Goal: Task Accomplishment & Management: Manage account settings

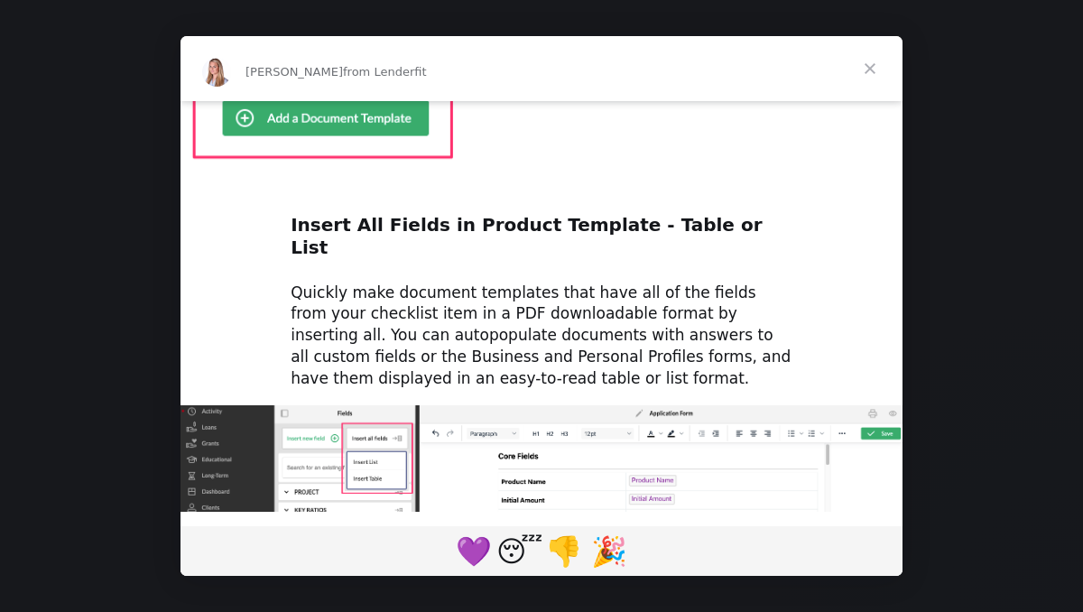
scroll to position [947, 0]
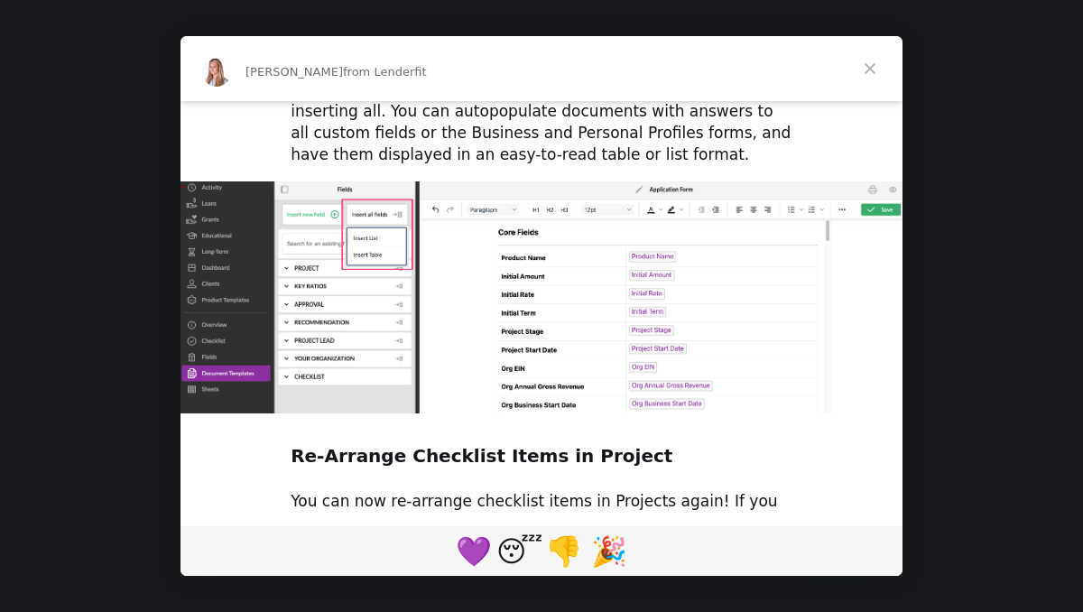
click at [868, 72] on span "Close" at bounding box center [869, 68] width 65 height 65
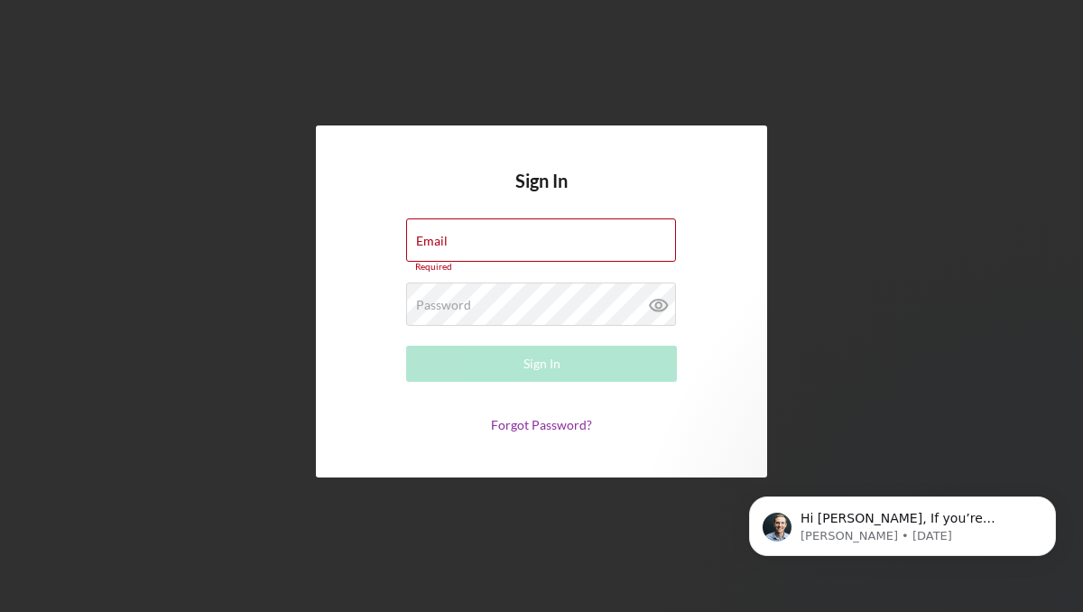
scroll to position [0, 0]
type input "[EMAIL_ADDRESS][DOMAIN_NAME]"
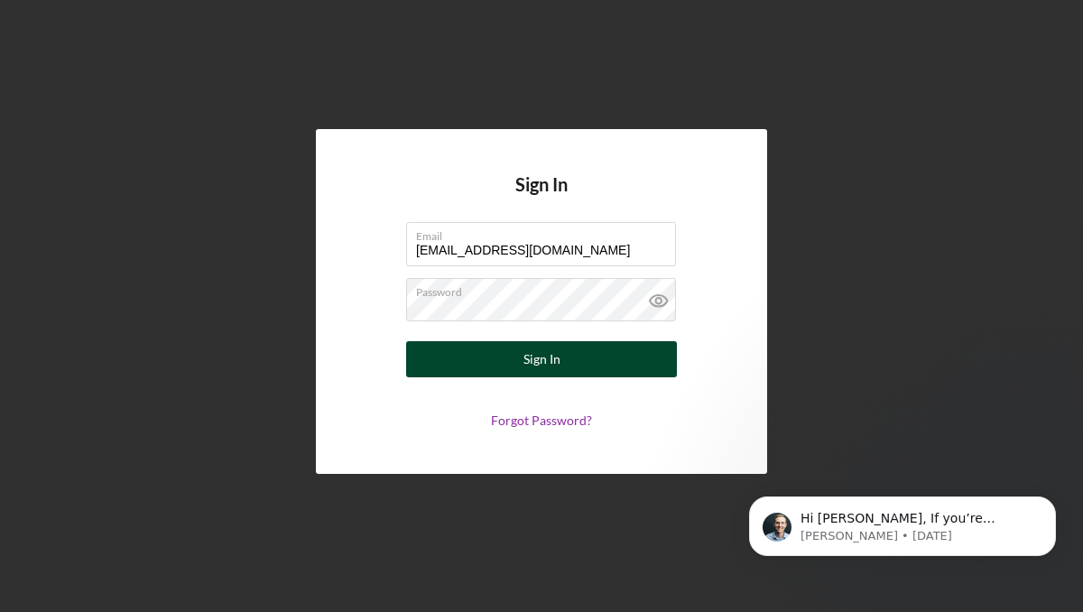
click at [447, 360] on button "Sign In" at bounding box center [541, 359] width 271 height 36
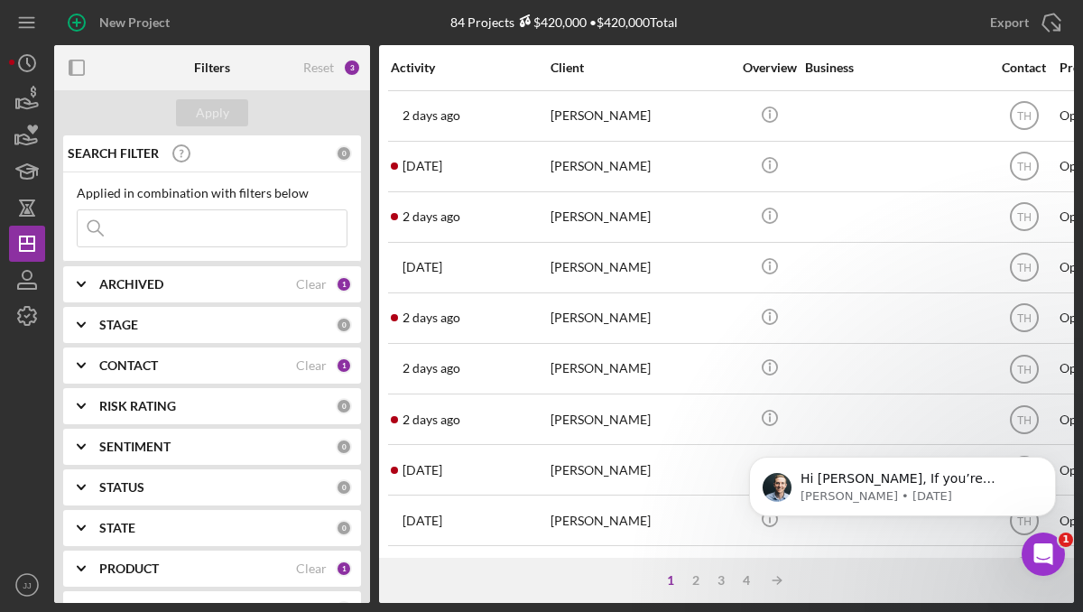
click at [207, 283] on div "ARCHIVED" at bounding box center [197, 284] width 197 height 14
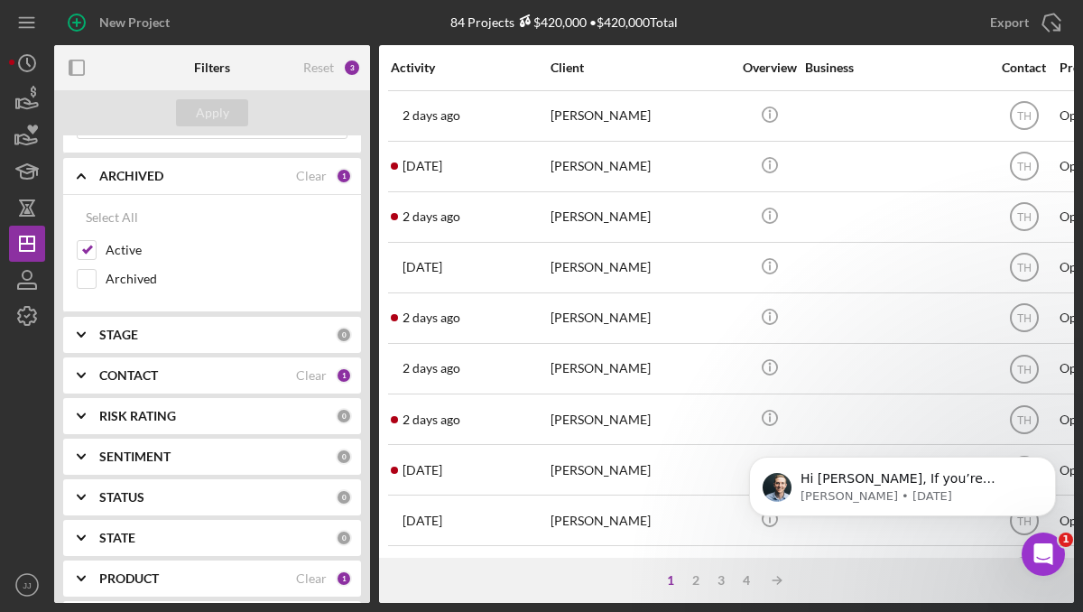
scroll to position [109, 0]
click at [207, 367] on div "CONTACT" at bounding box center [197, 374] width 197 height 14
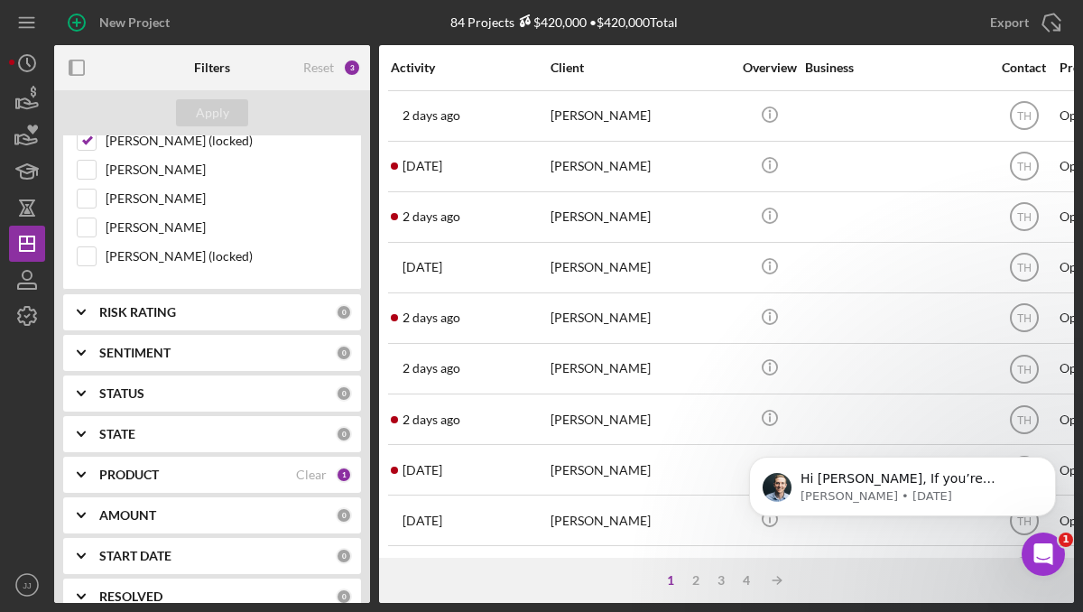
scroll to position [479, 0]
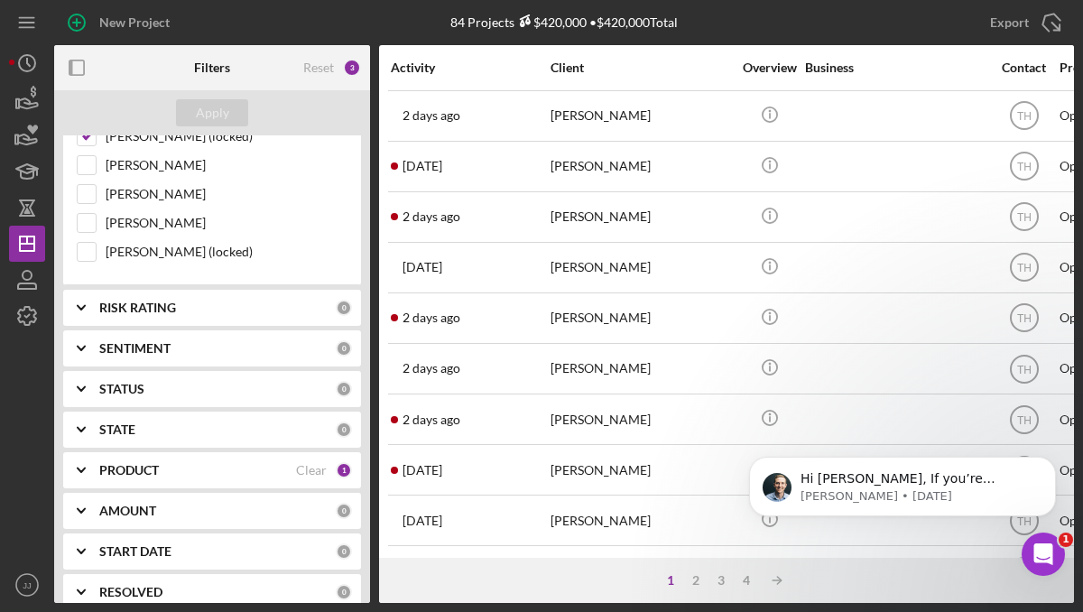
click at [186, 475] on div "PRODUCT" at bounding box center [197, 470] width 197 height 14
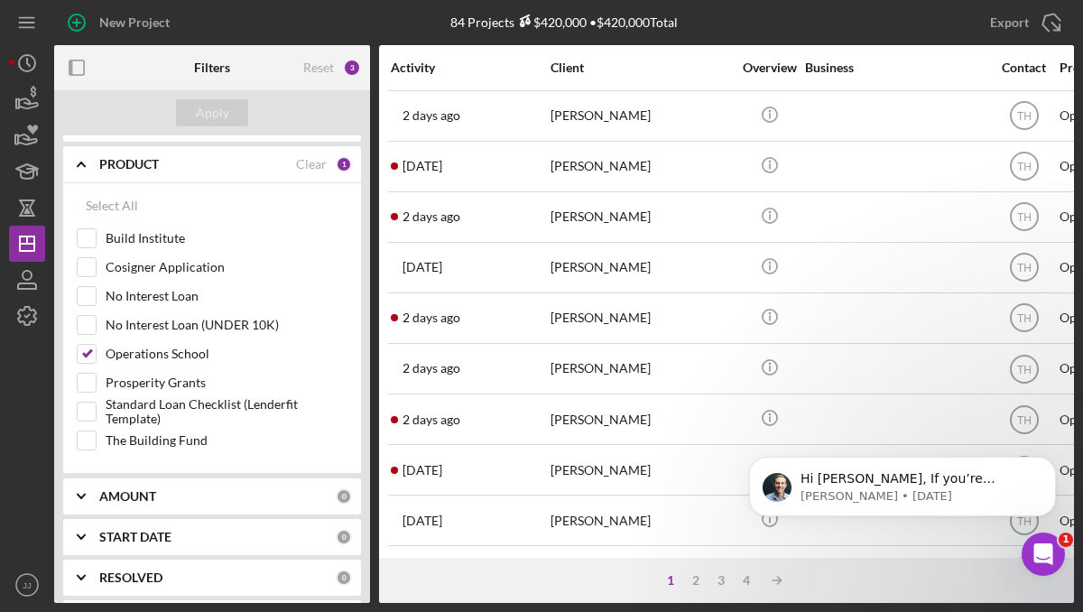
scroll to position [788, 0]
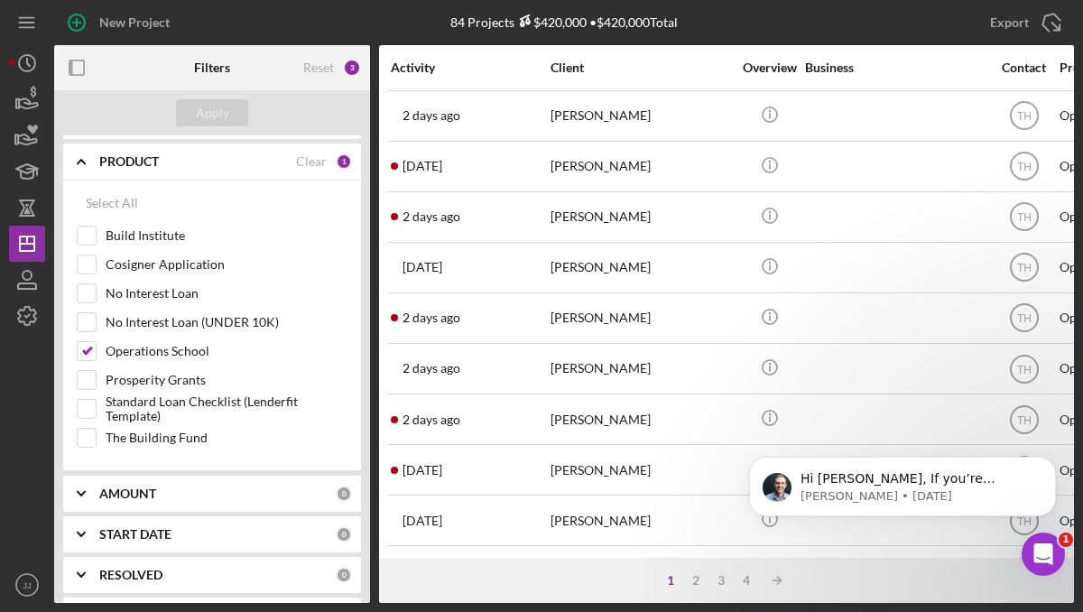
click at [440, 560] on div "1 2 3 4 Icon/Table Sort Arrow" at bounding box center [726, 580] width 695 height 45
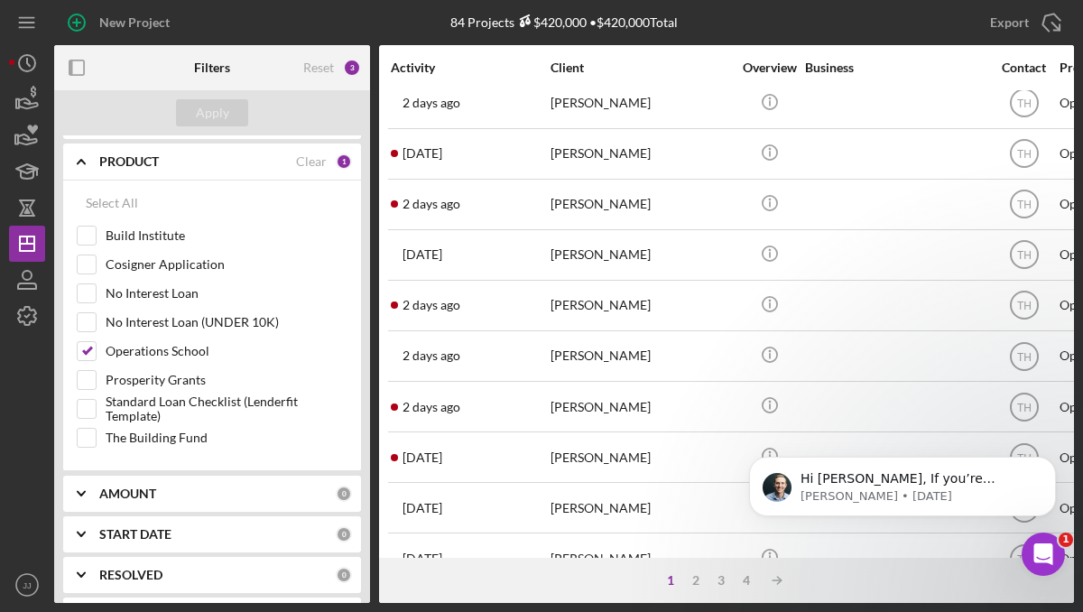
scroll to position [0, 0]
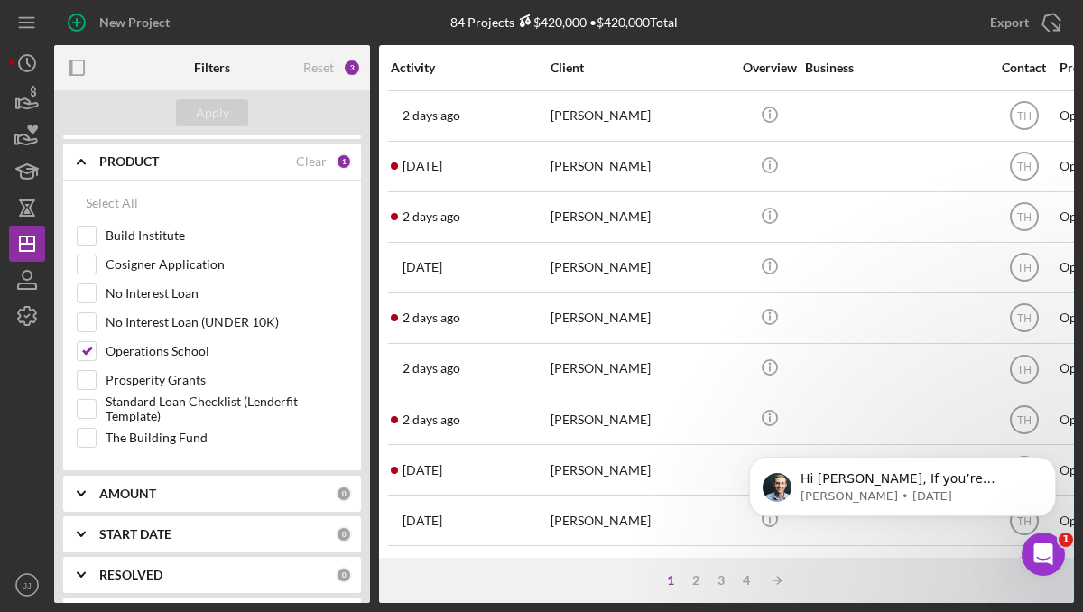
click at [666, 174] on div "[PERSON_NAME]" at bounding box center [640, 167] width 180 height 48
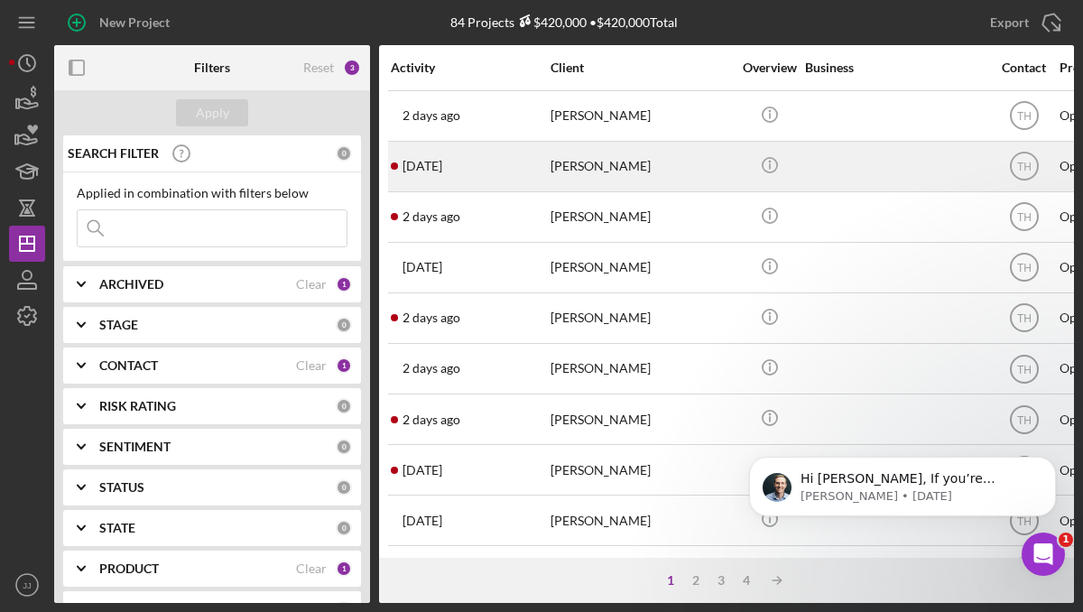
click at [519, 179] on div "[DATE] [PERSON_NAME]" at bounding box center [470, 167] width 158 height 48
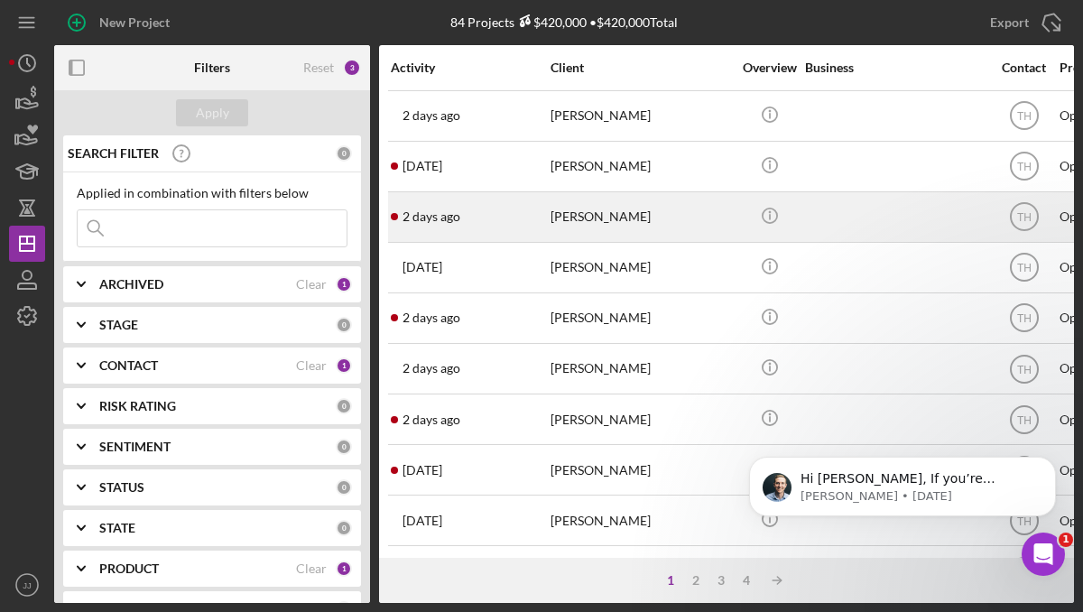
click at [535, 217] on div "[DATE] [PERSON_NAME]" at bounding box center [470, 217] width 158 height 48
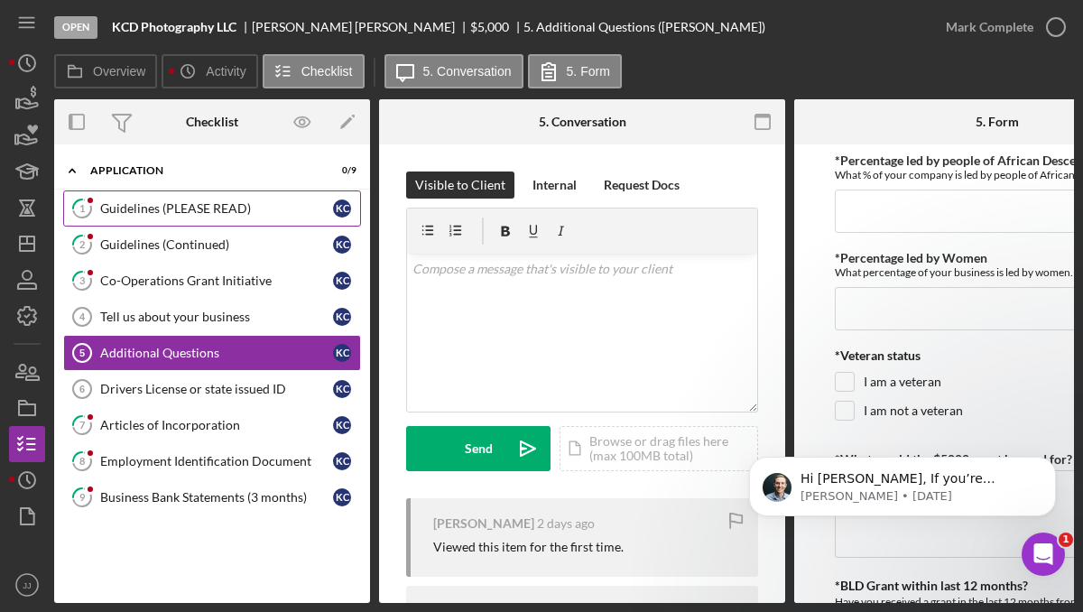
click at [205, 225] on link "1 Guidelines (PLEASE READ) K C" at bounding box center [212, 208] width 298 height 36
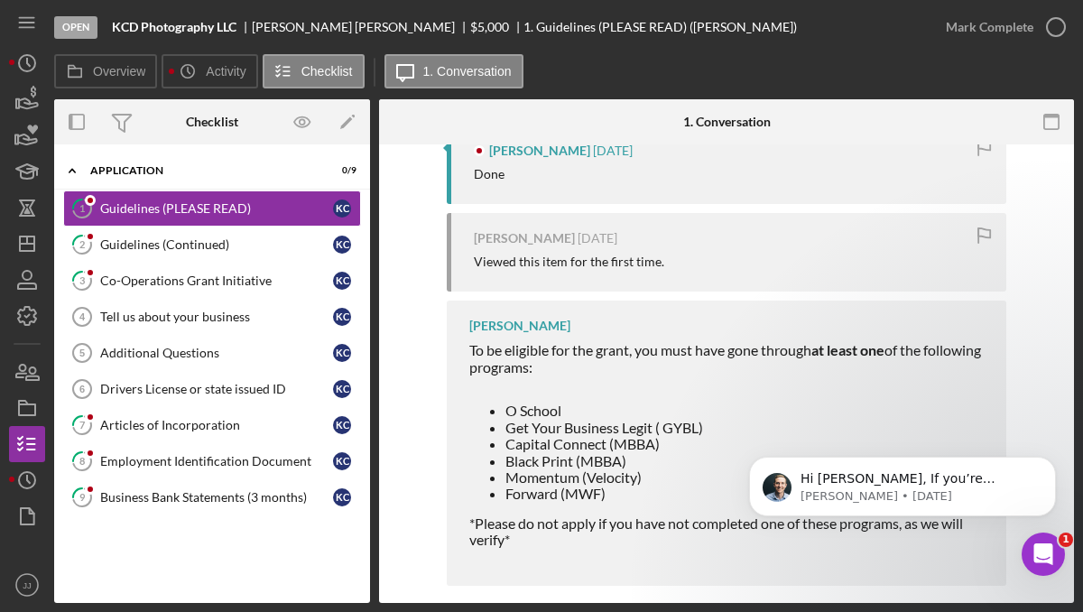
scroll to position [392, 0]
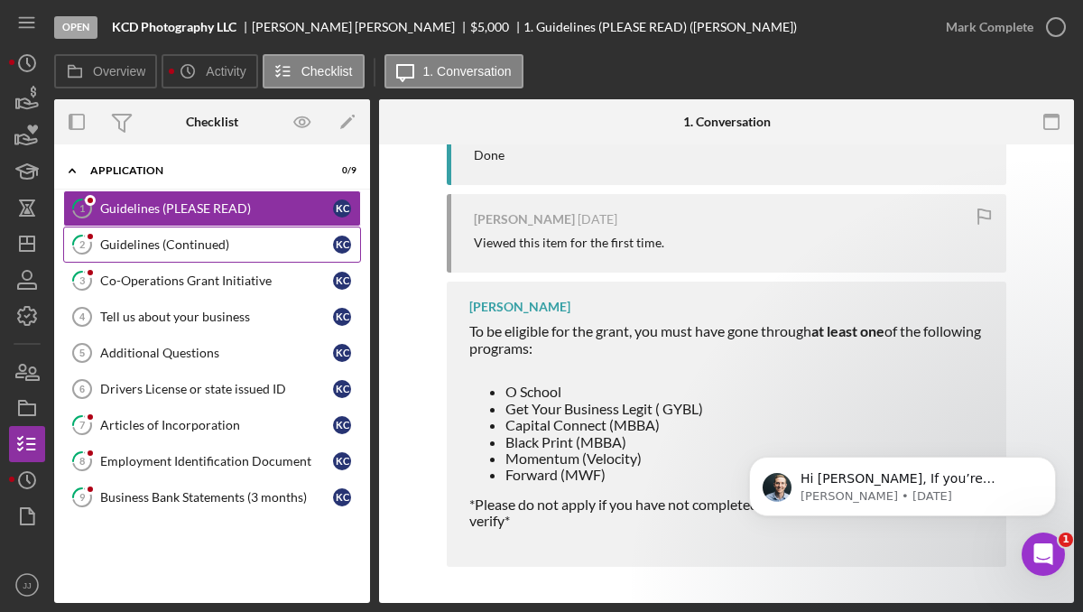
click at [256, 247] on div "Guidelines (Continued)" at bounding box center [216, 244] width 233 height 14
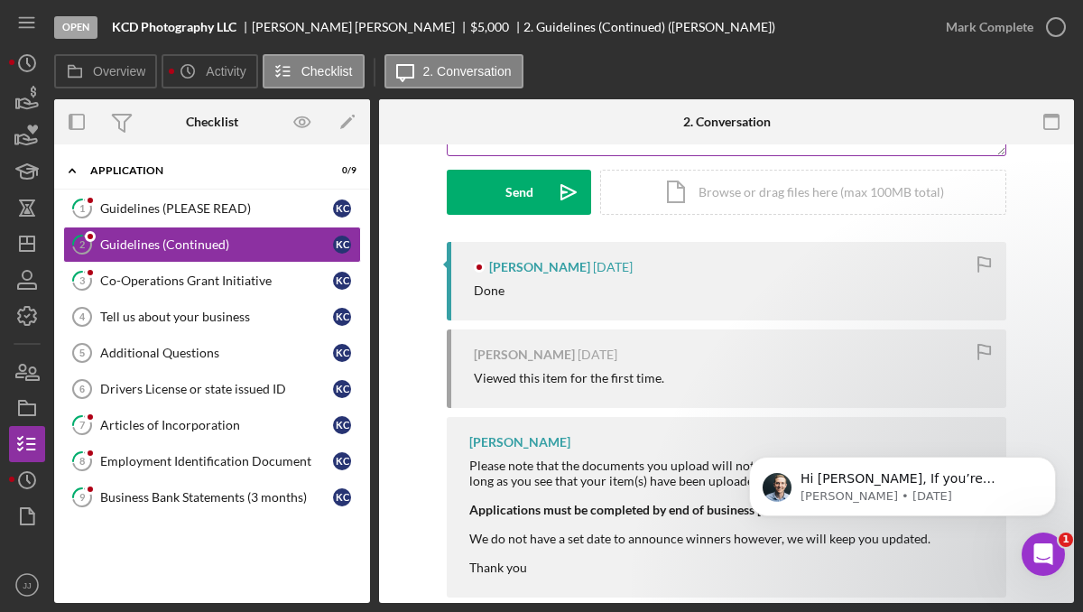
scroll to position [287, 0]
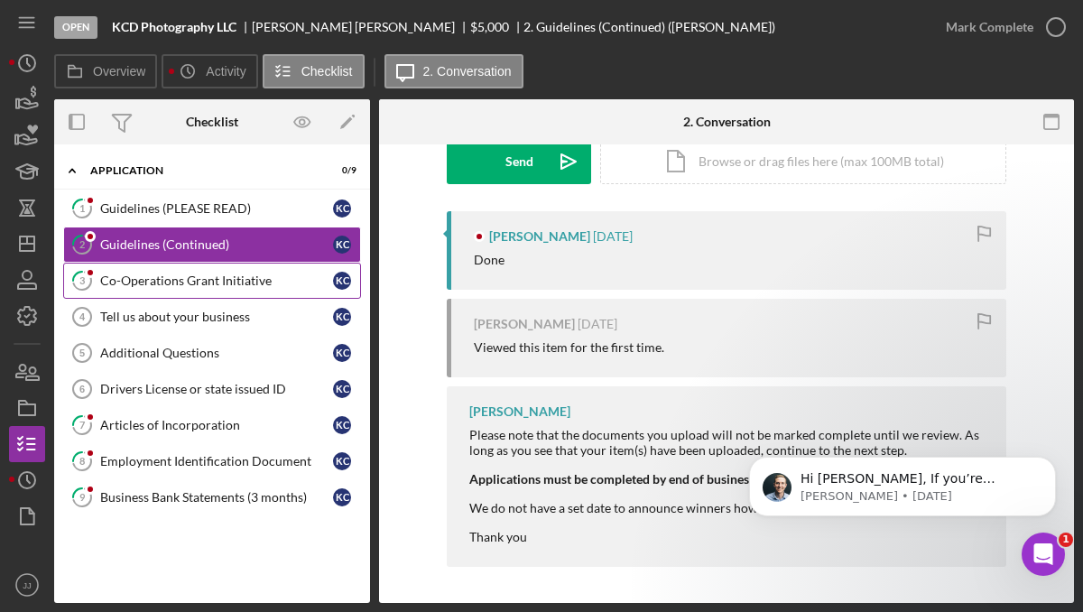
click at [259, 289] on link "3 Co-Operations Grant Initiative K C" at bounding box center [212, 281] width 298 height 36
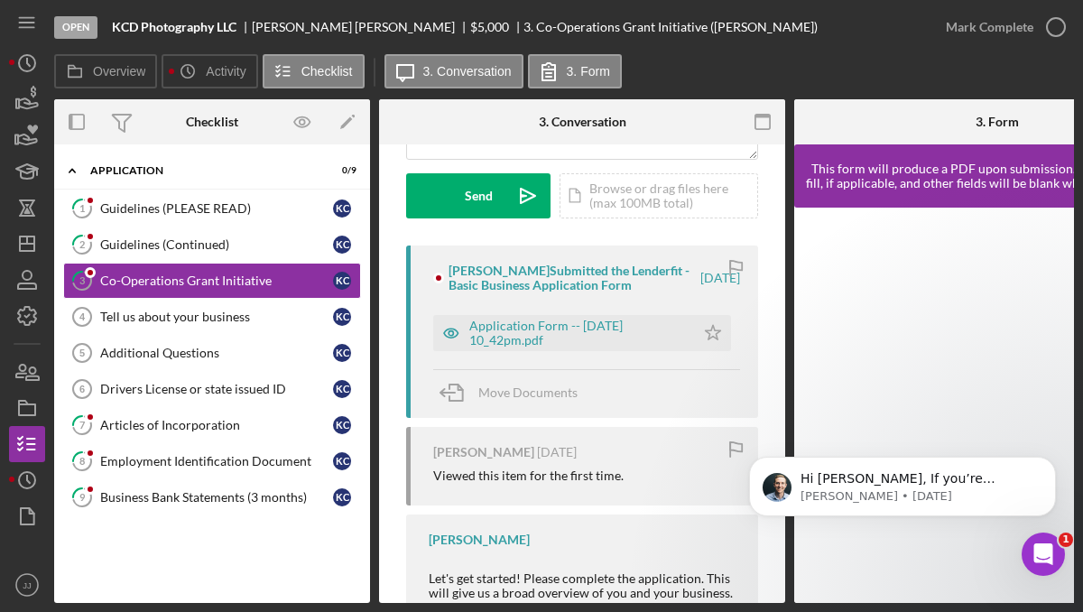
scroll to position [362, 0]
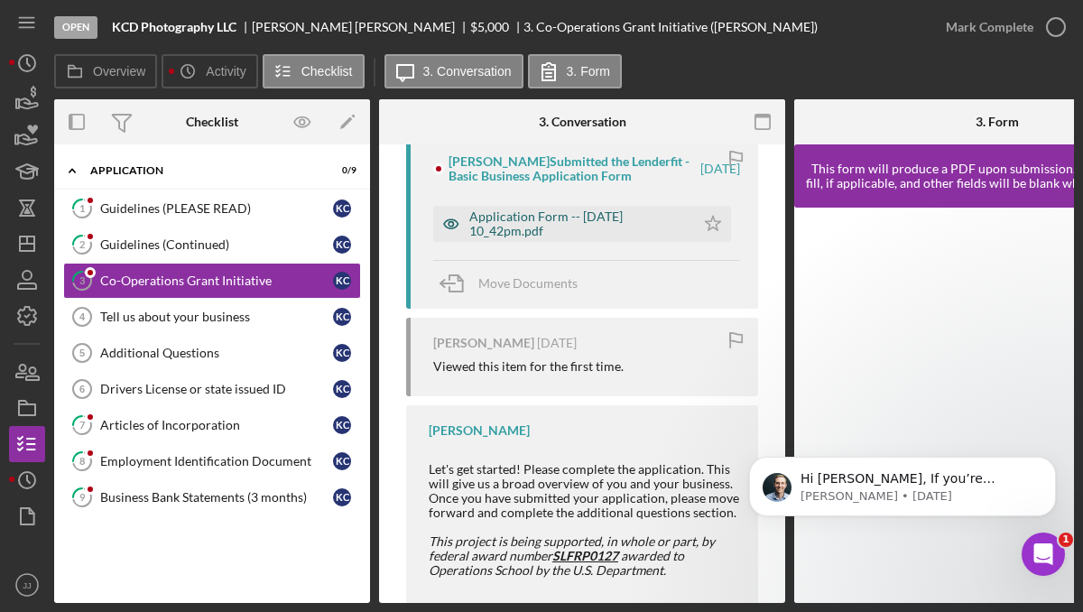
click at [557, 237] on div "Application Form -- [DATE] 10_42pm.pdf" at bounding box center [577, 223] width 217 height 29
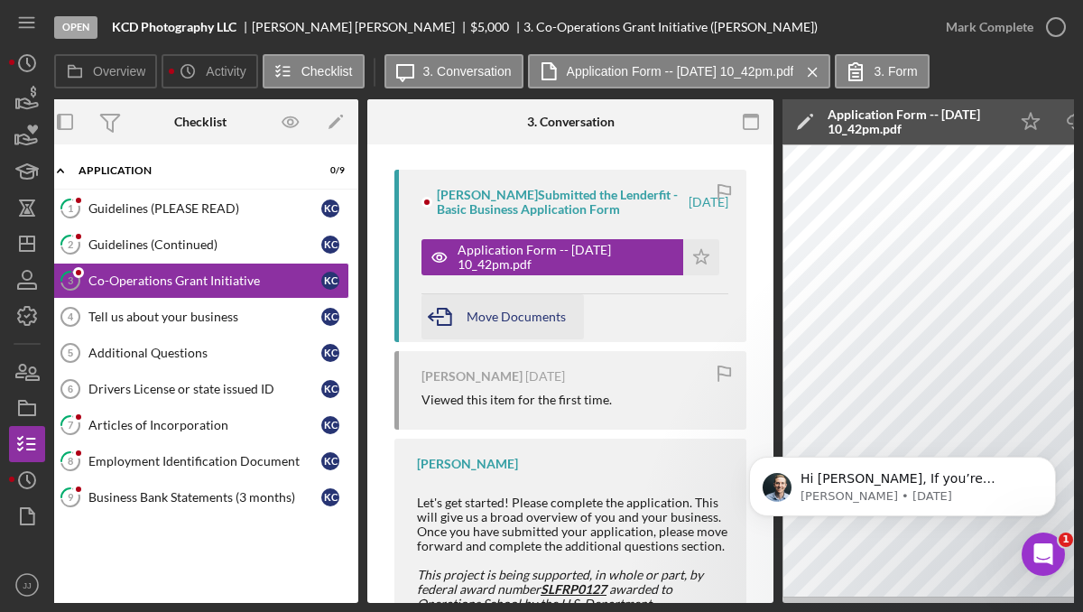
scroll to position [0, 0]
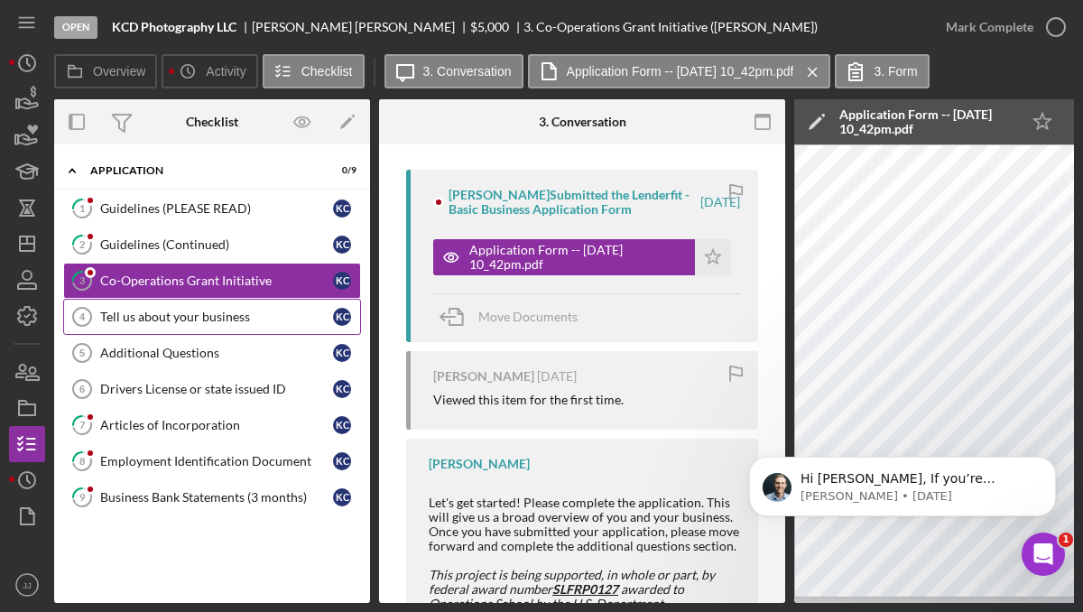
click at [228, 313] on div "Tell us about your business" at bounding box center [216, 316] width 233 height 14
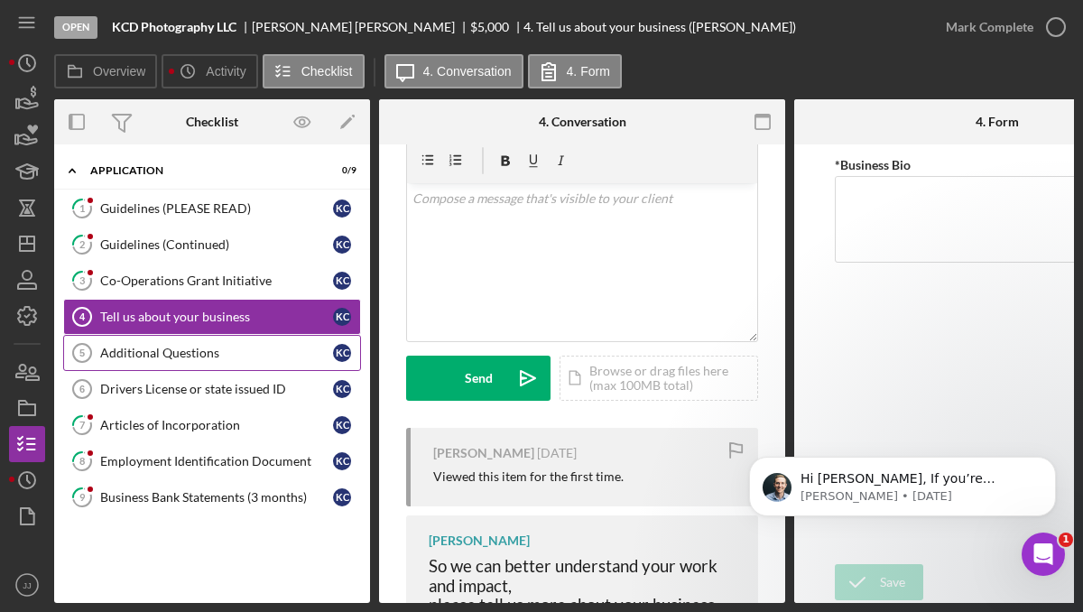
click at [204, 361] on link "Additional Questions 5 Additional Questions K C" at bounding box center [212, 353] width 298 height 36
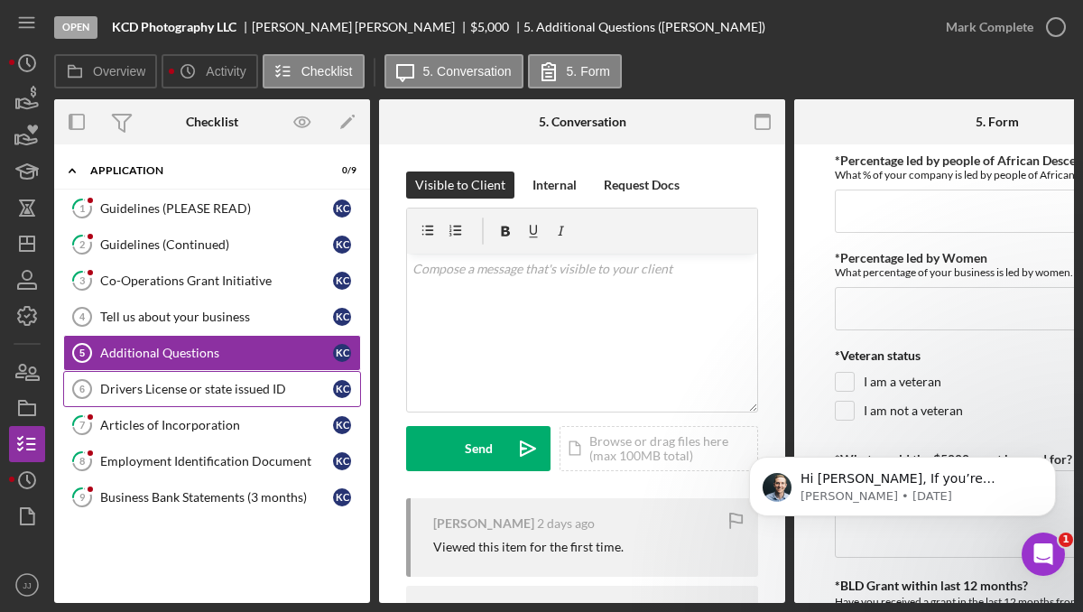
click at [174, 392] on div "Drivers License or state issued ID" at bounding box center [216, 389] width 233 height 14
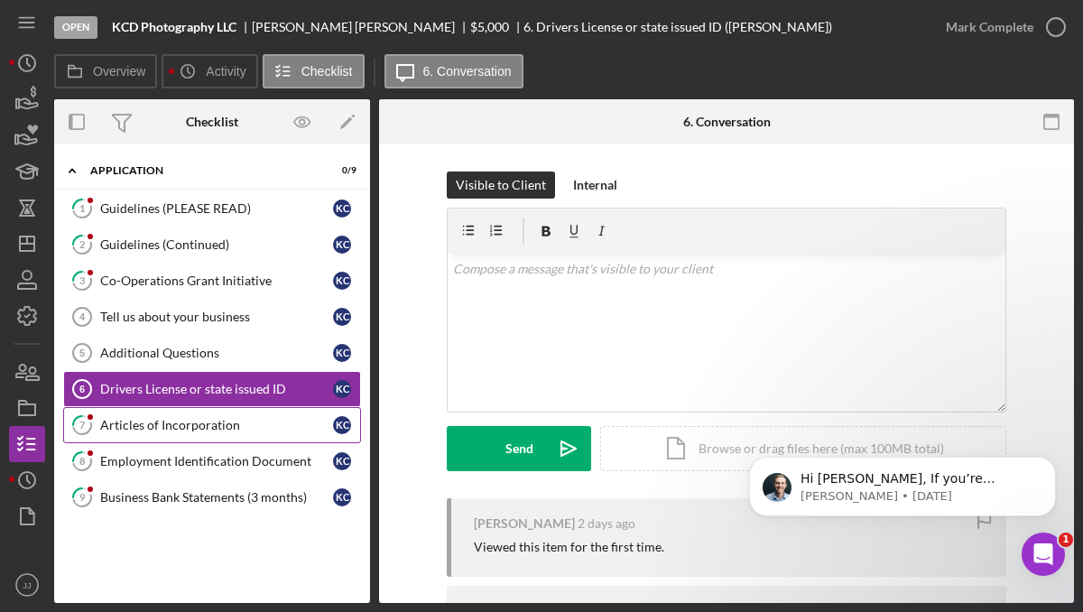
click at [174, 426] on div "Articles of Incorporation" at bounding box center [216, 425] width 233 height 14
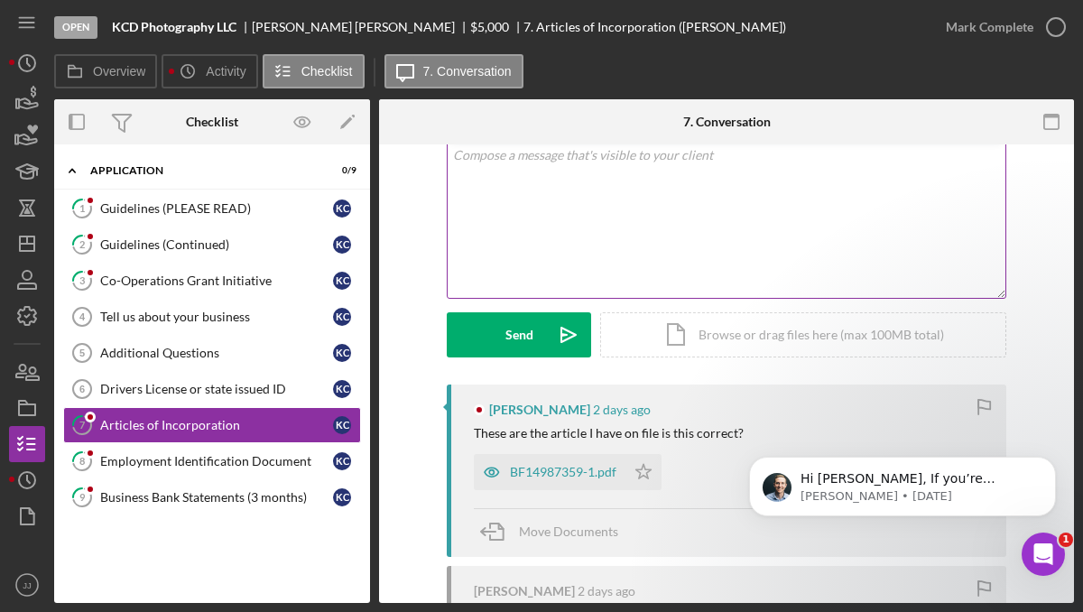
scroll to position [121, 0]
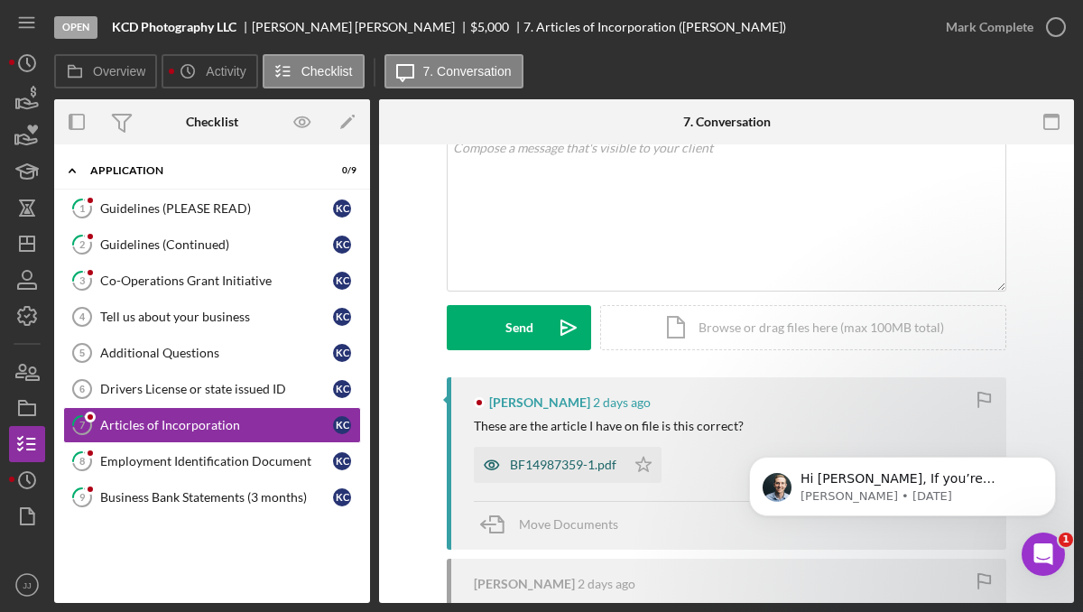
click at [529, 462] on div "BF14987359-1.pdf" at bounding box center [563, 464] width 106 height 14
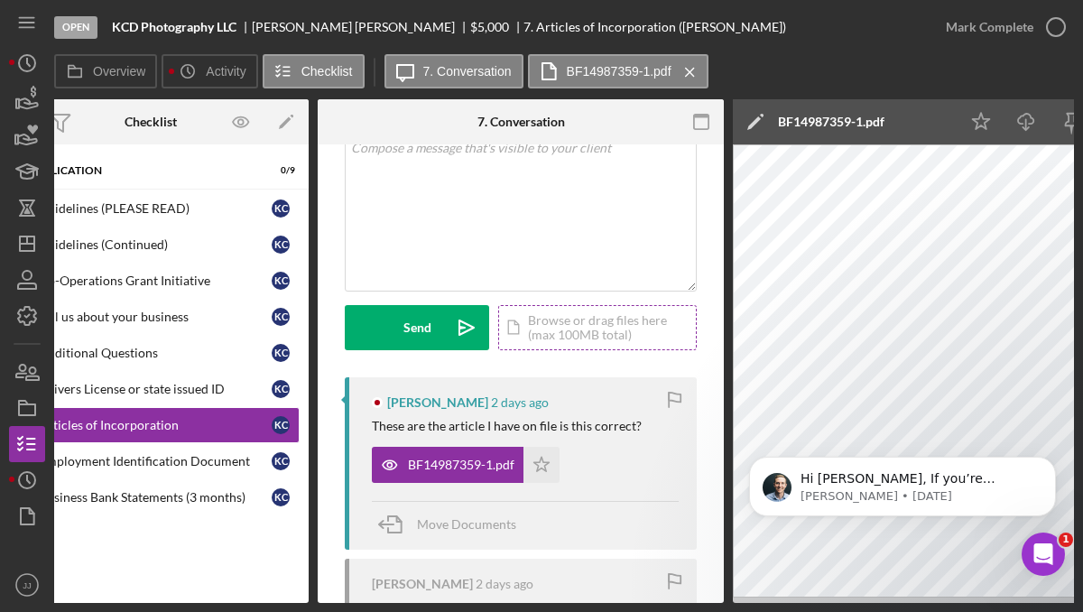
scroll to position [0, 0]
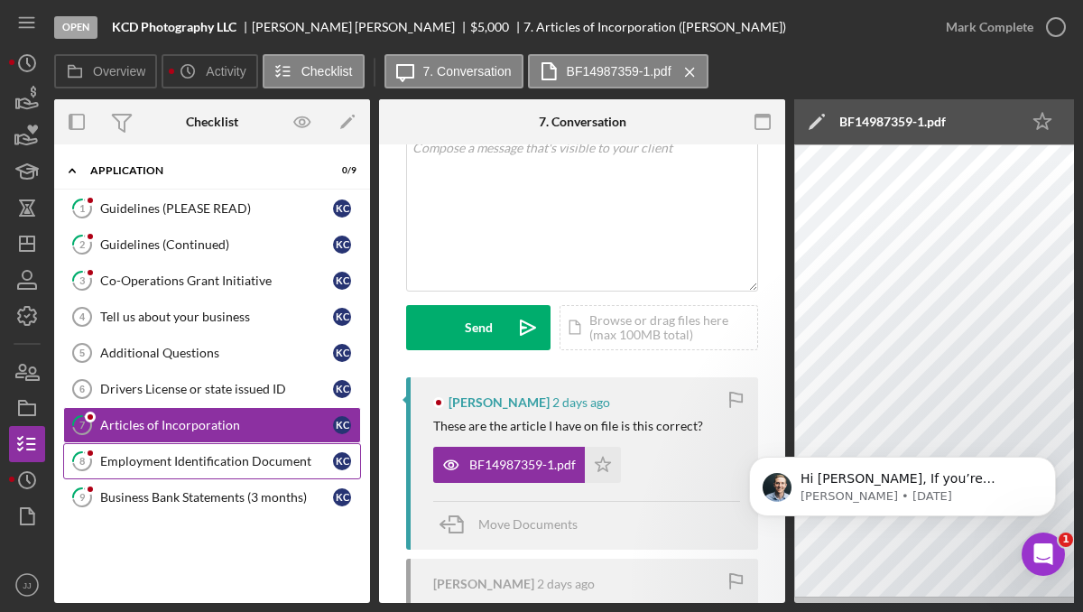
click at [190, 474] on link "8 Employment Identification Document K C" at bounding box center [212, 461] width 298 height 36
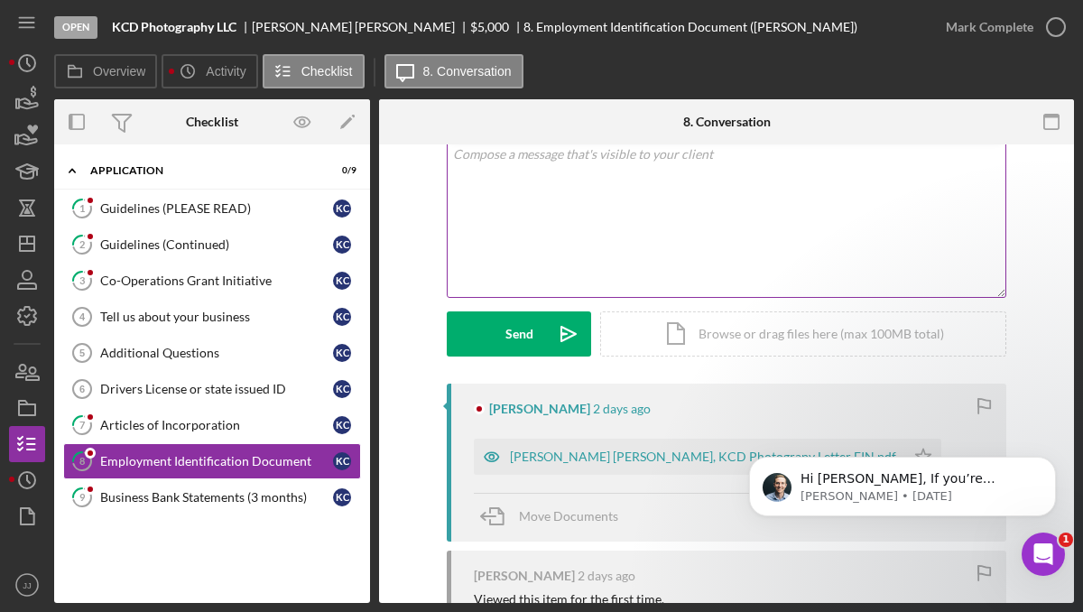
scroll to position [129, 0]
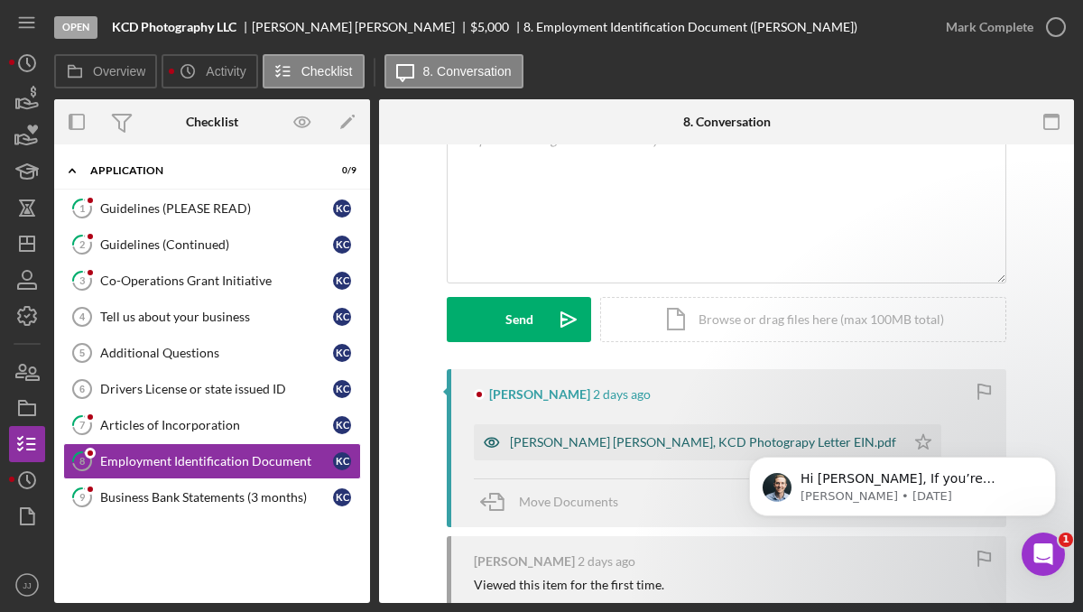
click at [587, 438] on div "[PERSON_NAME] [PERSON_NAME], KCD Photograpy Letter EIN.pdf" at bounding box center [703, 442] width 386 height 14
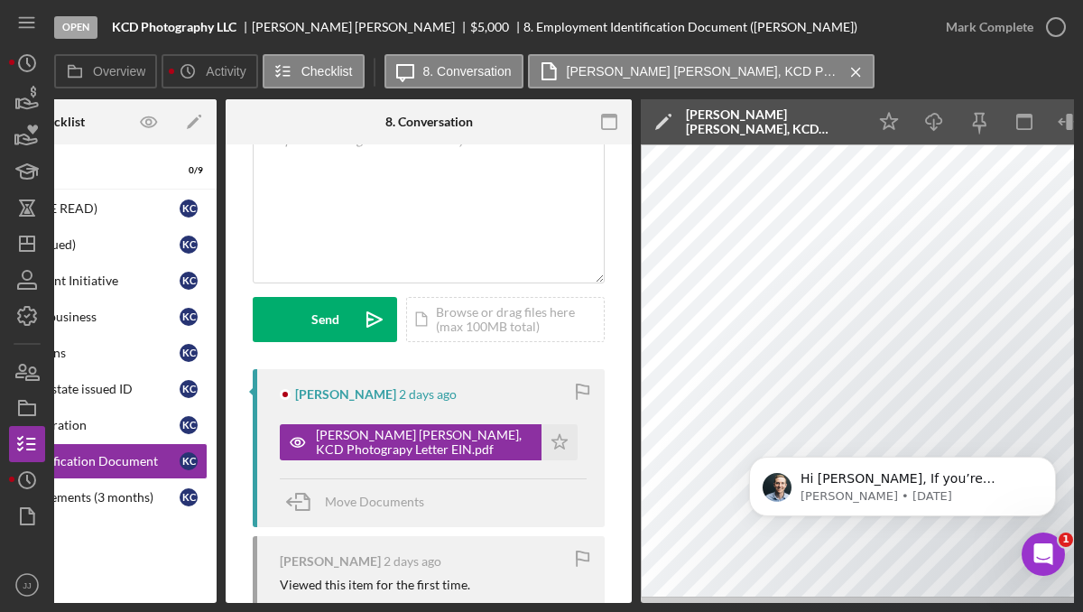
scroll to position [0, 0]
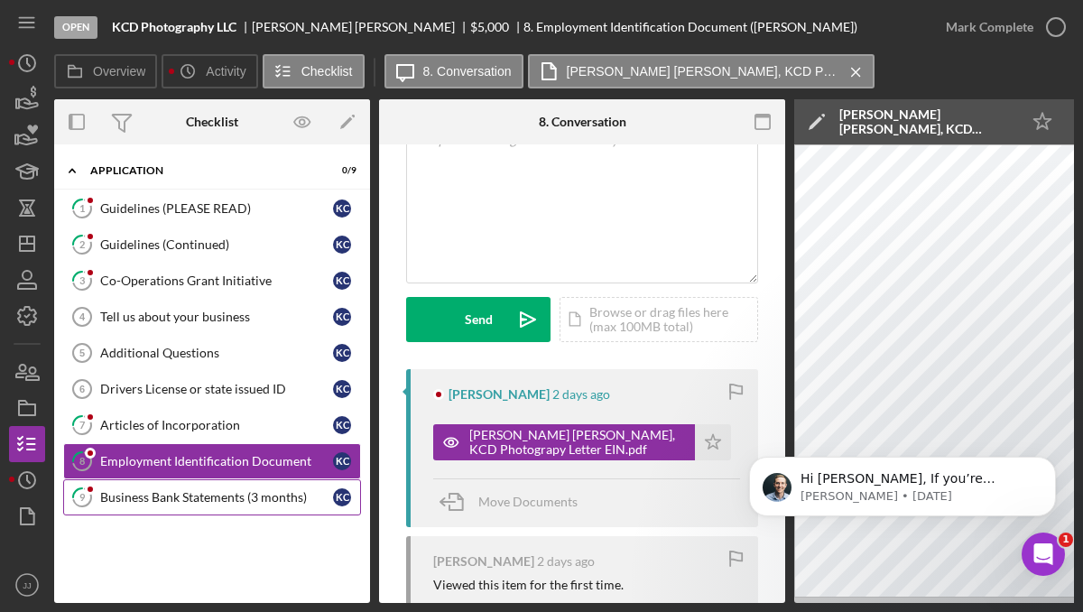
click at [248, 500] on div "Business Bank Statements (3 months)" at bounding box center [216, 497] width 233 height 14
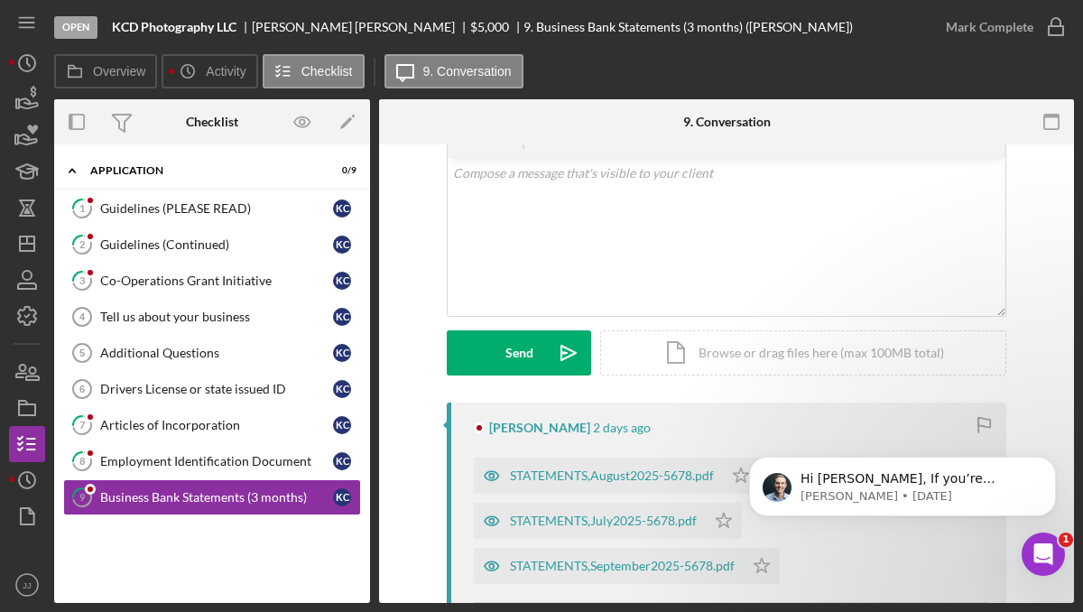
scroll to position [88, 0]
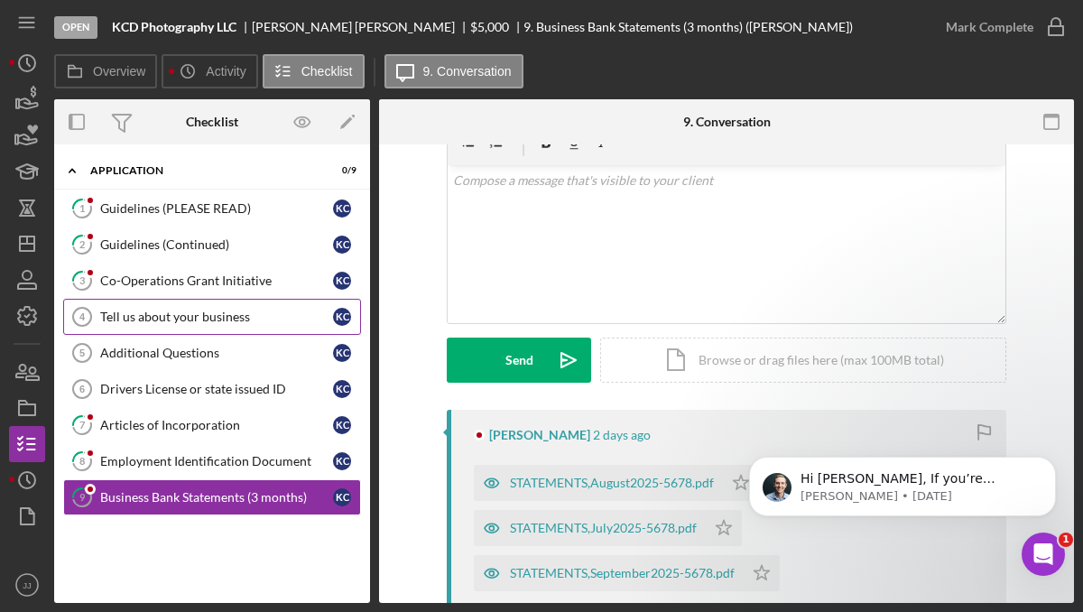
click at [207, 325] on link "Tell us about your business 4 Tell us about your business K C" at bounding box center [212, 317] width 298 height 36
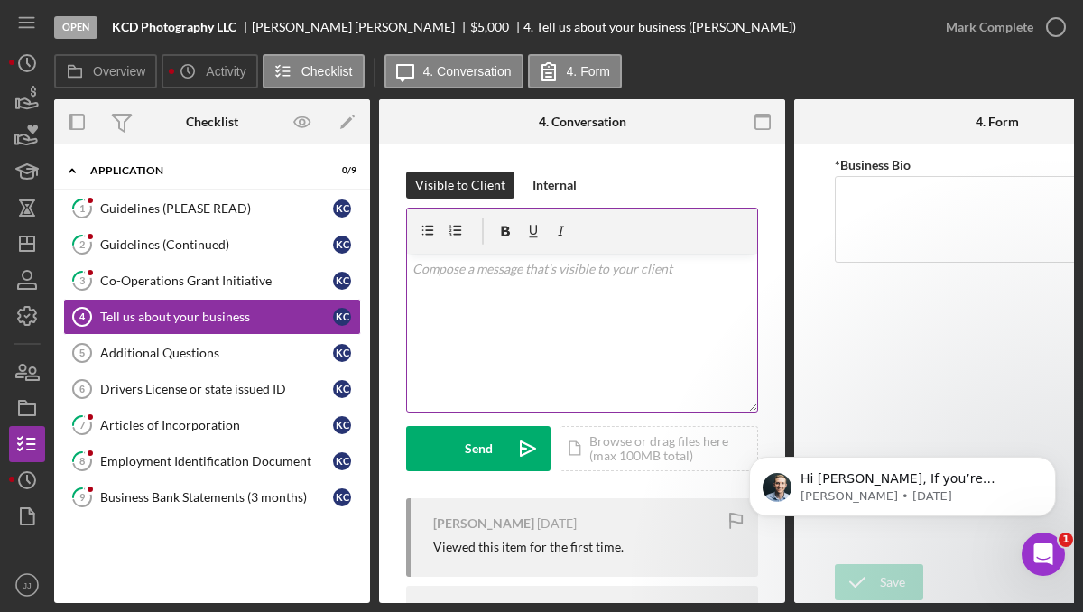
click at [474, 289] on div "v Color teal Color pink Remove color Add row above Add row below Add column bef…" at bounding box center [582, 332] width 350 height 158
click at [624, 272] on p "Hi [PERSON_NAME], Thank you for starting your application" at bounding box center [582, 279] width 340 height 41
click at [600, 290] on p "Hi [PERSON_NAME], Thank you for starting your Co- Operations School Grant Initi…" at bounding box center [582, 279] width 340 height 41
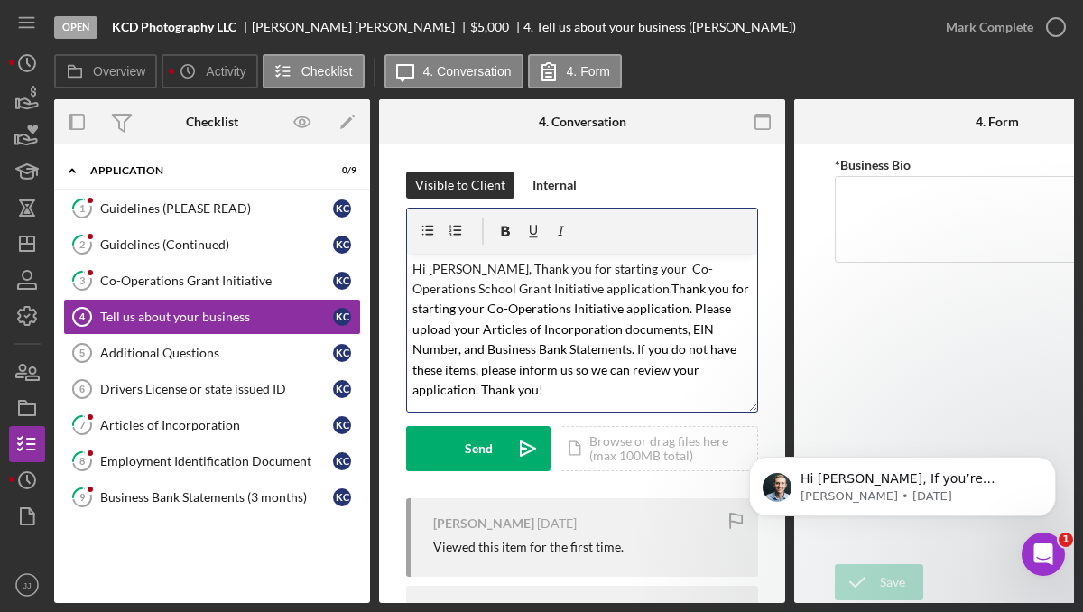
click at [604, 290] on mark "Thank you for starting your Co-Operations Initiative application. Please upload…" at bounding box center [581, 339] width 339 height 116
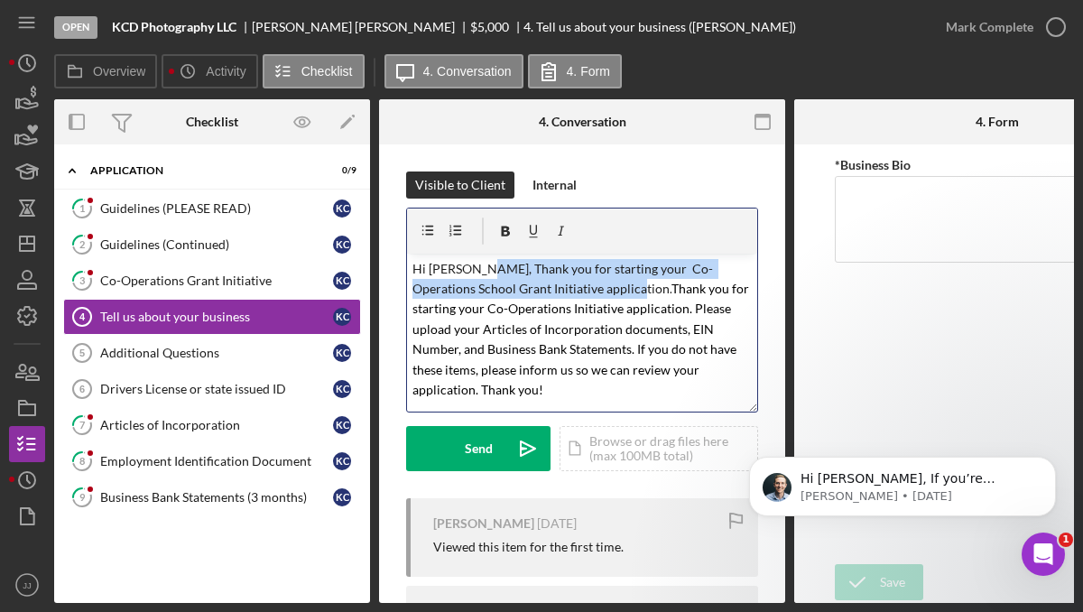
drag, startPoint x: 606, startPoint y: 293, endPoint x: 475, endPoint y: 271, distance: 133.6
click at [475, 271] on p "Hi [PERSON_NAME], Thank you for starting your Co- Operations School Grant Initi…" at bounding box center [582, 330] width 340 height 142
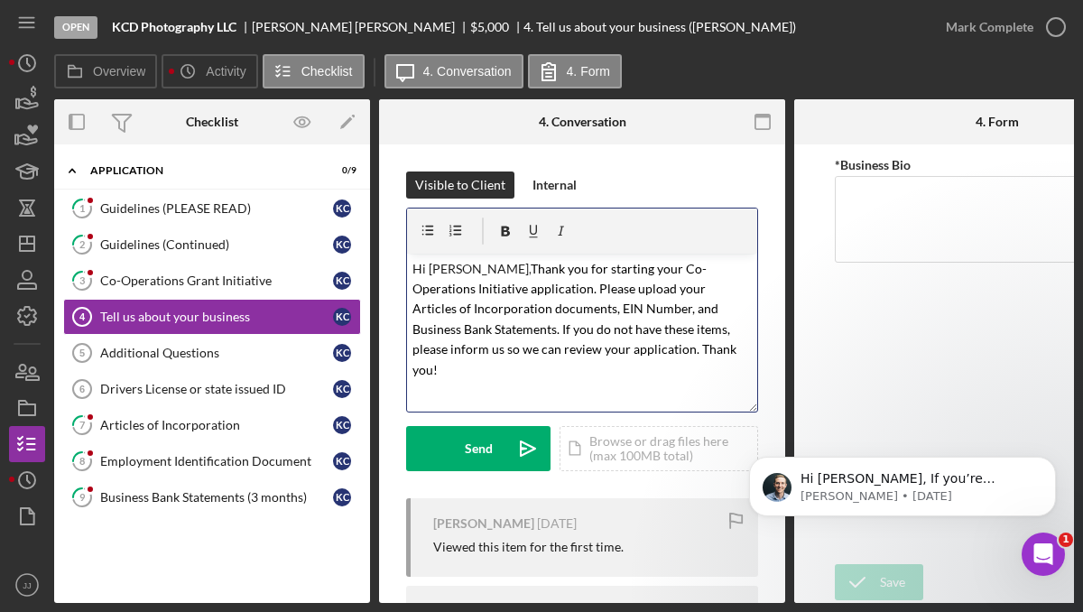
click at [637, 291] on mark "Thank you for starting your Co-Operations Initiative application. Please upload…" at bounding box center [575, 319] width 327 height 116
click at [713, 292] on p "Hi [PERSON_NAME], Thank you for starting your Co-Operations Initiative applicat…" at bounding box center [582, 319] width 340 height 121
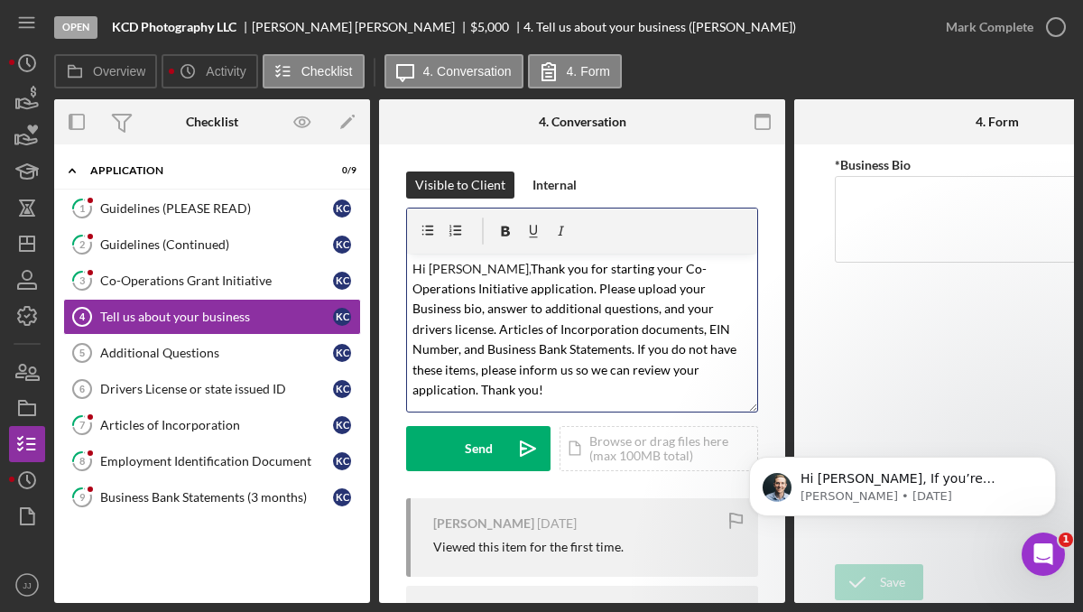
click at [645, 290] on mark "Thank you for starting your Co-Operations Initiative application. Please upload…" at bounding box center [575, 329] width 327 height 136
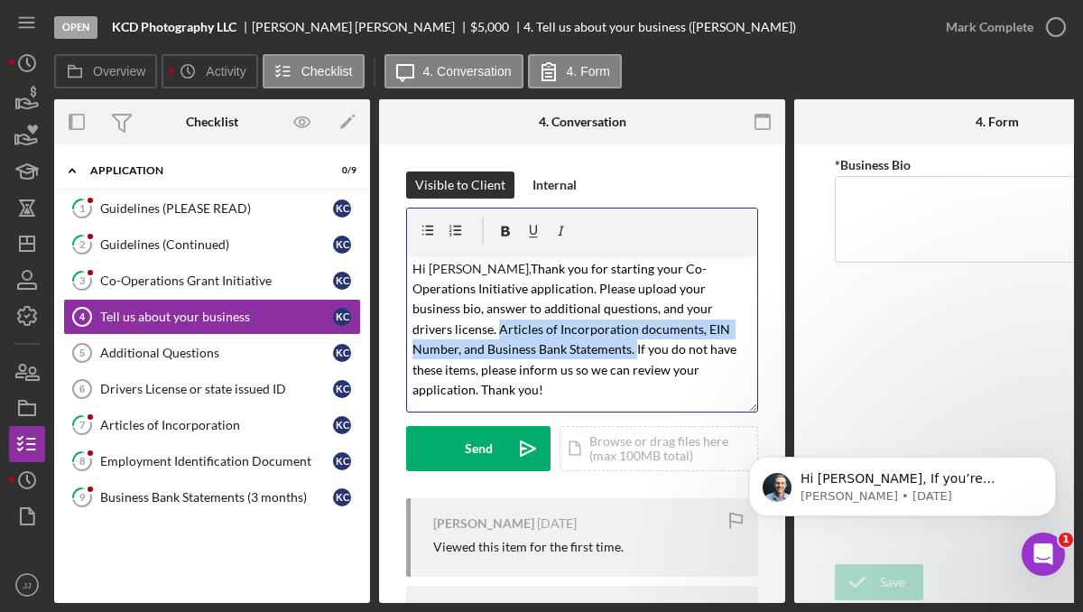
drag, startPoint x: 414, startPoint y: 330, endPoint x: 563, endPoint y: 352, distance: 150.4
click at [563, 352] on mark "Thank you for starting your Co-Operations Initiative application. Please upload…" at bounding box center [575, 329] width 327 height 136
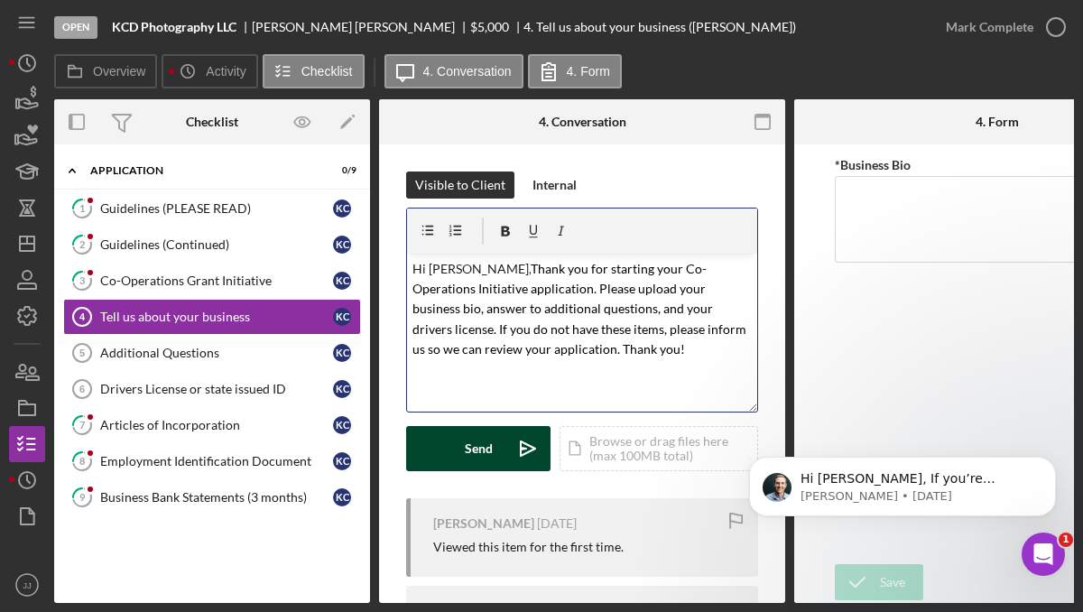
click at [471, 447] on div "Send" at bounding box center [479, 448] width 28 height 45
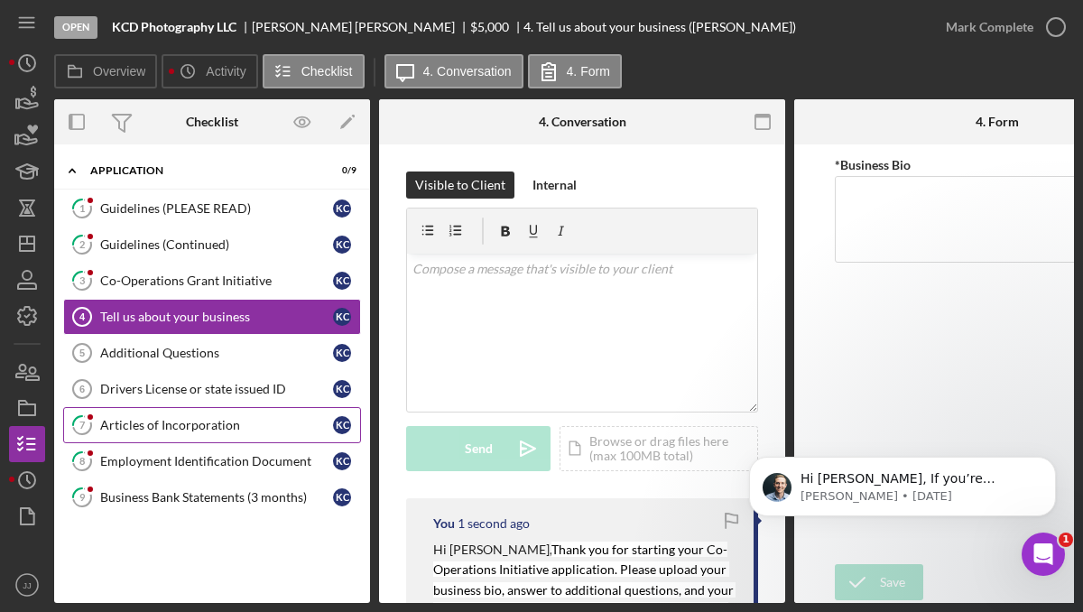
click at [262, 430] on div "Articles of Incorporation" at bounding box center [216, 425] width 233 height 14
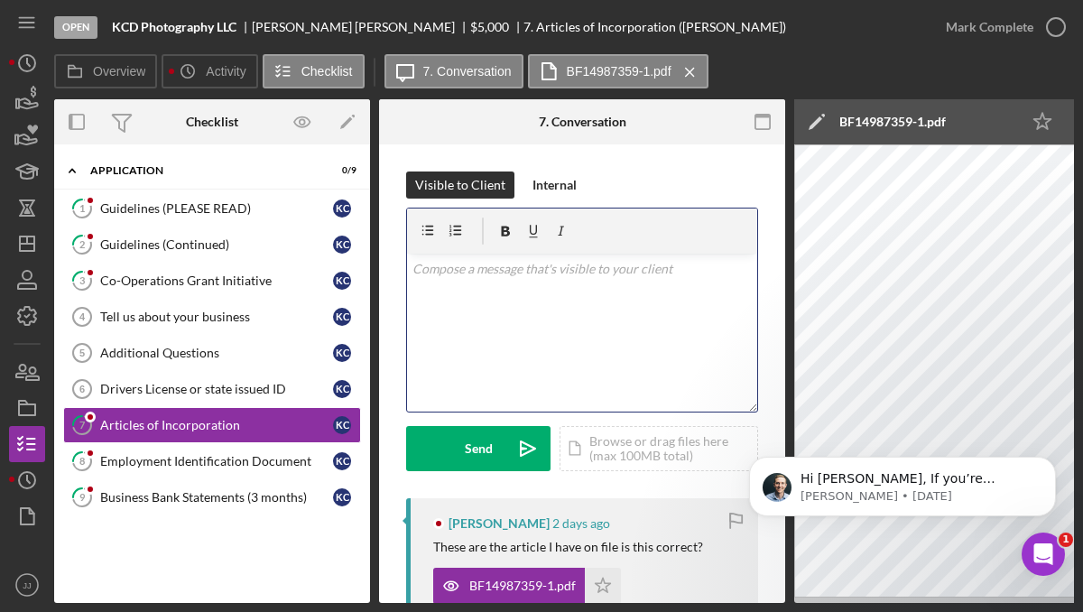
click at [462, 288] on div "v Color teal Color pink Remove color Add row above Add row below Add column bef…" at bounding box center [582, 332] width 350 height 158
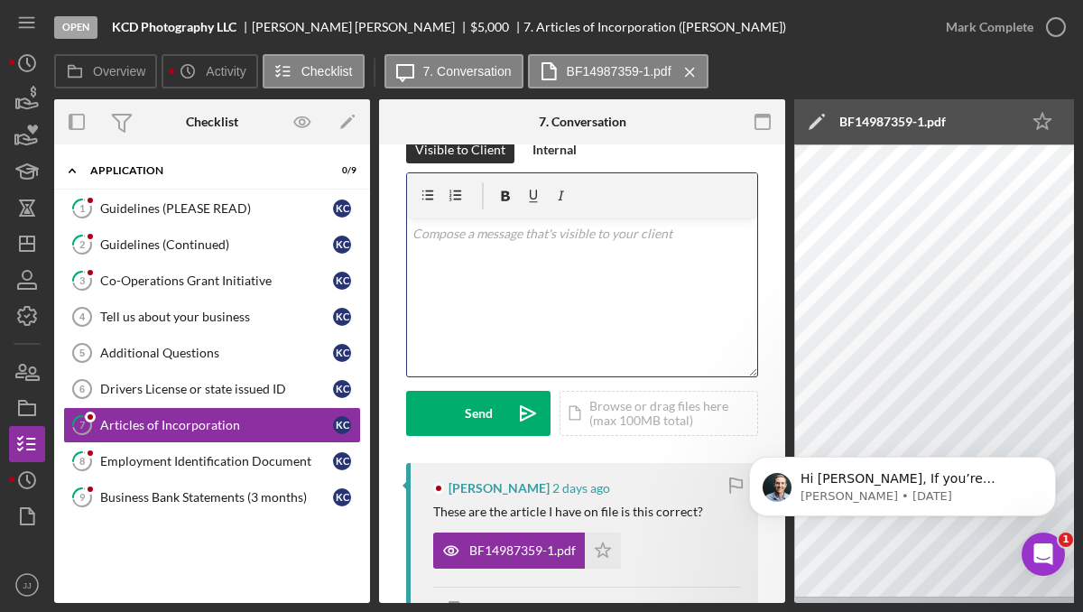
scroll to position [37, 0]
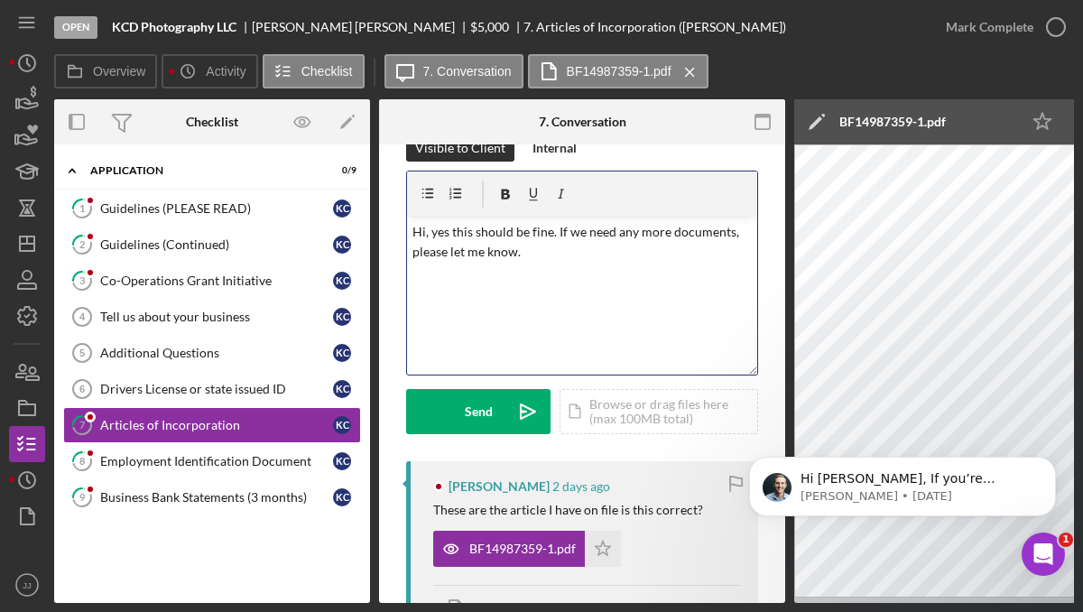
click at [449, 258] on p "Hi, yes this should be fine. If we need any more documents, please let me know." at bounding box center [582, 242] width 340 height 41
click at [490, 257] on p "Hi, yes this should be fine. If we need any more documents, we will let me know." at bounding box center [582, 242] width 340 height 41
click at [426, 236] on p "Hi, yes this should be fine. If we need any more documents, we will let you kno…" at bounding box center [582, 242] width 340 height 41
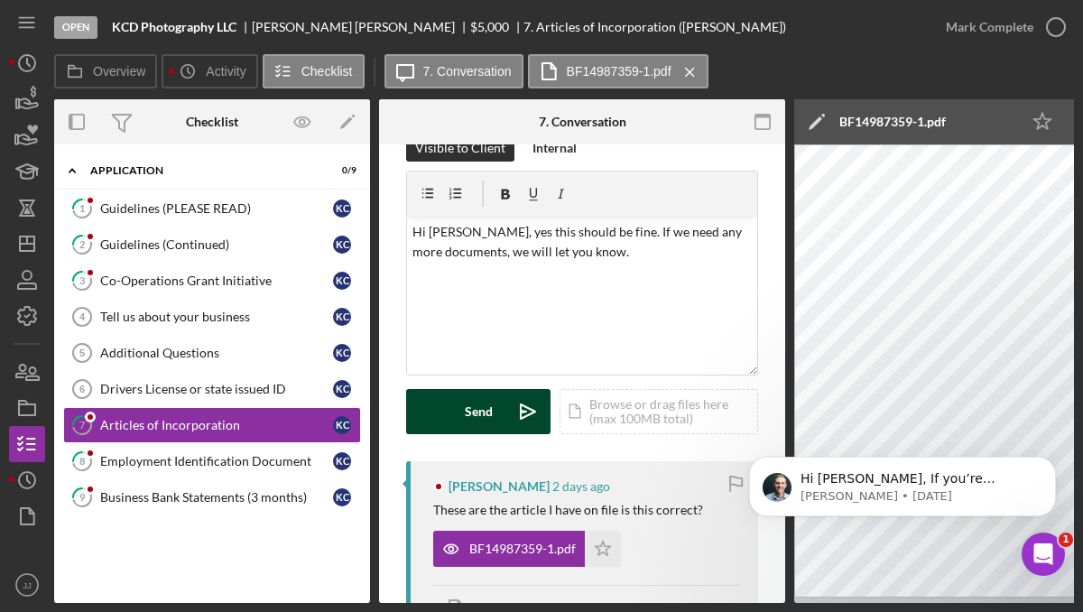
click at [467, 412] on div "Send" at bounding box center [479, 411] width 28 height 45
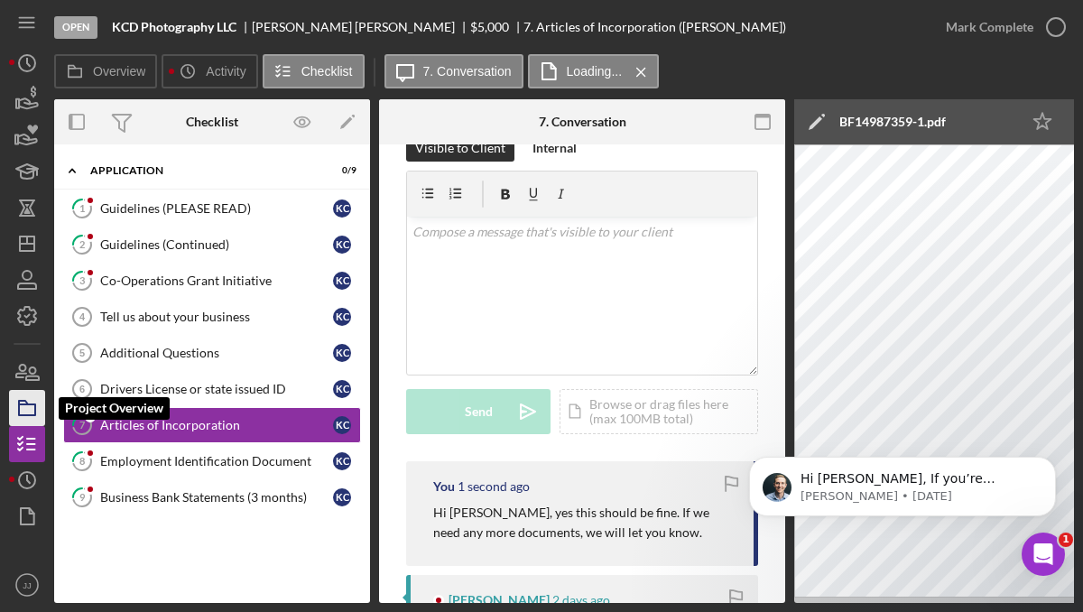
click at [31, 410] on icon "button" at bounding box center [27, 407] width 45 height 45
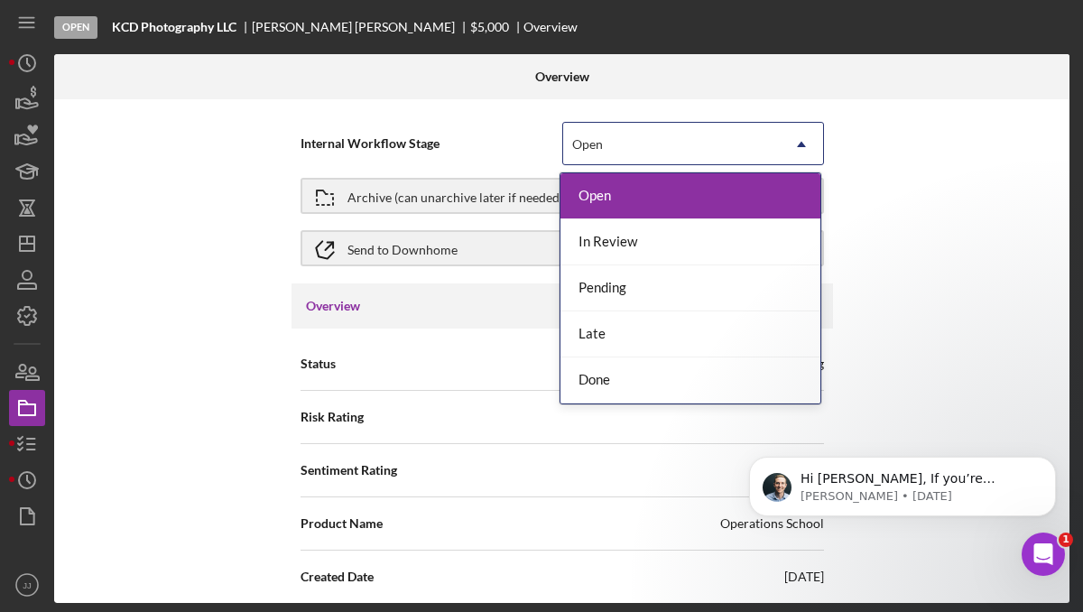
click at [731, 135] on div "Open" at bounding box center [671, 144] width 217 height 41
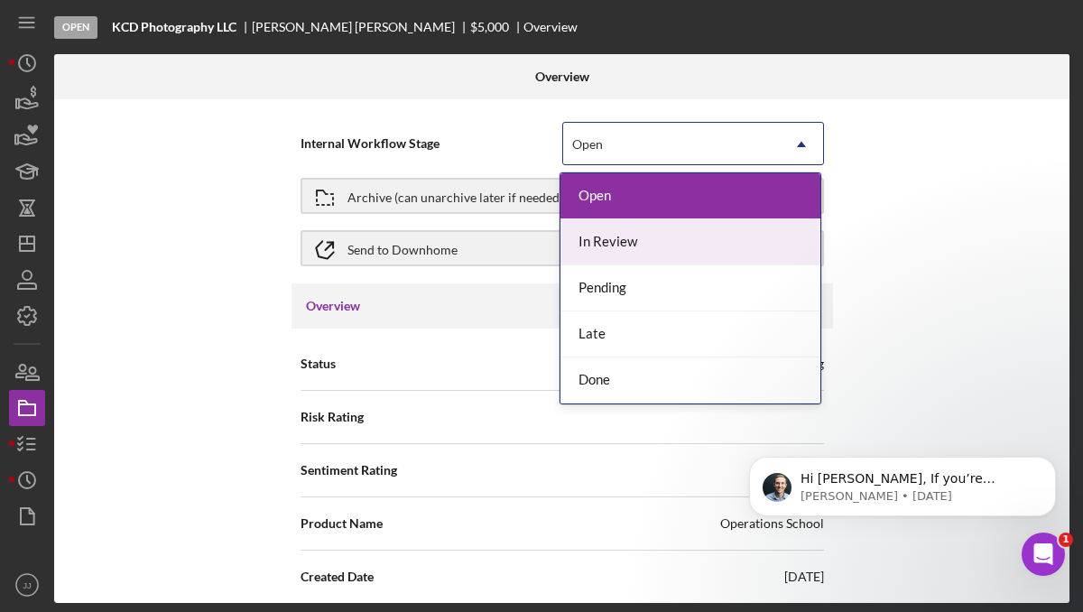
click at [724, 234] on div "In Review" at bounding box center [690, 242] width 260 height 46
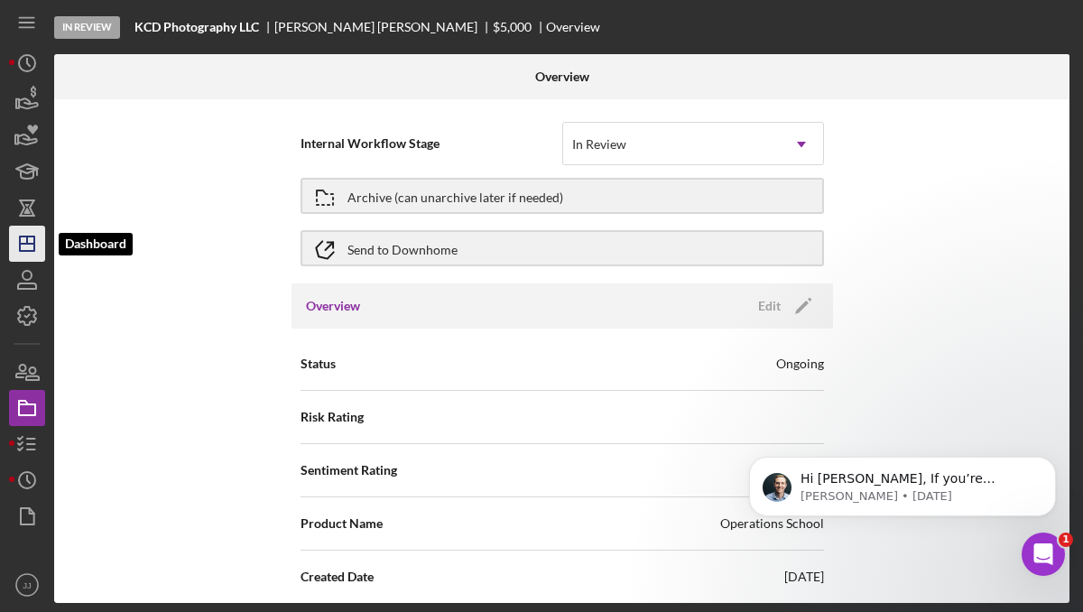
click at [27, 239] on line "button" at bounding box center [27, 239] width 0 height 7
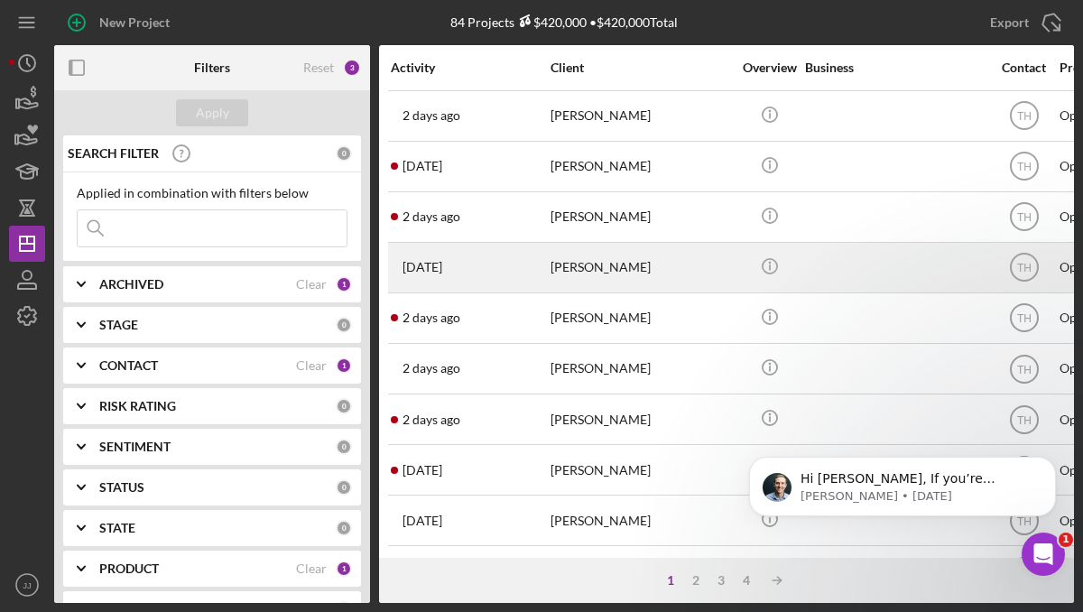
click at [522, 257] on div "[DATE] [PERSON_NAME]" at bounding box center [470, 268] width 158 height 48
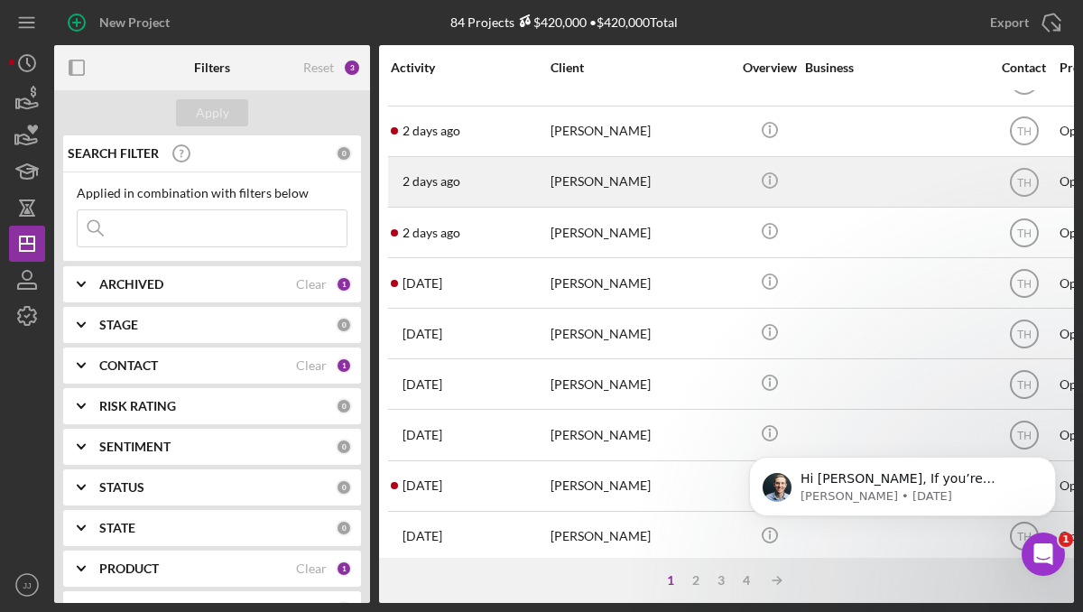
scroll to position [197, 0]
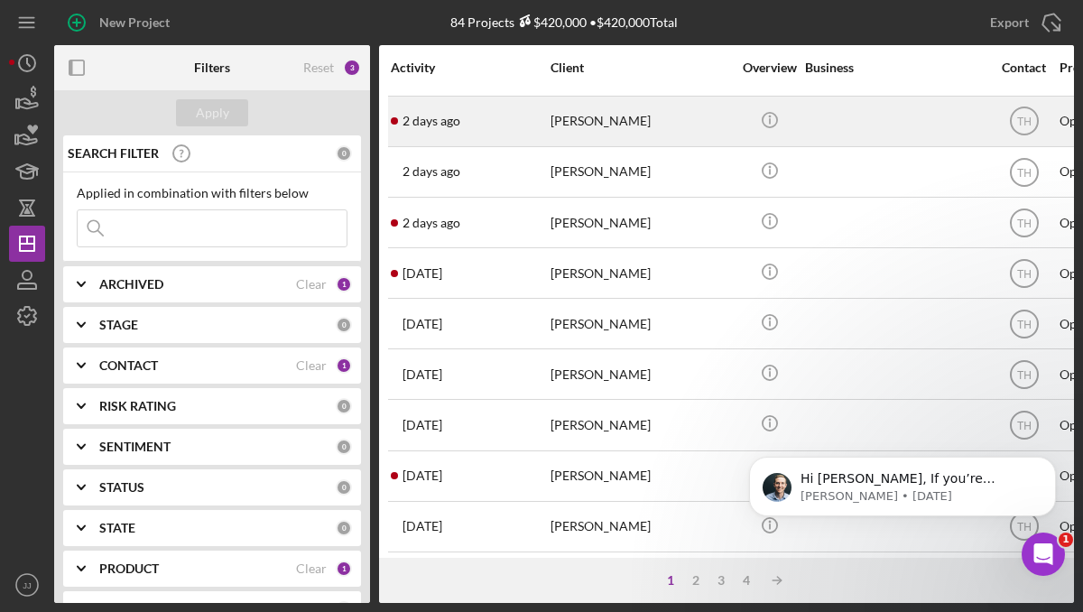
click at [481, 137] on div "[DATE] [PERSON_NAME]" at bounding box center [470, 121] width 158 height 48
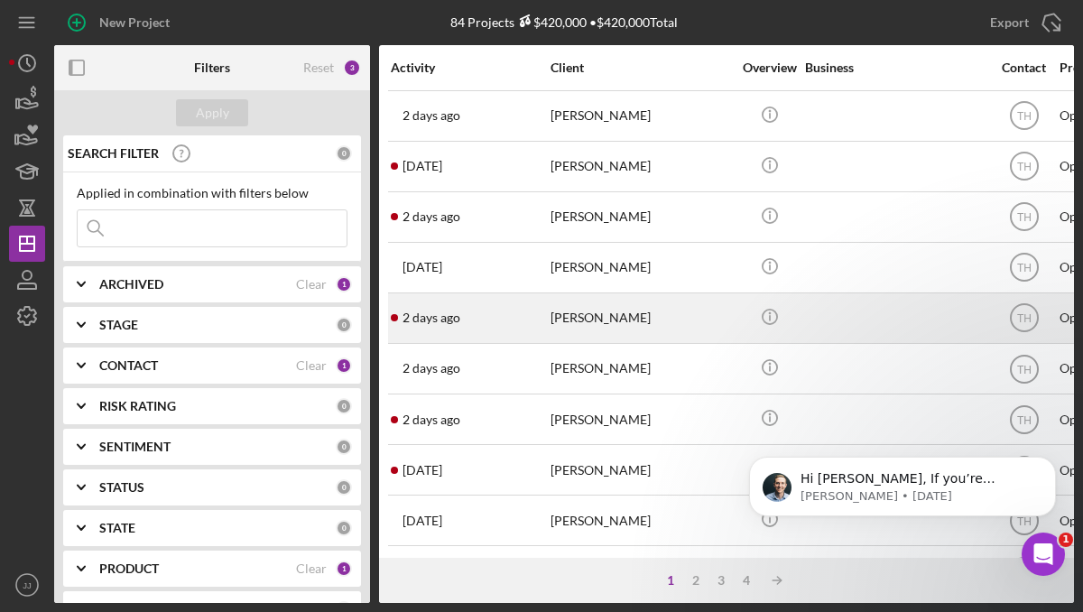
click at [531, 328] on div "[DATE] [PERSON_NAME]" at bounding box center [470, 318] width 158 height 48
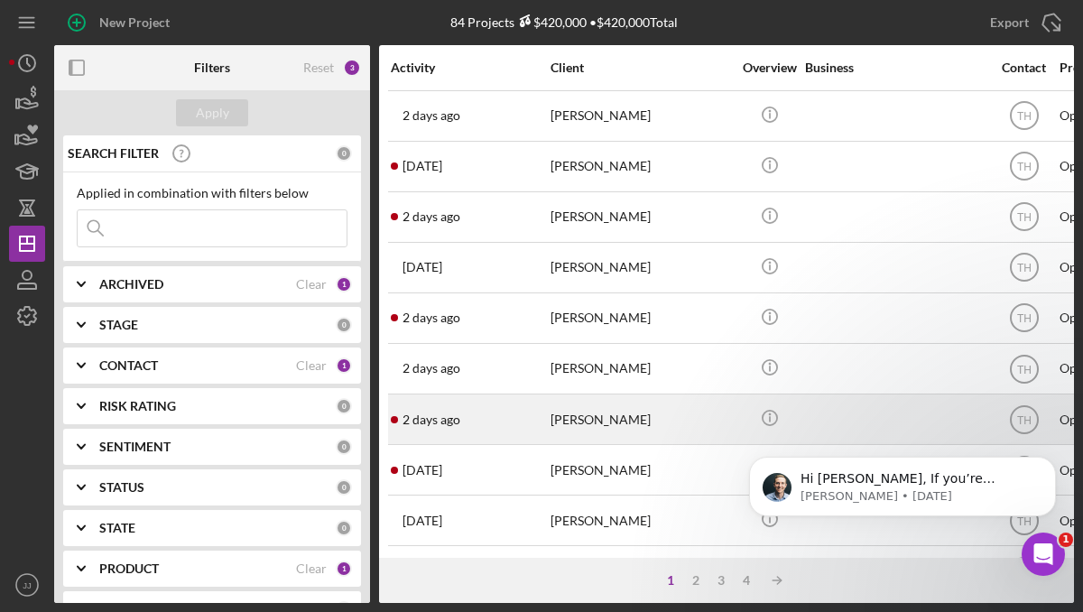
click at [528, 423] on div "[DATE] [PERSON_NAME]" at bounding box center [470, 419] width 158 height 48
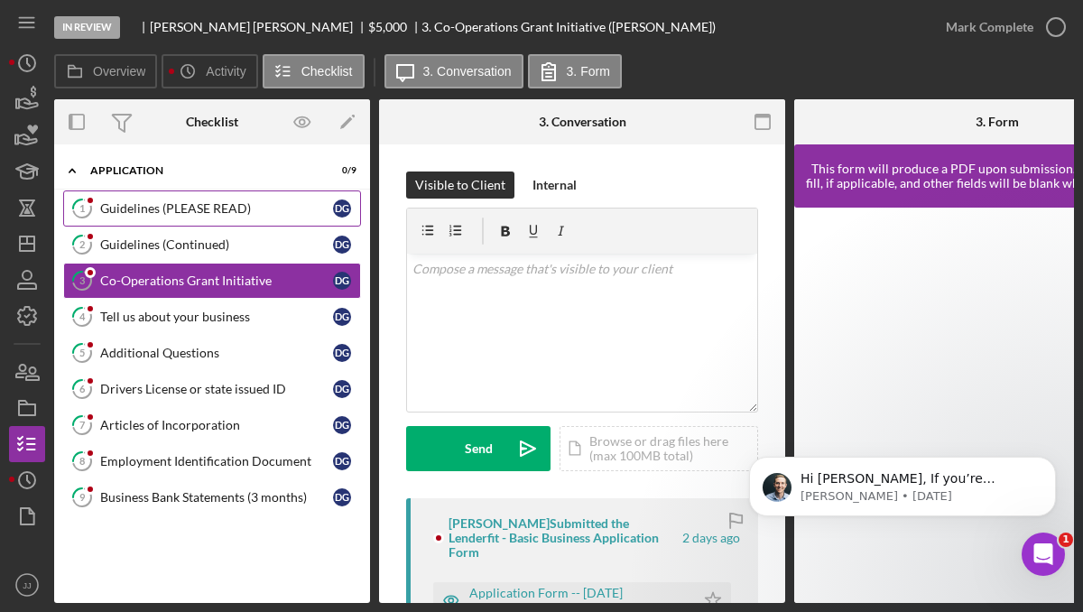
click at [207, 207] on div "Guidelines (PLEASE READ)" at bounding box center [216, 208] width 233 height 14
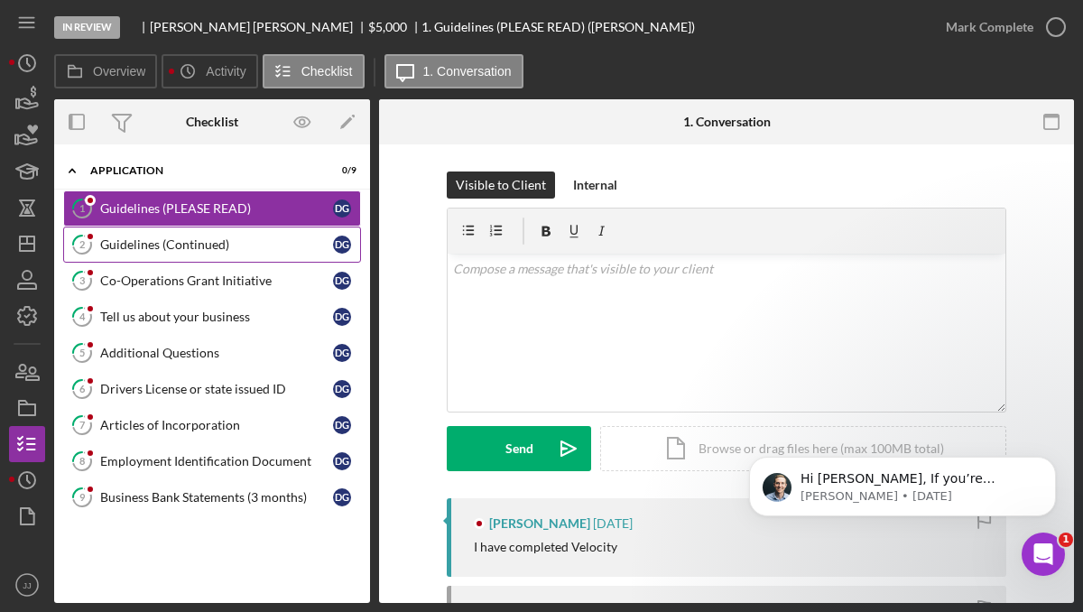
click at [221, 242] on div "Guidelines (Continued)" at bounding box center [216, 244] width 233 height 14
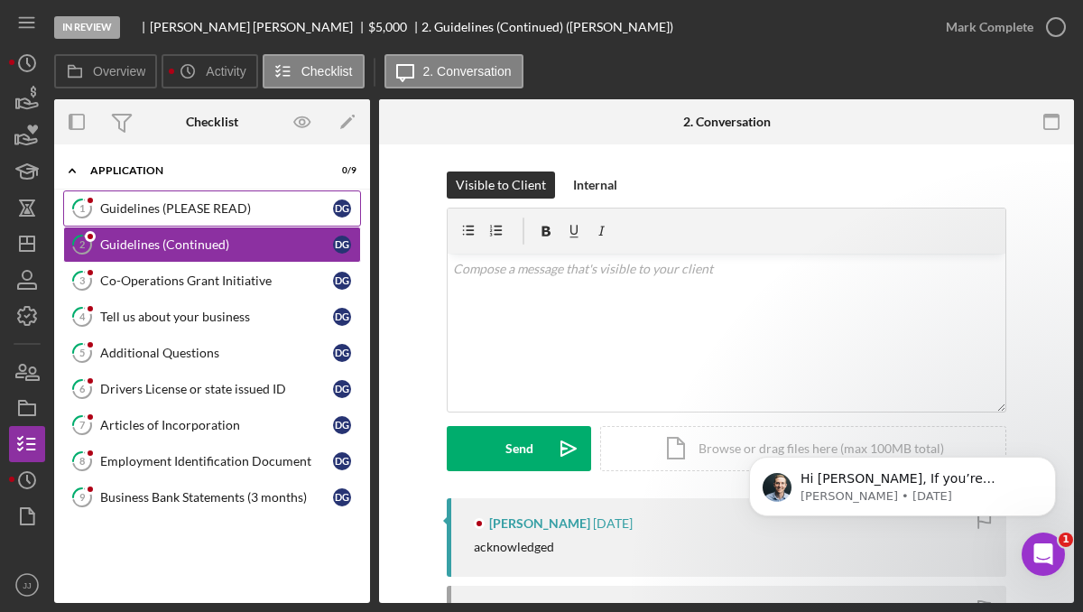
click at [224, 201] on div "Guidelines (PLEASE READ)" at bounding box center [216, 208] width 233 height 14
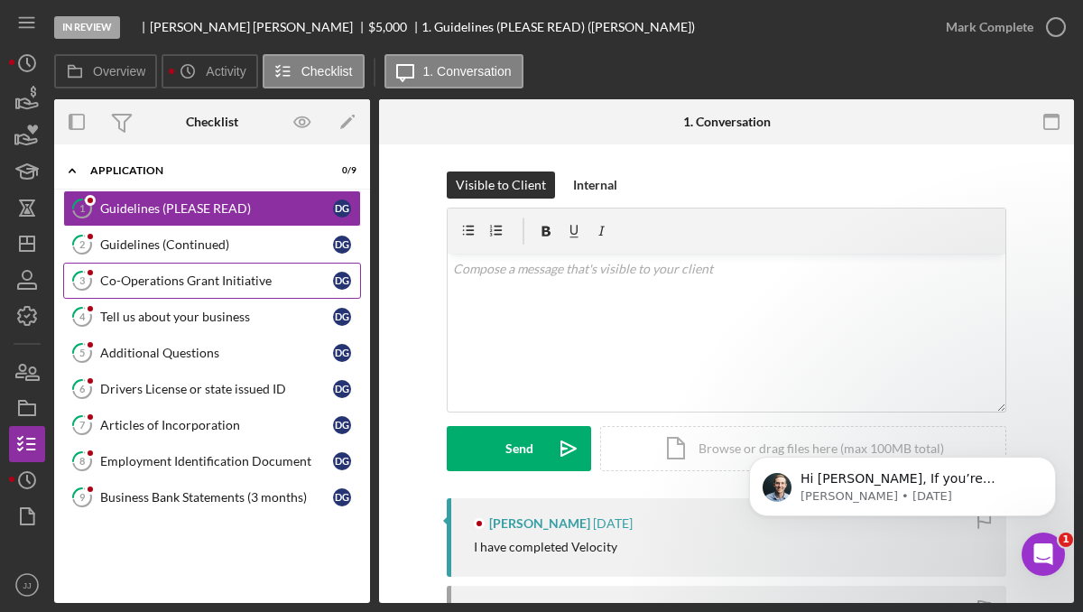
click at [229, 290] on link "3 Co-Operations Grant Initiative D G" at bounding box center [212, 281] width 298 height 36
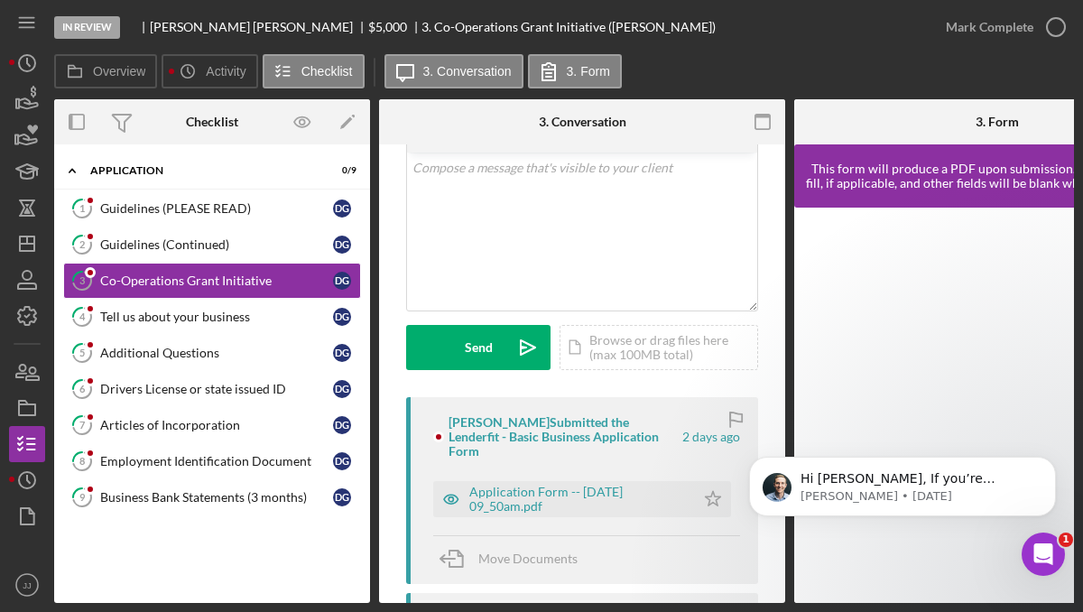
scroll to position [107, 0]
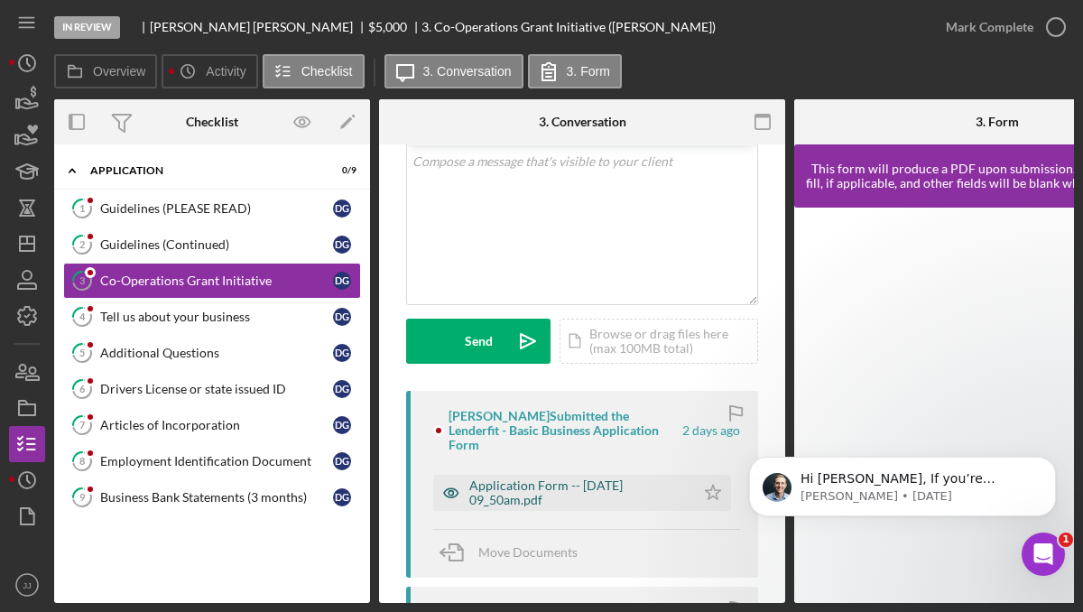
click at [527, 481] on div "Application Form -- [DATE] 09_50am.pdf" at bounding box center [577, 492] width 217 height 29
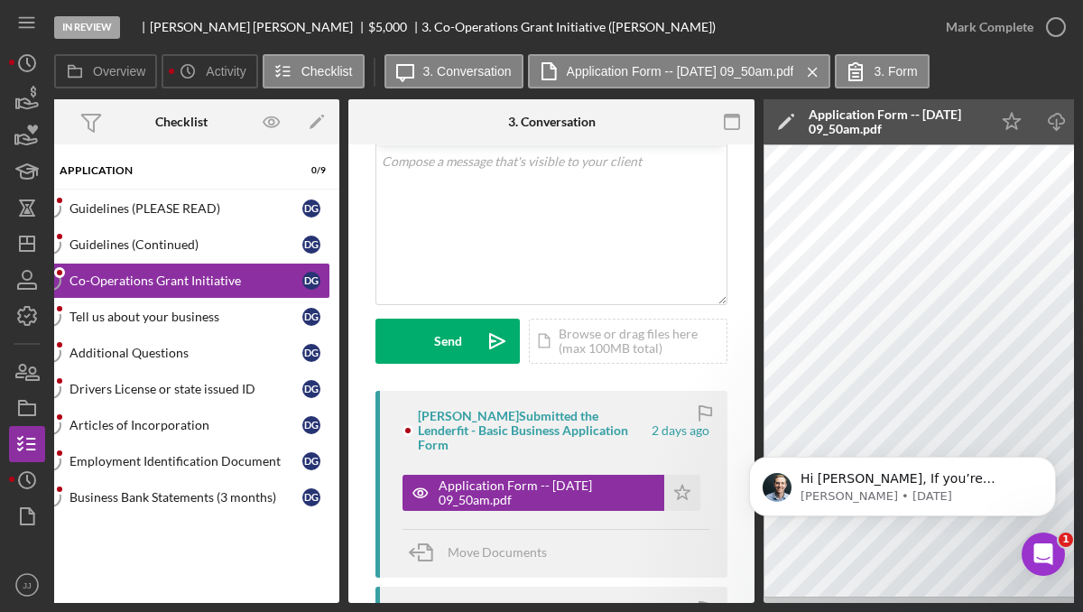
scroll to position [0, 0]
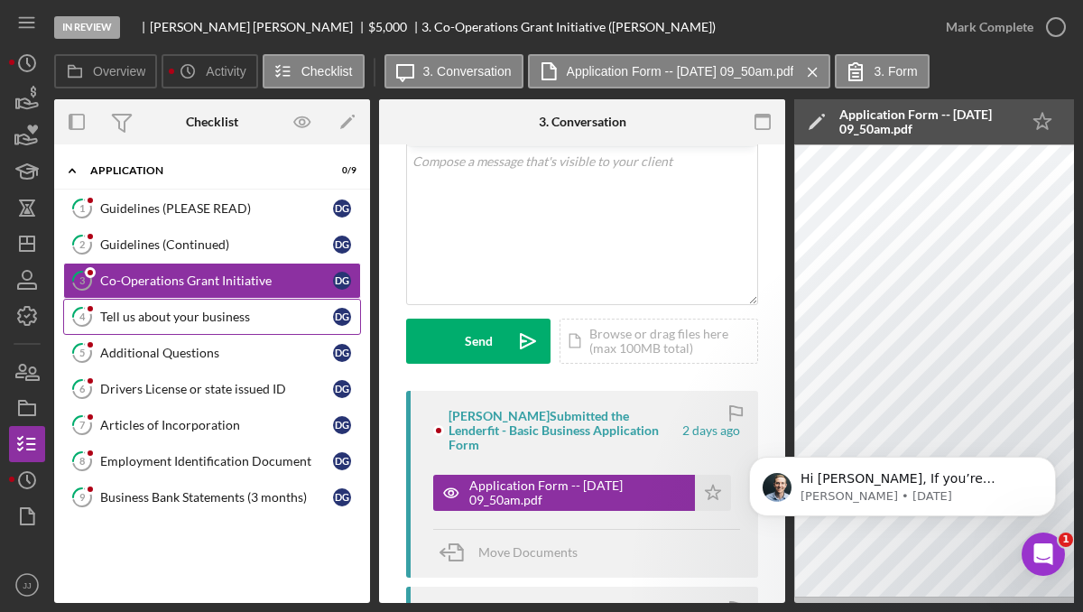
click at [214, 309] on div "Tell us about your business" at bounding box center [216, 316] width 233 height 14
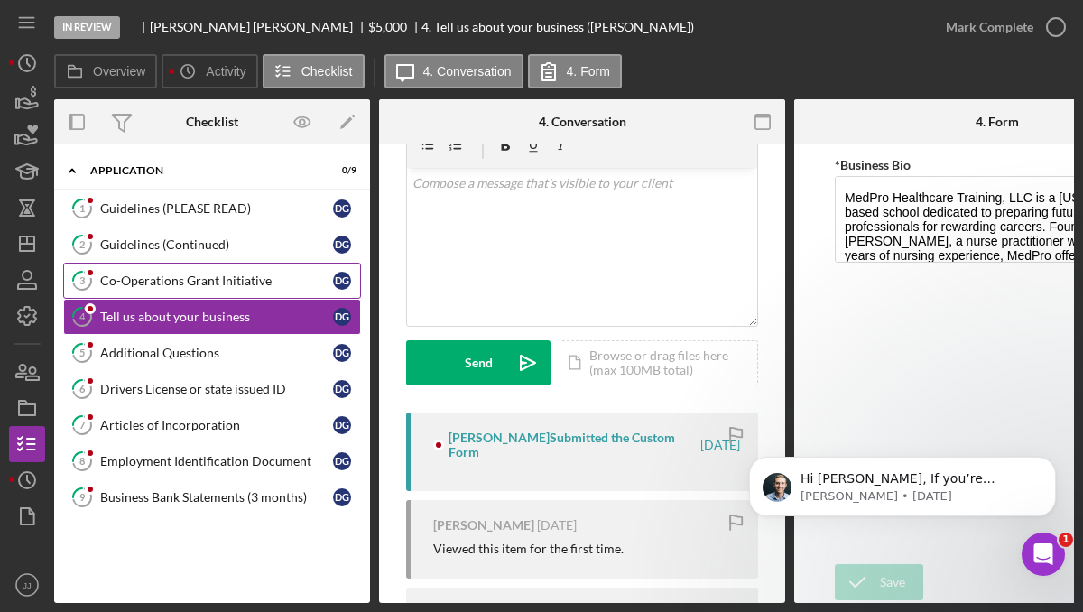
scroll to position [88, 0]
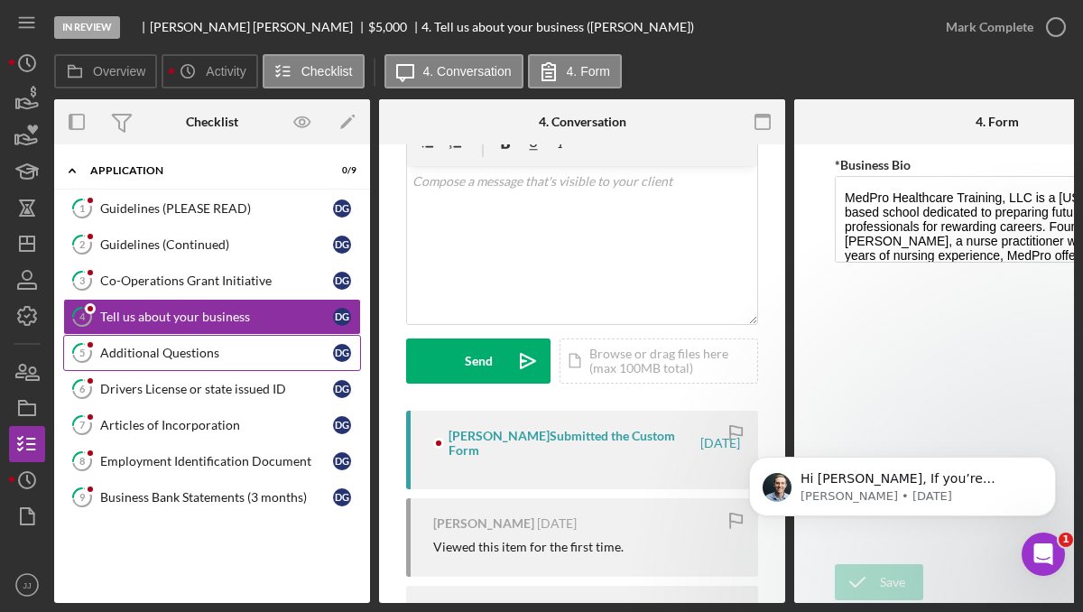
click at [259, 355] on div "Additional Questions" at bounding box center [216, 353] width 233 height 14
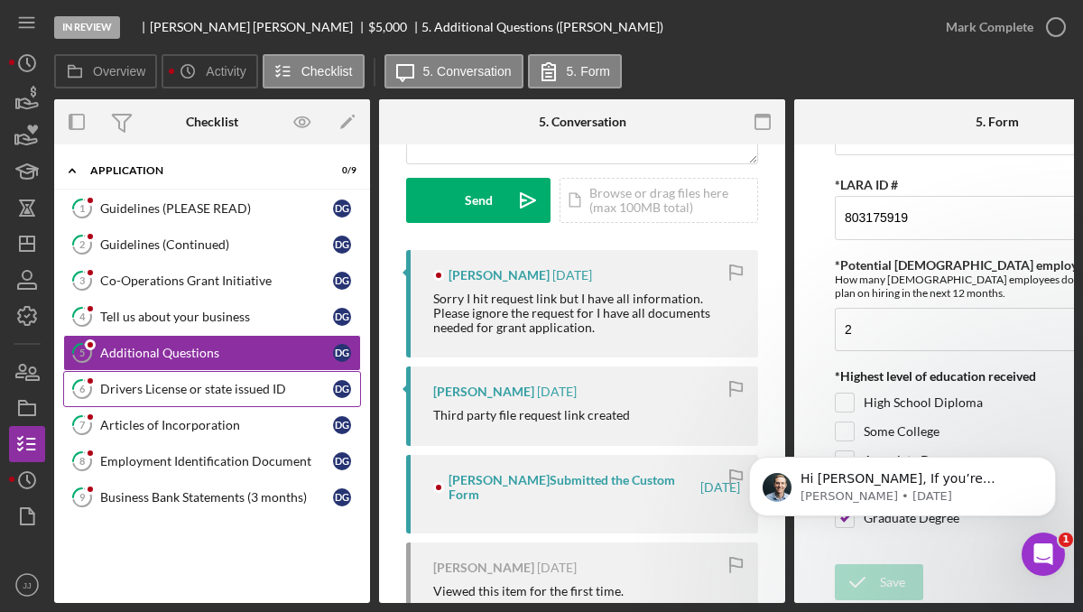
click at [184, 395] on div "Drivers License or state issued ID" at bounding box center [216, 389] width 233 height 14
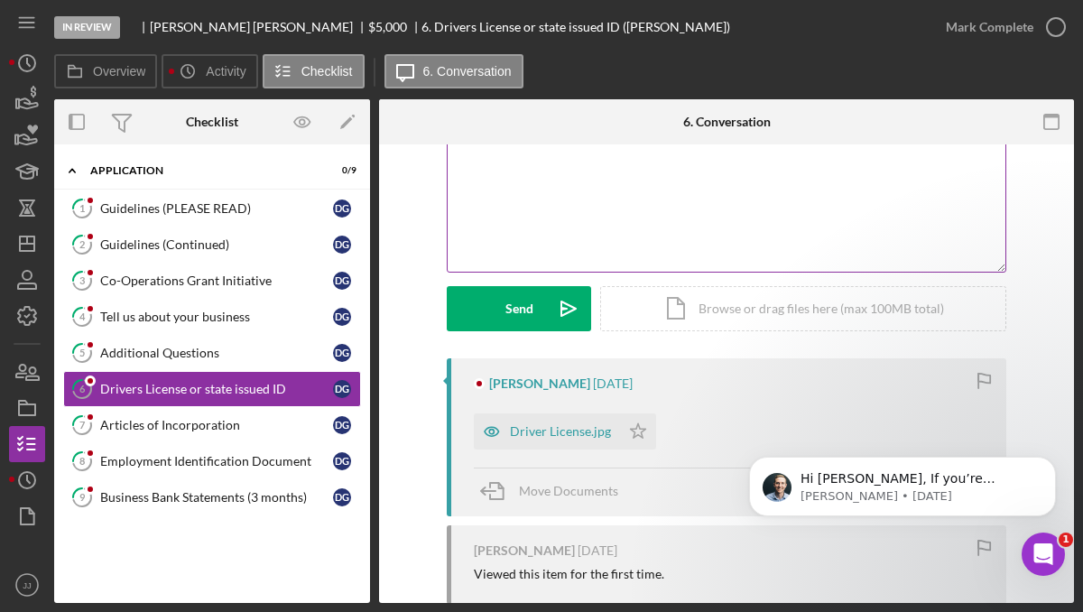
scroll to position [148, 0]
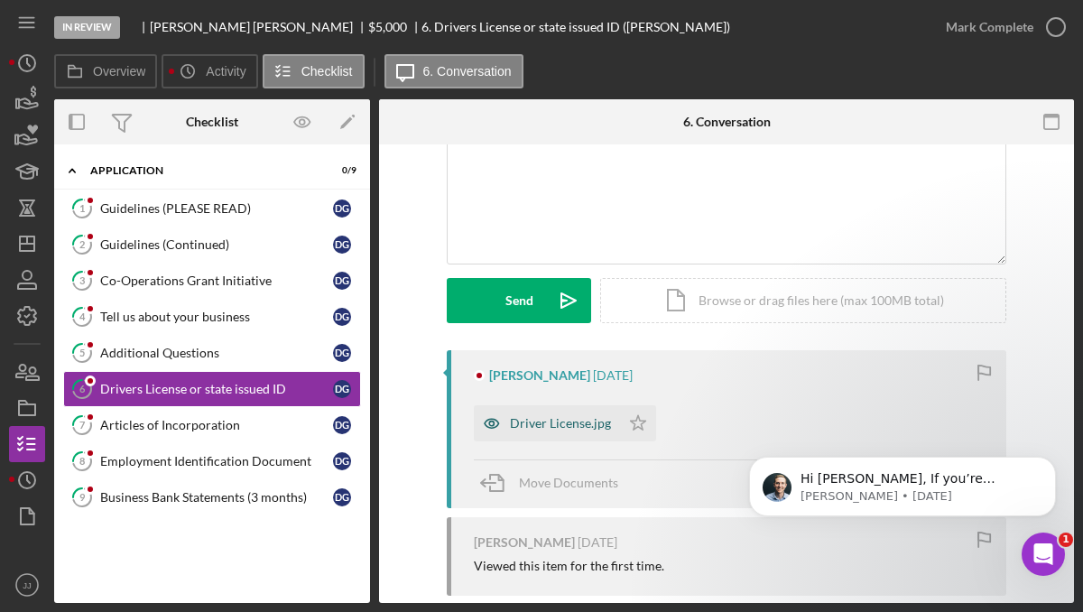
click at [552, 430] on div "Driver License.jpg" at bounding box center [547, 423] width 146 height 36
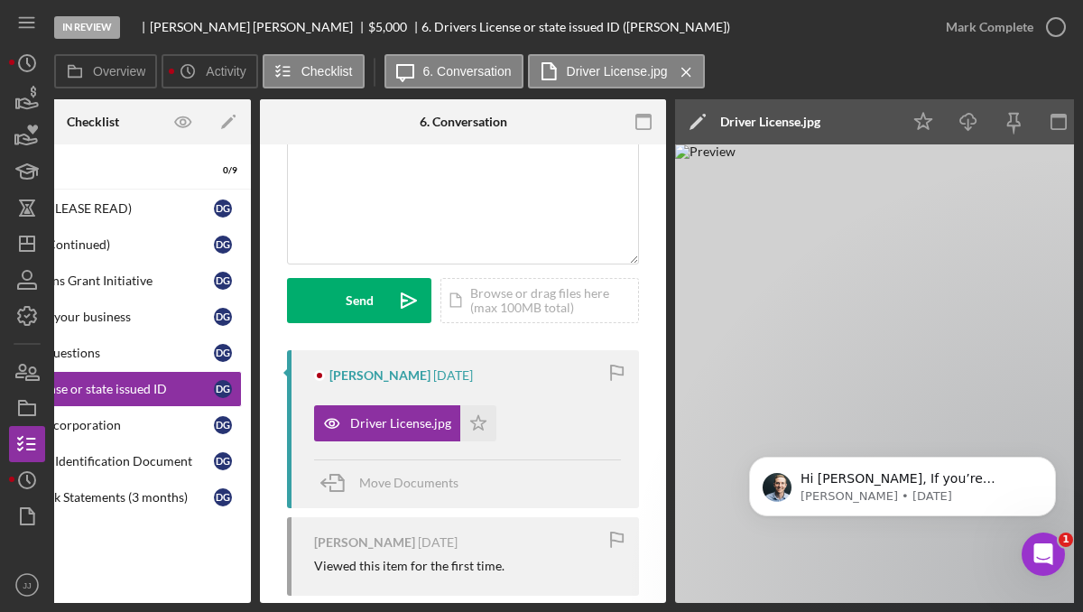
scroll to position [0, 0]
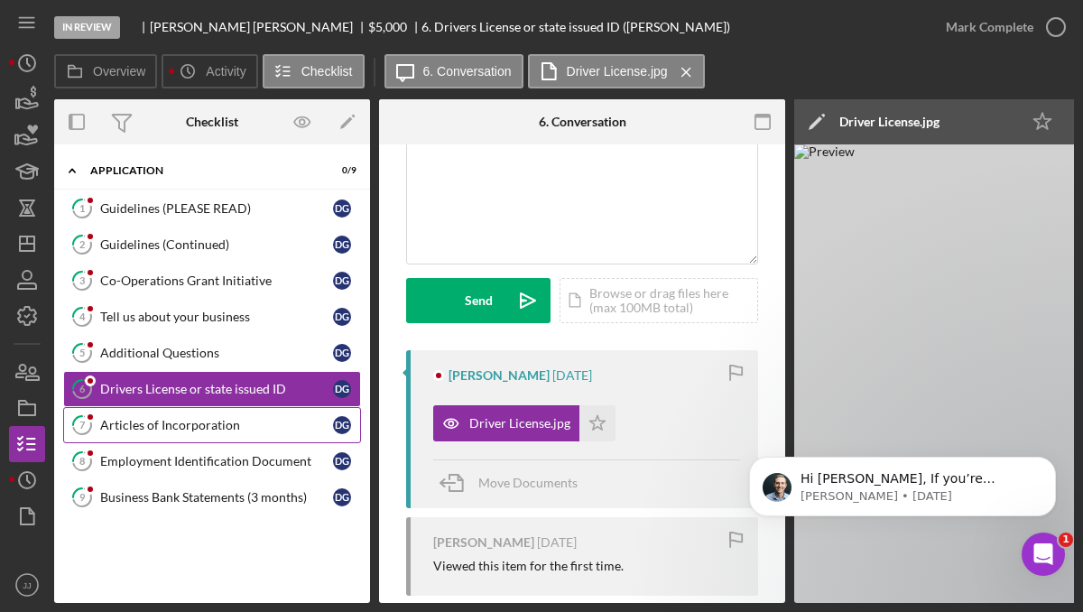
click at [217, 433] on link "7 Articles of Incorporation D G" at bounding box center [212, 425] width 298 height 36
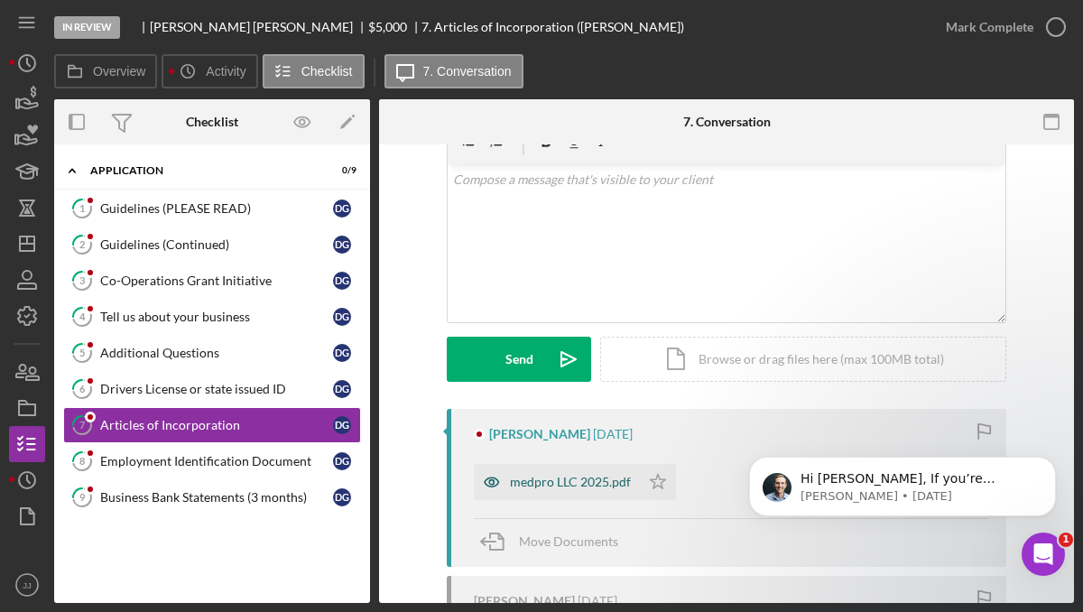
scroll to position [96, 0]
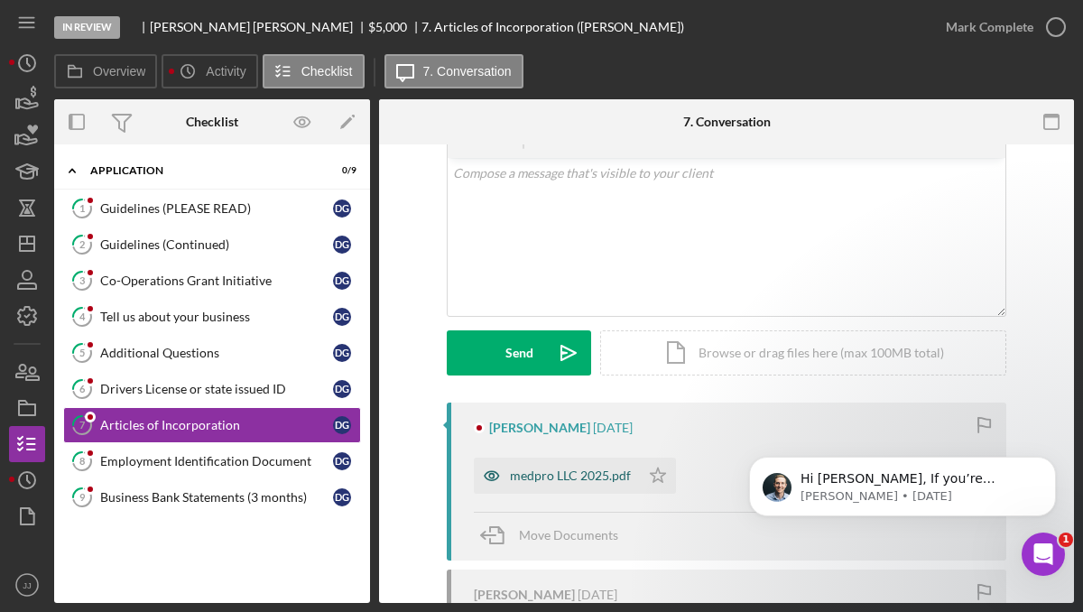
click at [540, 476] on div "medpro LLC 2025.pdf" at bounding box center [570, 475] width 121 height 14
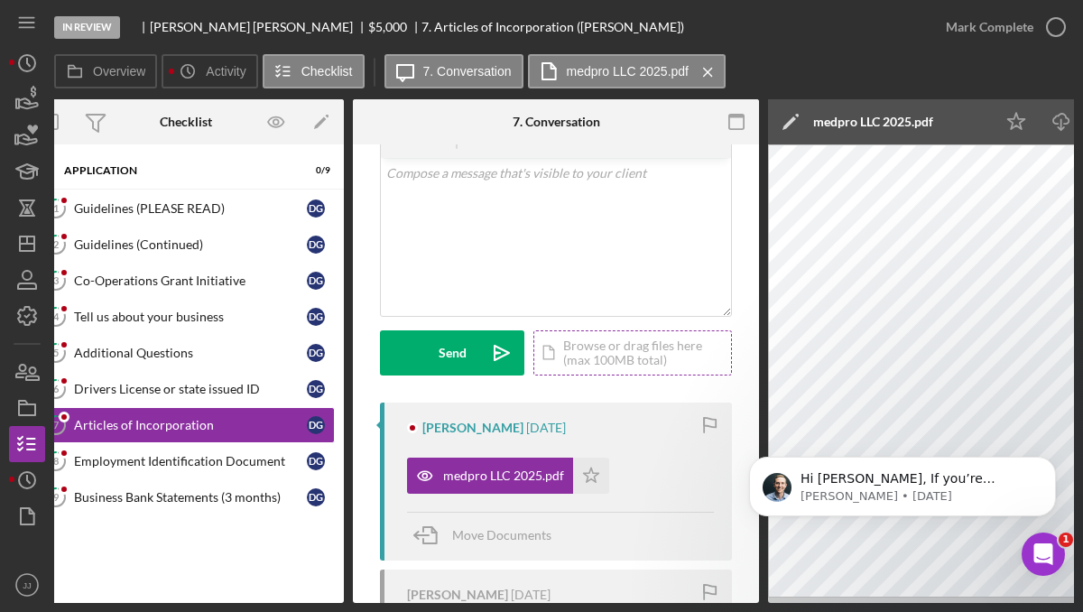
scroll to position [0, 0]
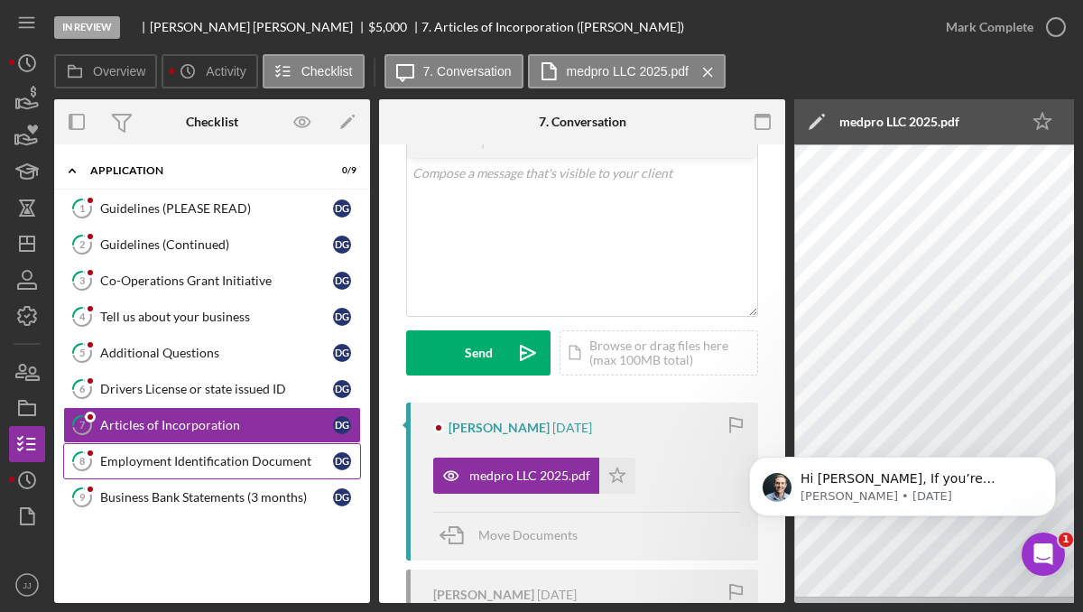
click at [161, 464] on div "Employment Identification Document" at bounding box center [216, 461] width 233 height 14
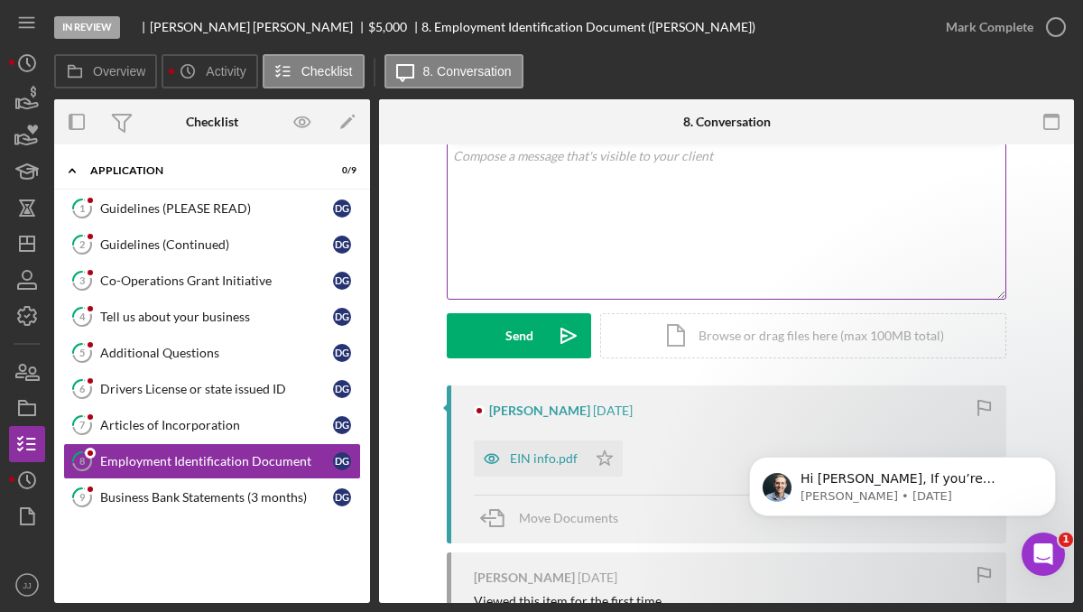
scroll to position [115, 0]
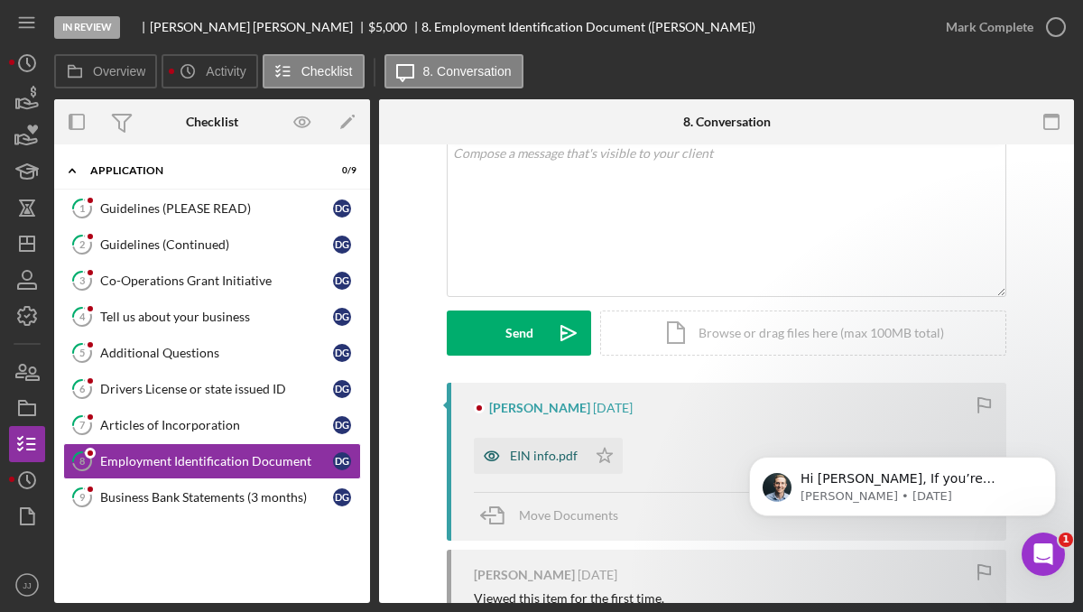
click at [542, 455] on div "EIN info.pdf" at bounding box center [544, 455] width 68 height 14
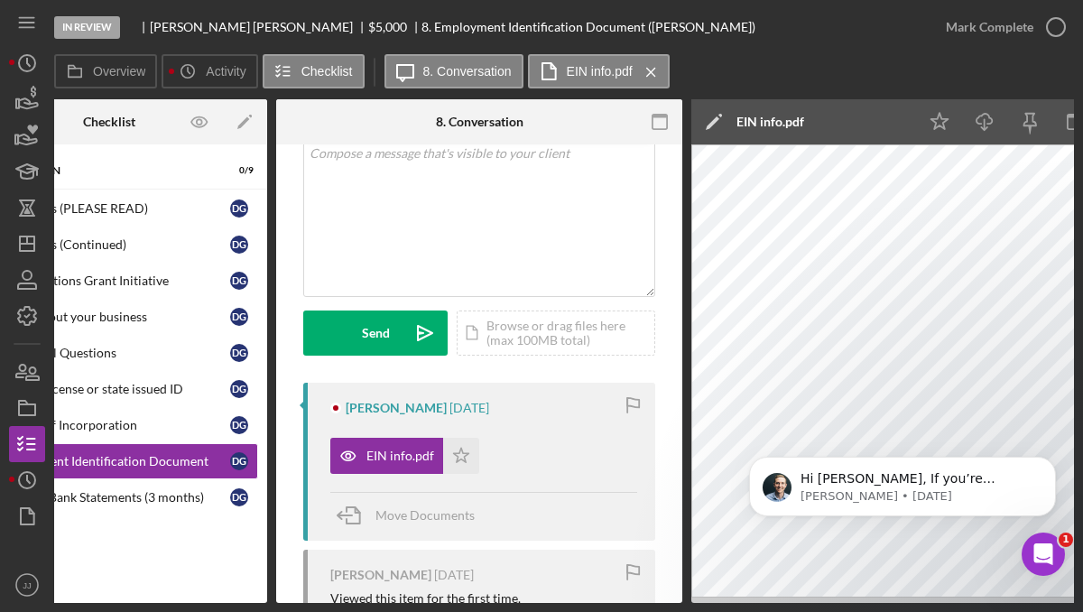
scroll to position [0, 0]
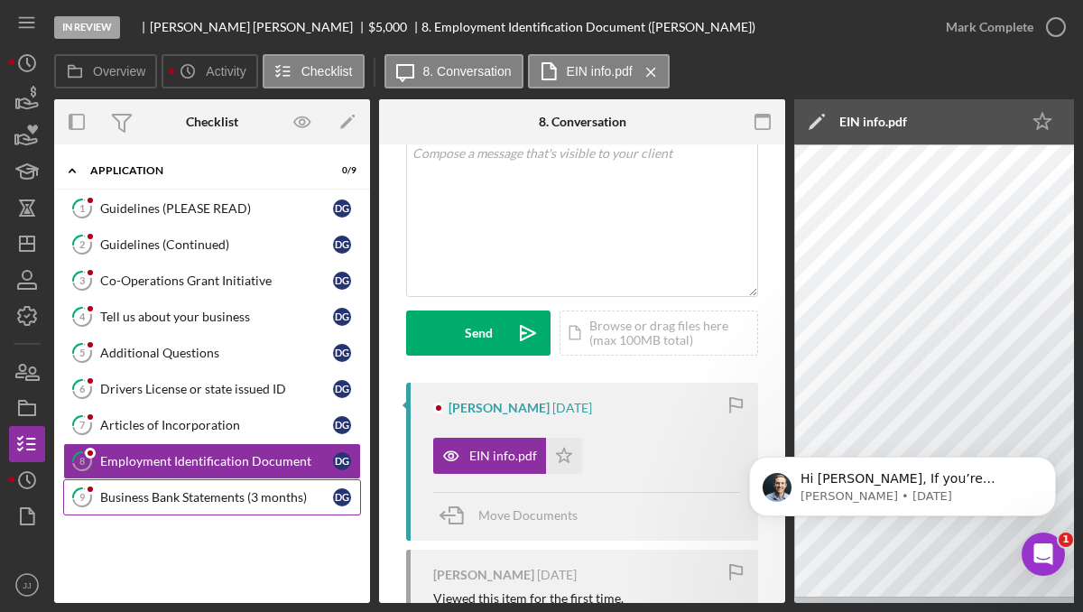
click at [164, 494] on div "Business Bank Statements (3 months)" at bounding box center [216, 497] width 233 height 14
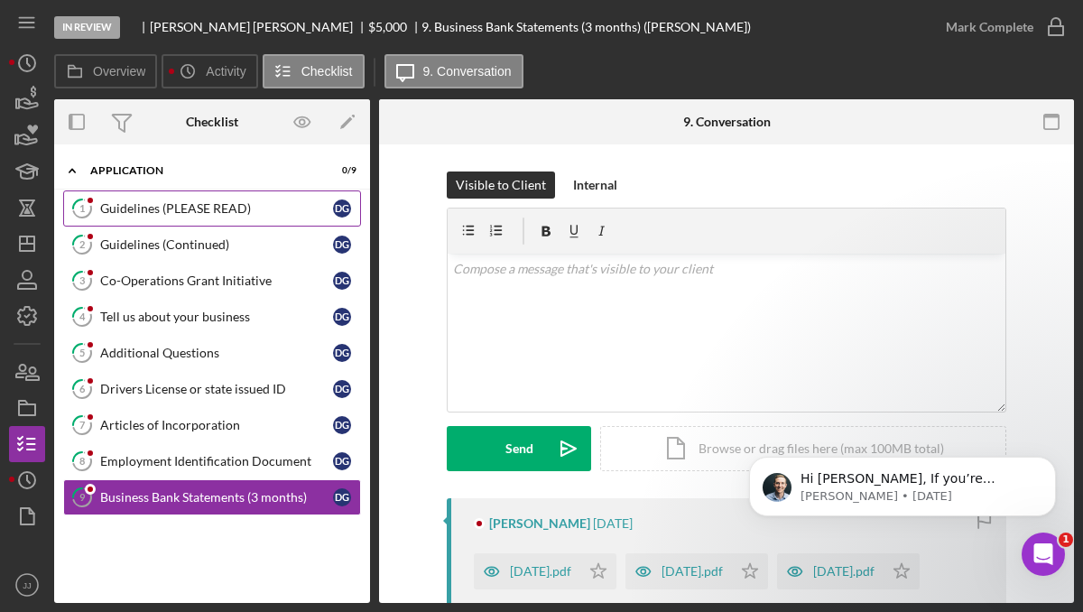
click at [248, 201] on div "Guidelines (PLEASE READ)" at bounding box center [216, 208] width 233 height 14
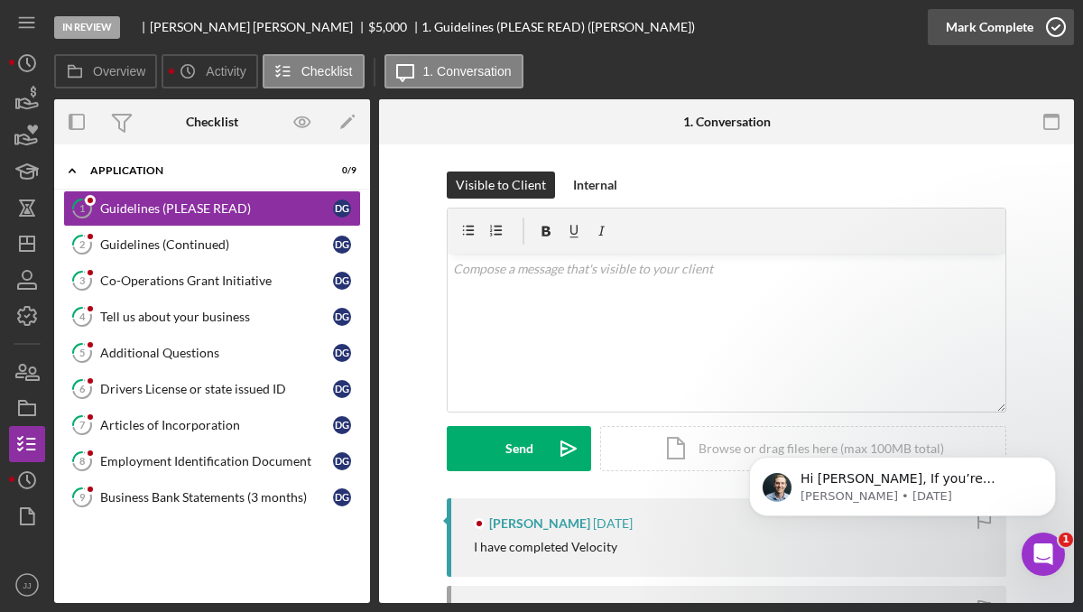
click at [1050, 32] on icon "button" at bounding box center [1055, 27] width 45 height 45
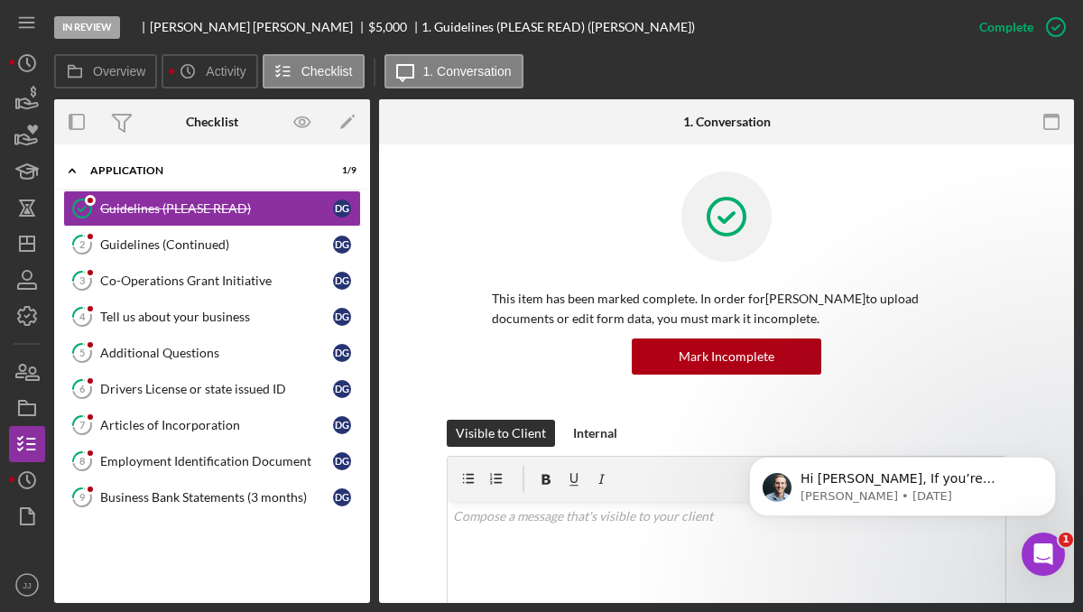
click at [0, 0] on icon "button" at bounding box center [0, 0] width 0 height 0
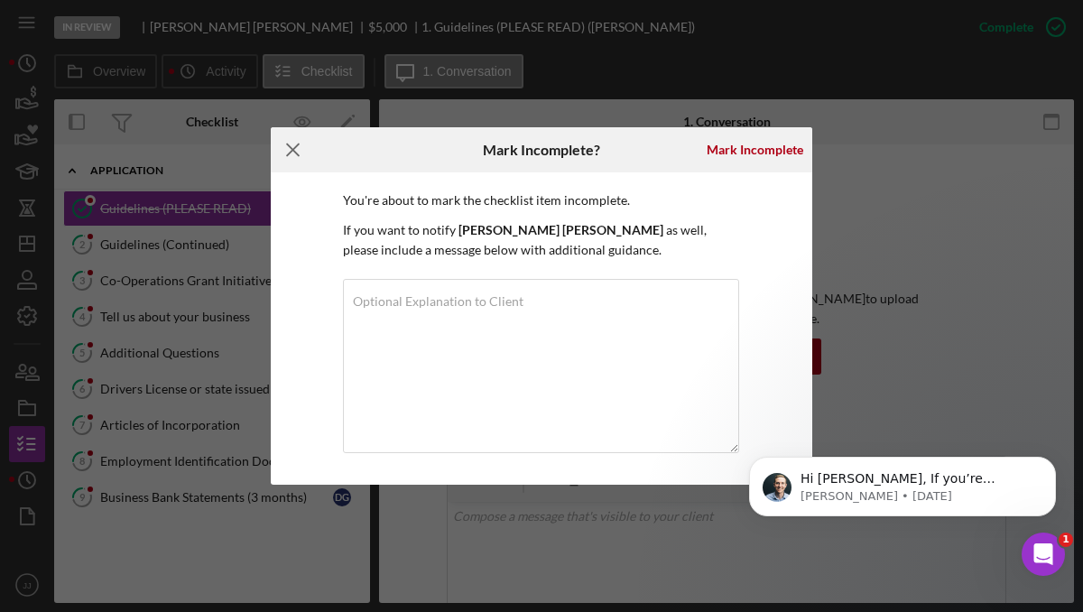
click at [283, 153] on icon "Icon/Menu Close" at bounding box center [293, 149] width 45 height 45
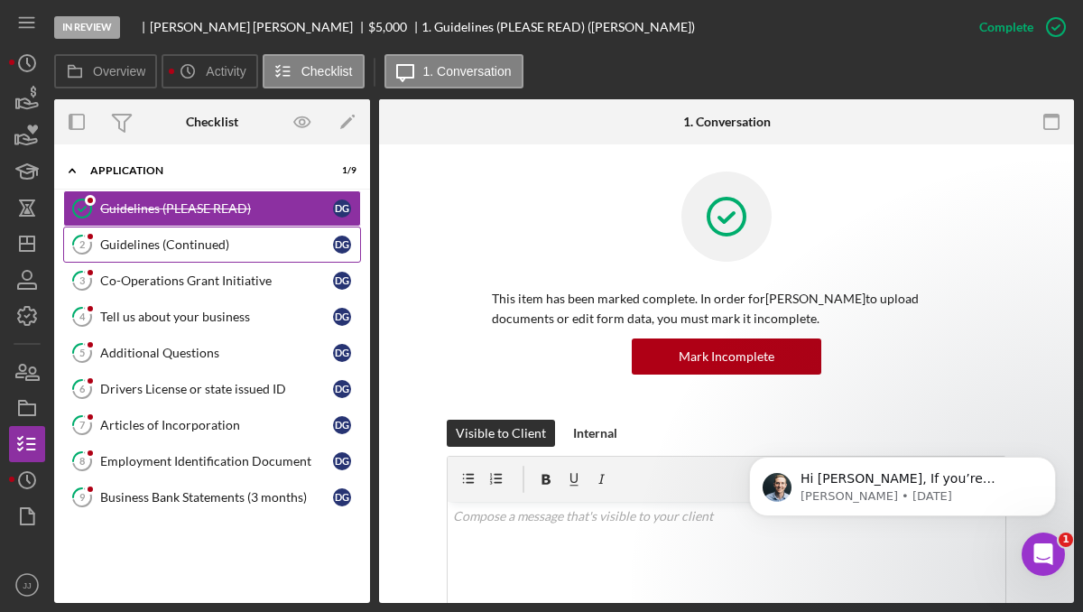
click at [226, 254] on link "2 Guidelines (Continued) D G" at bounding box center [212, 244] width 298 height 36
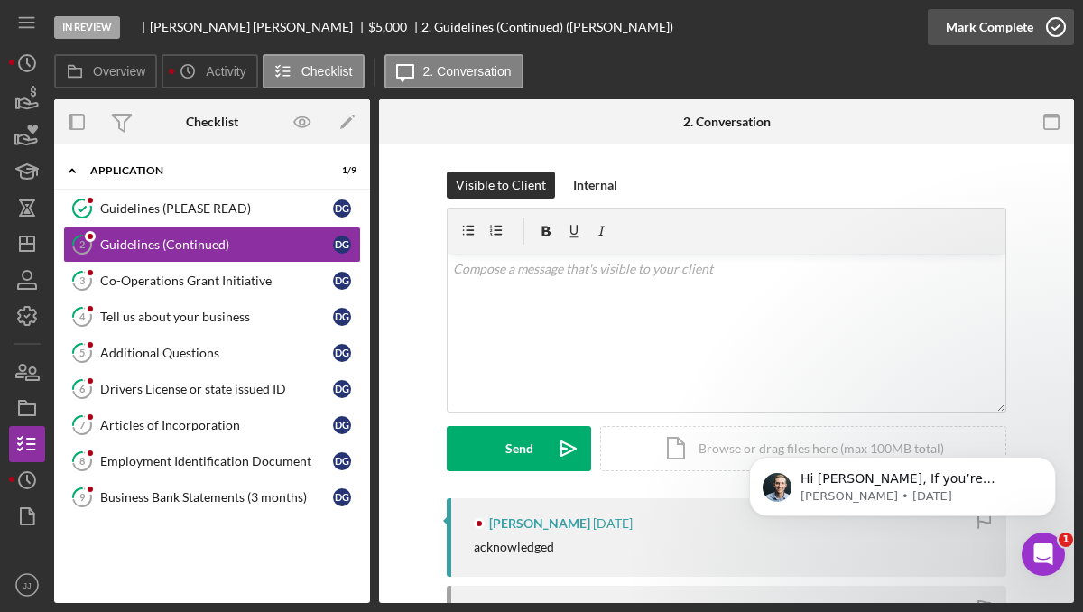
click at [1060, 23] on icon "button" at bounding box center [1055, 27] width 45 height 45
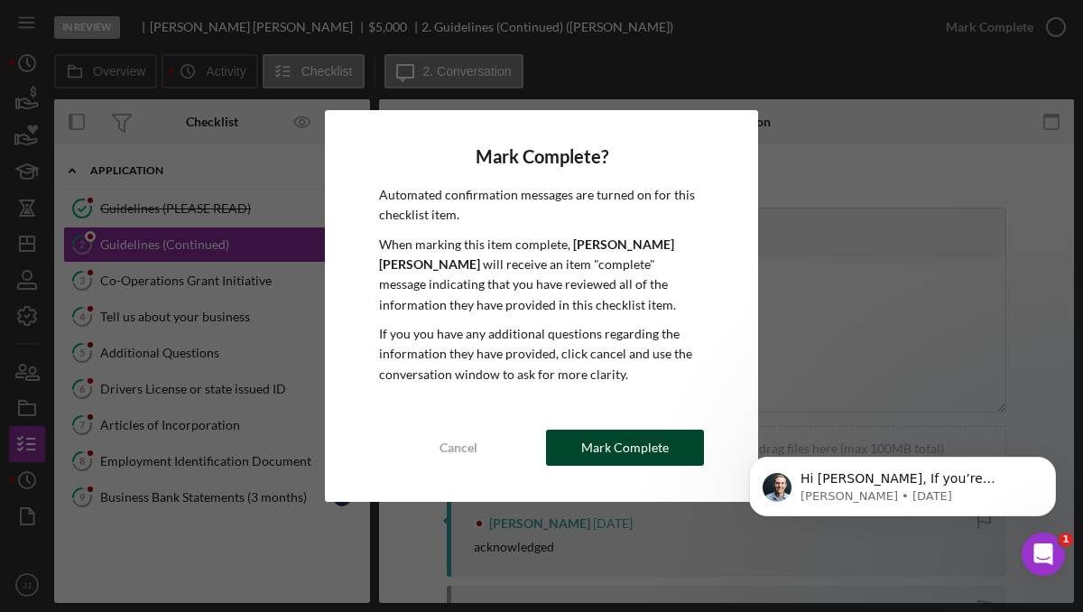
click at [606, 450] on div "Mark Complete" at bounding box center [625, 447] width 88 height 36
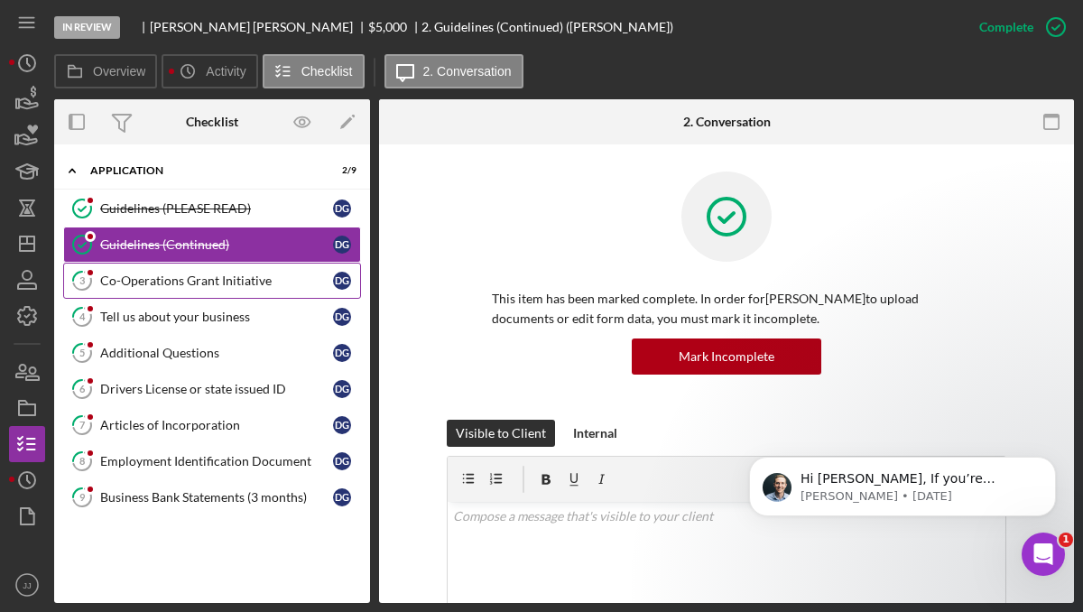
click at [247, 275] on div "Co-Operations Grant Initiative" at bounding box center [216, 280] width 233 height 14
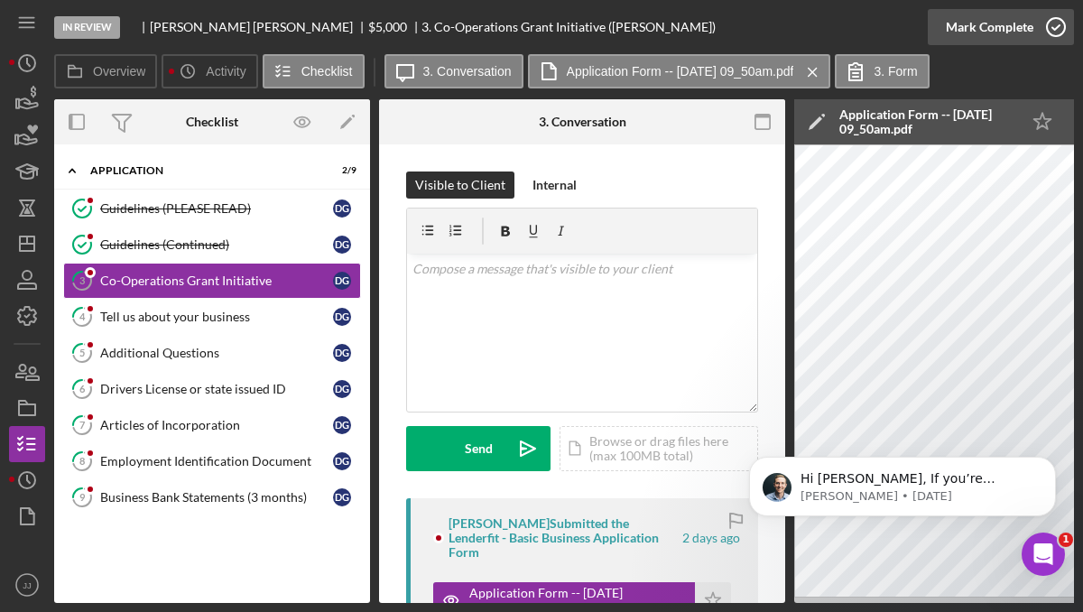
click at [1051, 21] on icon "button" at bounding box center [1055, 27] width 45 height 45
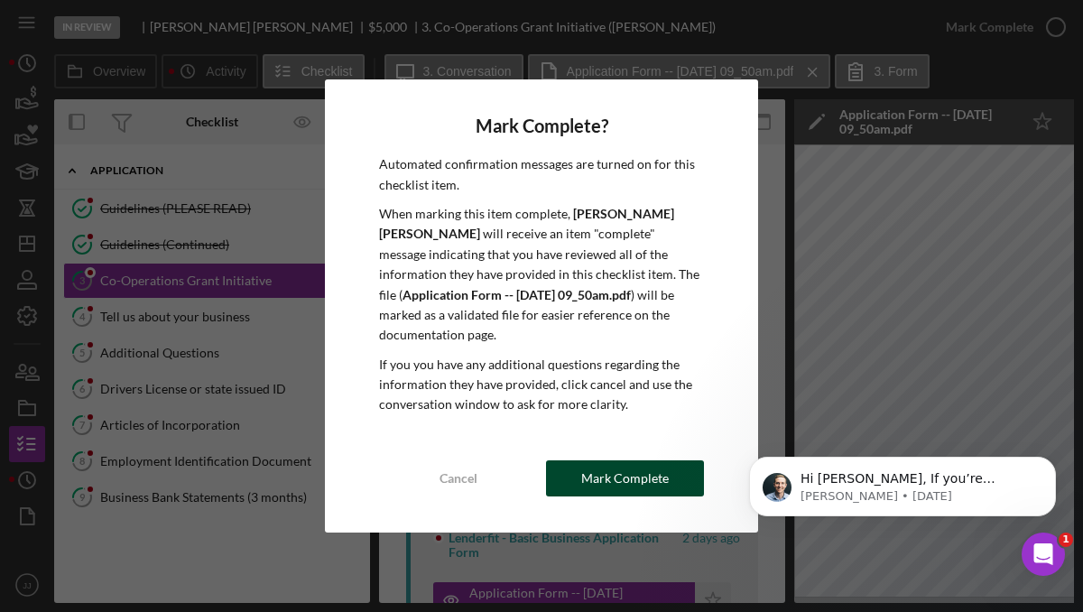
click at [580, 461] on button "Mark Complete" at bounding box center [625, 478] width 158 height 36
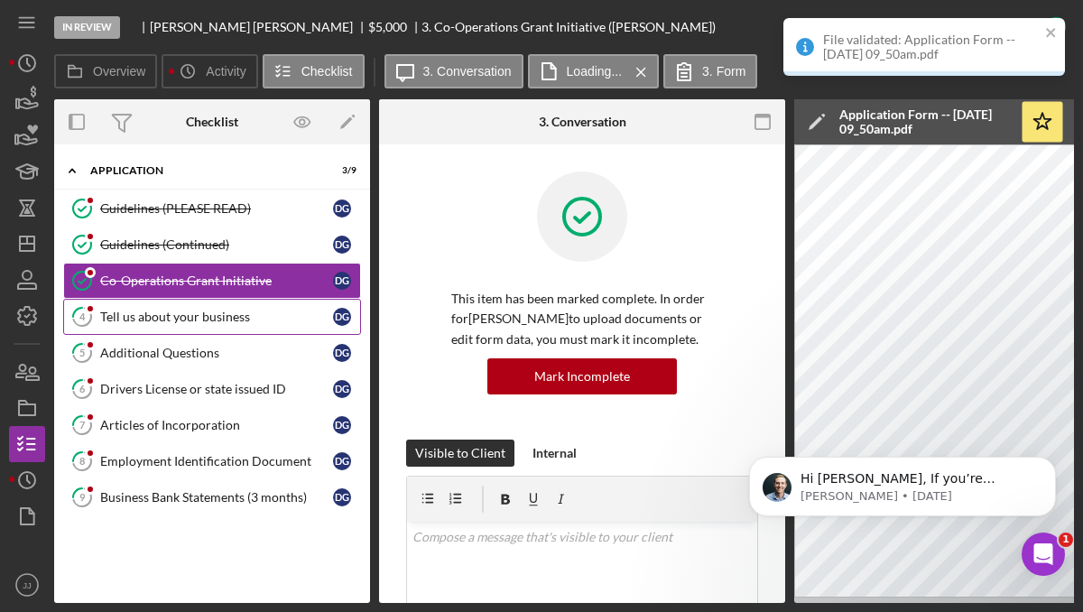
click at [251, 322] on div "Tell us about your business" at bounding box center [216, 316] width 233 height 14
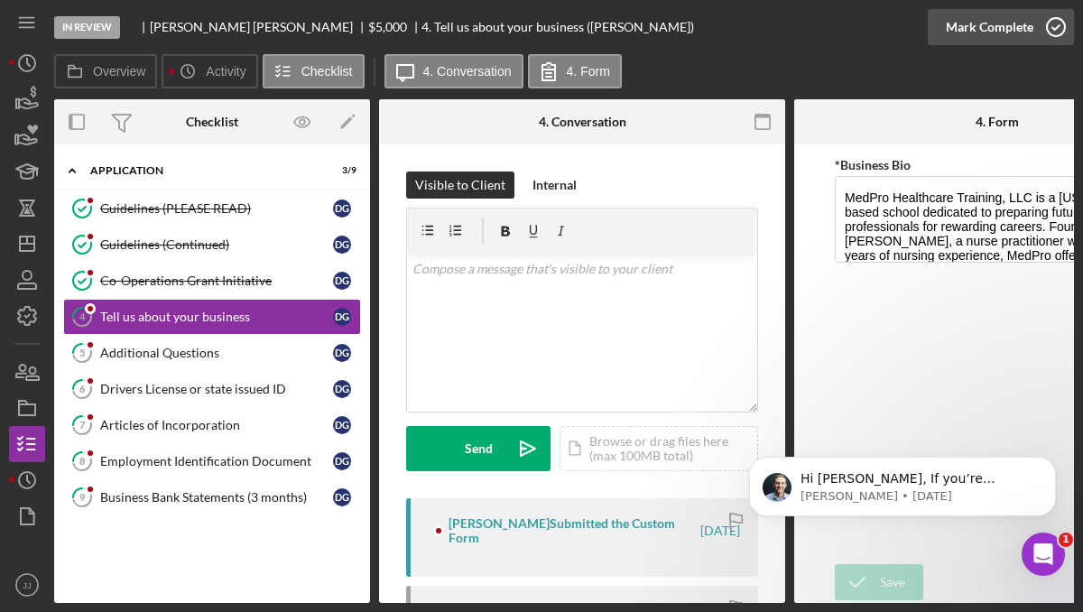
click at [1055, 30] on icon "button" at bounding box center [1055, 27] width 45 height 45
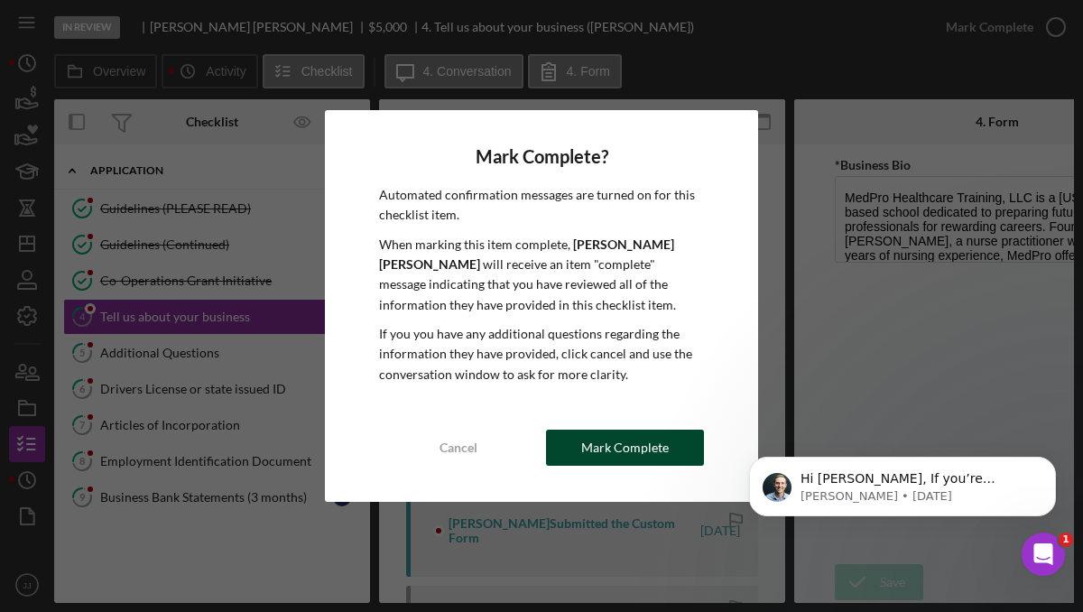
click at [634, 445] on div "Mark Complete" at bounding box center [625, 447] width 88 height 36
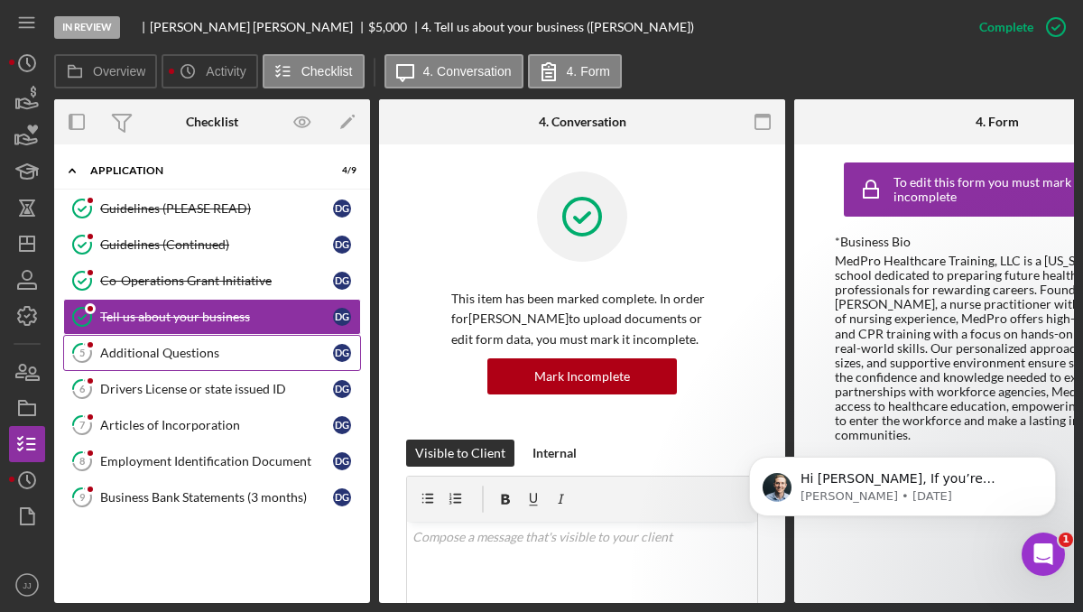
click at [249, 351] on div "Additional Questions" at bounding box center [216, 353] width 233 height 14
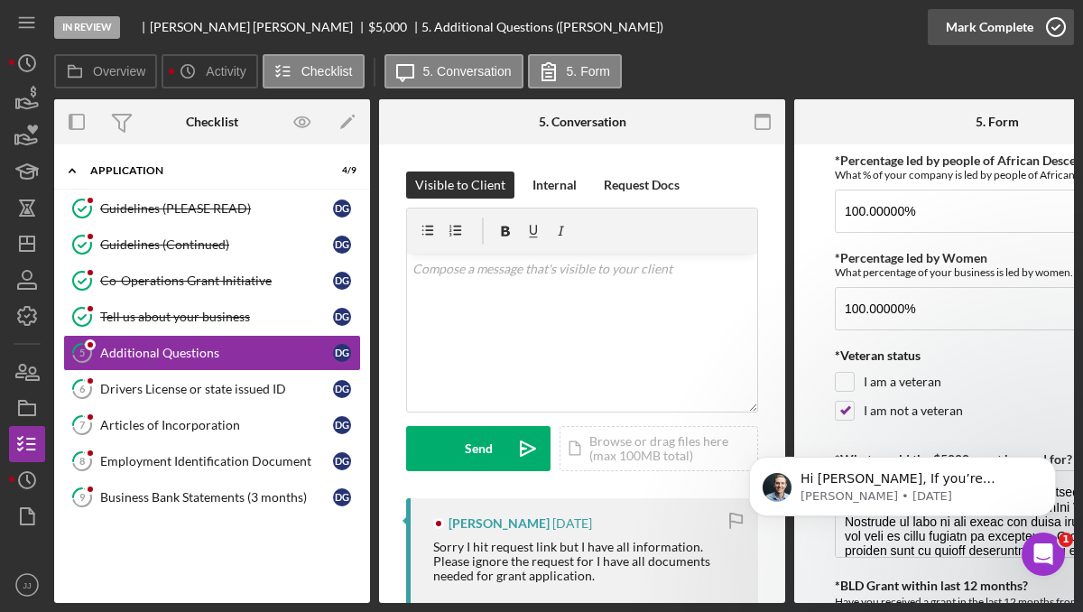
click at [1057, 33] on icon "button" at bounding box center [1055, 27] width 45 height 45
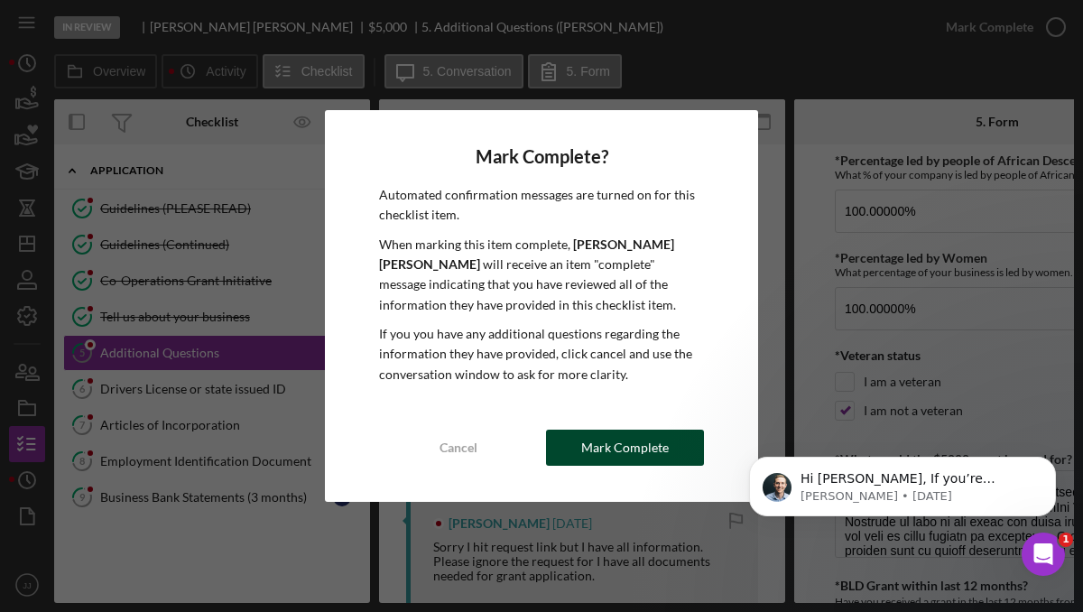
click at [597, 457] on div "Mark Complete" at bounding box center [625, 447] width 88 height 36
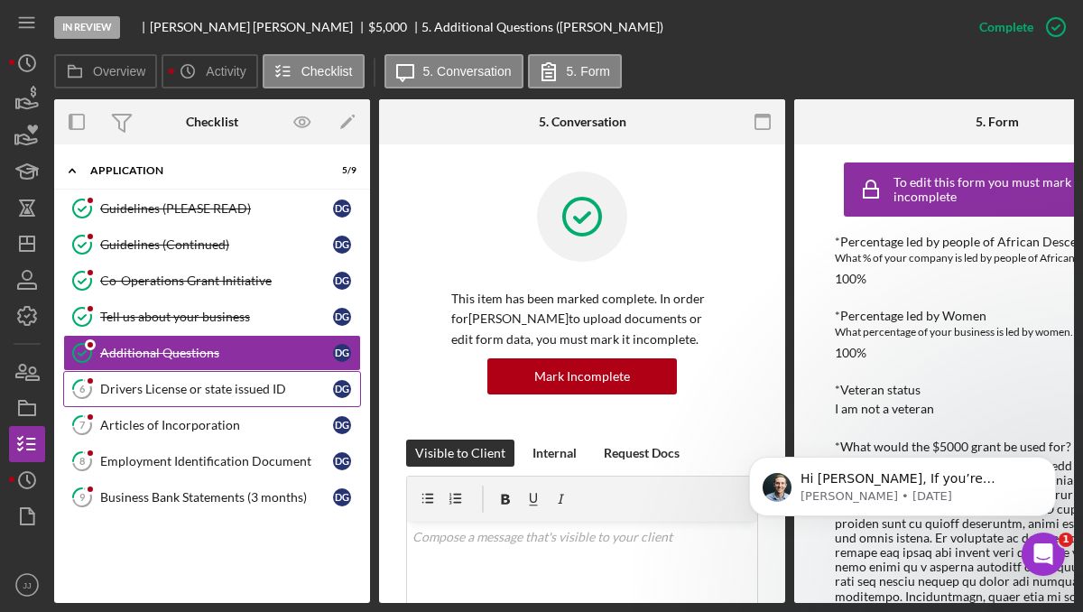
click at [250, 386] on div "Drivers License or state issued ID" at bounding box center [216, 389] width 233 height 14
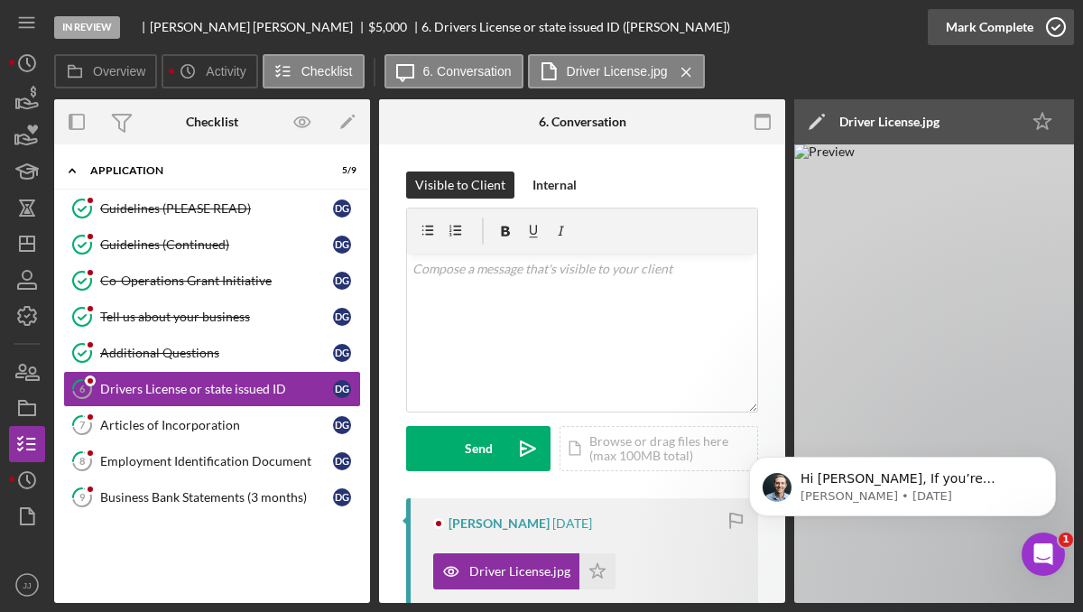
click at [1056, 31] on icon "button" at bounding box center [1055, 27] width 45 height 45
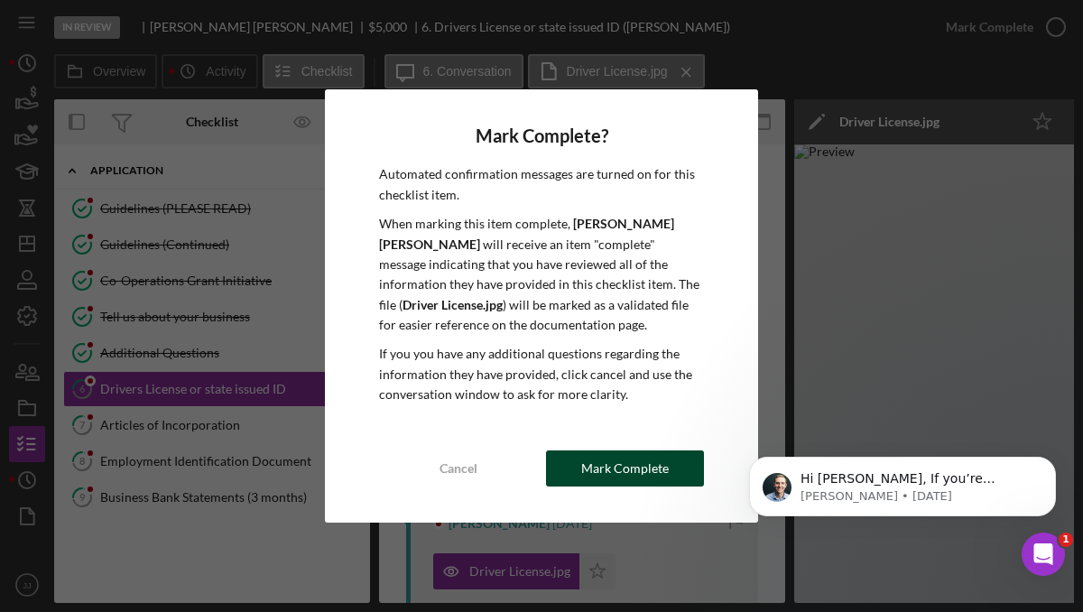
click at [636, 456] on div "Mark Complete" at bounding box center [625, 468] width 88 height 36
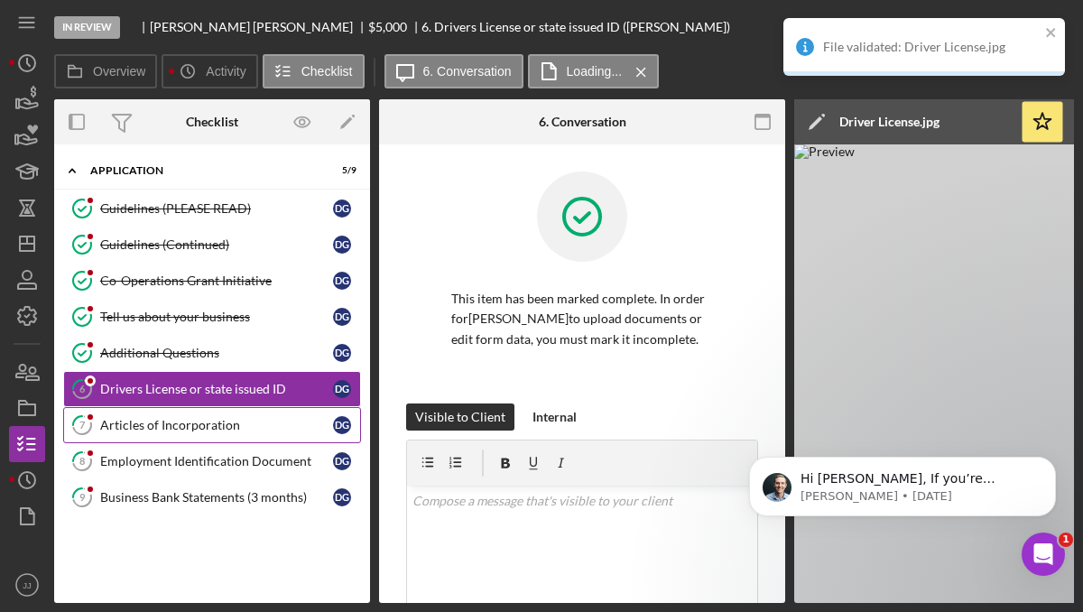
click at [227, 419] on div "Articles of Incorporation" at bounding box center [216, 425] width 233 height 14
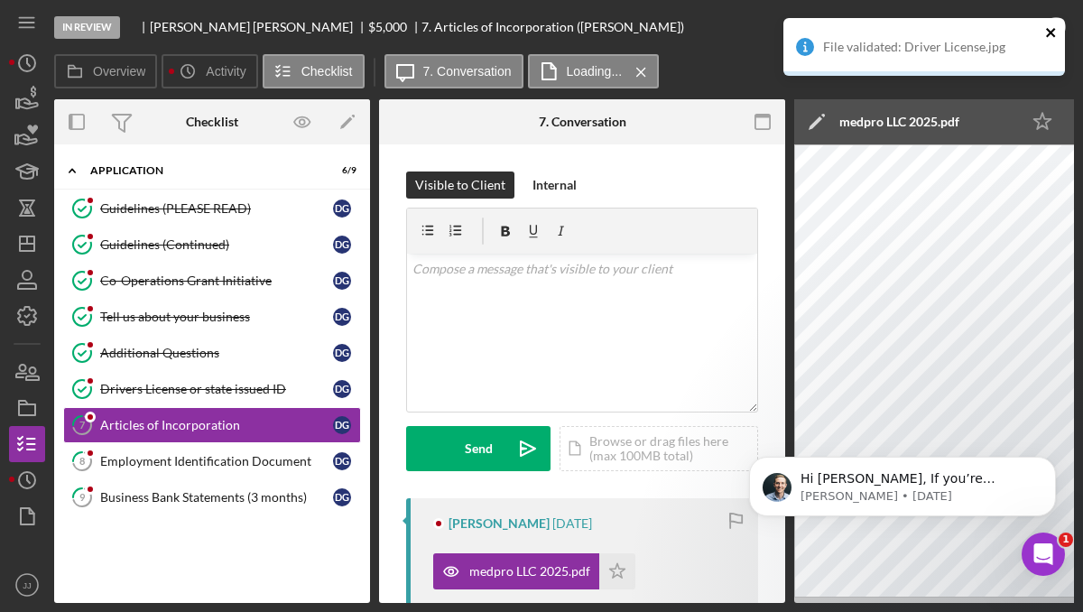
click at [1049, 30] on icon "close" at bounding box center [1051, 32] width 13 height 14
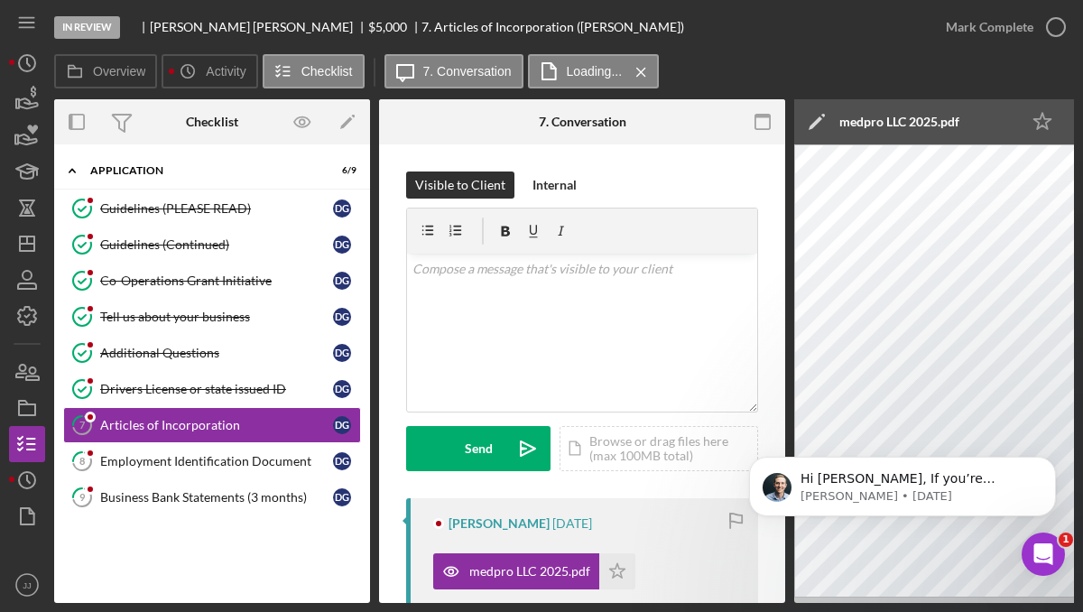
click at [1049, 22] on div "File validated: Driver License.jpg" at bounding box center [923, 17] width 289 height 7
click at [1049, 40] on icon "button" at bounding box center [1055, 27] width 45 height 45
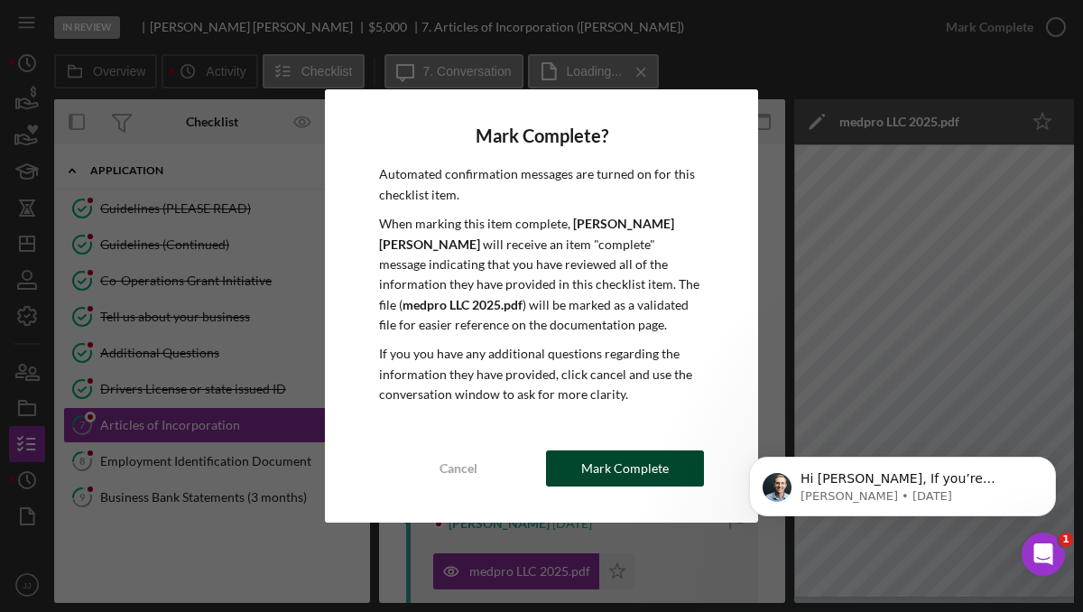
click at [622, 479] on div "Mark Complete" at bounding box center [625, 468] width 88 height 36
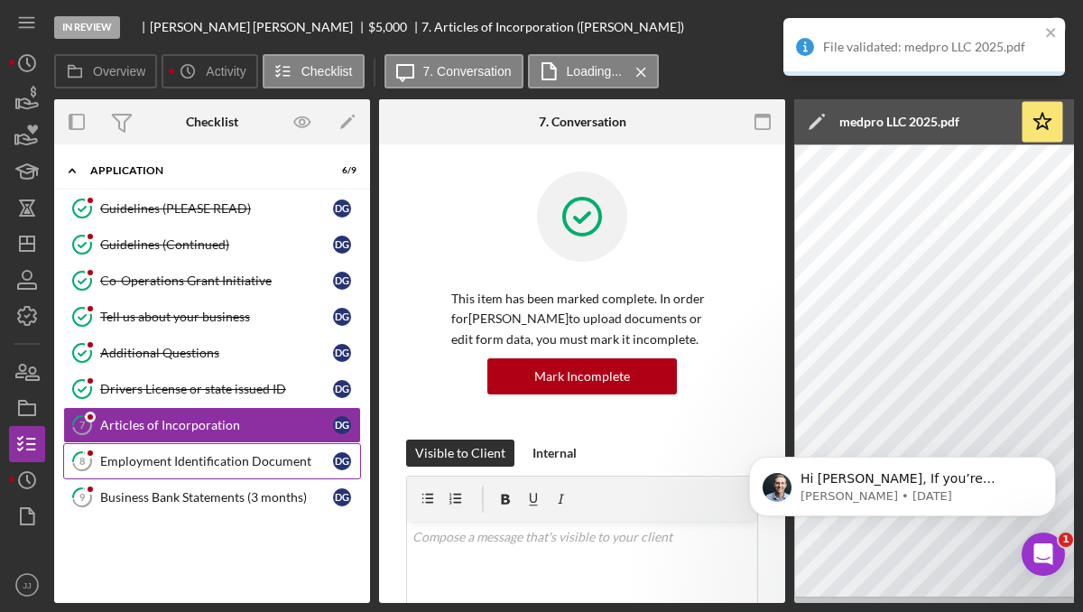
click at [266, 469] on link "8 Employment Identification Document D G" at bounding box center [212, 461] width 298 height 36
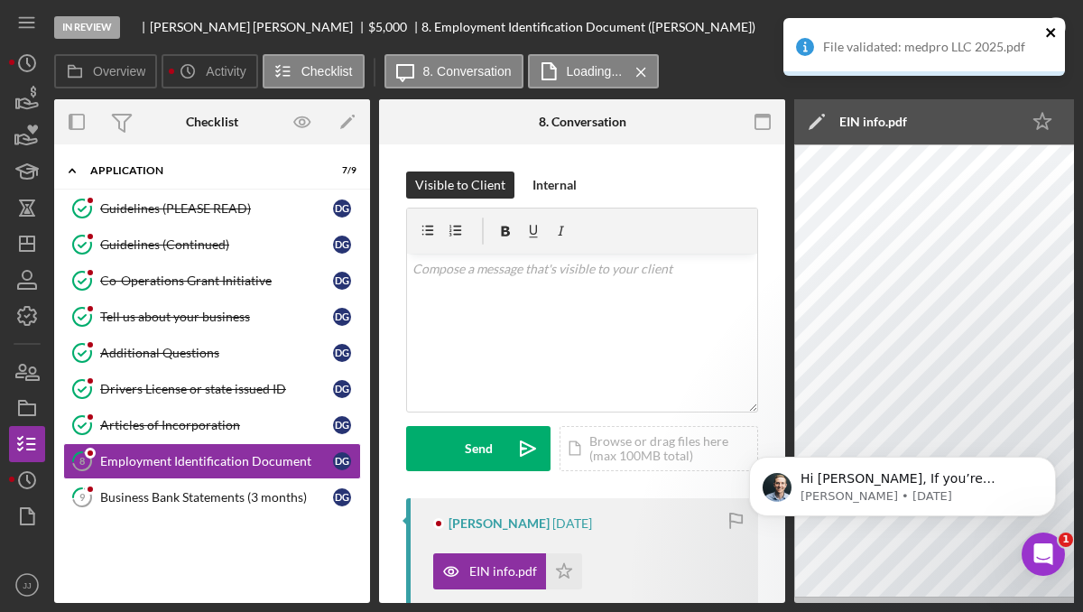
click at [1046, 33] on icon "close" at bounding box center [1051, 32] width 13 height 14
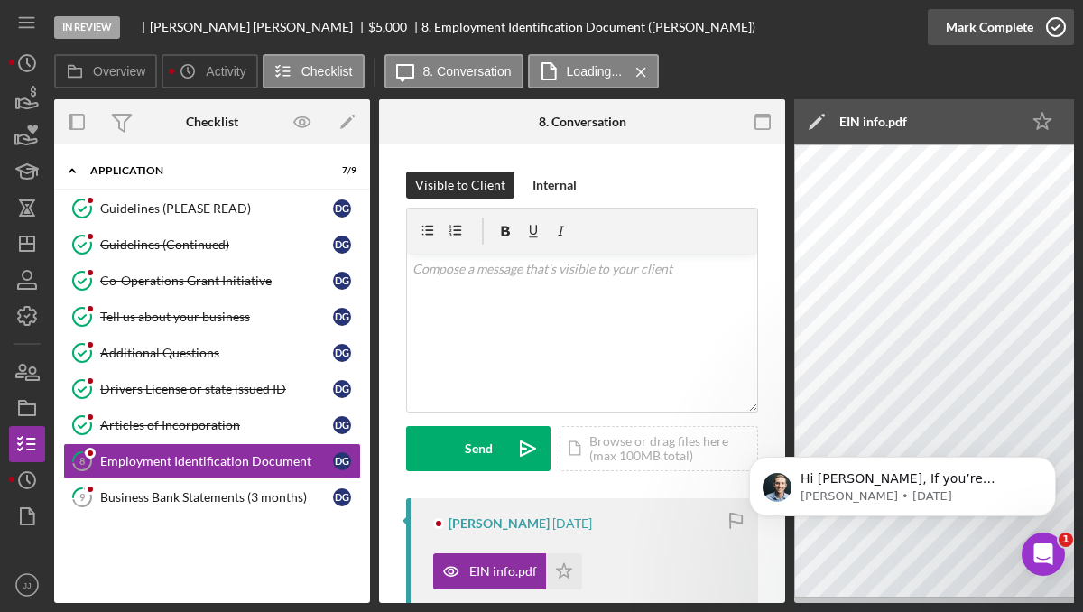
click at [1059, 32] on icon "button" at bounding box center [1055, 27] width 45 height 45
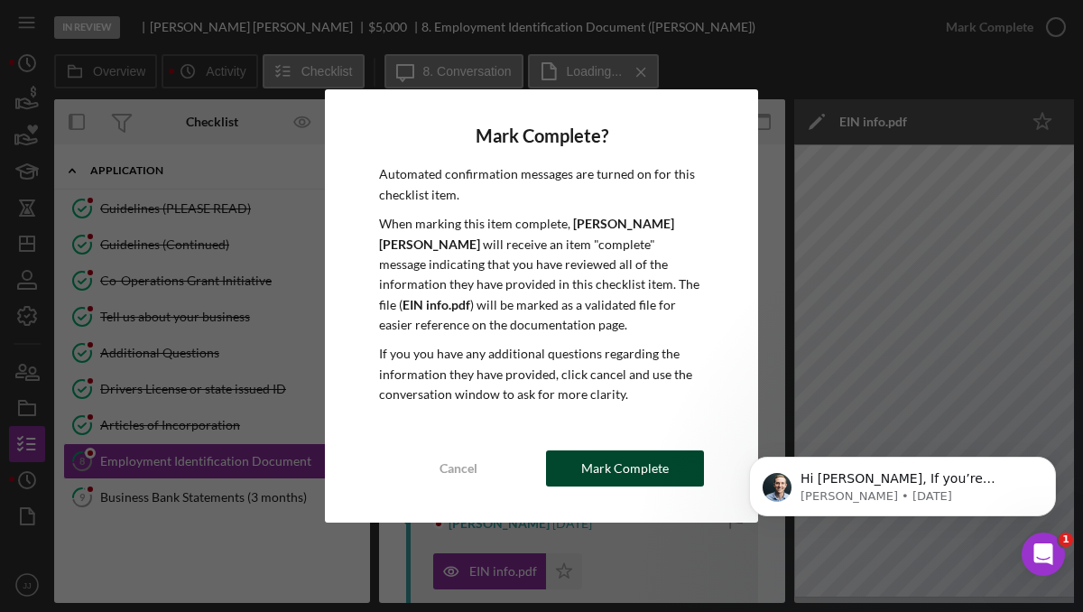
click at [604, 471] on div "Mark Complete" at bounding box center [625, 468] width 88 height 36
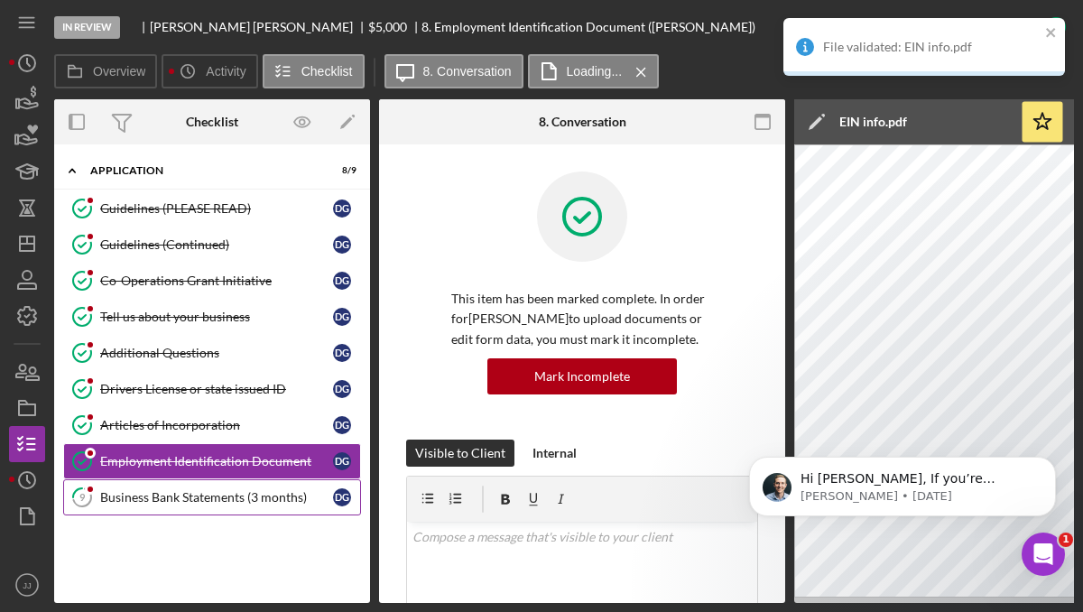
click at [282, 494] on div "Business Bank Statements (3 months)" at bounding box center [216, 497] width 233 height 14
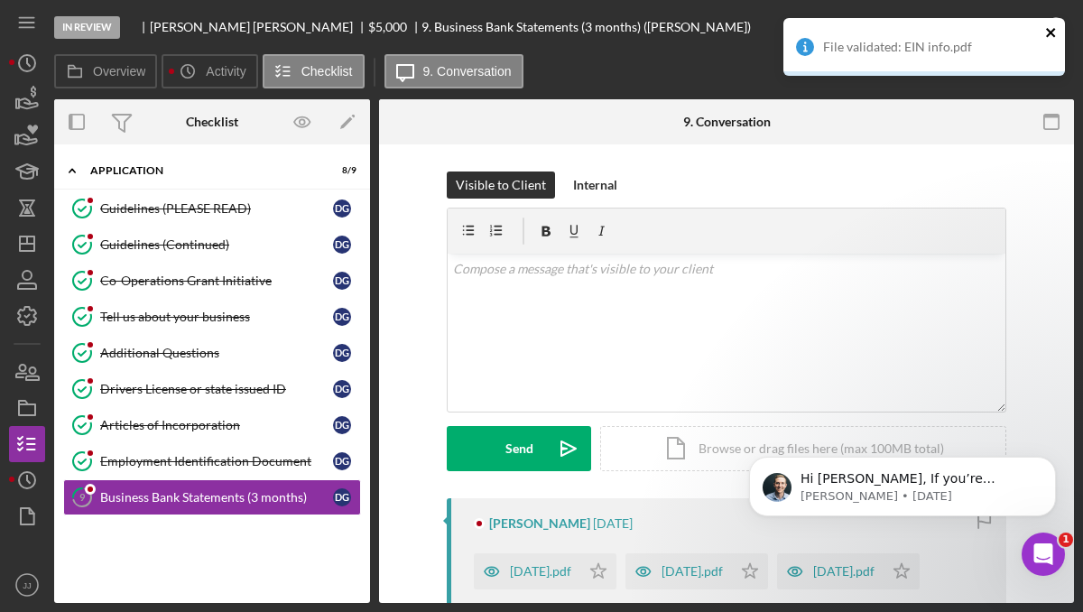
click at [1050, 33] on icon "close" at bounding box center [1050, 32] width 9 height 9
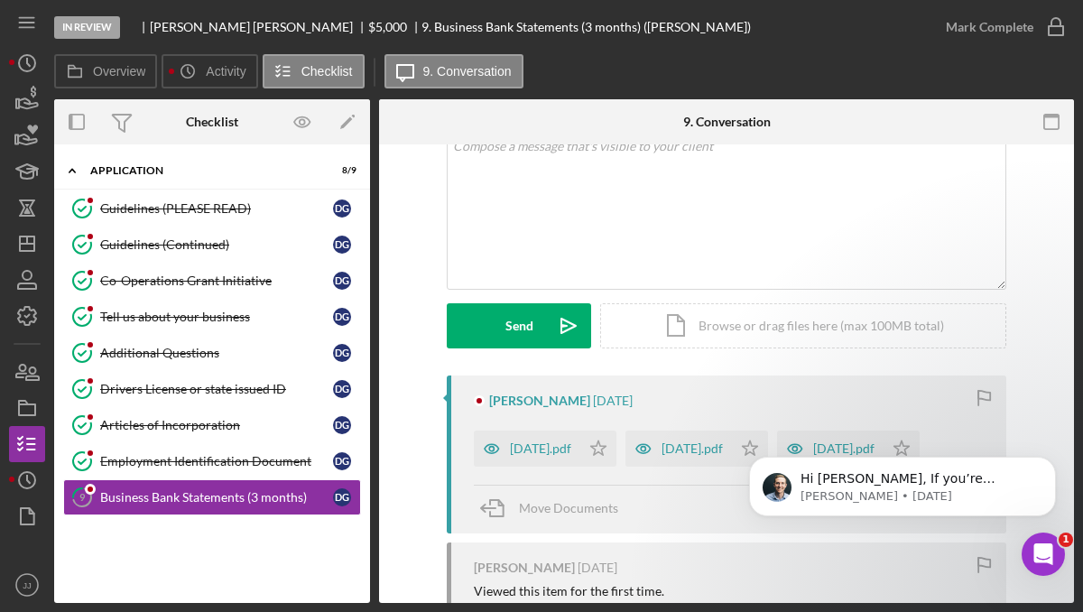
scroll to position [159, 0]
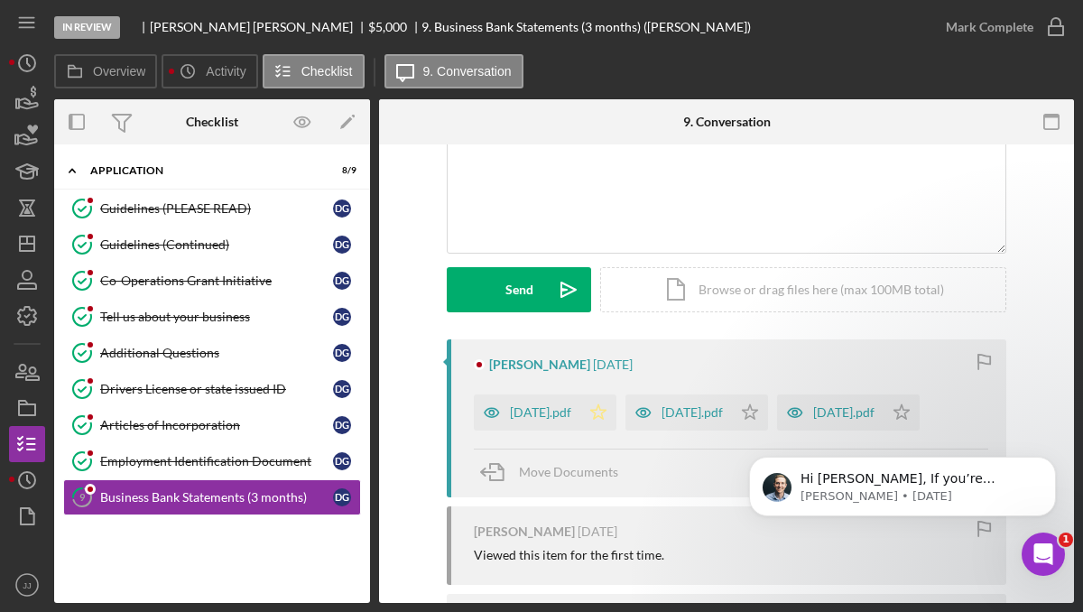
click at [609, 424] on icon "Icon/Star" at bounding box center [598, 412] width 36 height 36
click at [768, 415] on icon "Icon/Star" at bounding box center [750, 412] width 36 height 36
click at [937, 419] on html "Hi [PERSON_NAME], If you’re receiving this message, it seems you've logged at l…" at bounding box center [902, 491] width 361 height 144
click at [909, 411] on polygon "button" at bounding box center [901, 411] width 15 height 14
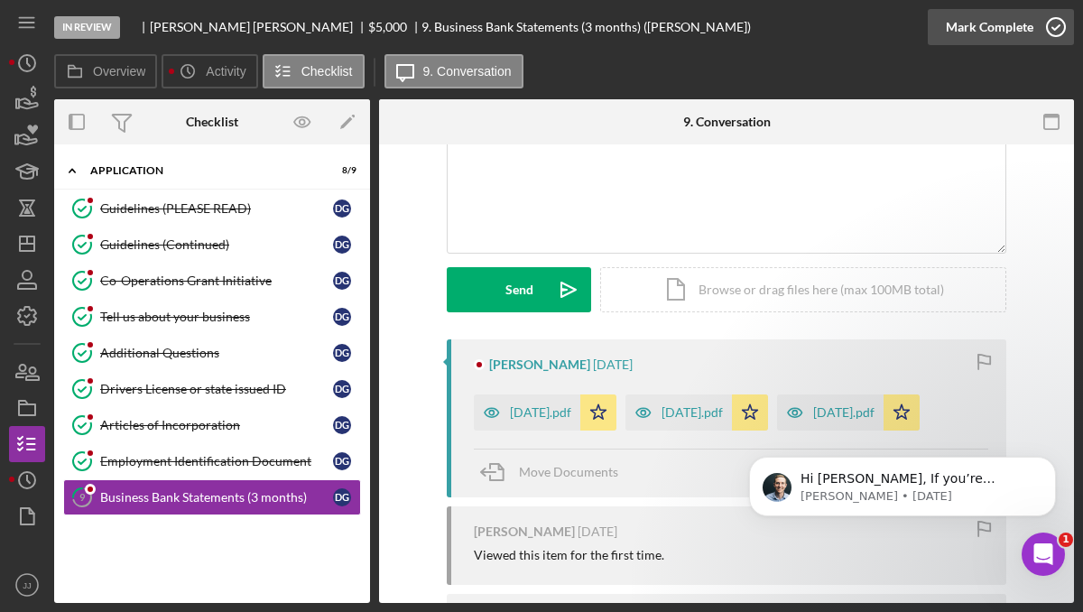
click at [1060, 37] on icon "button" at bounding box center [1055, 27] width 45 height 45
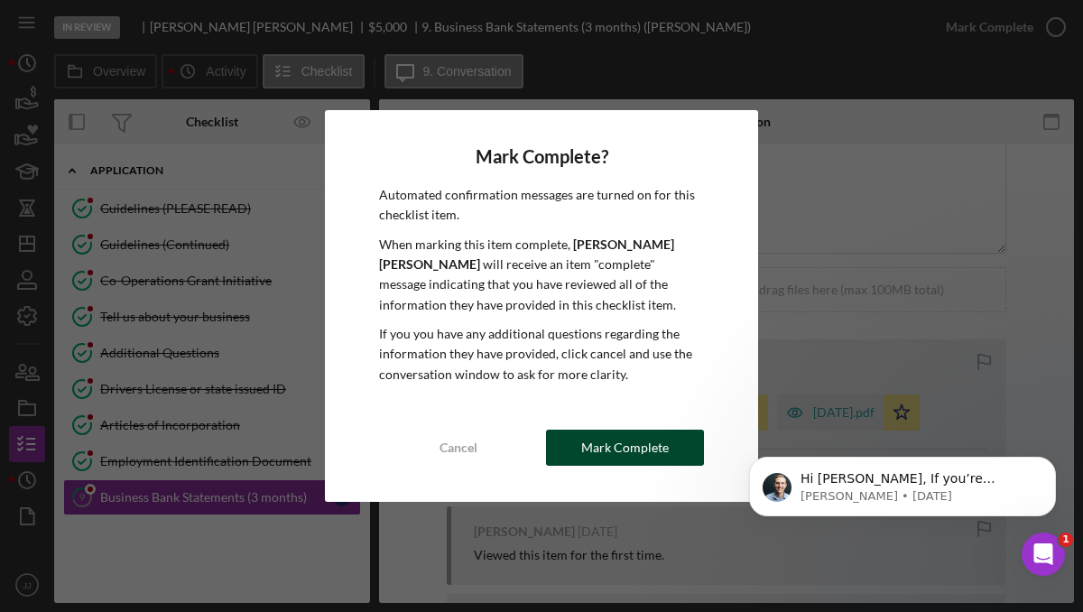
click at [629, 443] on div "Mark Complete" at bounding box center [625, 447] width 88 height 36
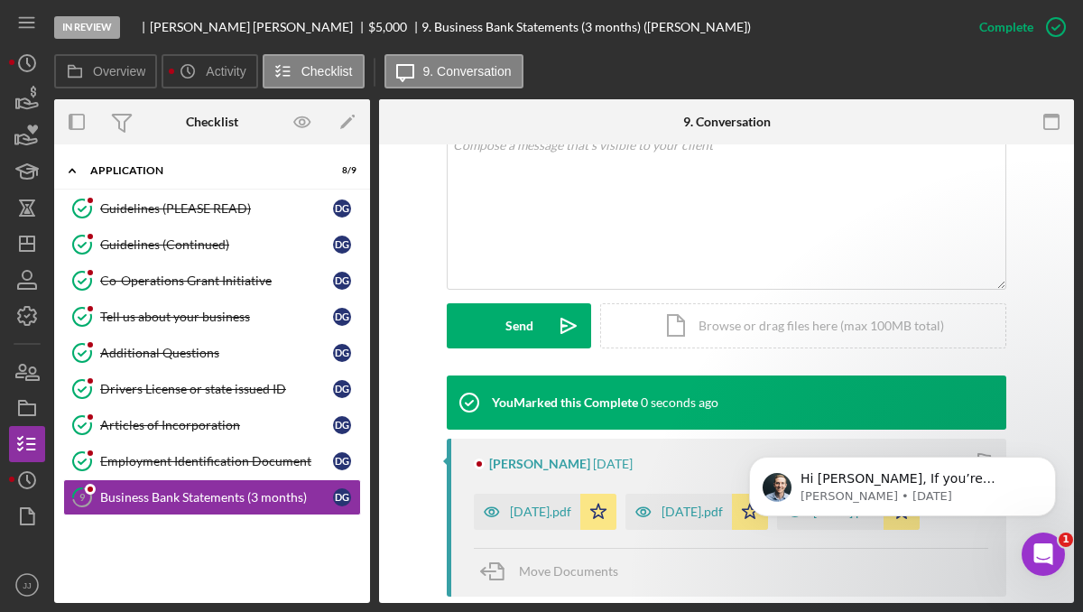
scroll to position [407, 0]
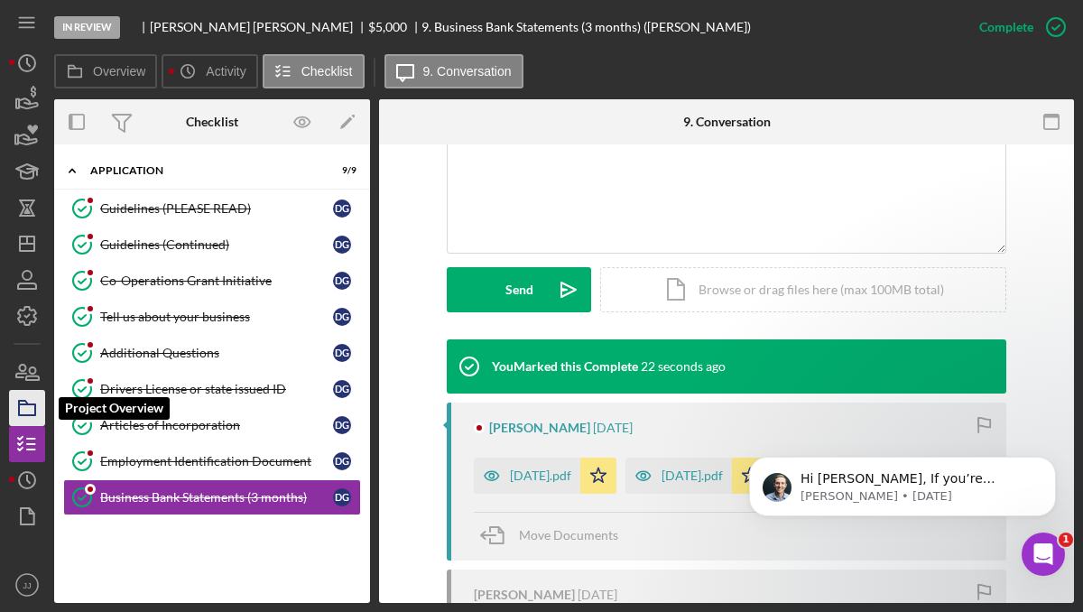
click at [23, 416] on icon "button" at bounding box center [27, 407] width 45 height 45
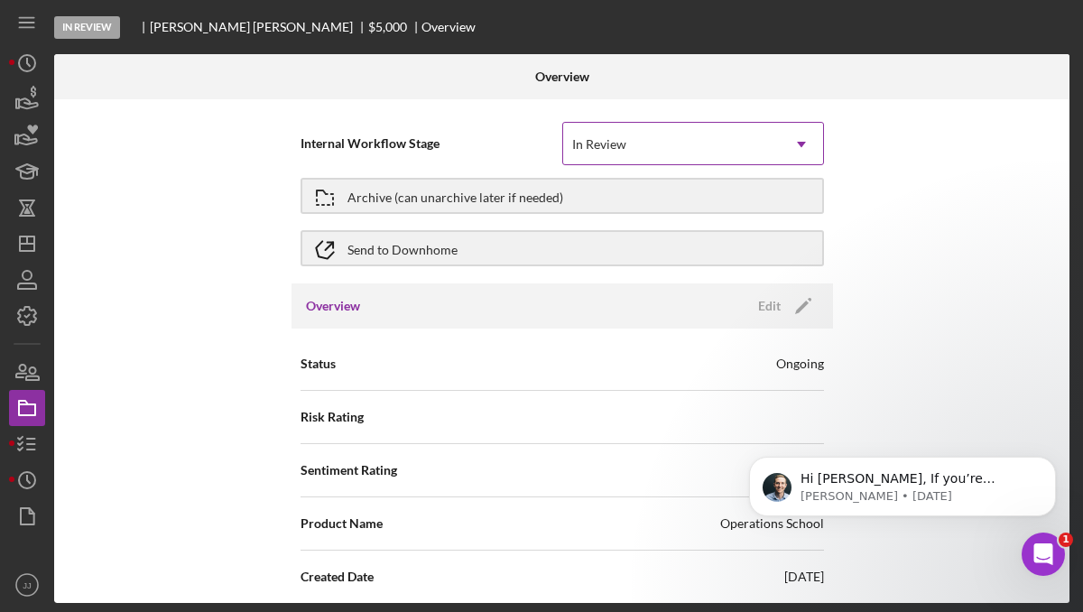
click at [659, 143] on div "In Review" at bounding box center [671, 144] width 217 height 41
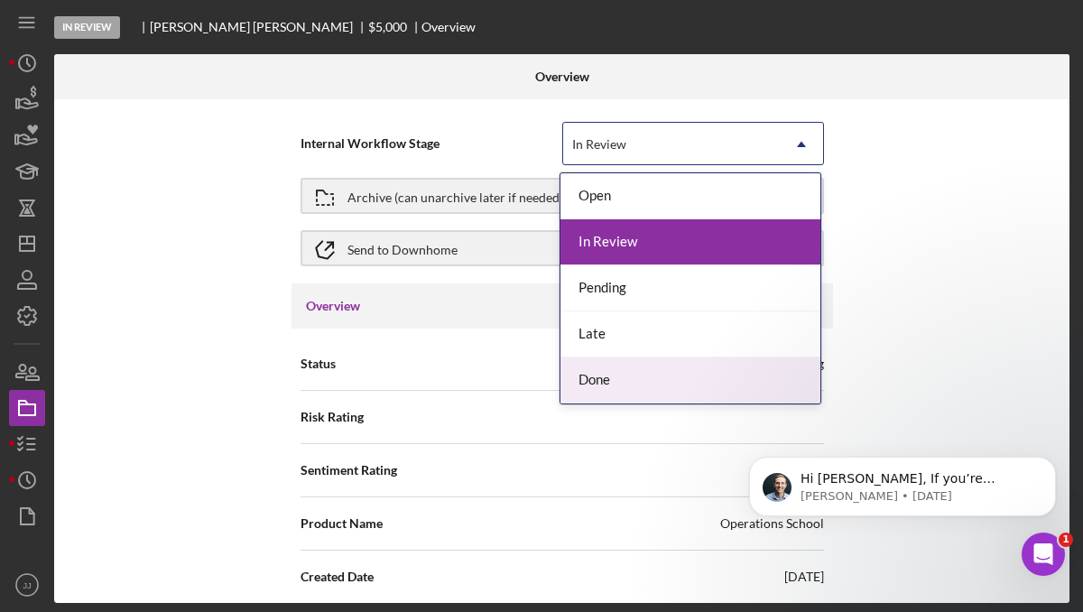
click at [650, 374] on div "Done" at bounding box center [690, 380] width 260 height 46
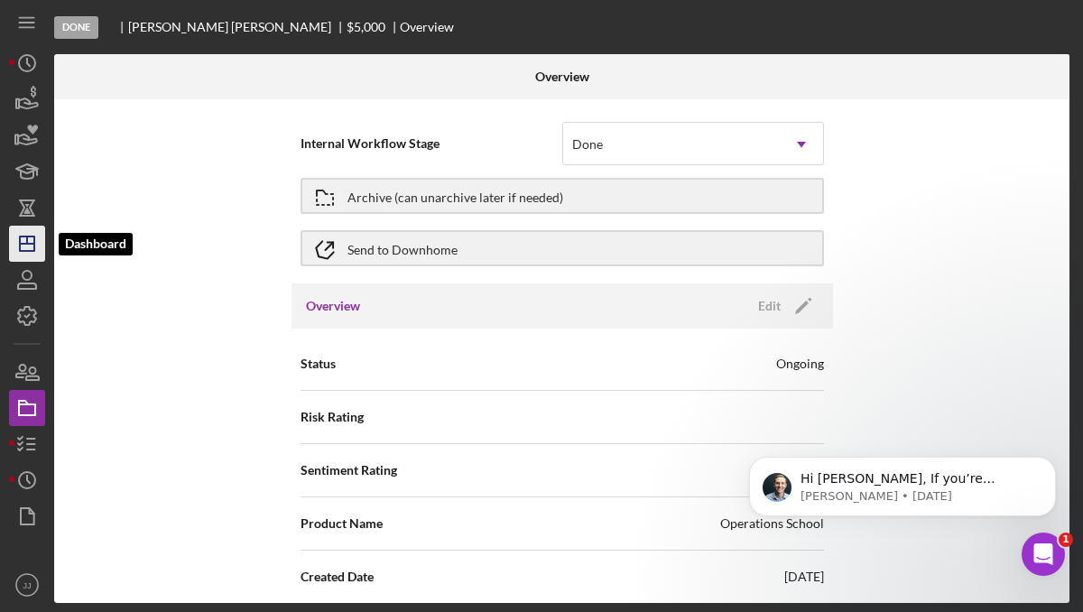
click at [41, 242] on icon "Icon/Dashboard" at bounding box center [27, 243] width 45 height 45
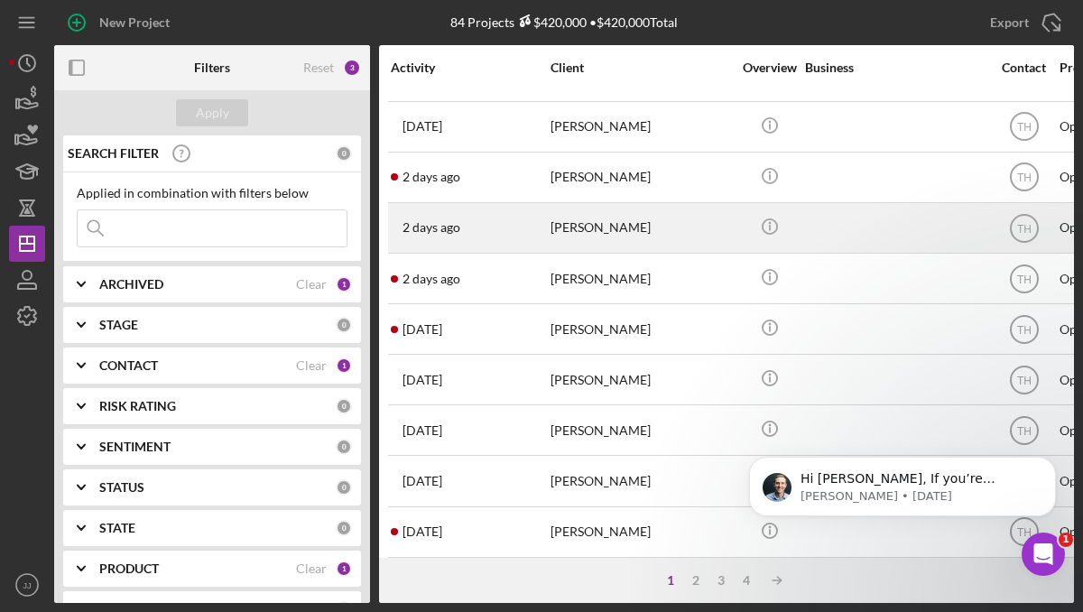
scroll to position [146, 0]
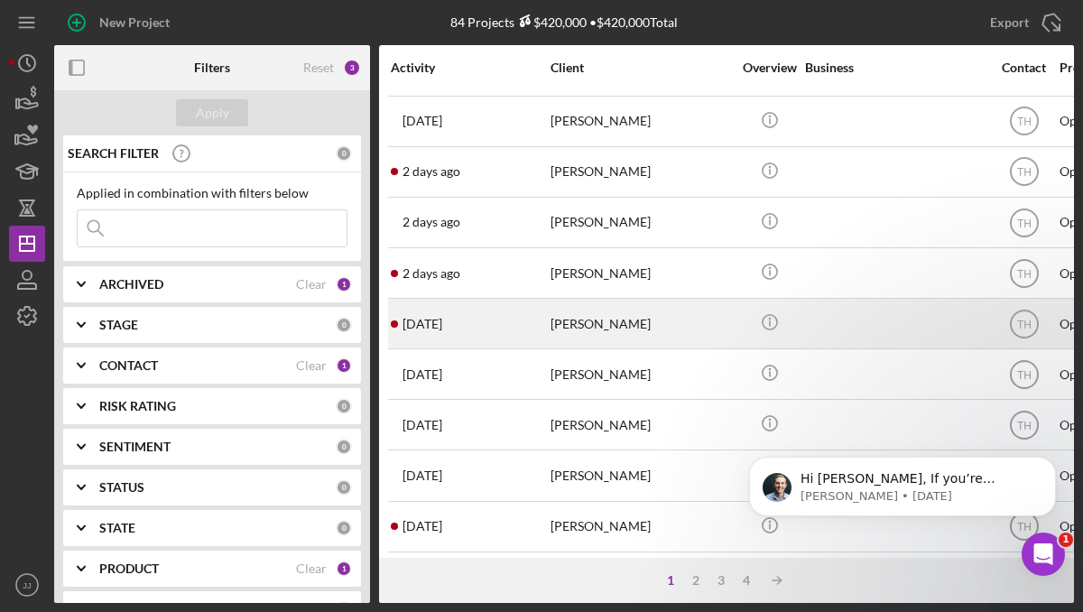
click at [653, 331] on div "[PERSON_NAME]" at bounding box center [640, 323] width 180 height 48
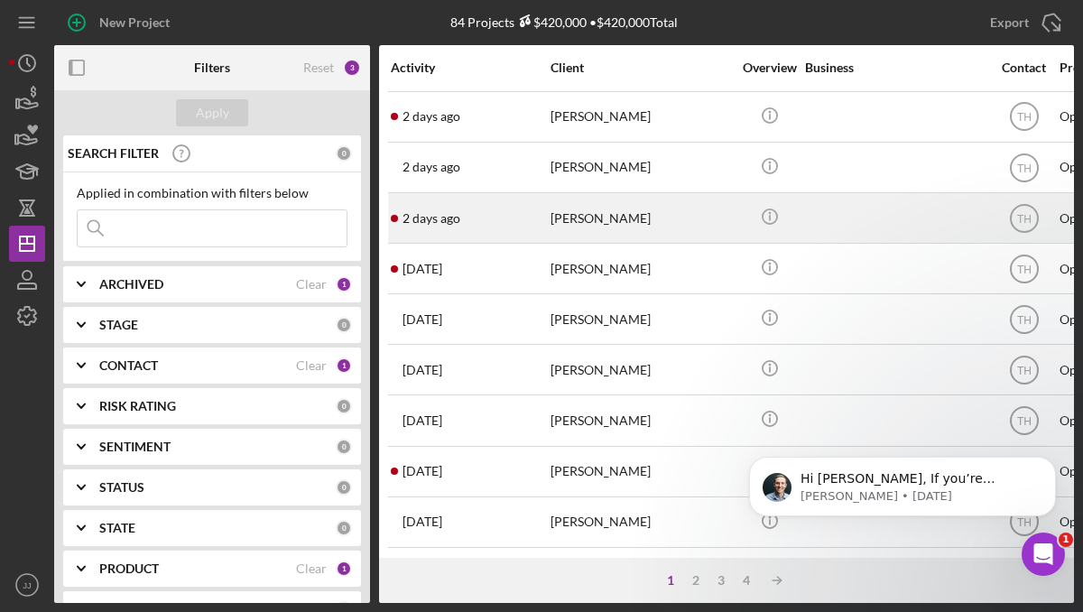
scroll to position [214, 0]
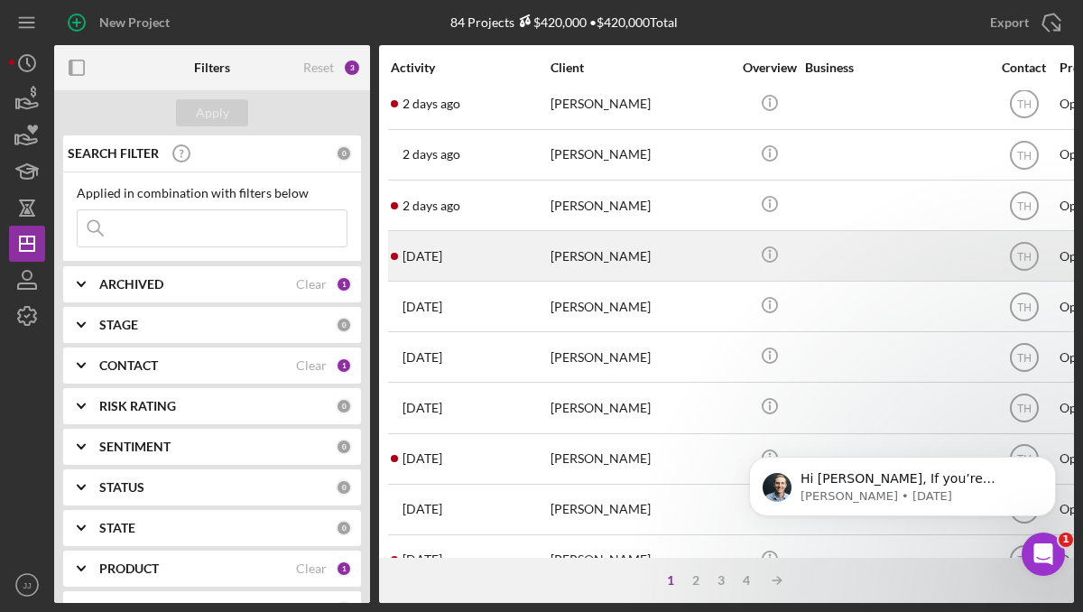
click at [570, 254] on div "[PERSON_NAME]" at bounding box center [640, 256] width 180 height 48
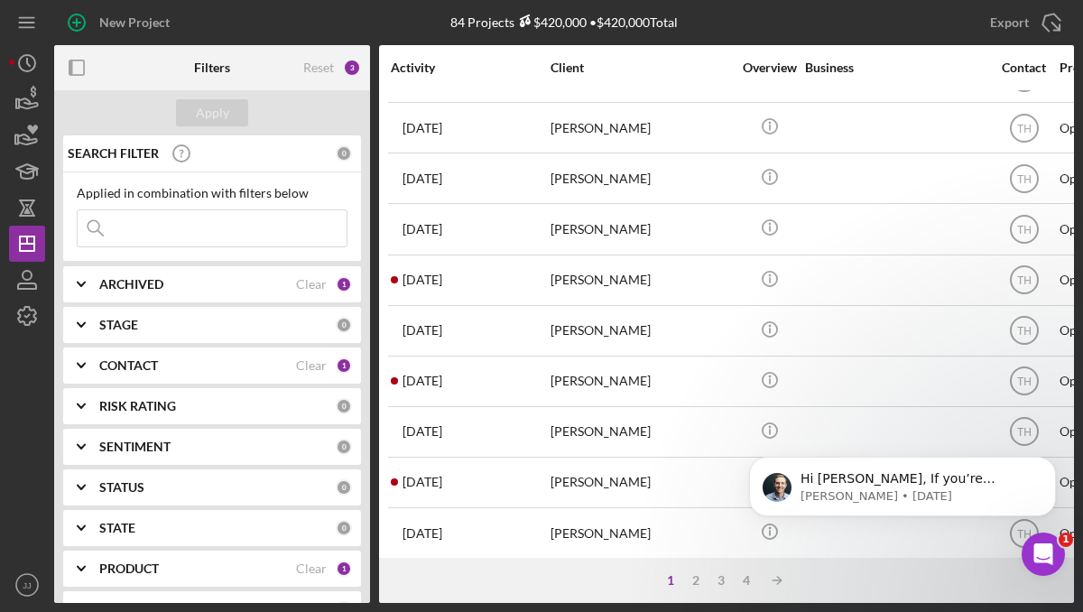
scroll to position [395, 0]
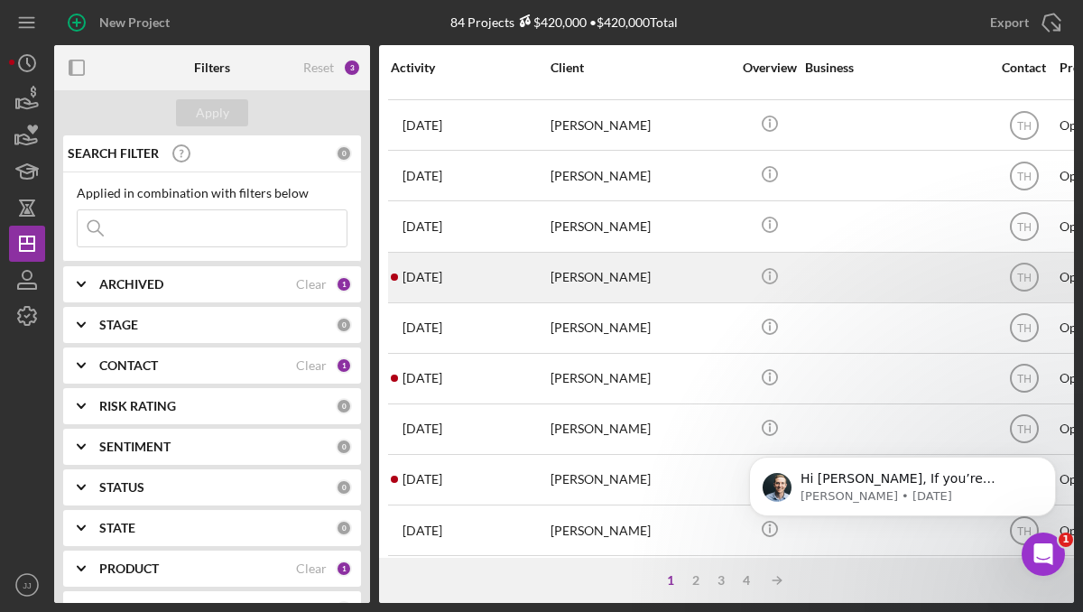
click at [591, 276] on div "[PERSON_NAME]" at bounding box center [640, 277] width 180 height 48
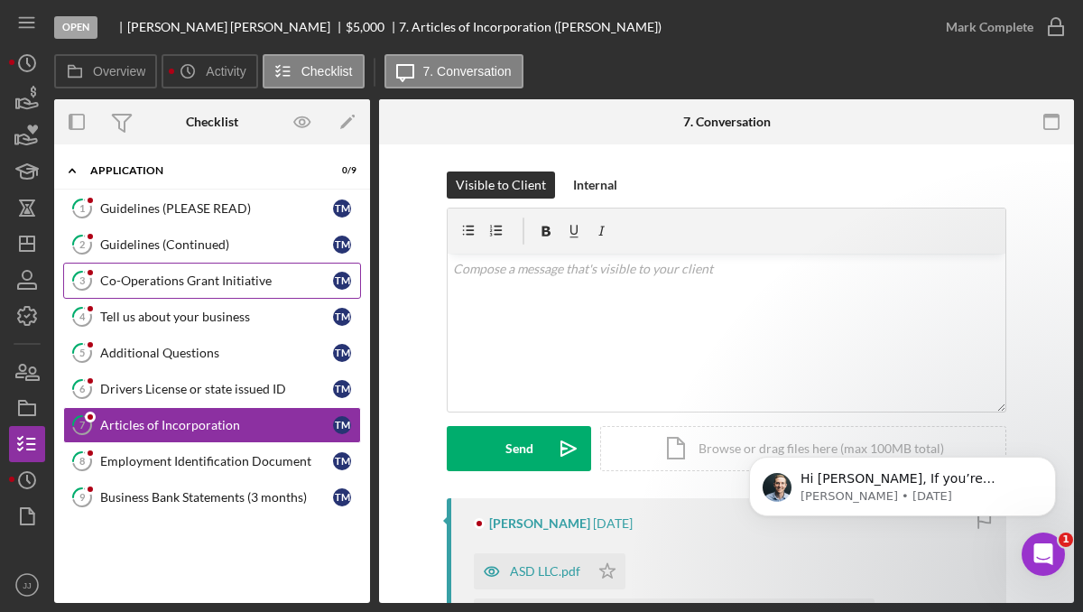
click at [197, 263] on link "3 Co-Operations Grant Initiative T M" at bounding box center [212, 281] width 298 height 36
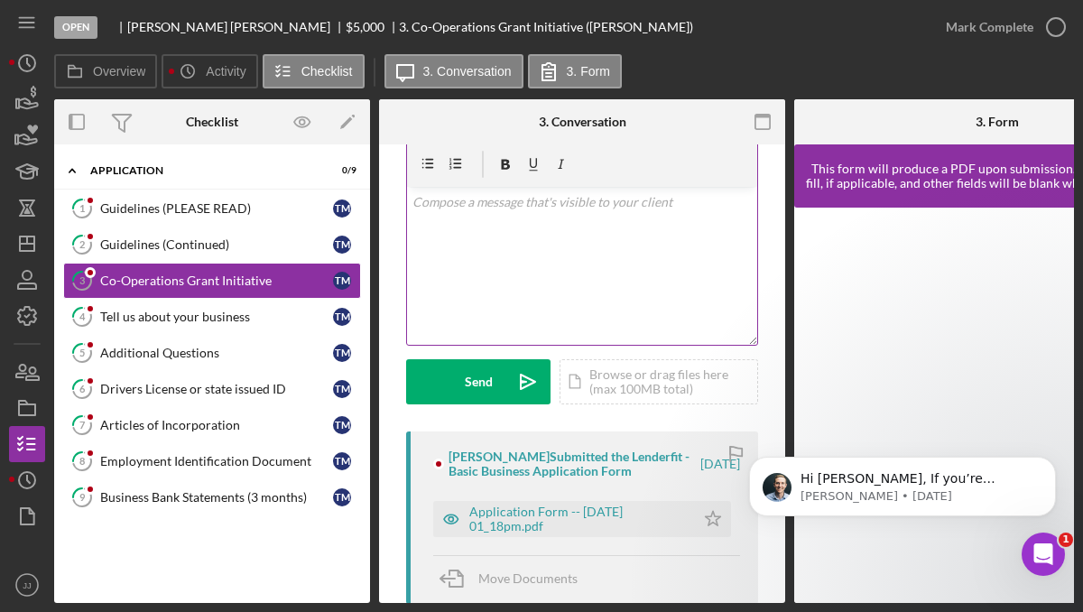
scroll to position [88, 0]
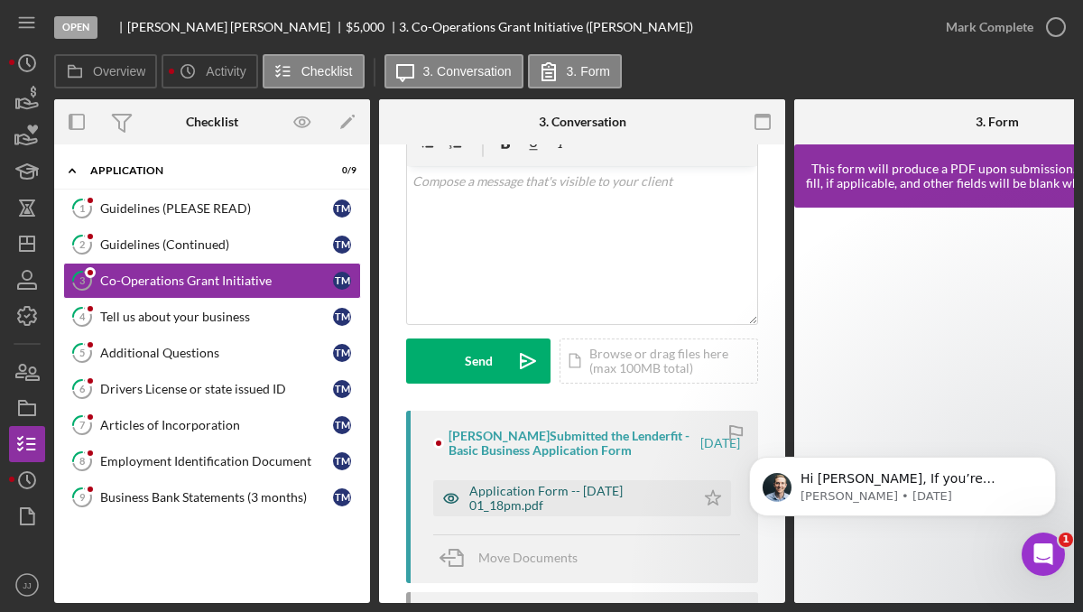
click at [577, 493] on div "Application Form -- [DATE] 01_18pm.pdf" at bounding box center [577, 498] width 217 height 29
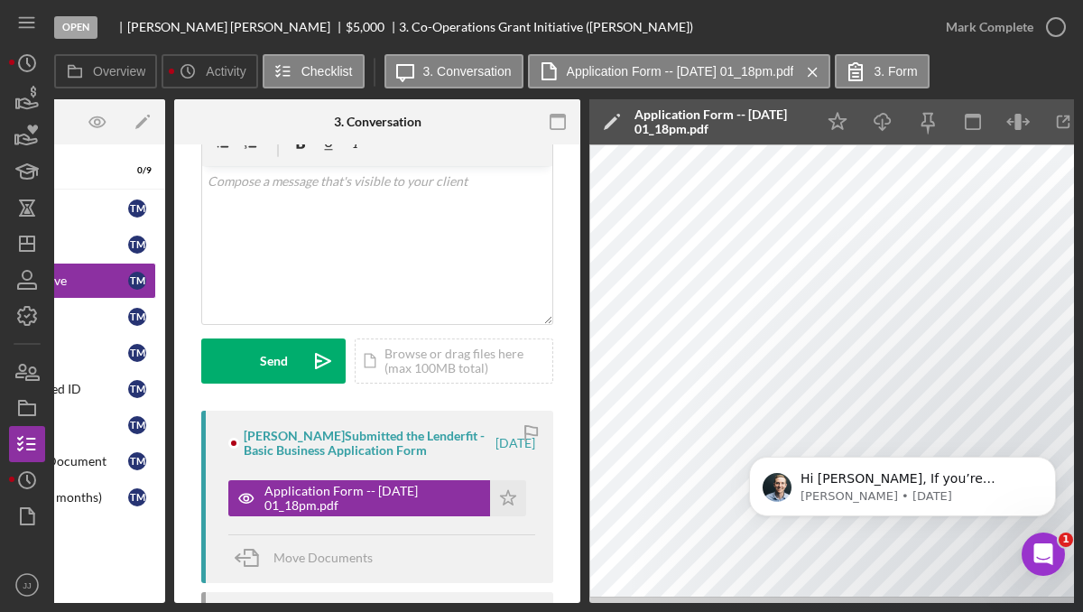
scroll to position [0, 0]
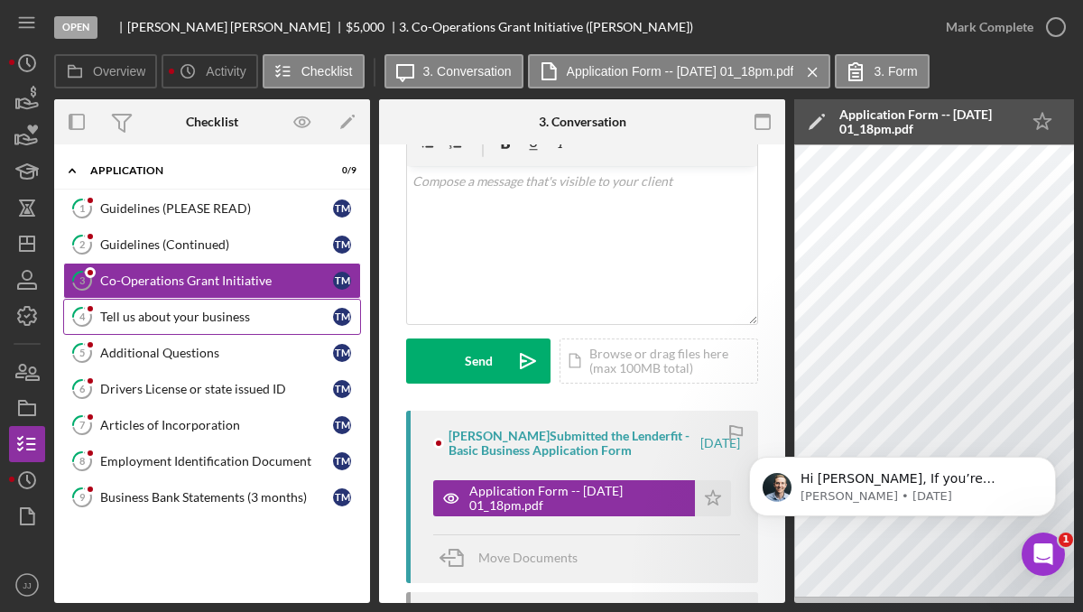
click at [227, 315] on div "Tell us about your business" at bounding box center [216, 316] width 233 height 14
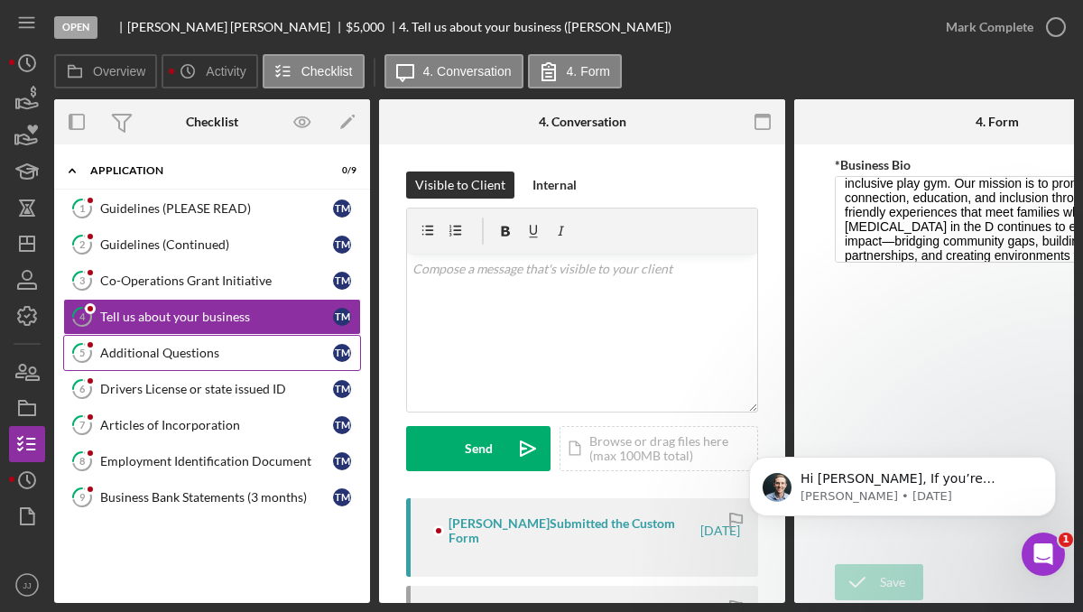
click at [291, 364] on link "5 Additional Questions T M" at bounding box center [212, 353] width 298 height 36
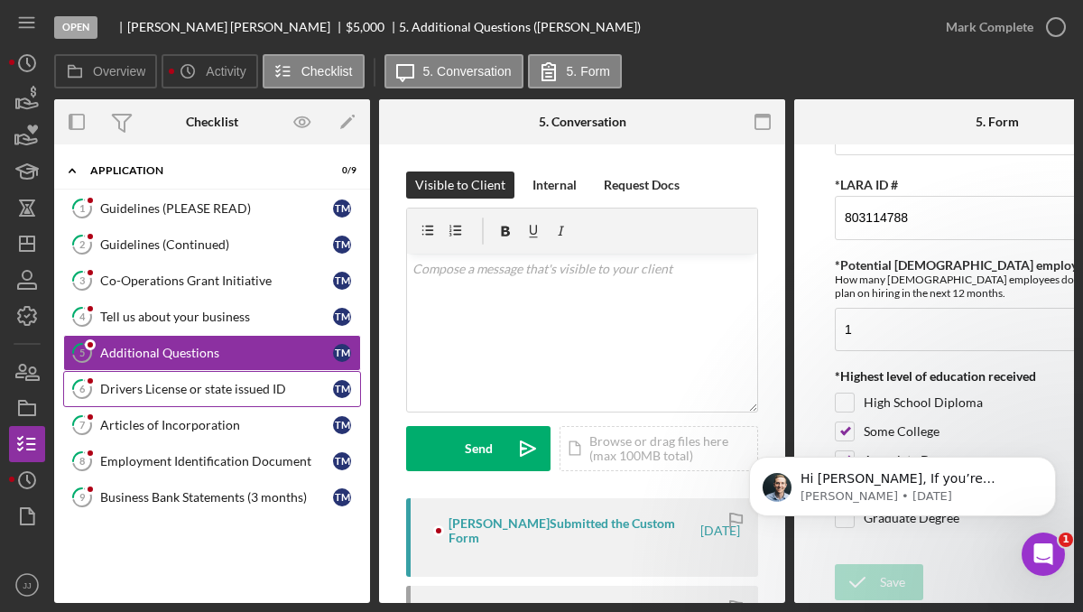
click at [253, 389] on div "Drivers License or state issued ID" at bounding box center [216, 389] width 233 height 14
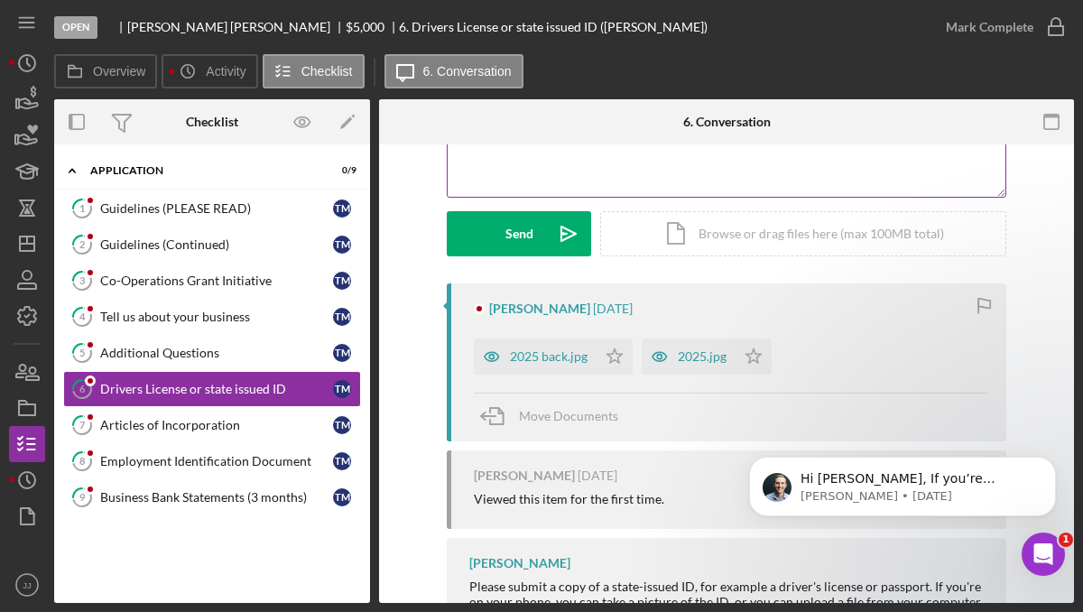
scroll to position [220, 0]
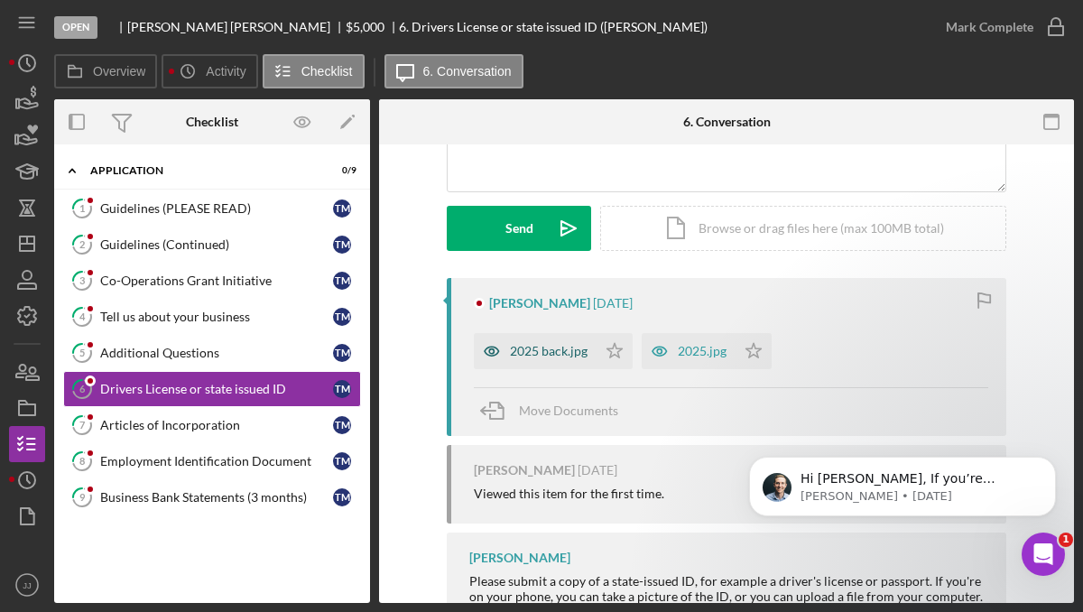
click at [558, 344] on div "2025 back.jpg" at bounding box center [549, 351] width 78 height 14
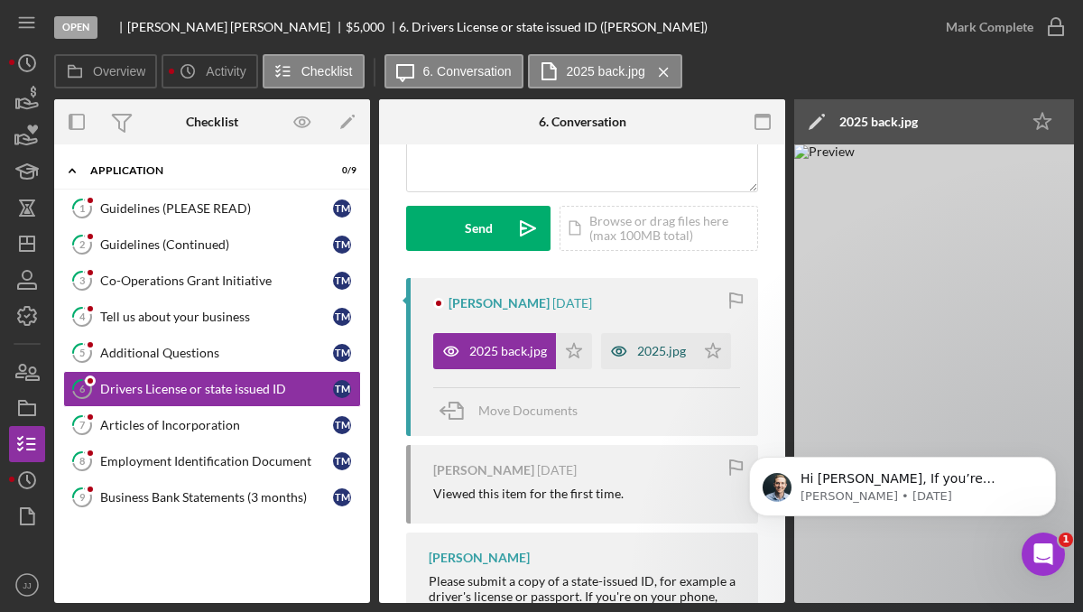
click at [637, 358] on div "2025.jpg" at bounding box center [661, 351] width 49 height 14
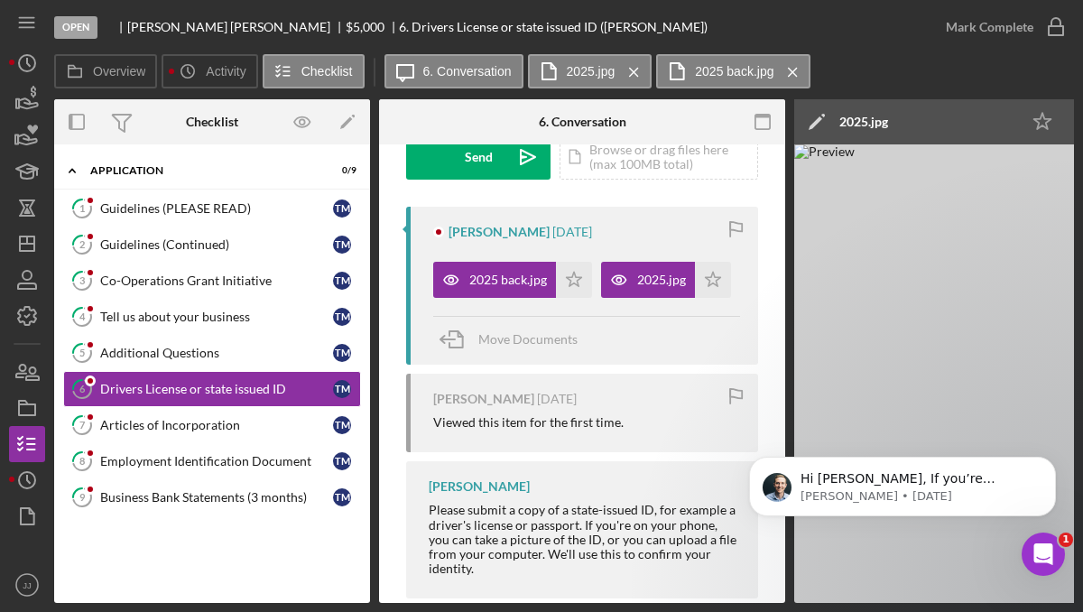
scroll to position [292, 0]
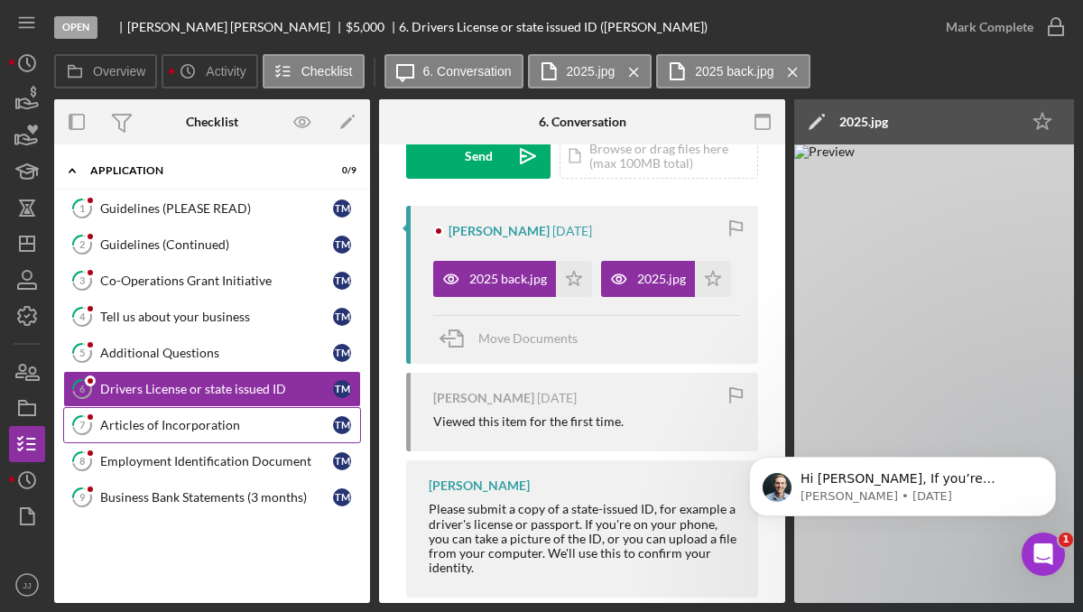
click at [204, 418] on div "Articles of Incorporation" at bounding box center [216, 425] width 233 height 14
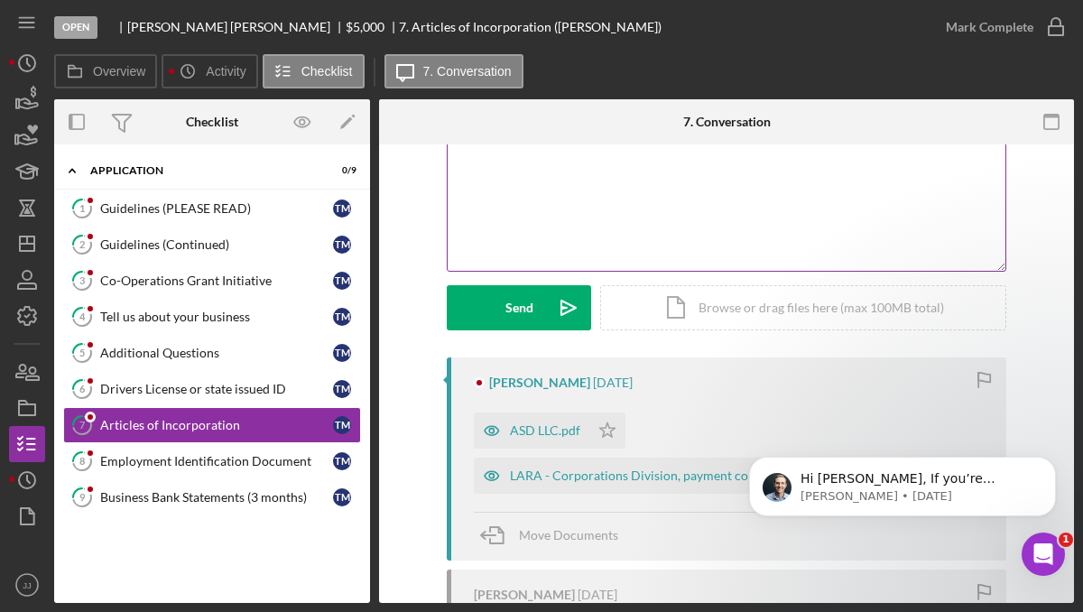
scroll to position [165, 0]
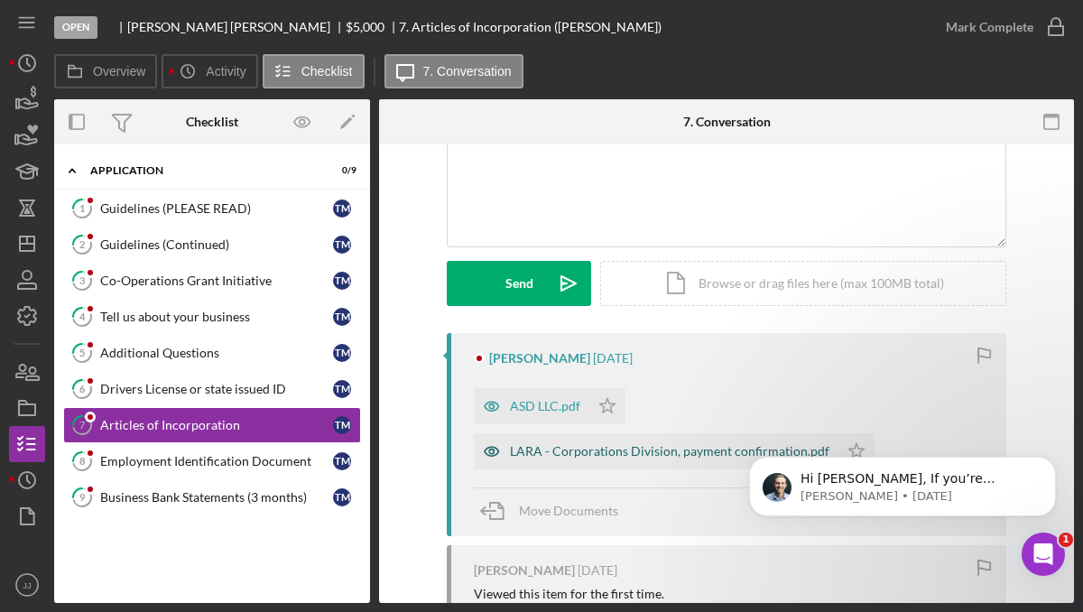
click at [543, 448] on div "LARA - Corporations Division, payment confirmation.pdf" at bounding box center [669, 451] width 319 height 14
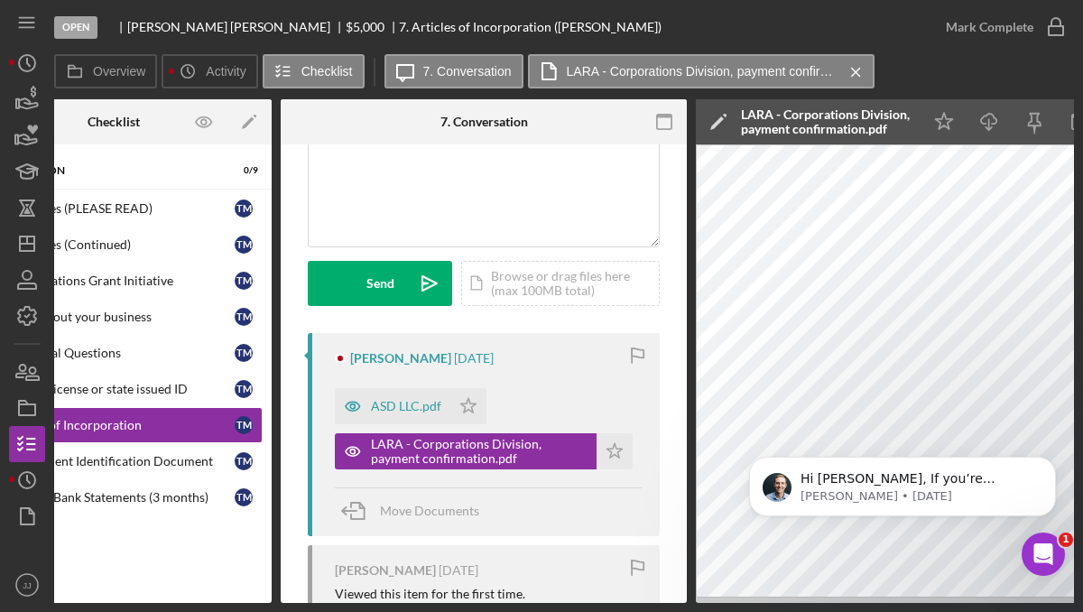
scroll to position [0, 262]
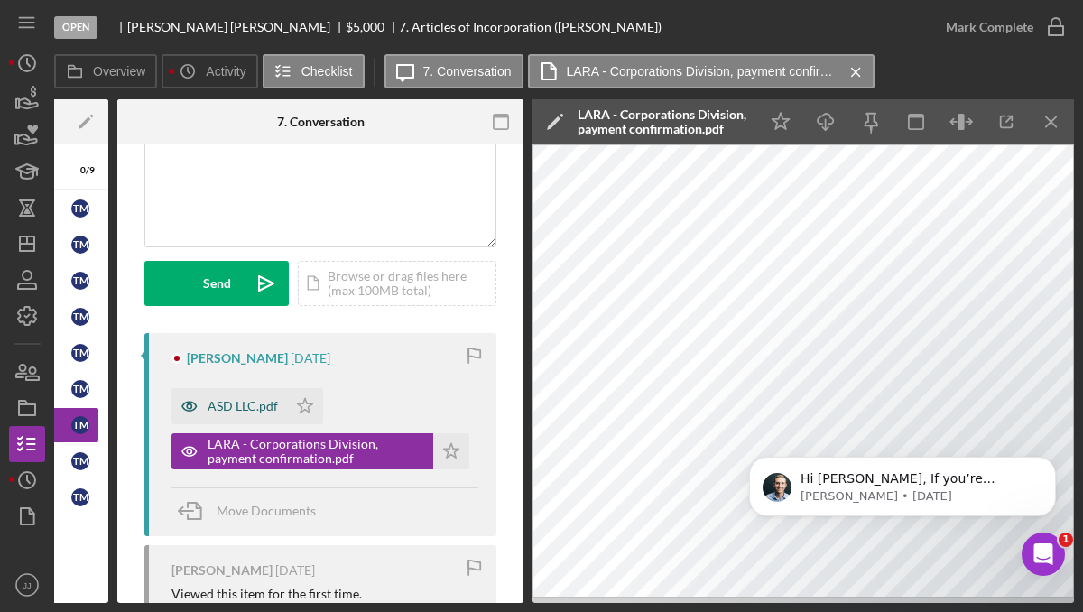
click at [258, 407] on div "ASD LLC.pdf" at bounding box center [242, 406] width 70 height 14
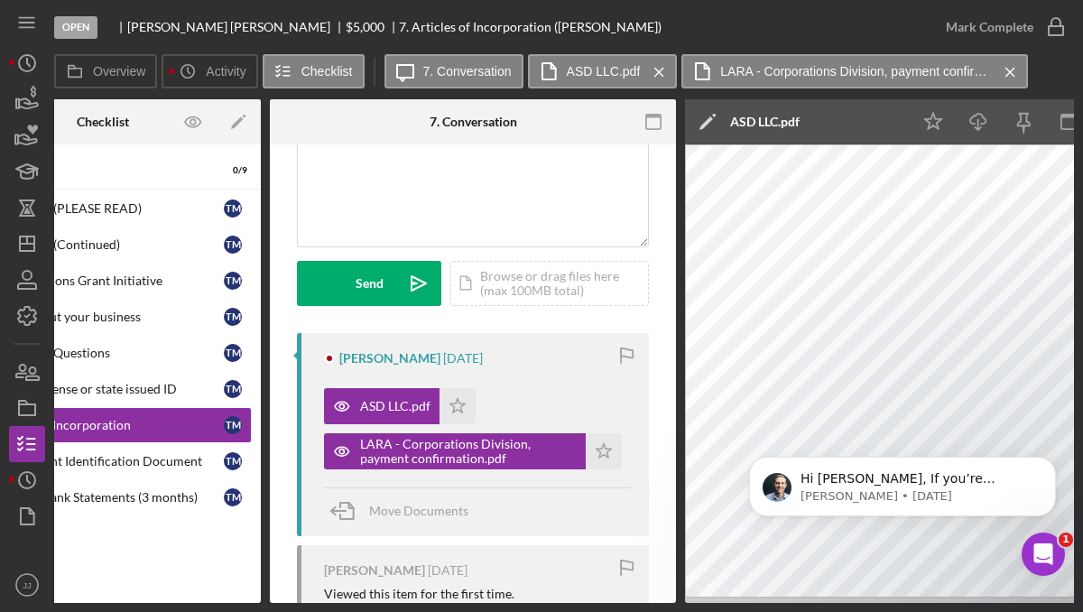
scroll to position [0, 0]
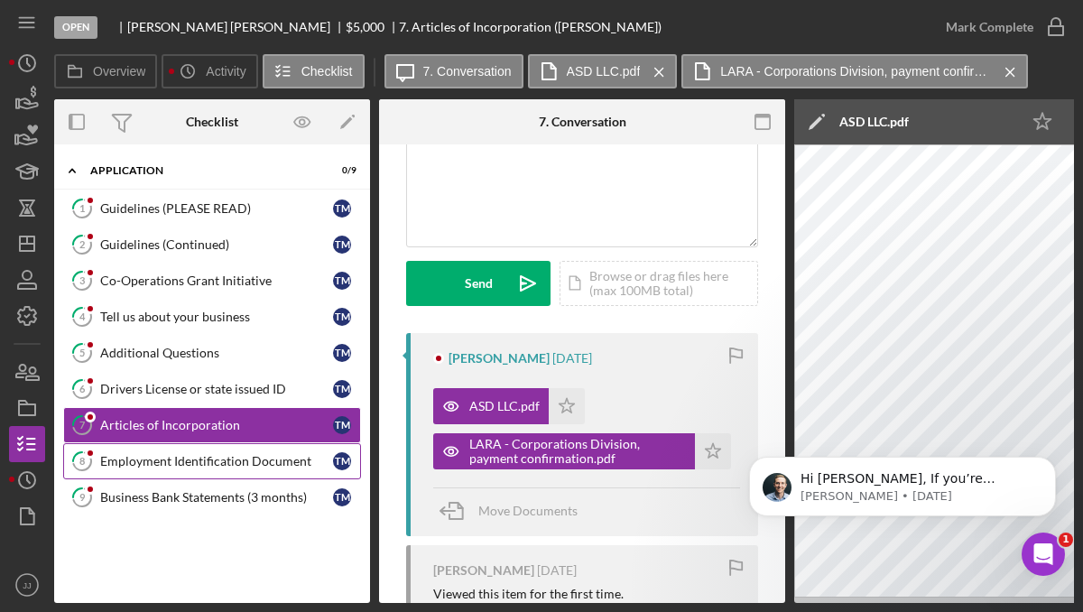
click at [193, 458] on div "Employment Identification Document" at bounding box center [216, 461] width 233 height 14
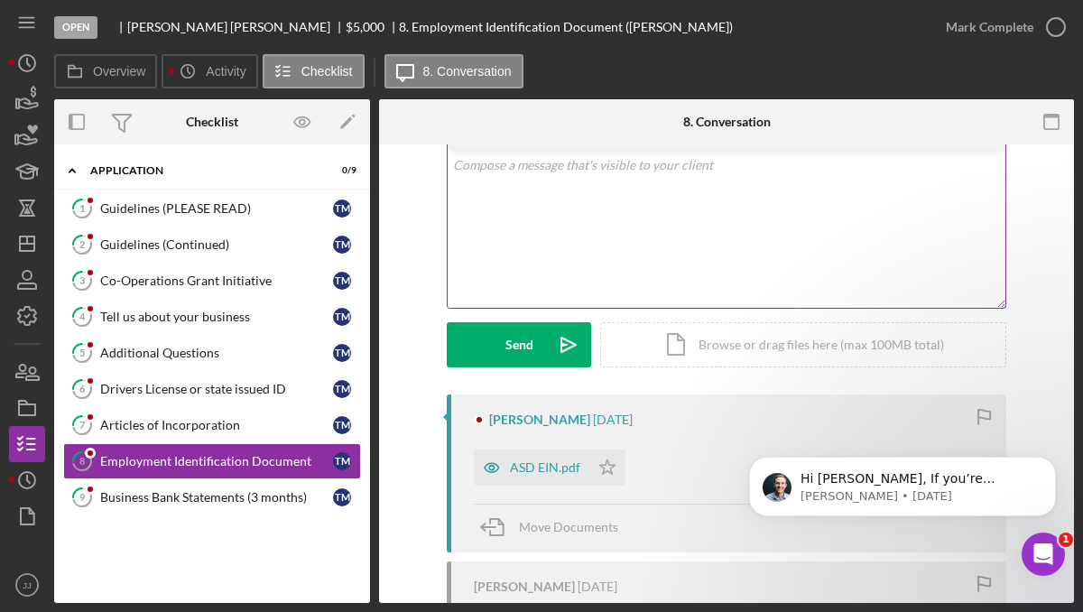
scroll to position [130, 0]
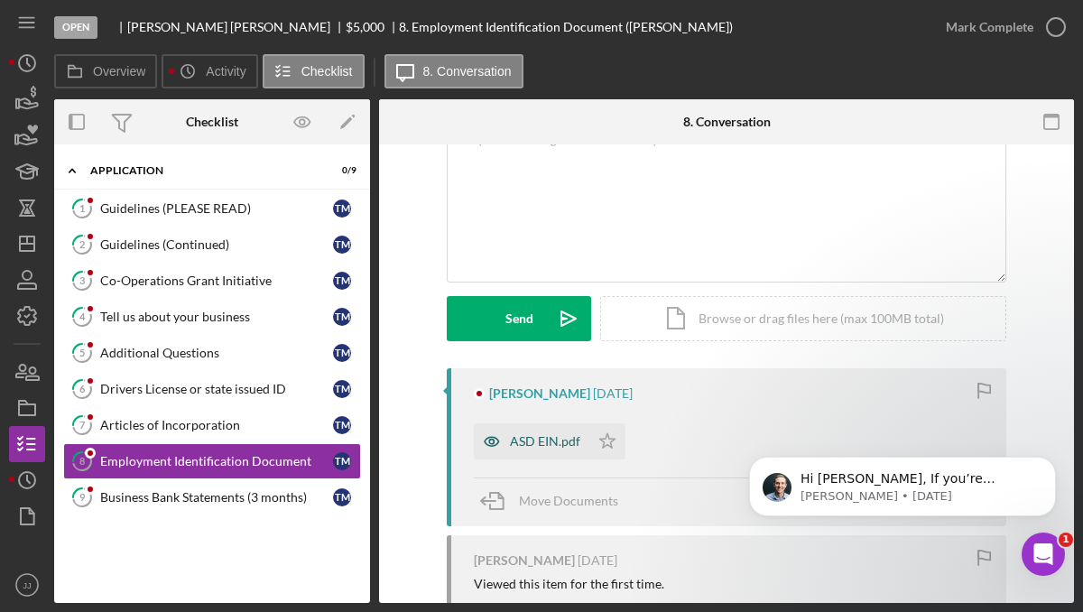
click at [534, 441] on div "ASD EIN.pdf" at bounding box center [545, 441] width 70 height 14
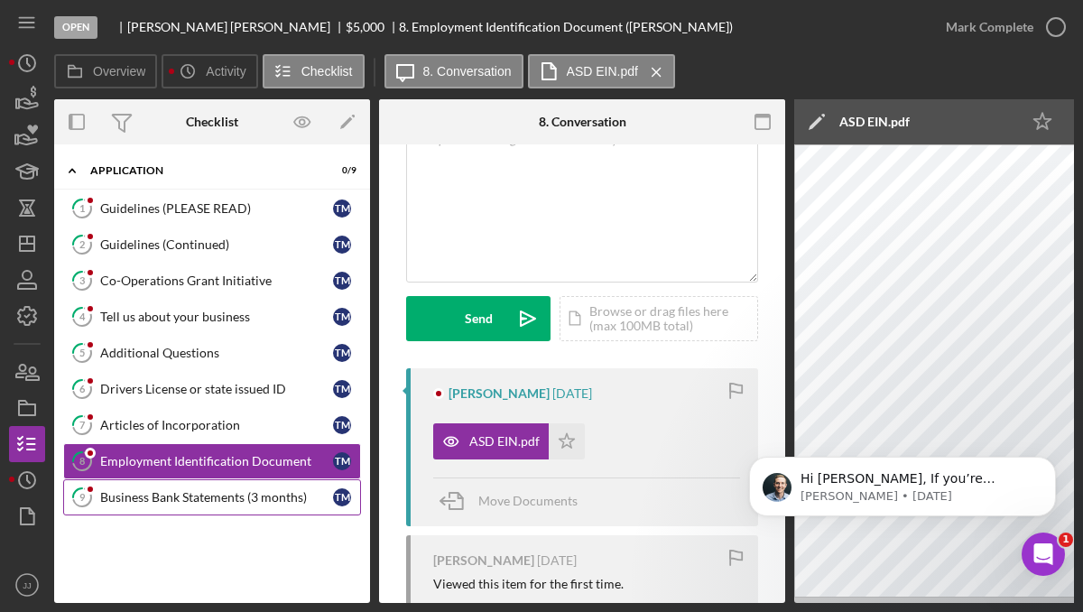
click at [211, 494] on div "Business Bank Statements (3 months)" at bounding box center [216, 497] width 233 height 14
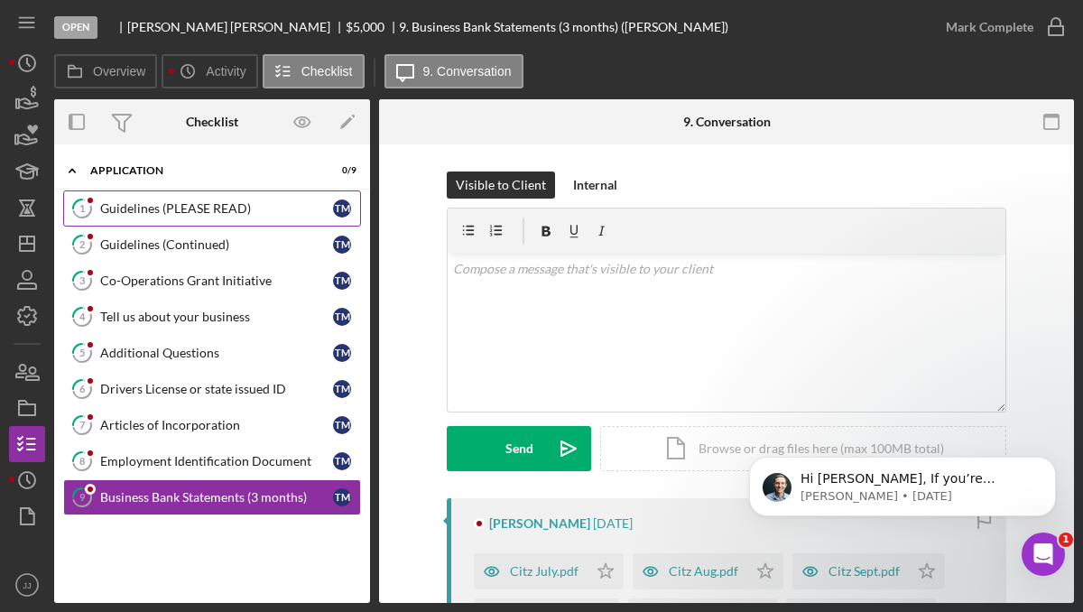
click at [274, 219] on link "1 Guidelines (PLEASE READ) T M" at bounding box center [212, 208] width 298 height 36
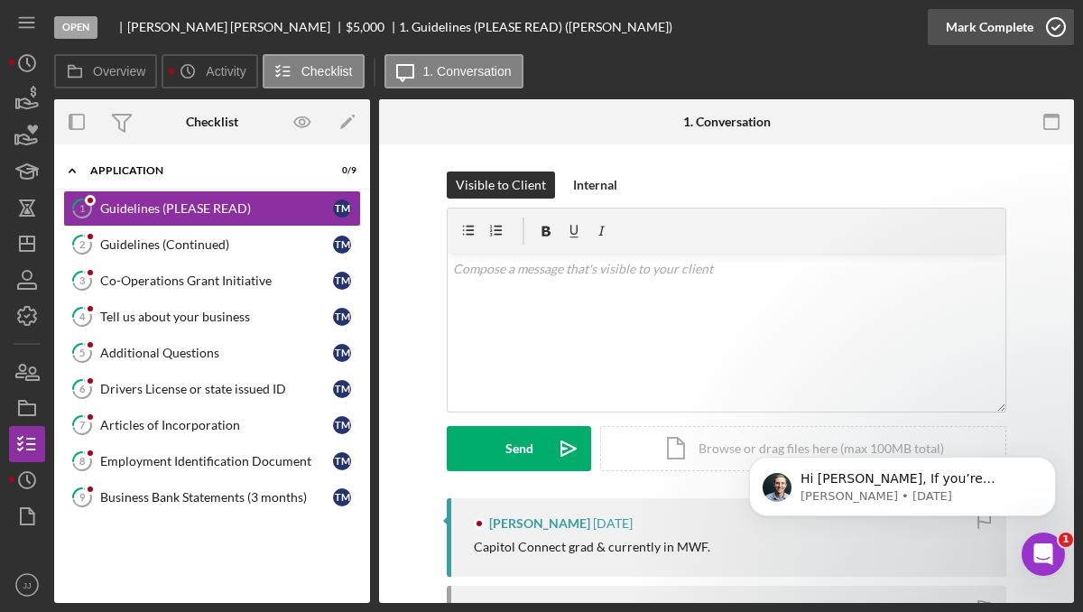
click at [1058, 15] on icon "button" at bounding box center [1055, 27] width 45 height 45
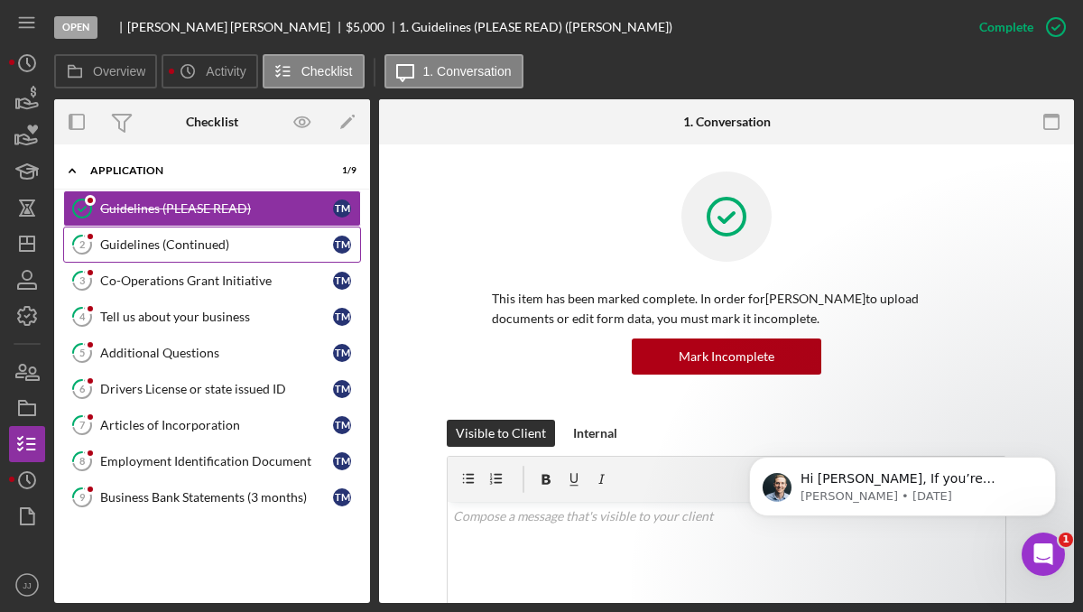
click at [247, 256] on link "2 Guidelines (Continued) T M" at bounding box center [212, 244] width 298 height 36
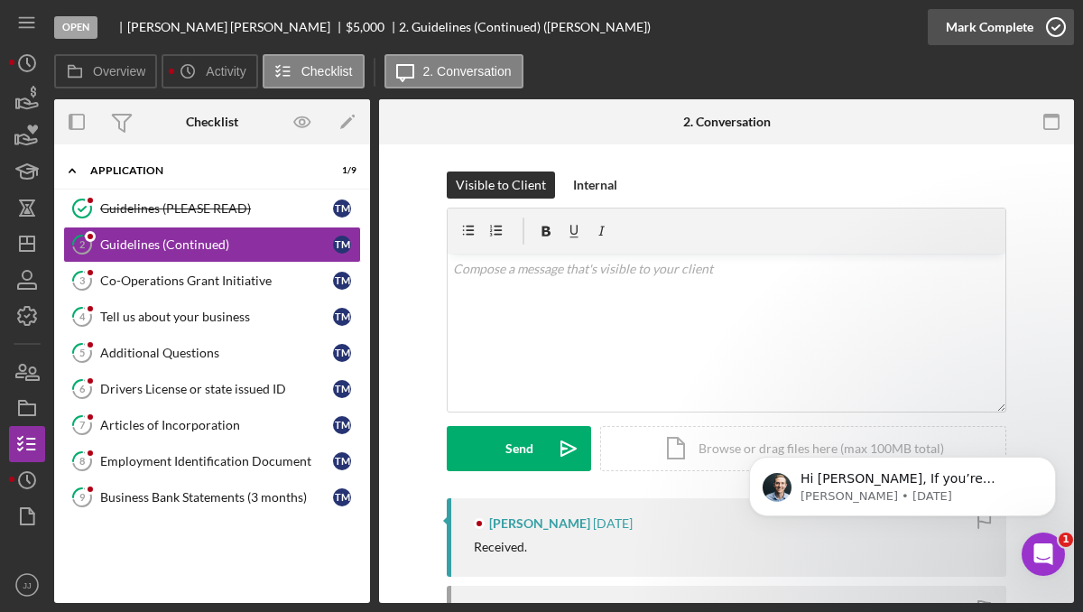
click at [1061, 25] on icon "button" at bounding box center [1055, 27] width 45 height 45
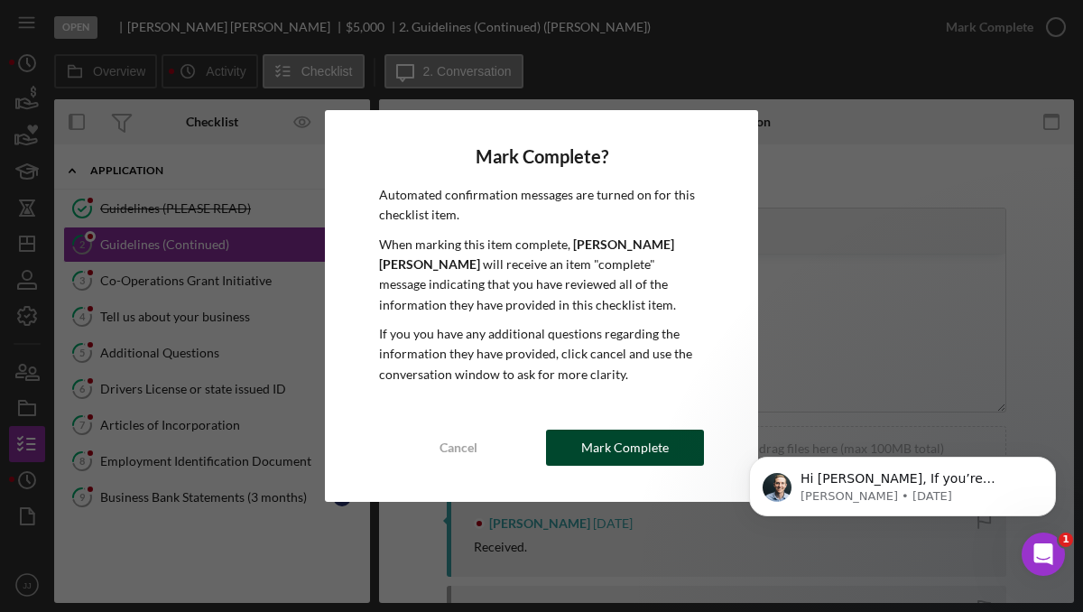
click at [622, 447] on div "Mark Complete" at bounding box center [625, 447] width 88 height 36
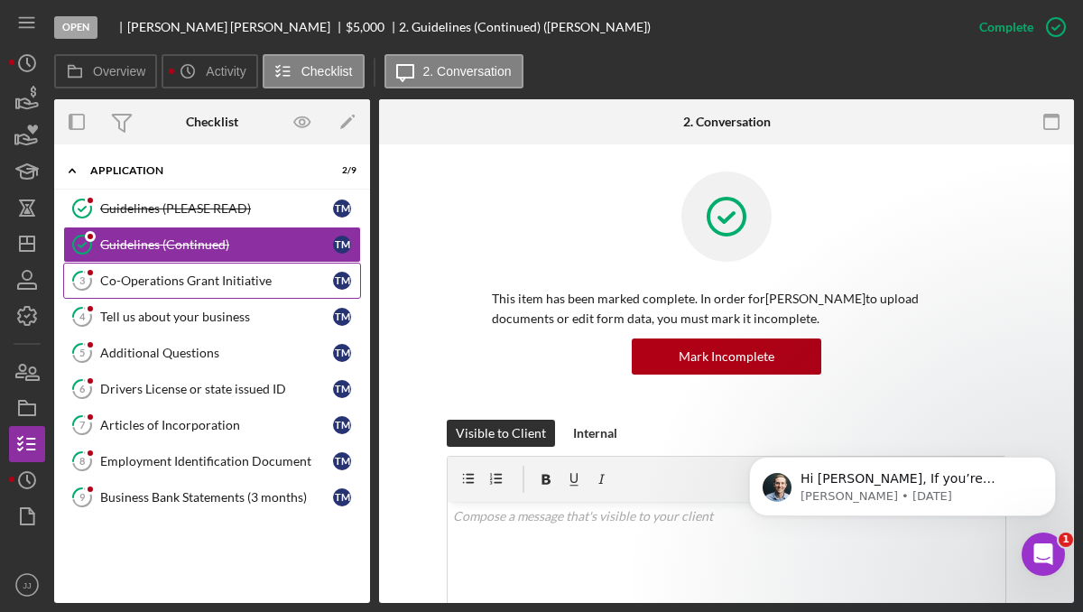
click at [225, 284] on div "Co-Operations Grant Initiative" at bounding box center [216, 280] width 233 height 14
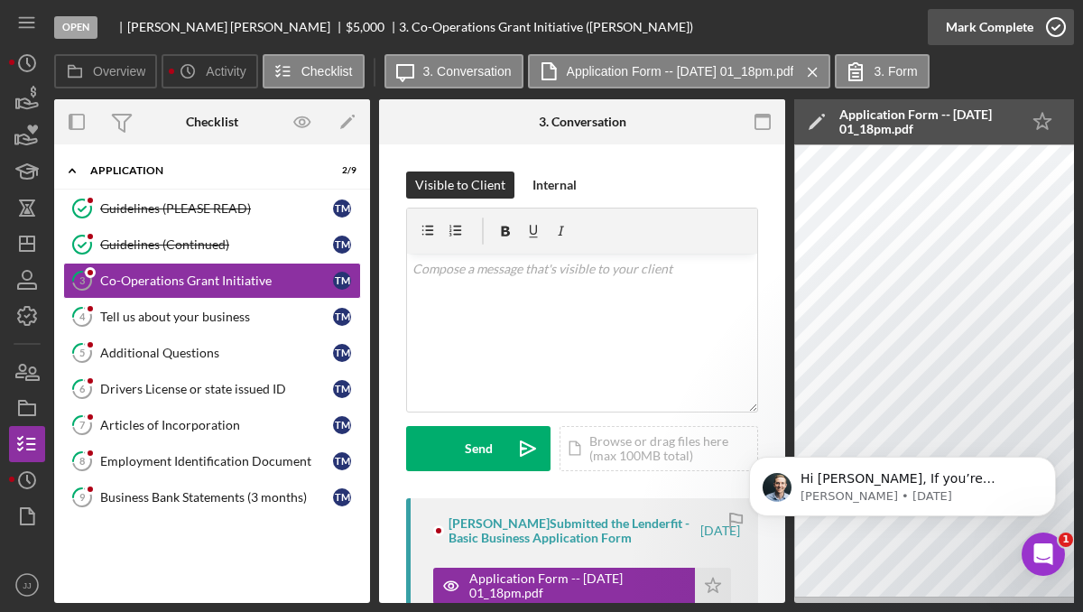
click at [1050, 26] on icon "button" at bounding box center [1055, 27] width 45 height 45
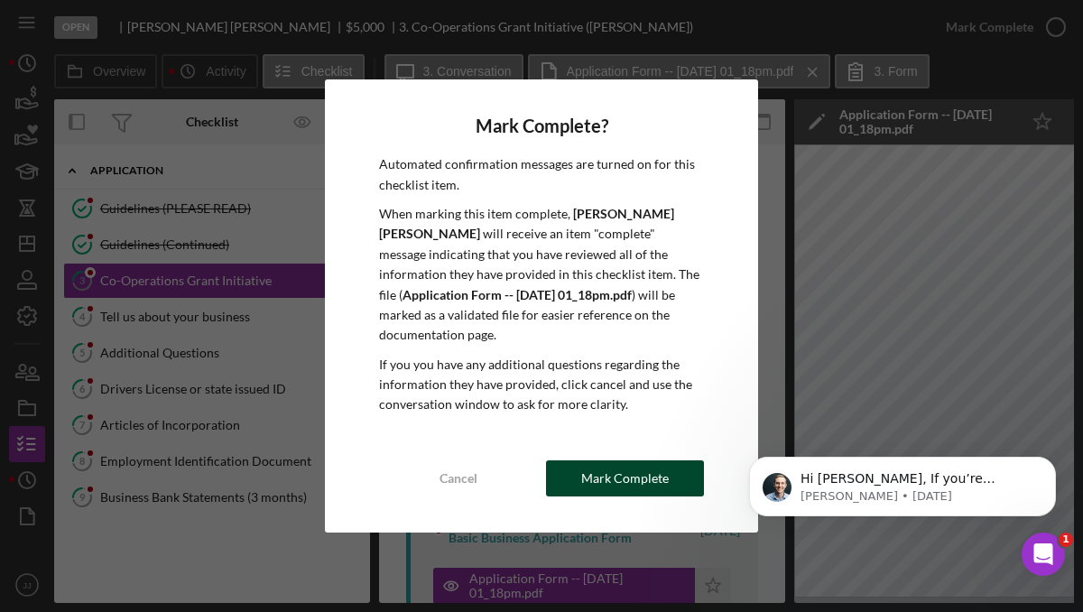
click at [649, 468] on div "Mark Complete" at bounding box center [625, 478] width 88 height 36
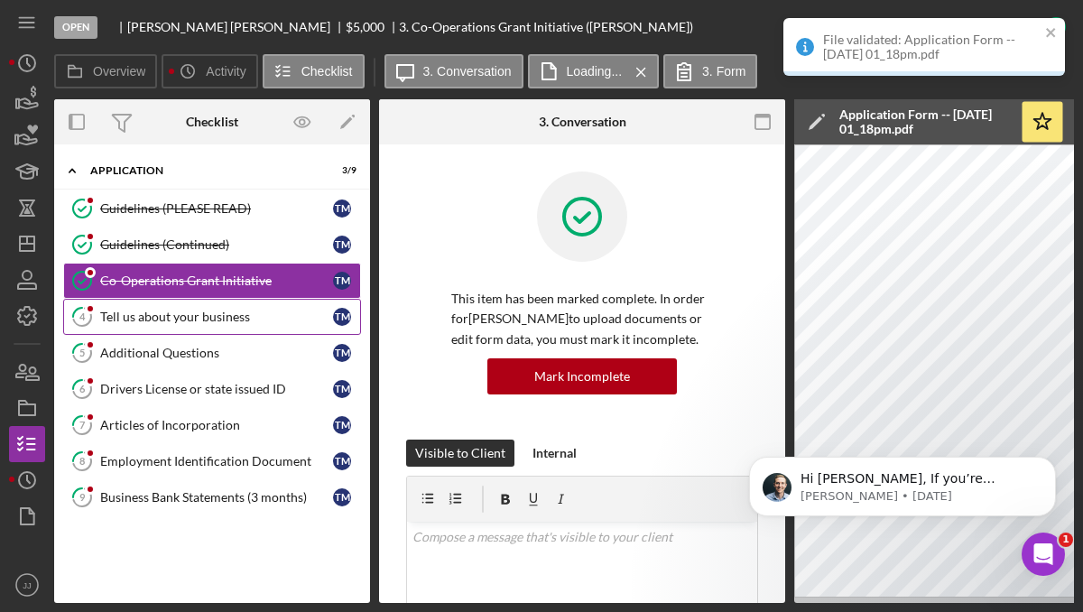
click at [219, 325] on link "4 Tell us about your business T M" at bounding box center [212, 317] width 298 height 36
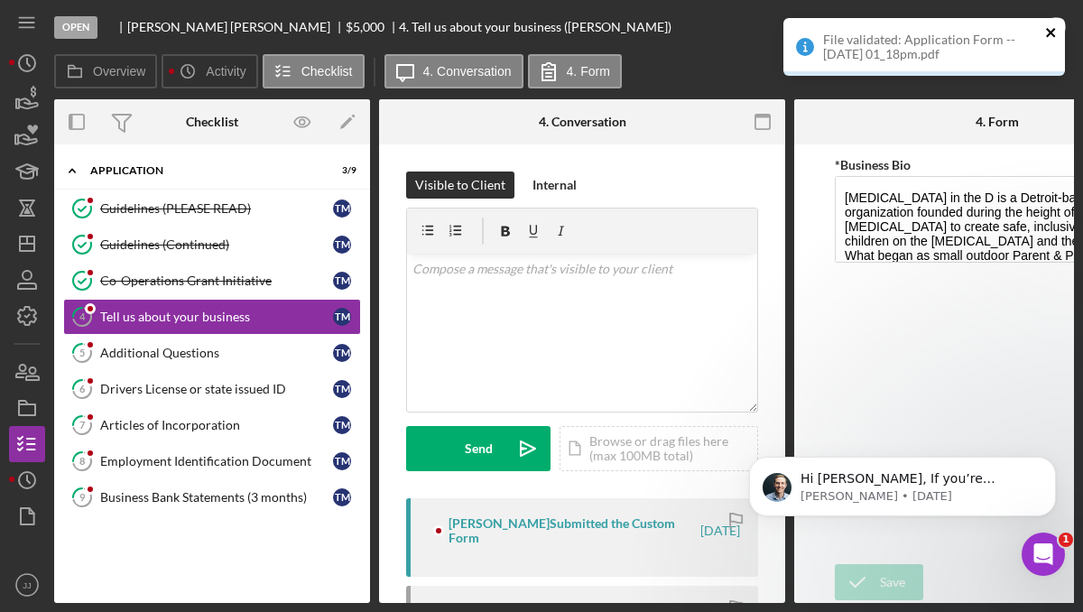
click at [1055, 29] on icon "close" at bounding box center [1051, 32] width 13 height 14
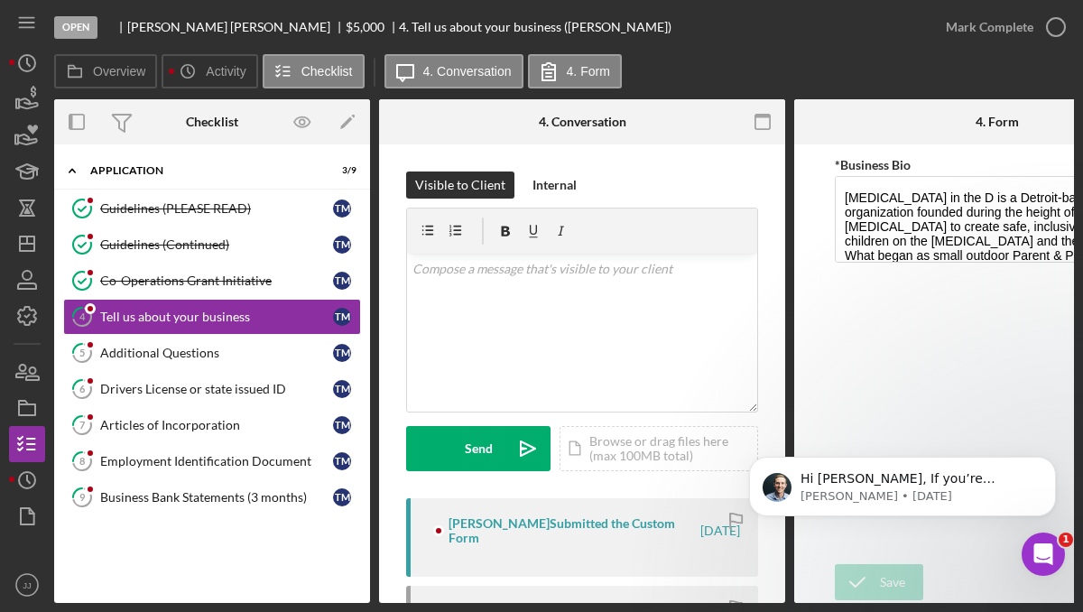
click at [1055, 22] on div "File validated: Application Form -- [DATE] 01_18pm.pdf" at bounding box center [923, 17] width 289 height 7
click at [244, 357] on div "Additional Questions" at bounding box center [216, 353] width 233 height 14
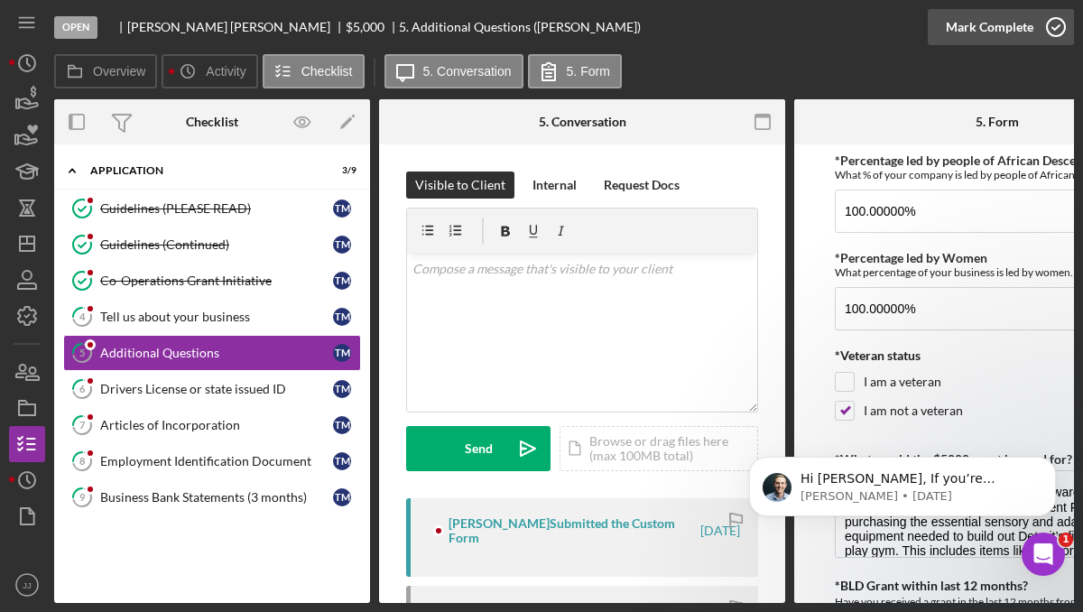
click at [1044, 34] on icon "button" at bounding box center [1055, 27] width 45 height 45
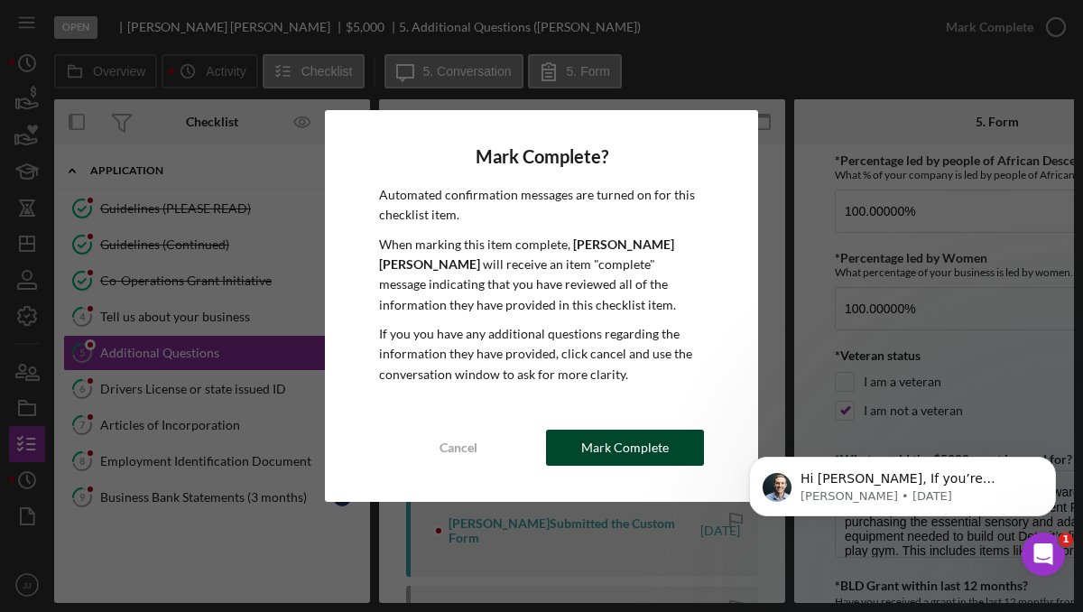
click at [656, 441] on div "Mark Complete" at bounding box center [625, 447] width 88 height 36
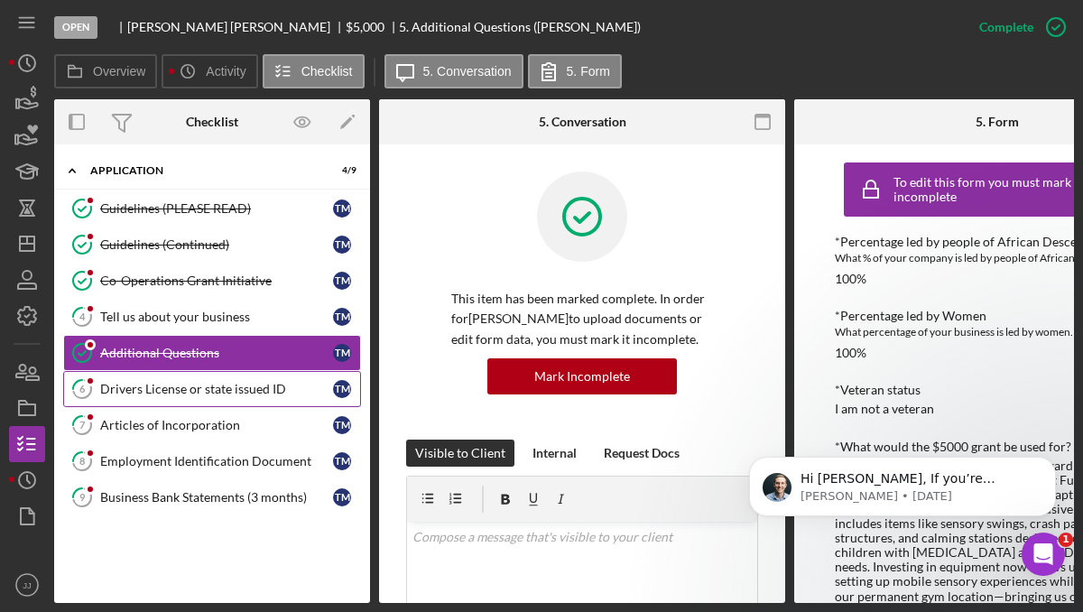
click at [225, 390] on div "Drivers License or state issued ID" at bounding box center [216, 389] width 233 height 14
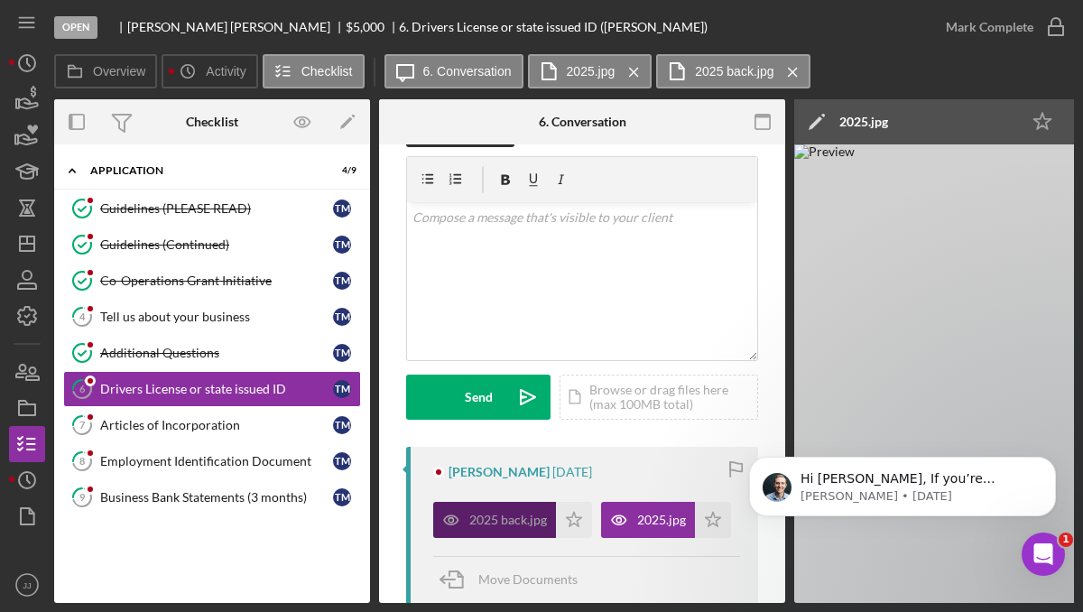
scroll to position [68, 0]
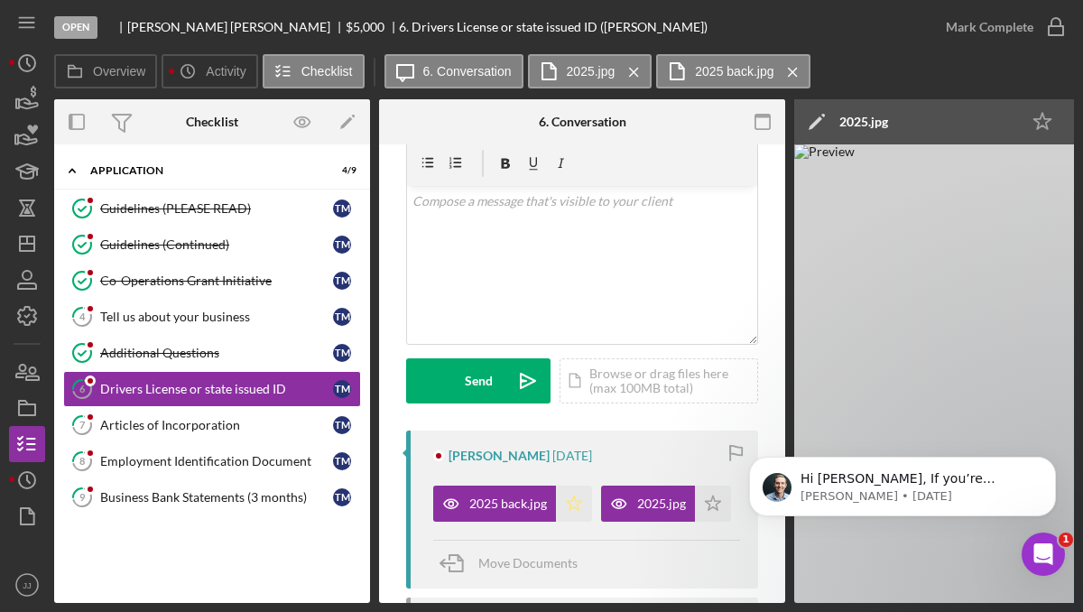
click at [576, 499] on icon "Icon/Star" at bounding box center [574, 503] width 36 height 36
click at [705, 510] on polygon "button" at bounding box center [712, 502] width 15 height 14
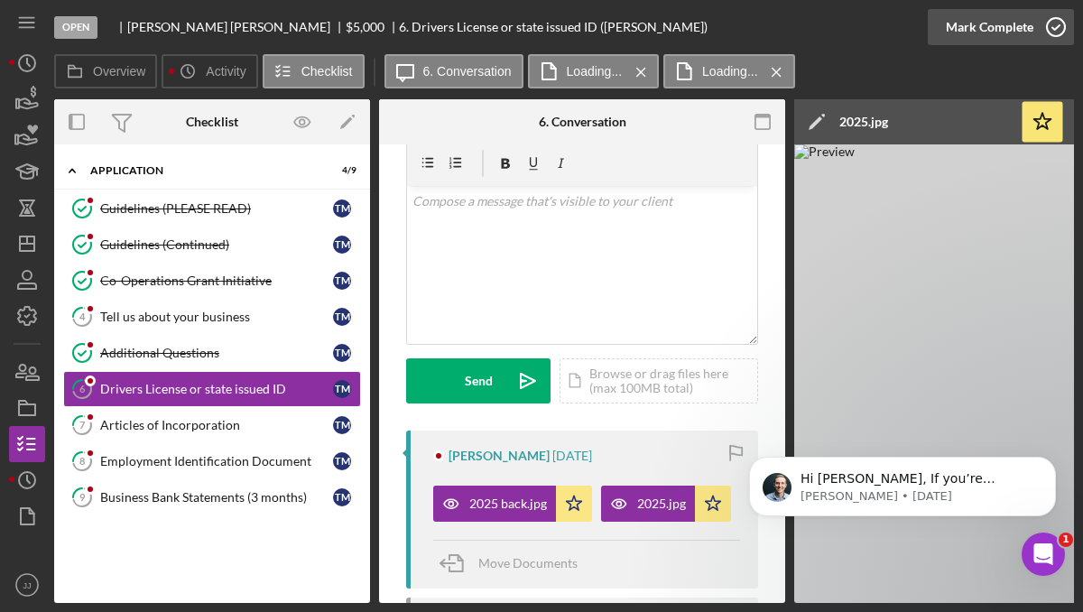
click at [1058, 26] on icon "button" at bounding box center [1055, 27] width 45 height 45
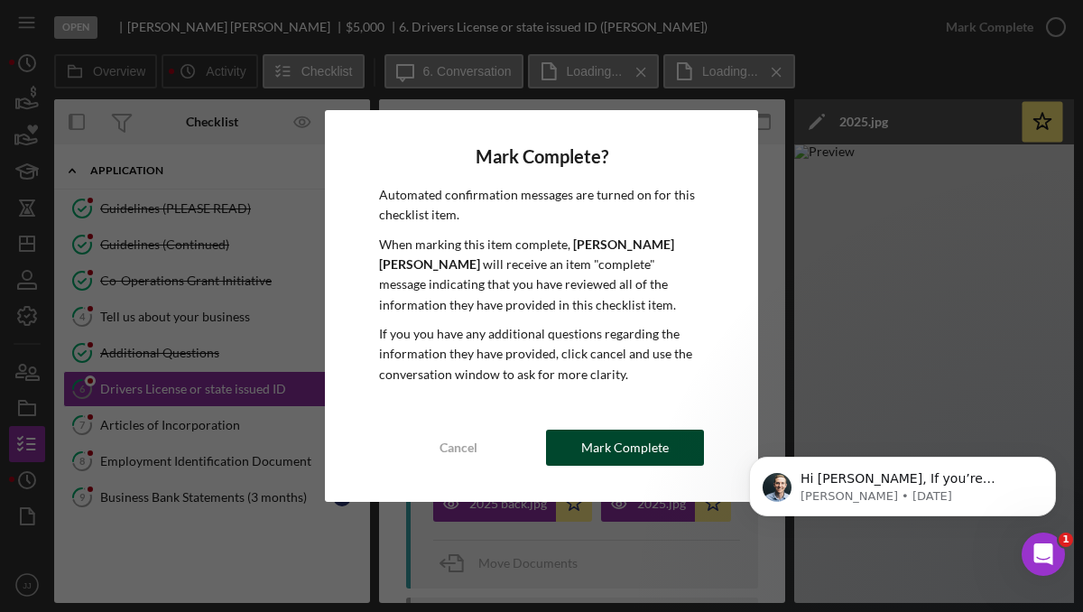
click at [576, 454] on button "Mark Complete" at bounding box center [625, 447] width 158 height 36
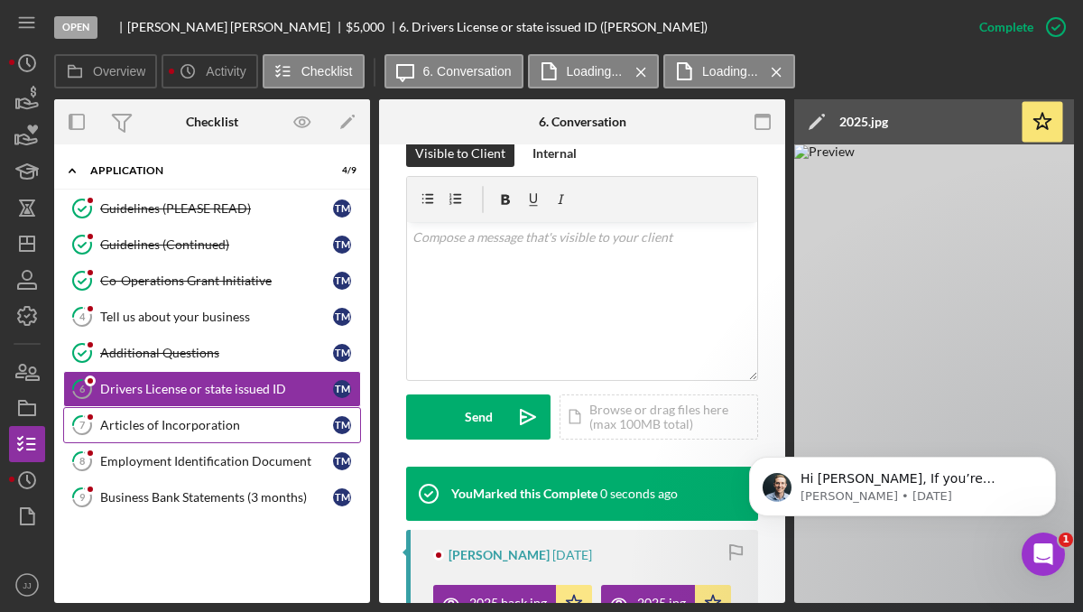
scroll to position [336, 0]
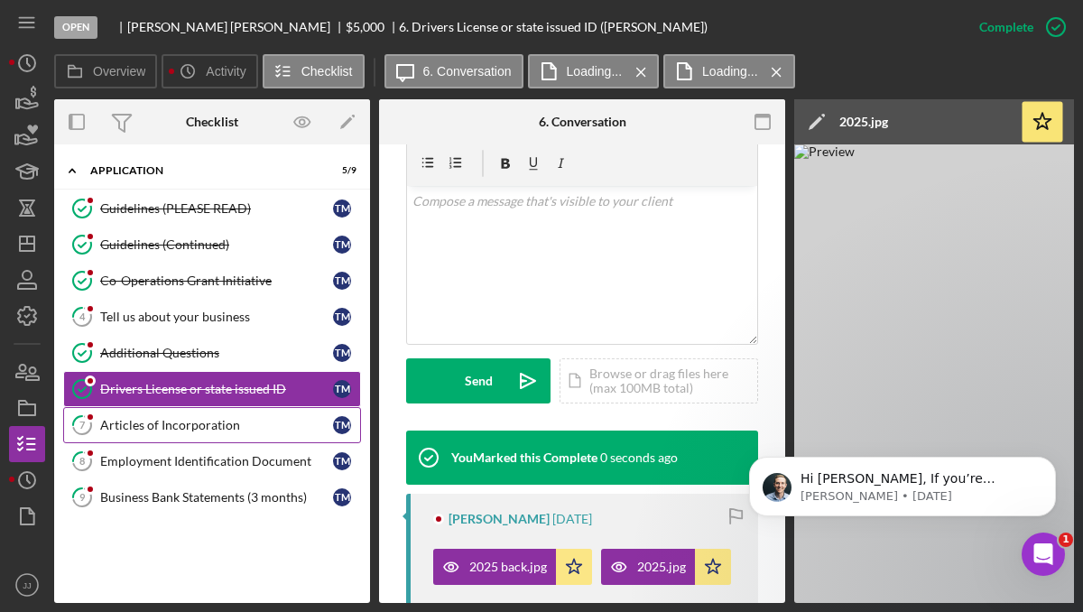
click at [225, 429] on div "Articles of Incorporation" at bounding box center [216, 425] width 233 height 14
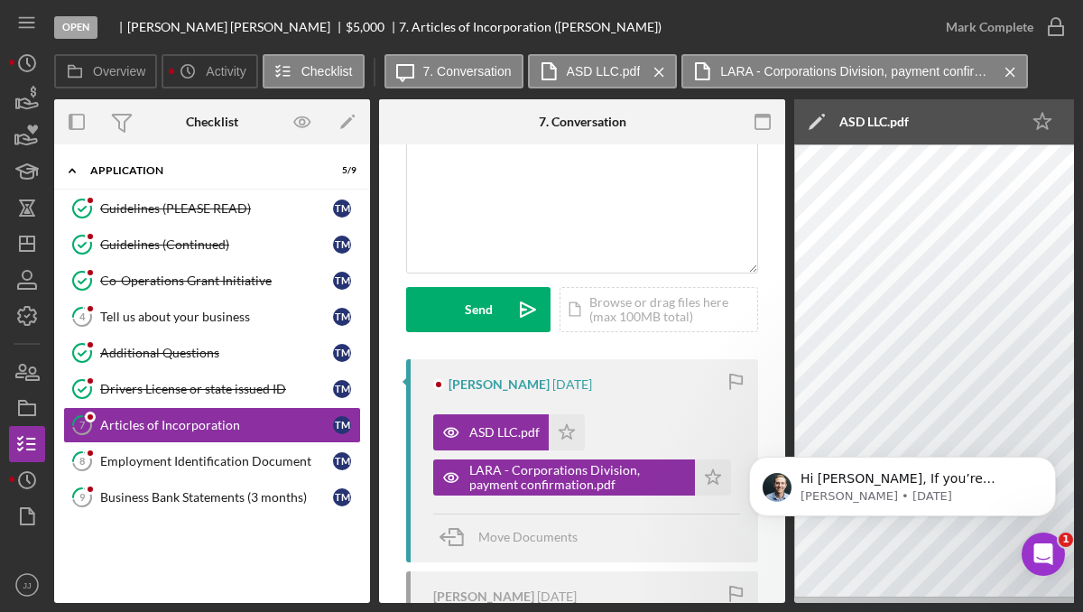
scroll to position [149, 0]
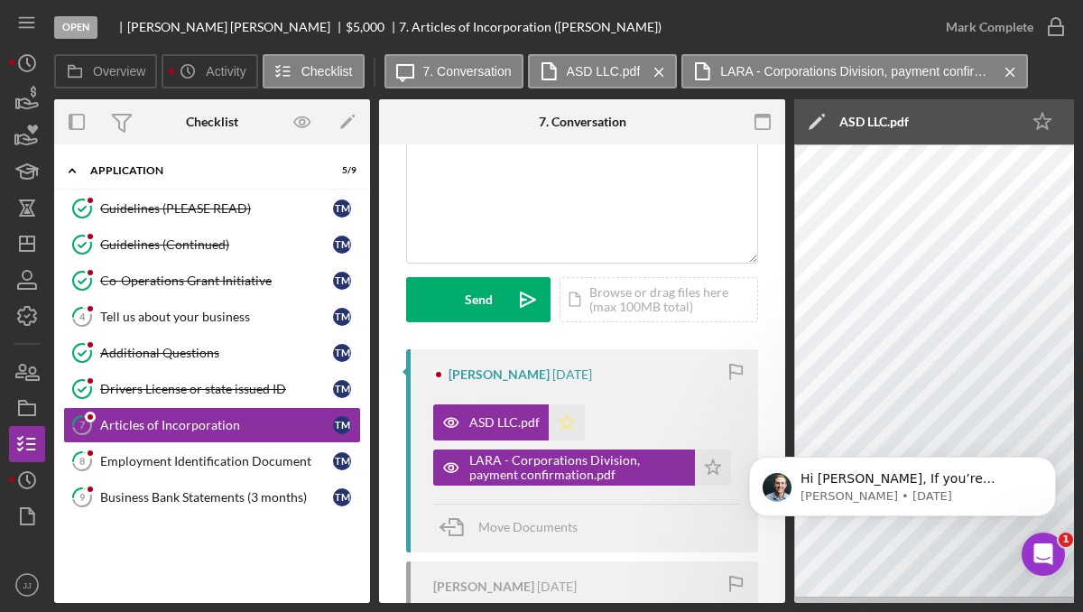
click at [571, 426] on icon "Icon/Star" at bounding box center [566, 422] width 36 height 36
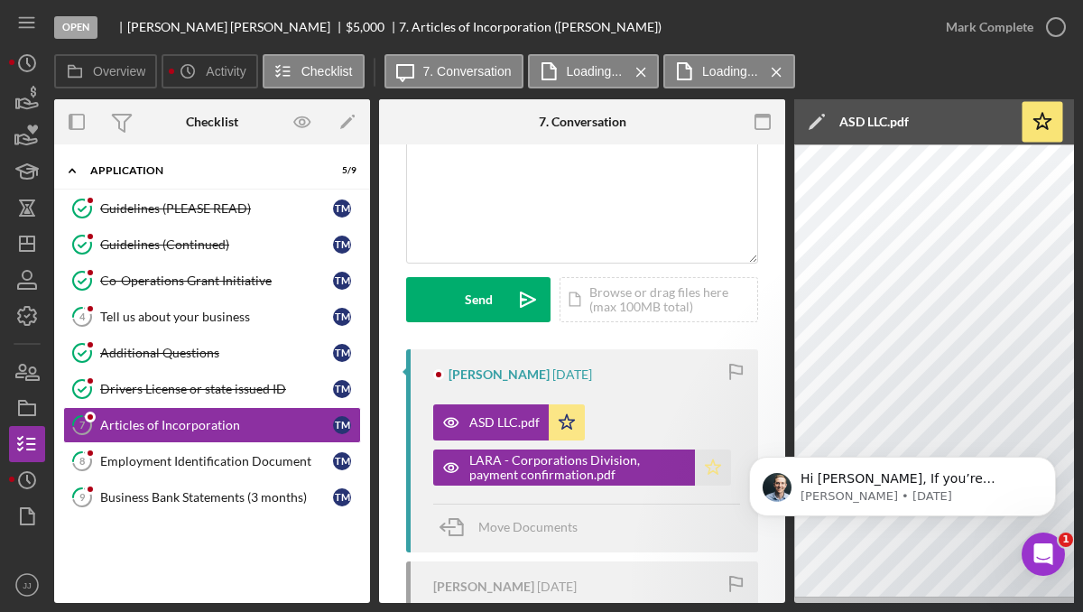
click at [705, 469] on icon "Icon/Star" at bounding box center [713, 467] width 36 height 36
click at [1064, 22] on icon "button" at bounding box center [1055, 27] width 45 height 45
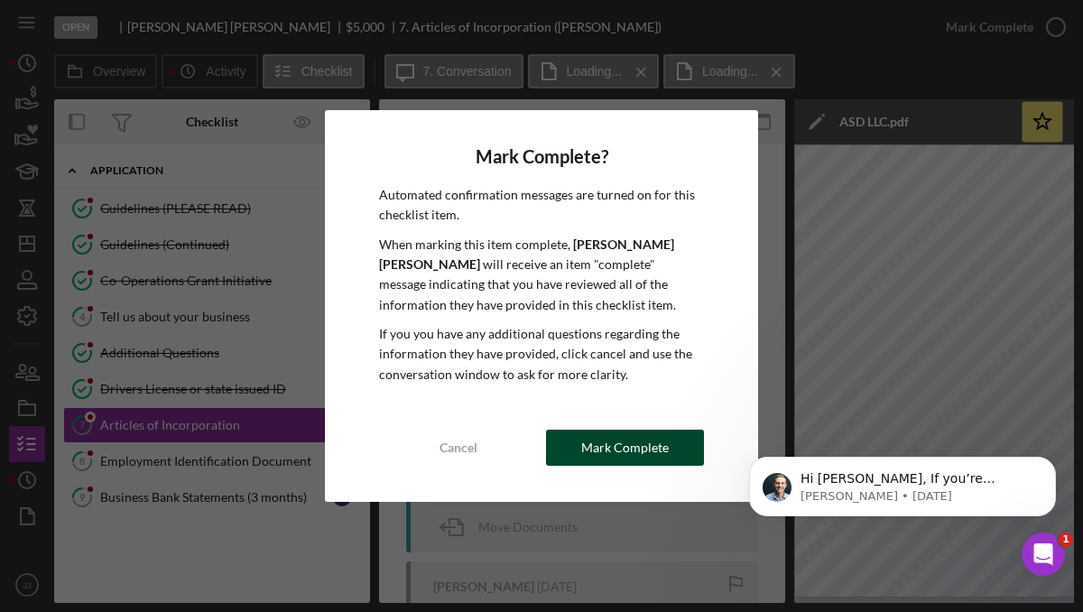
click at [608, 454] on div "Mark Complete" at bounding box center [625, 447] width 88 height 36
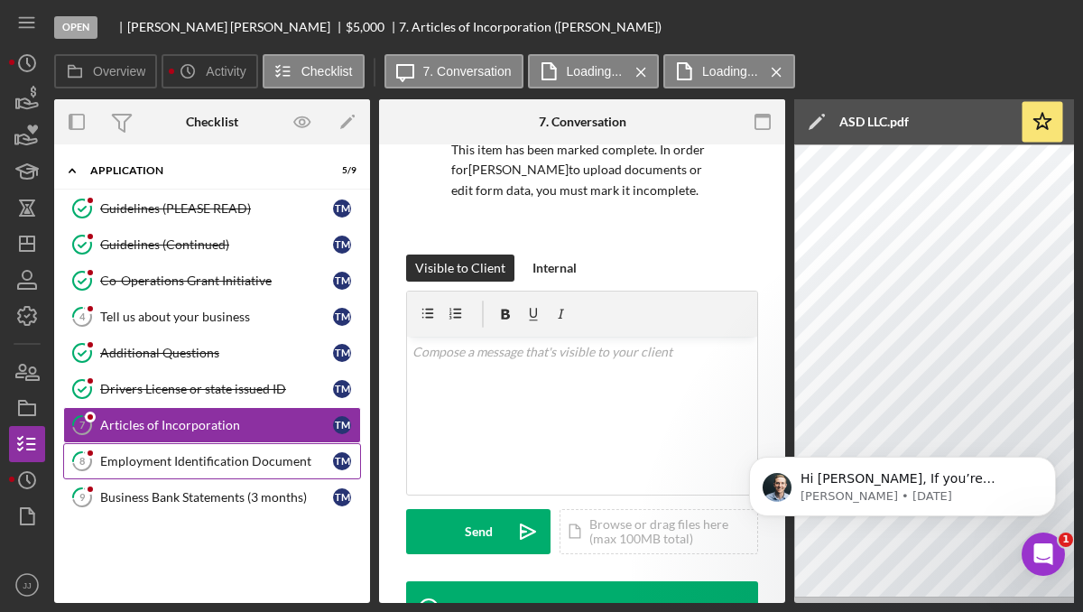
scroll to position [417, 0]
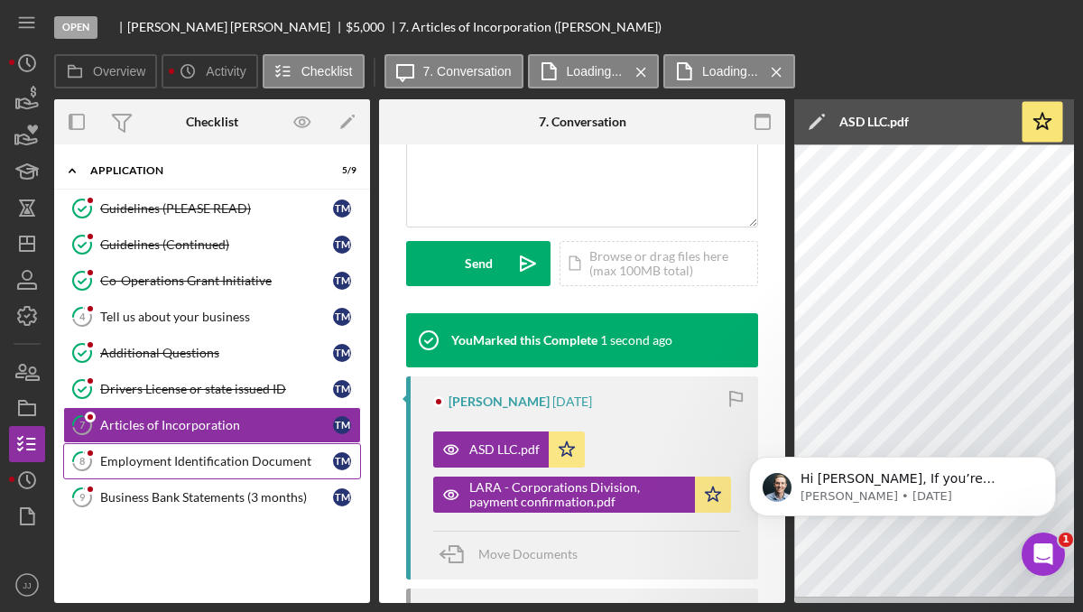
click at [217, 466] on div "Employment Identification Document" at bounding box center [216, 461] width 233 height 14
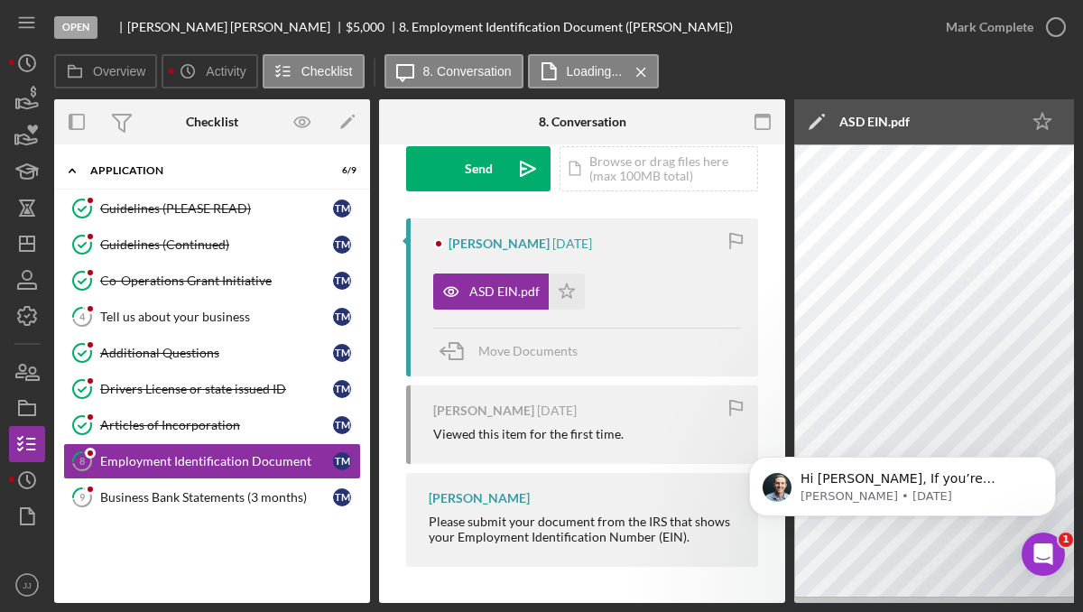
scroll to position [285, 0]
click at [1059, 26] on icon "button" at bounding box center [1055, 27] width 45 height 45
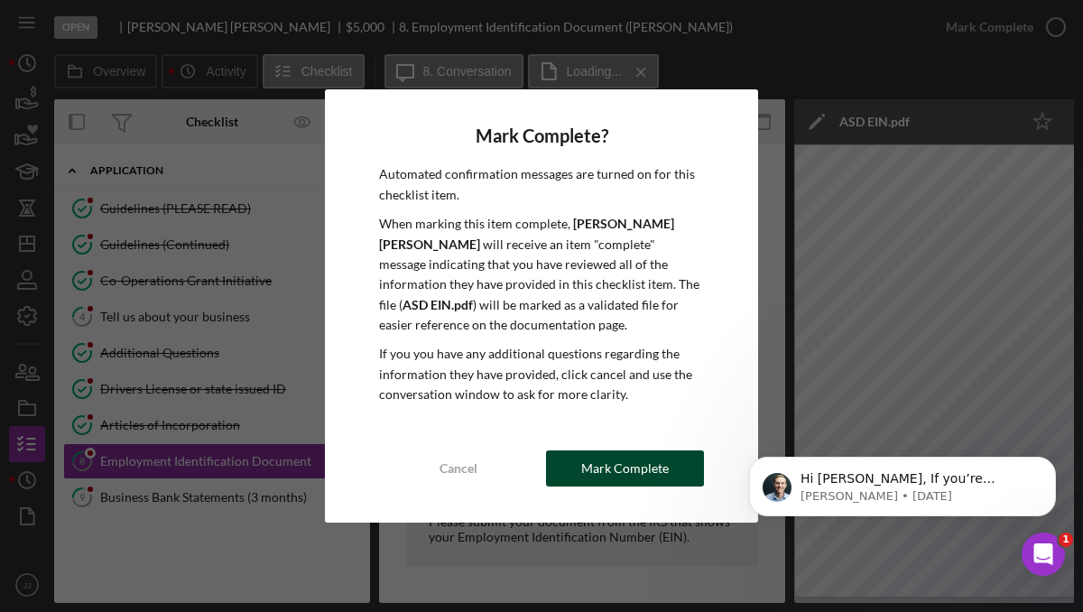
click at [664, 470] on div "Mark Complete" at bounding box center [625, 468] width 88 height 36
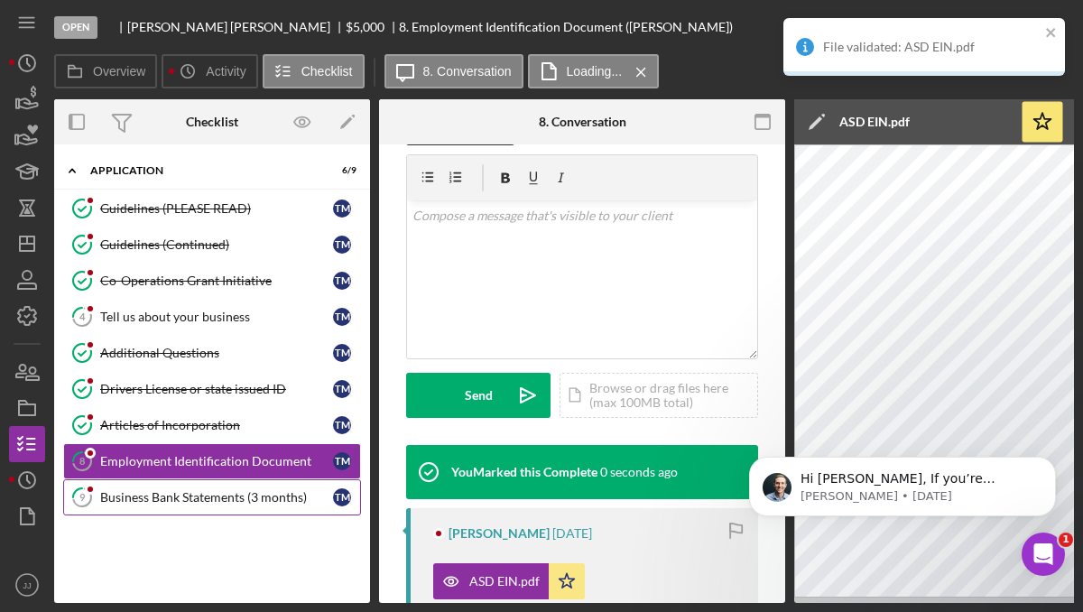
scroll to position [553, 0]
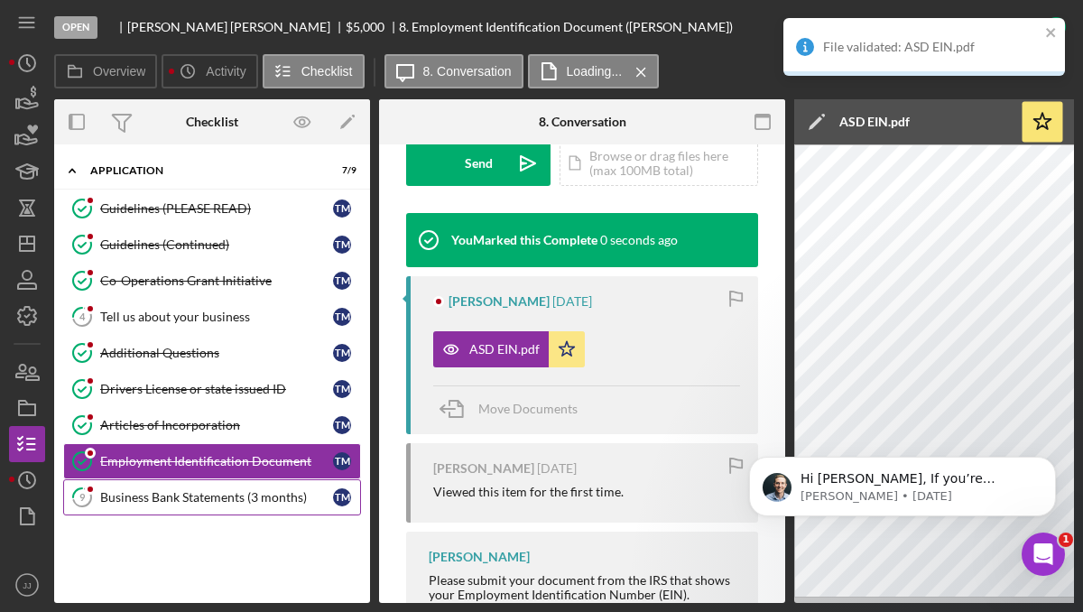
click at [302, 495] on div "Business Bank Statements (3 months)" at bounding box center [216, 497] width 233 height 14
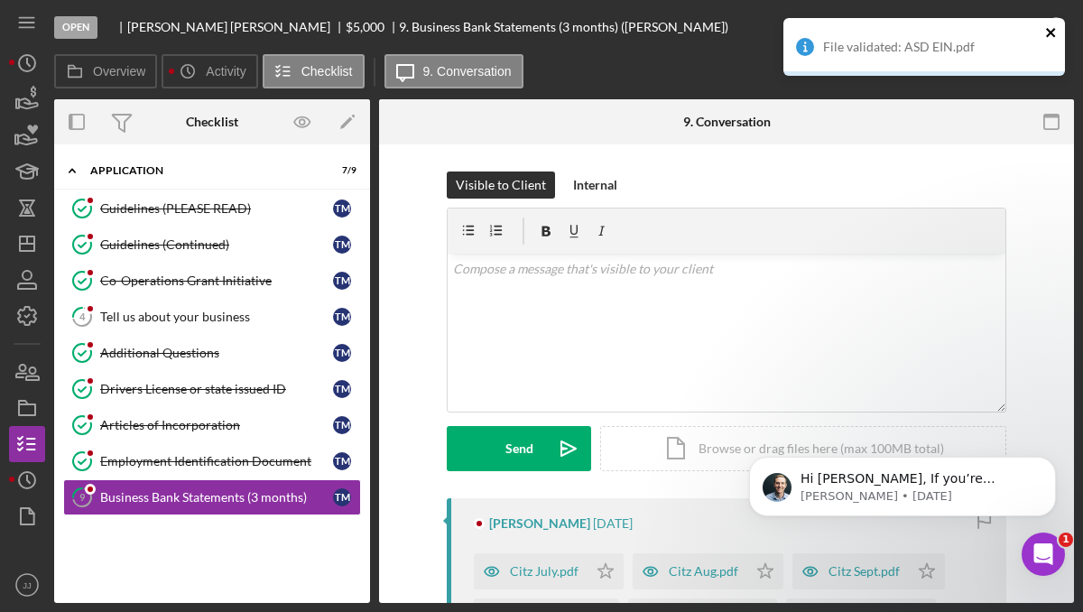
click at [1046, 27] on icon "close" at bounding box center [1051, 32] width 13 height 14
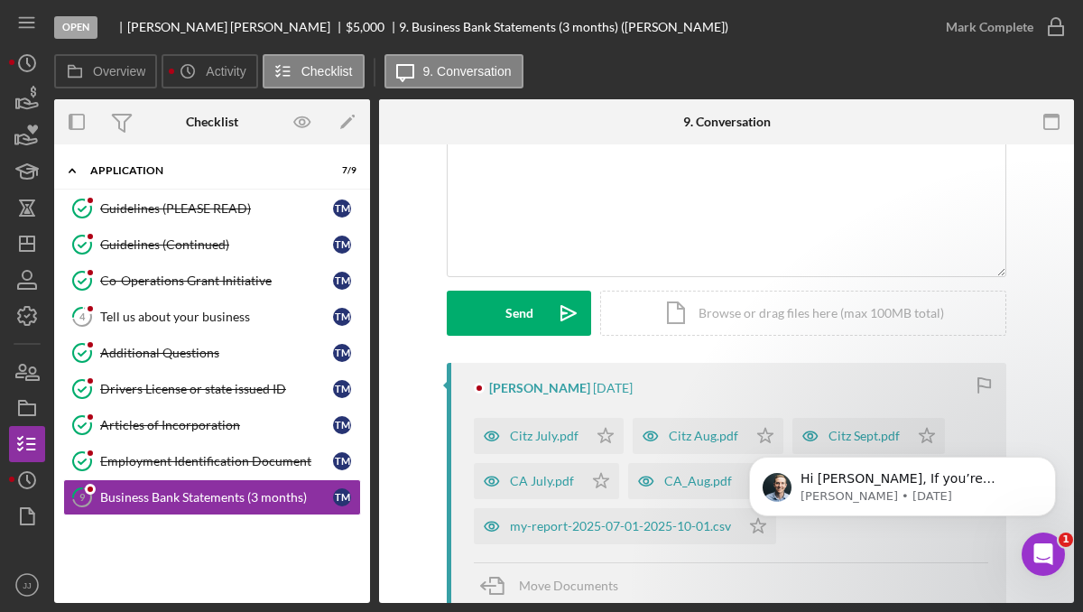
scroll to position [160, 0]
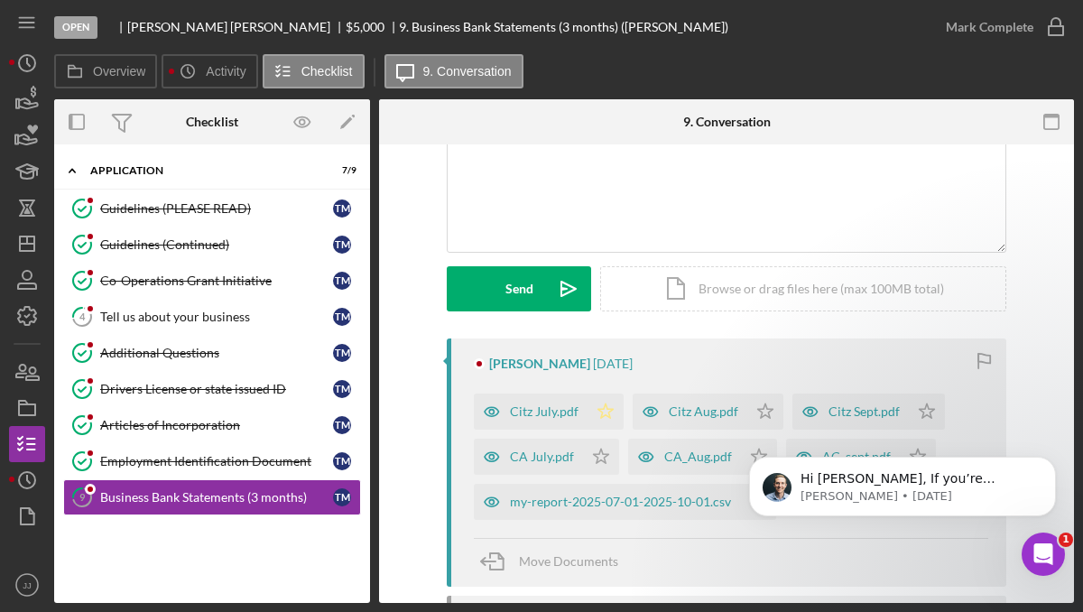
click at [603, 408] on polygon "button" at bounding box center [605, 410] width 15 height 14
click at [597, 459] on icon "Icon/Star" at bounding box center [601, 456] width 36 height 36
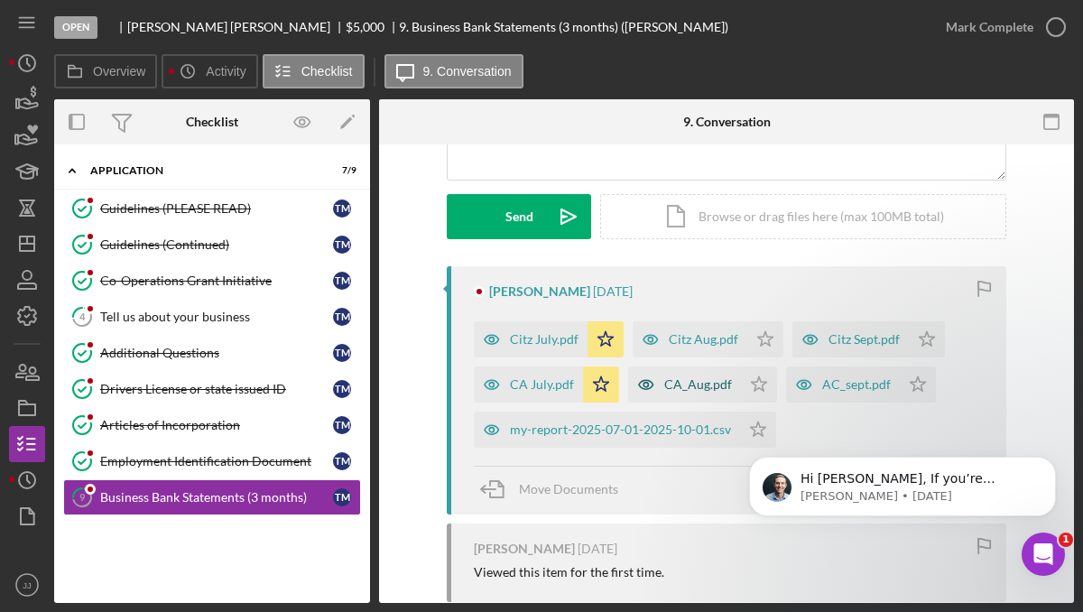
scroll to position [234, 0]
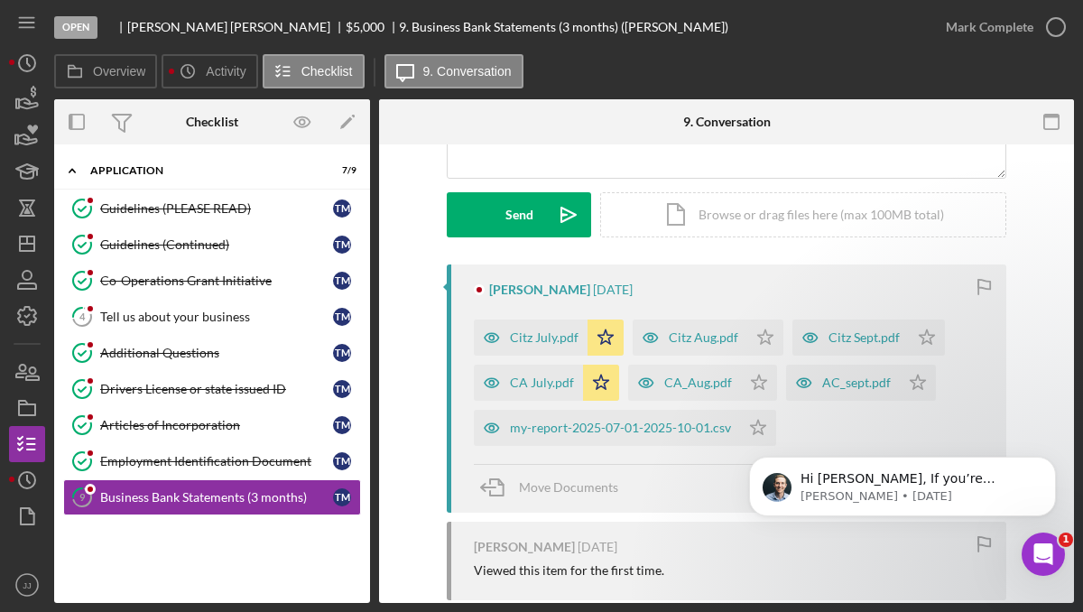
click at [749, 433] on body "Hi [PERSON_NAME], If you’re receiving this message, it seems you've logged at l…" at bounding box center [902, 491] width 346 height 130
click at [745, 429] on body "Hi [PERSON_NAME], If you’re receiving this message, it seems you've logged at l…" at bounding box center [902, 491] width 346 height 130
click at [760, 330] on polygon "button" at bounding box center [765, 336] width 15 height 14
click at [757, 380] on polygon "button" at bounding box center [758, 381] width 15 height 14
click at [917, 336] on icon "Icon/Star" at bounding box center [926, 337] width 36 height 36
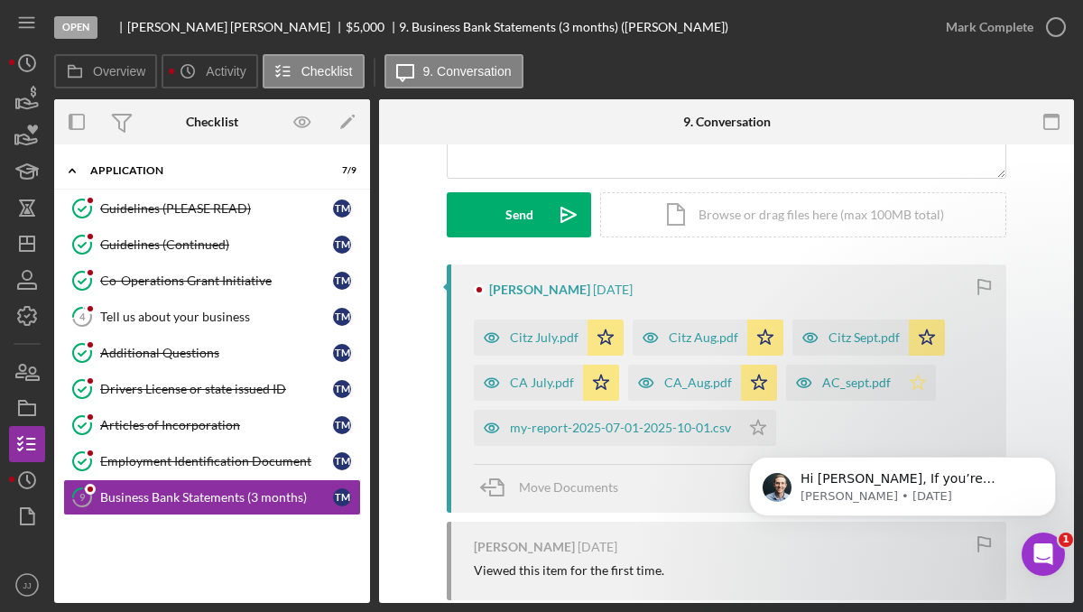
click at [909, 387] on icon "Icon/Star" at bounding box center [917, 382] width 36 height 36
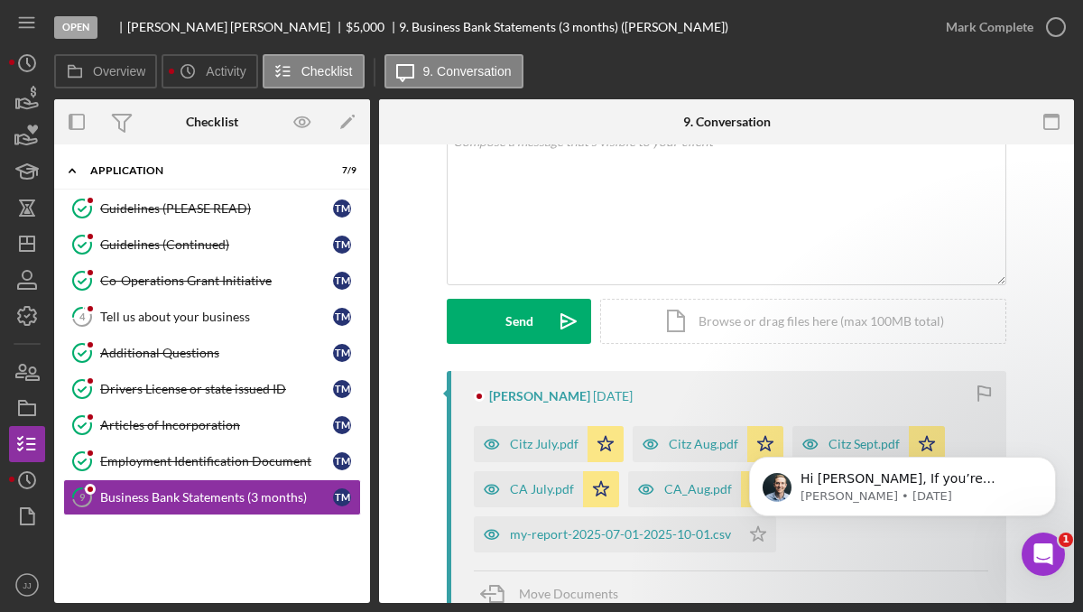
scroll to position [0, 0]
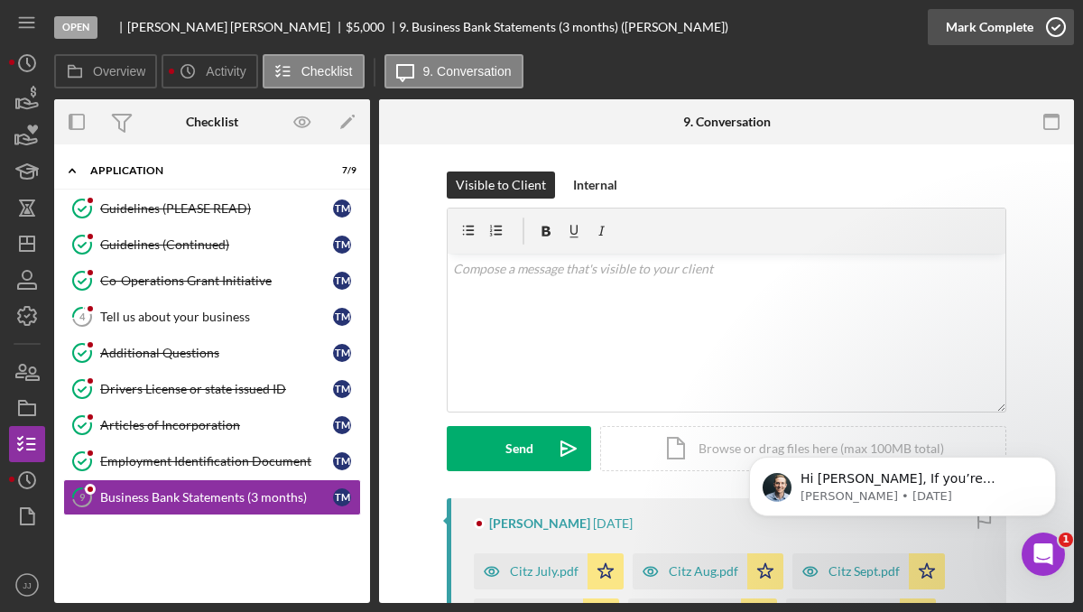
click at [1052, 28] on polyline "button" at bounding box center [1055, 27] width 7 height 5
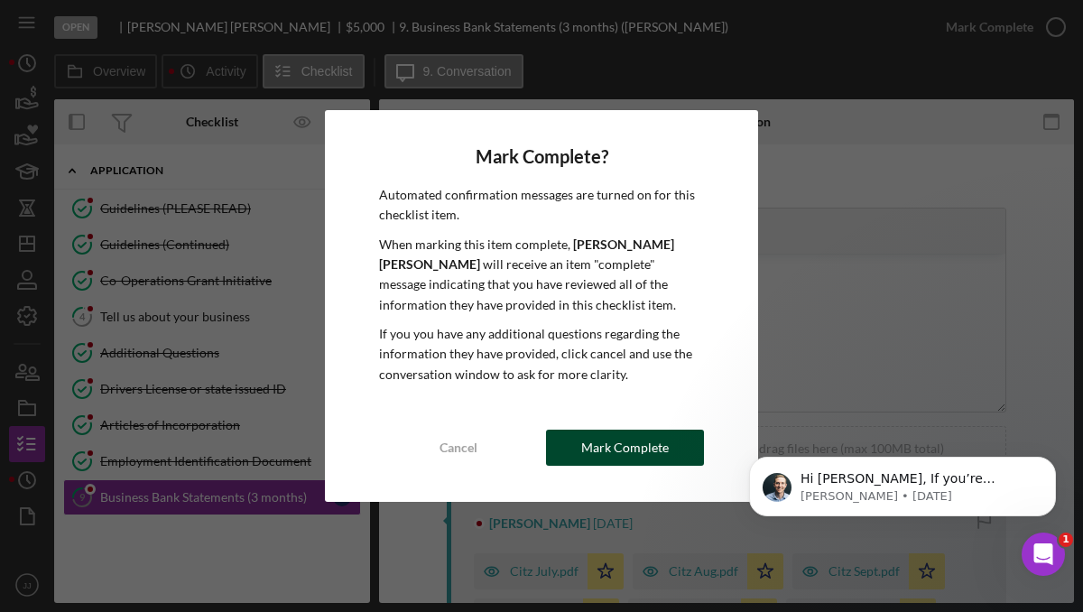
click at [673, 438] on button "Mark Complete" at bounding box center [625, 447] width 158 height 36
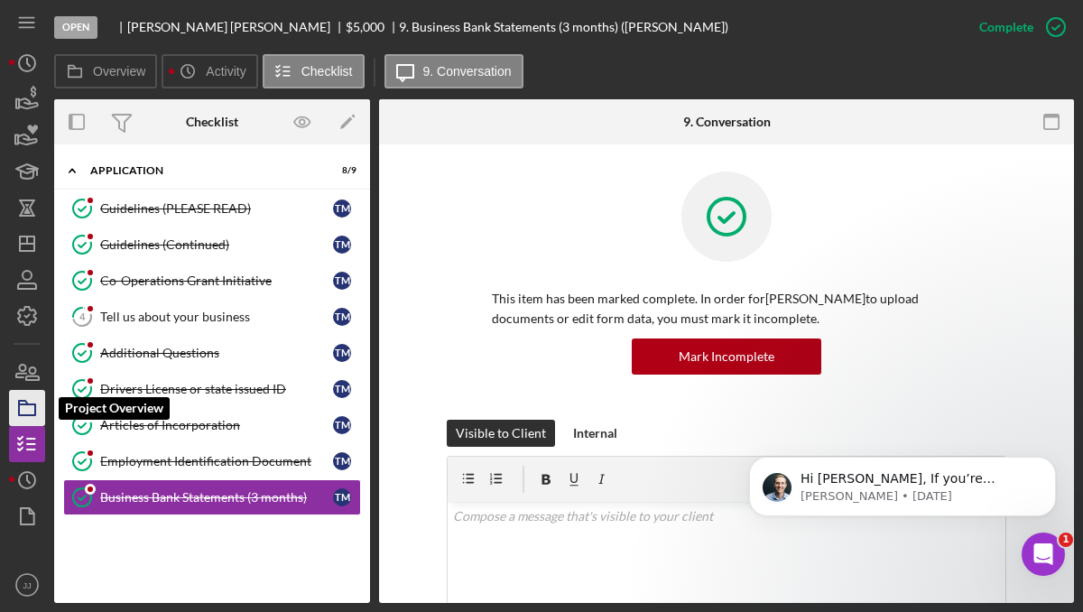
click at [28, 401] on icon "button" at bounding box center [27, 407] width 45 height 45
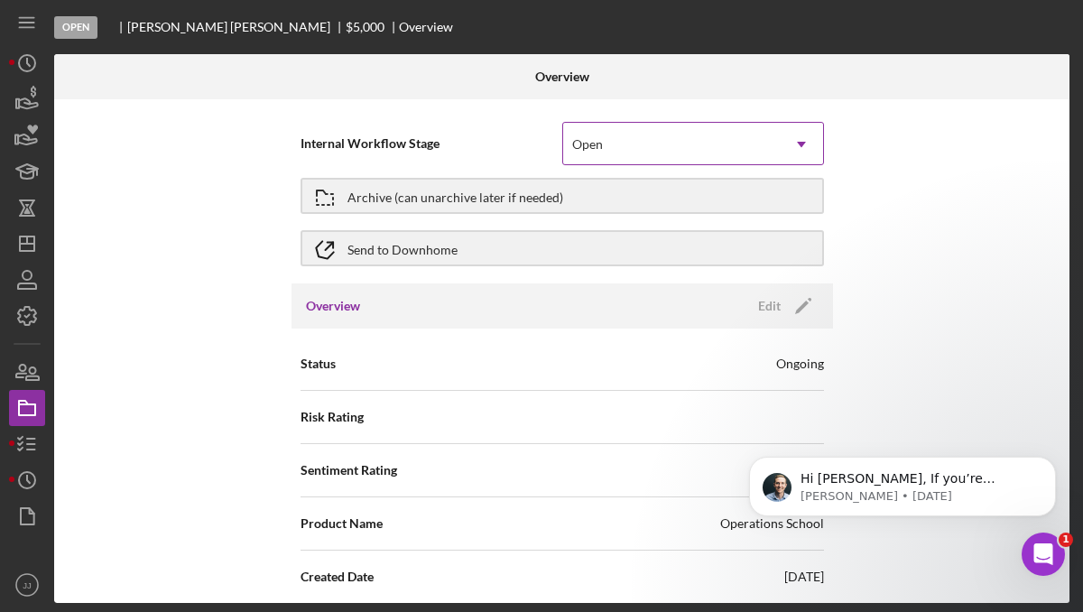
click at [690, 141] on div "Open" at bounding box center [671, 144] width 217 height 41
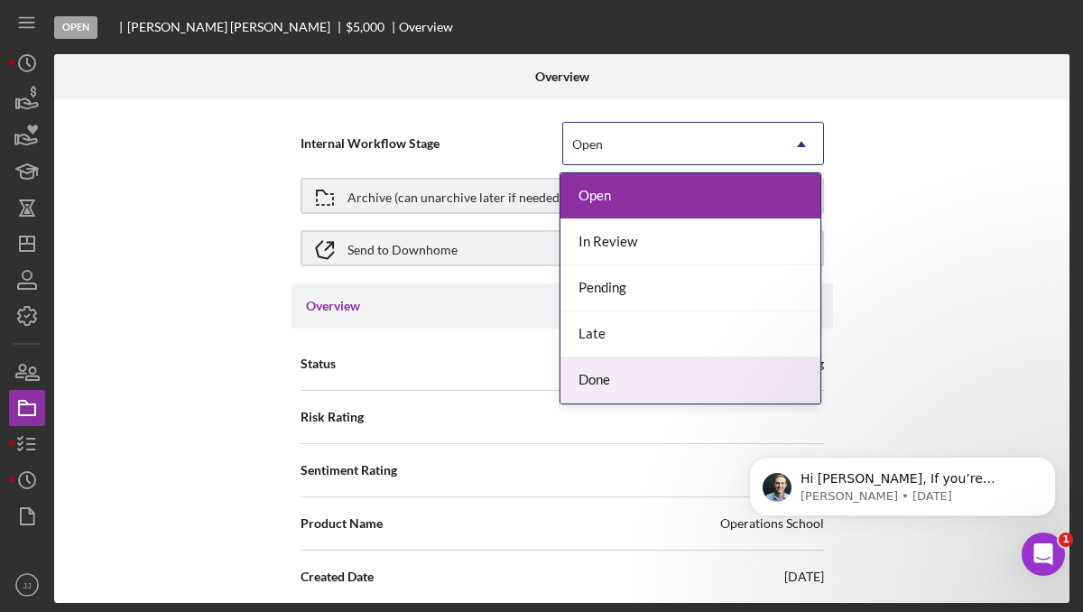
click at [650, 369] on div "Done" at bounding box center [690, 380] width 260 height 46
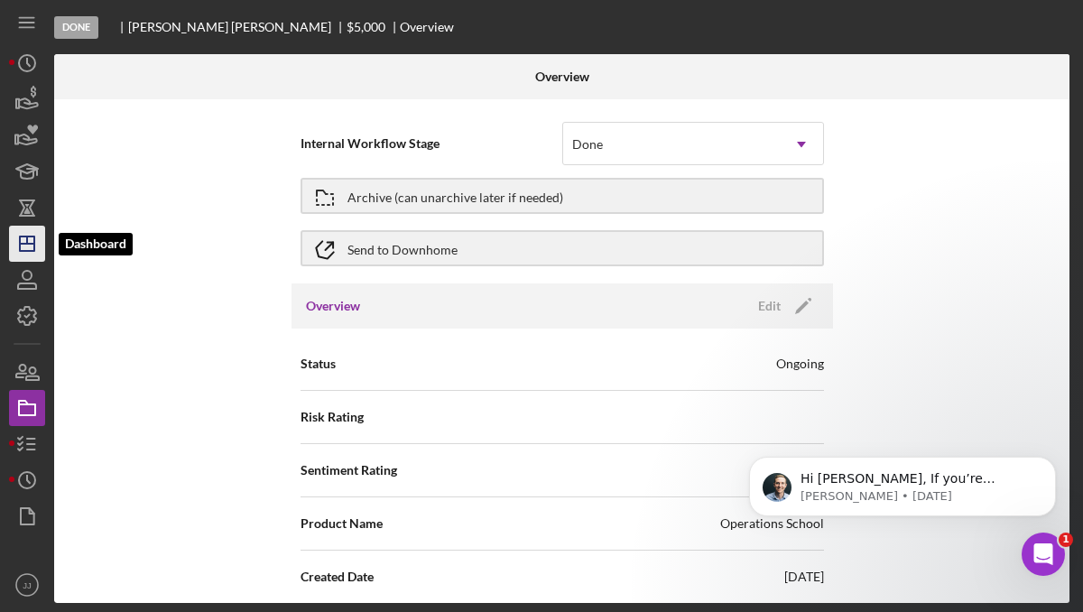
click at [27, 251] on polygon "button" at bounding box center [27, 243] width 14 height 14
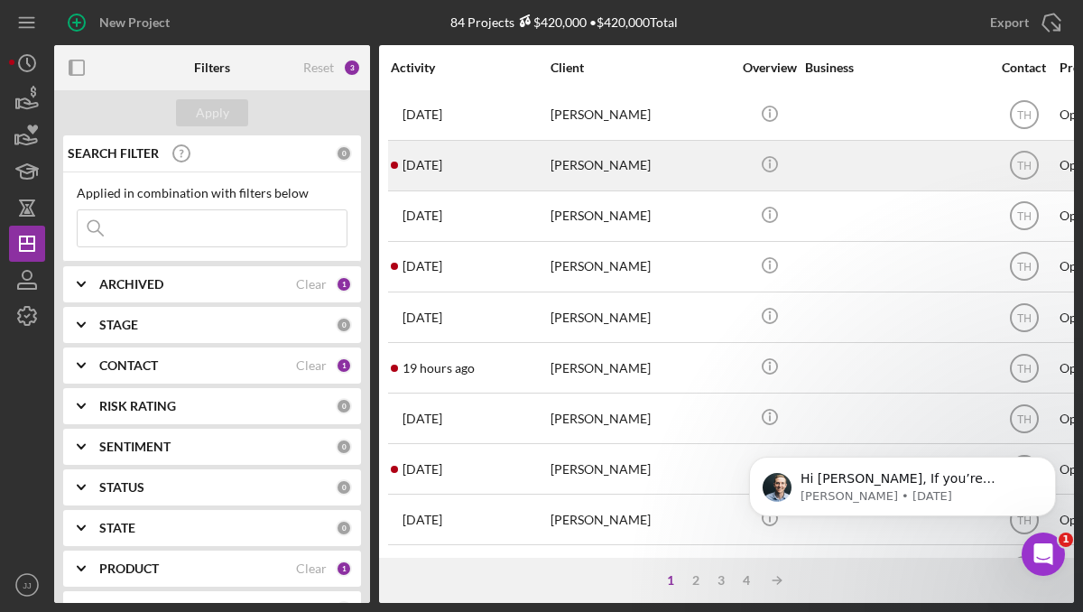
scroll to position [596, 0]
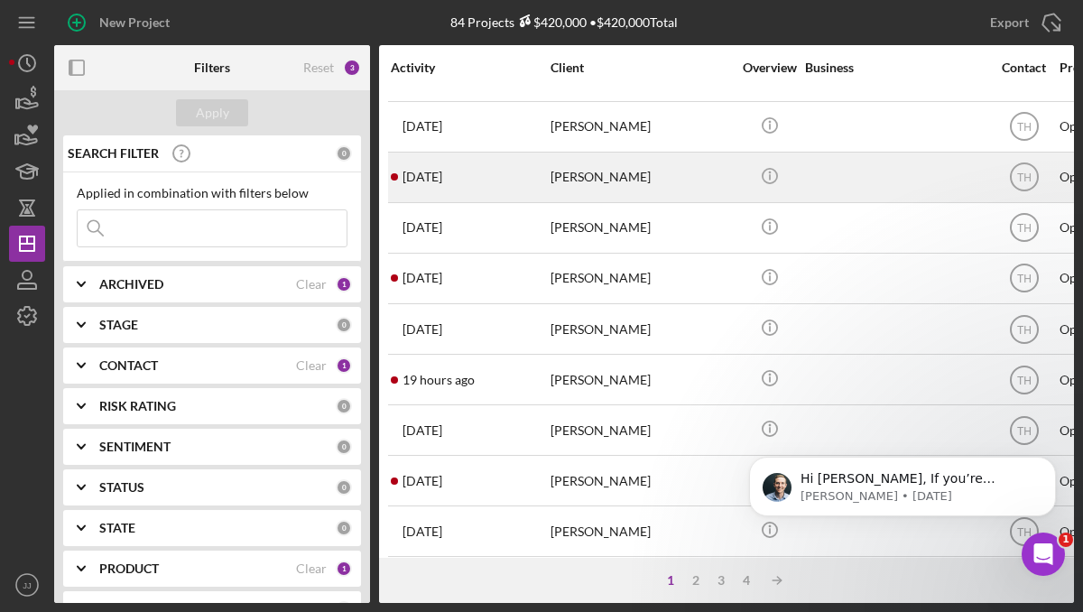
click at [627, 179] on div "[PERSON_NAME]" at bounding box center [640, 177] width 180 height 48
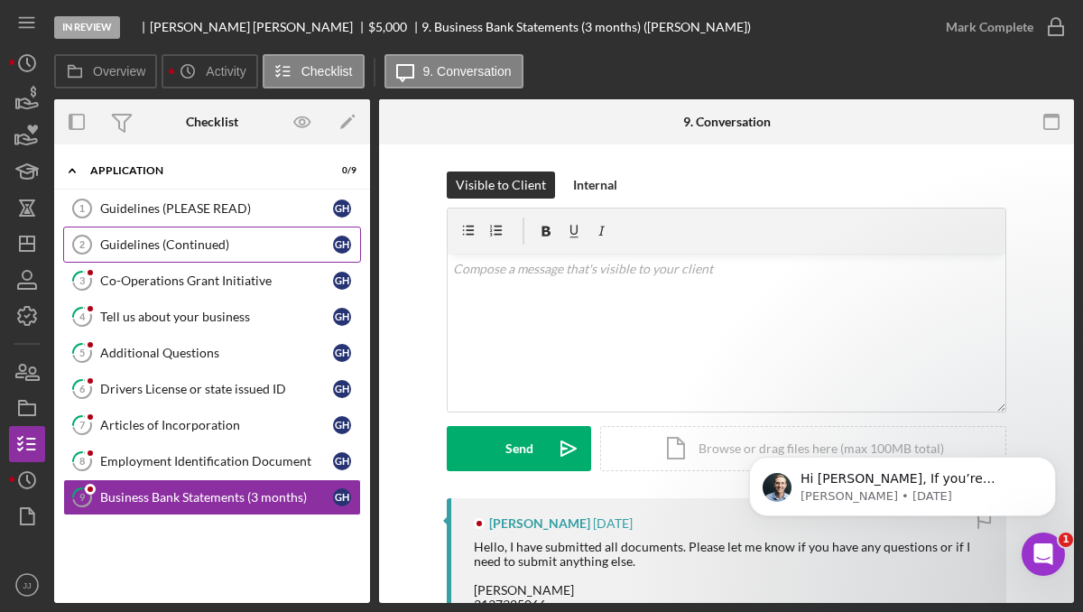
click at [198, 230] on link "Guidelines (Continued) 2 Guidelines (Continued) G H" at bounding box center [212, 244] width 298 height 36
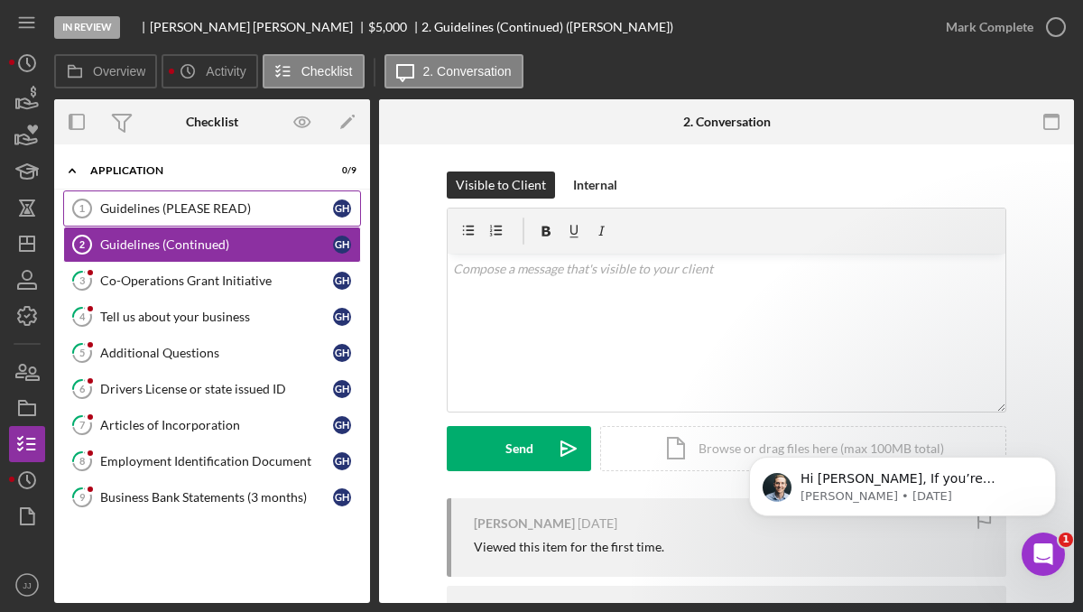
click at [217, 205] on div "Guidelines (PLEASE READ)" at bounding box center [216, 208] width 233 height 14
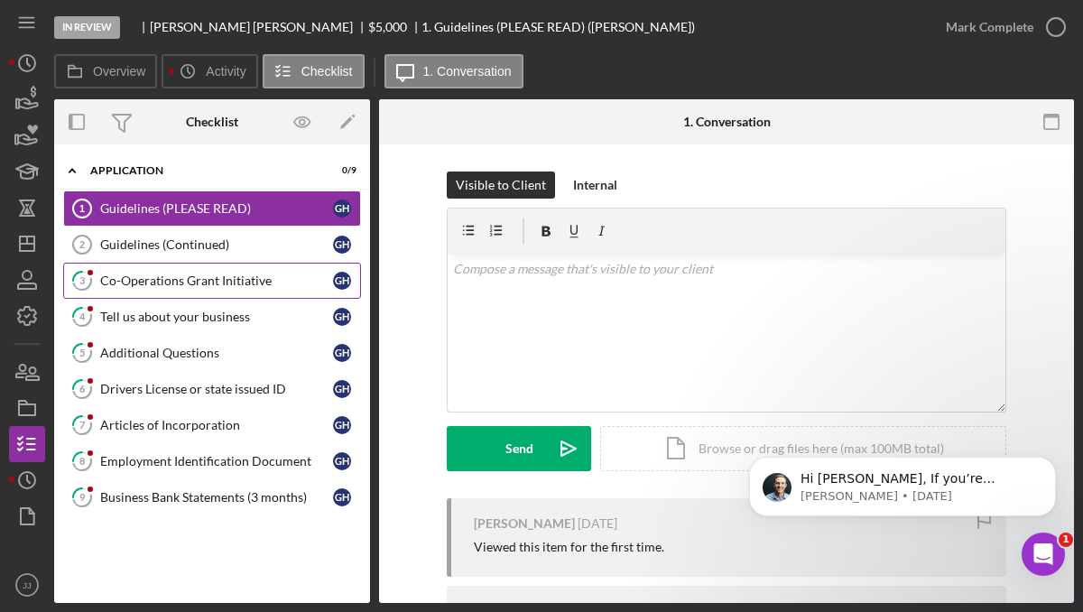
click at [202, 277] on div "Co-Operations Grant Initiative" at bounding box center [216, 280] width 233 height 14
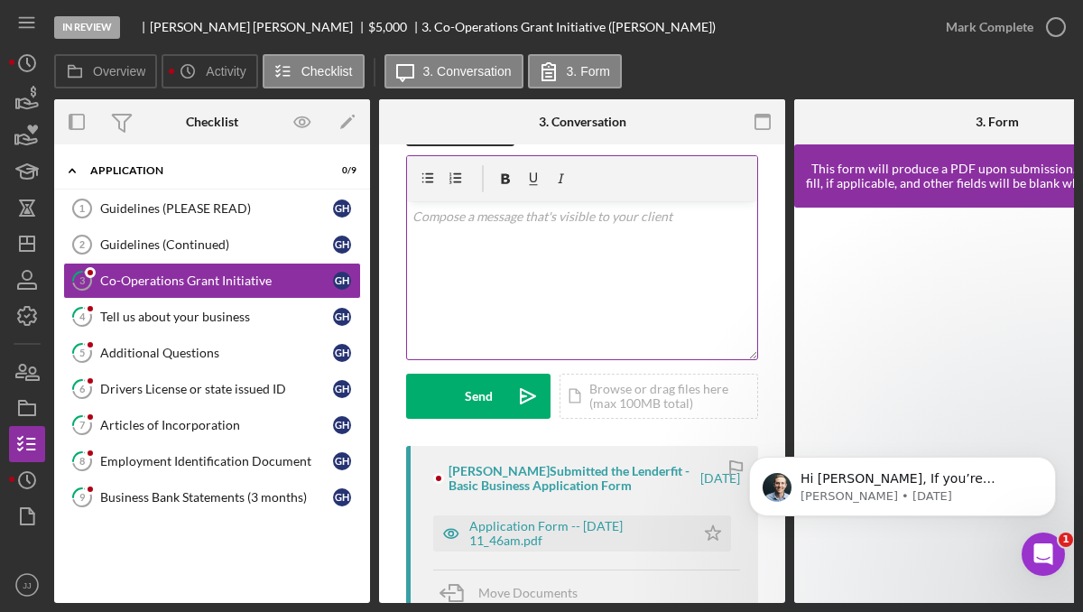
scroll to position [57, 0]
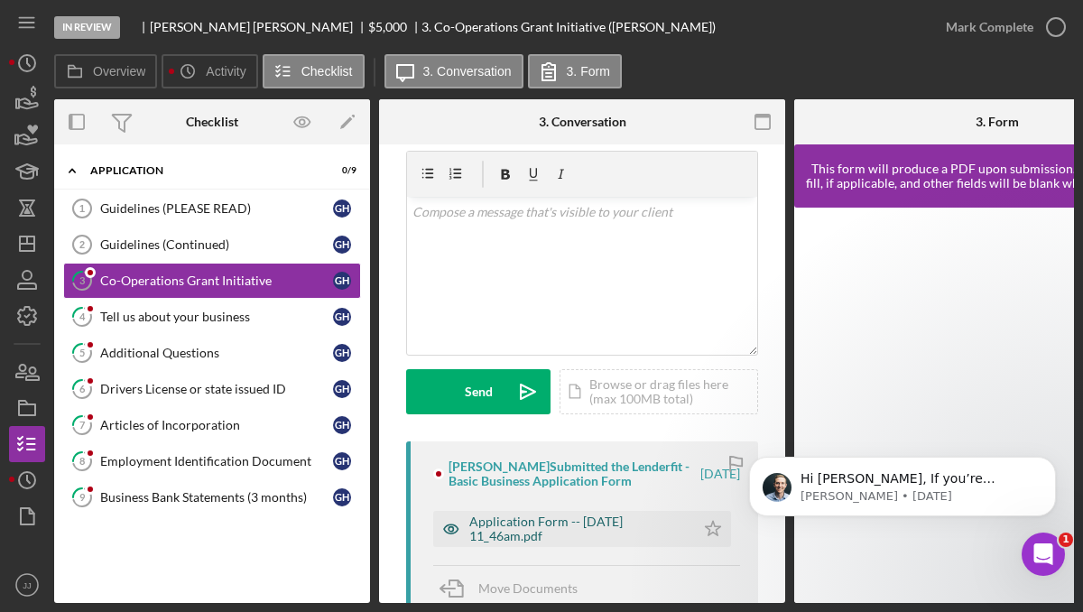
click at [530, 520] on div "Application Form -- [DATE] 11_46am.pdf" at bounding box center [577, 528] width 217 height 29
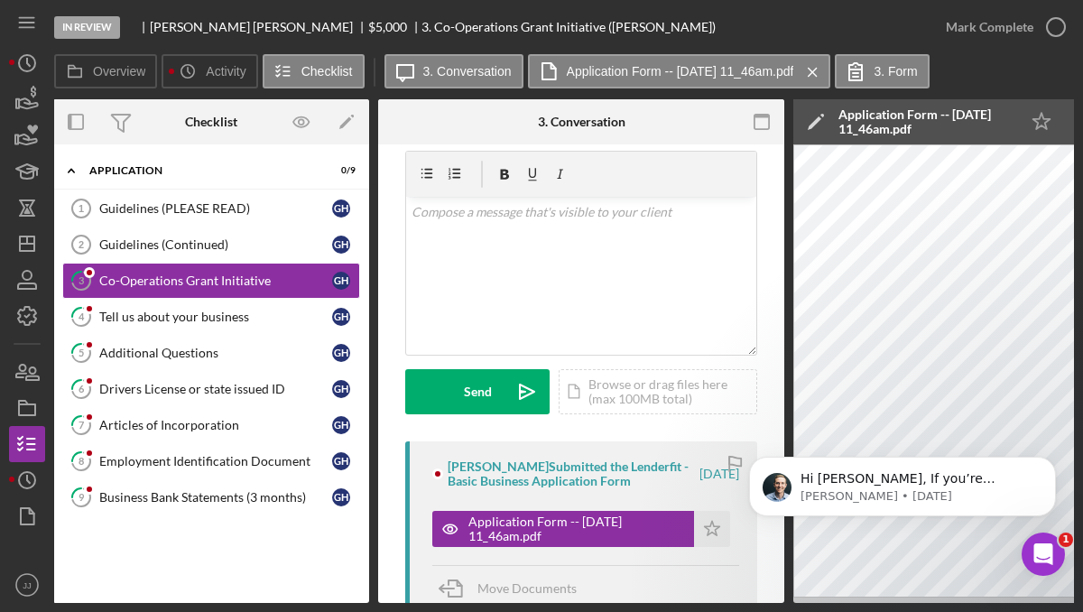
scroll to position [0, 0]
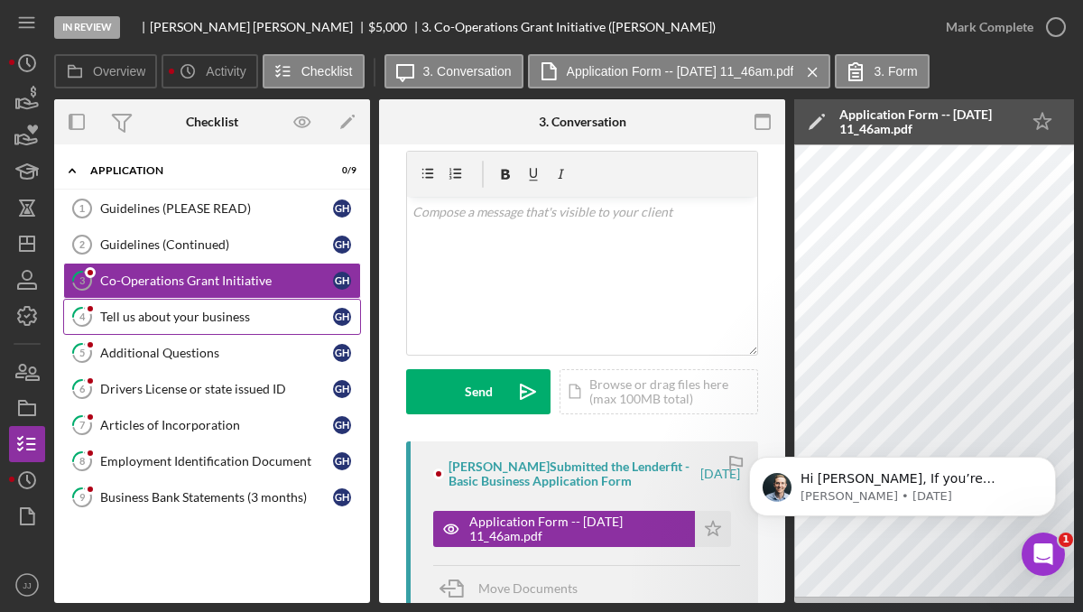
click at [228, 331] on link "4 Tell us about your business G H" at bounding box center [212, 317] width 298 height 36
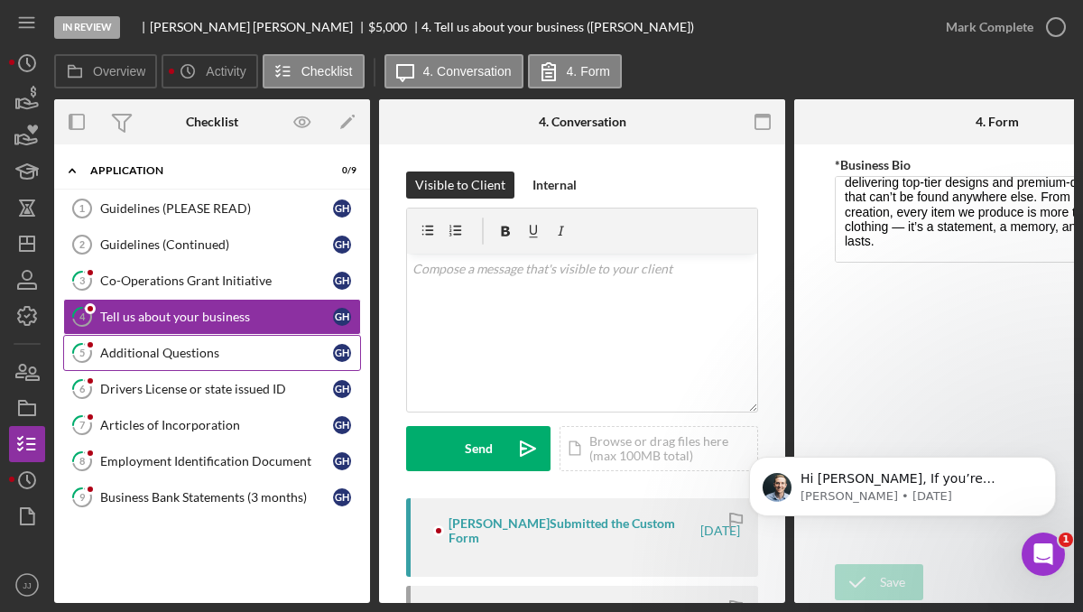
click at [211, 367] on link "5 Additional Questions G H" at bounding box center [212, 353] width 298 height 36
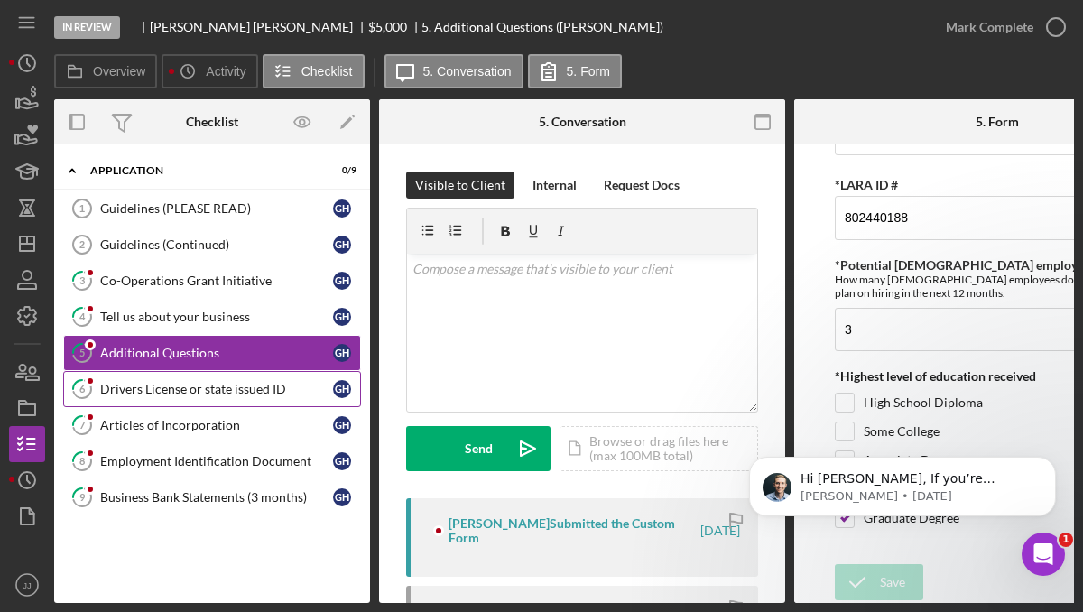
click at [230, 397] on link "6 Drivers License or state issued ID G H" at bounding box center [212, 389] width 298 height 36
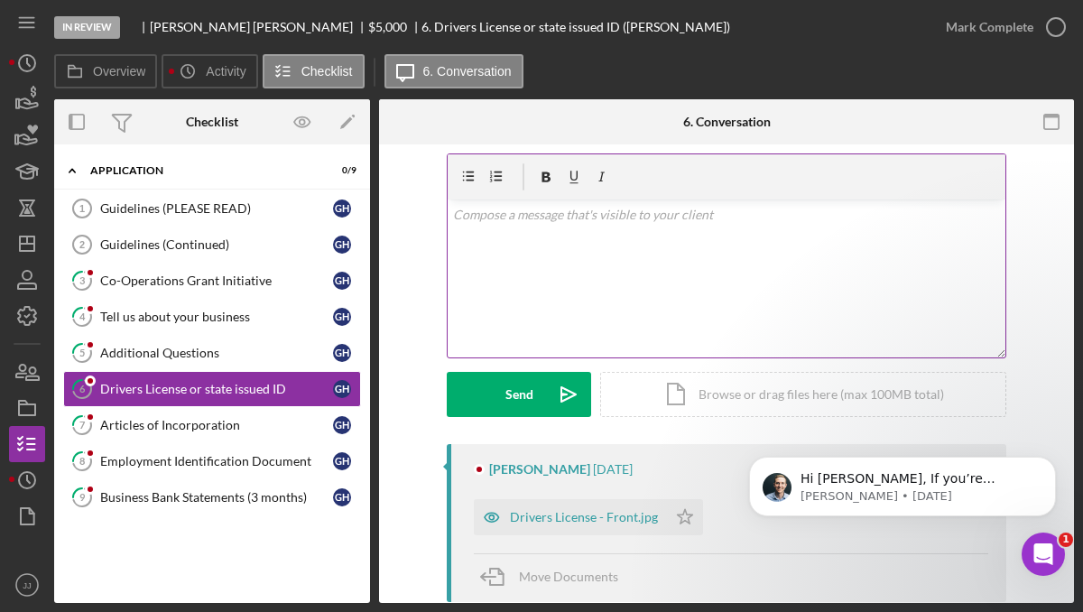
scroll to position [90, 0]
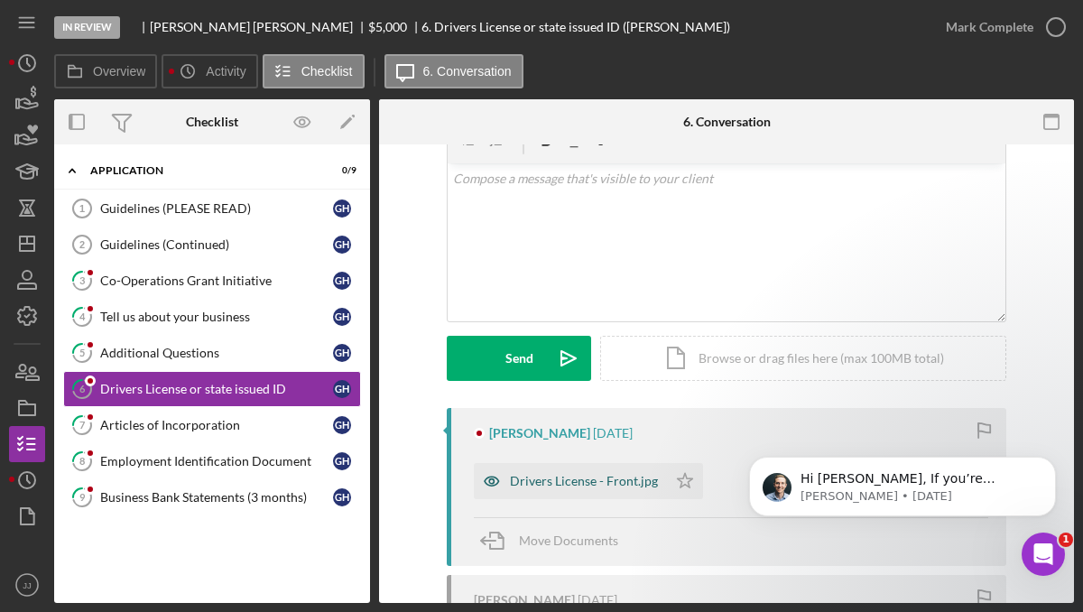
click at [576, 481] on div "Drivers License - Front.jpg" at bounding box center [584, 481] width 148 height 14
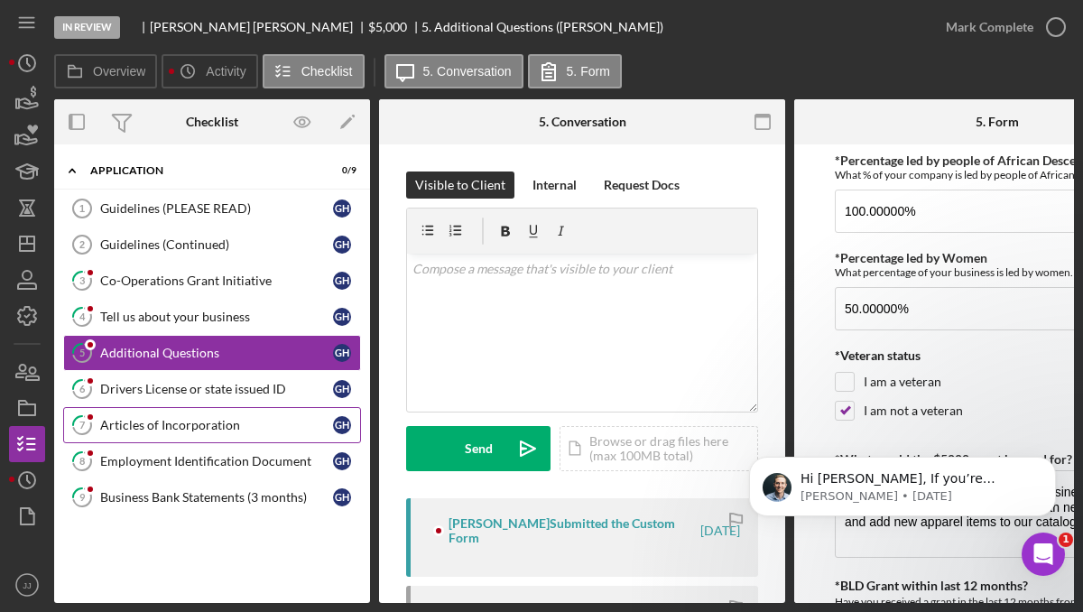
click at [204, 428] on div "Articles of Incorporation" at bounding box center [216, 425] width 233 height 14
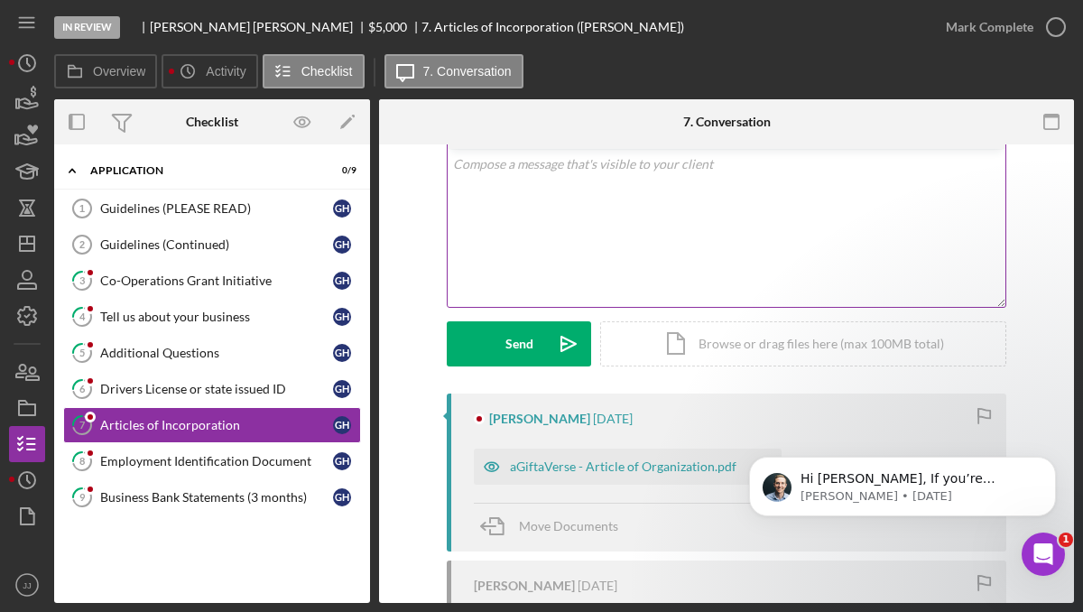
scroll to position [122, 0]
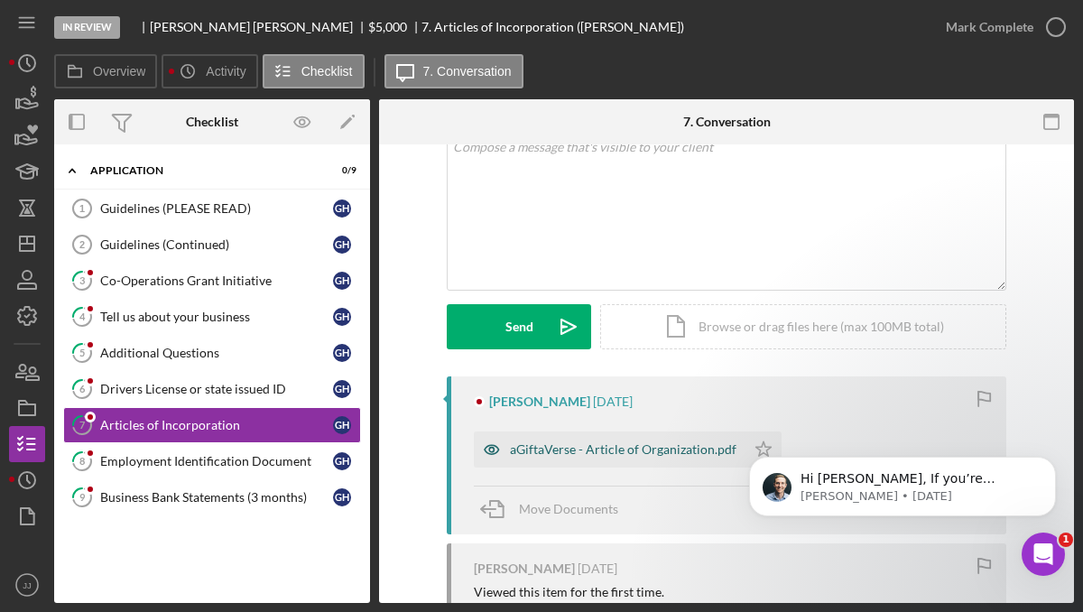
click at [623, 445] on div "aGiftaVerse - Article of Organization.pdf" at bounding box center [623, 449] width 226 height 14
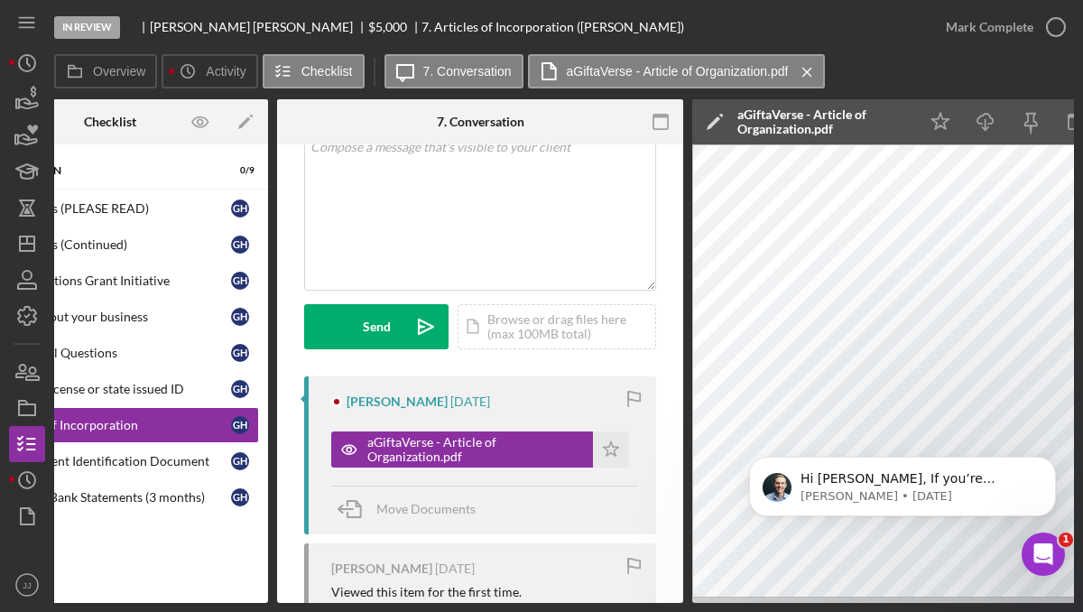
scroll to position [0, 0]
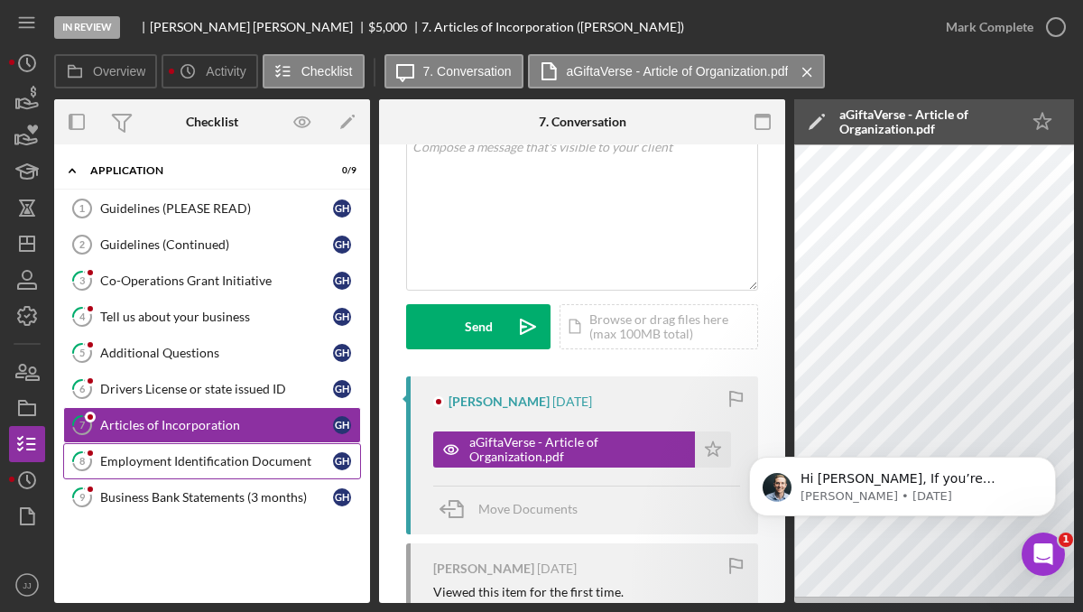
click at [172, 455] on div "Employment Identification Document" at bounding box center [216, 461] width 233 height 14
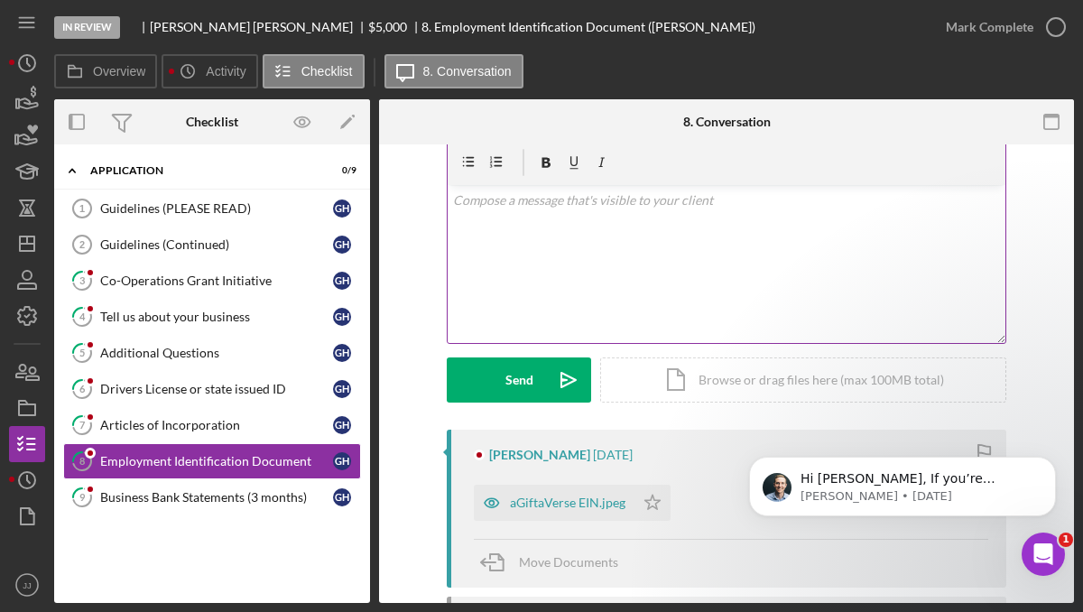
scroll to position [97, 0]
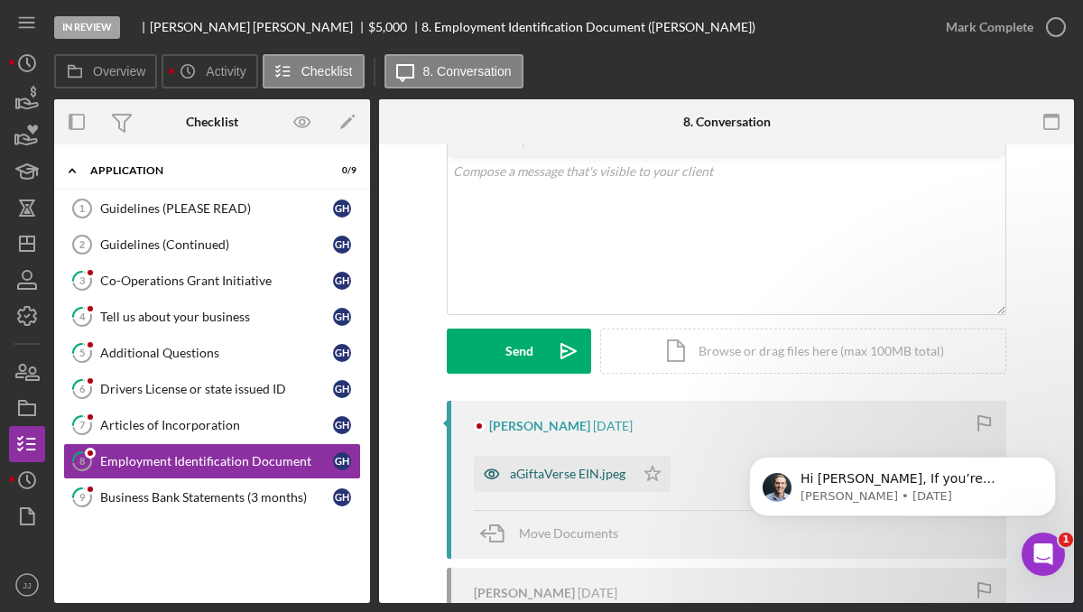
click at [539, 480] on div "aGiftaVerse EIN.jpeg" at bounding box center [567, 473] width 115 height 14
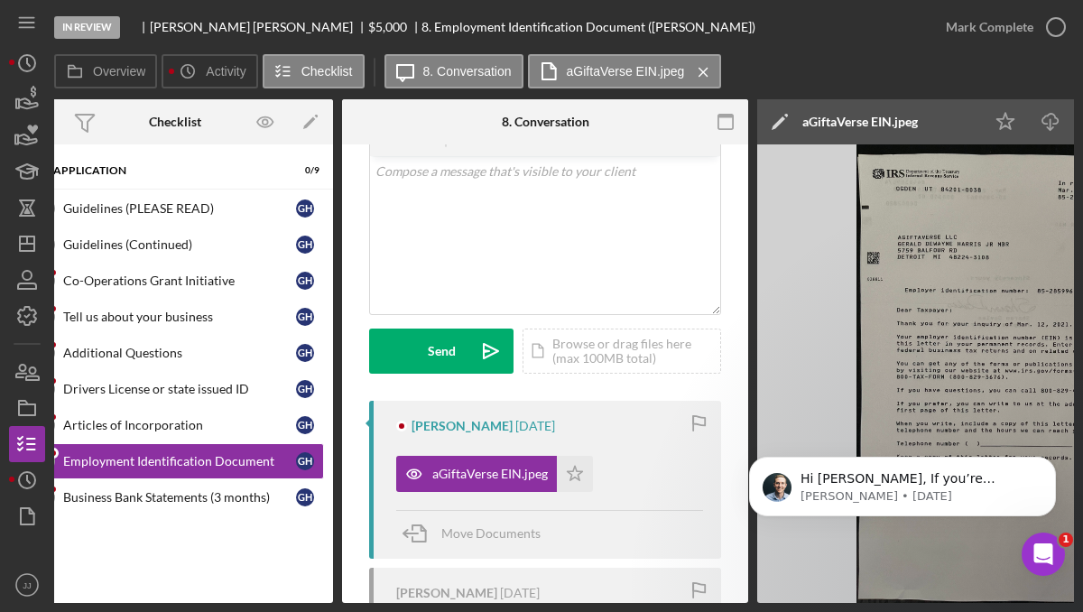
scroll to position [0, 0]
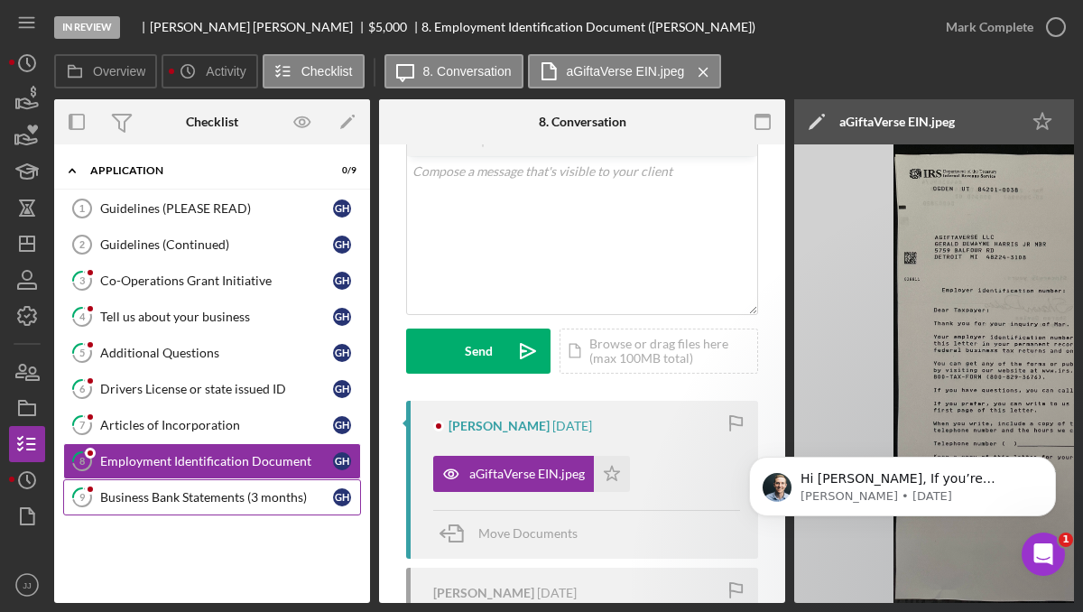
click at [198, 509] on link "9 Business Bank Statements (3 months) G H" at bounding box center [212, 497] width 298 height 36
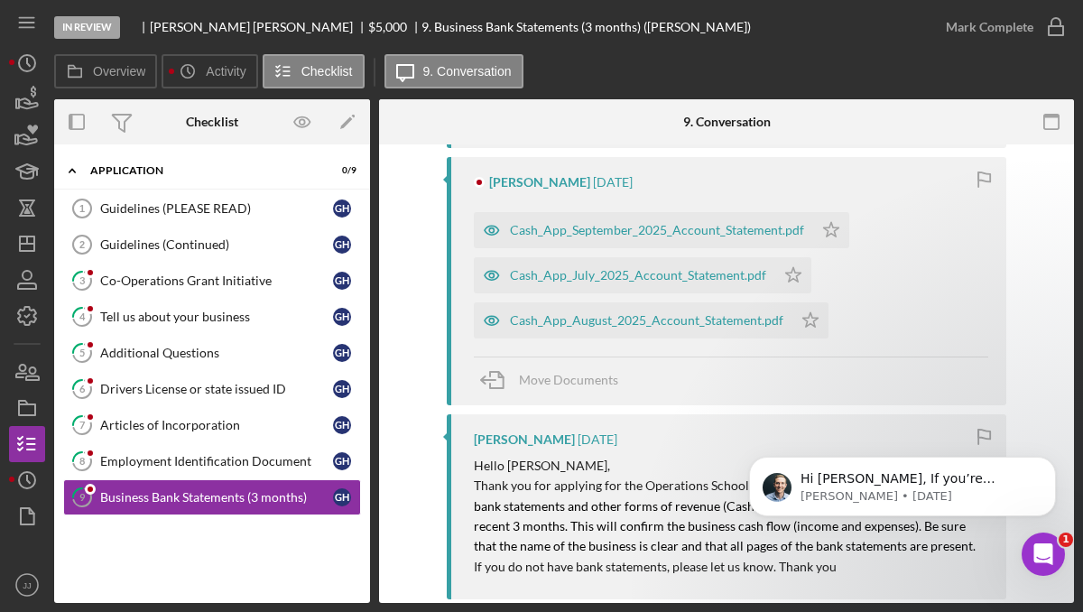
scroll to position [492, 0]
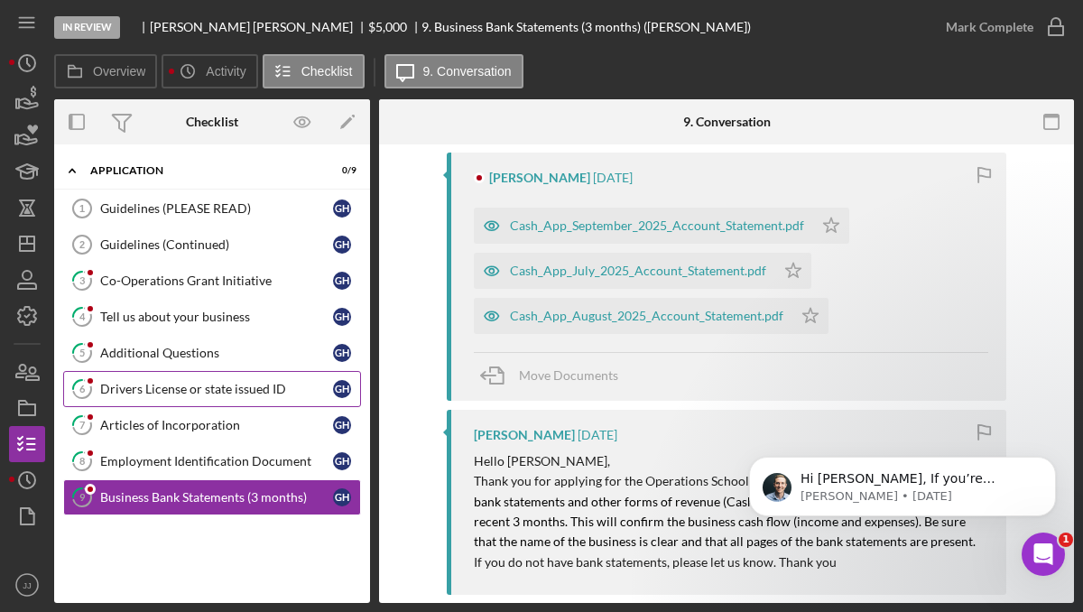
click at [197, 396] on link "6 Drivers License or state issued ID G H" at bounding box center [212, 389] width 298 height 36
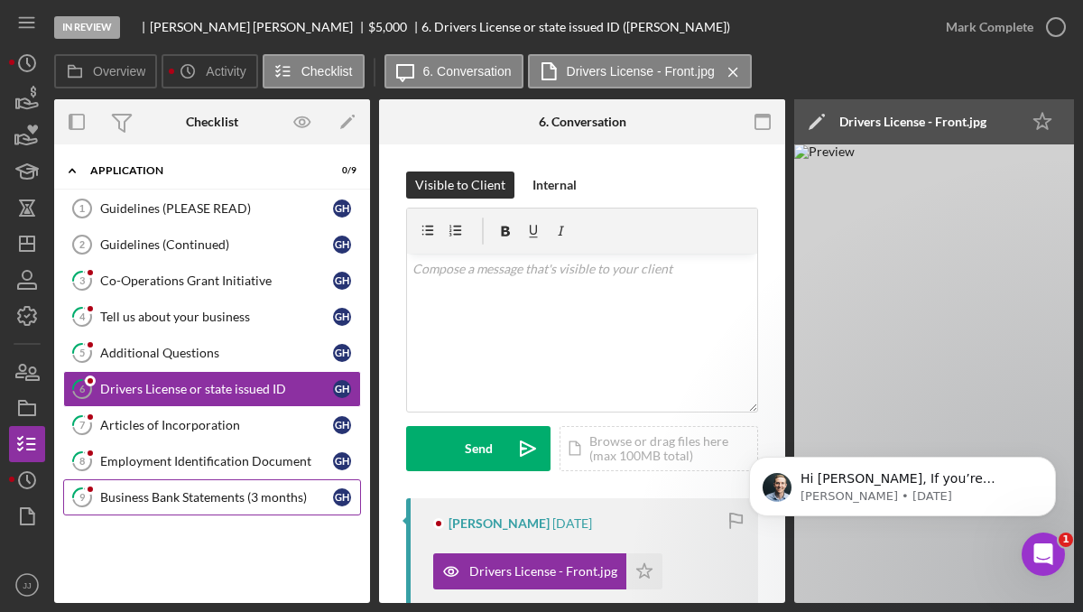
click at [207, 498] on div "Business Bank Statements (3 months)" at bounding box center [216, 497] width 233 height 14
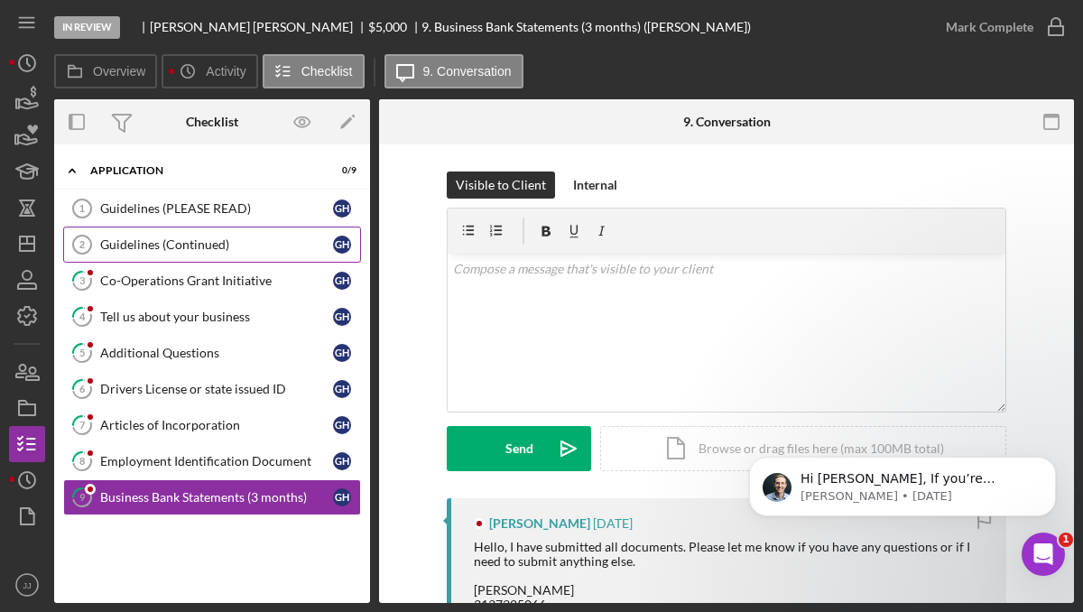
click at [229, 241] on div "Guidelines (Continued)" at bounding box center [216, 244] width 233 height 14
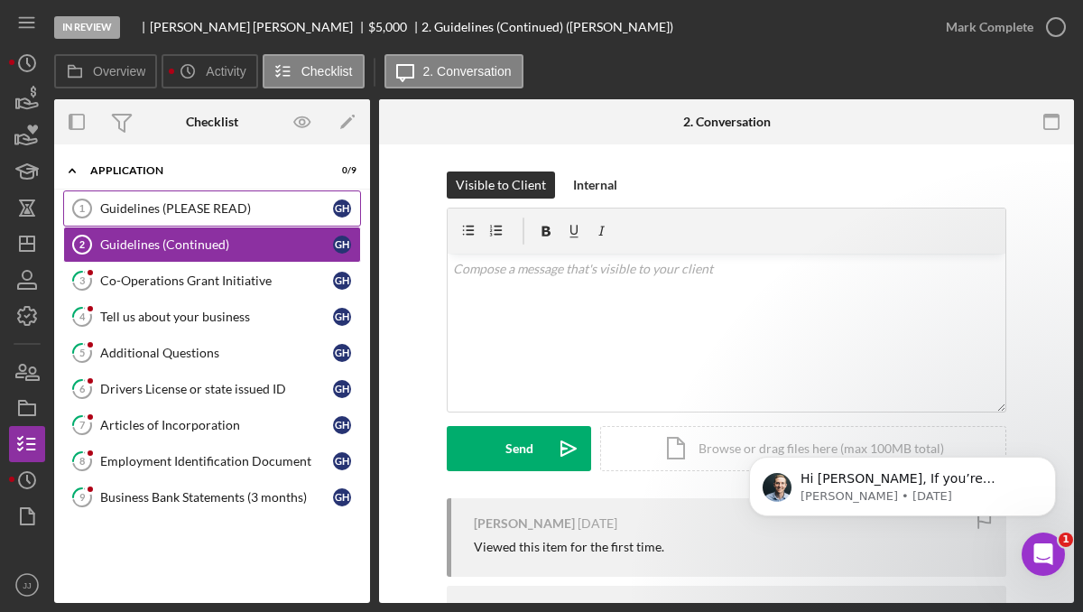
click at [236, 204] on div "Guidelines (PLEASE READ)" at bounding box center [216, 208] width 233 height 14
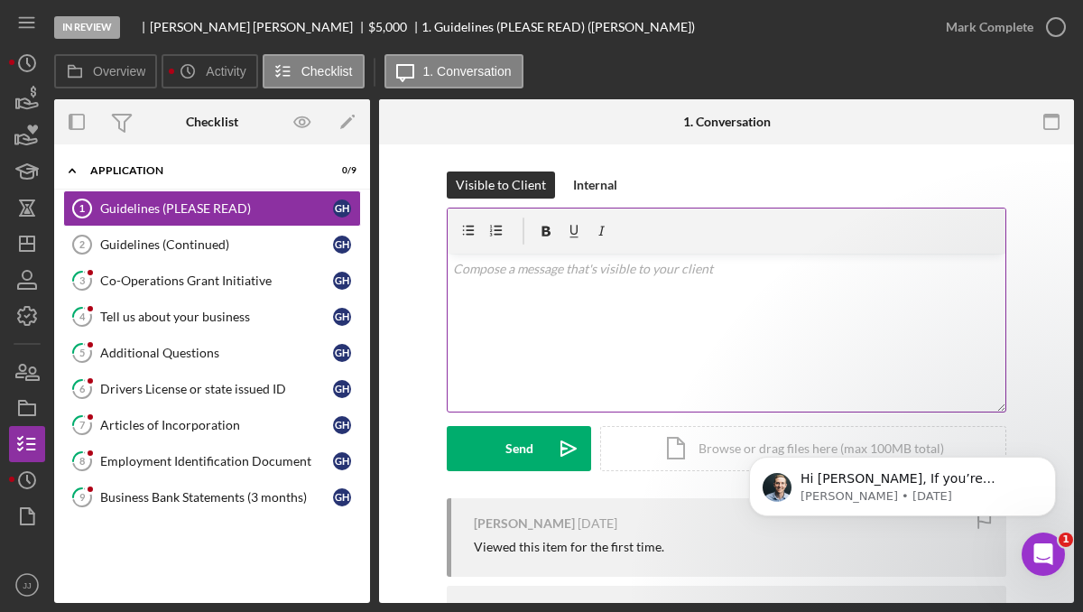
scroll to position [303, 0]
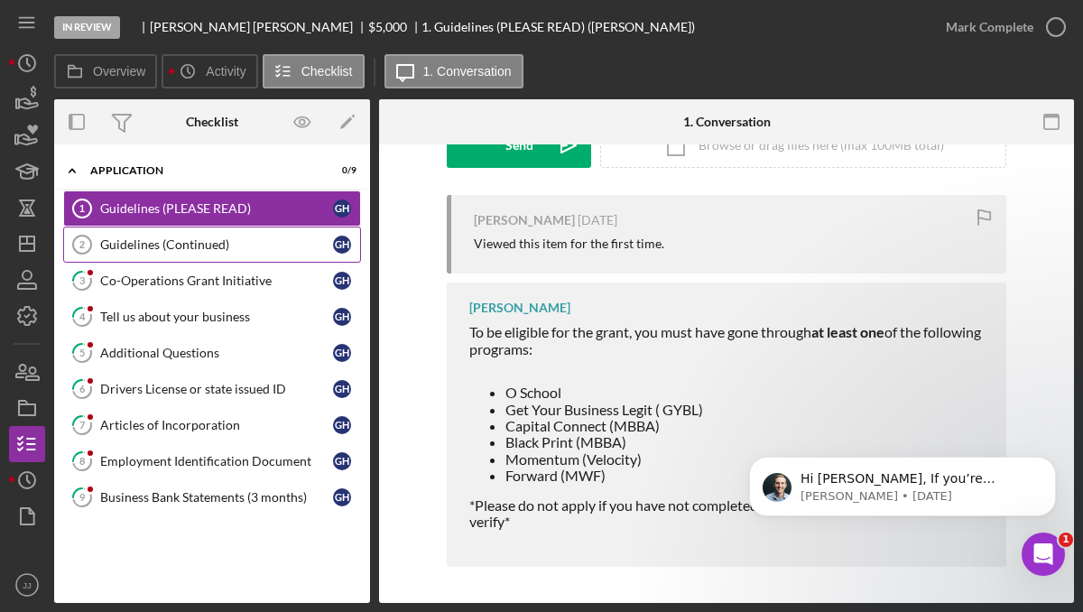
click at [230, 253] on link "Guidelines (Continued) 2 Guidelines (Continued) G H" at bounding box center [212, 244] width 298 height 36
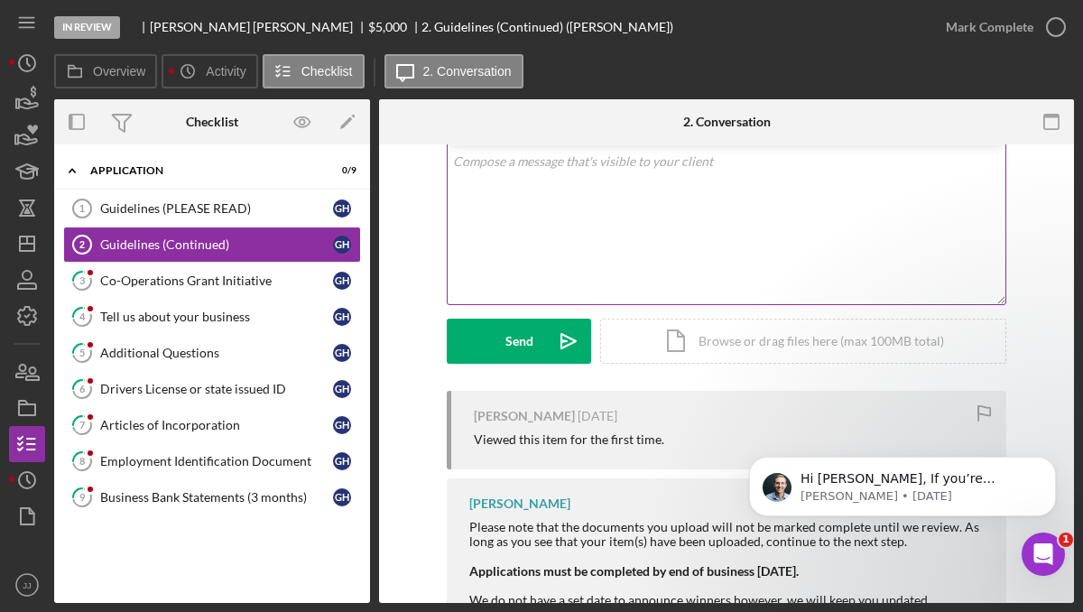
scroll to position [37, 0]
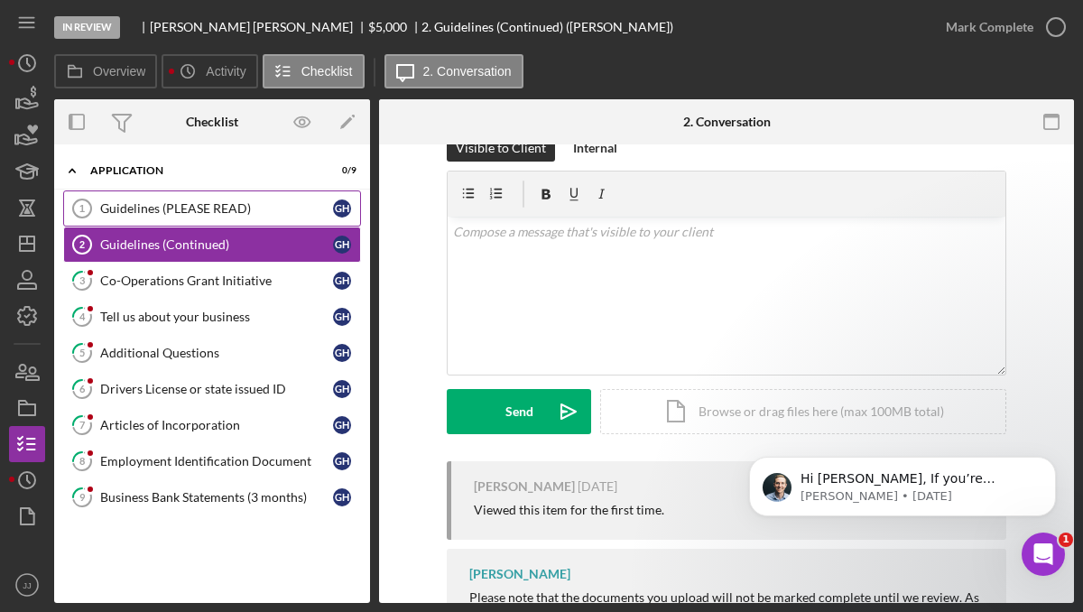
click at [257, 222] on link "Guidelines (PLEASE READ) 1 Guidelines (PLEASE READ) G H" at bounding box center [212, 208] width 298 height 36
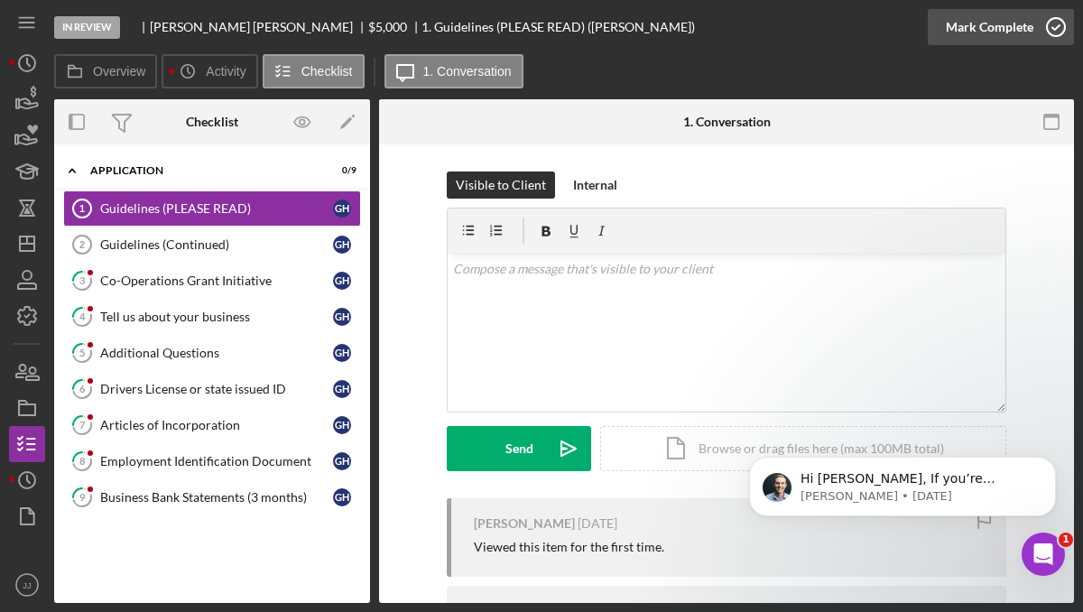
click at [1048, 22] on icon "button" at bounding box center [1055, 27] width 45 height 45
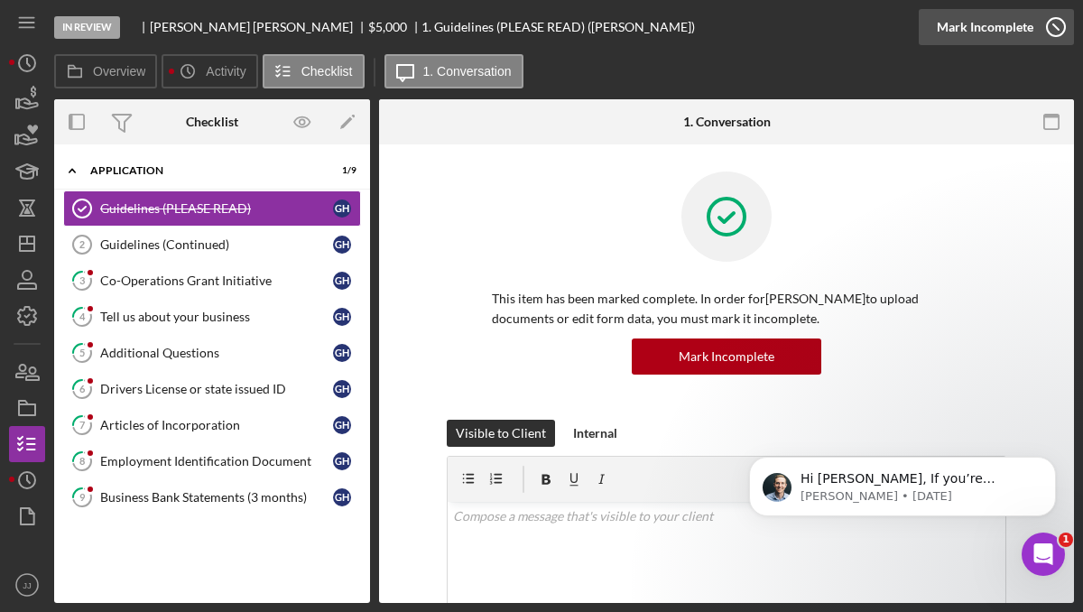
click at [1055, 26] on icon "button" at bounding box center [1055, 27] width 45 height 45
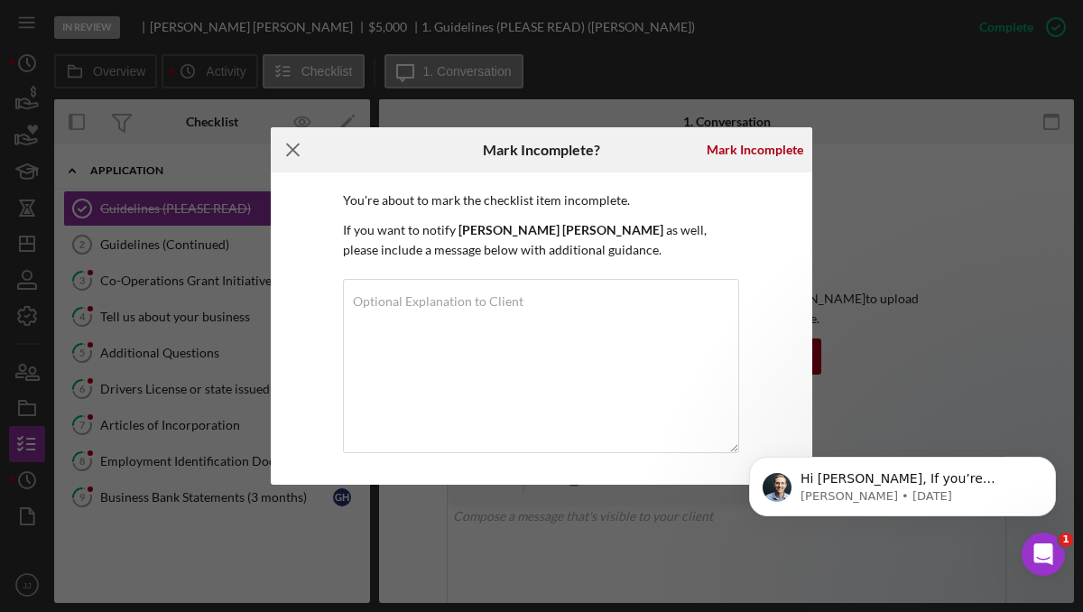
click at [290, 153] on icon "Icon/Menu Close" at bounding box center [293, 149] width 45 height 45
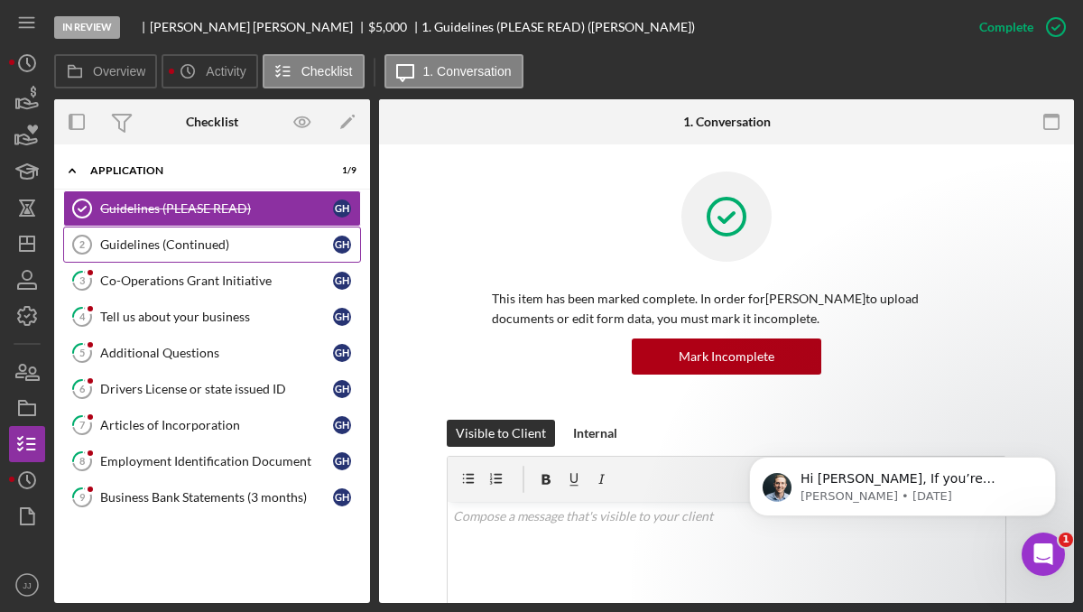
click at [197, 245] on div "Guidelines (Continued)" at bounding box center [216, 244] width 233 height 14
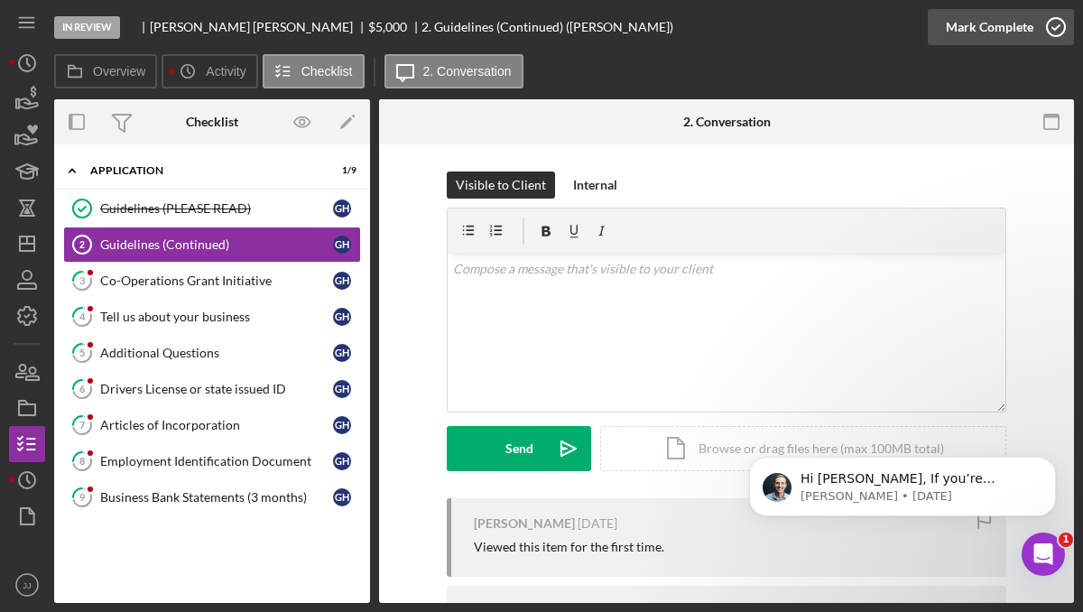
click at [1048, 32] on icon "button" at bounding box center [1055, 27] width 45 height 45
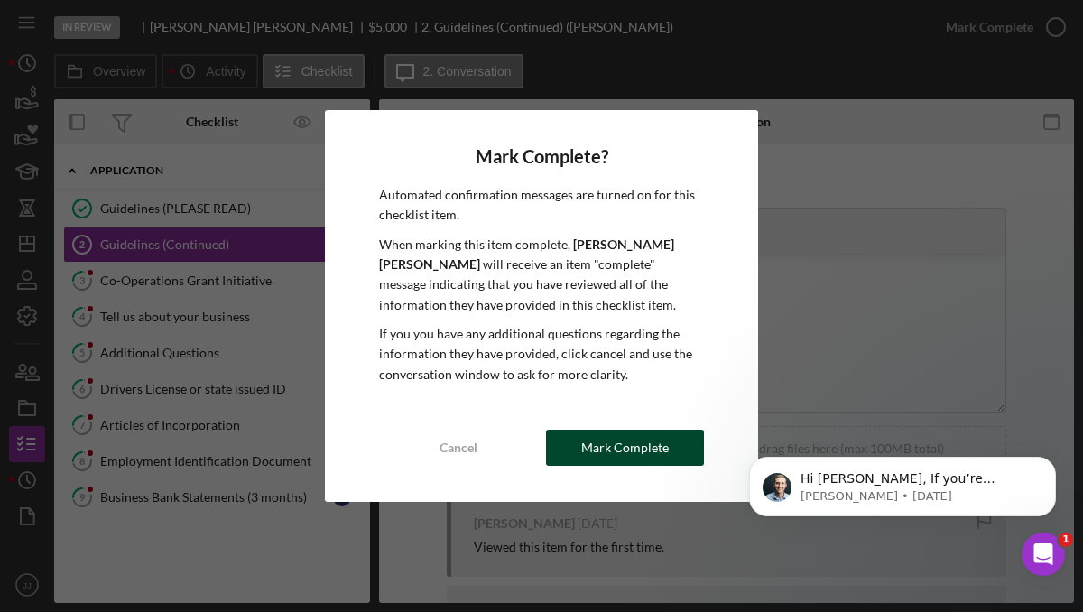
click at [603, 454] on div "Mark Complete" at bounding box center [625, 447] width 88 height 36
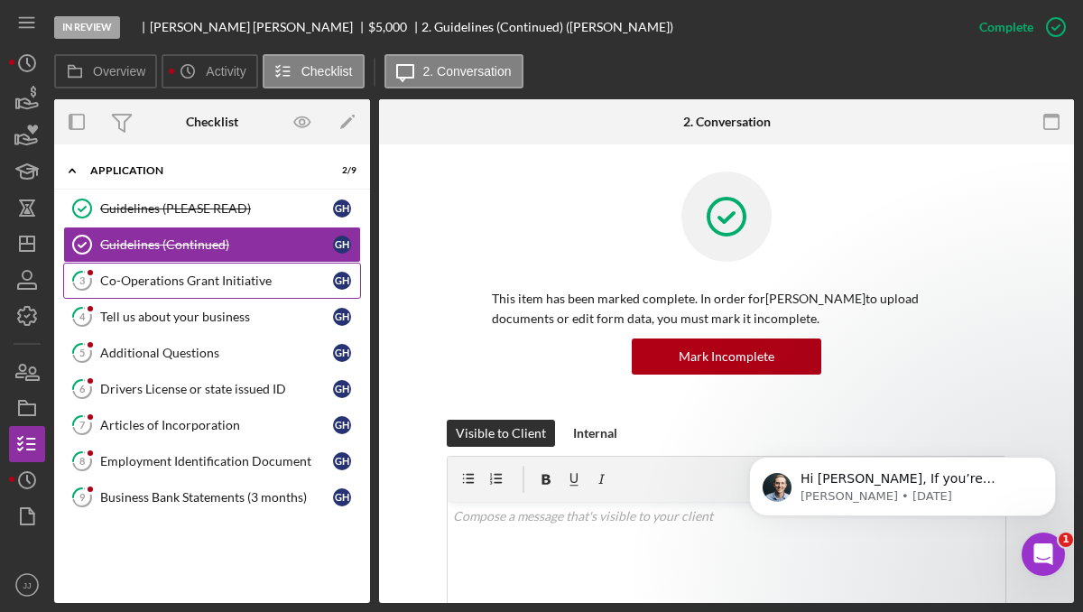
click at [217, 286] on div "Co-Operations Grant Initiative" at bounding box center [216, 280] width 233 height 14
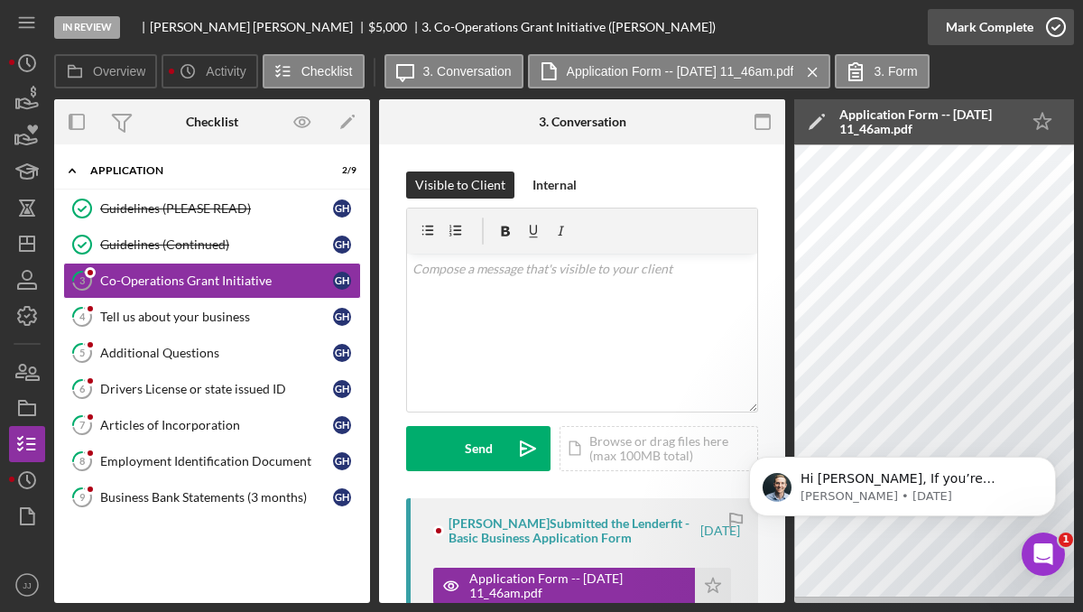
click at [1053, 35] on circle "button" at bounding box center [1055, 27] width 18 height 18
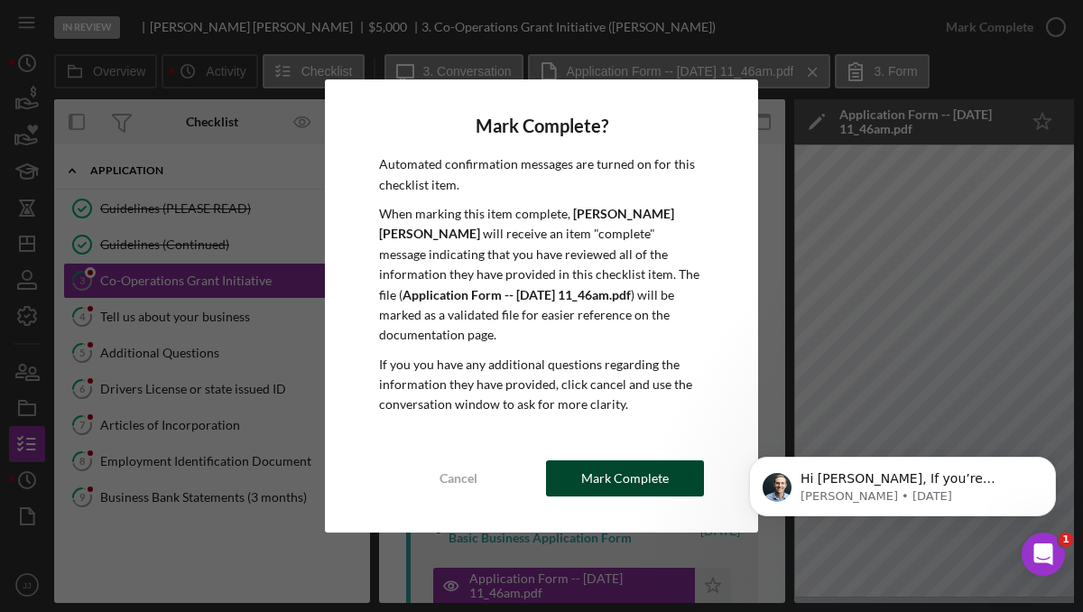
click at [645, 466] on div "Mark Complete" at bounding box center [625, 478] width 88 height 36
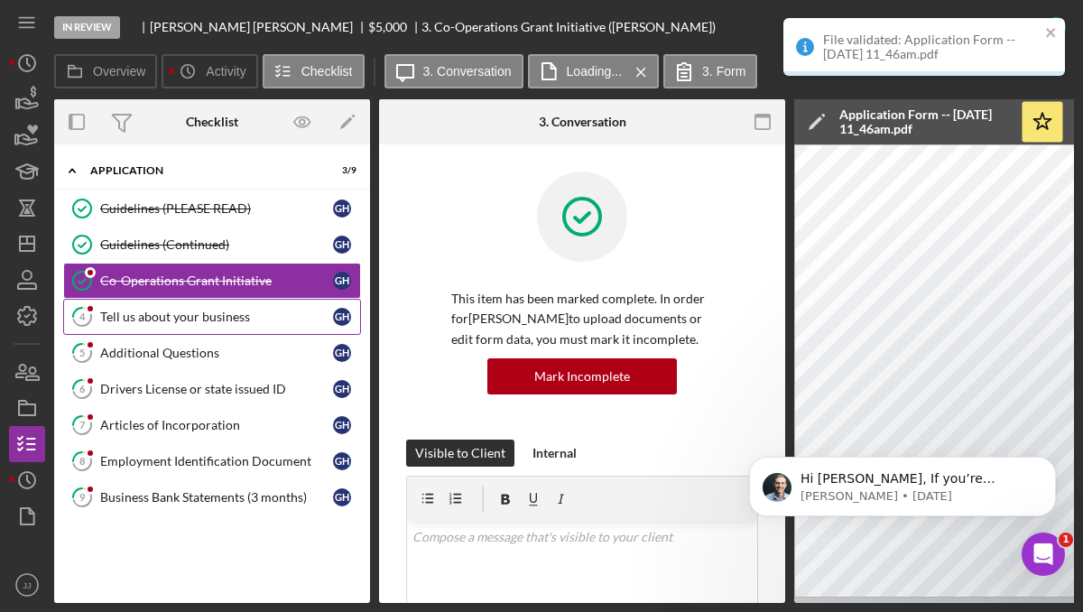
click at [161, 320] on div "Tell us about your business" at bounding box center [216, 316] width 233 height 14
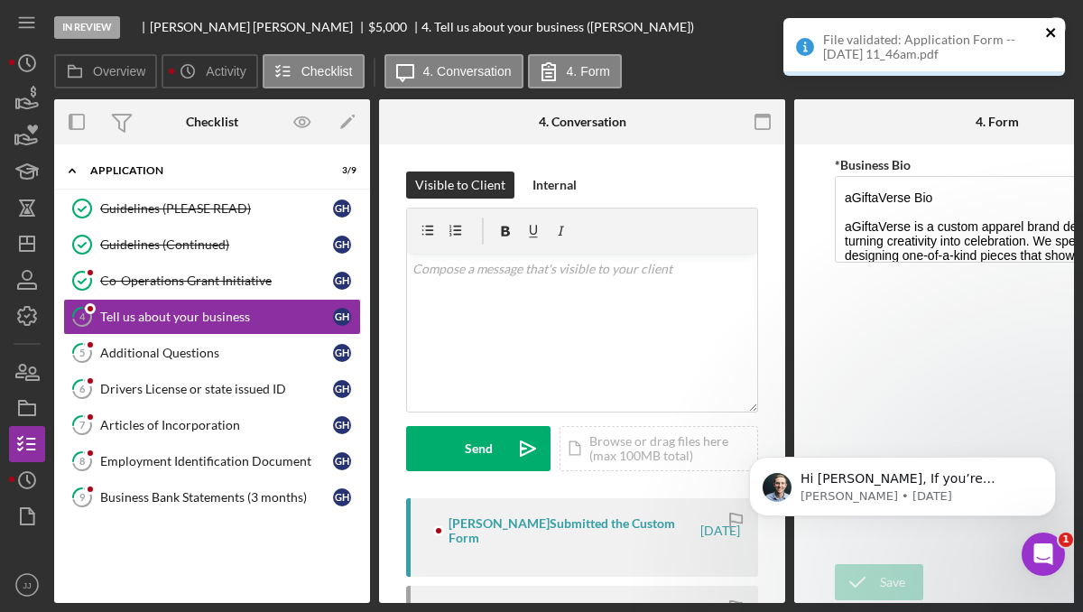
click at [1052, 29] on icon "close" at bounding box center [1051, 32] width 13 height 14
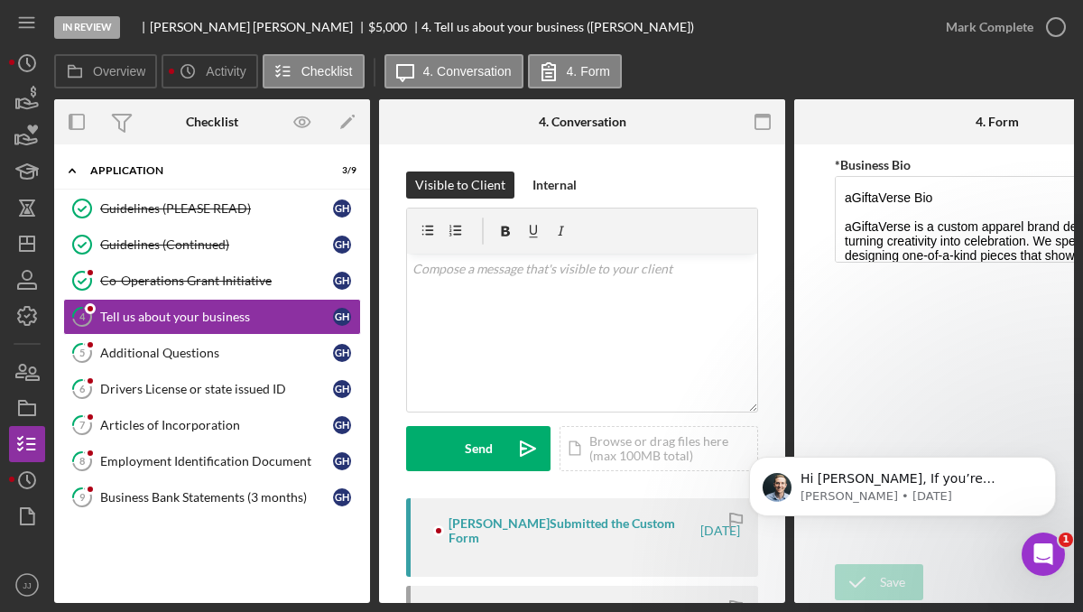
click at [1052, 29] on div "File validated: Application Form -- [DATE] 11_46am.pdf" at bounding box center [923, 53] width 289 height 79
click at [217, 355] on div "Additional Questions" at bounding box center [216, 353] width 233 height 14
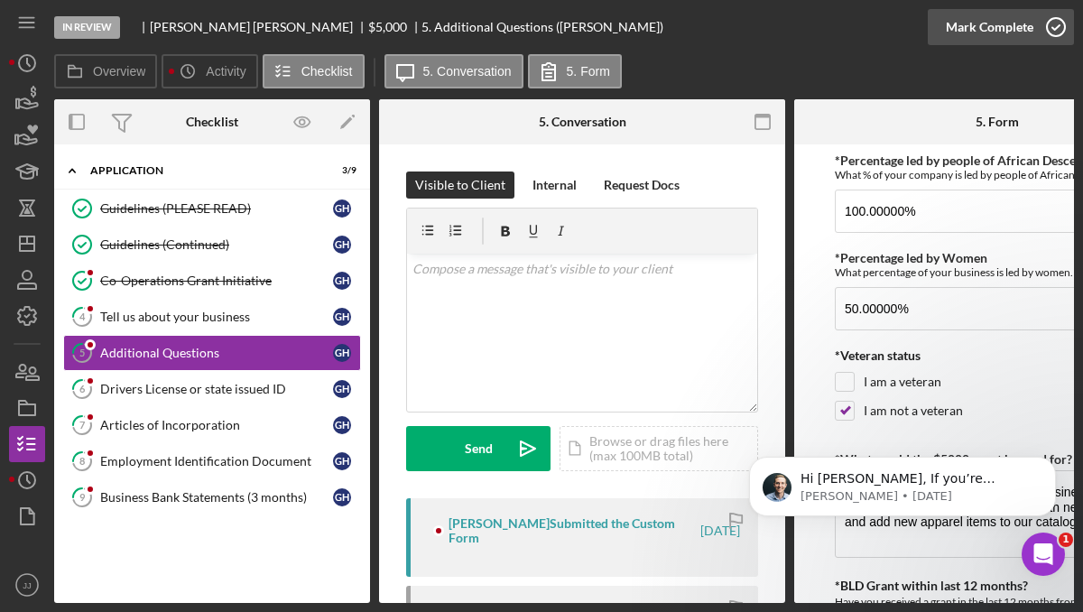
click at [1045, 26] on icon "button" at bounding box center [1055, 27] width 45 height 45
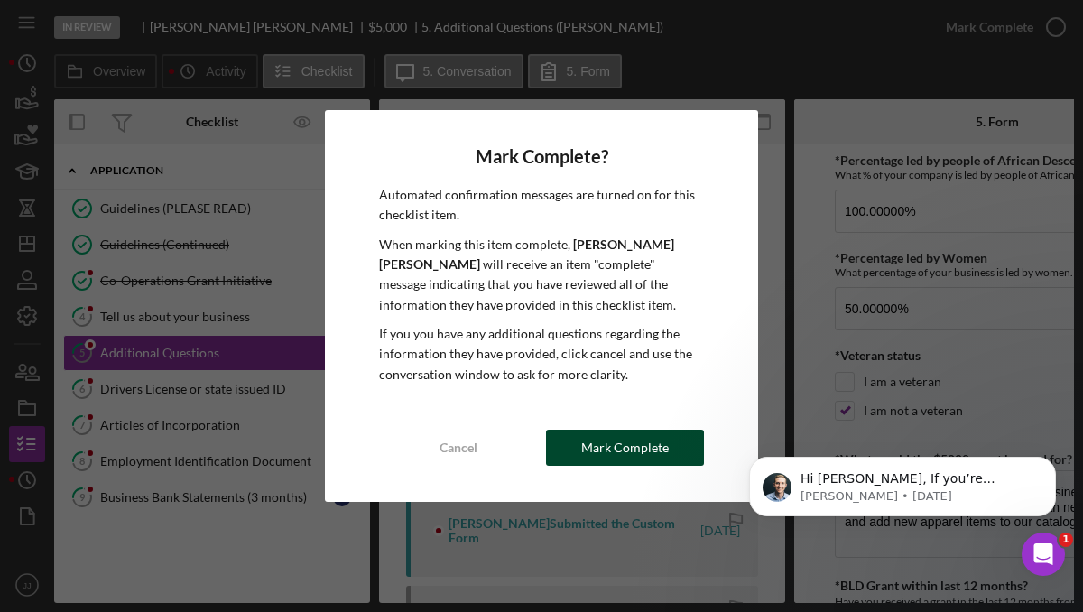
click at [646, 439] on div "Mark Complete" at bounding box center [625, 447] width 88 height 36
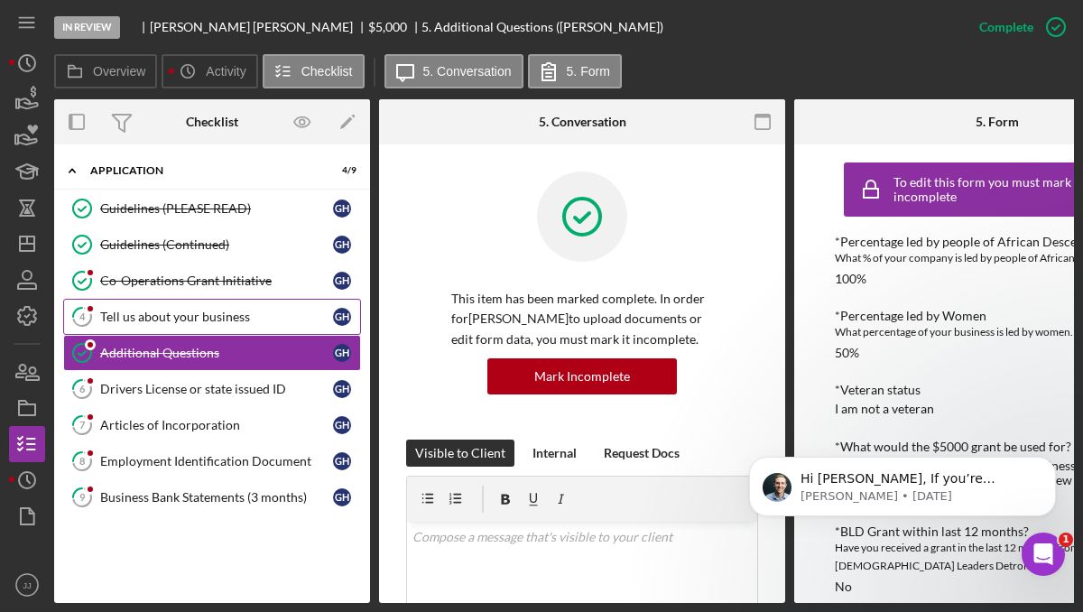
click at [153, 312] on div "Tell us about your business" at bounding box center [216, 316] width 233 height 14
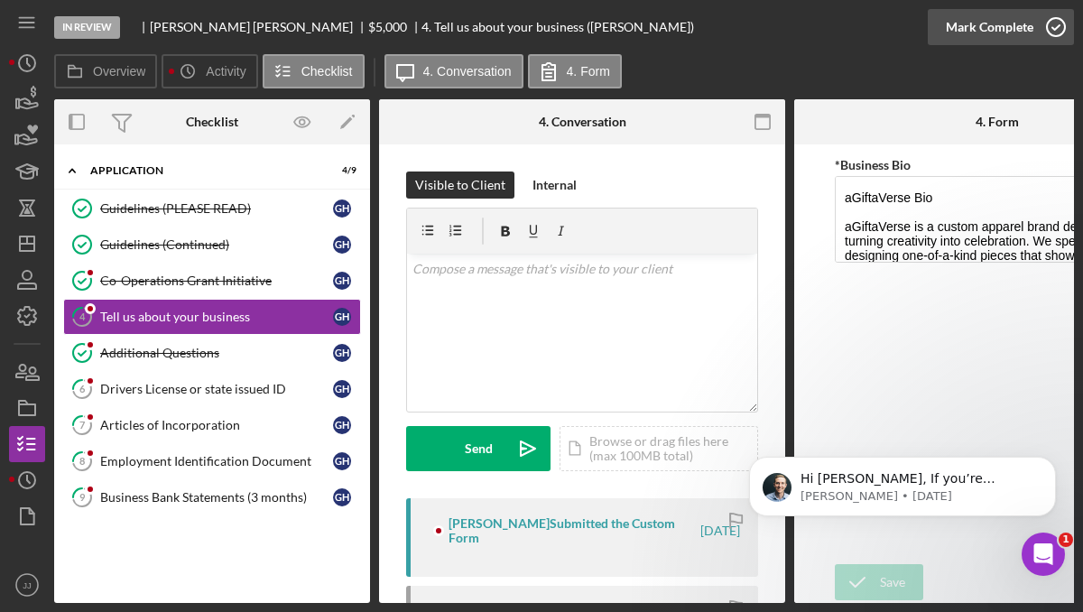
click at [1051, 30] on icon "button" at bounding box center [1055, 27] width 45 height 45
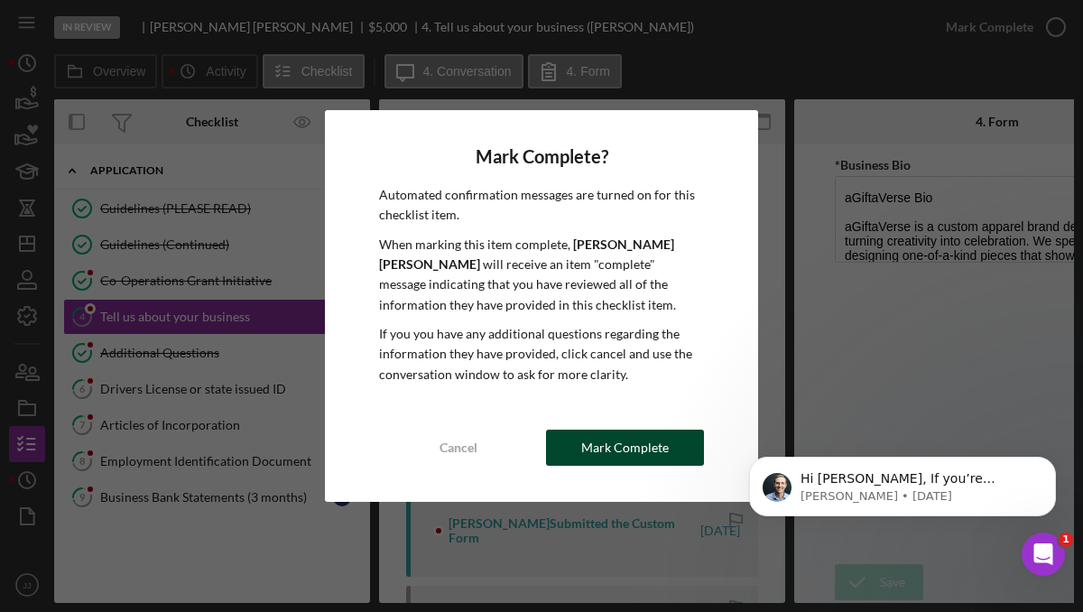
click at [601, 446] on div "Mark Complete" at bounding box center [625, 447] width 88 height 36
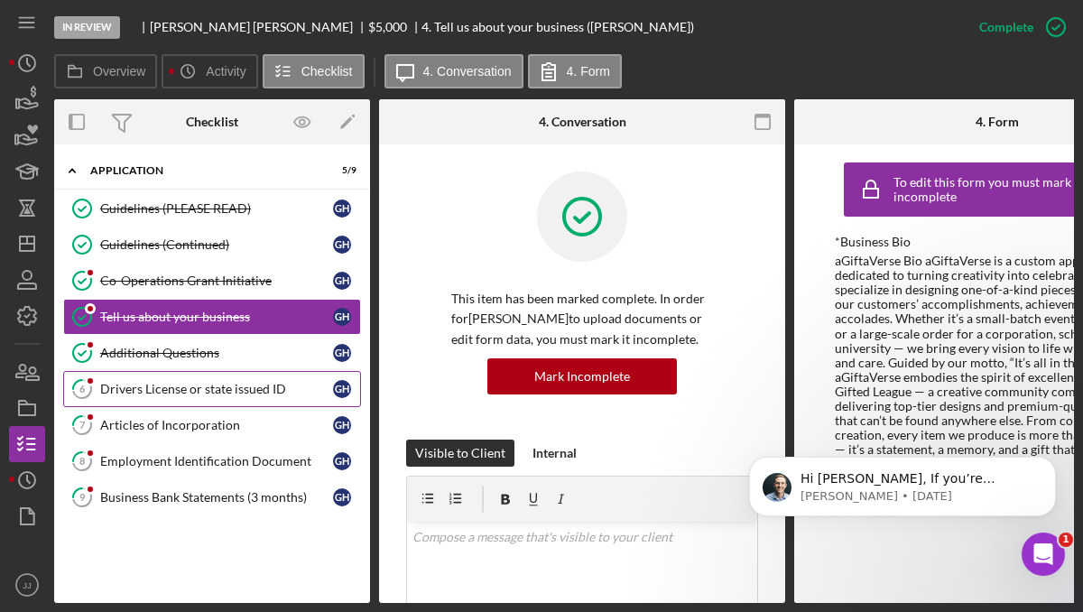
click at [150, 401] on link "6 Drivers License or state issued ID G H" at bounding box center [212, 389] width 298 height 36
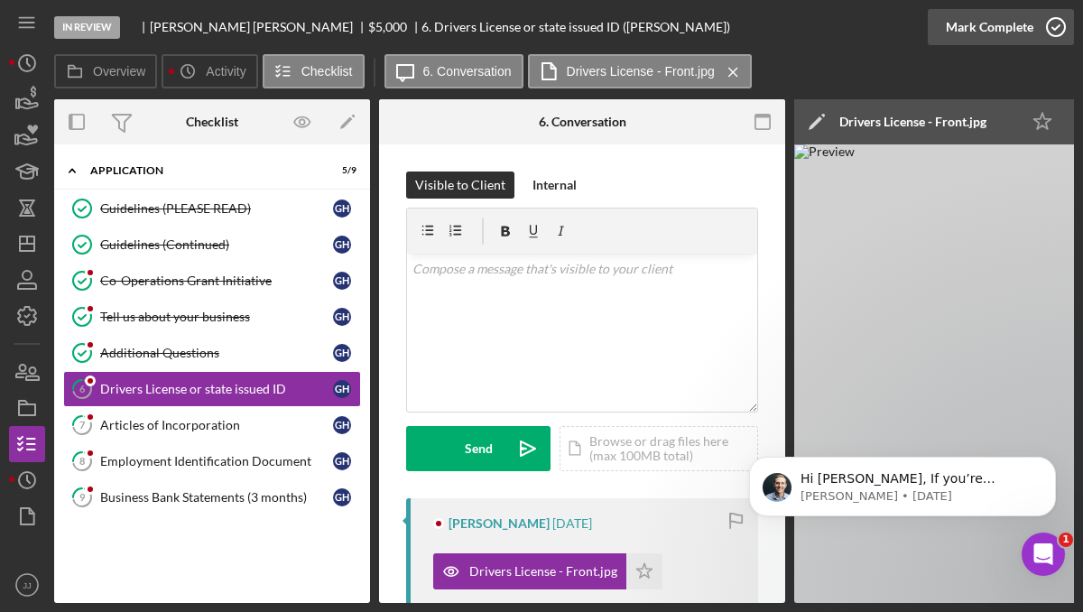
click at [1044, 38] on icon "button" at bounding box center [1055, 27] width 45 height 45
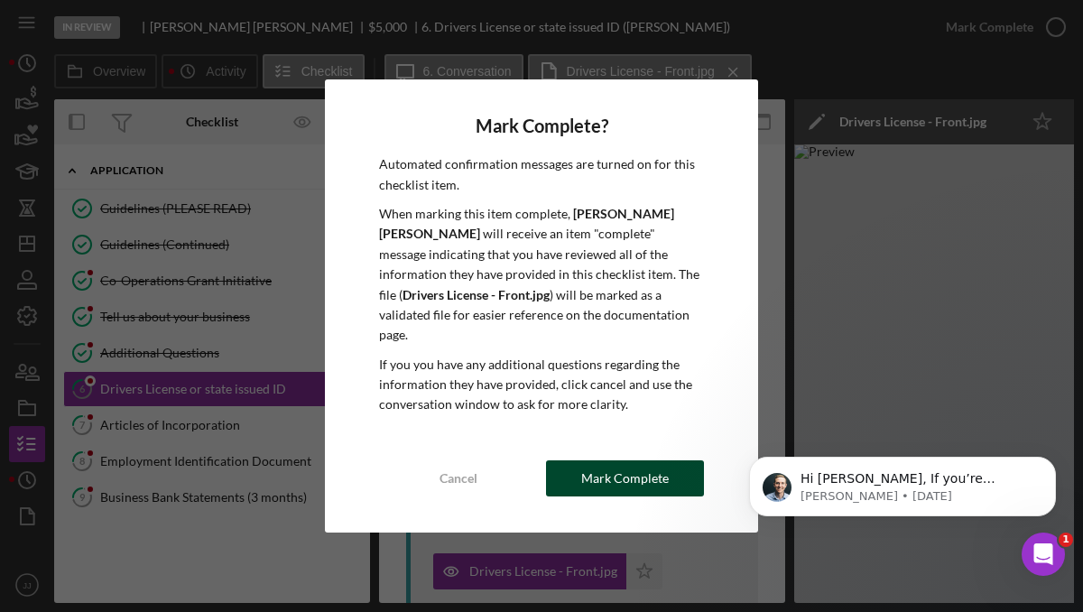
click at [656, 469] on div "Mark Complete" at bounding box center [625, 478] width 88 height 36
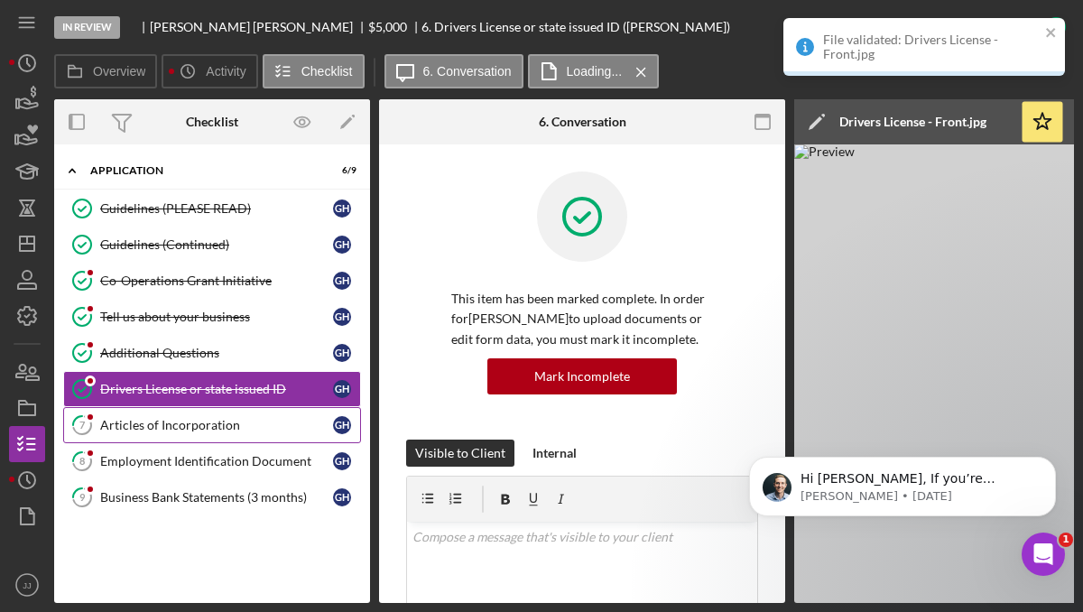
click at [186, 414] on link "7 Articles of Incorporation G H" at bounding box center [212, 425] width 298 height 36
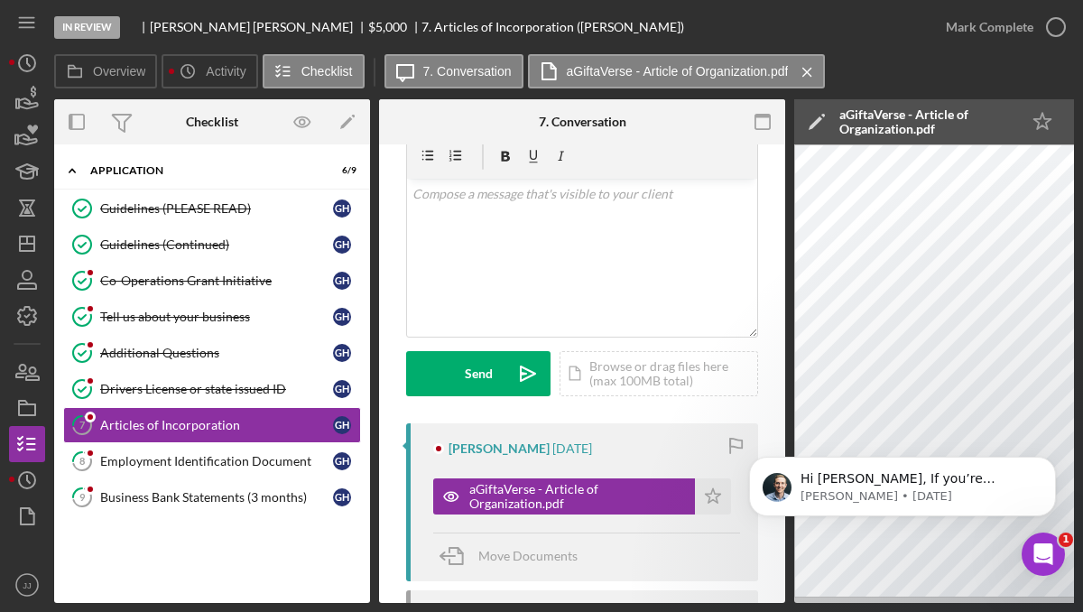
scroll to position [80, 0]
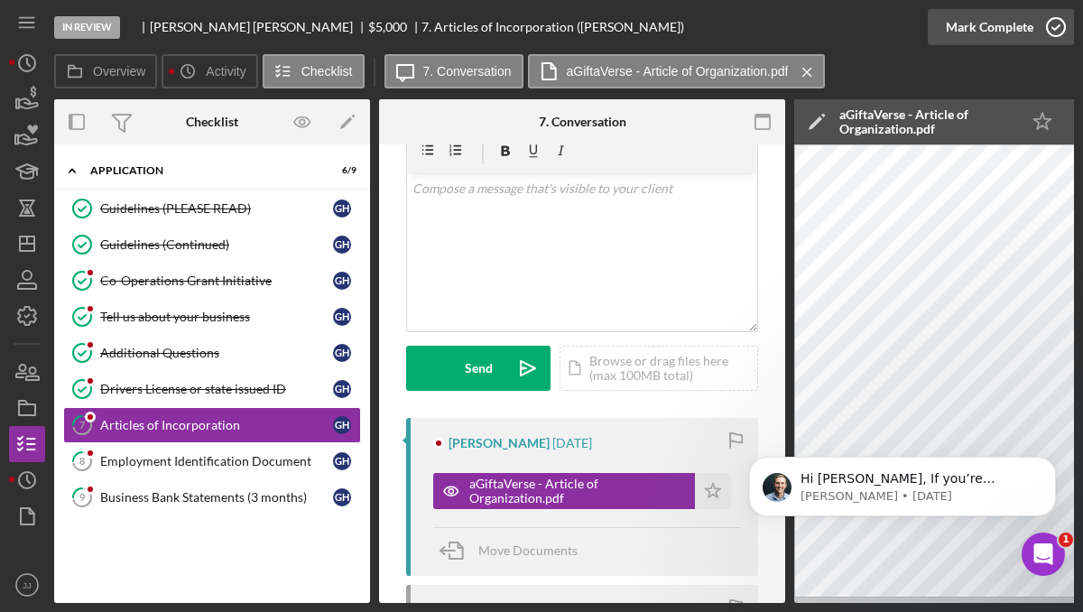
click at [1053, 34] on circle "button" at bounding box center [1055, 27] width 18 height 18
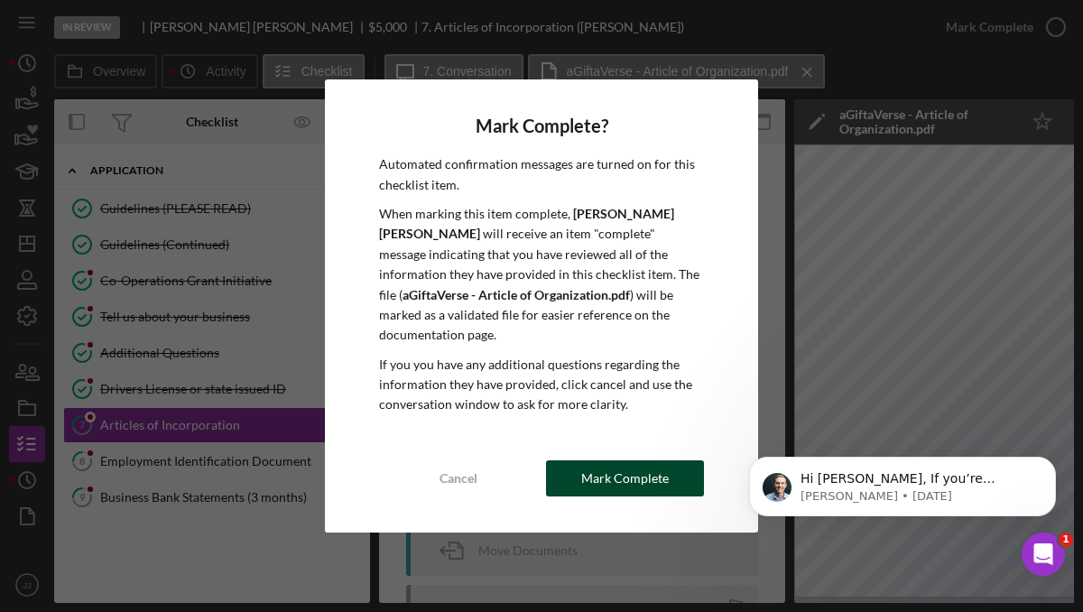
click at [607, 470] on div "Mark Complete" at bounding box center [625, 478] width 88 height 36
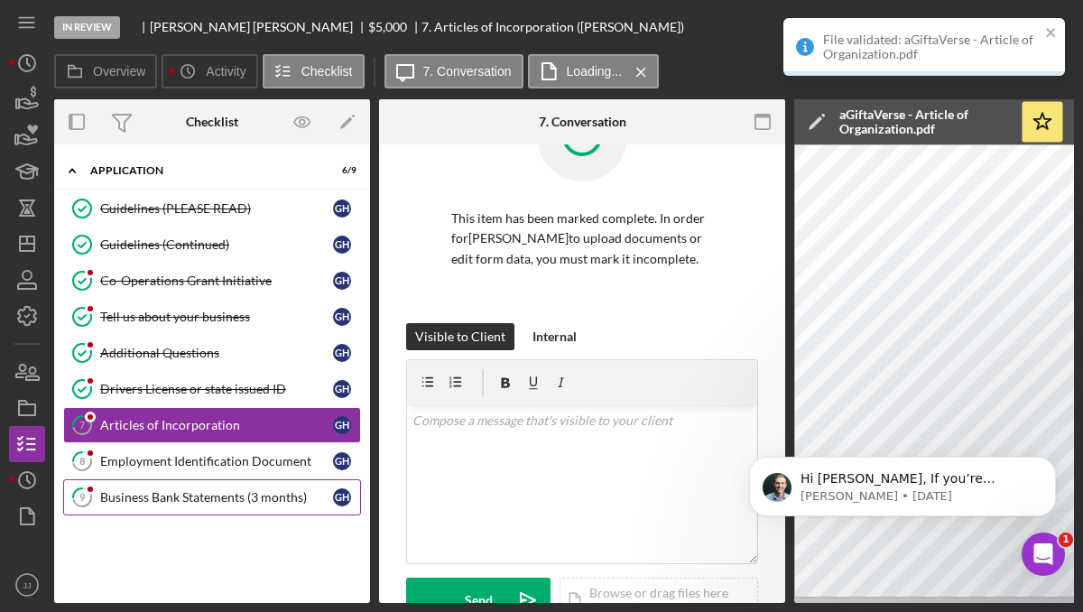
scroll to position [348, 0]
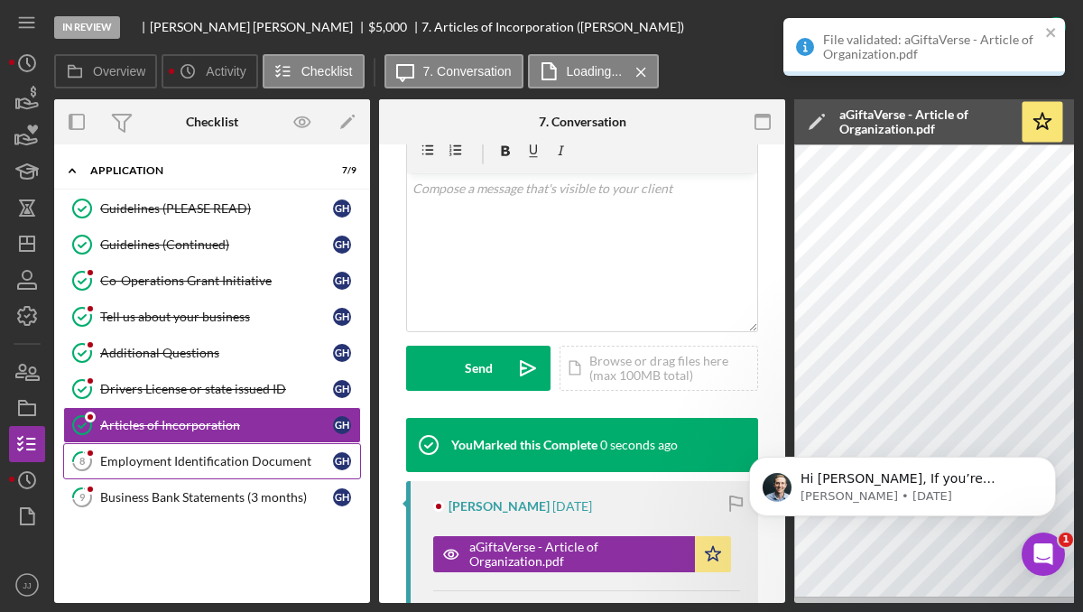
click at [174, 463] on div "Employment Identification Document" at bounding box center [216, 461] width 233 height 14
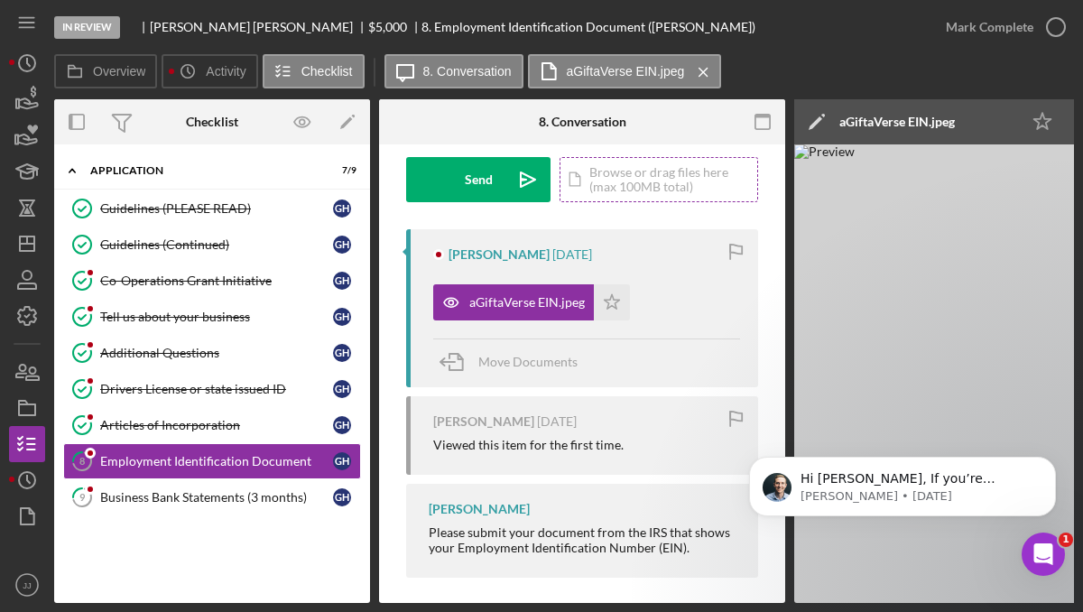
scroll to position [285, 0]
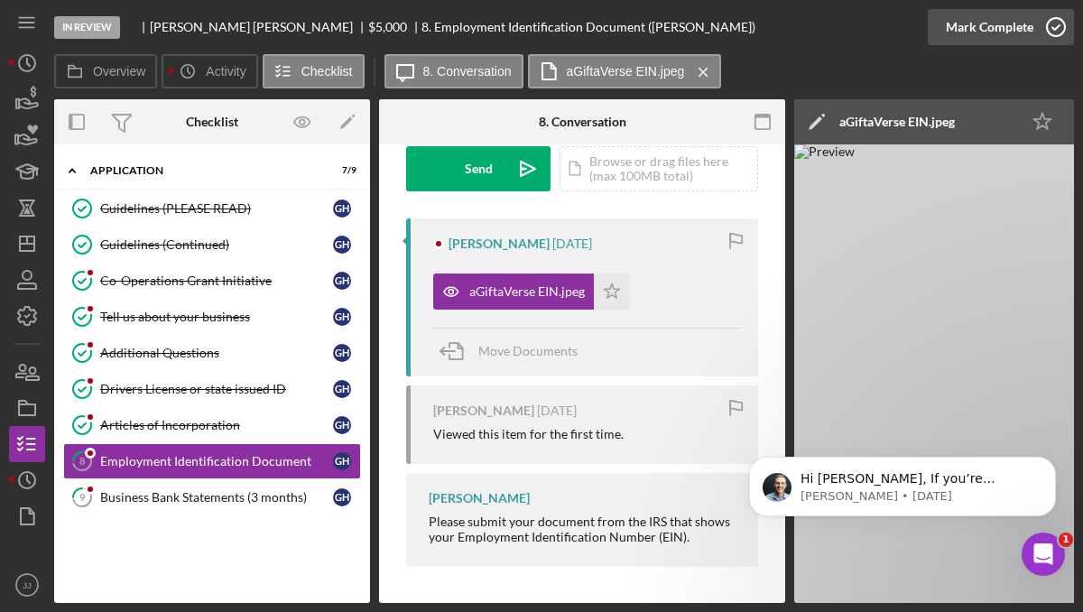
click at [1049, 27] on icon "button" at bounding box center [1055, 27] width 45 height 45
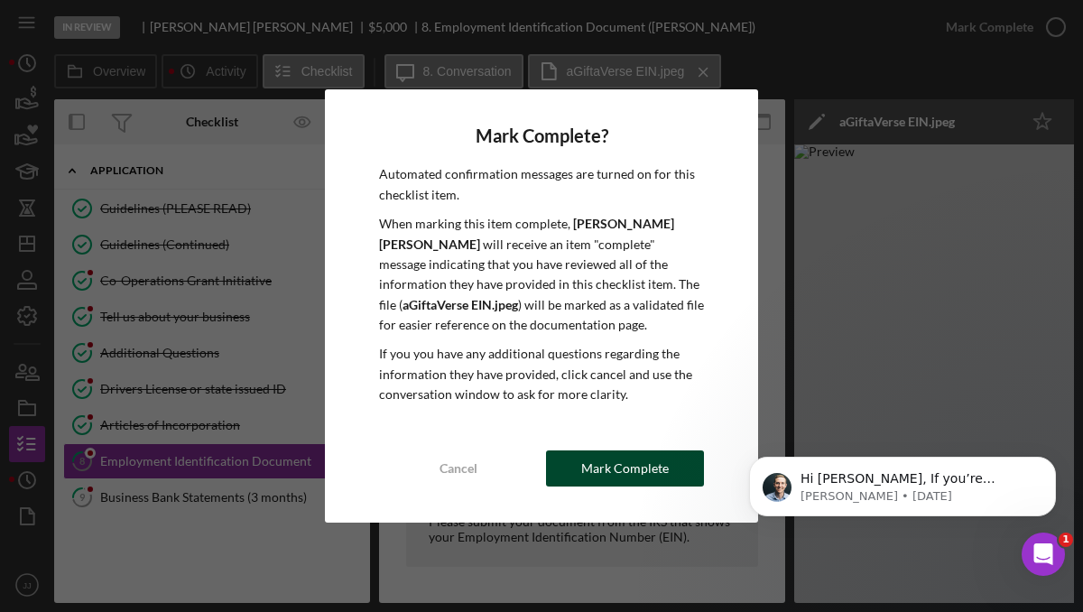
click at [617, 463] on div "Mark Complete" at bounding box center [625, 468] width 88 height 36
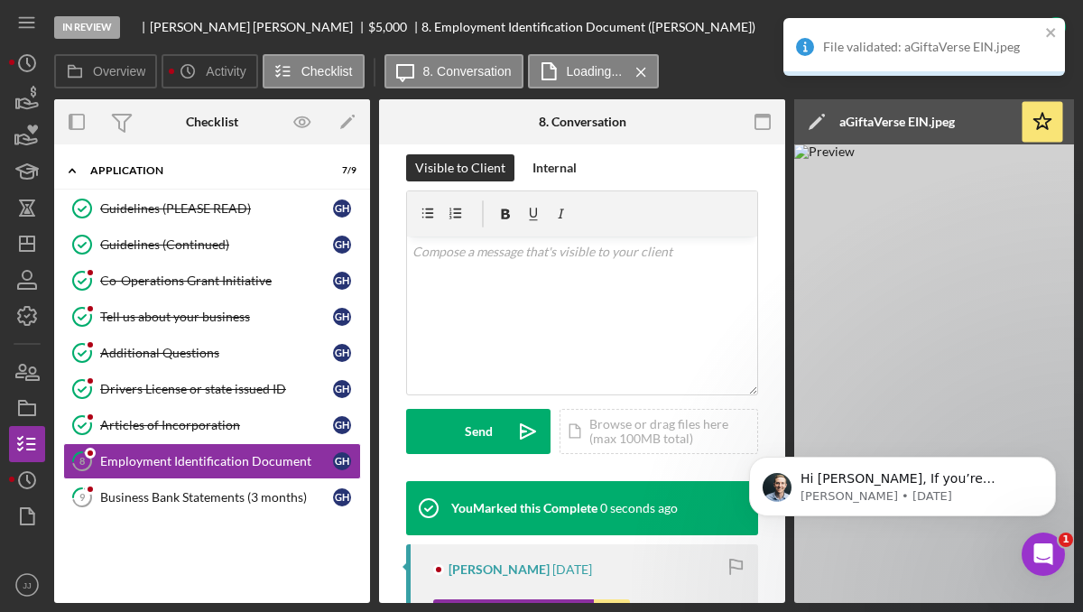
scroll to position [553, 0]
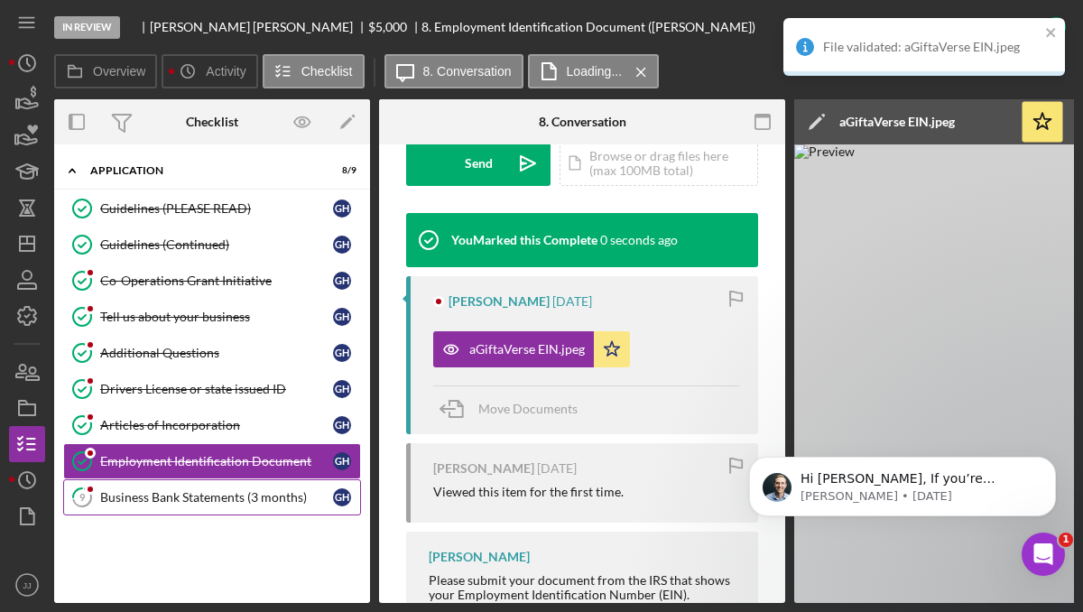
click at [213, 507] on link "9 Business Bank Statements (3 months) G H" at bounding box center [212, 497] width 298 height 36
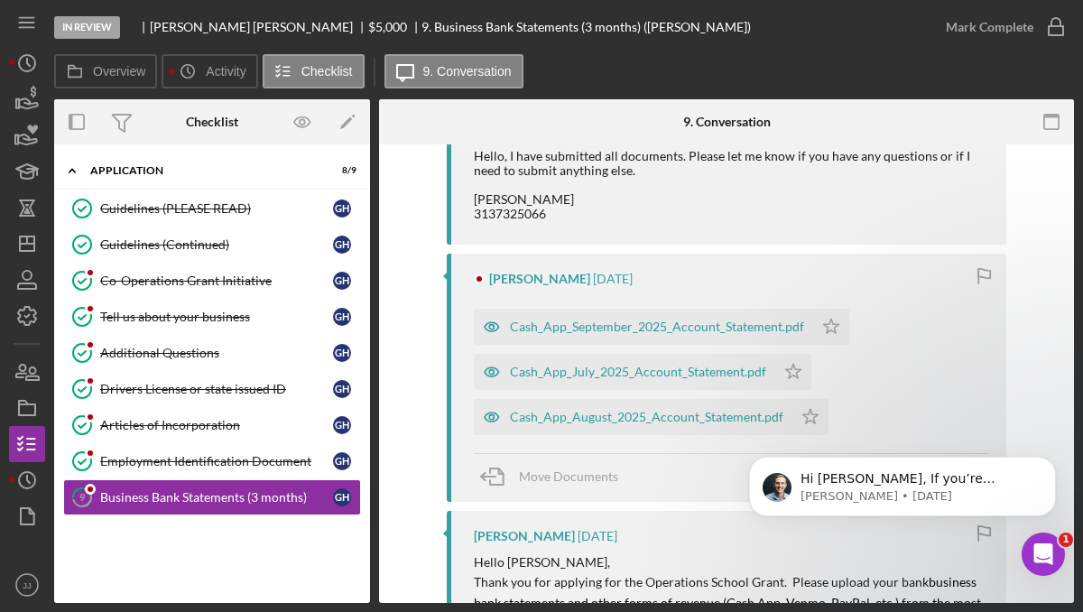
scroll to position [392, 0]
click at [824, 329] on polygon "button" at bounding box center [831, 325] width 15 height 14
click at [796, 369] on icon "Icon/Star" at bounding box center [793, 371] width 36 height 36
click at [799, 410] on icon "Icon/Star" at bounding box center [810, 416] width 36 height 36
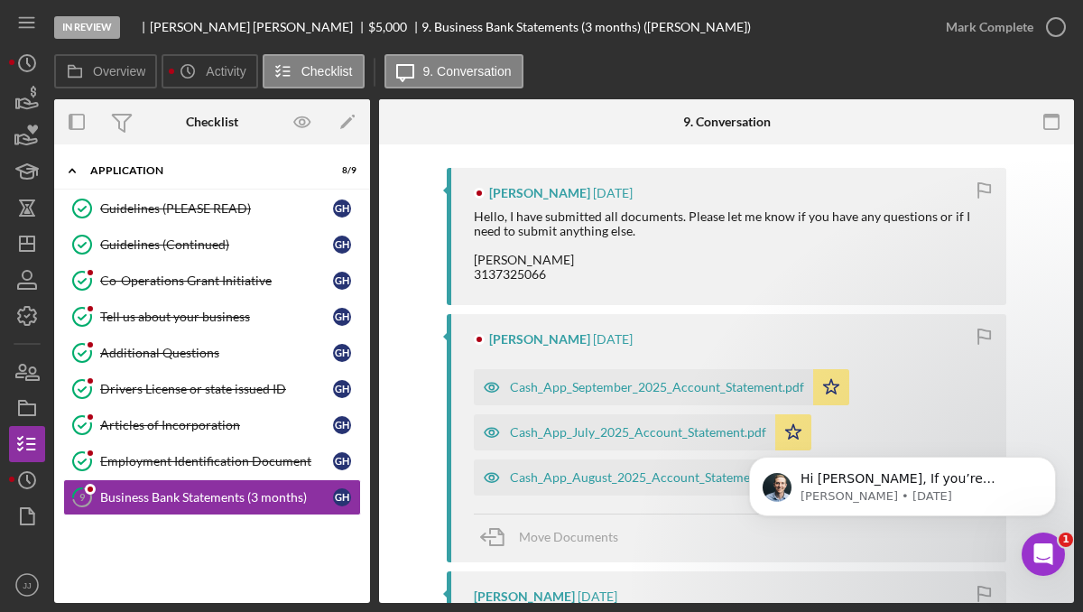
scroll to position [0, 0]
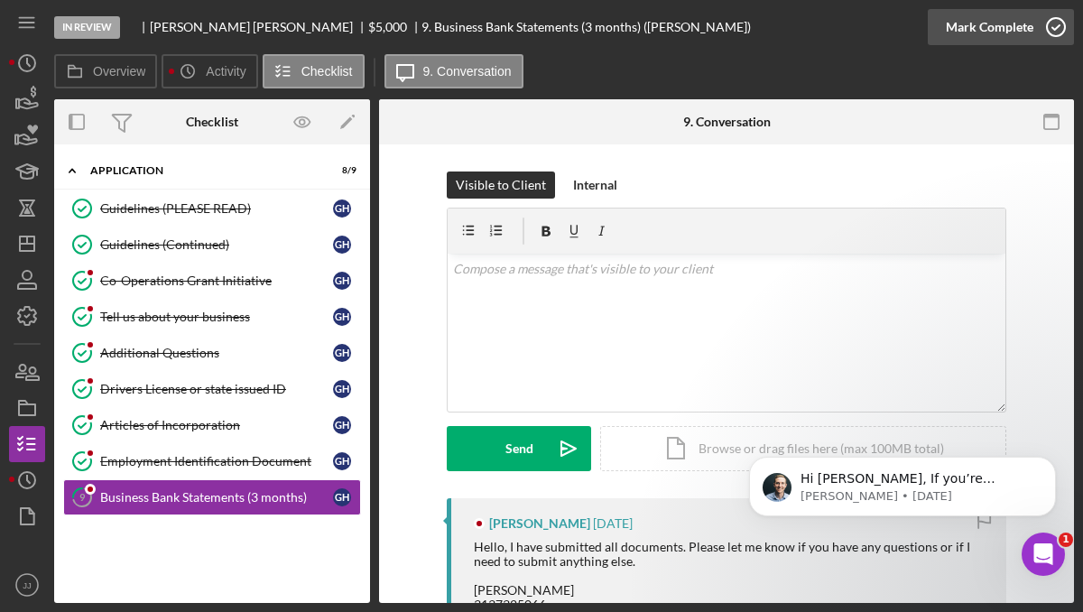
click at [1050, 33] on icon "button" at bounding box center [1055, 27] width 45 height 45
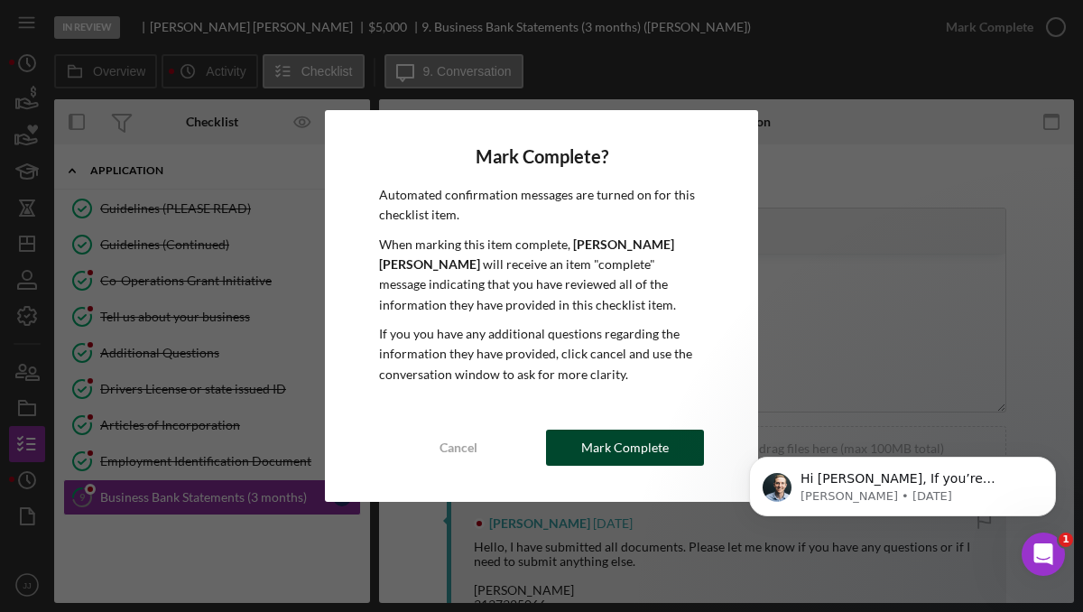
click at [665, 446] on div "Mark Complete" at bounding box center [625, 447] width 88 height 36
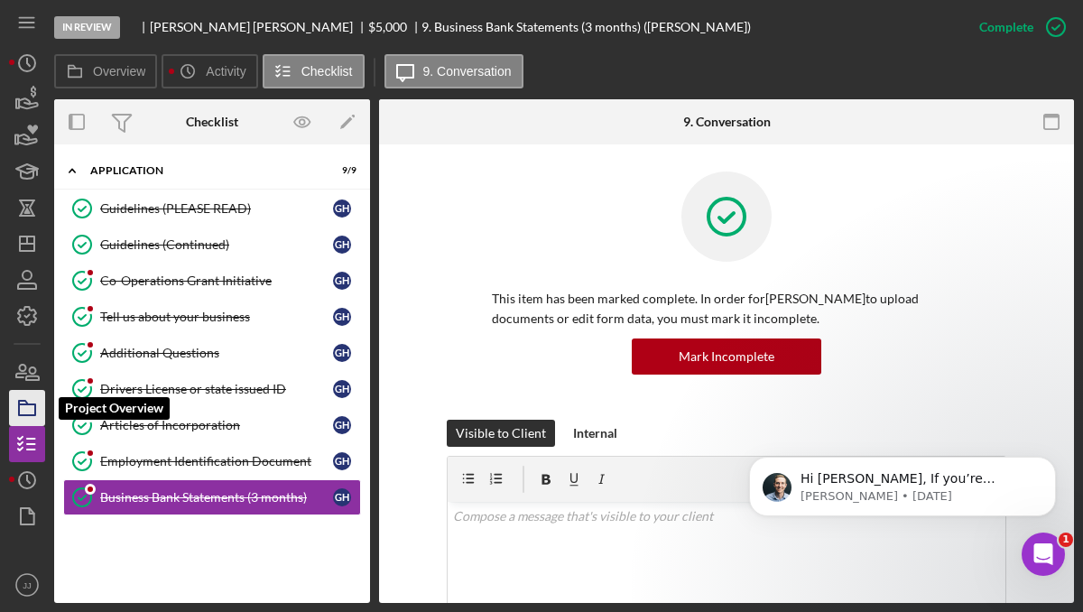
click at [23, 398] on icon "button" at bounding box center [27, 407] width 45 height 45
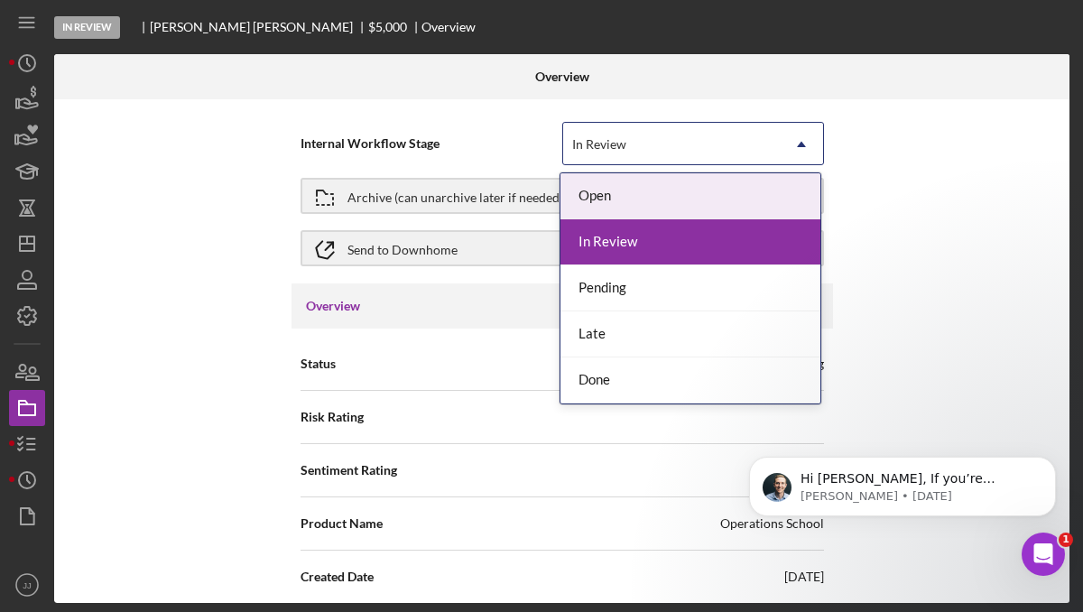
click at [695, 131] on div "In Review" at bounding box center [671, 144] width 217 height 41
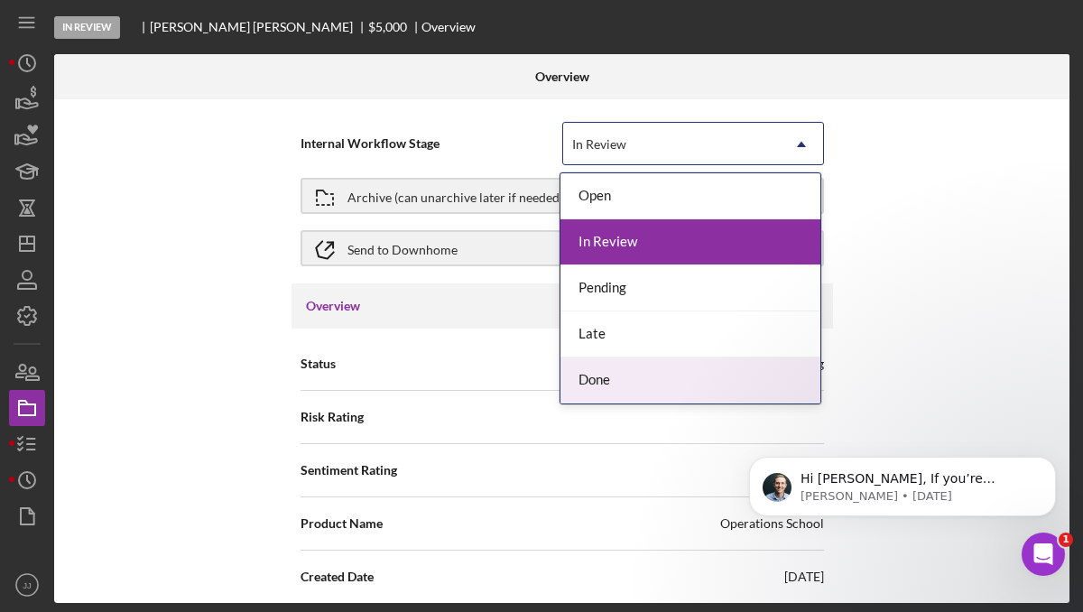
click at [677, 373] on div "Done" at bounding box center [690, 380] width 260 height 46
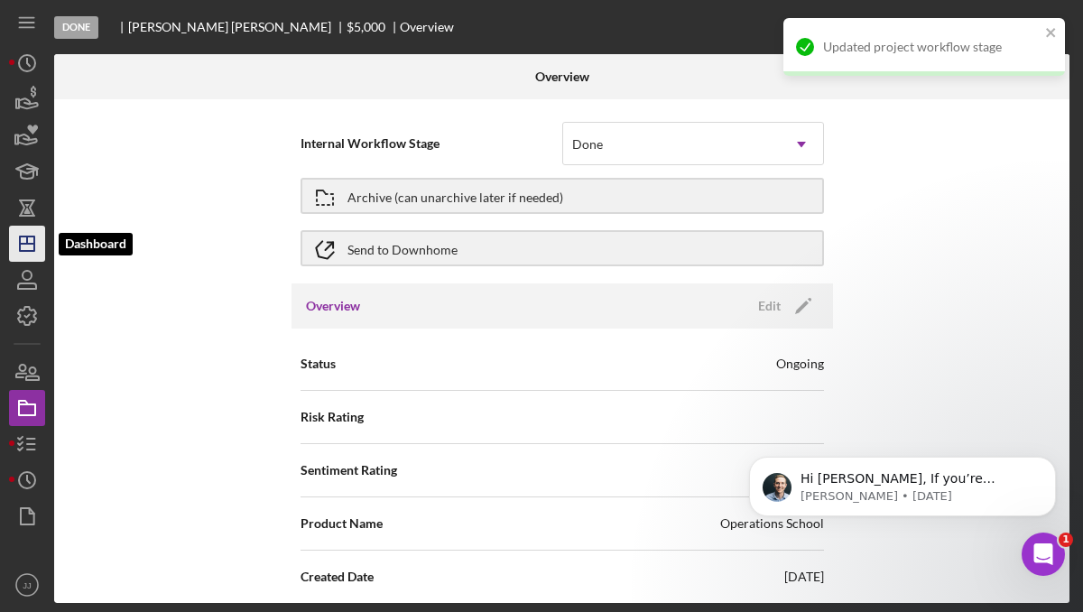
click at [32, 245] on icon "Icon/Dashboard" at bounding box center [27, 243] width 45 height 45
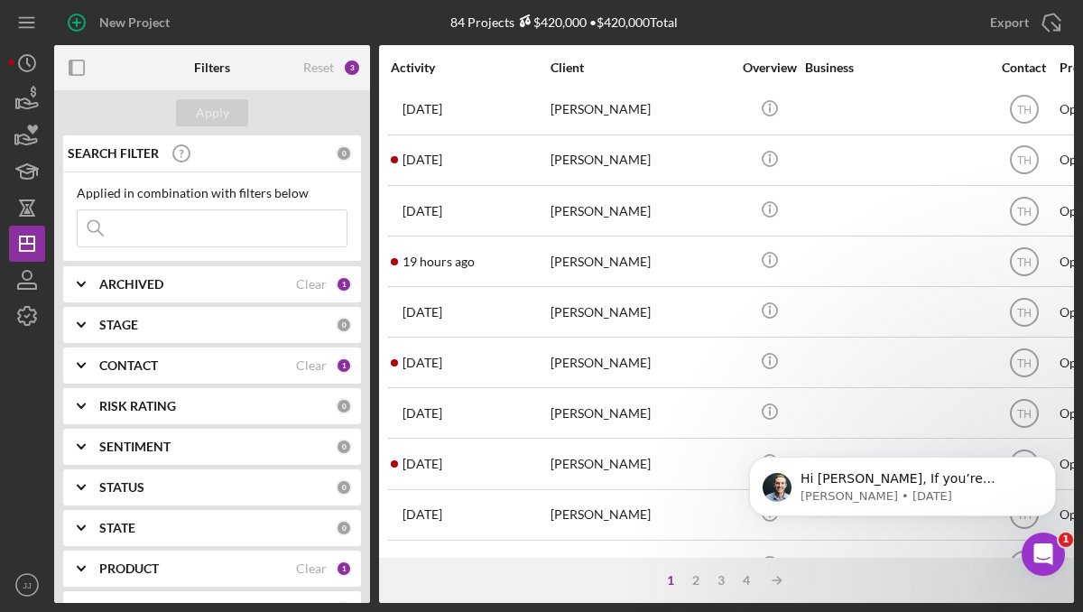
scroll to position [702, 0]
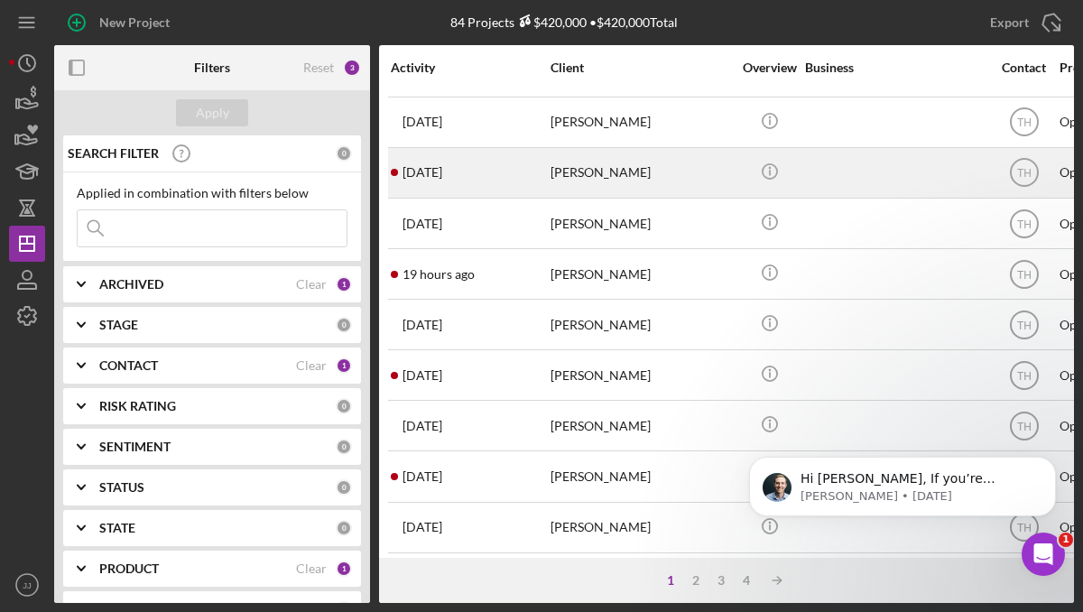
click at [581, 173] on div "[PERSON_NAME]" at bounding box center [640, 173] width 180 height 48
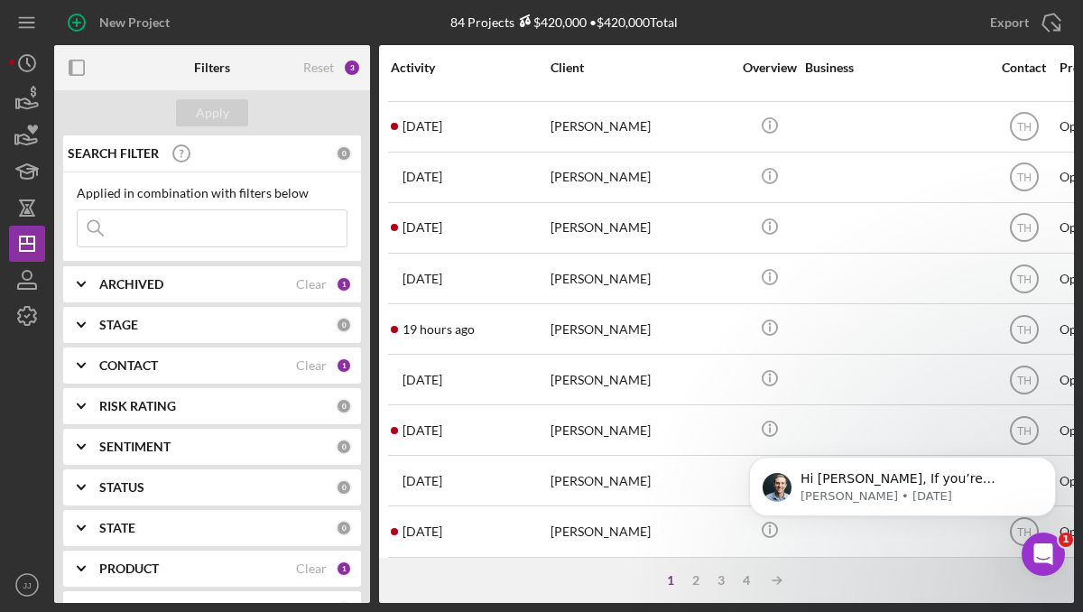
scroll to position [655, 0]
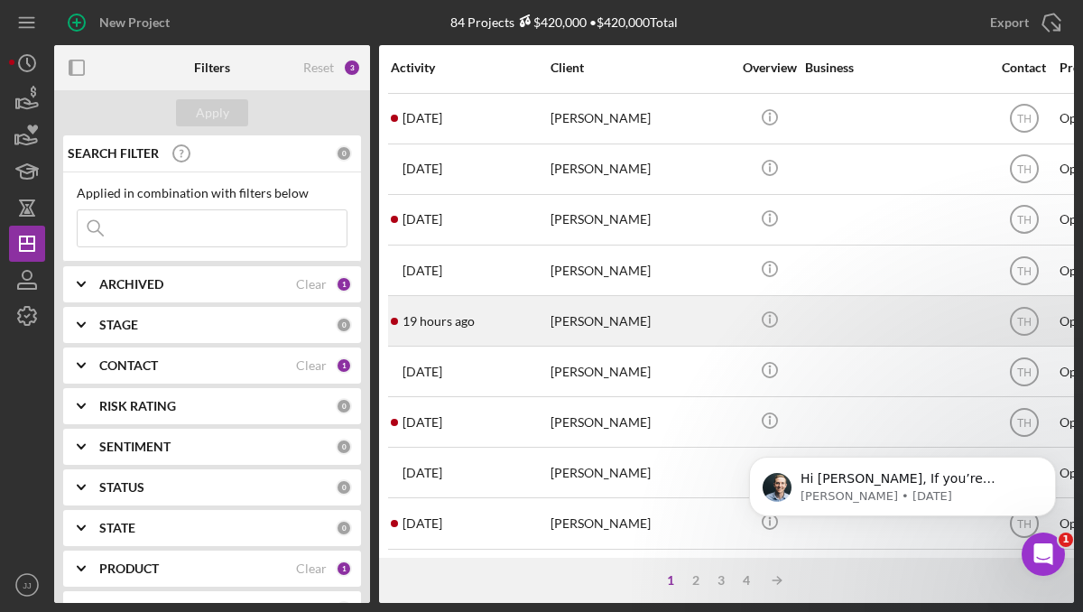
click at [531, 325] on div "19 hours ago [PERSON_NAME]" at bounding box center [470, 321] width 158 height 48
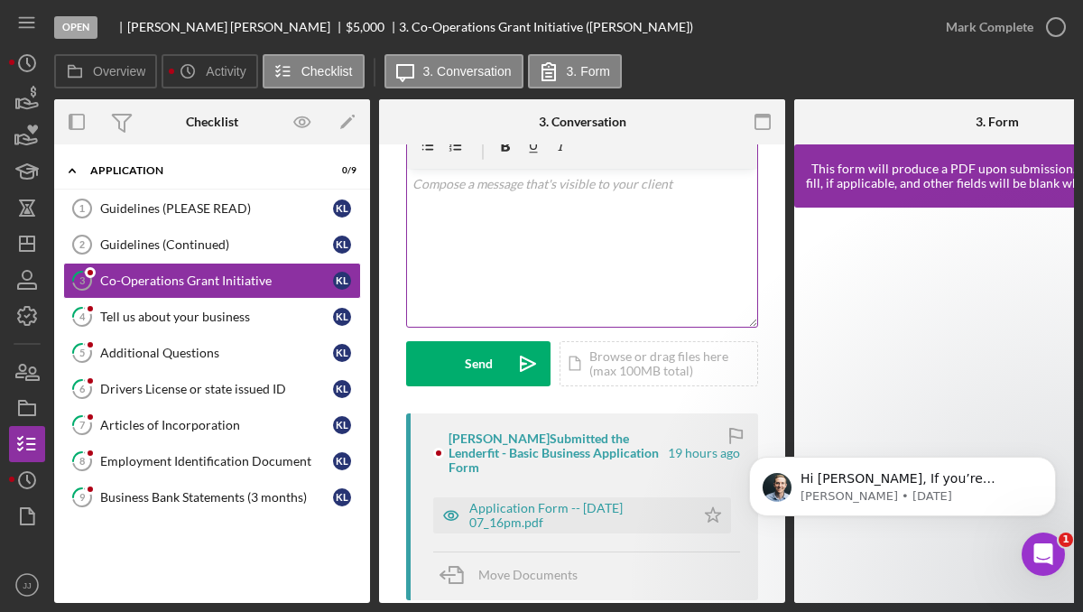
scroll to position [103, 0]
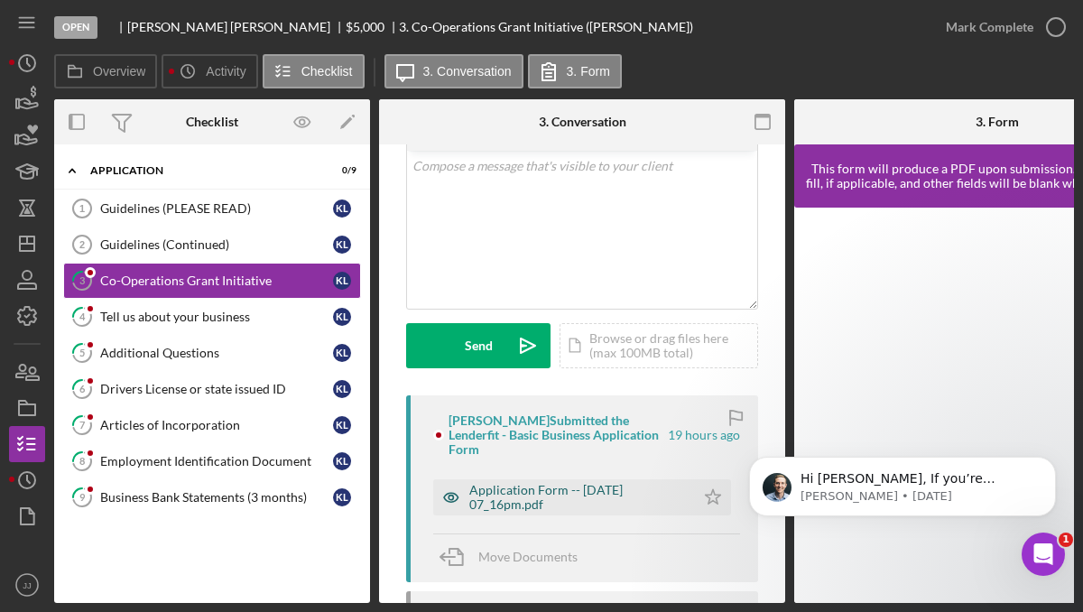
click at [560, 483] on div "Application Form -- [DATE] 07_16pm.pdf" at bounding box center [577, 497] width 217 height 29
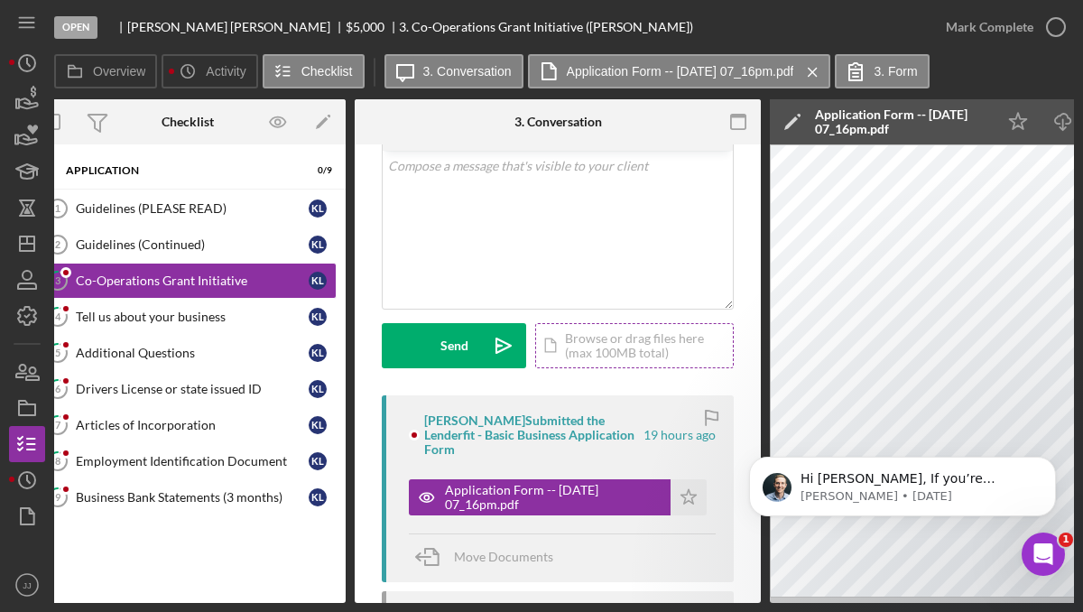
scroll to position [0, 0]
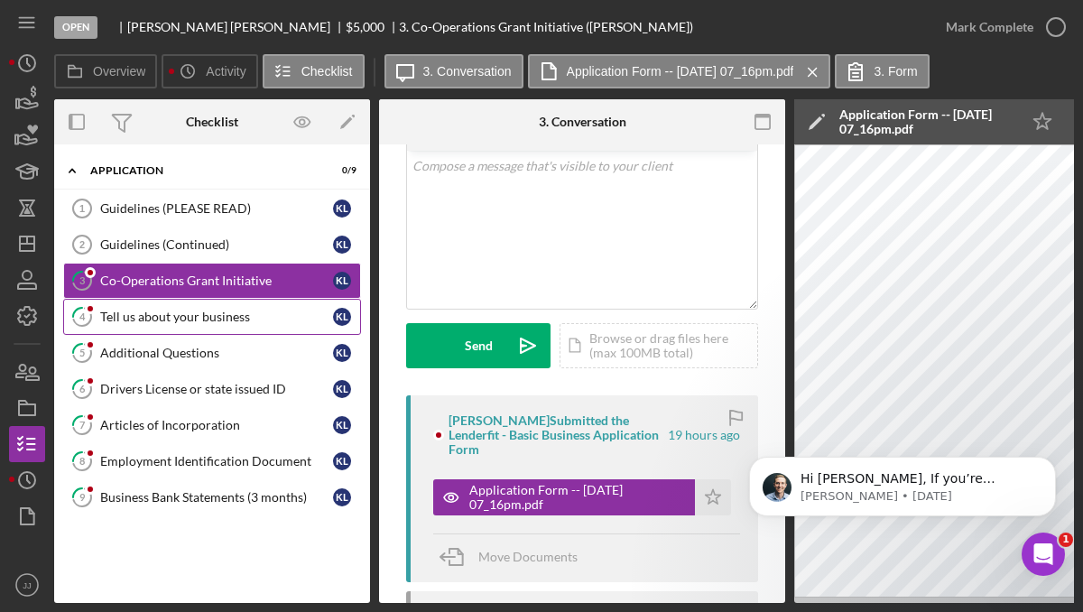
click at [232, 312] on div "Tell us about your business" at bounding box center [216, 316] width 233 height 14
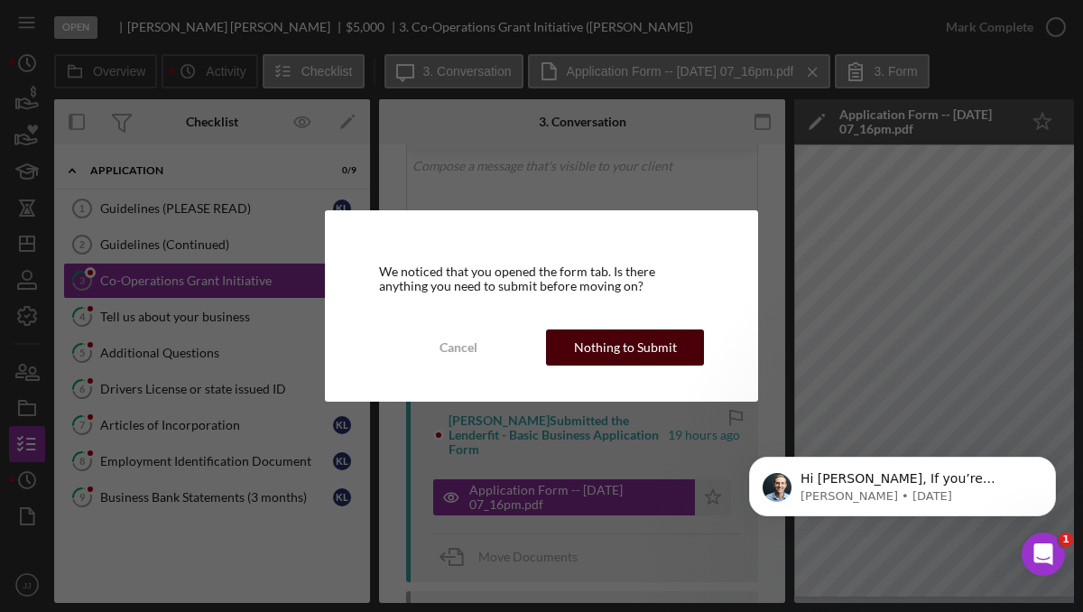
click at [581, 341] on div "Nothing to Submit" at bounding box center [625, 347] width 103 height 36
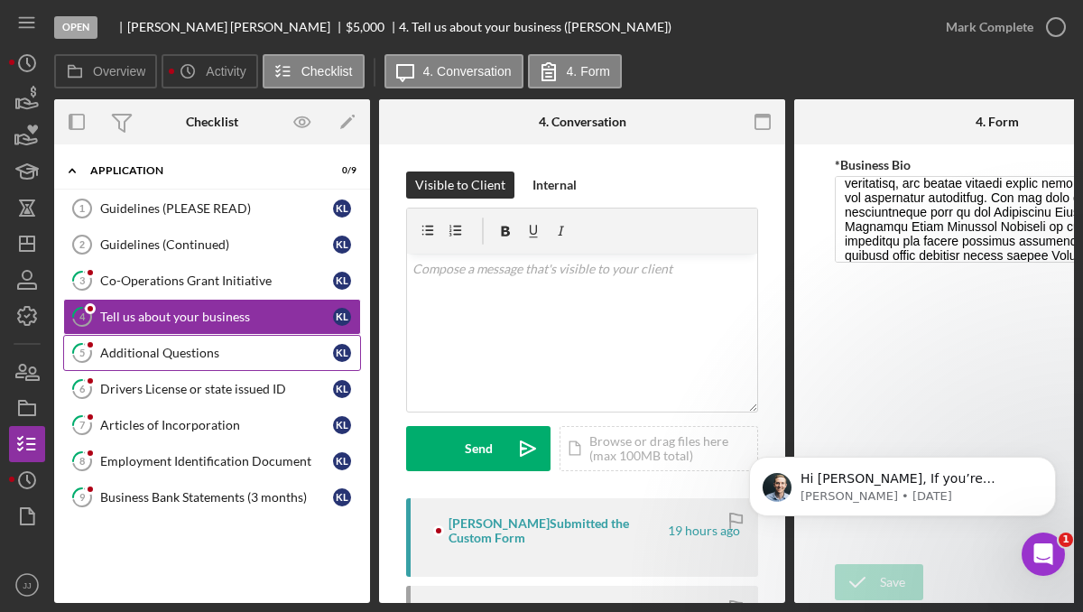
click at [212, 348] on div "Additional Questions" at bounding box center [216, 353] width 233 height 14
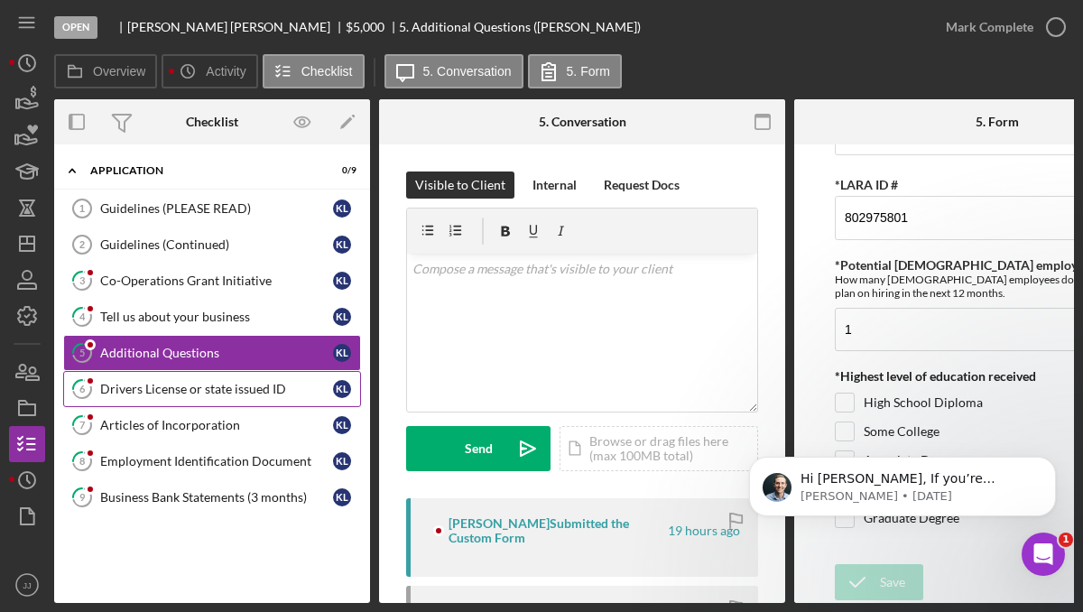
click at [198, 397] on link "6 Drivers License or state issued ID K L" at bounding box center [212, 389] width 298 height 36
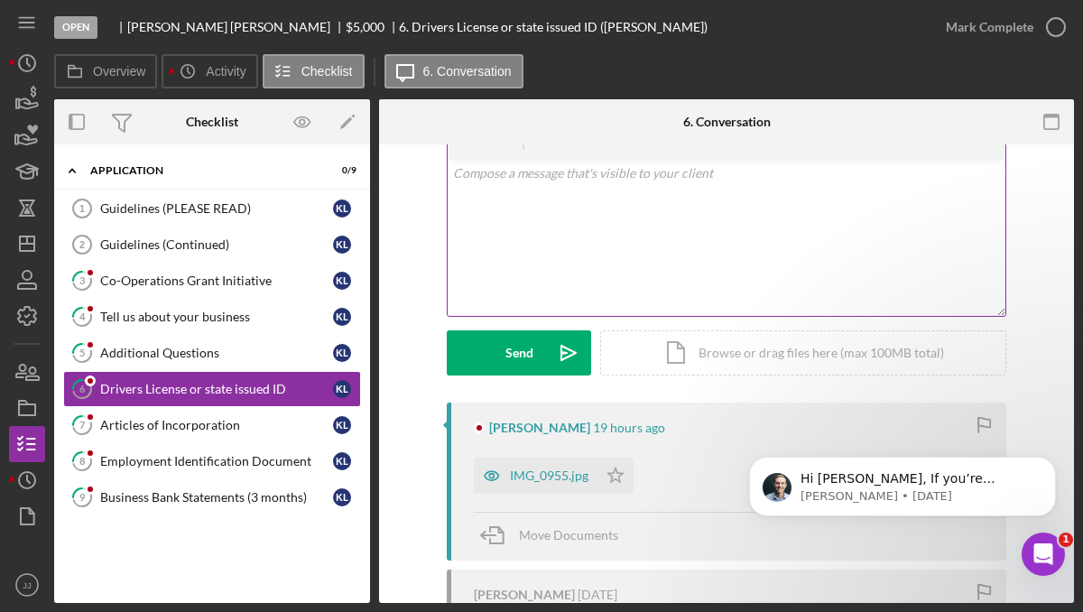
scroll to position [101, 0]
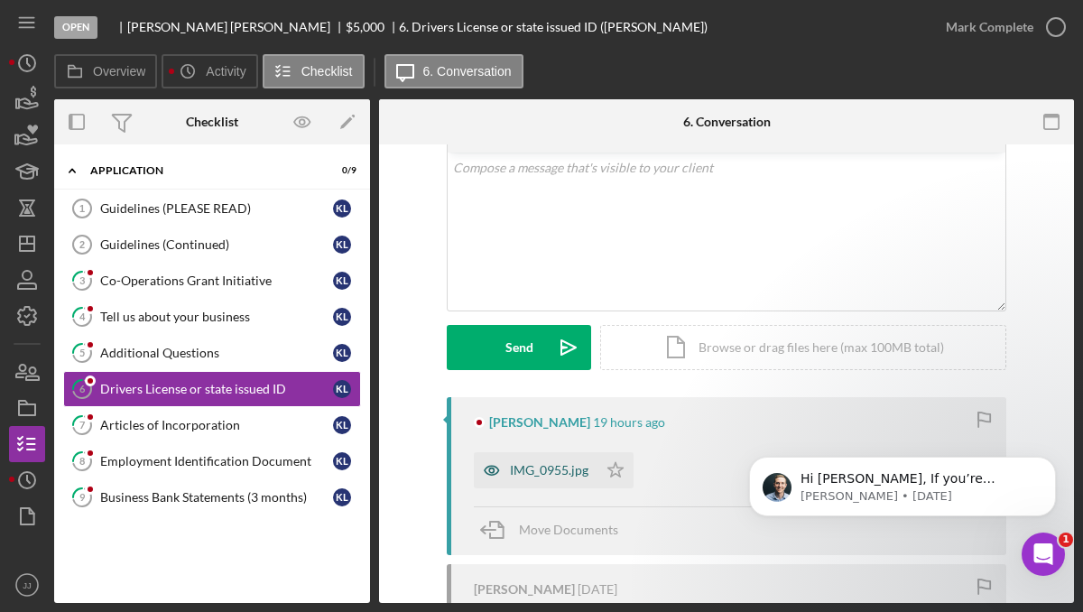
click at [549, 469] on div "IMG_0955.jpg" at bounding box center [549, 470] width 78 height 14
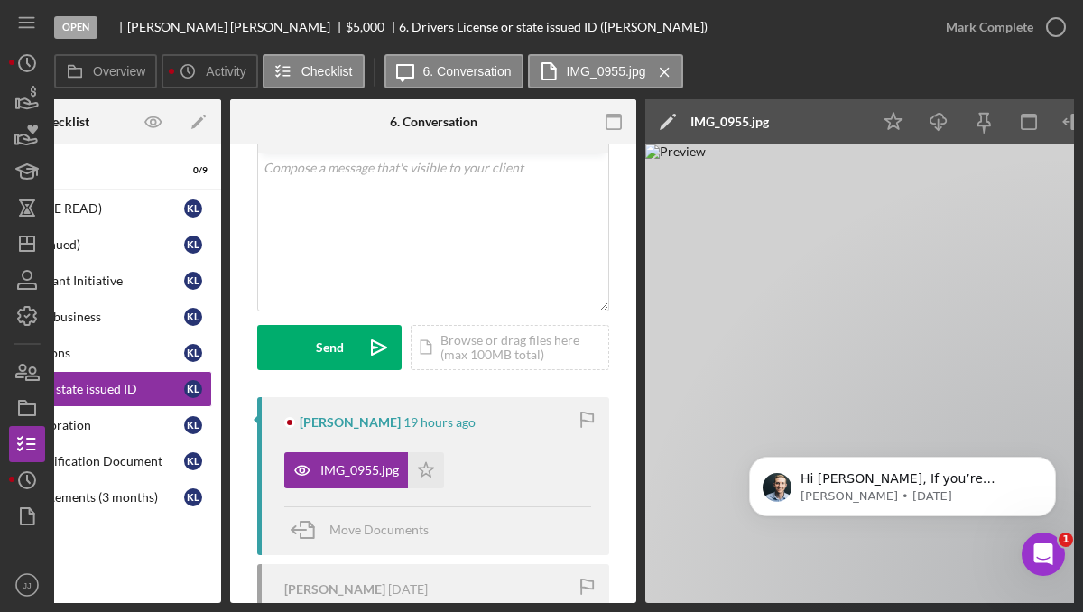
scroll to position [0, 0]
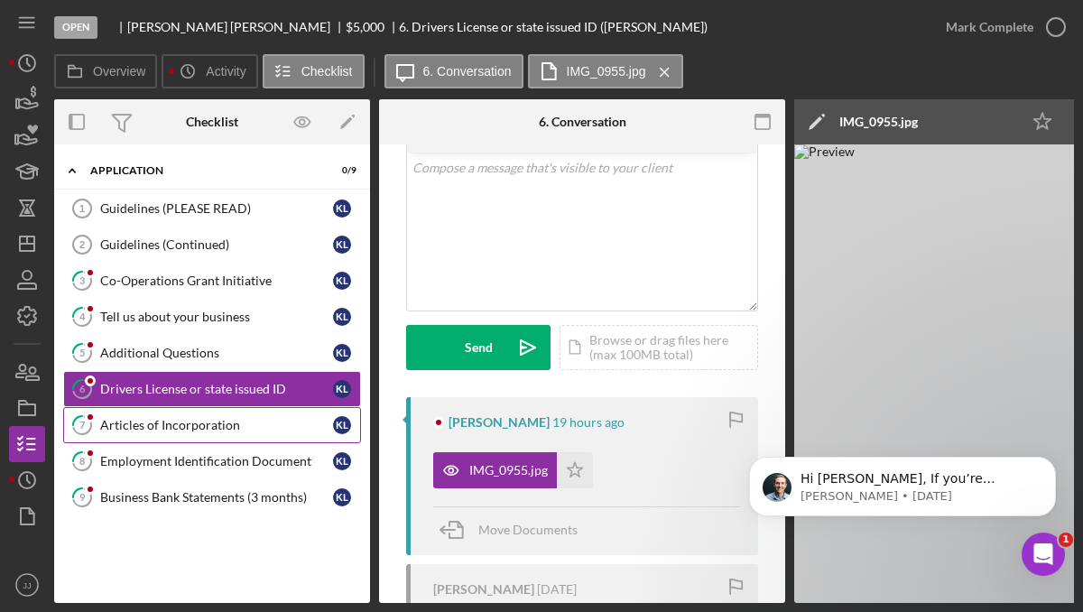
click at [189, 421] on div "Articles of Incorporation" at bounding box center [216, 425] width 233 height 14
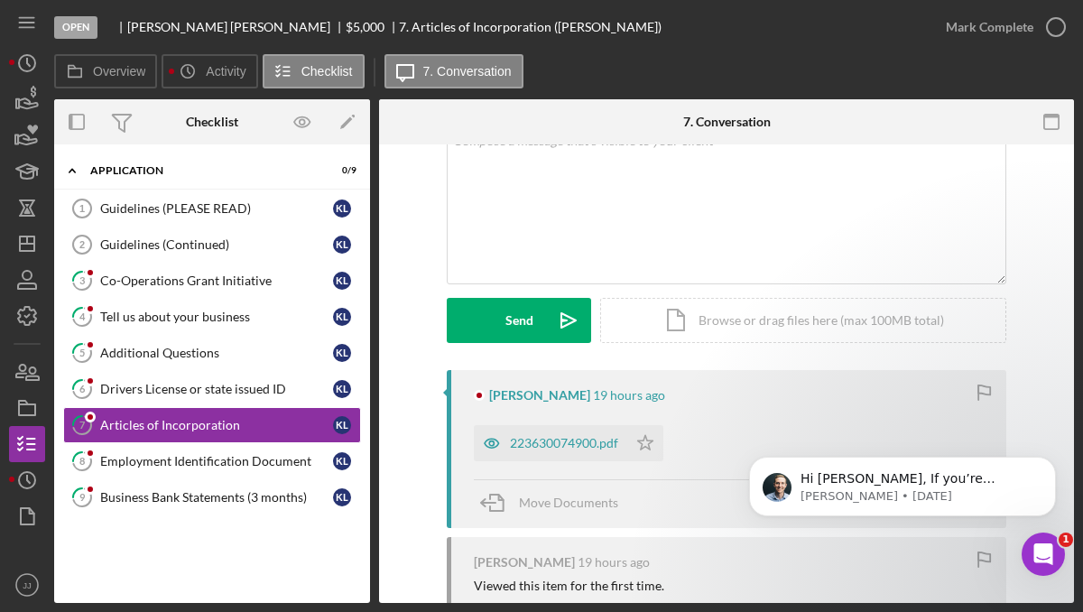
scroll to position [134, 0]
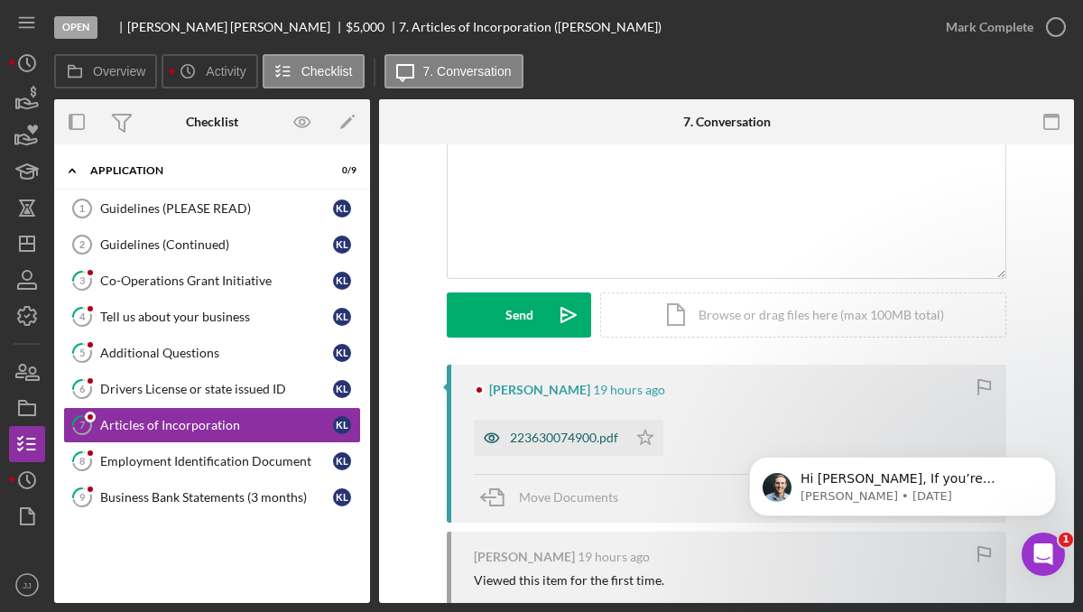
click at [530, 443] on div "223630074900.pdf" at bounding box center [564, 437] width 108 height 14
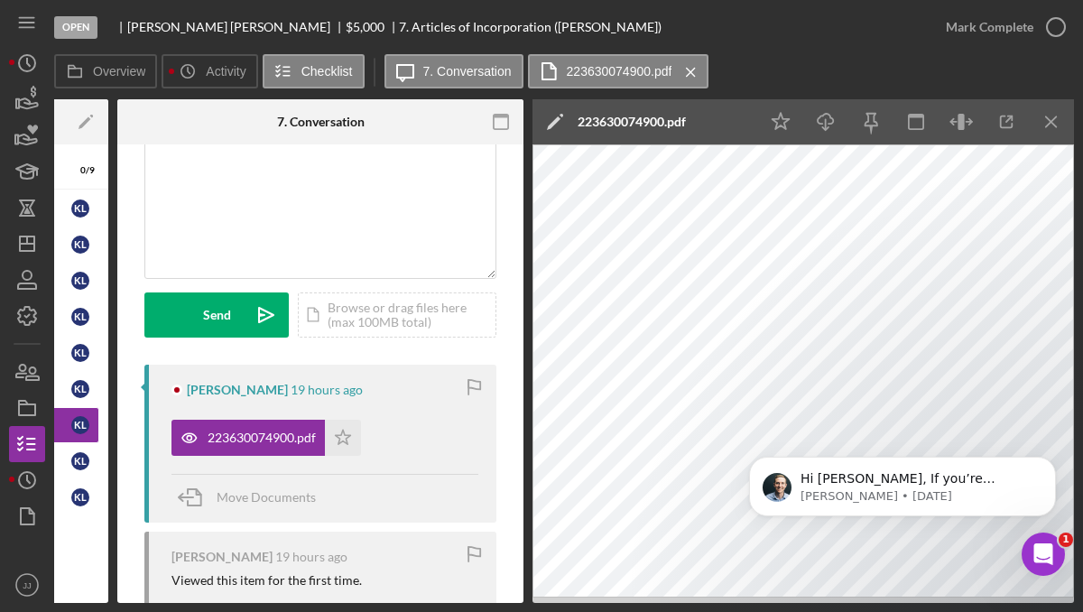
scroll to position [0, 0]
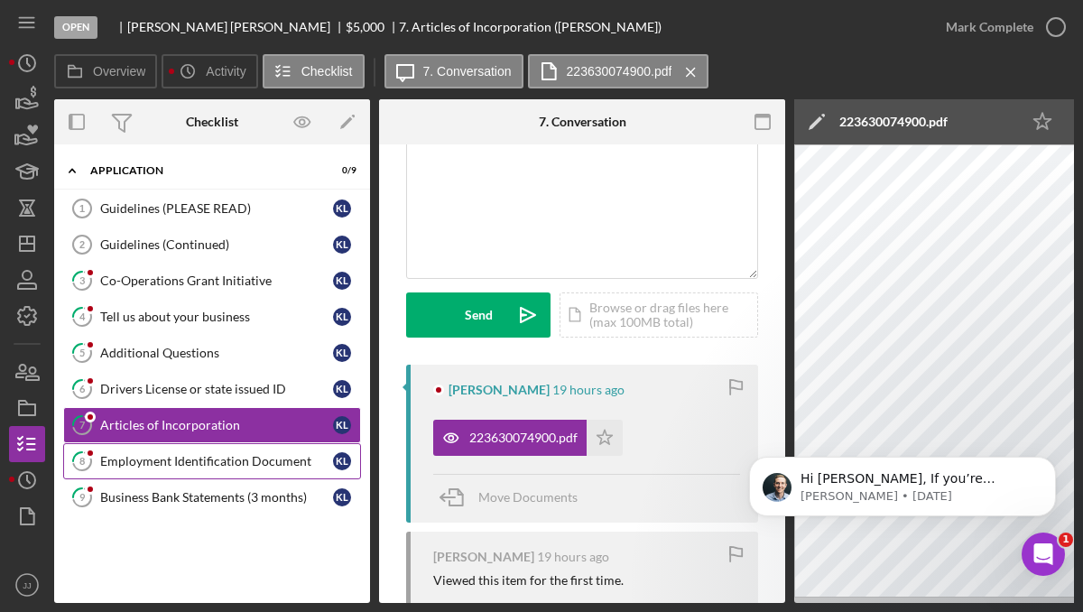
click at [155, 457] on div "Employment Identification Document" at bounding box center [216, 461] width 233 height 14
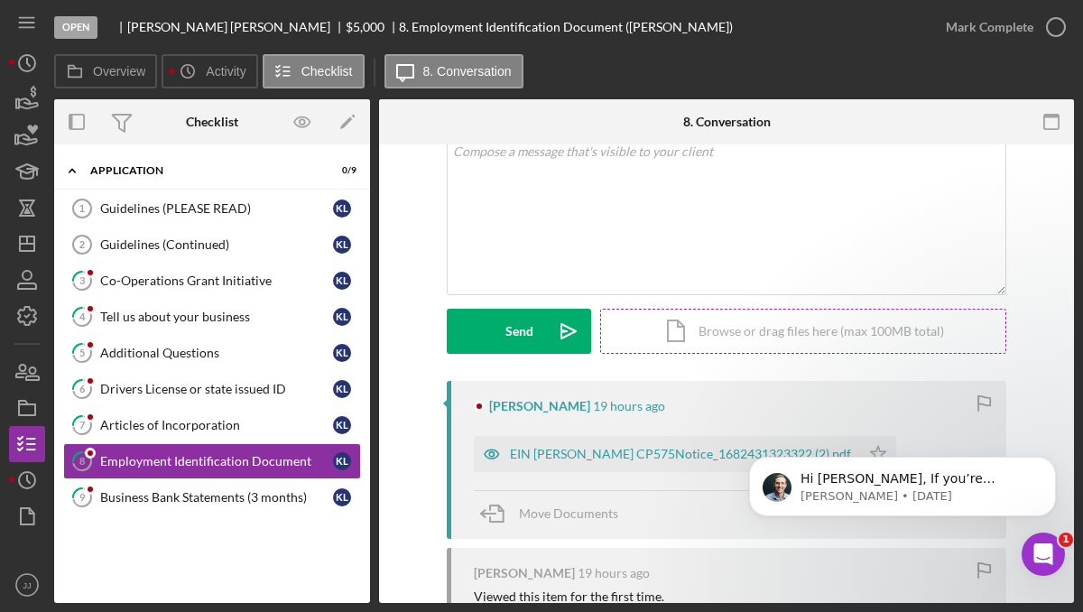
scroll to position [152, 0]
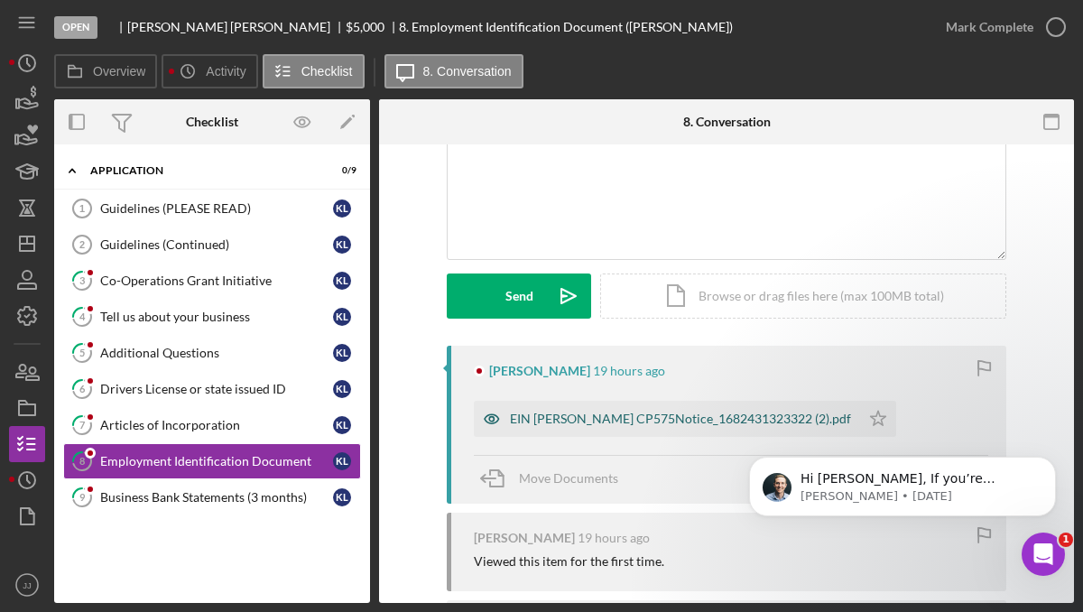
click at [617, 429] on div "EIN [PERSON_NAME] CP575Notice_1682431323322 (2).pdf" at bounding box center [667, 419] width 386 height 36
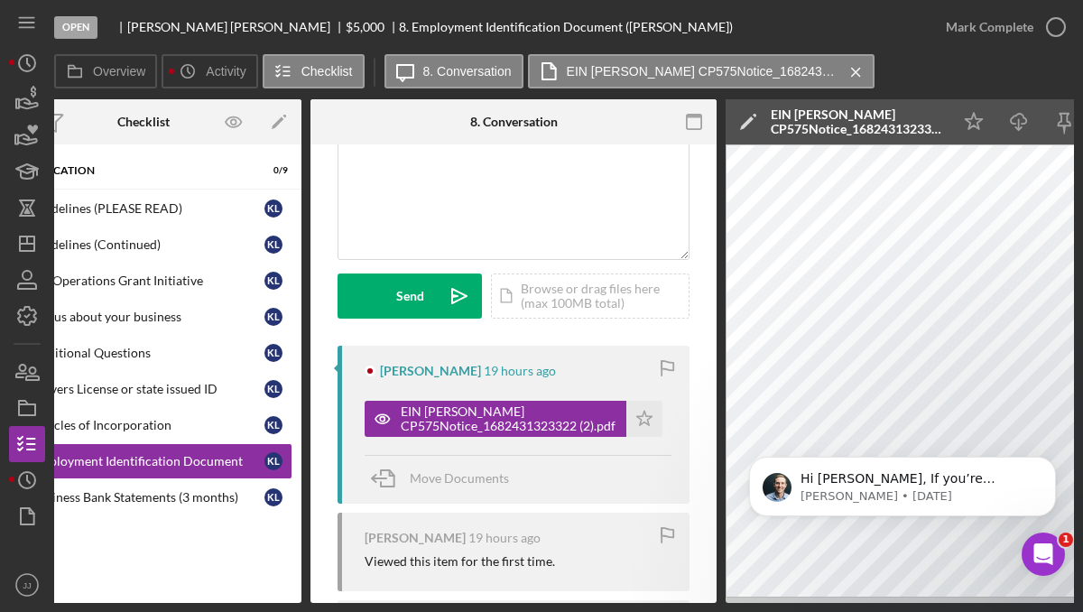
scroll to position [0, 0]
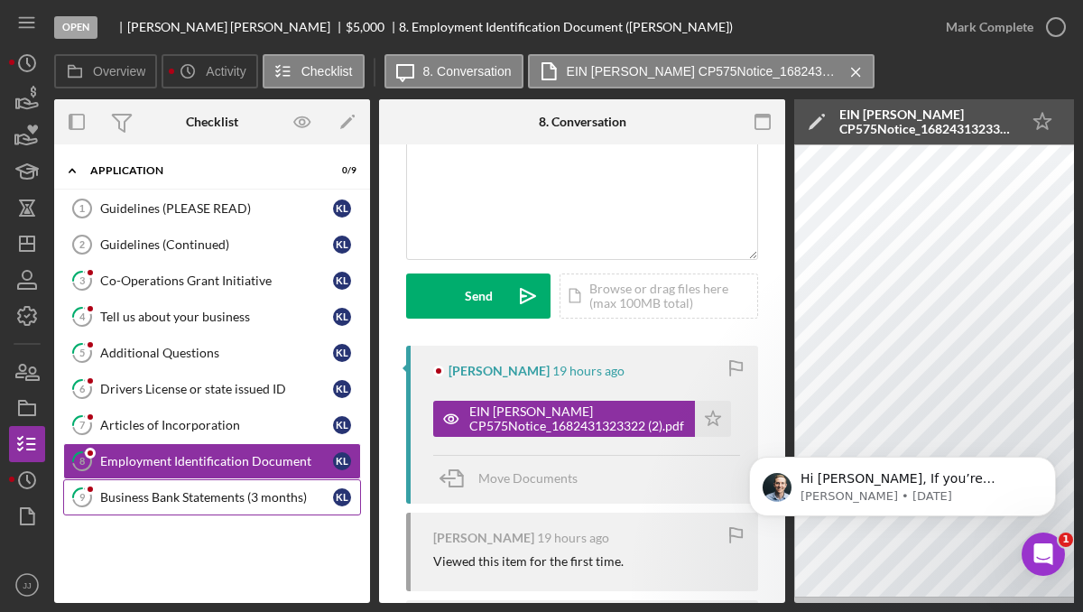
click at [180, 499] on div "Business Bank Statements (3 months)" at bounding box center [216, 497] width 233 height 14
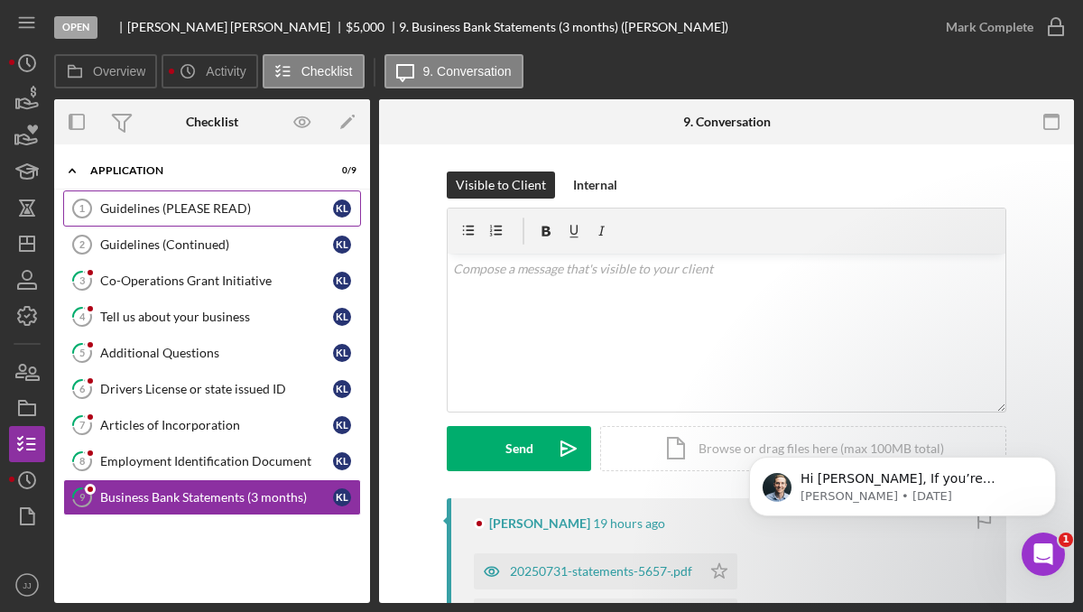
click at [254, 212] on div "Guidelines (PLEASE READ)" at bounding box center [216, 208] width 233 height 14
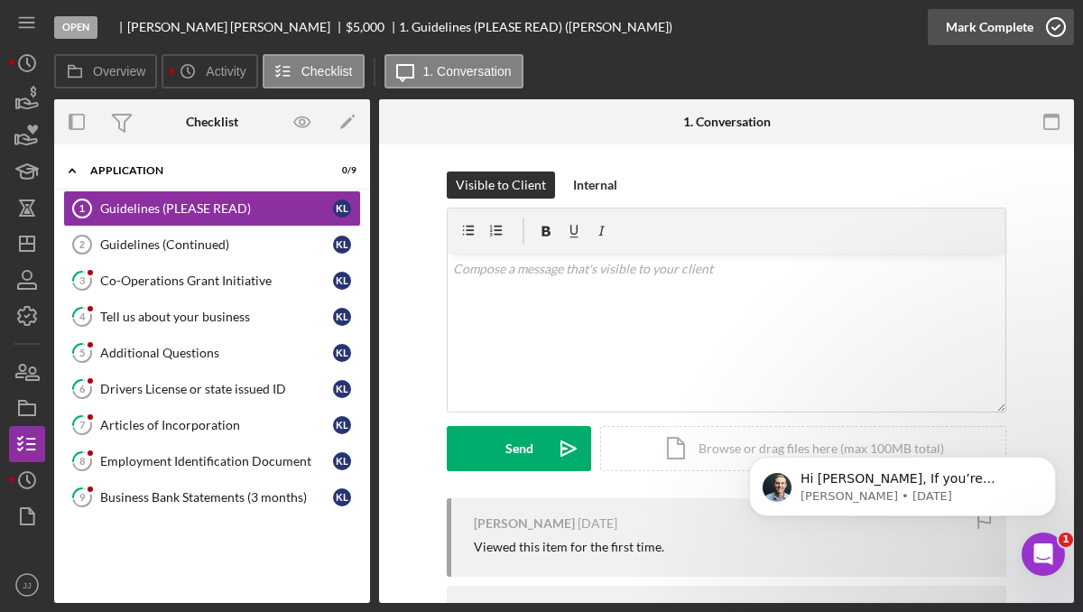
click at [1053, 18] on circle "button" at bounding box center [1055, 27] width 18 height 18
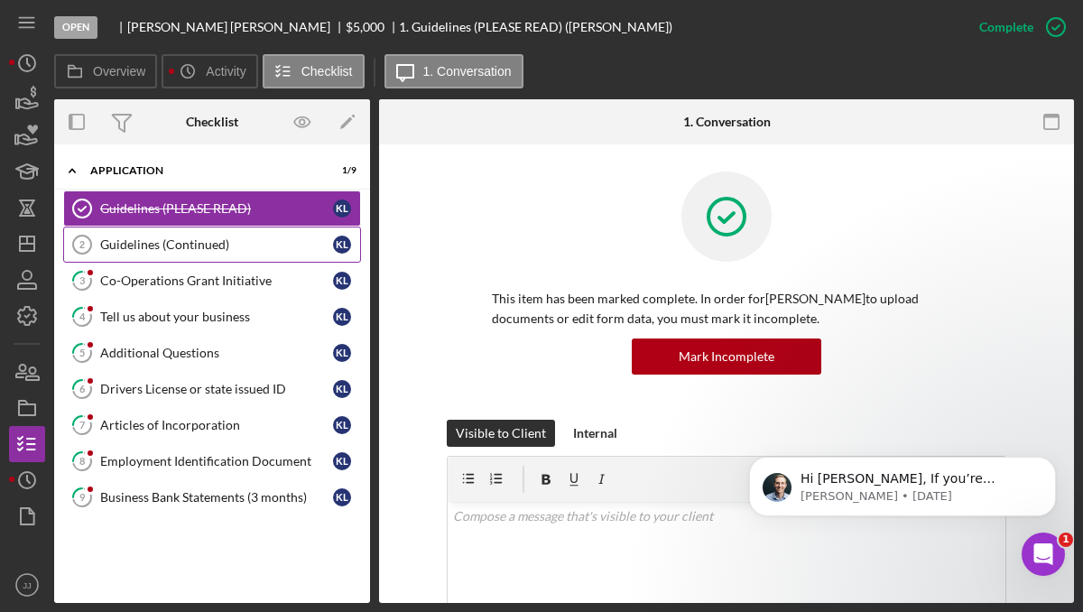
click at [226, 247] on div "Guidelines (Continued)" at bounding box center [216, 244] width 233 height 14
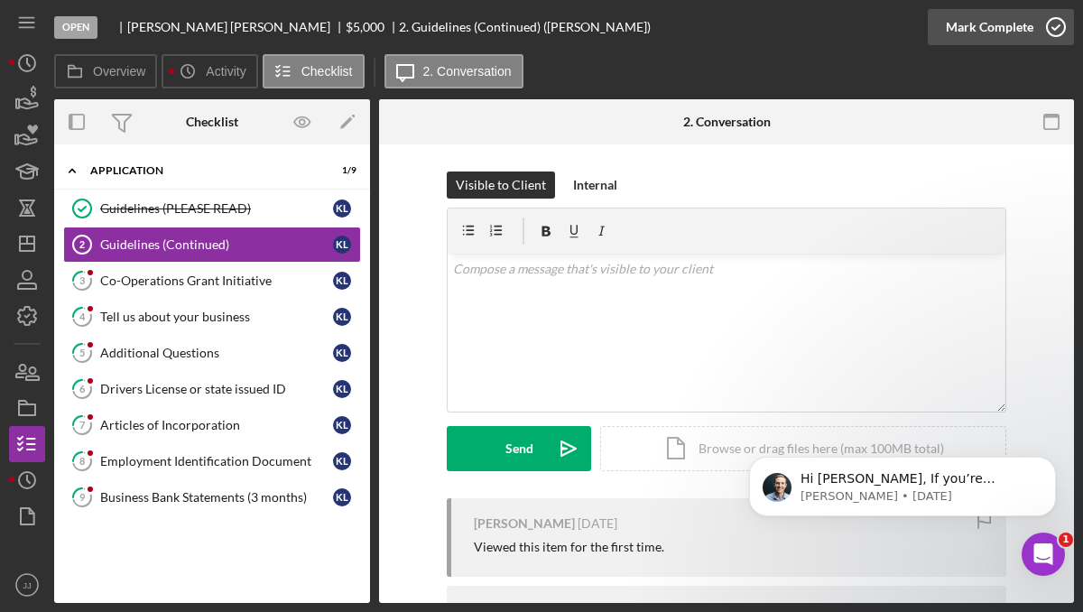
click at [1061, 28] on icon "button" at bounding box center [1055, 27] width 45 height 45
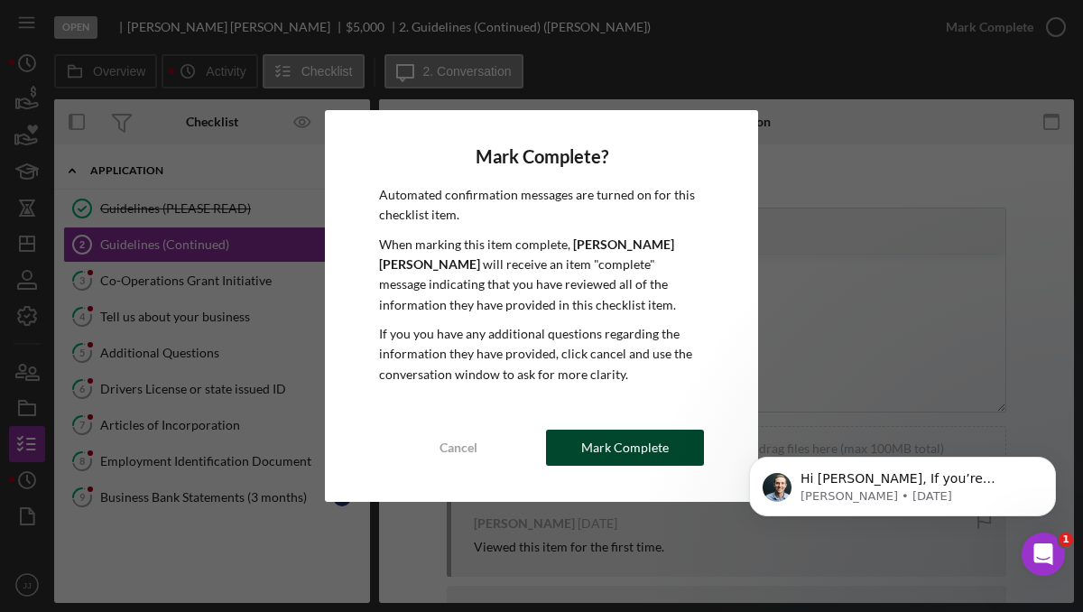
click at [602, 451] on div "Mark Complete" at bounding box center [625, 447] width 88 height 36
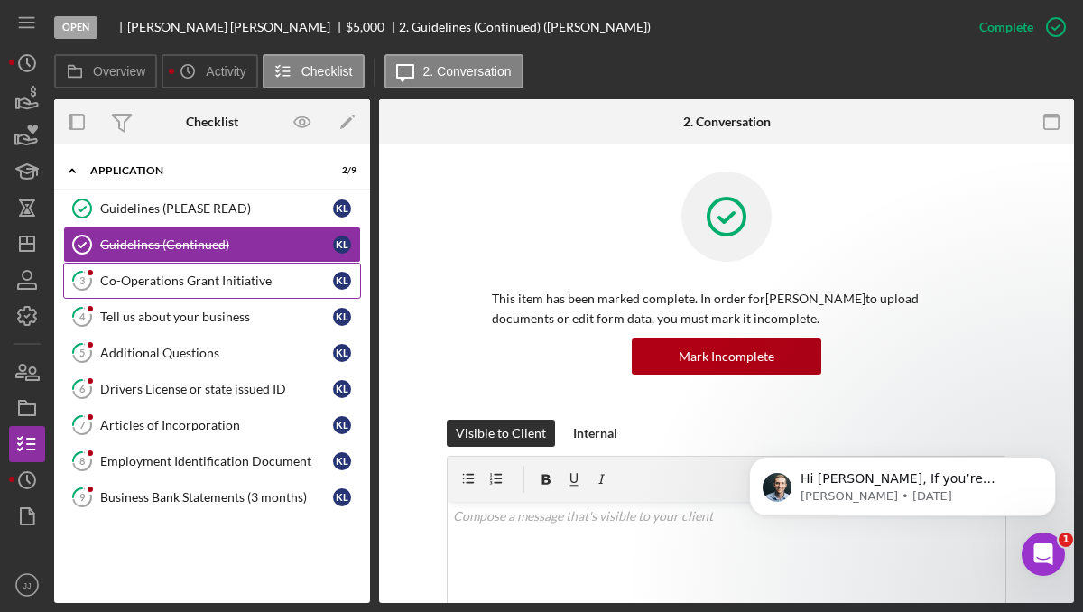
click at [199, 284] on div "Co-Operations Grant Initiative" at bounding box center [216, 280] width 233 height 14
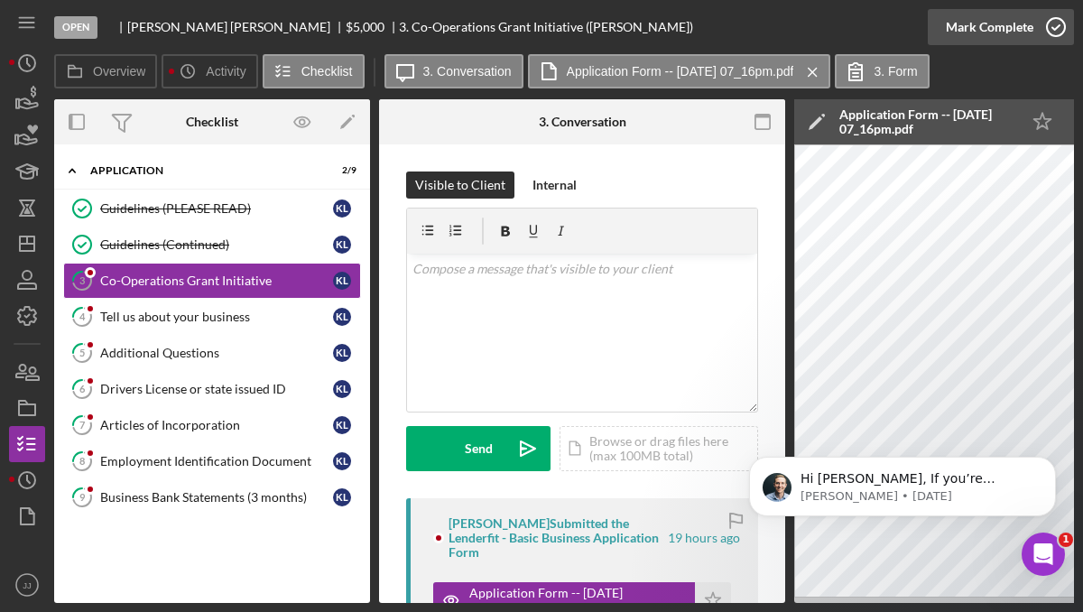
click at [1057, 32] on icon "button" at bounding box center [1055, 27] width 45 height 45
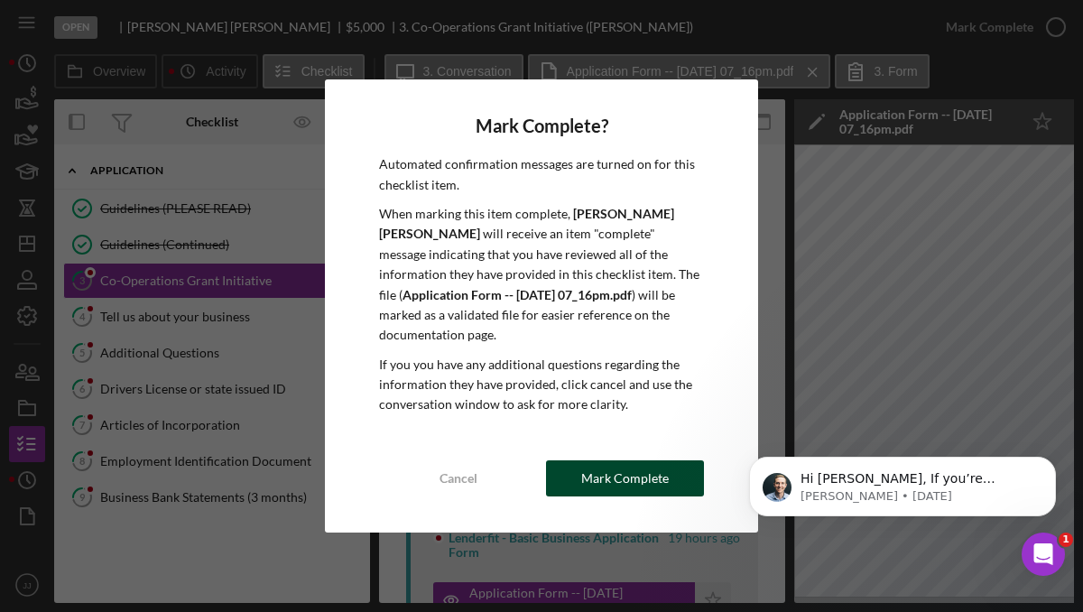
click at [607, 480] on div "Mark Complete" at bounding box center [625, 478] width 88 height 36
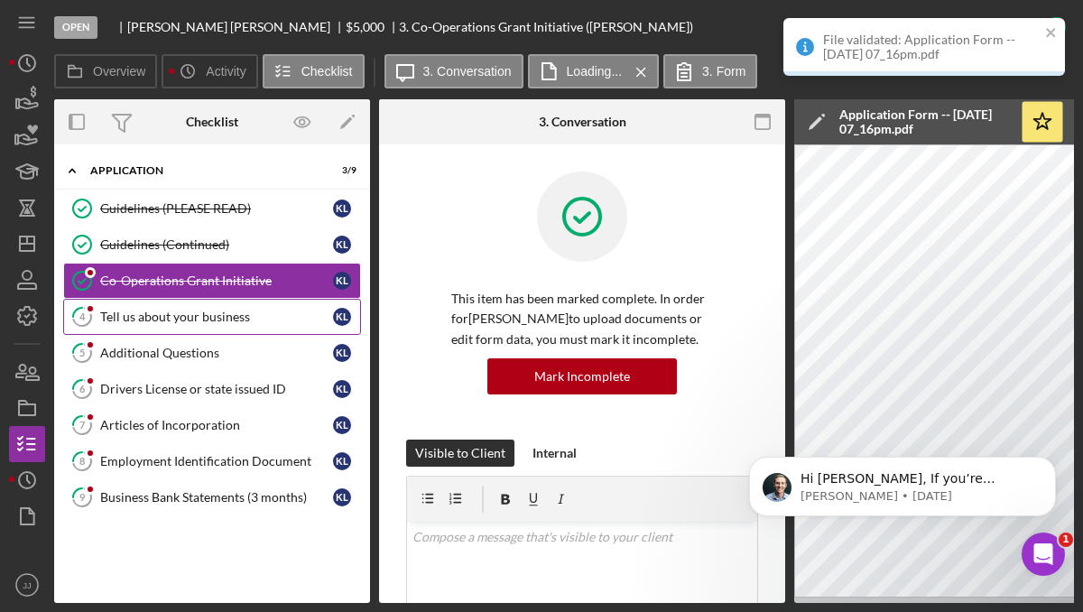
click at [213, 318] on div "Tell us about your business" at bounding box center [216, 316] width 233 height 14
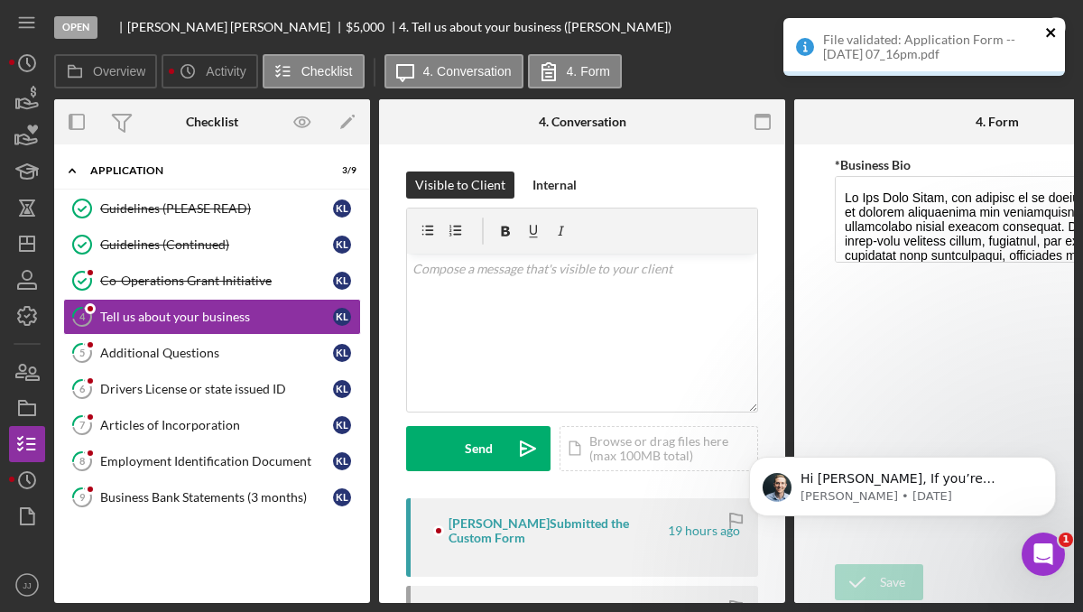
click at [1053, 30] on icon "close" at bounding box center [1050, 32] width 9 height 9
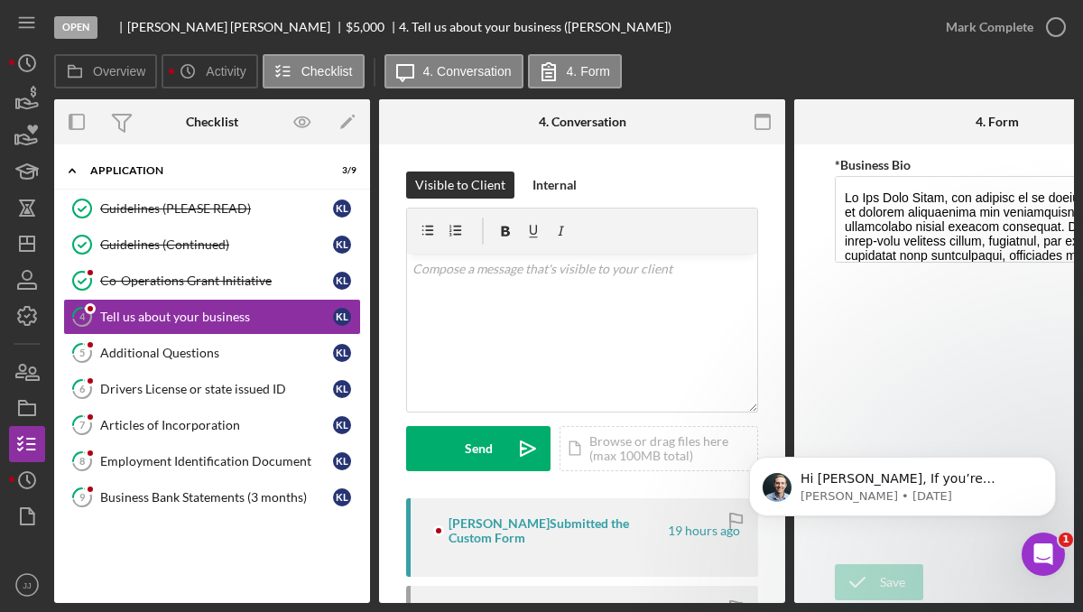
click at [1053, 30] on div "File validated: Application Form -- [DATE] 07_16pm.pdf" at bounding box center [923, 53] width 289 height 79
click at [1057, 27] on icon "button" at bounding box center [1055, 27] width 45 height 45
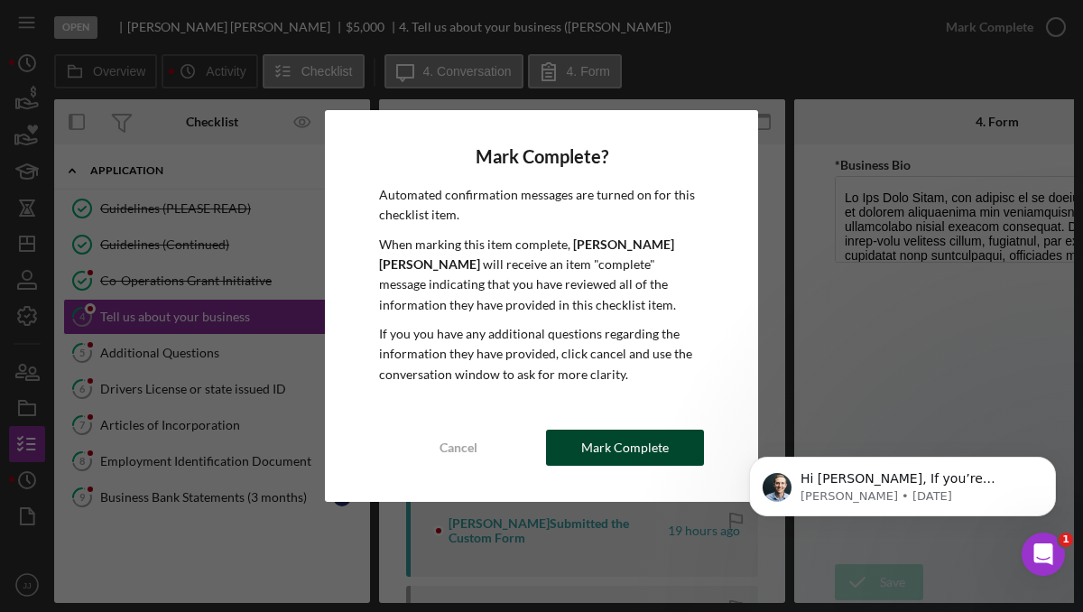
click at [578, 456] on button "Mark Complete" at bounding box center [625, 447] width 158 height 36
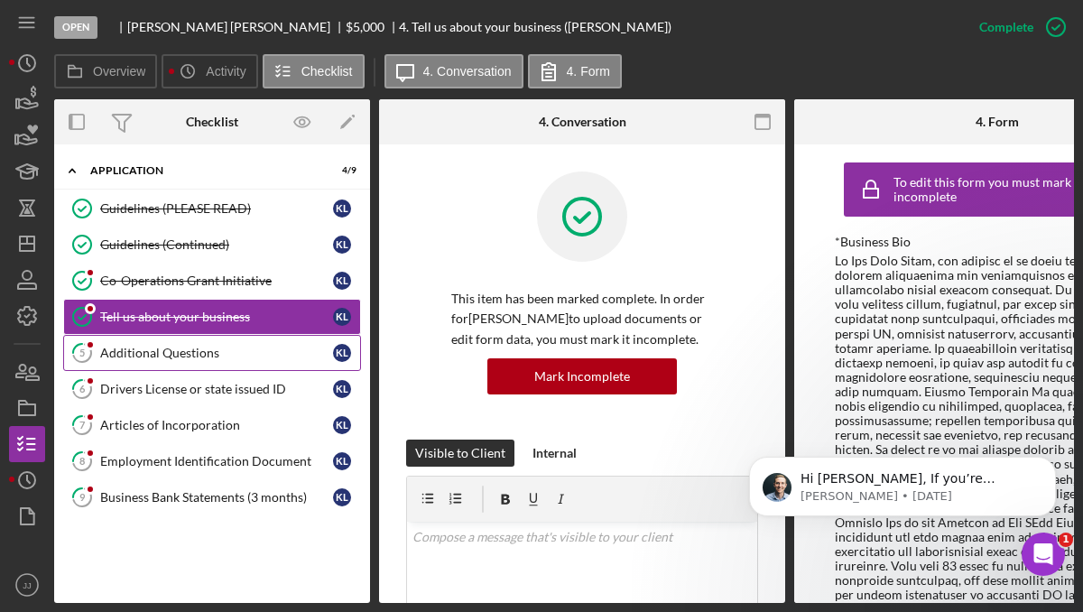
click at [226, 352] on div "Additional Questions" at bounding box center [216, 353] width 233 height 14
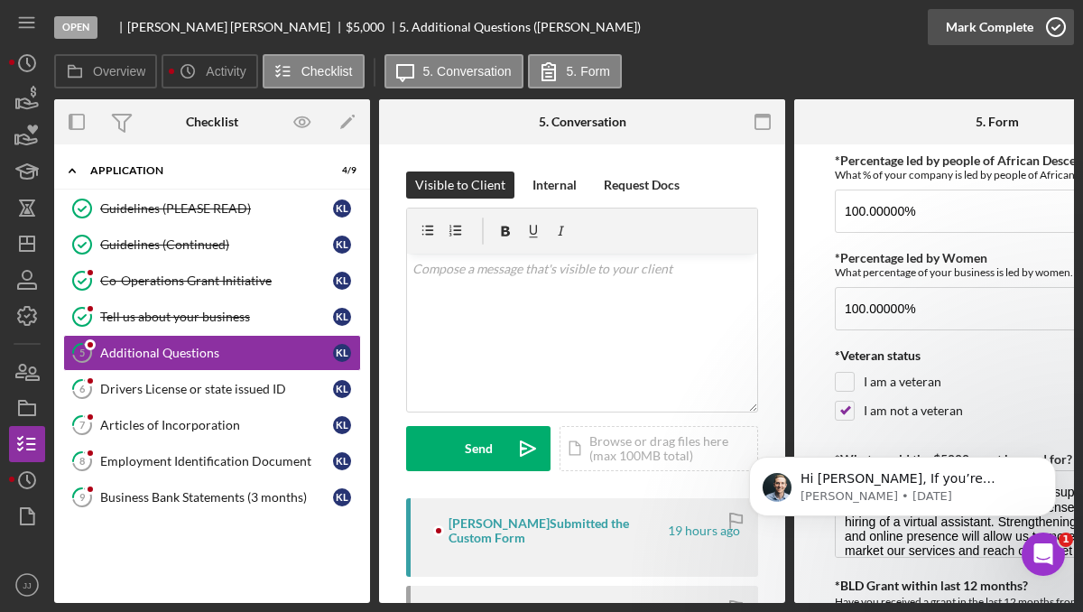
click at [1049, 23] on icon "button" at bounding box center [1055, 27] width 45 height 45
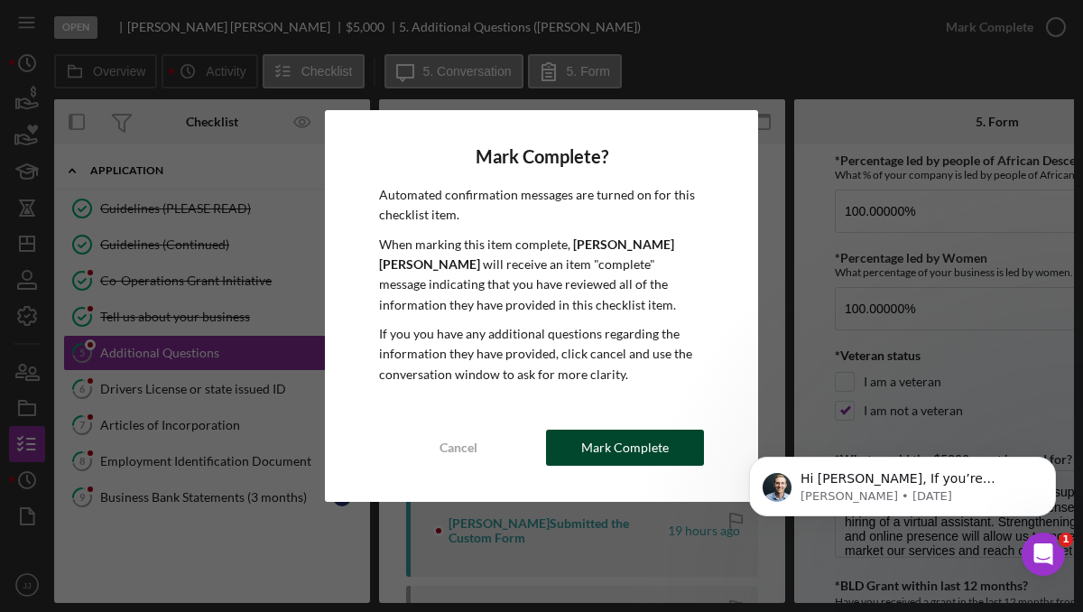
click at [633, 451] on div "Mark Complete" at bounding box center [625, 447] width 88 height 36
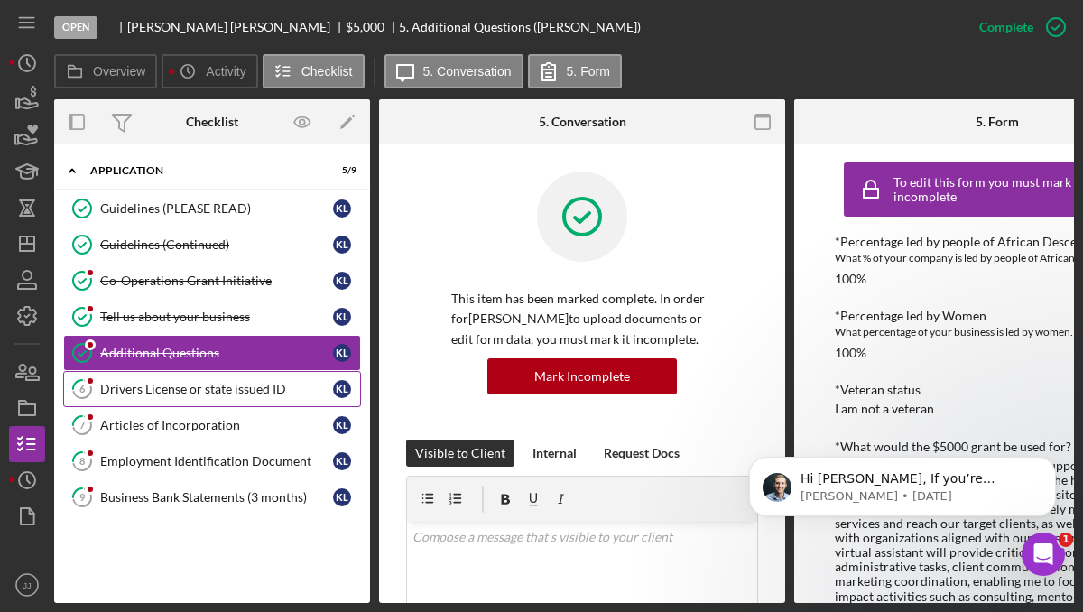
click at [230, 392] on div "Drivers License or state issued ID" at bounding box center [216, 389] width 233 height 14
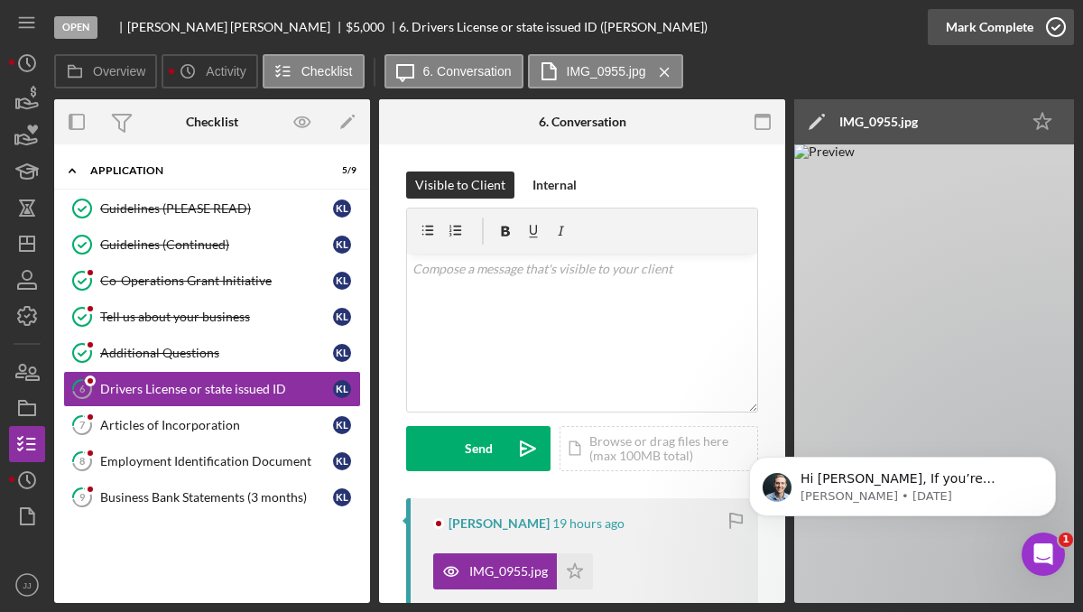
click at [1055, 13] on icon "button" at bounding box center [1055, 27] width 45 height 45
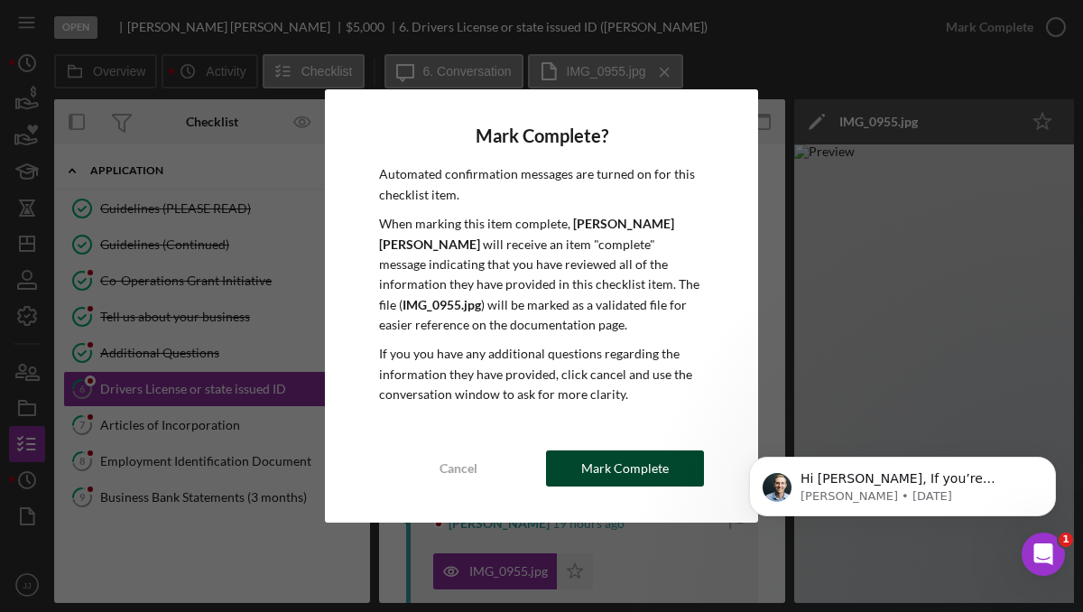
click at [628, 478] on div "Mark Complete" at bounding box center [625, 468] width 88 height 36
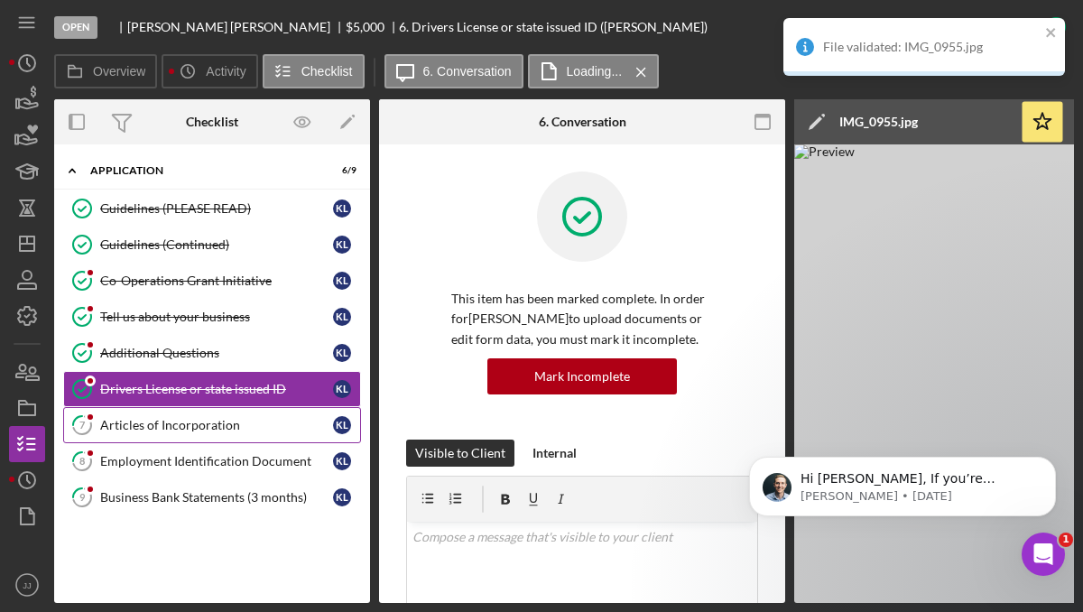
click at [182, 423] on div "Articles of Incorporation" at bounding box center [216, 425] width 233 height 14
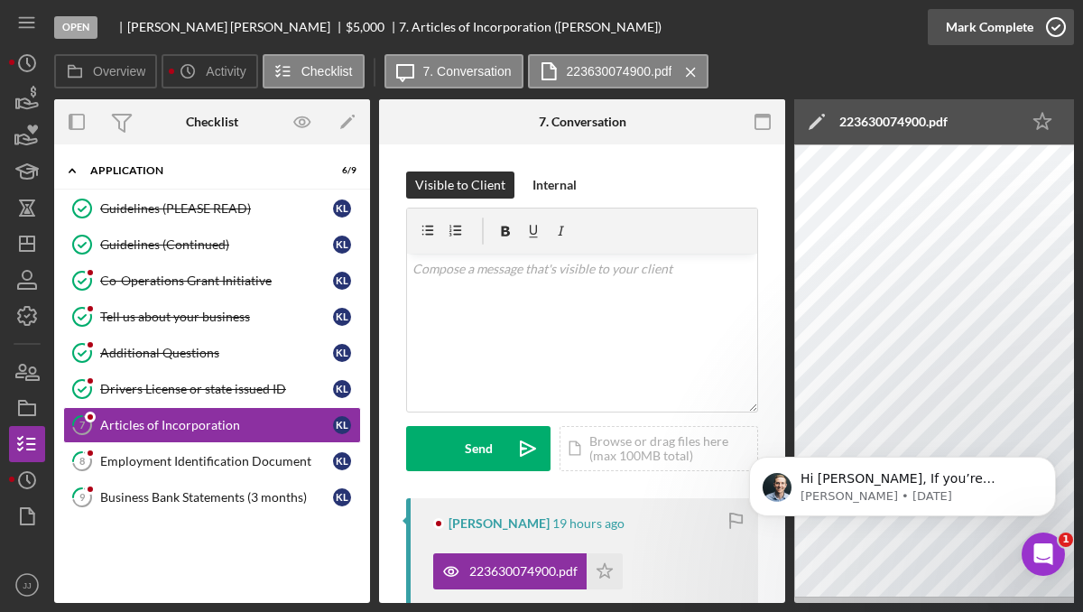
click at [1058, 31] on icon "button" at bounding box center [1055, 27] width 45 height 45
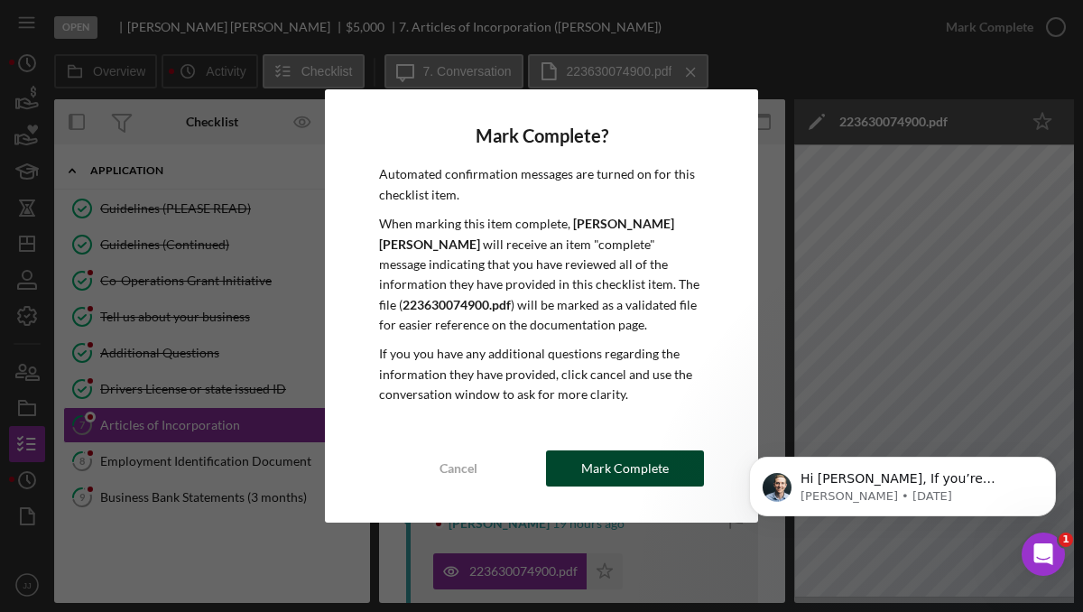
click at [640, 474] on div "Mark Complete" at bounding box center [625, 468] width 88 height 36
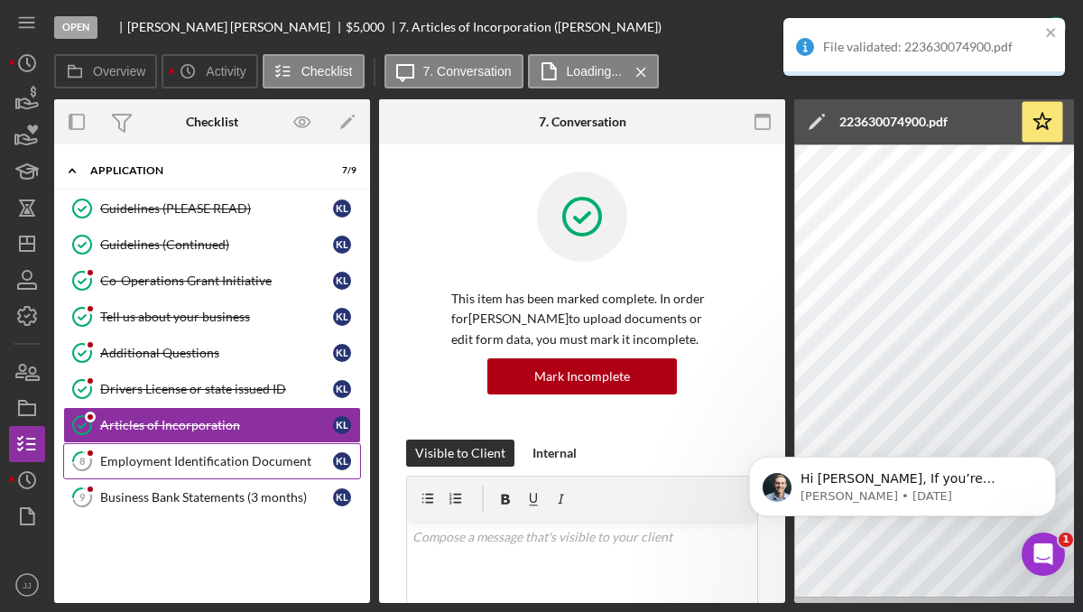
click at [259, 467] on div "Employment Identification Document" at bounding box center [216, 461] width 233 height 14
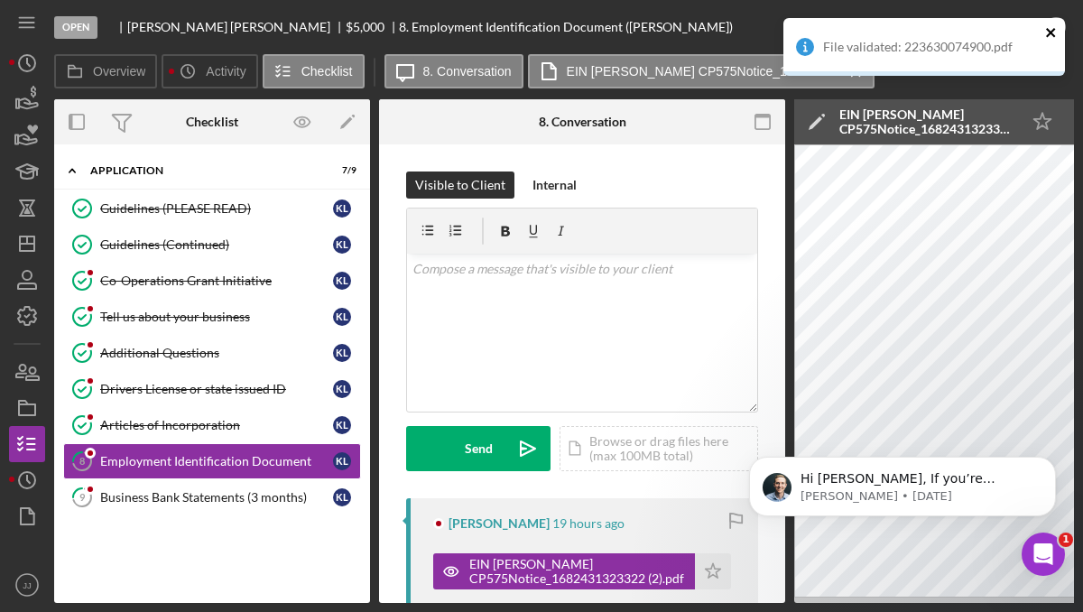
click at [1046, 28] on icon "close" at bounding box center [1050, 32] width 9 height 9
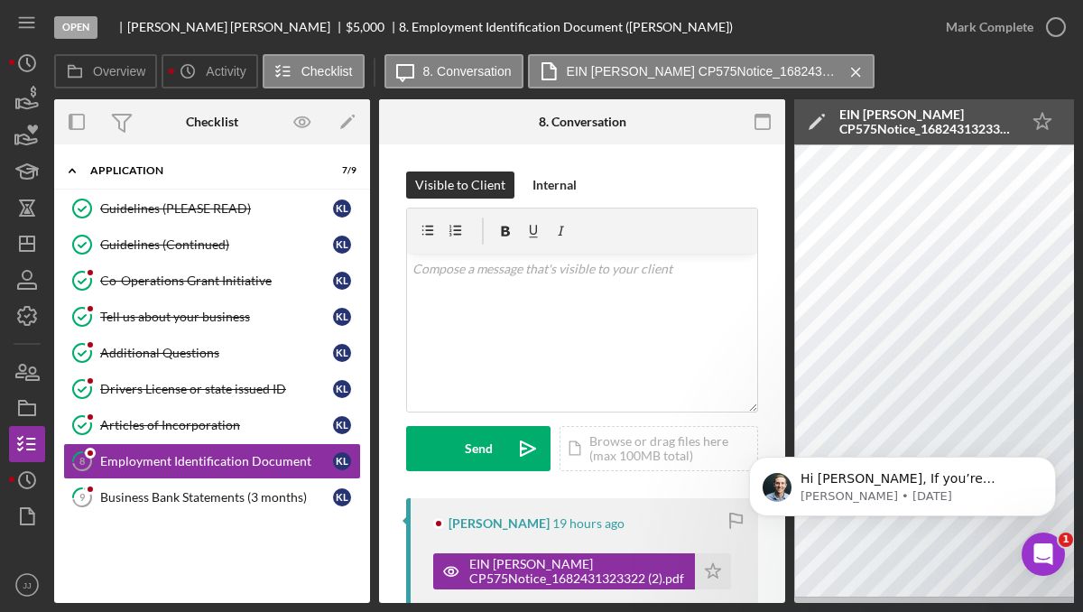
click at [1046, 28] on div "File validated: 223630074900.pdf" at bounding box center [923, 53] width 289 height 79
click at [1046, 23] on icon "button" at bounding box center [1055, 27] width 45 height 45
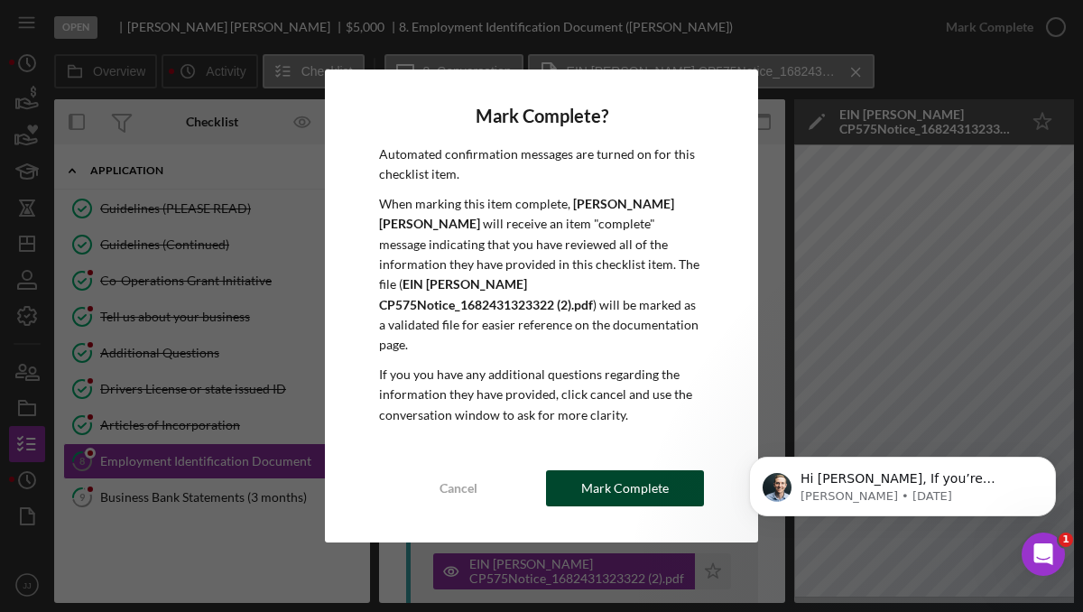
click at [633, 475] on div "Mark Complete" at bounding box center [625, 488] width 88 height 36
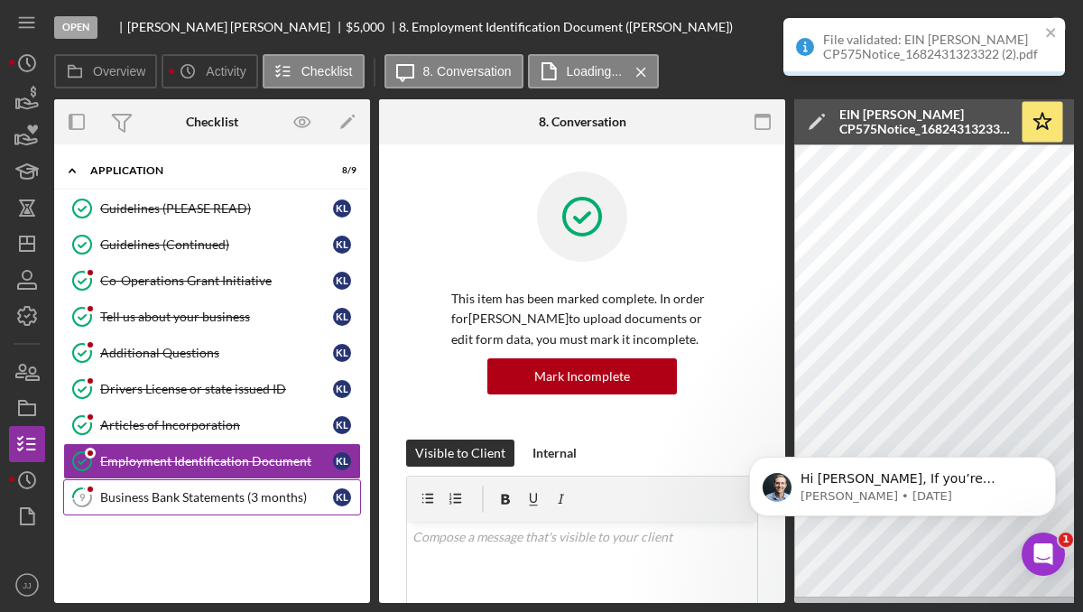
click at [231, 484] on link "9 Business Bank Statements (3 months) K L" at bounding box center [212, 497] width 298 height 36
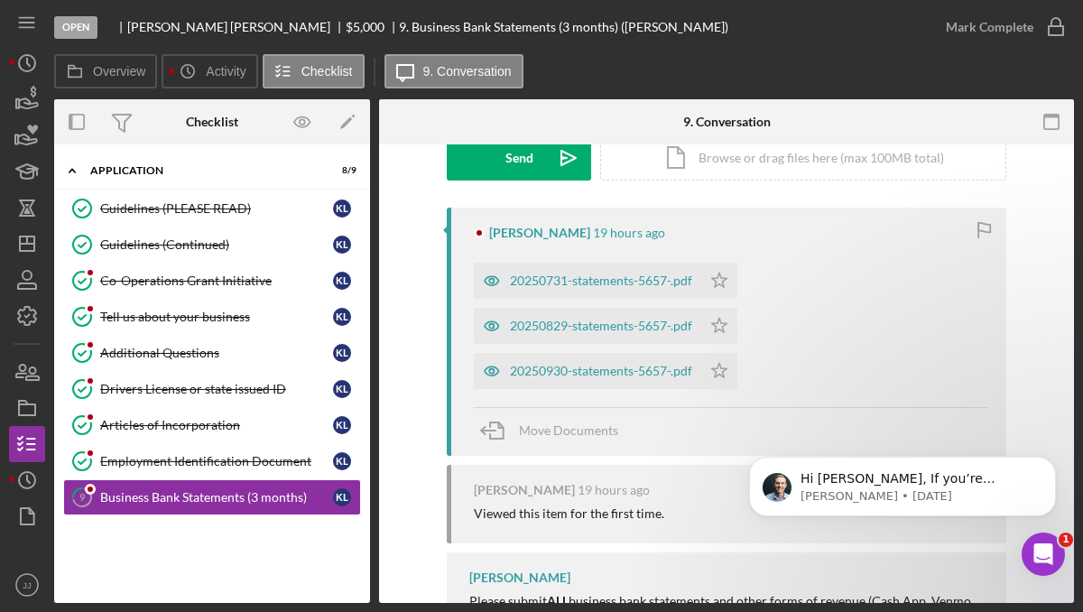
scroll to position [326, 0]
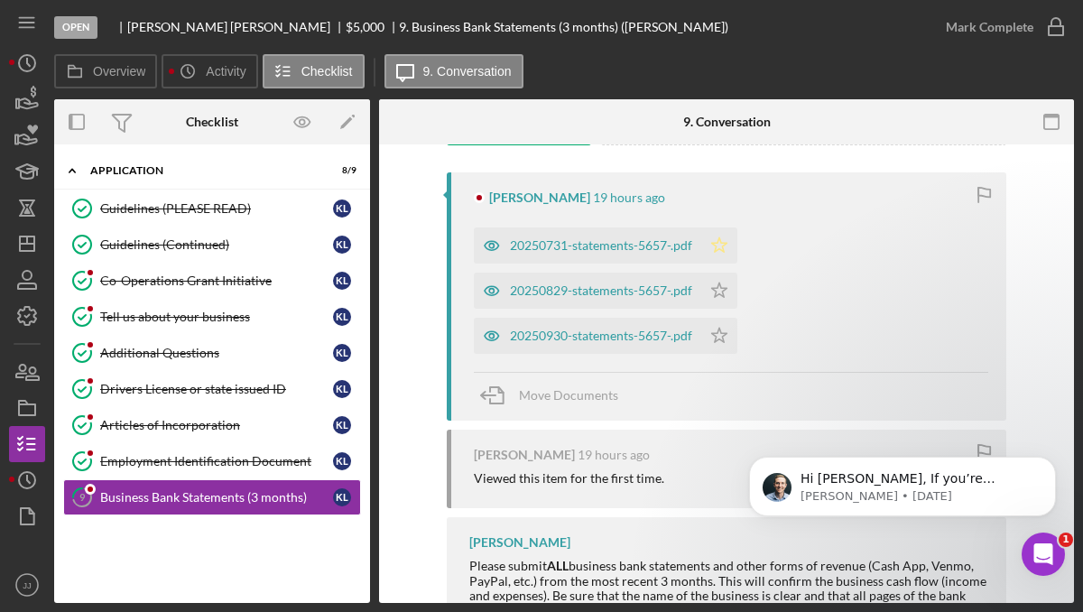
click at [714, 244] on icon "Icon/Star" at bounding box center [719, 245] width 36 height 36
click at [724, 290] on icon "Icon/Star" at bounding box center [719, 290] width 36 height 36
click at [723, 337] on icon "Icon/Star" at bounding box center [719, 336] width 36 height 36
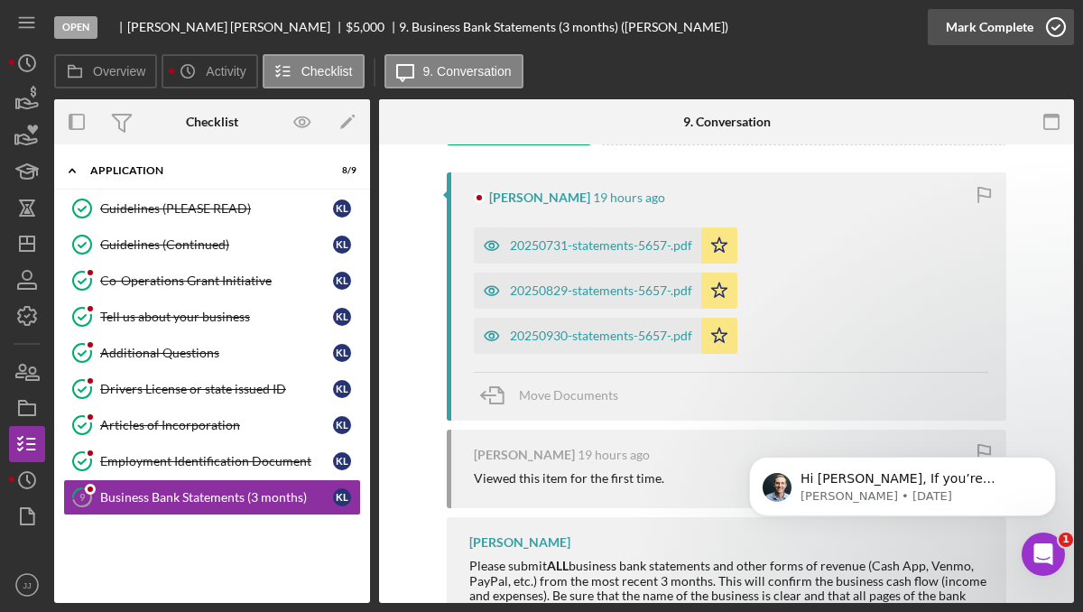
click at [1052, 28] on polyline "button" at bounding box center [1055, 27] width 7 height 5
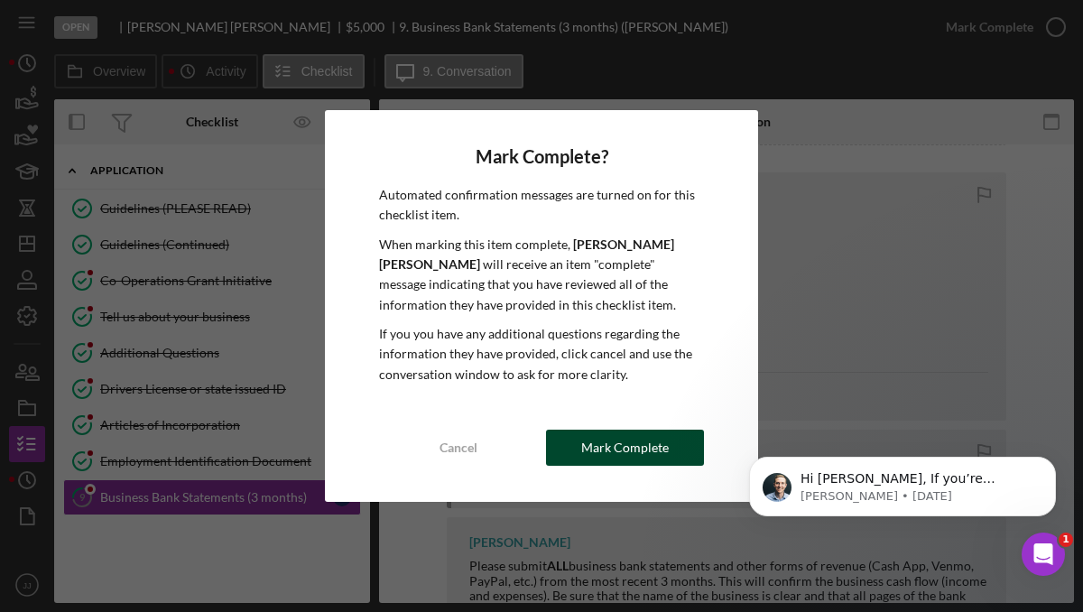
click at [598, 451] on div "Mark Complete" at bounding box center [625, 447] width 88 height 36
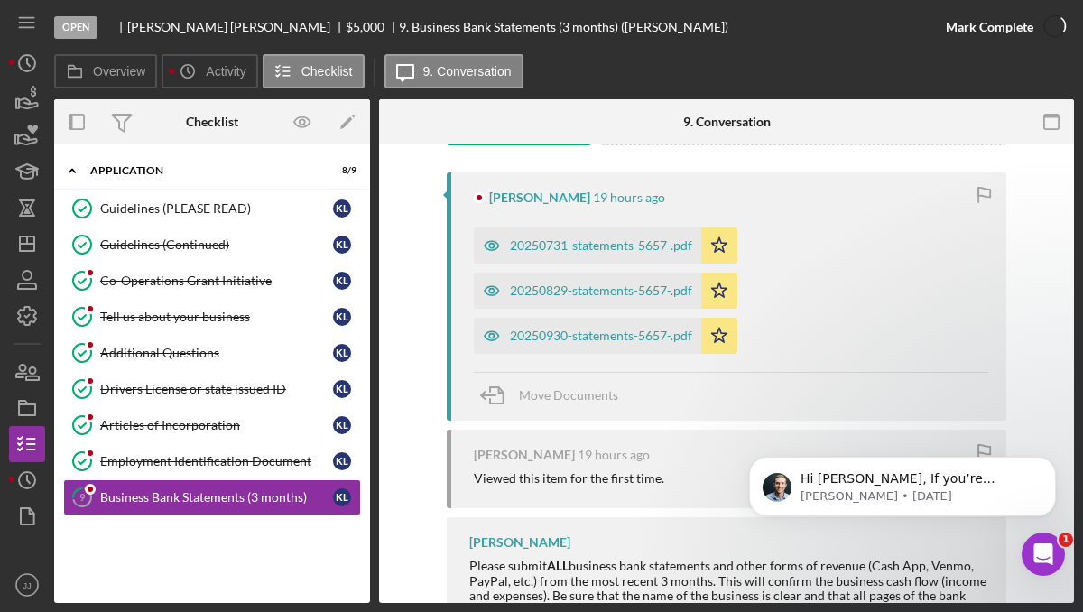
scroll to position [574, 0]
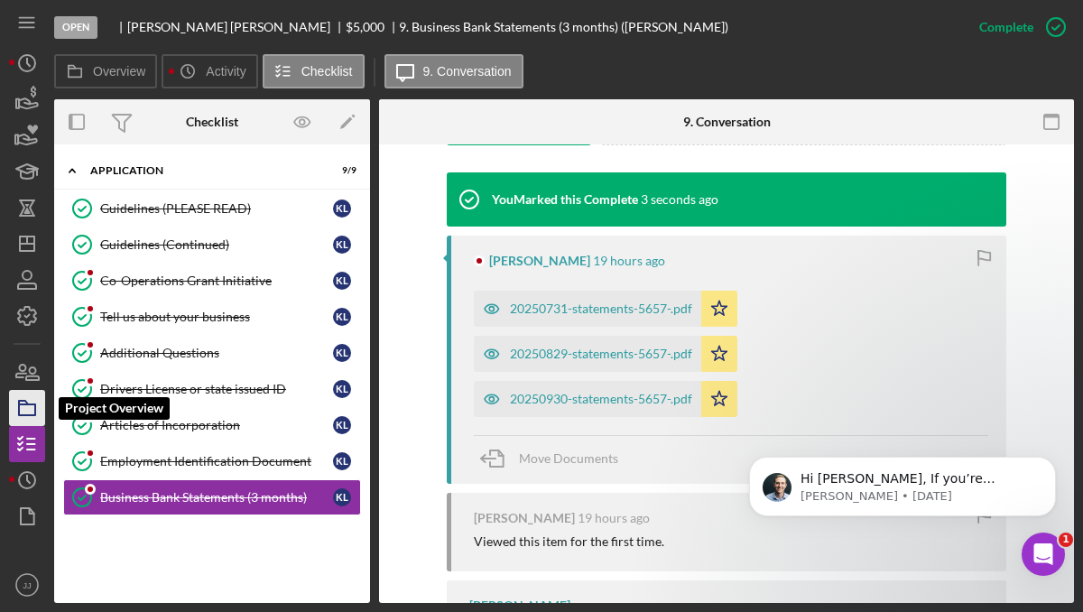
click at [36, 404] on icon "button" at bounding box center [27, 407] width 45 height 45
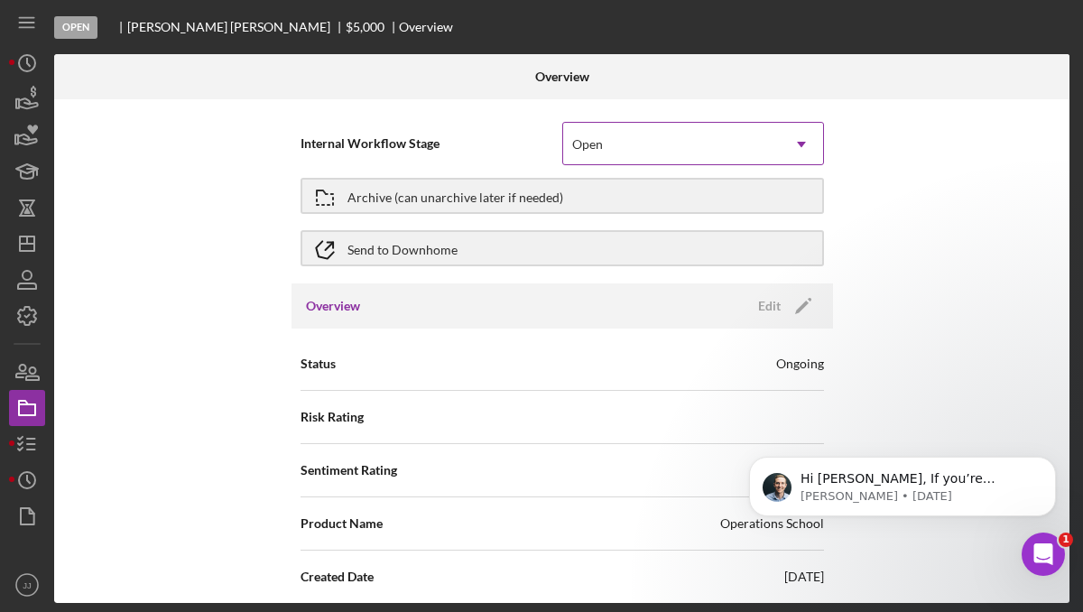
click at [613, 145] on div "Open" at bounding box center [671, 144] width 217 height 41
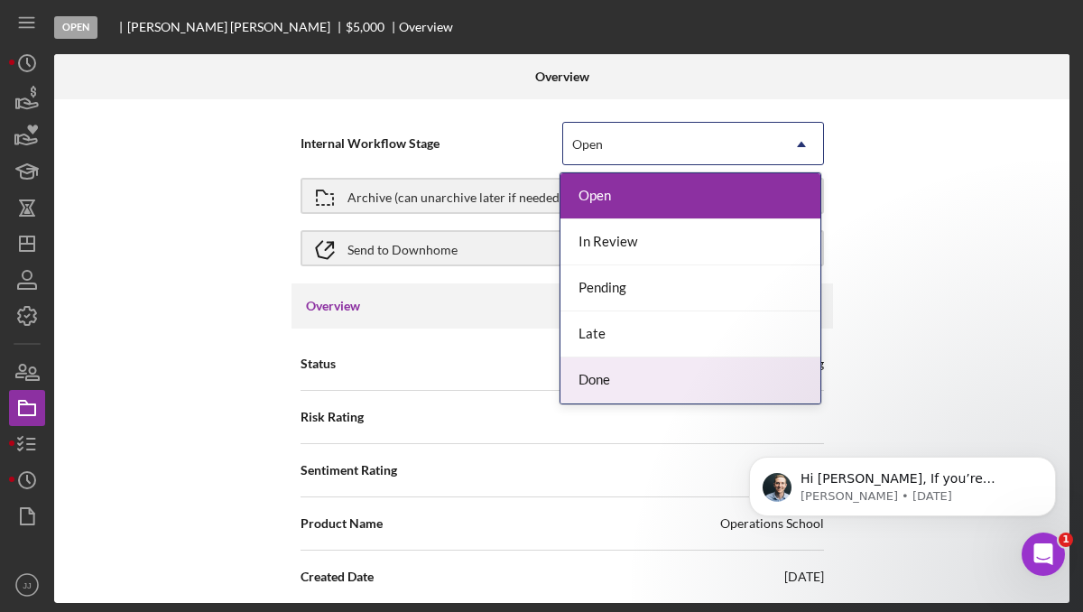
click at [638, 367] on div "Done" at bounding box center [690, 380] width 260 height 46
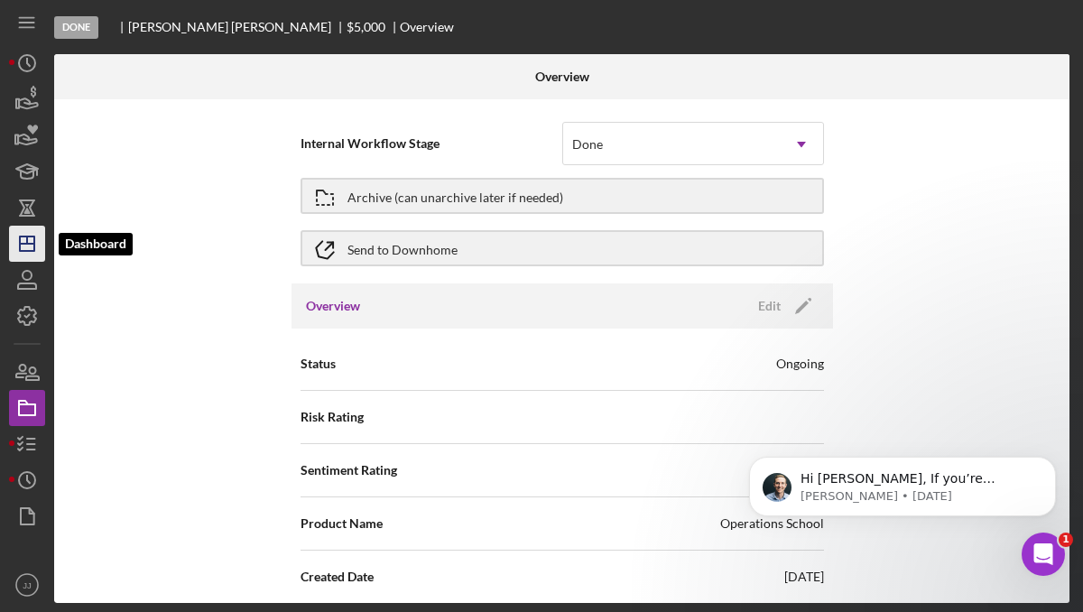
click at [34, 246] on polygon "button" at bounding box center [27, 243] width 14 height 14
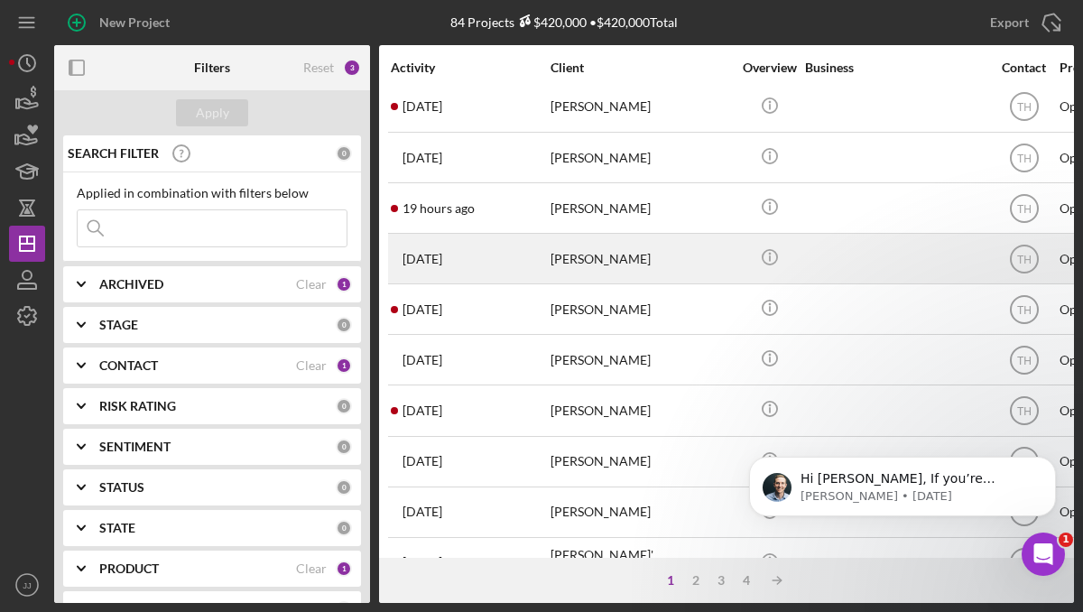
scroll to position [807, 0]
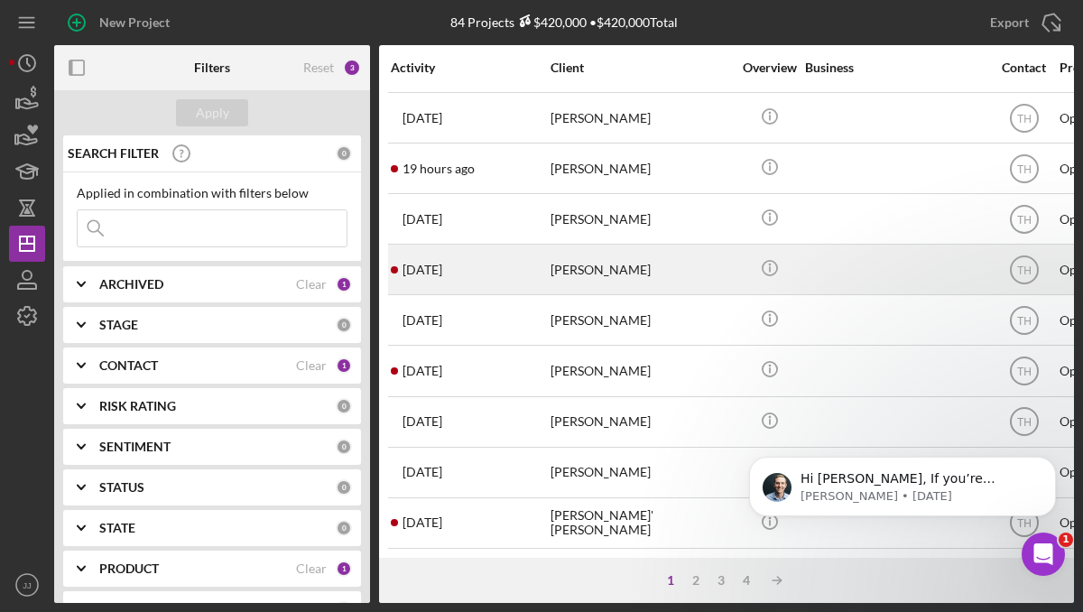
click at [597, 280] on div "[PERSON_NAME]" at bounding box center [640, 269] width 180 height 48
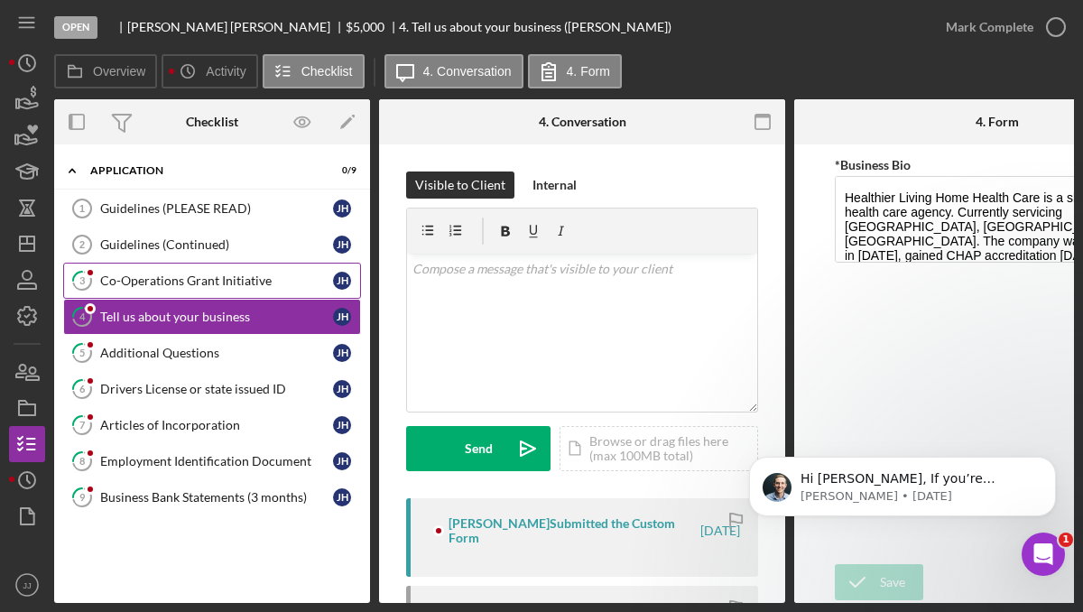
click at [280, 283] on div "Co-Operations Grant Initiative" at bounding box center [216, 280] width 233 height 14
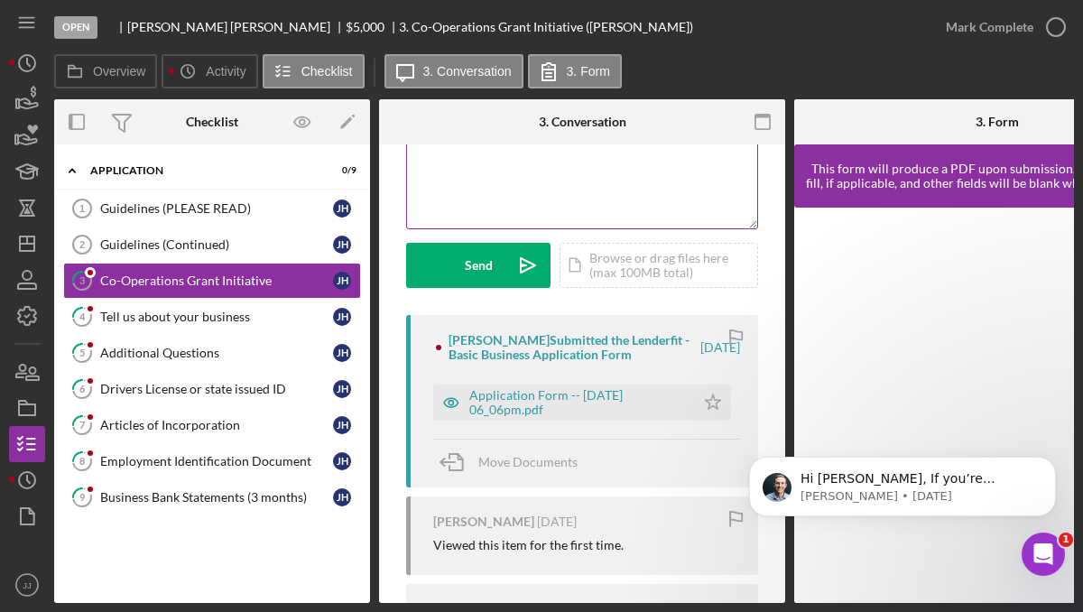
scroll to position [184, 0]
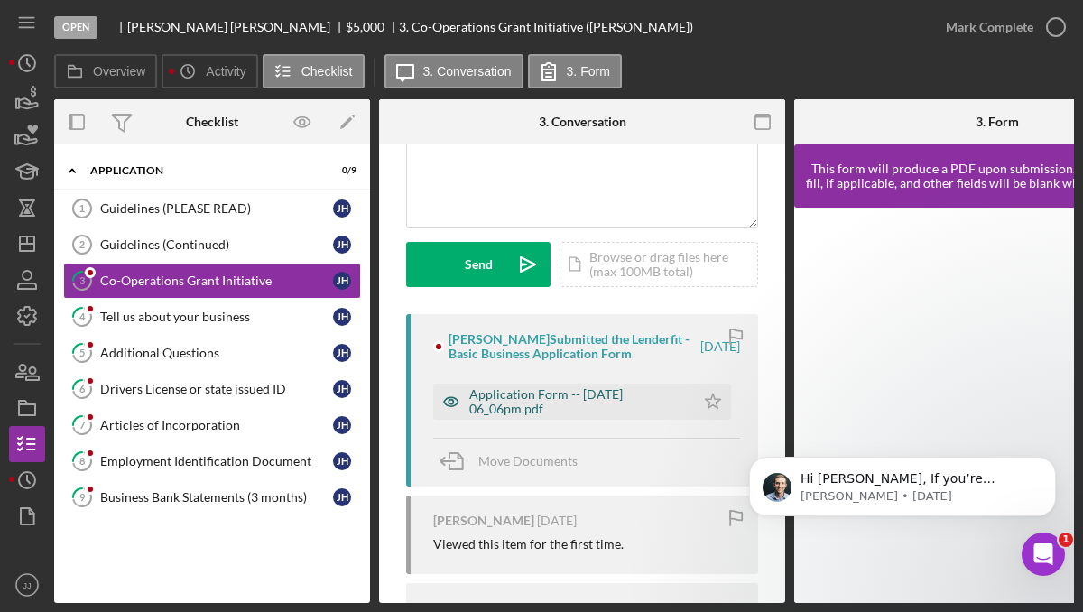
click at [536, 400] on div "Application Form -- [DATE] 06_06pm.pdf" at bounding box center [577, 401] width 217 height 29
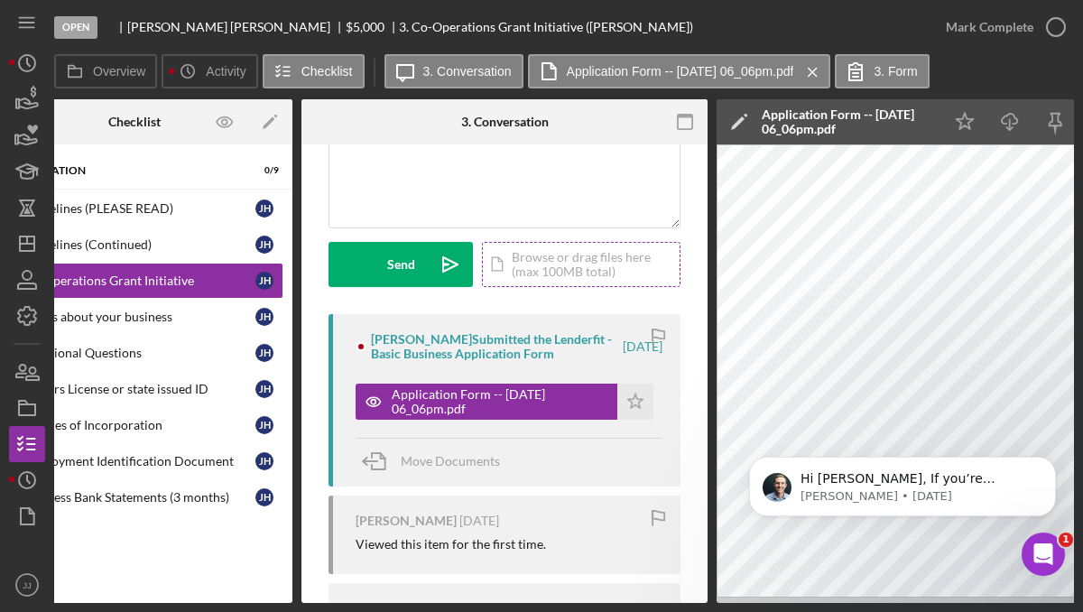
scroll to position [0, 0]
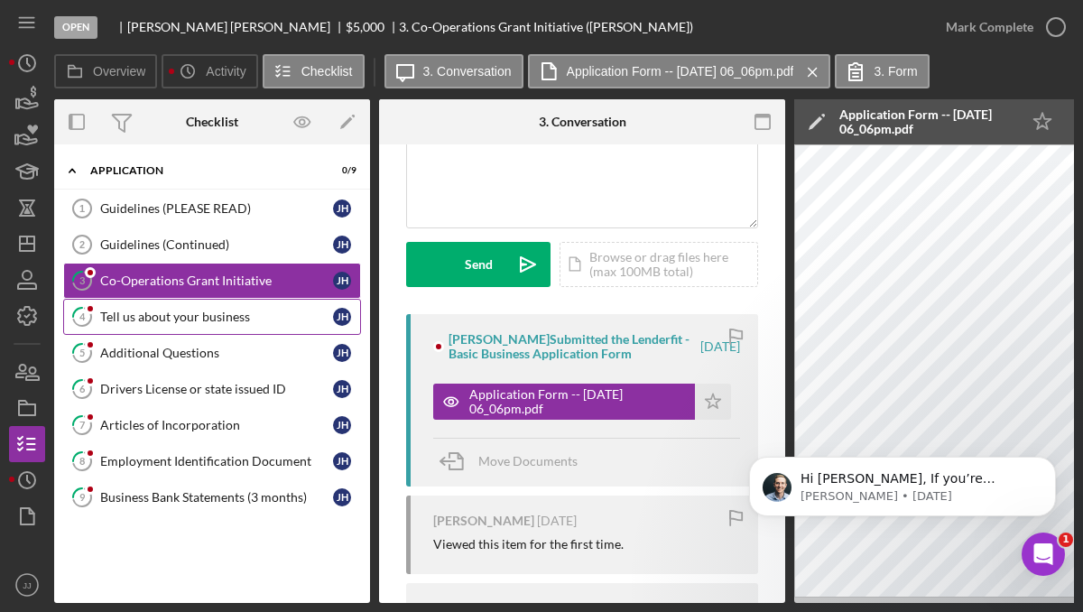
click at [231, 322] on div "Tell us about your business" at bounding box center [216, 316] width 233 height 14
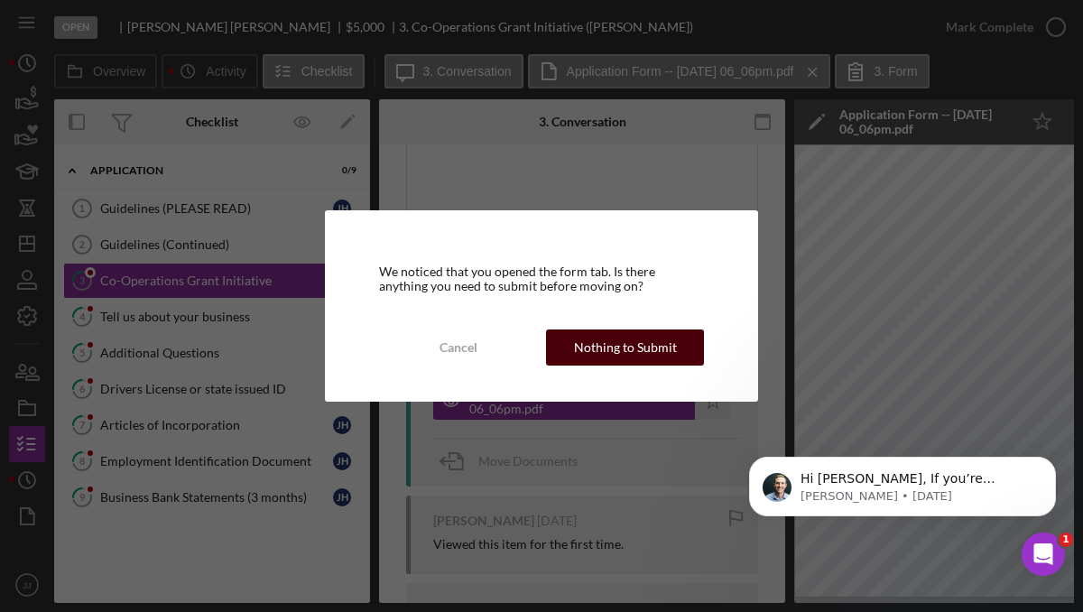
click at [626, 351] on div "Nothing to Submit" at bounding box center [625, 347] width 103 height 36
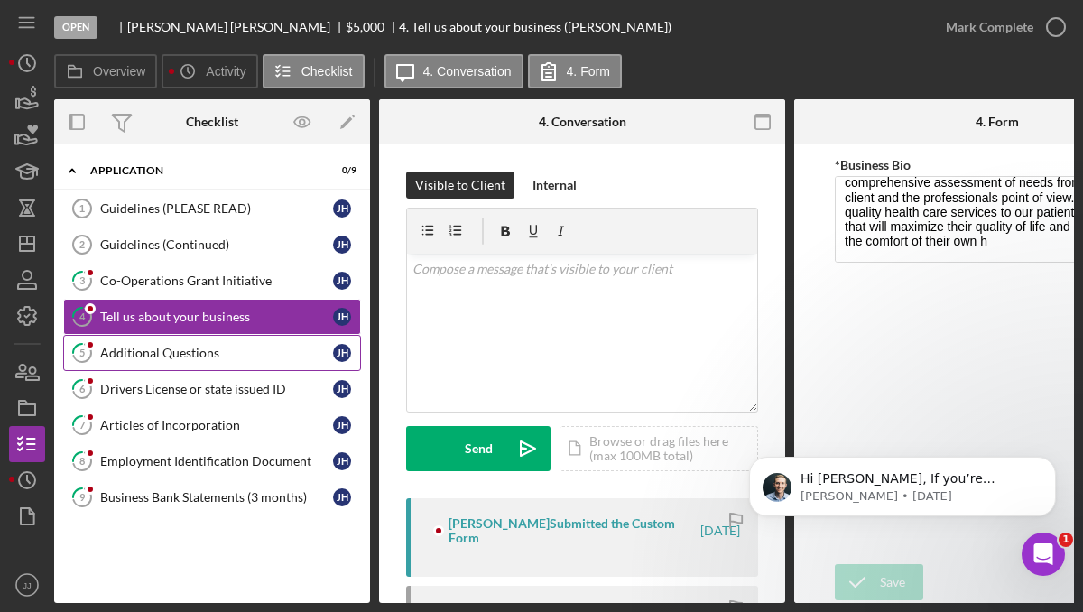
click at [252, 356] on div "Additional Questions" at bounding box center [216, 353] width 233 height 14
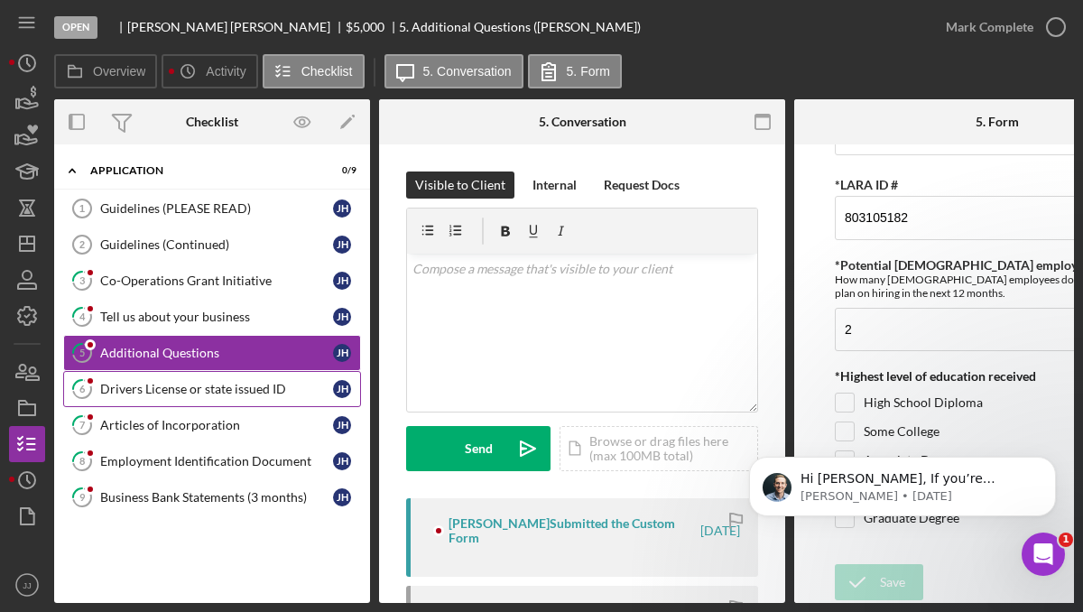
click at [232, 373] on link "6 Drivers License or state issued ID [PERSON_NAME]" at bounding box center [212, 389] width 298 height 36
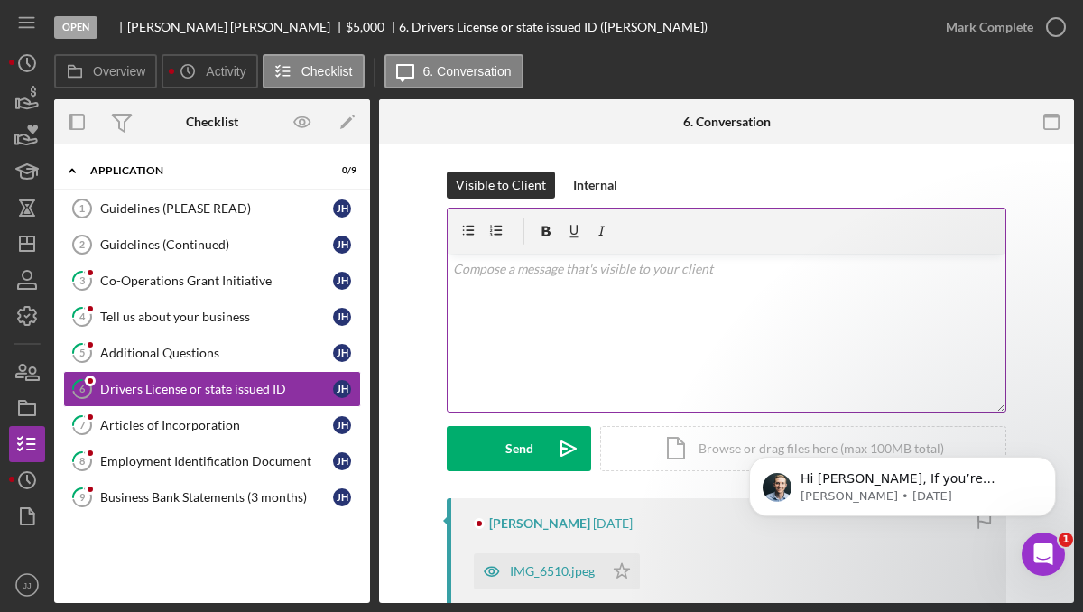
scroll to position [112, 0]
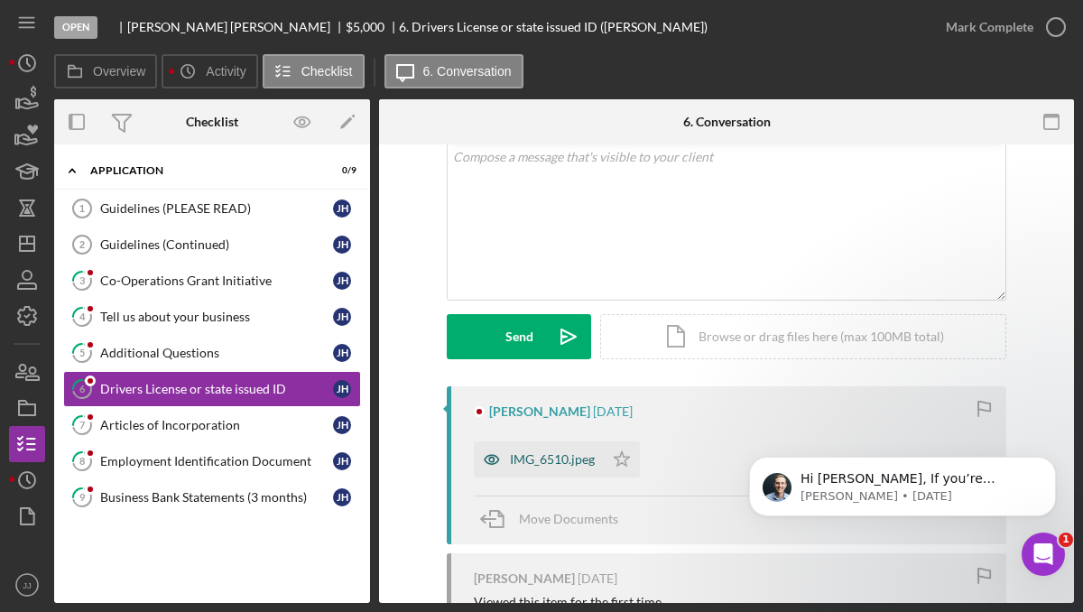
click at [531, 461] on div "IMG_6510.jpeg" at bounding box center [552, 459] width 85 height 14
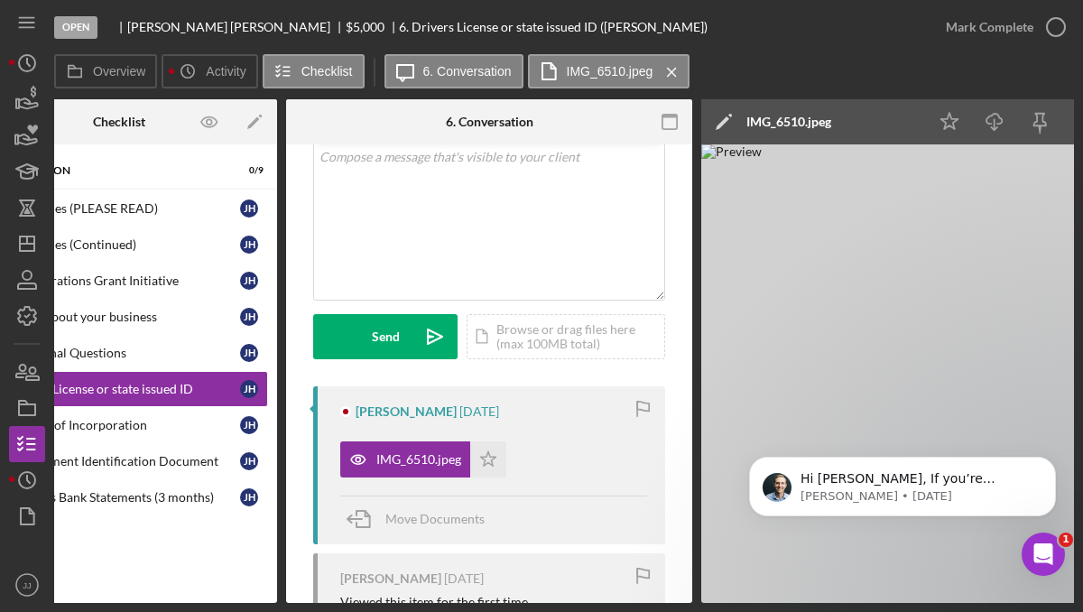
scroll to position [0, 0]
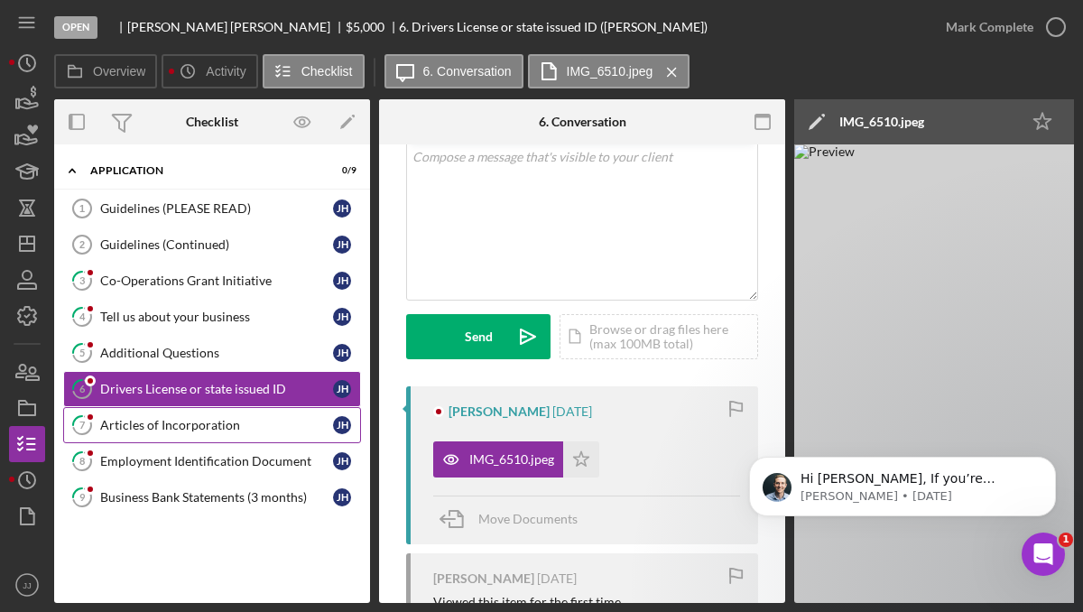
click at [194, 431] on div "Articles of Incorporation" at bounding box center [216, 425] width 233 height 14
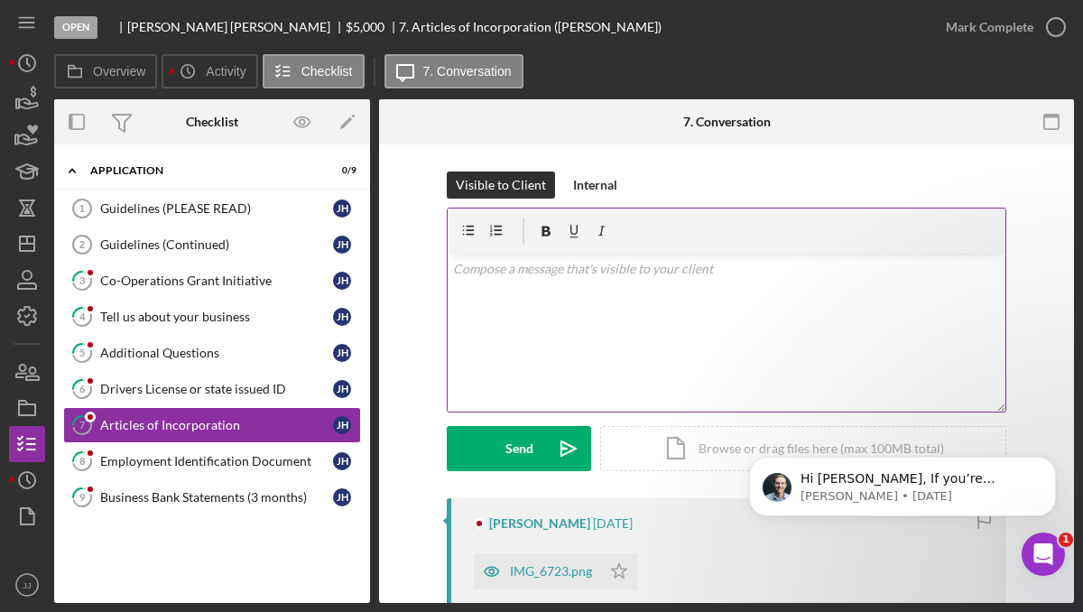
scroll to position [95, 0]
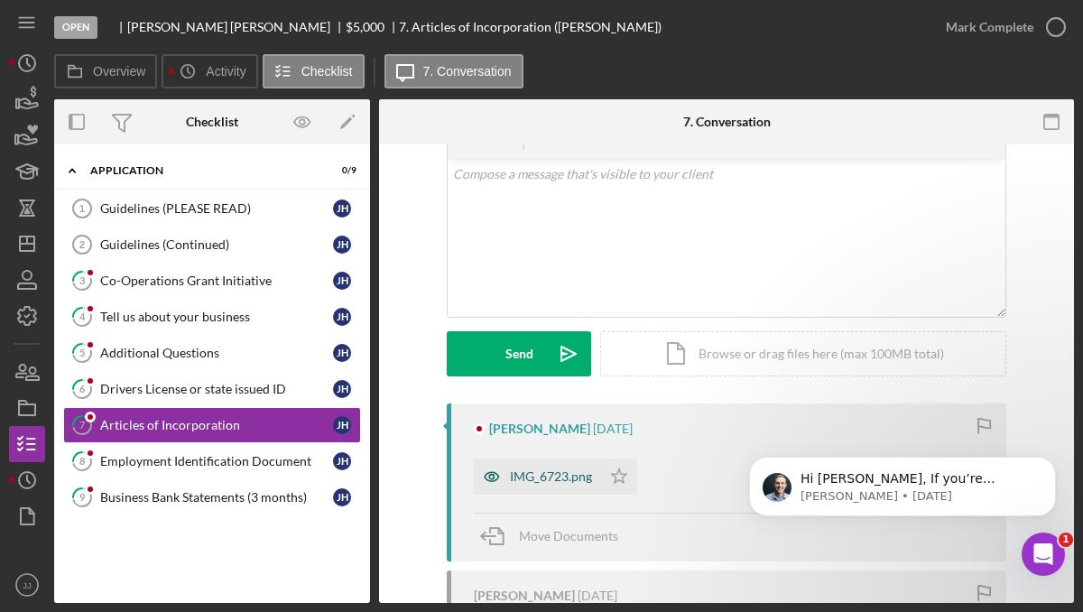
click at [535, 469] on div "IMG_6723.png" at bounding box center [551, 476] width 82 height 14
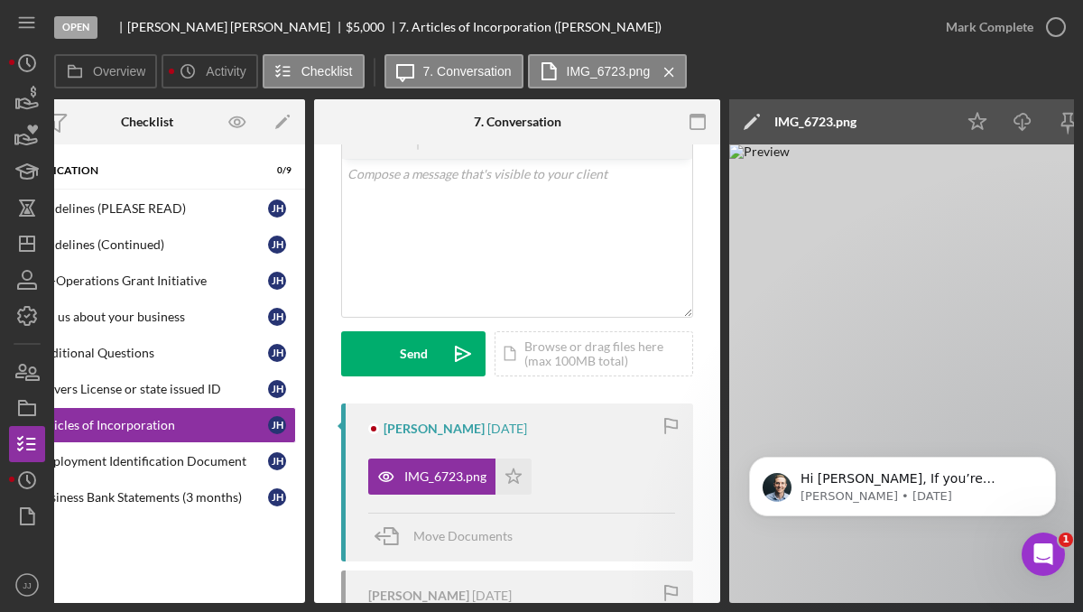
scroll to position [0, 0]
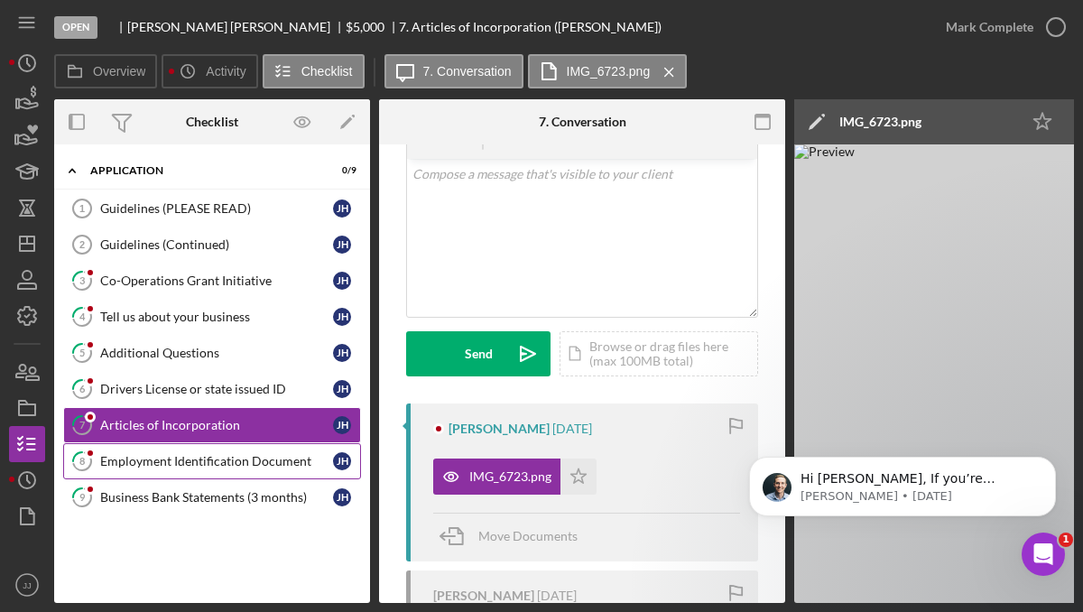
click at [150, 471] on link "8 Employment Identification Document [PERSON_NAME]" at bounding box center [212, 461] width 298 height 36
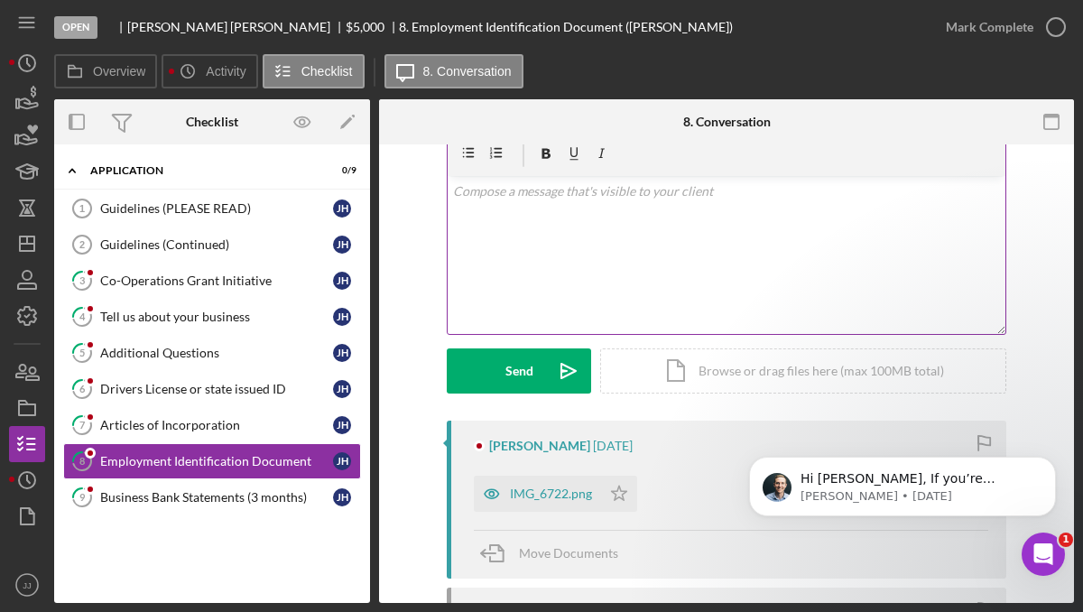
scroll to position [79, 0]
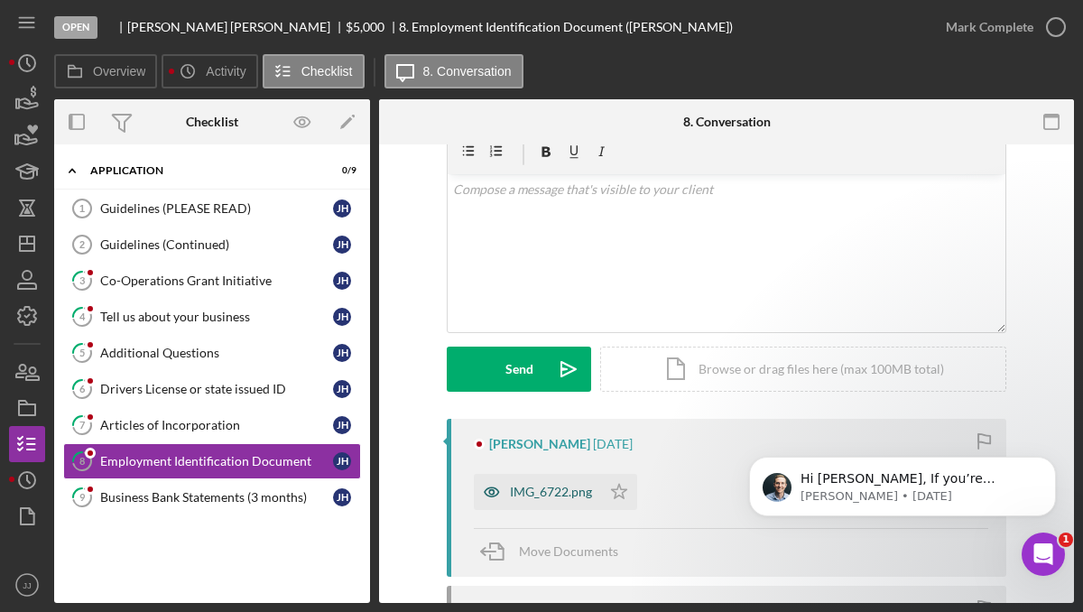
click at [557, 487] on div "IMG_6722.png" at bounding box center [551, 491] width 82 height 14
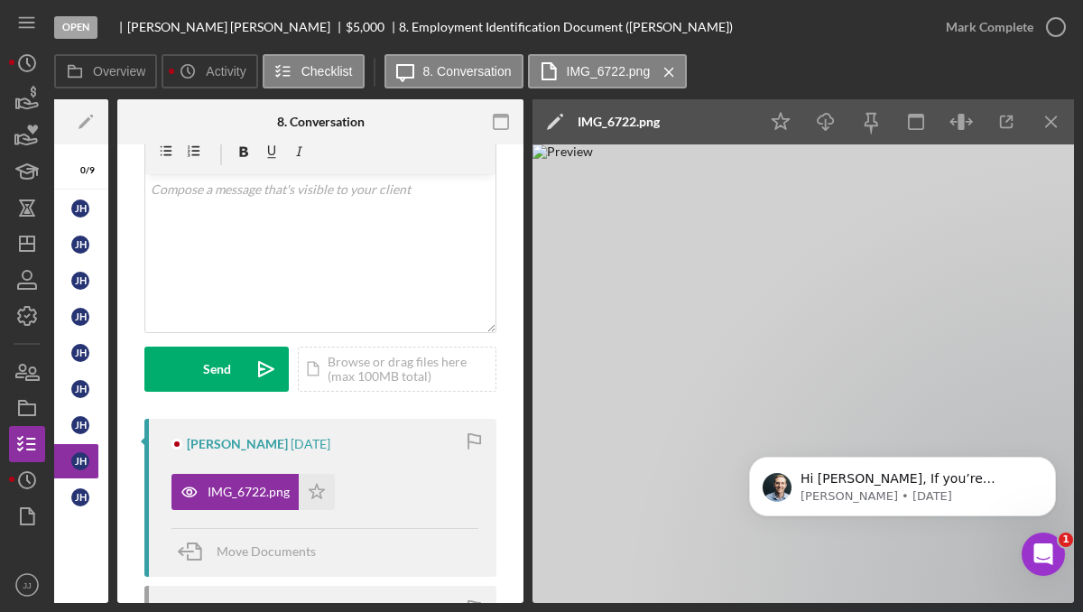
scroll to position [0, 0]
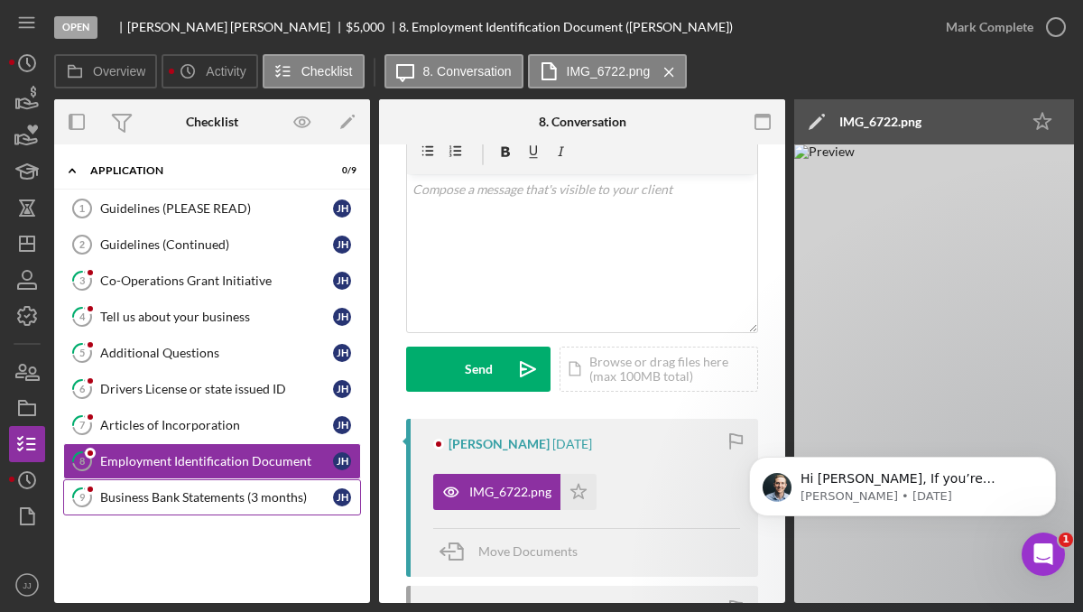
click at [207, 493] on div "Business Bank Statements (3 months)" at bounding box center [216, 497] width 233 height 14
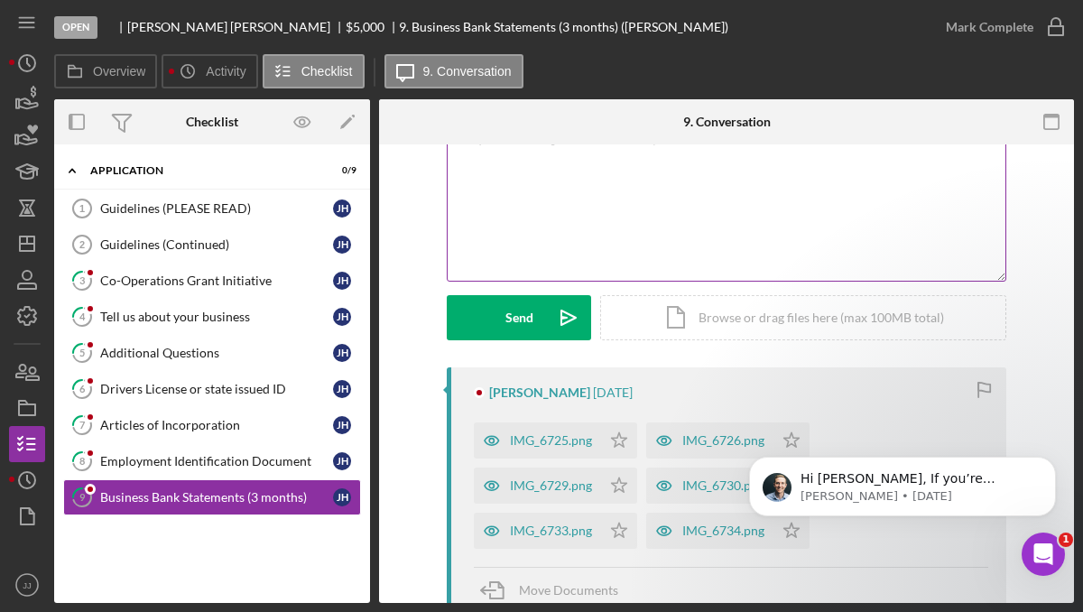
scroll to position [251, 0]
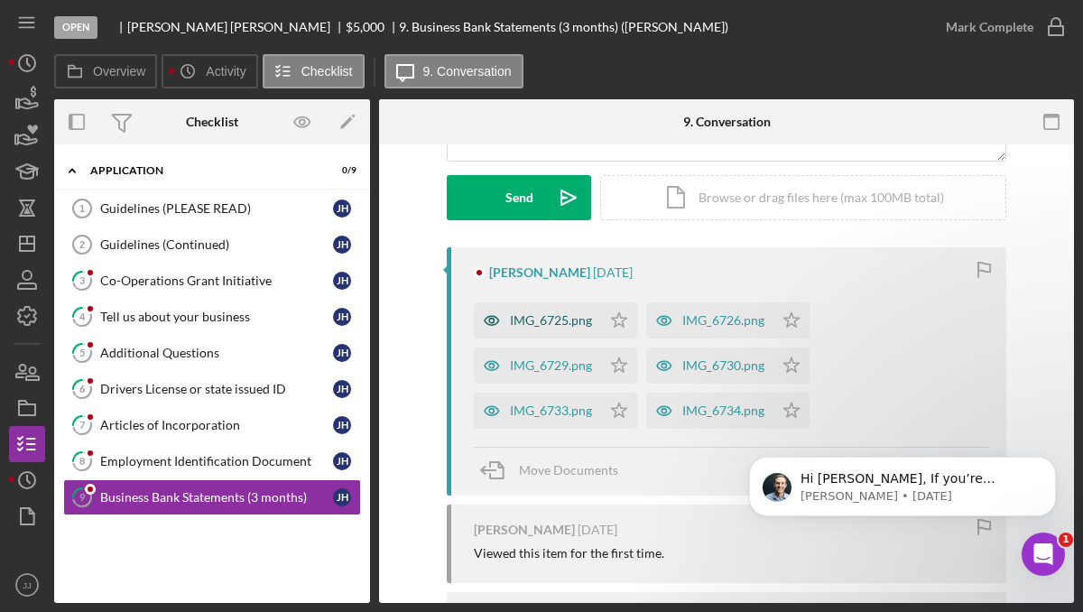
click at [566, 332] on div "IMG_6725.png" at bounding box center [537, 320] width 127 height 36
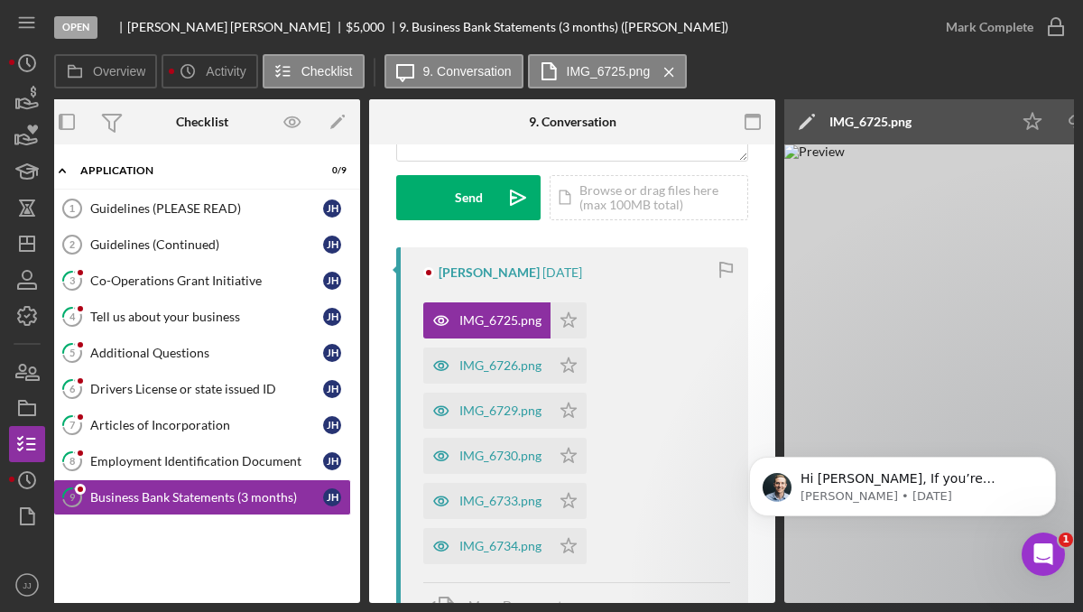
scroll to position [0, 0]
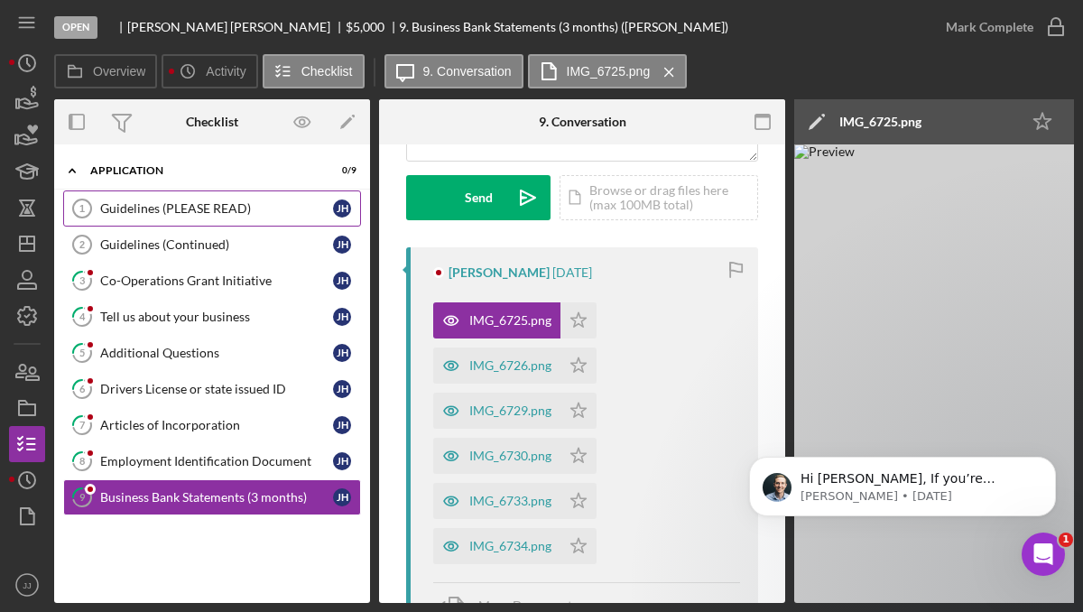
click at [223, 206] on div "Guidelines (PLEASE READ)" at bounding box center [216, 208] width 233 height 14
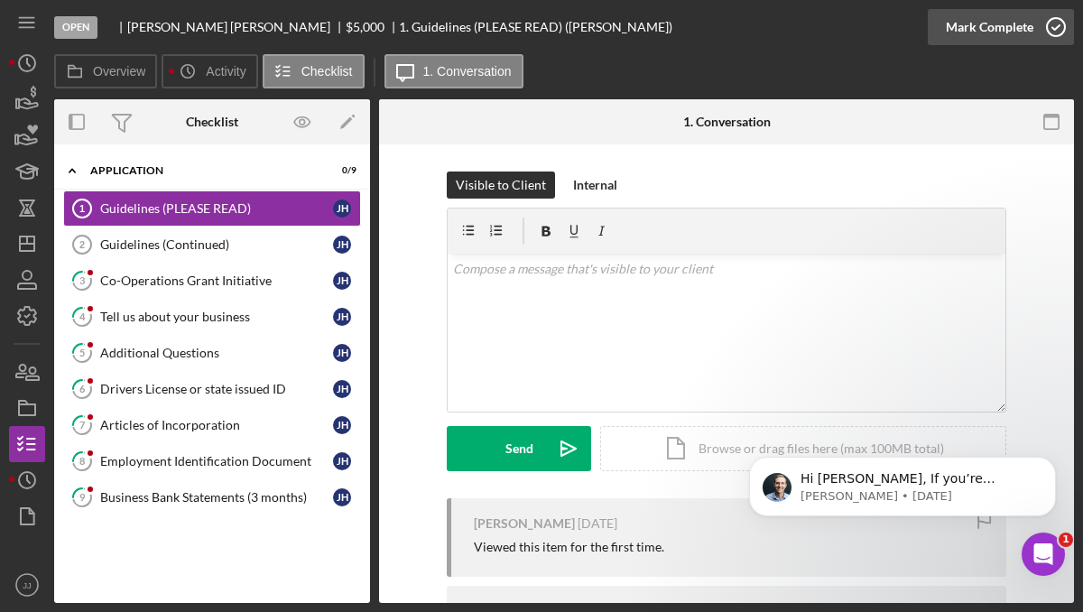
click at [1046, 30] on icon "button" at bounding box center [1055, 27] width 45 height 45
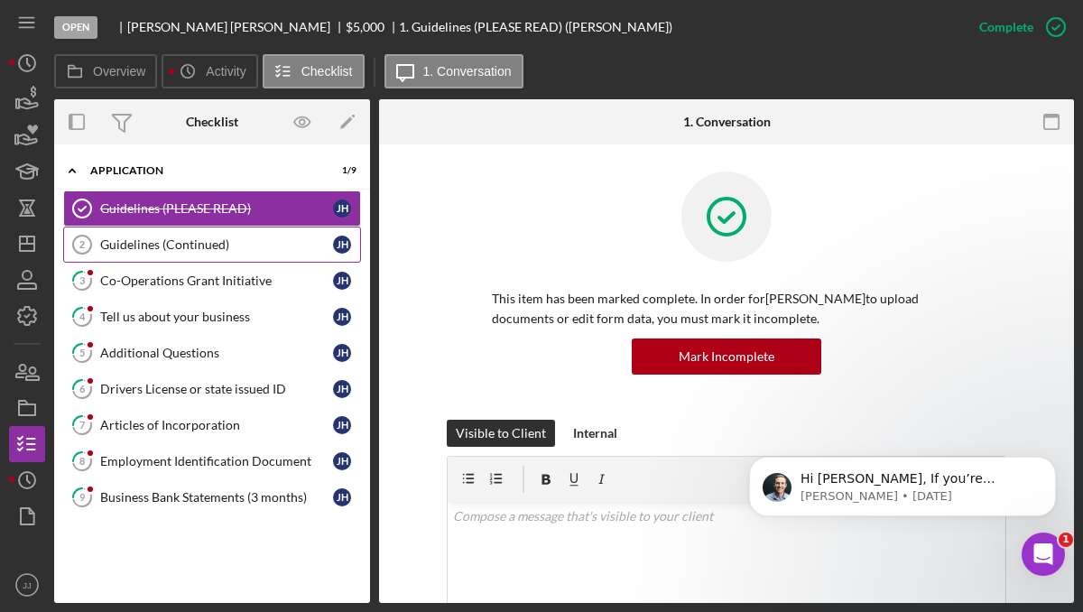
click at [262, 249] on div "Guidelines (Continued)" at bounding box center [216, 244] width 233 height 14
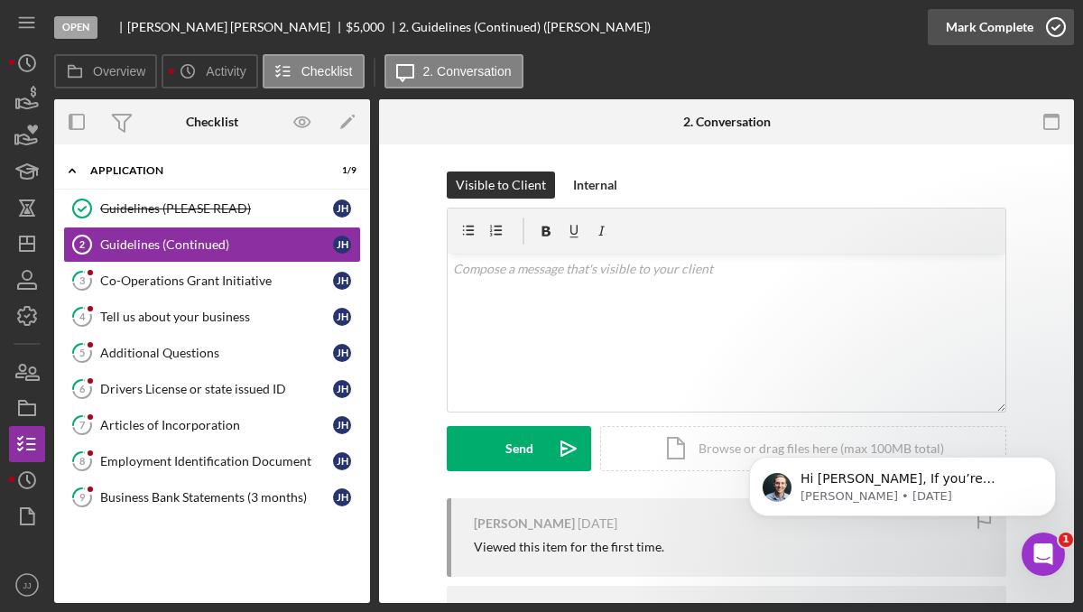
click at [1057, 35] on icon "button" at bounding box center [1055, 27] width 45 height 45
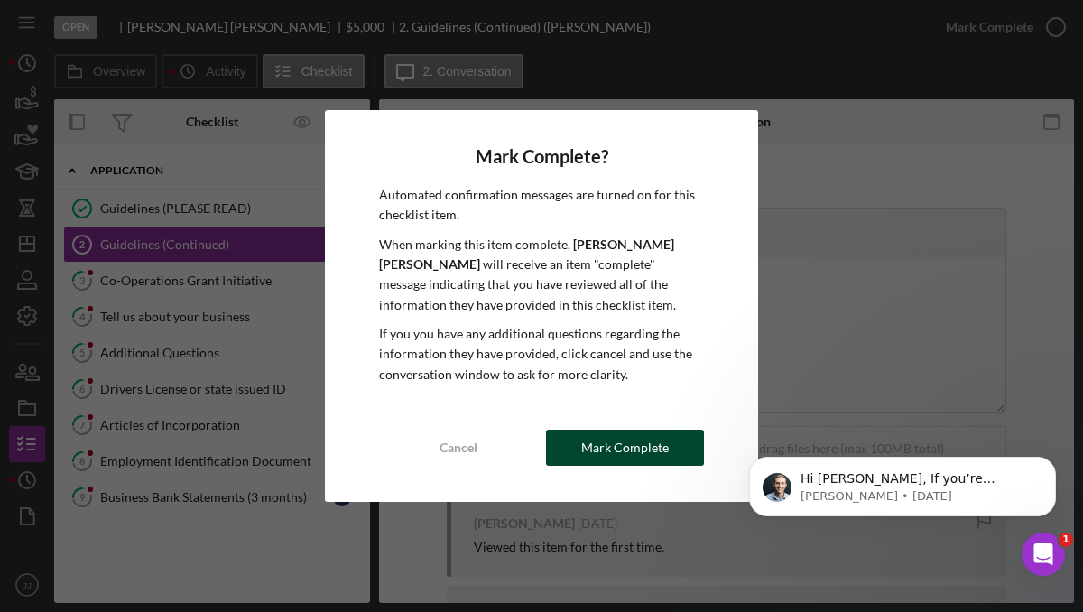
click at [612, 443] on div "Mark Complete" at bounding box center [625, 447] width 88 height 36
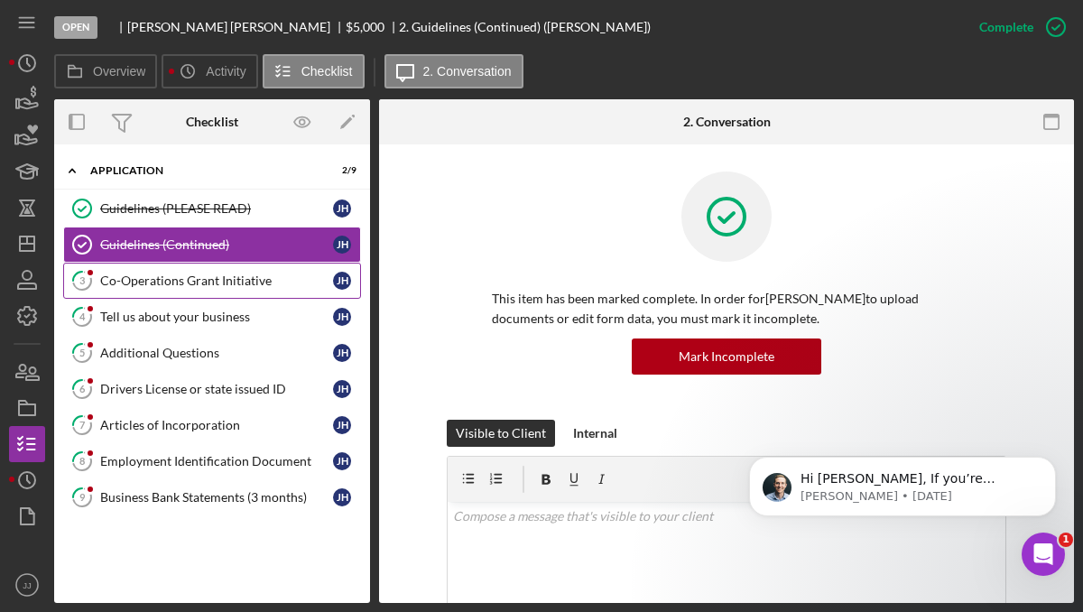
click at [223, 283] on div "Co-Operations Grant Initiative" at bounding box center [216, 280] width 233 height 14
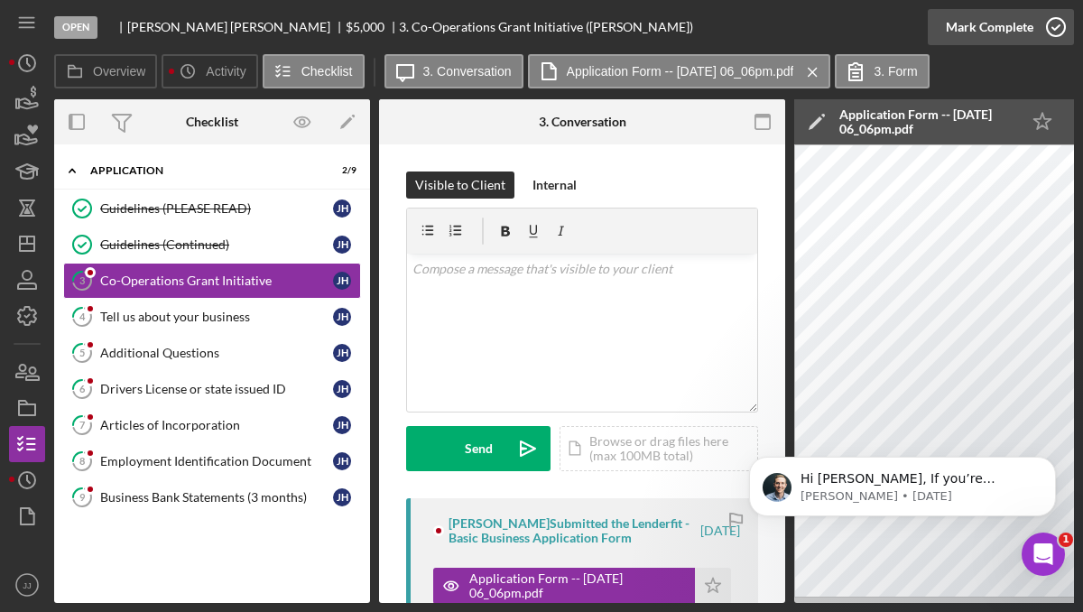
click at [1052, 28] on polyline "button" at bounding box center [1055, 27] width 7 height 5
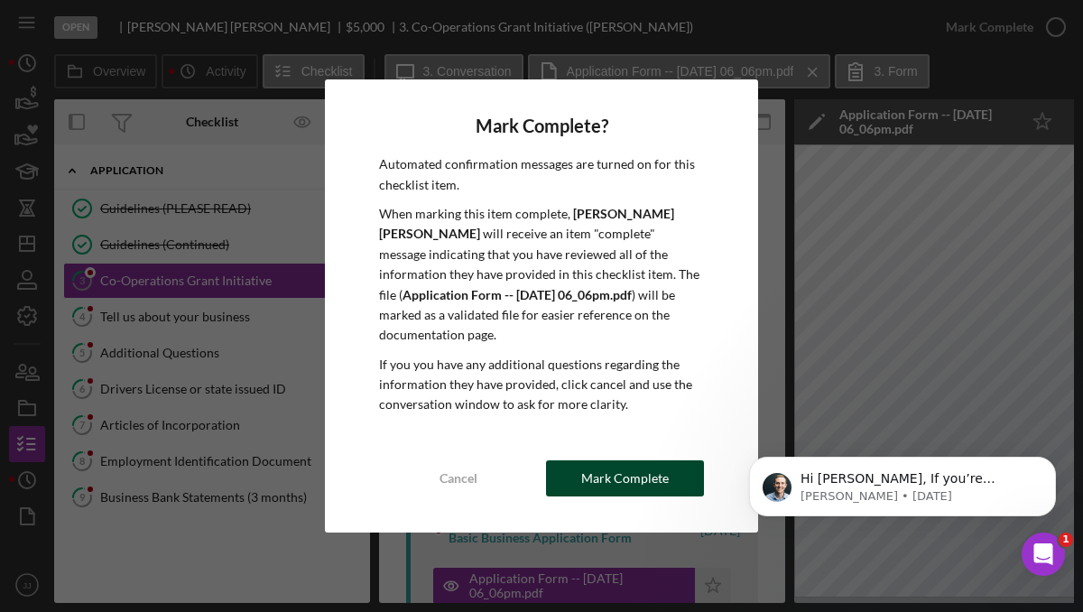
click at [604, 470] on div "Mark Complete" at bounding box center [625, 478] width 88 height 36
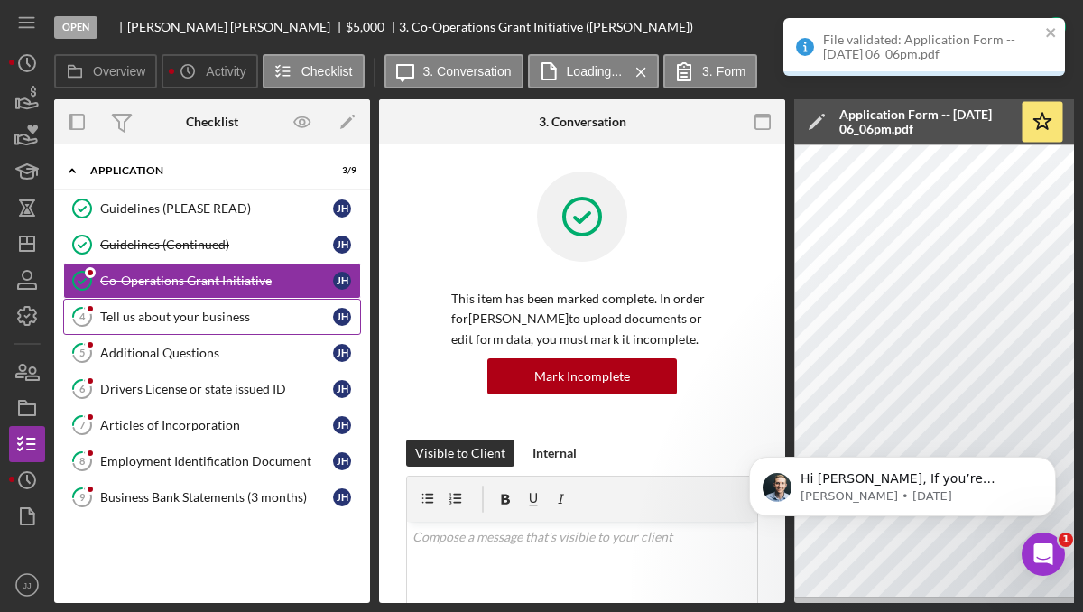
click at [247, 303] on link "4 Tell us about your business [PERSON_NAME]" at bounding box center [212, 317] width 298 height 36
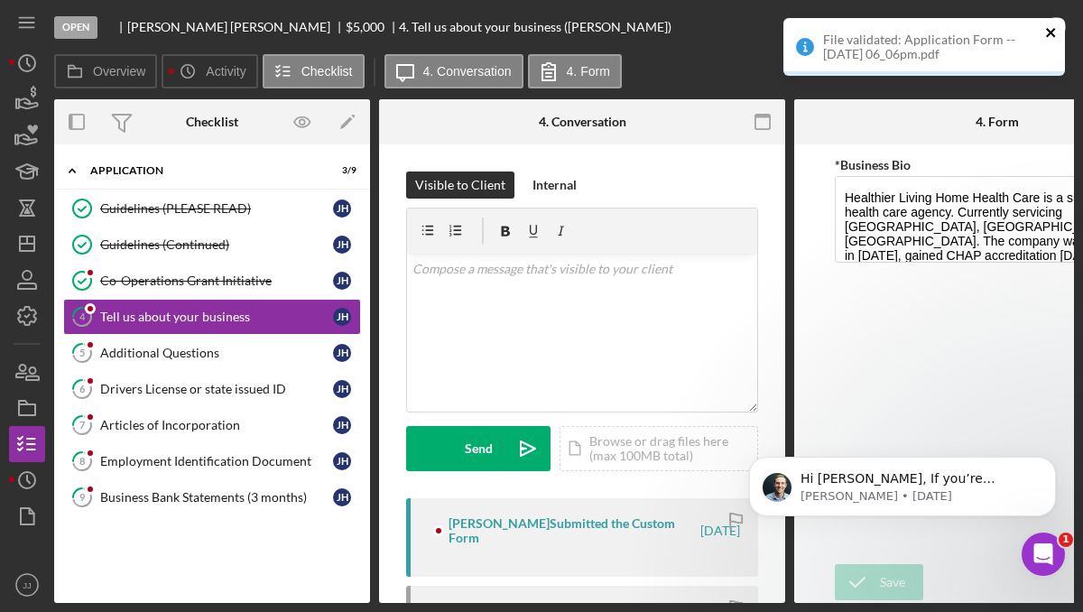
click at [1054, 32] on icon "close" at bounding box center [1051, 32] width 13 height 14
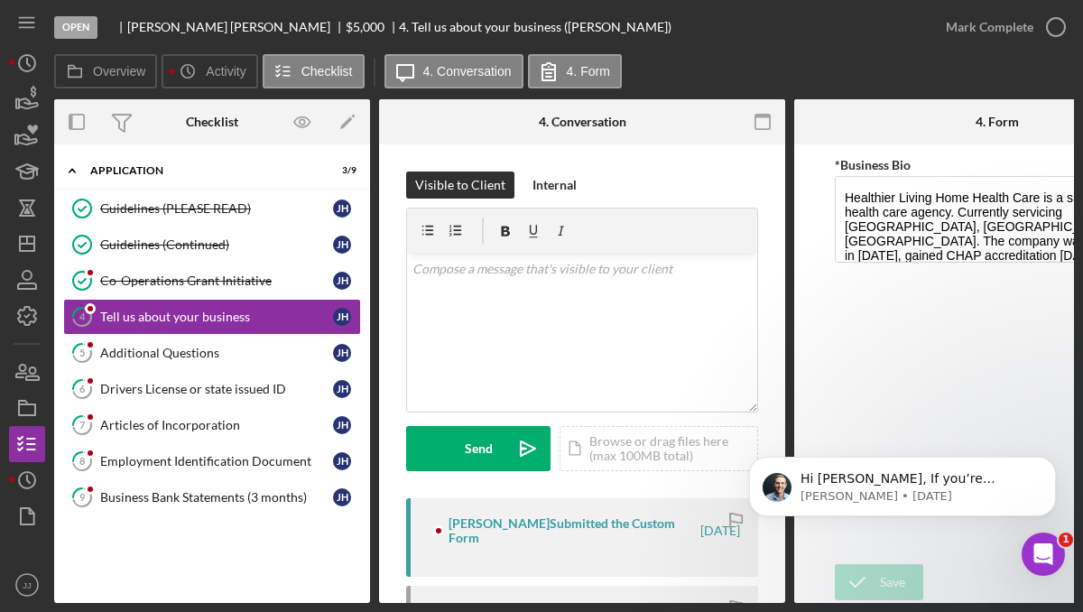
click at [1055, 29] on div "Open [PERSON_NAME] $5,000 $5,000 4. Tell us about your business ([PERSON_NAME])…" at bounding box center [541, 306] width 1083 height 612
click at [1061, 21] on icon "button" at bounding box center [1055, 27] width 45 height 45
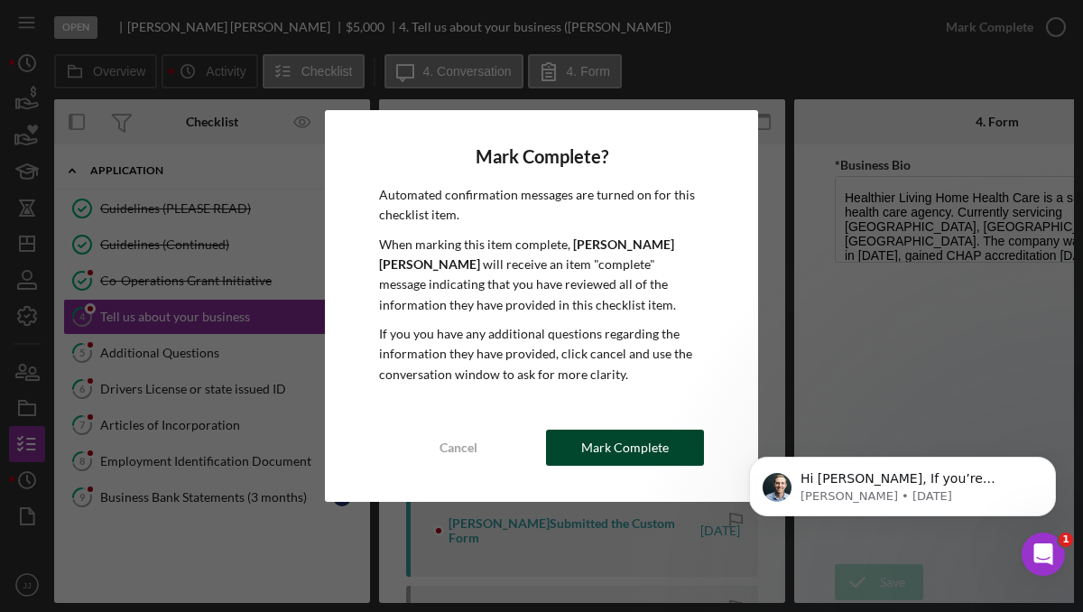
click at [617, 451] on div "Mark Complete" at bounding box center [625, 447] width 88 height 36
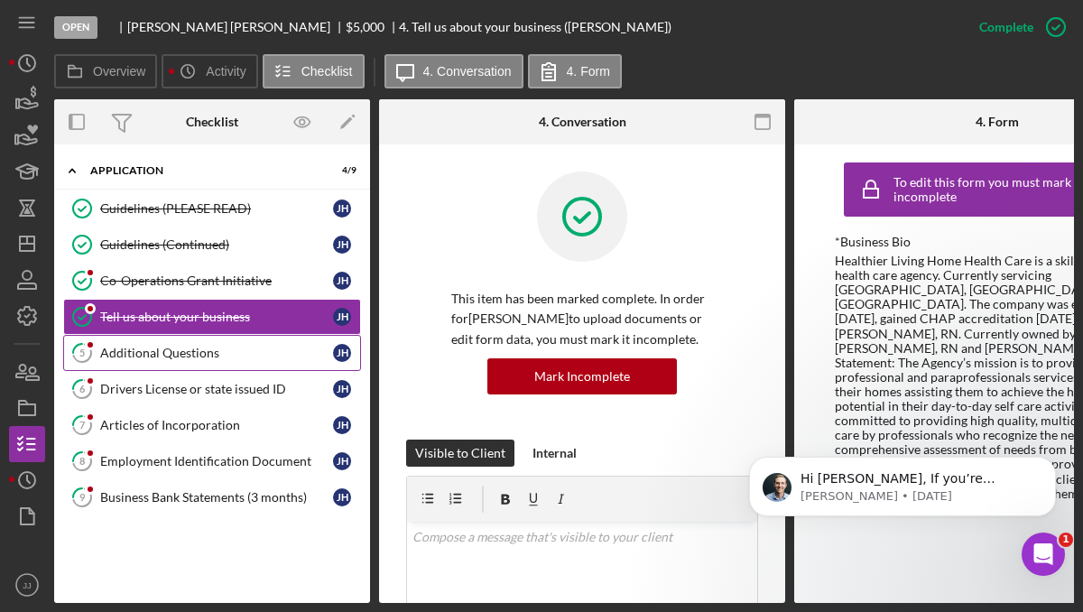
click at [197, 365] on link "5 Additional Questions [PERSON_NAME]" at bounding box center [212, 353] width 298 height 36
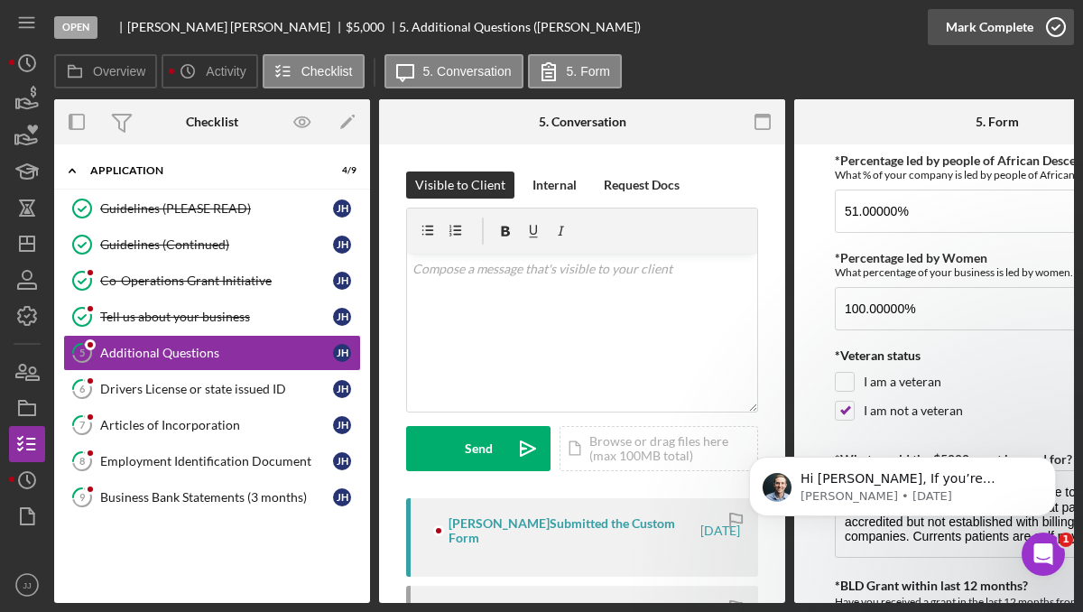
click at [1054, 23] on icon "button" at bounding box center [1055, 27] width 45 height 45
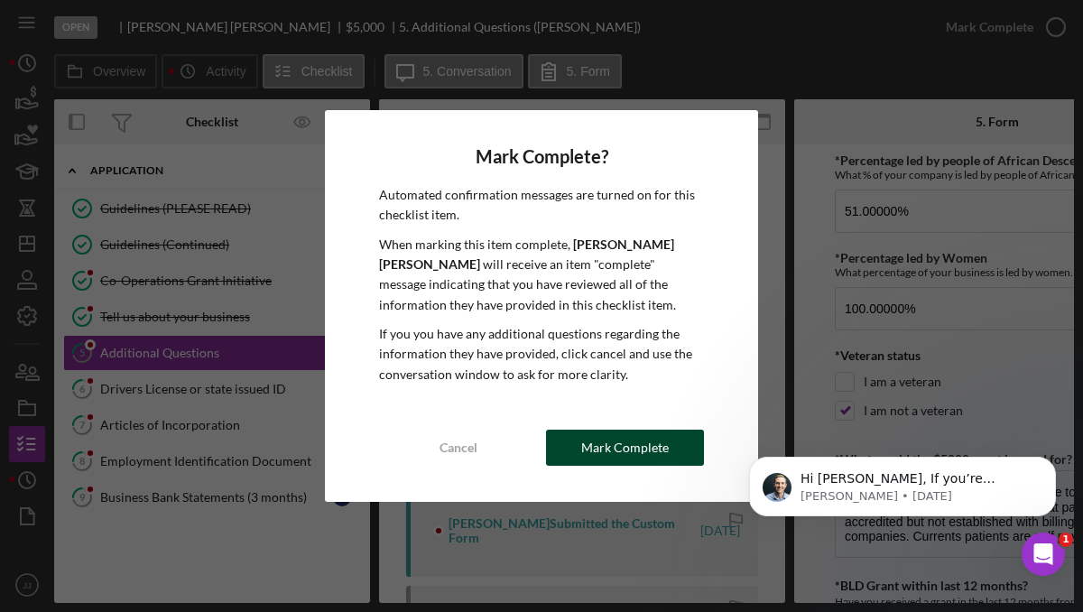
click at [666, 443] on button "Mark Complete" at bounding box center [625, 447] width 158 height 36
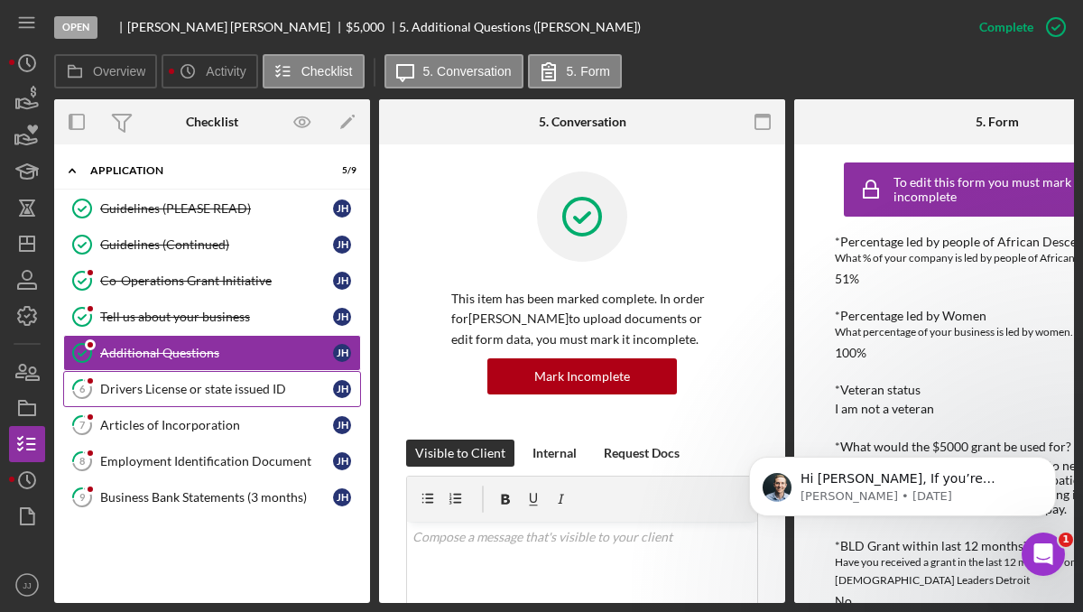
click at [213, 395] on div "Drivers License or state issued ID" at bounding box center [216, 389] width 233 height 14
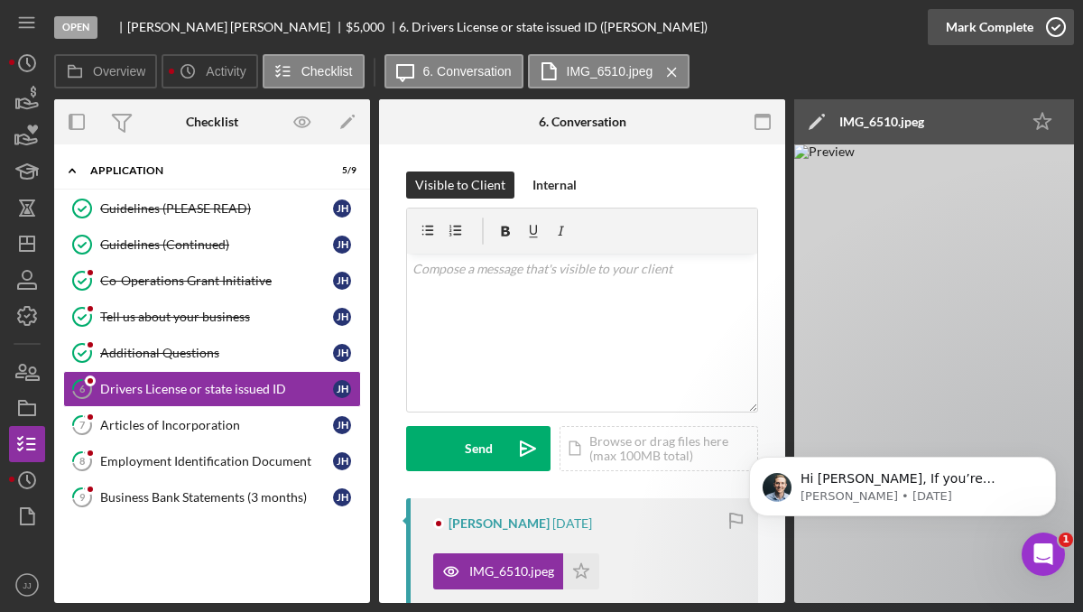
click at [1042, 35] on icon "button" at bounding box center [1055, 27] width 45 height 45
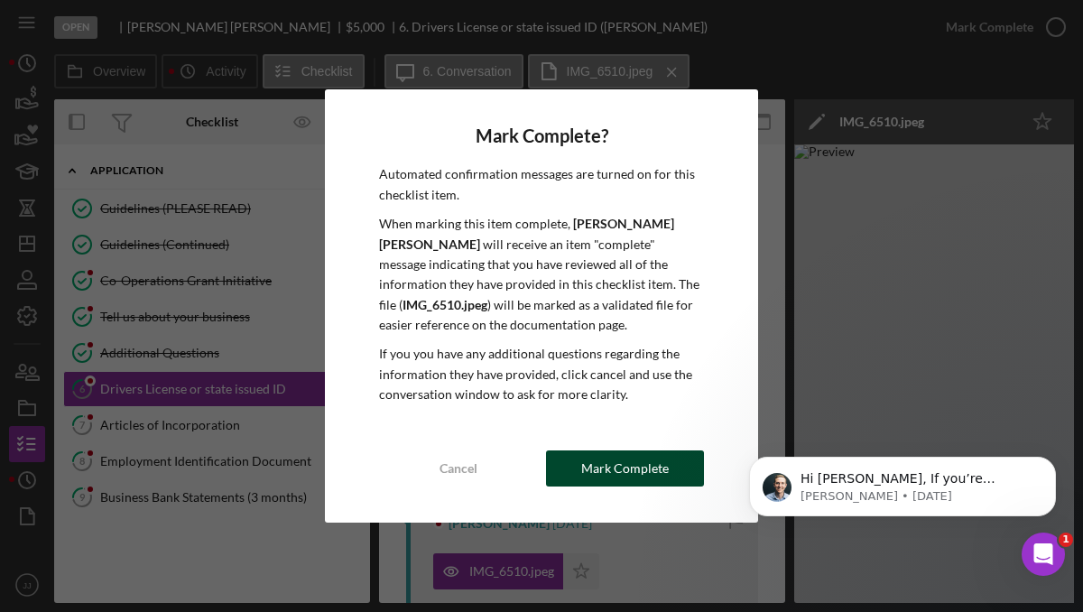
click at [595, 475] on div "Mark Complete" at bounding box center [625, 468] width 88 height 36
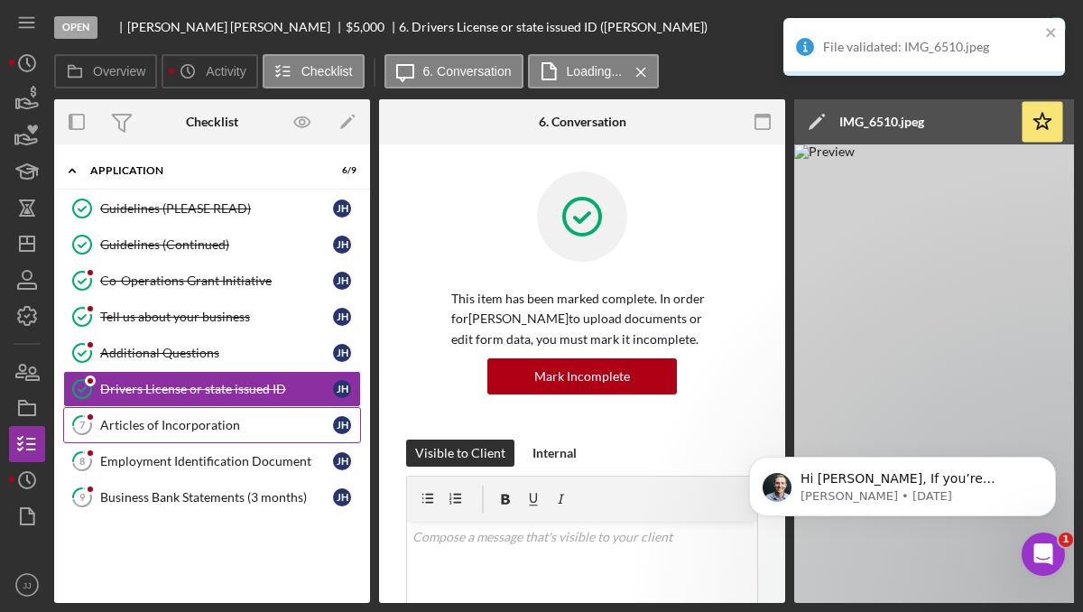
click at [217, 433] on link "7 Articles of Incorporation [PERSON_NAME]" at bounding box center [212, 425] width 298 height 36
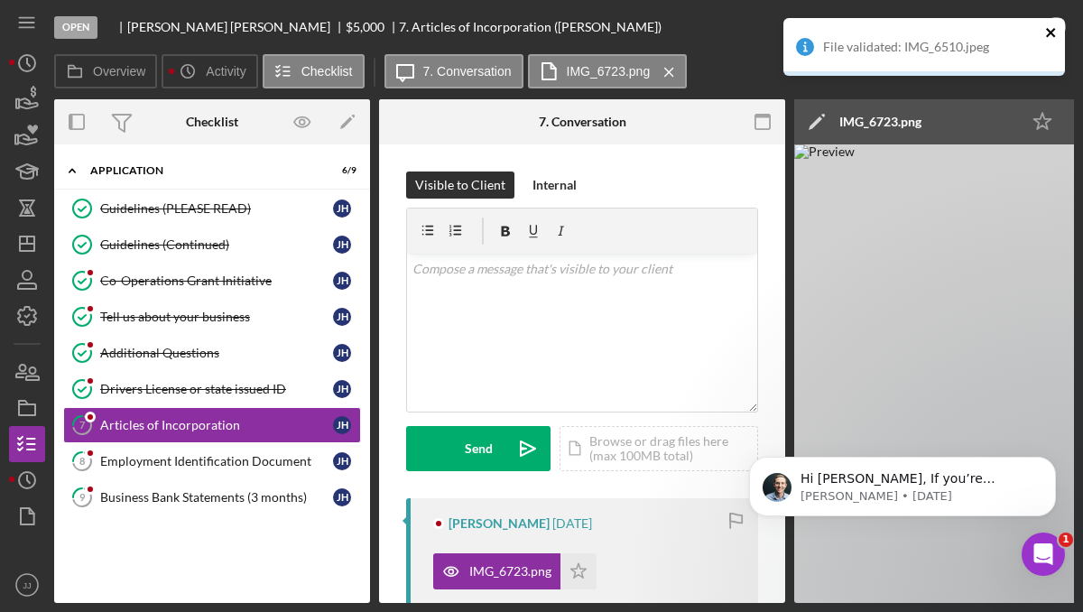
click at [1050, 32] on icon "close" at bounding box center [1050, 32] width 9 height 9
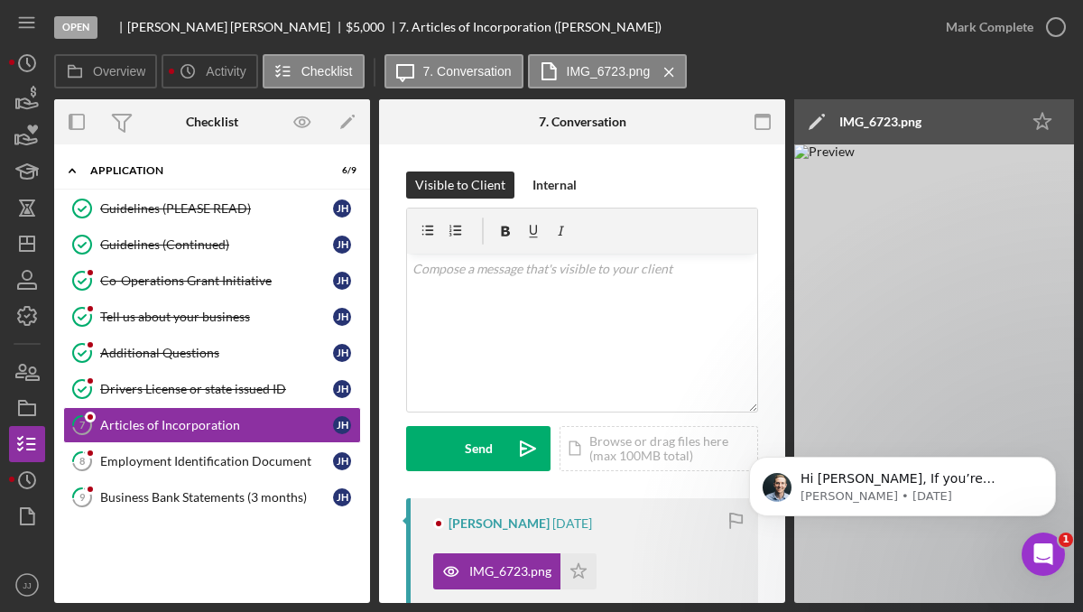
click at [1050, 32] on div "File validated: IMG_6510.jpeg" at bounding box center [923, 53] width 289 height 79
click at [1050, 29] on icon "button" at bounding box center [1055, 27] width 45 height 45
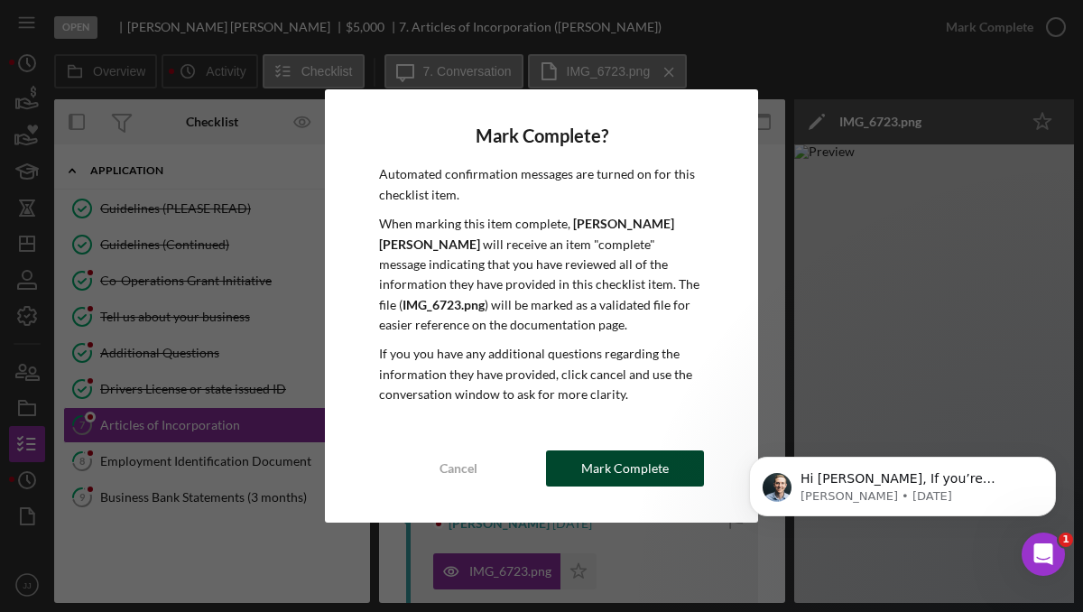
click at [648, 469] on div "Mark Complete" at bounding box center [625, 468] width 88 height 36
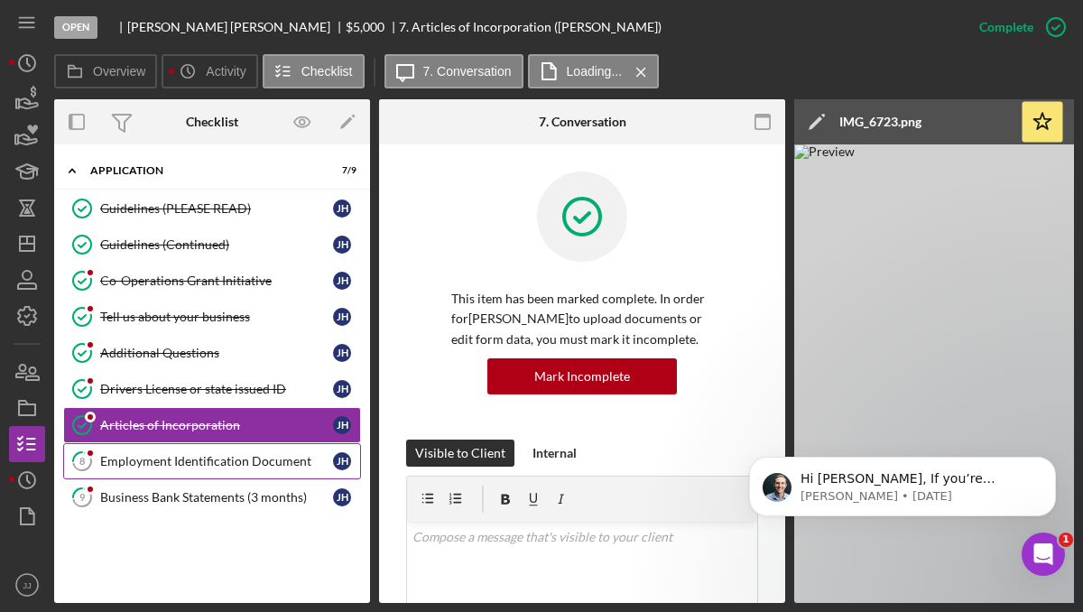
click at [270, 459] on div "Employment Identification Document" at bounding box center [216, 461] width 233 height 14
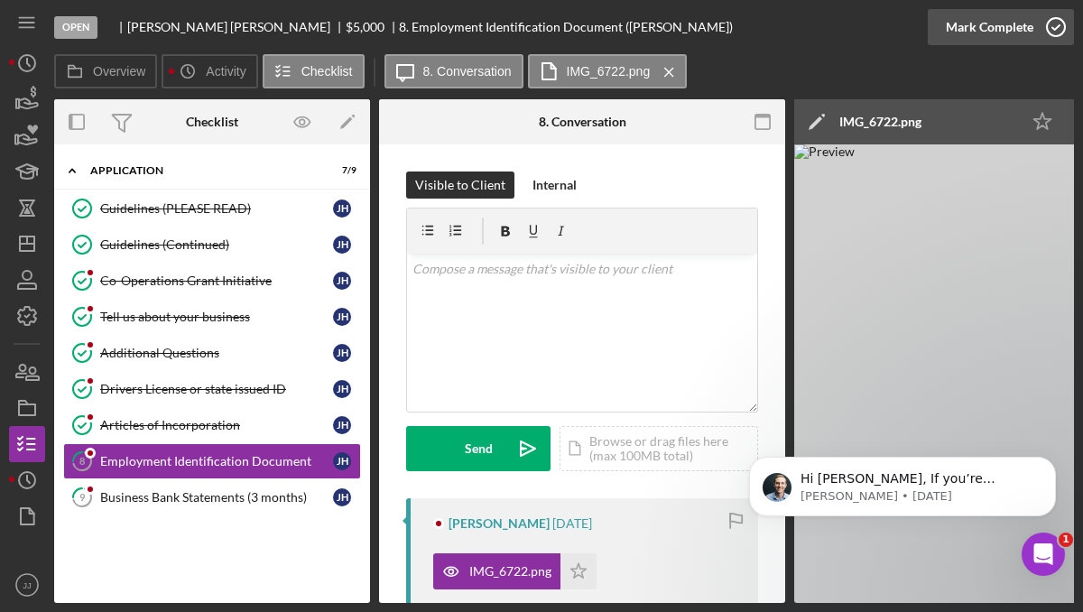
click at [1053, 23] on icon "button" at bounding box center [1055, 27] width 45 height 45
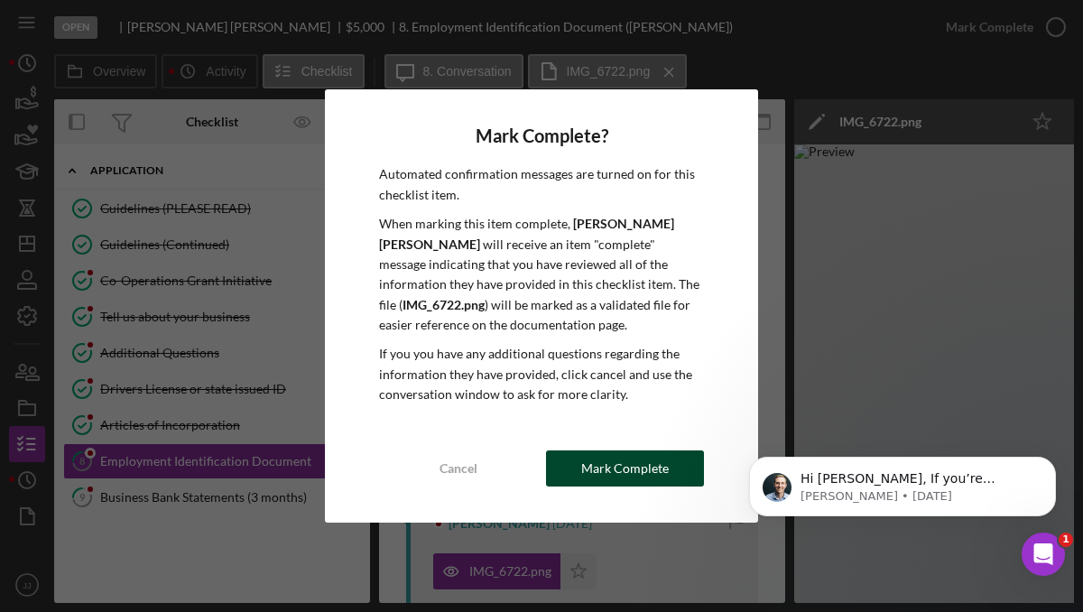
click at [598, 463] on div "Mark Complete" at bounding box center [625, 468] width 88 height 36
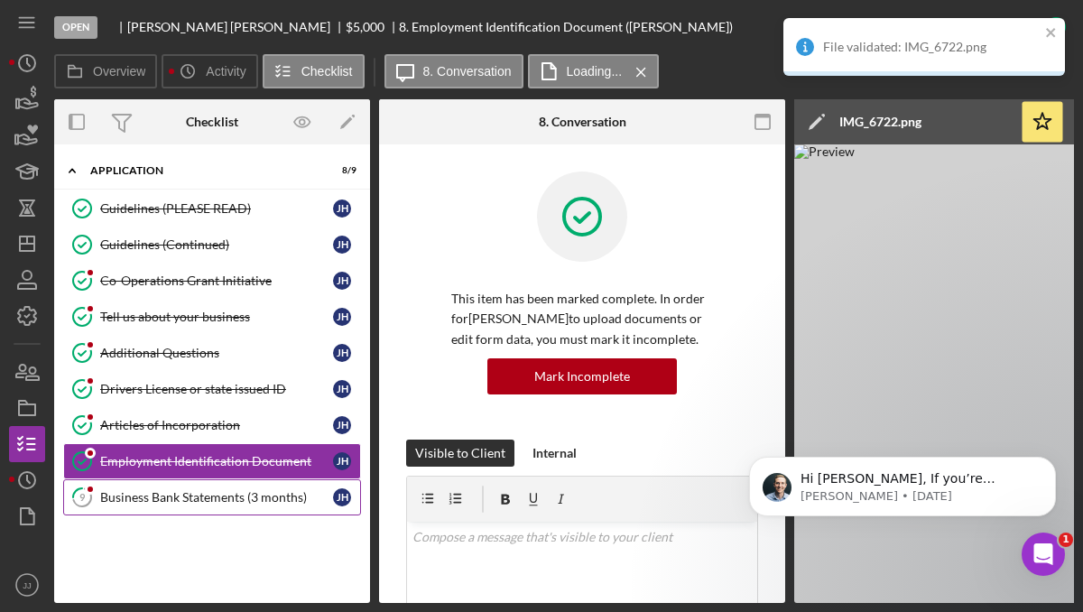
click at [180, 498] on div "Business Bank Statements (3 months)" at bounding box center [216, 497] width 233 height 14
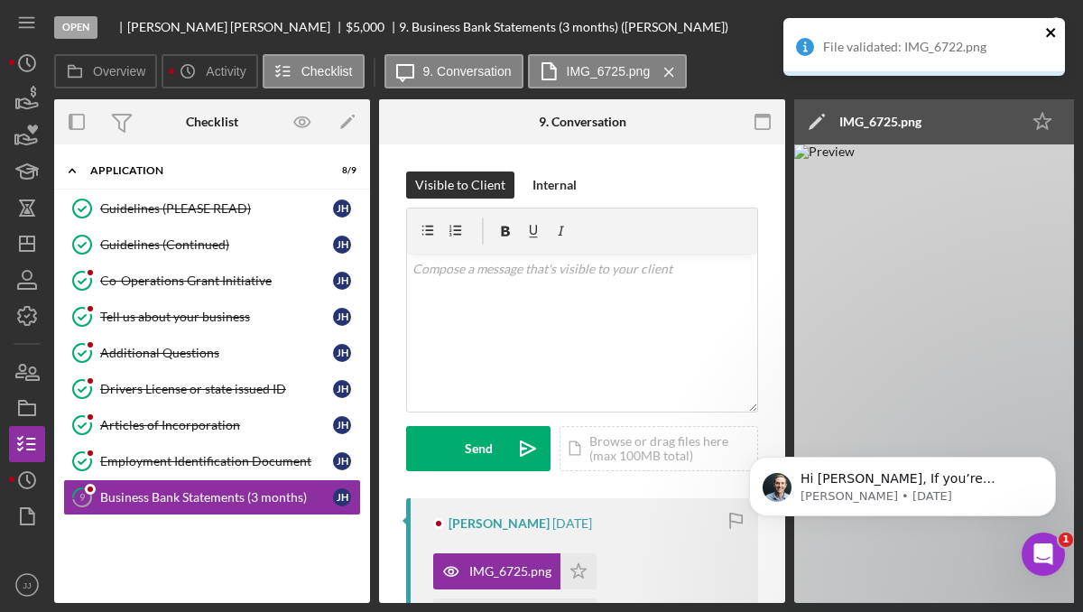
click at [1050, 36] on icon "close" at bounding box center [1051, 32] width 13 height 14
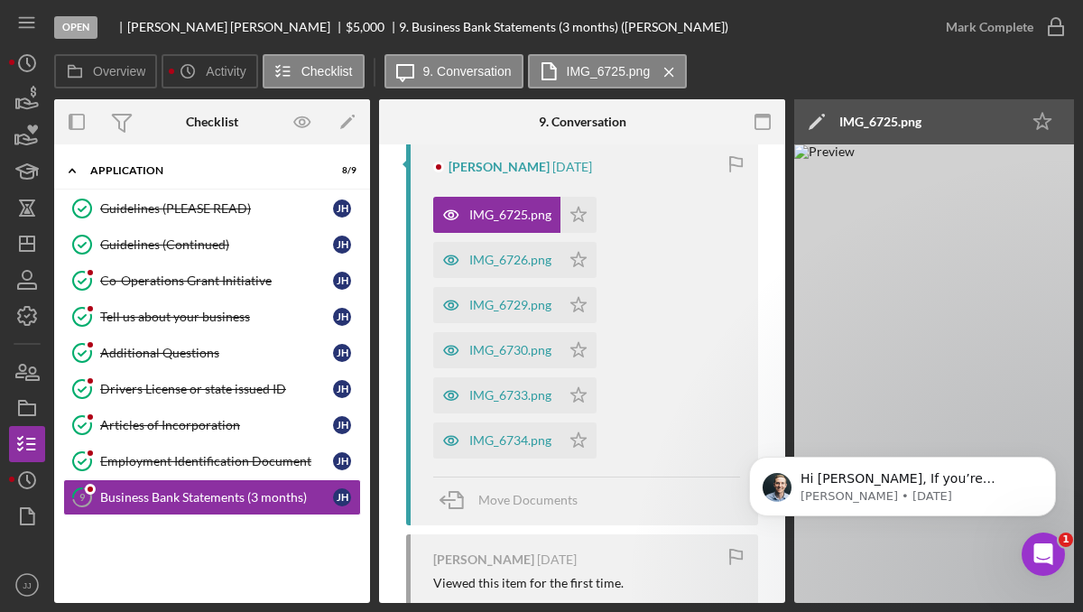
scroll to position [346, 0]
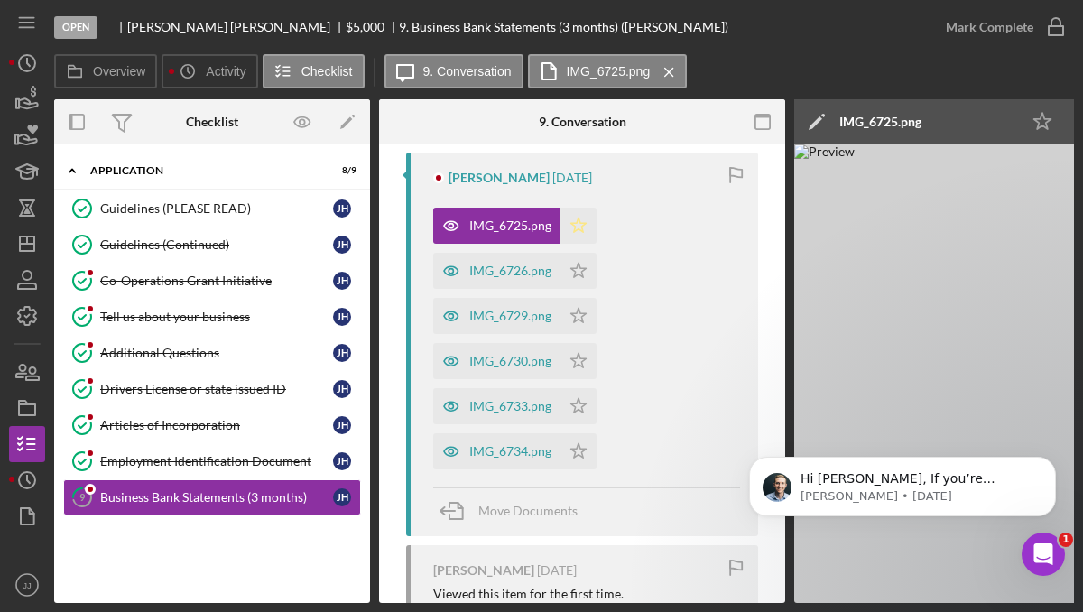
click at [583, 235] on icon "Icon/Star" at bounding box center [578, 225] width 36 height 36
click at [583, 262] on icon "Icon/Star" at bounding box center [578, 271] width 36 height 36
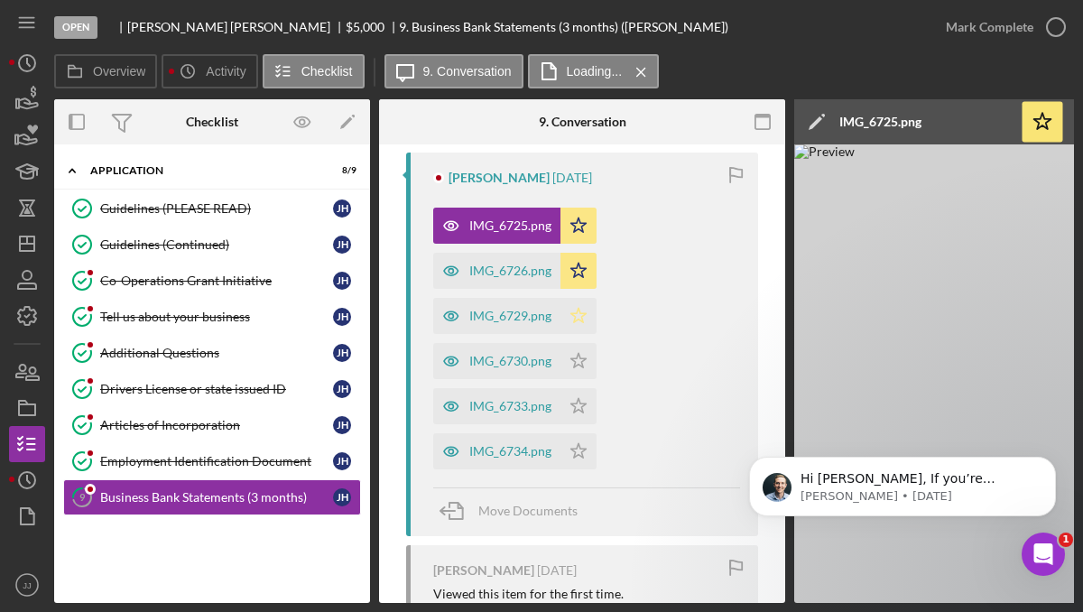
click at [583, 324] on icon "Icon/Star" at bounding box center [578, 316] width 36 height 36
click at [581, 370] on icon "Icon/Star" at bounding box center [578, 361] width 36 height 36
click at [581, 405] on icon "Icon/Star" at bounding box center [578, 406] width 36 height 36
click at [583, 456] on polygon "button" at bounding box center [578, 450] width 15 height 14
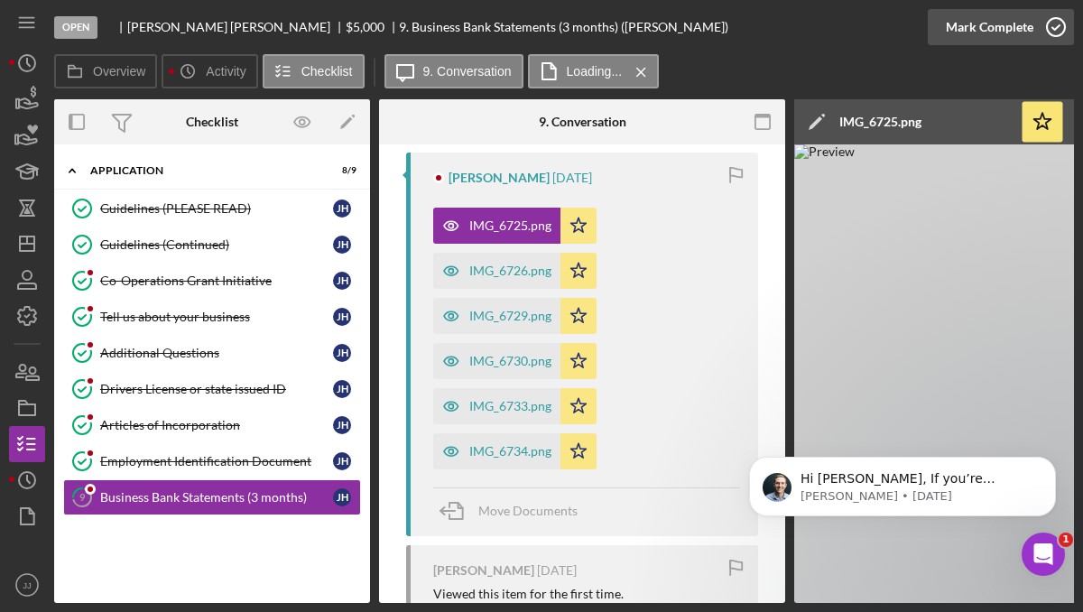
click at [1050, 32] on icon "button" at bounding box center [1055, 27] width 45 height 45
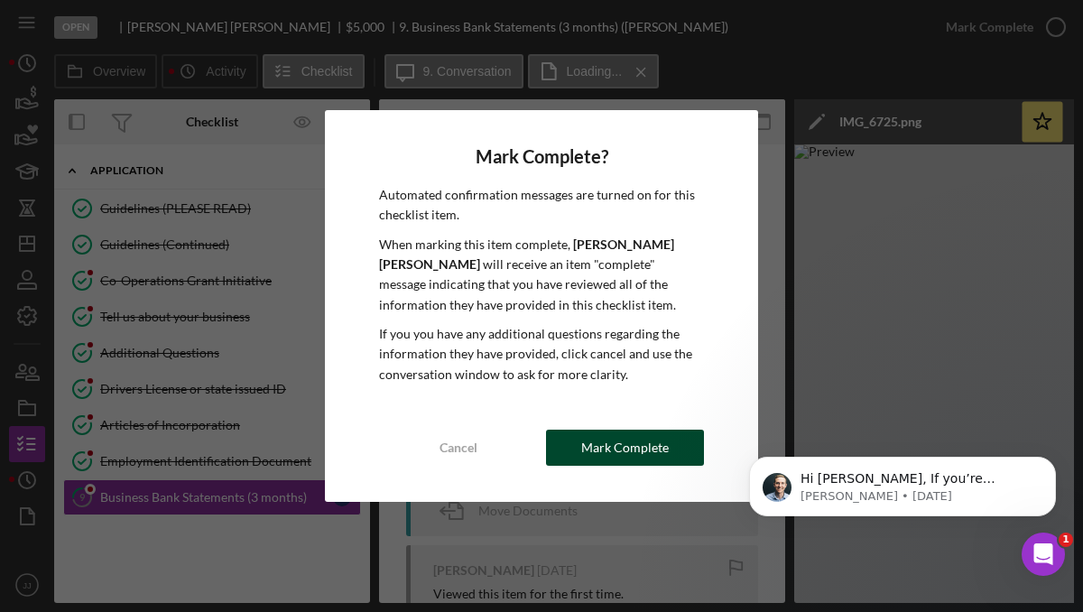
click at [649, 439] on div "Mark Complete" at bounding box center [625, 447] width 88 height 36
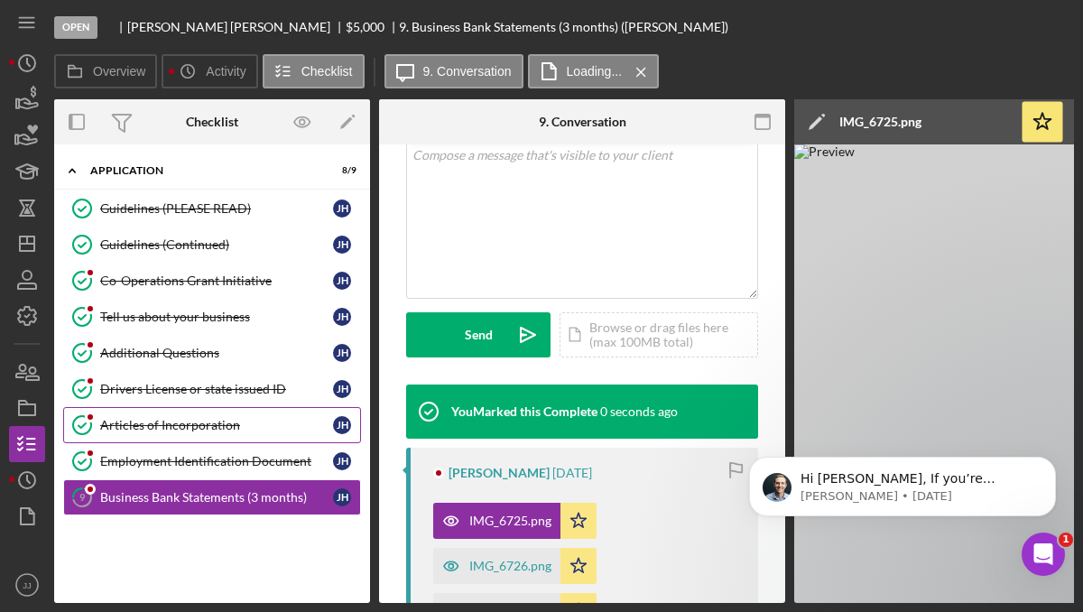
scroll to position [613, 0]
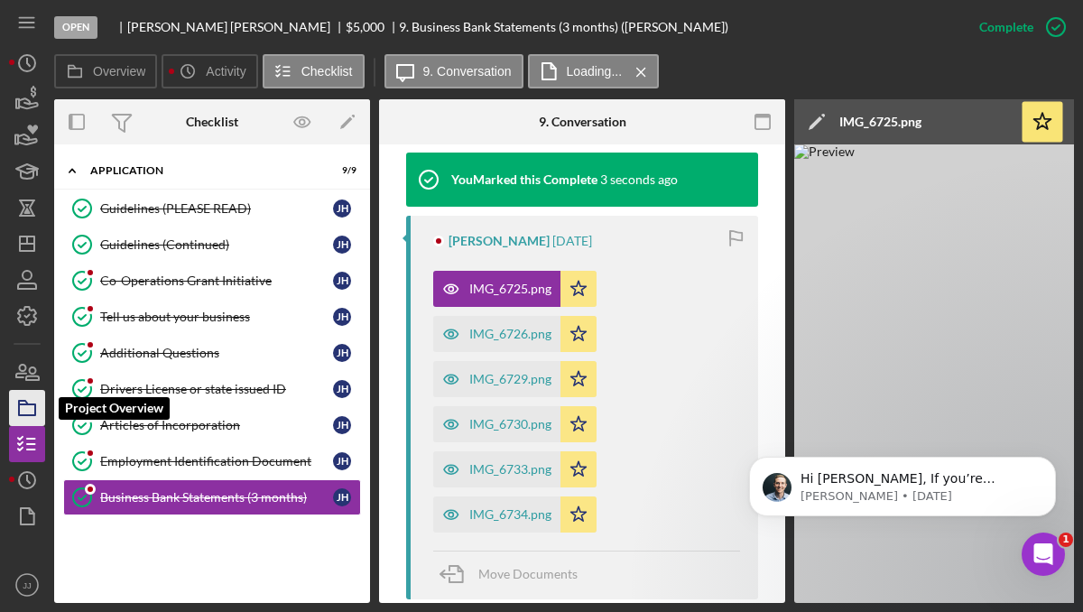
click at [25, 406] on icon "button" at bounding box center [27, 407] width 45 height 45
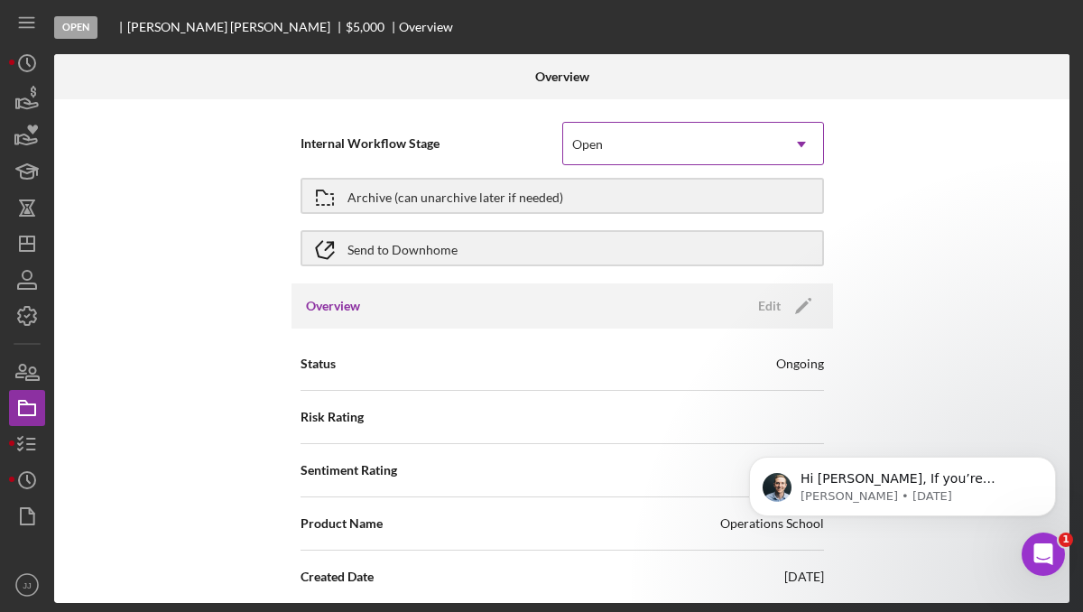
click at [632, 136] on div "Open" at bounding box center [671, 144] width 217 height 41
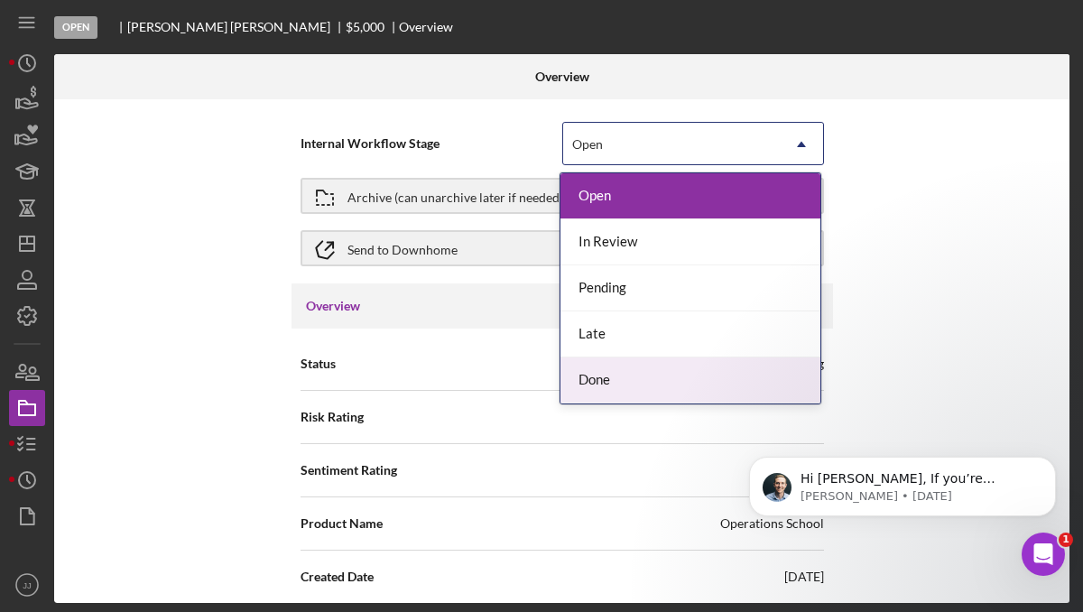
click at [644, 377] on div "Done" at bounding box center [690, 380] width 260 height 46
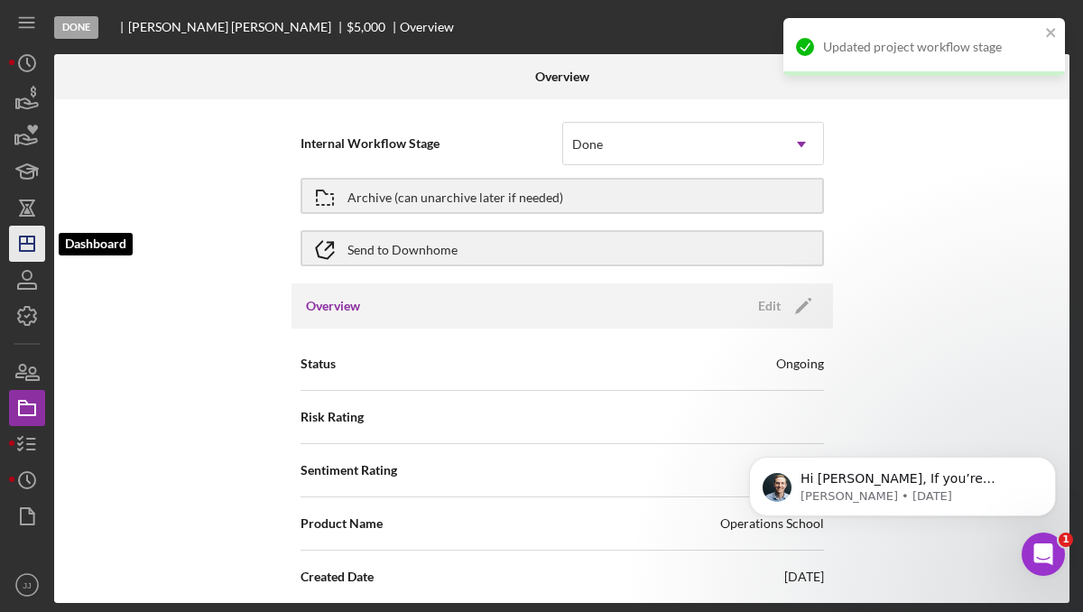
click at [32, 244] on line "button" at bounding box center [27, 244] width 14 height 0
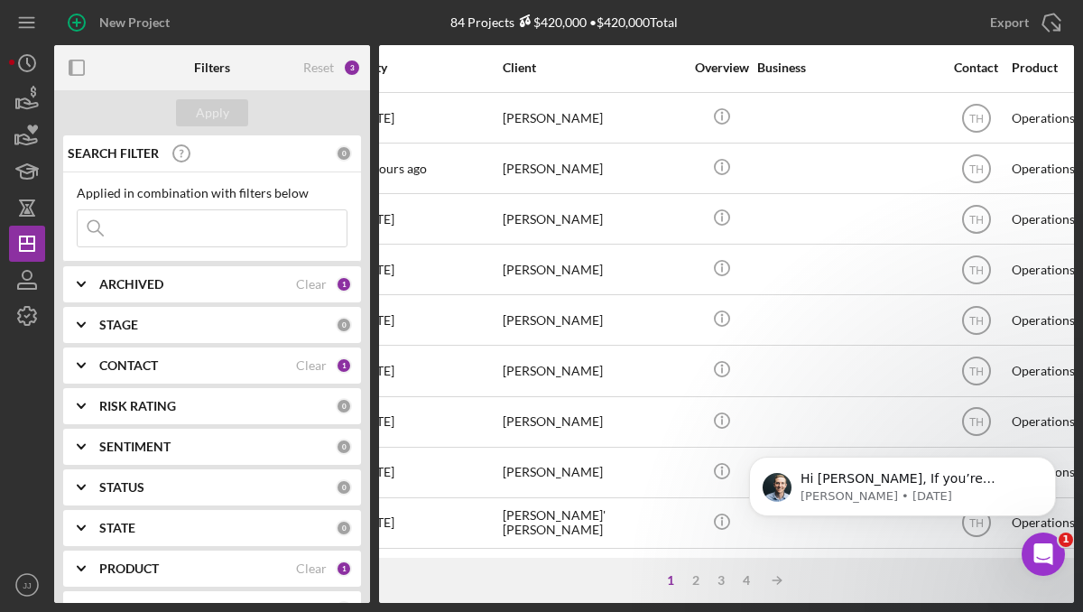
scroll to position [807, 0]
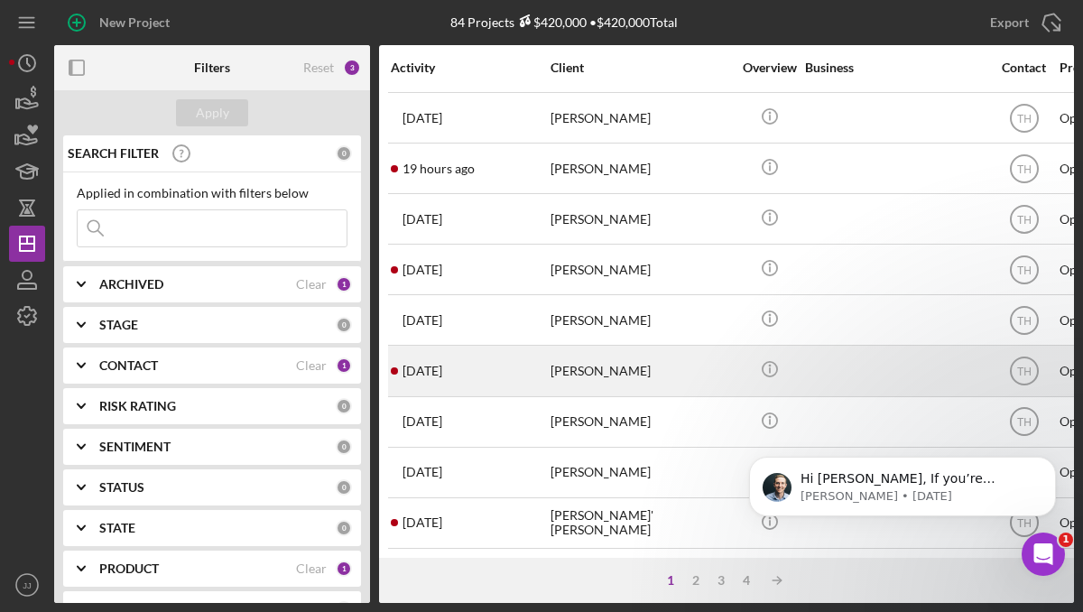
click at [512, 360] on div "[DATE] [PERSON_NAME]" at bounding box center [470, 370] width 158 height 48
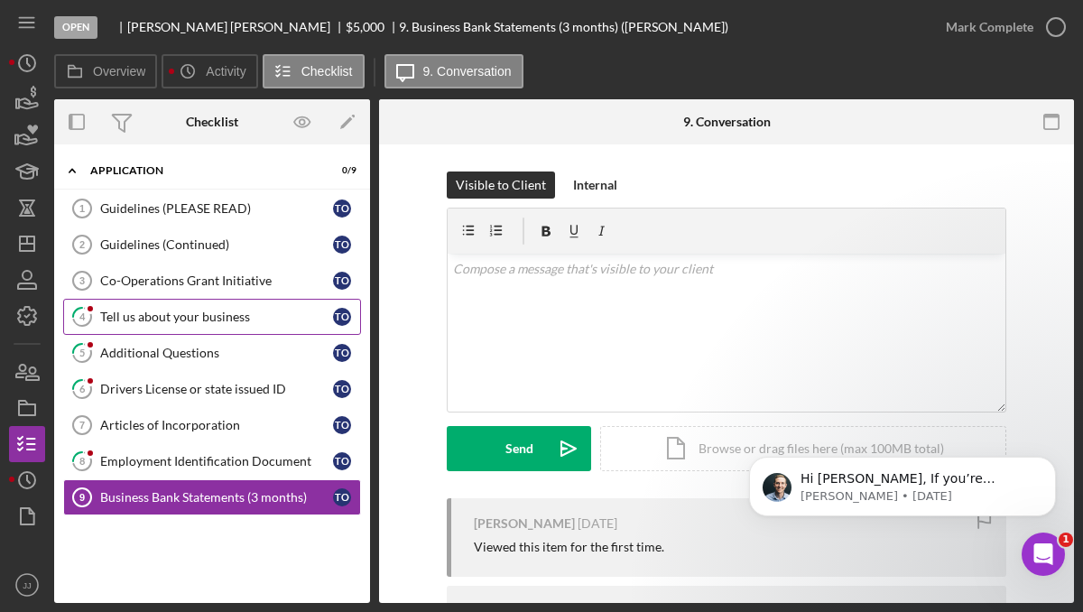
click at [174, 321] on div "Tell us about your business" at bounding box center [216, 316] width 233 height 14
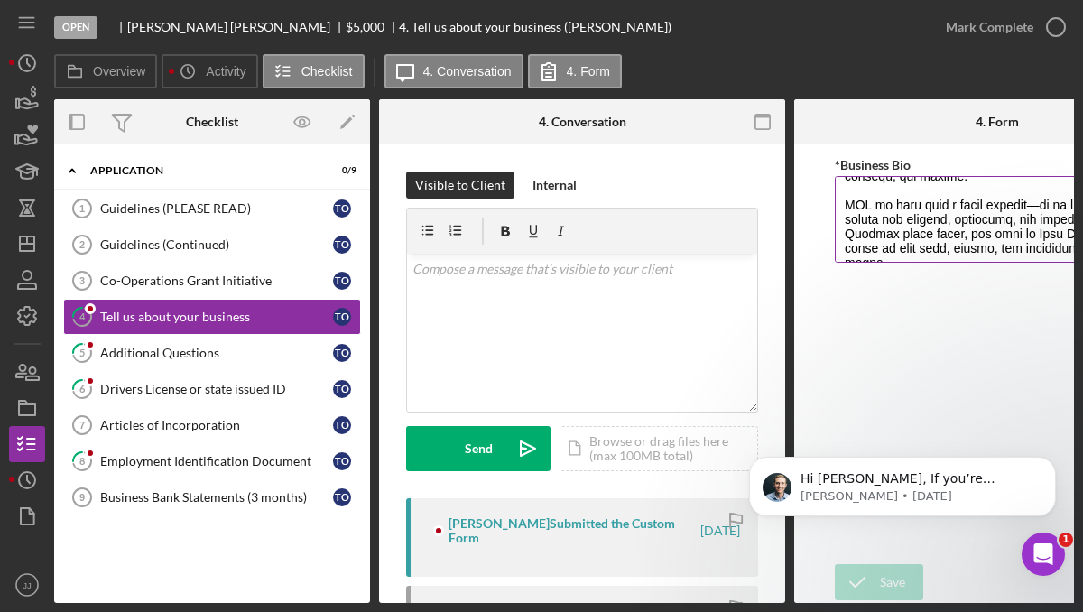
scroll to position [305, 0]
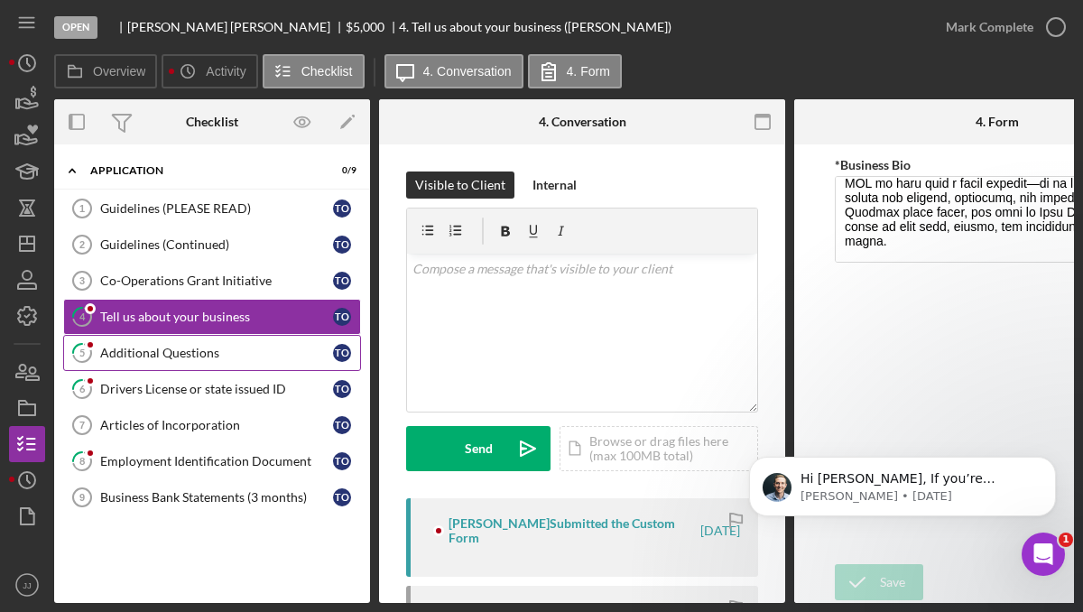
click at [189, 356] on div "Additional Questions" at bounding box center [216, 353] width 233 height 14
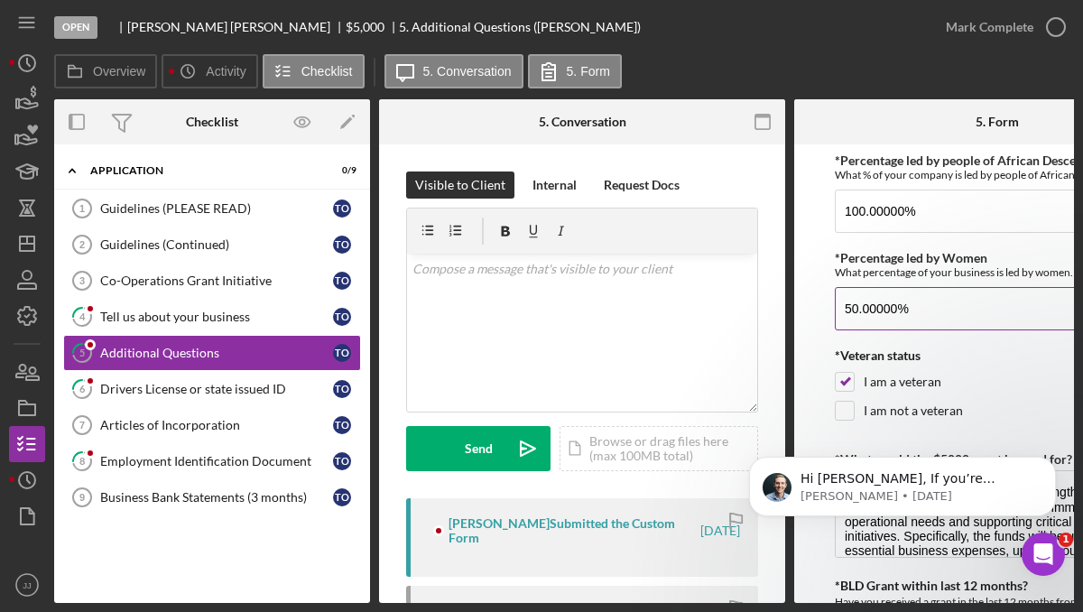
scroll to position [858, 0]
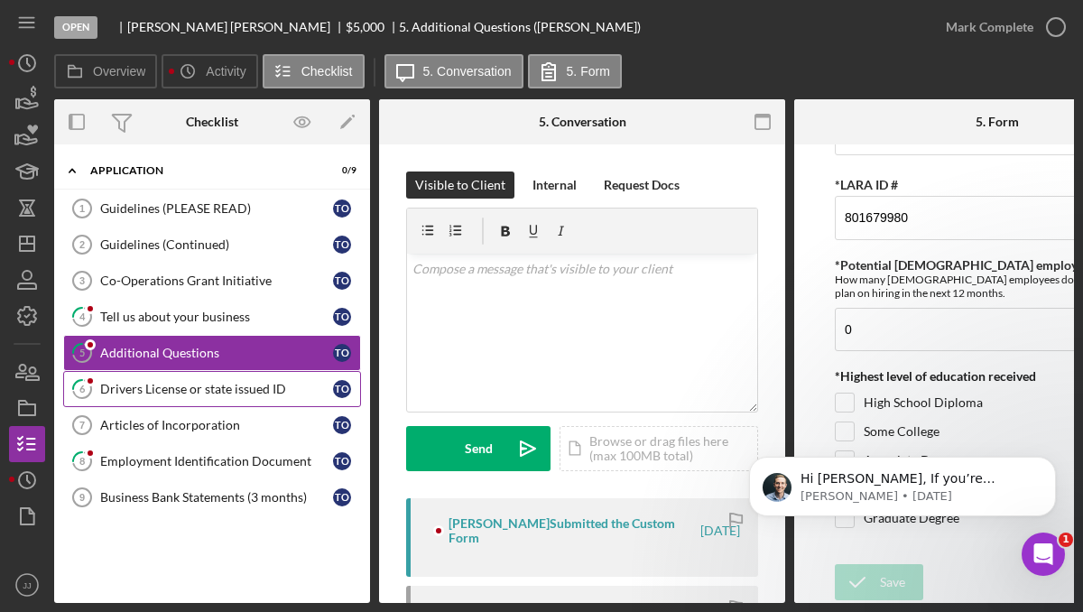
click at [143, 394] on div "Drivers License or state issued ID" at bounding box center [216, 389] width 233 height 14
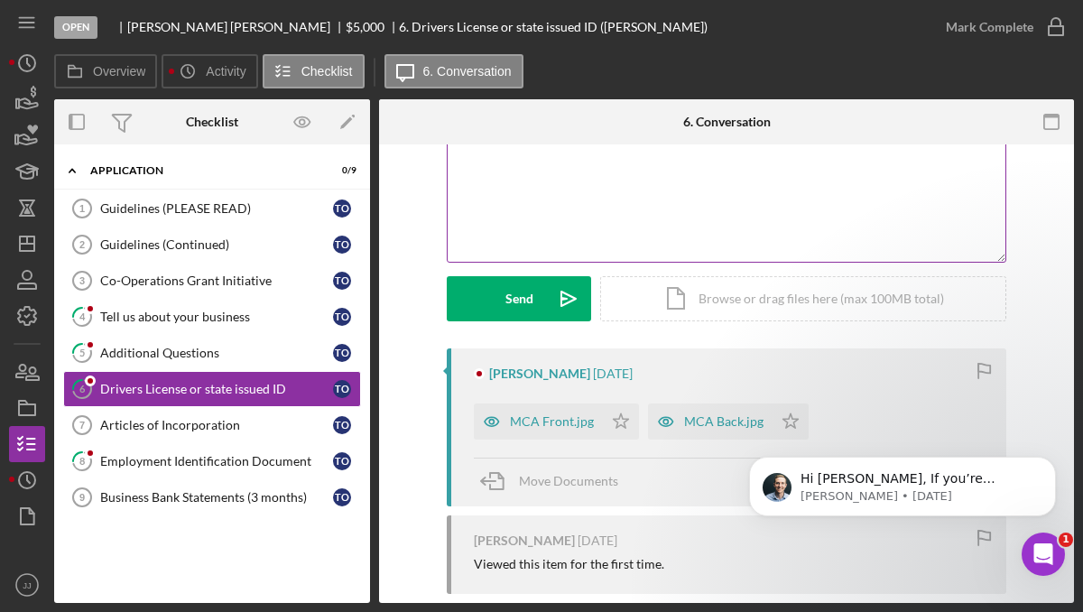
scroll to position [152, 0]
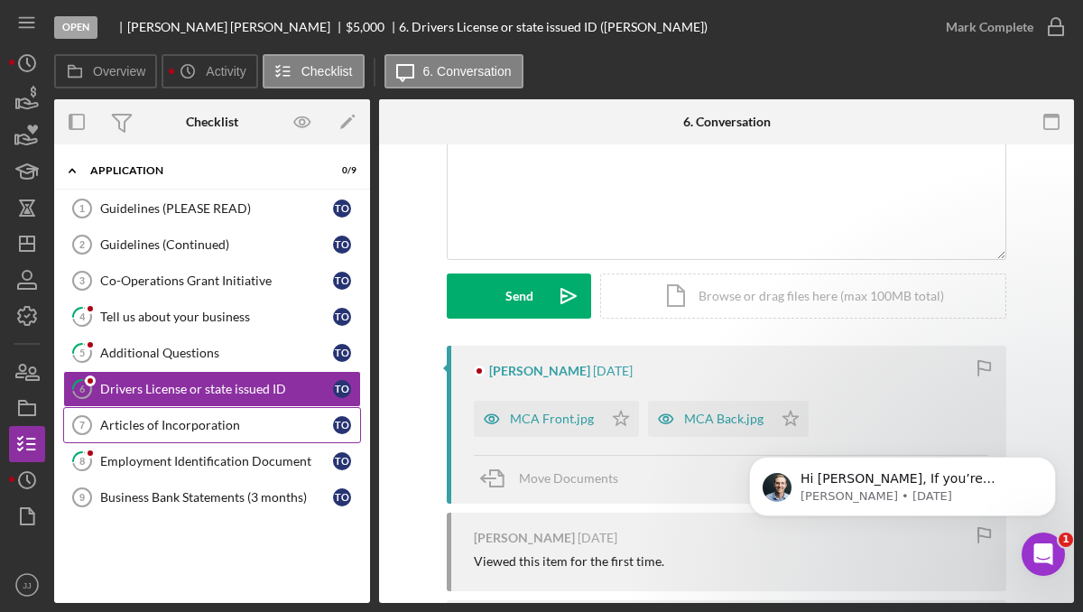
click at [247, 431] on div "Articles of Incorporation" at bounding box center [216, 425] width 233 height 14
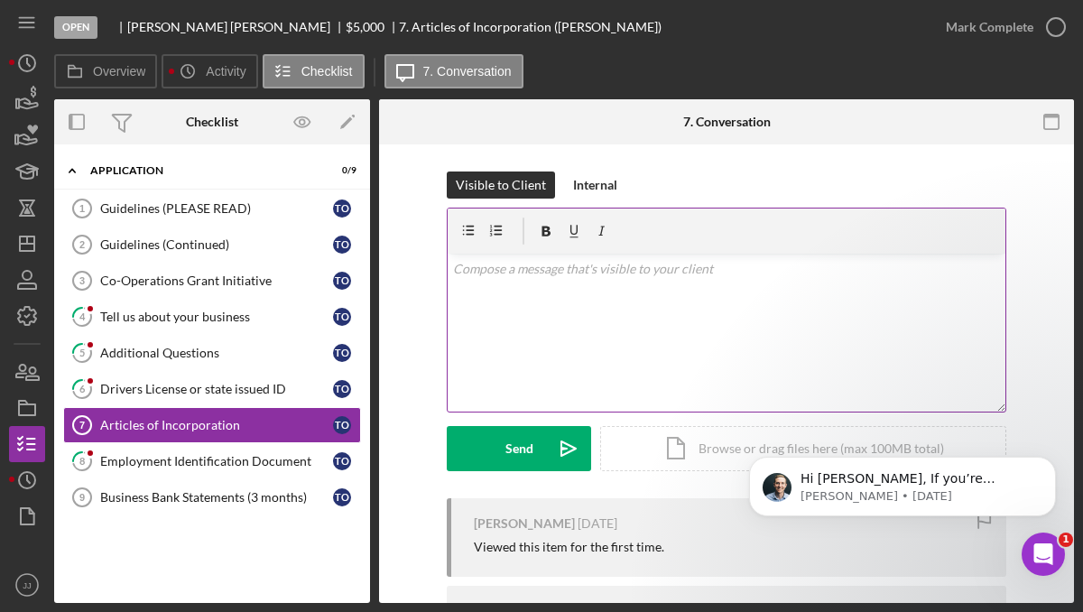
scroll to position [109, 0]
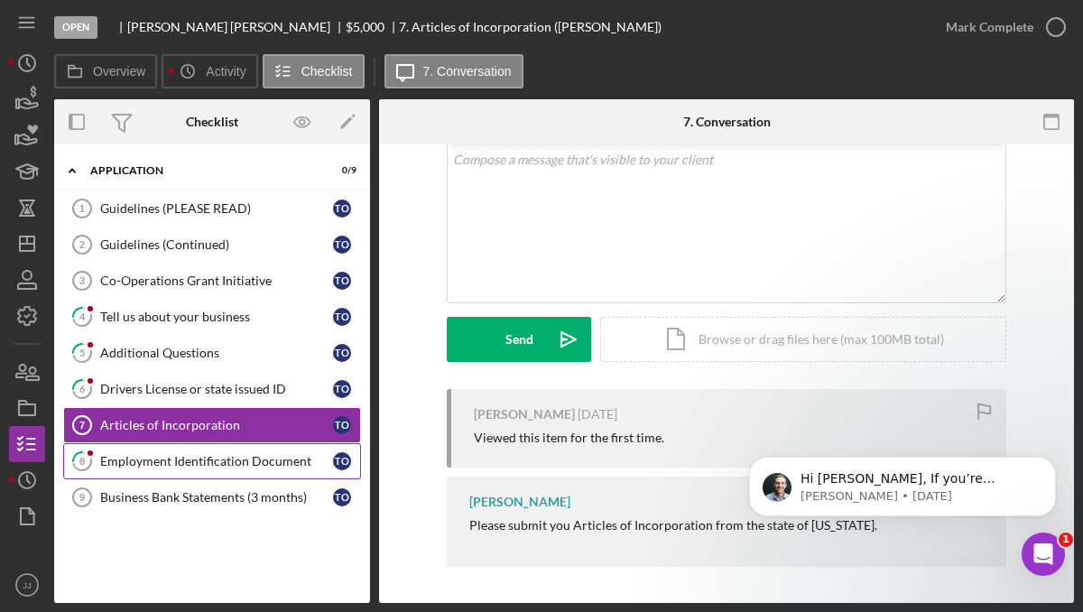
click at [225, 456] on div "Employment Identification Document" at bounding box center [216, 461] width 233 height 14
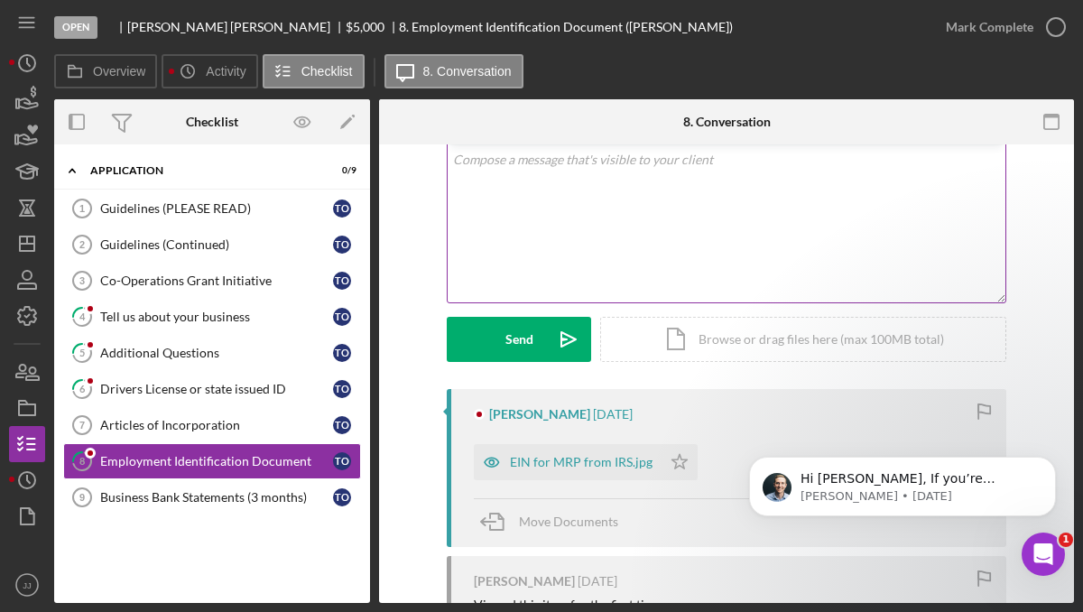
scroll to position [110, 0]
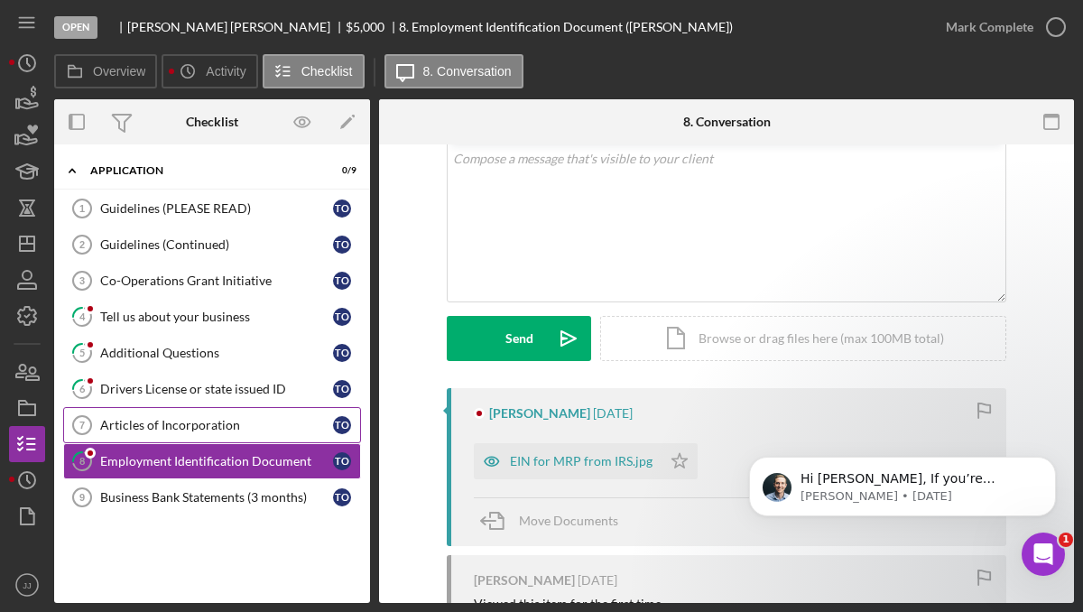
click at [215, 425] on div "Articles of Incorporation" at bounding box center [216, 425] width 233 height 14
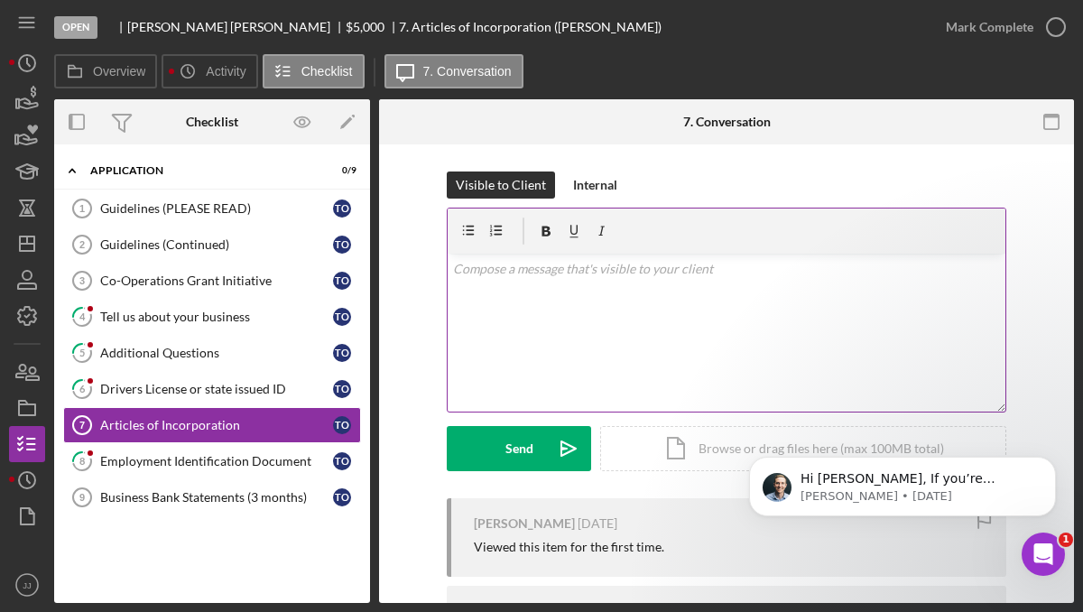
click at [530, 265] on p at bounding box center [727, 269] width 548 height 20
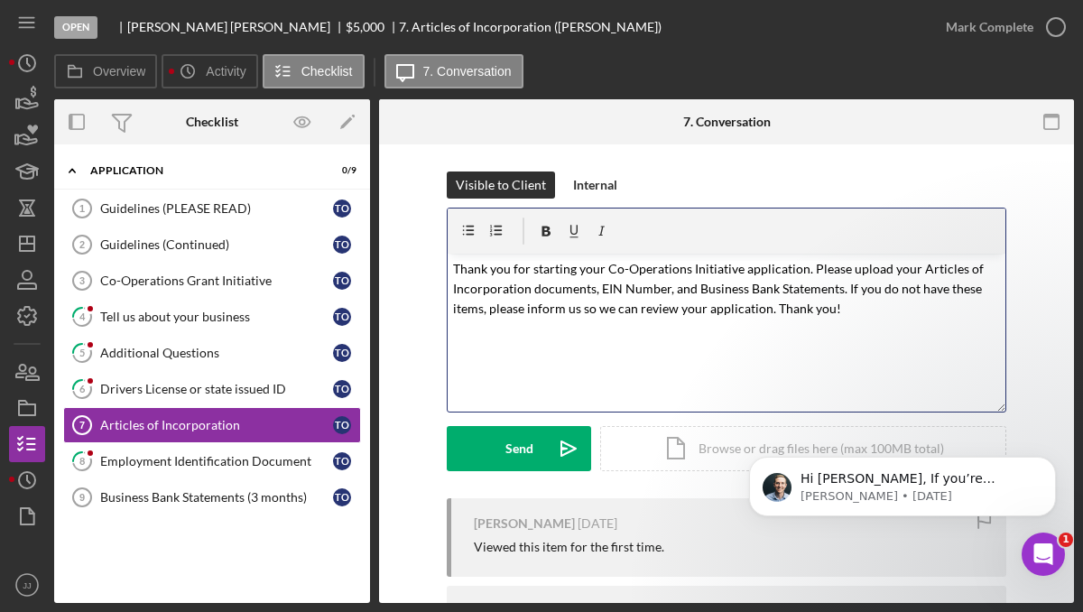
click at [453, 272] on mark "Thank you for starting your Co-Operations Initiative application. Please upload…" at bounding box center [719, 289] width 533 height 56
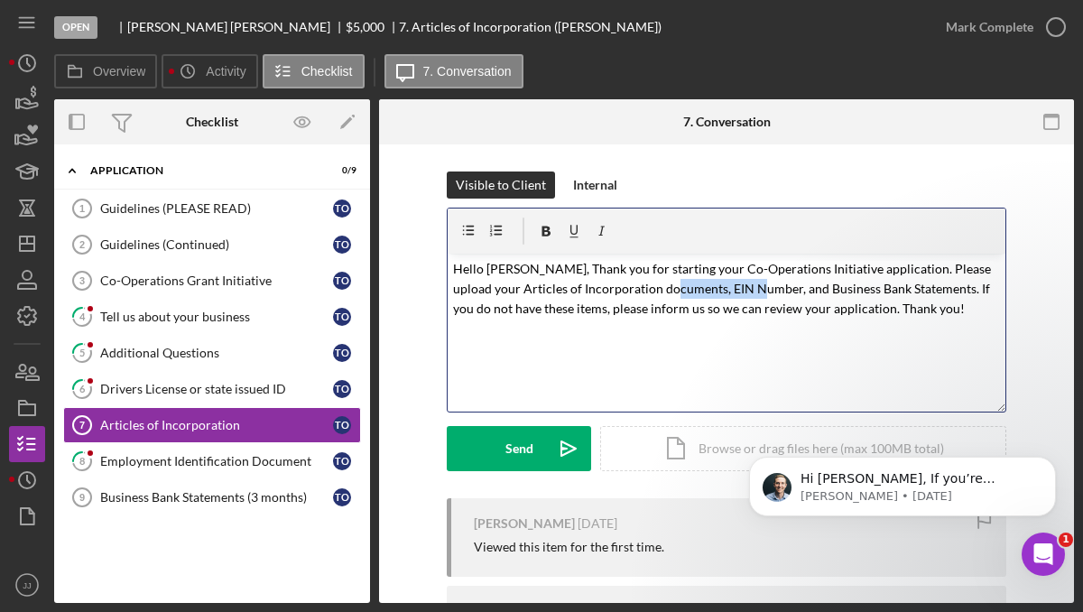
drag, startPoint x: 728, startPoint y: 289, endPoint x: 649, endPoint y: 290, distance: 79.4
click at [649, 290] on mark "Hello [PERSON_NAME], Thank you for starting your Co-Operations Initiative appli…" at bounding box center [723, 289] width 540 height 56
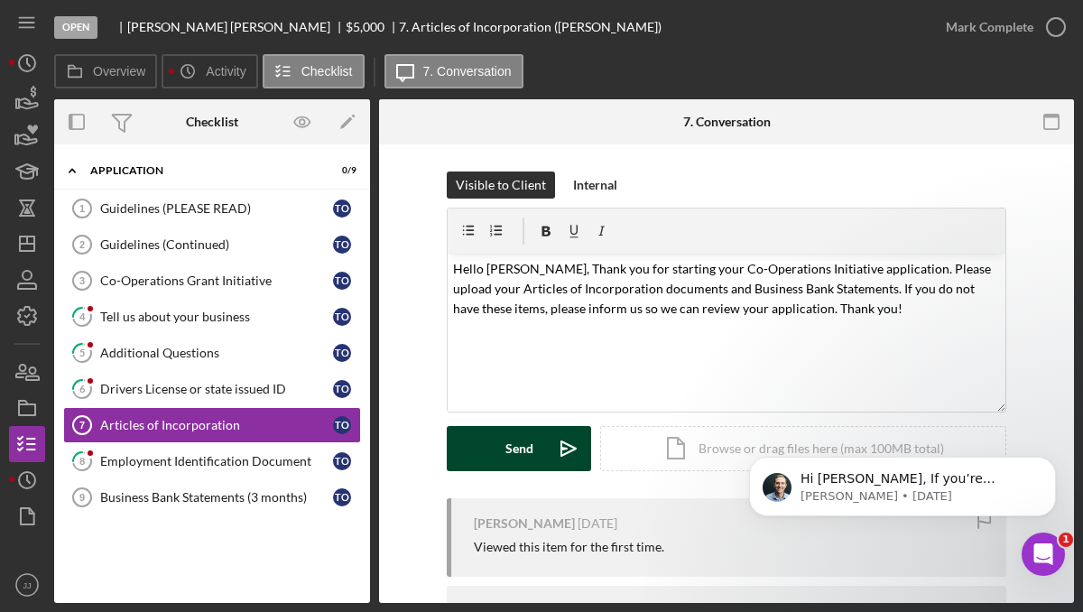
click at [496, 451] on button "Send Icon/icon-invite-send" at bounding box center [519, 448] width 144 height 45
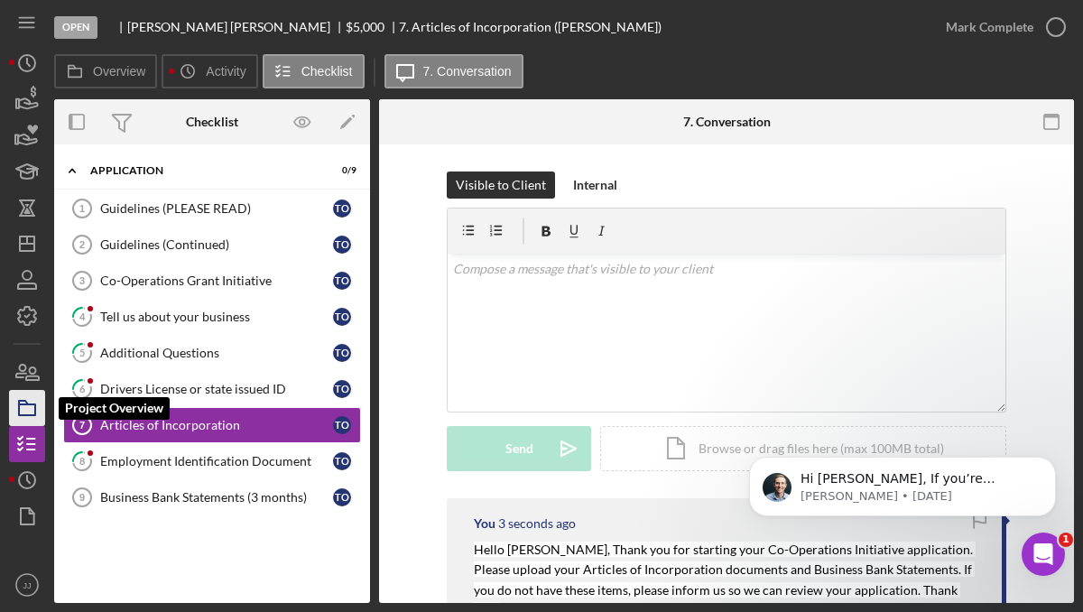
click at [19, 407] on rect "button" at bounding box center [27, 409] width 16 height 11
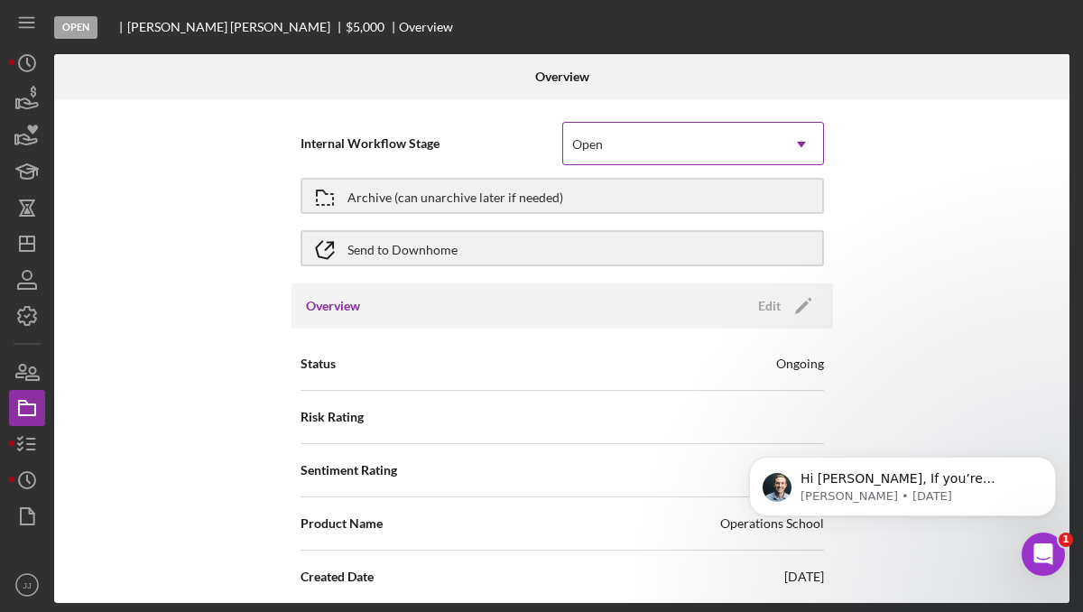
click at [654, 147] on div "Open" at bounding box center [671, 144] width 217 height 41
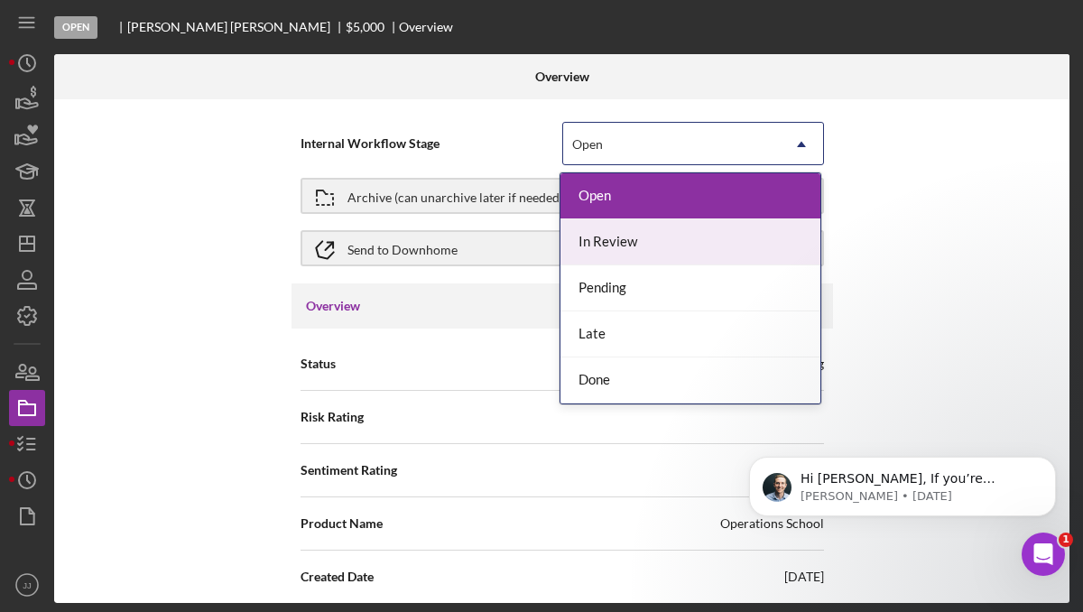
click at [652, 233] on div "In Review" at bounding box center [690, 242] width 260 height 46
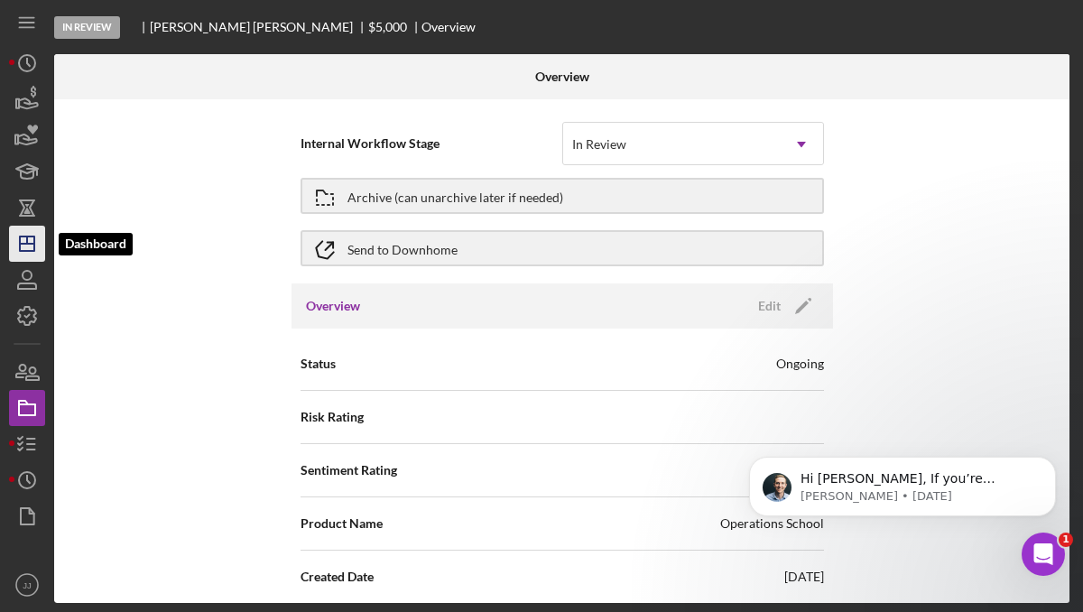
click at [27, 240] on line "button" at bounding box center [27, 239] width 0 height 7
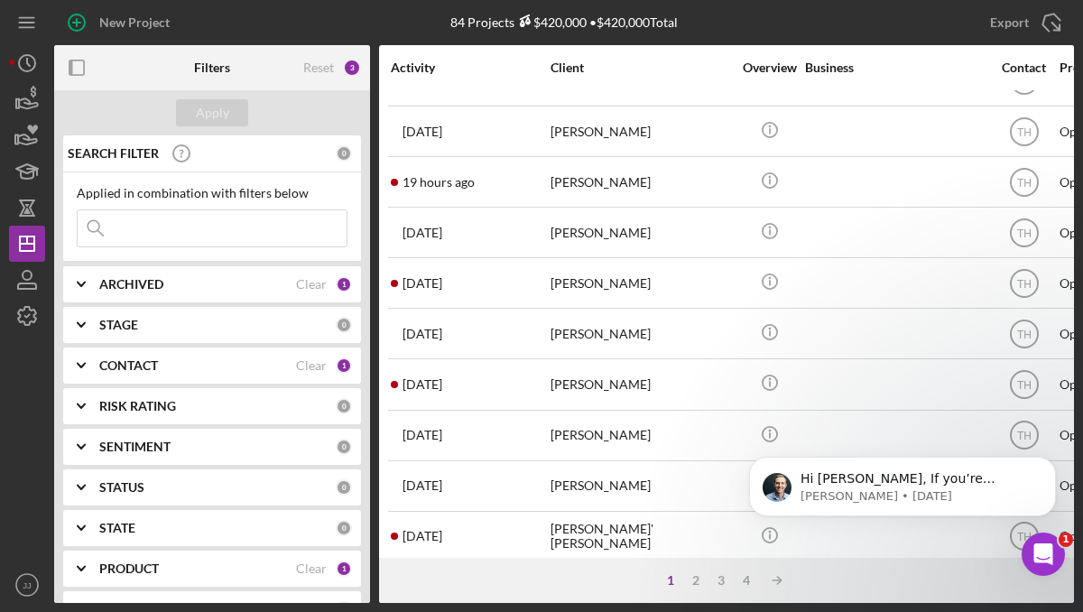
scroll to position [807, 0]
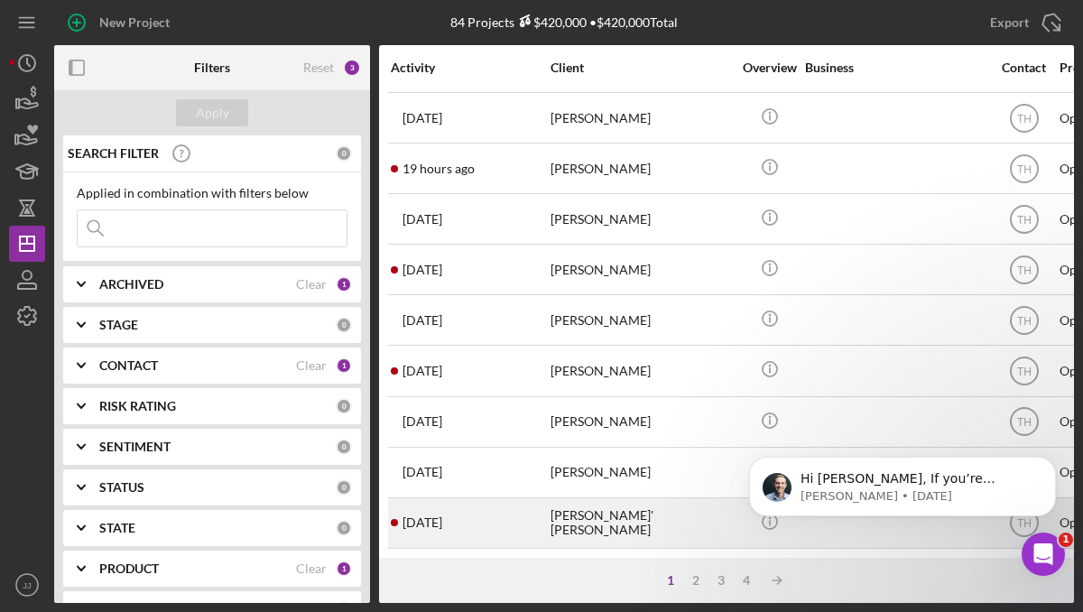
click at [606, 530] on div "[PERSON_NAME]' [PERSON_NAME]" at bounding box center [640, 523] width 180 height 48
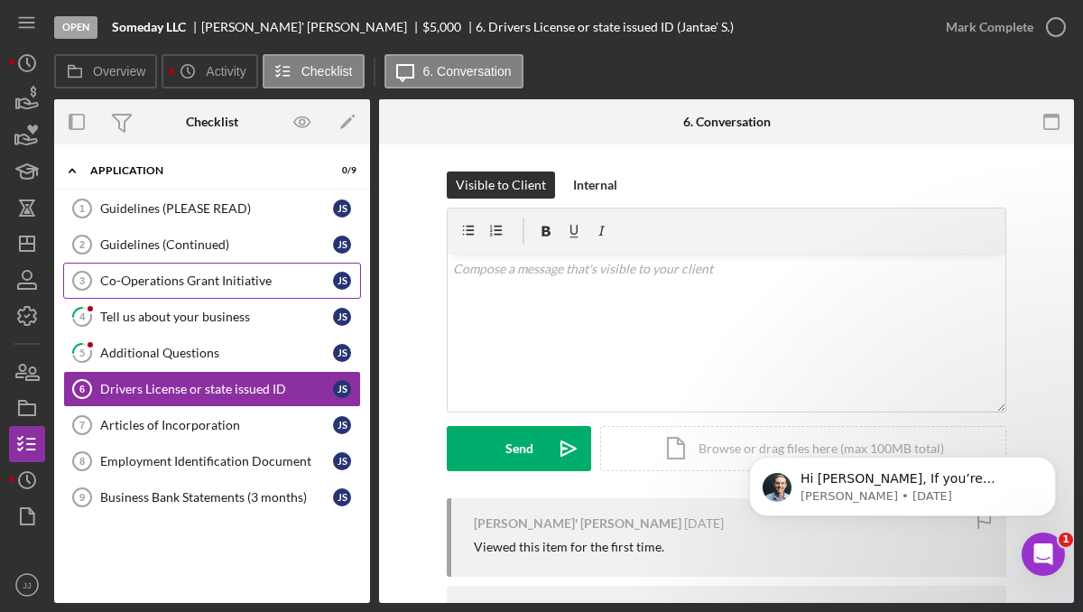
click at [198, 293] on link "Co-Operations Grant Initiative 3 Co-Operations Grant Initiative J S" at bounding box center [212, 281] width 298 height 36
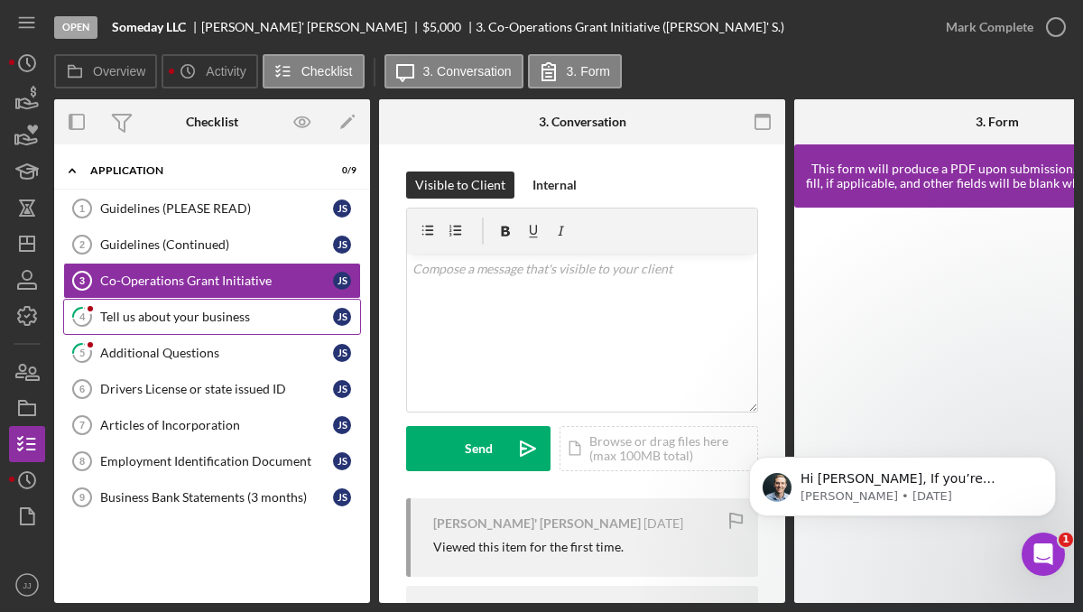
click at [227, 310] on div "Tell us about your business" at bounding box center [216, 316] width 233 height 14
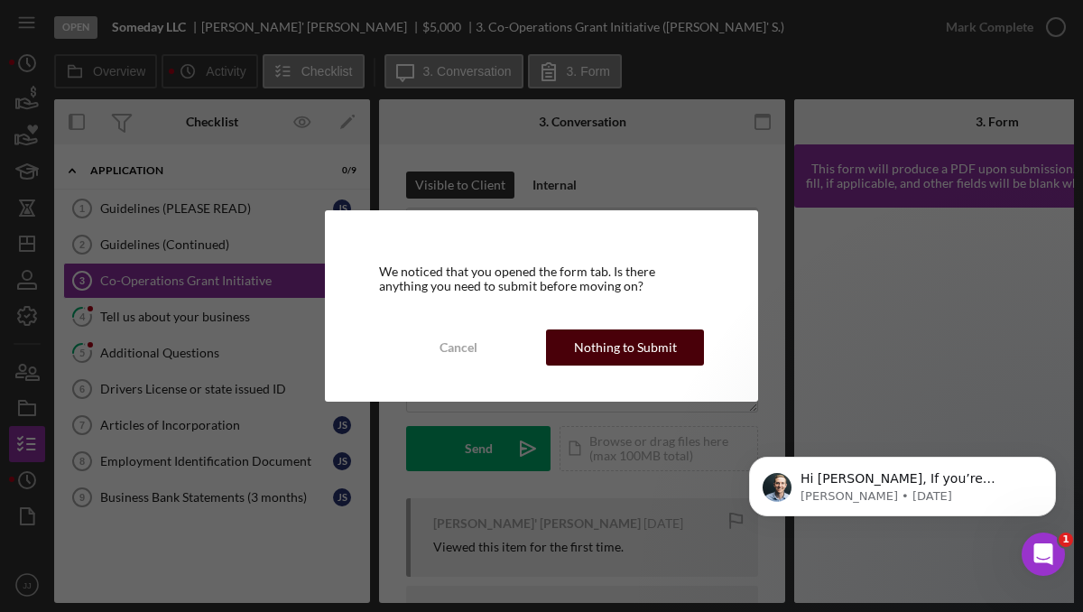
click at [614, 344] on div "Nothing to Submit" at bounding box center [625, 347] width 103 height 36
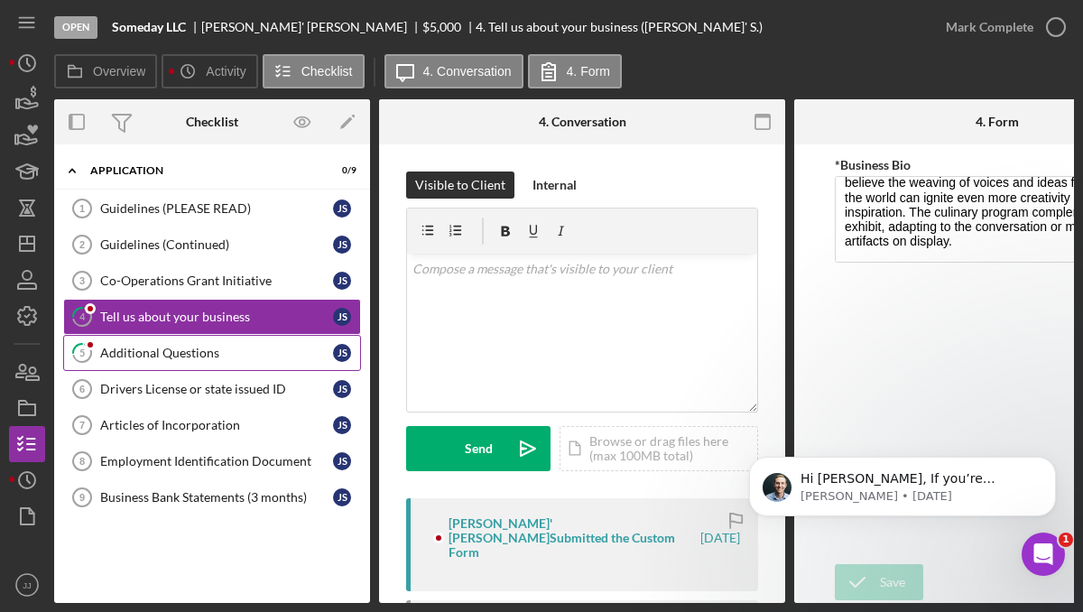
click at [158, 362] on link "5 Additional Questions J S" at bounding box center [212, 353] width 298 height 36
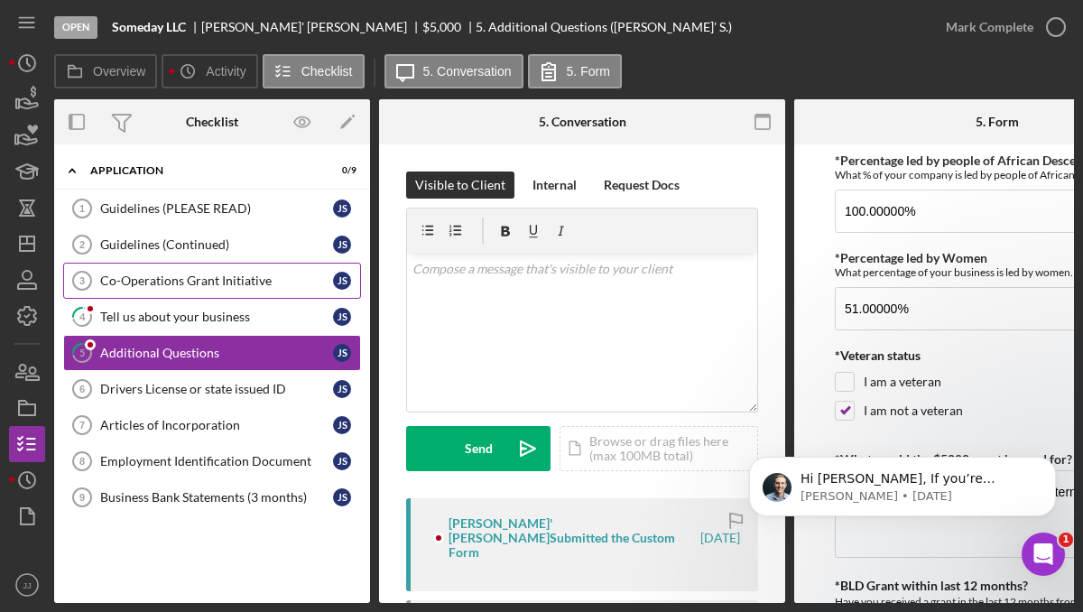
click at [207, 283] on div "Co-Operations Grant Initiative" at bounding box center [216, 280] width 233 height 14
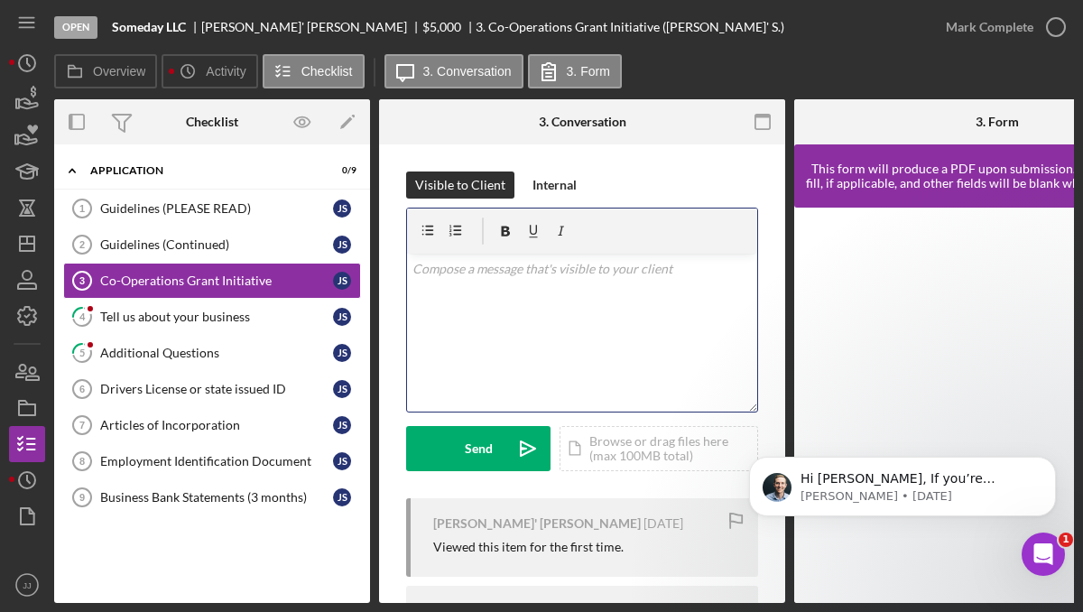
click at [445, 281] on div "v Color teal Color pink Remove color Add row above Add row below Add column bef…" at bounding box center [582, 332] width 350 height 158
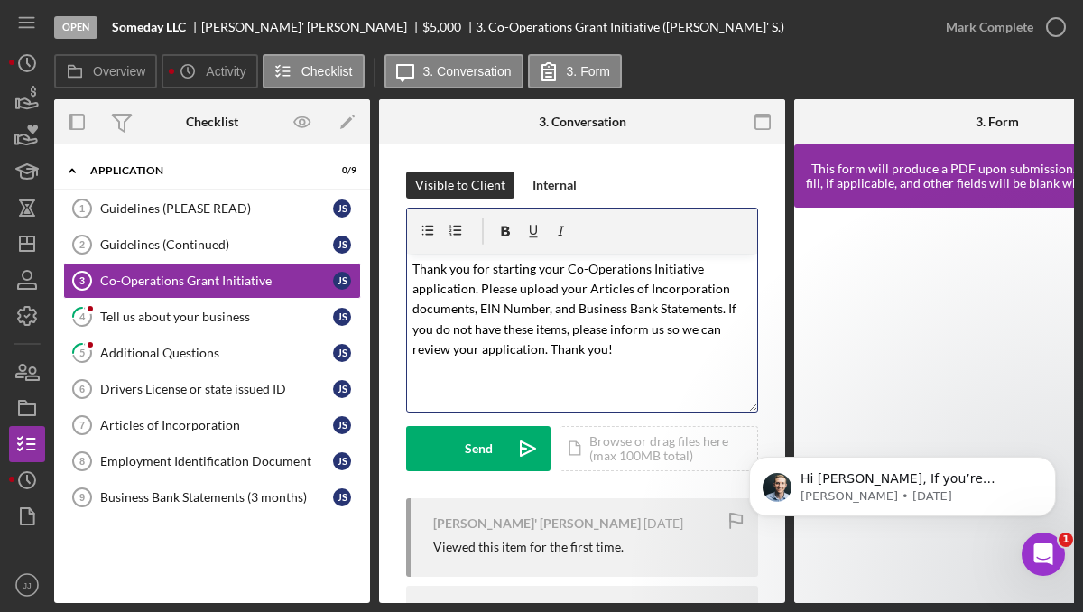
click at [413, 270] on mark "Thank you for starting your Co-Operations Initiative application. Please upload…" at bounding box center [575, 309] width 327 height 97
click at [636, 290] on mark "Hi [PERSON_NAME]', Thank you for starting your Co-Operations Initiative applica…" at bounding box center [575, 319] width 327 height 116
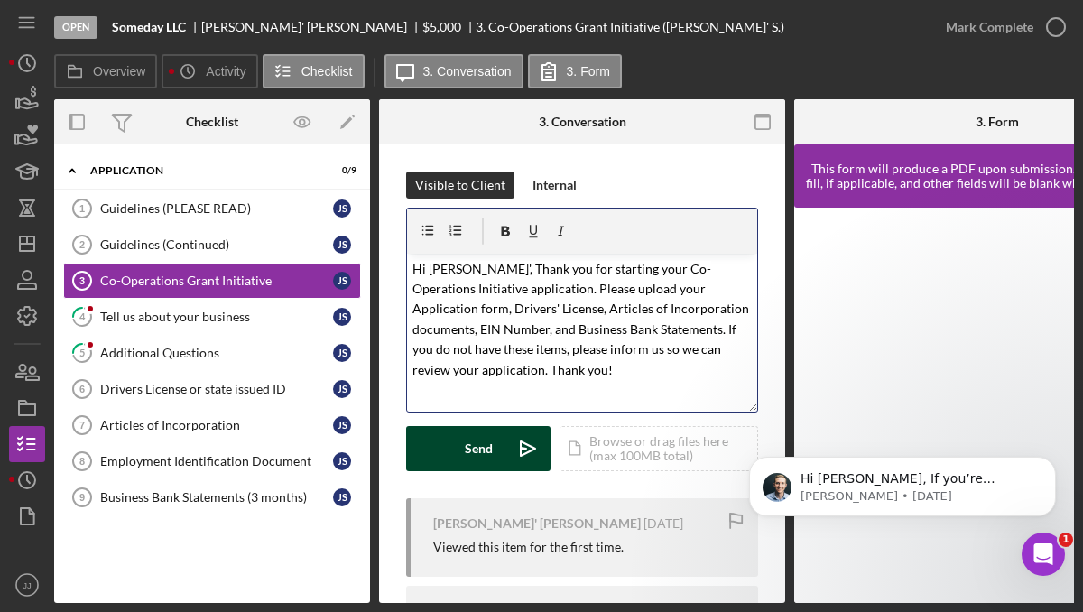
click at [482, 449] on div "Send" at bounding box center [479, 448] width 28 height 45
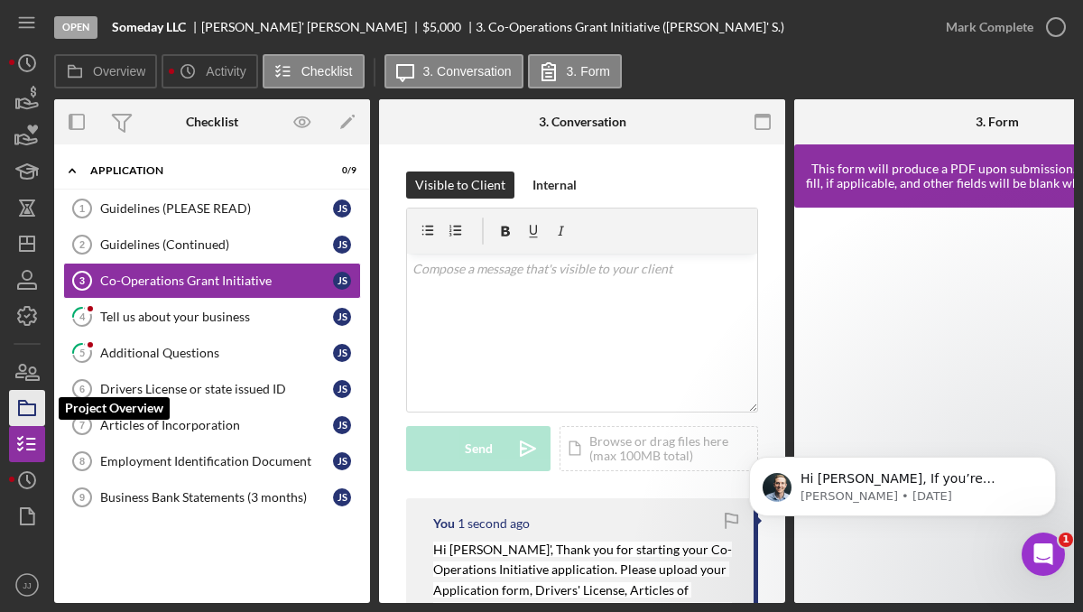
click at [29, 413] on icon "button" at bounding box center [27, 407] width 45 height 45
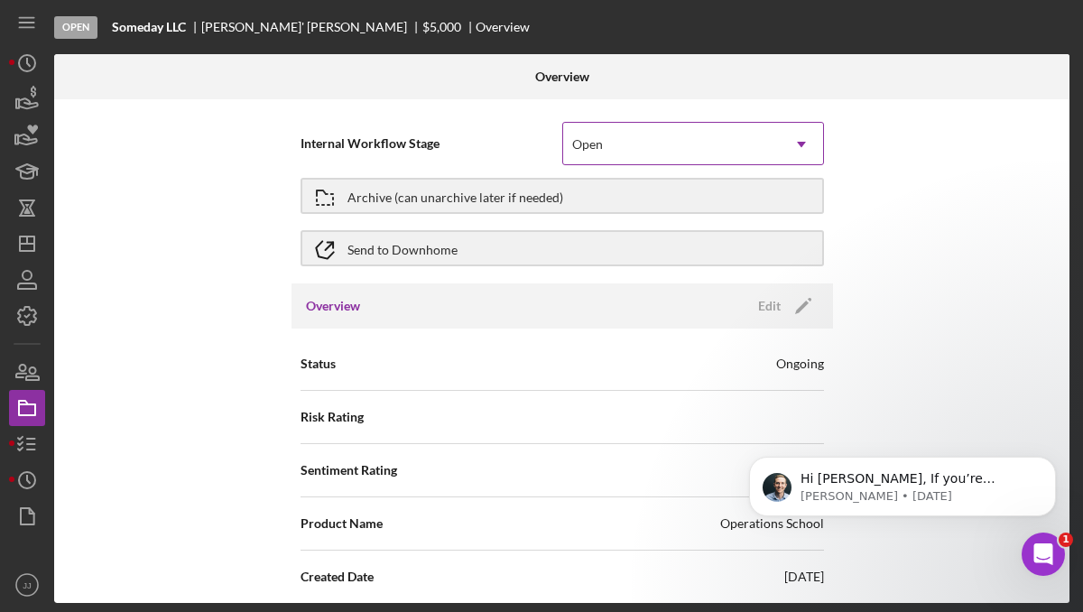
click at [709, 143] on div "Open" at bounding box center [671, 144] width 217 height 41
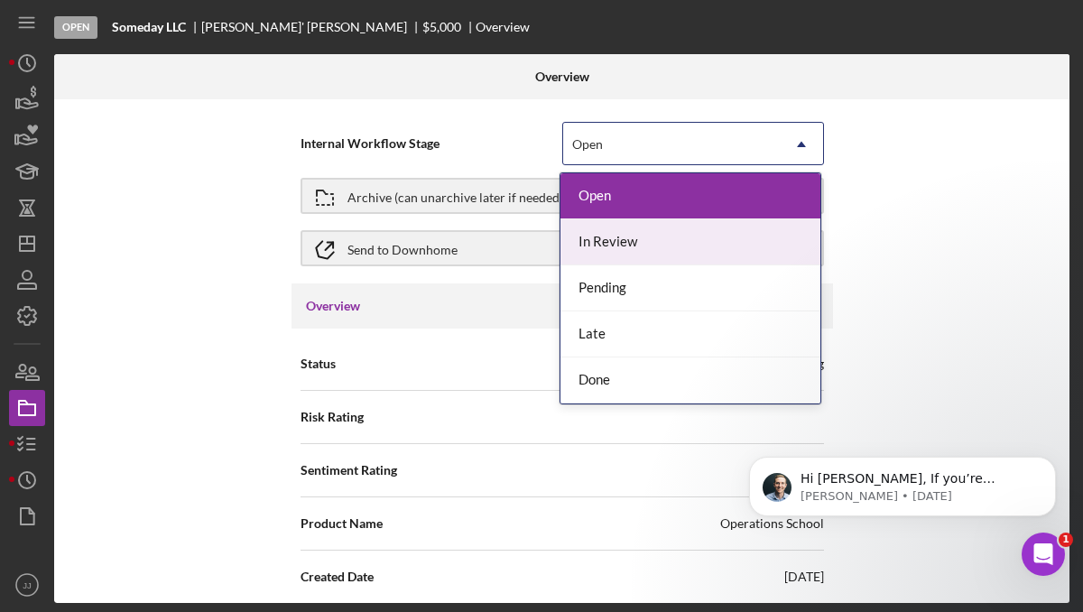
click at [664, 242] on div "In Review" at bounding box center [690, 242] width 260 height 46
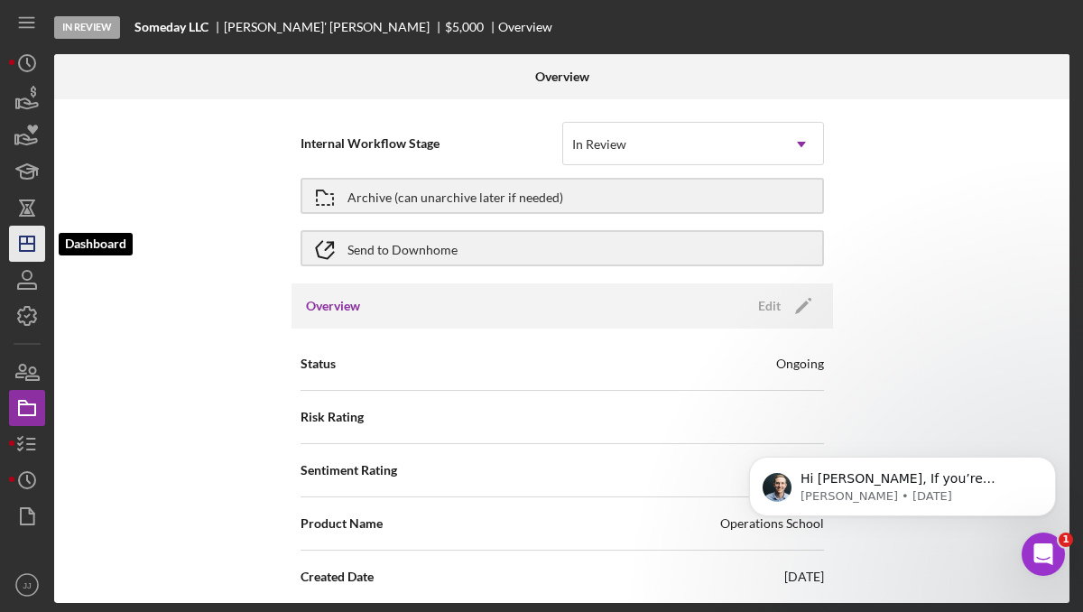
click at [24, 239] on icon "Icon/Dashboard" at bounding box center [27, 243] width 45 height 45
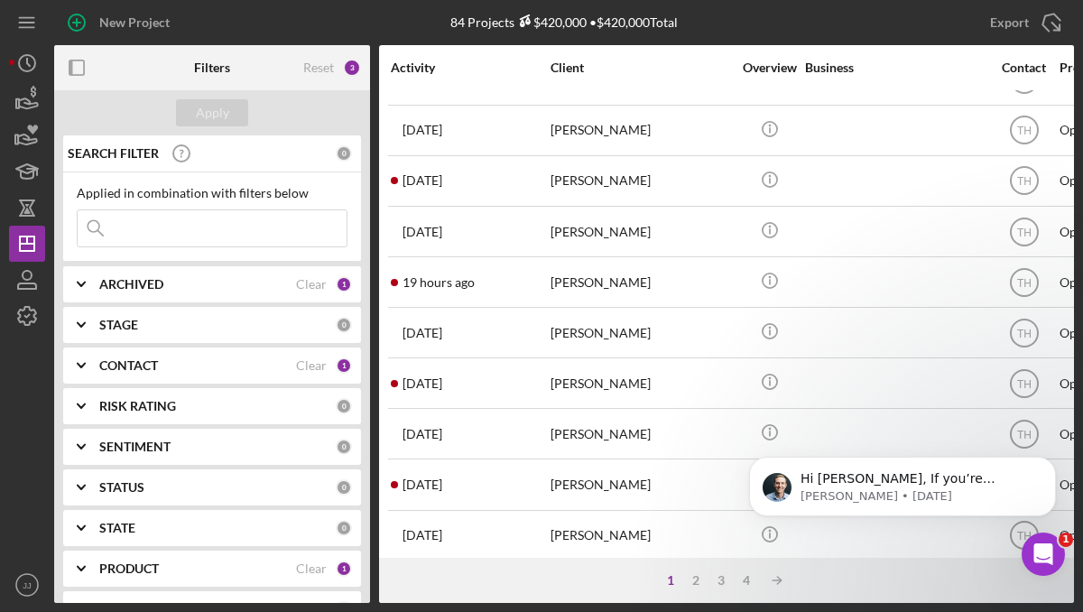
scroll to position [807, 0]
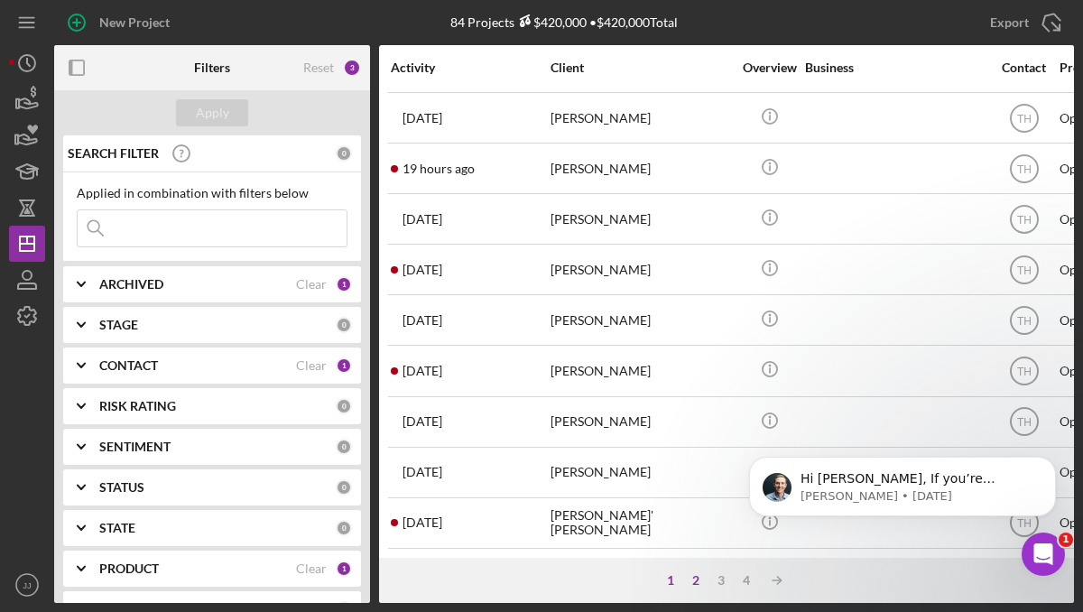
click at [697, 578] on div "2" at bounding box center [695, 580] width 25 height 14
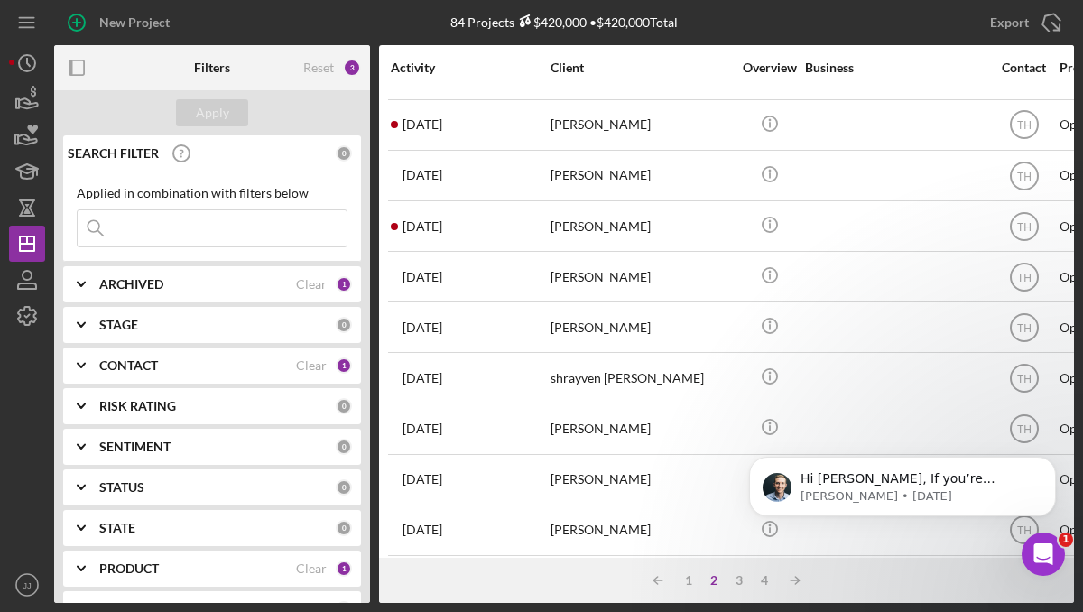
scroll to position [198, 0]
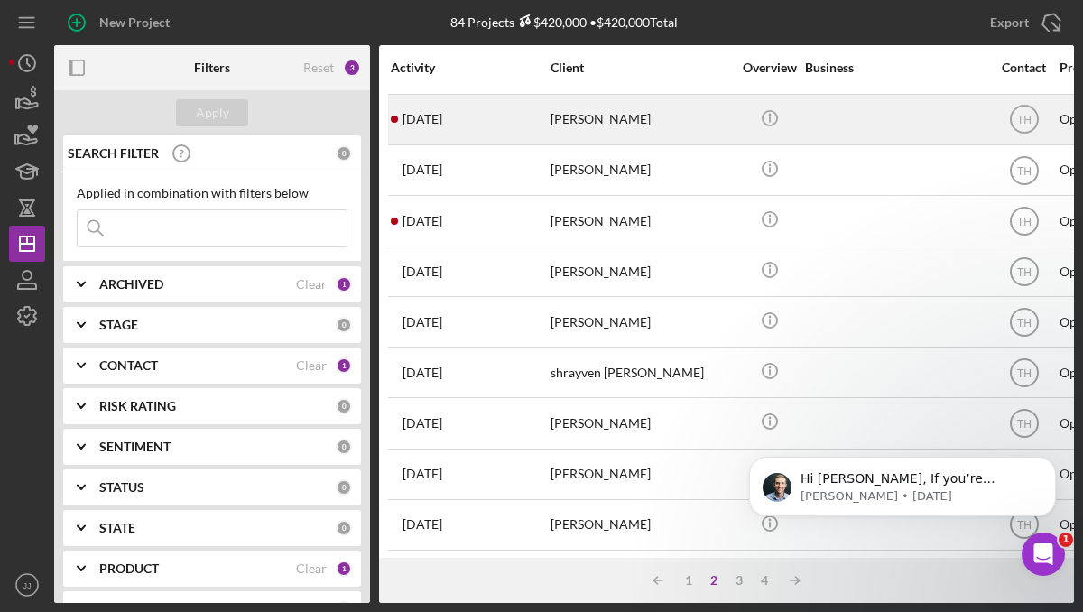
click at [610, 130] on div "[PERSON_NAME]" at bounding box center [640, 120] width 180 height 48
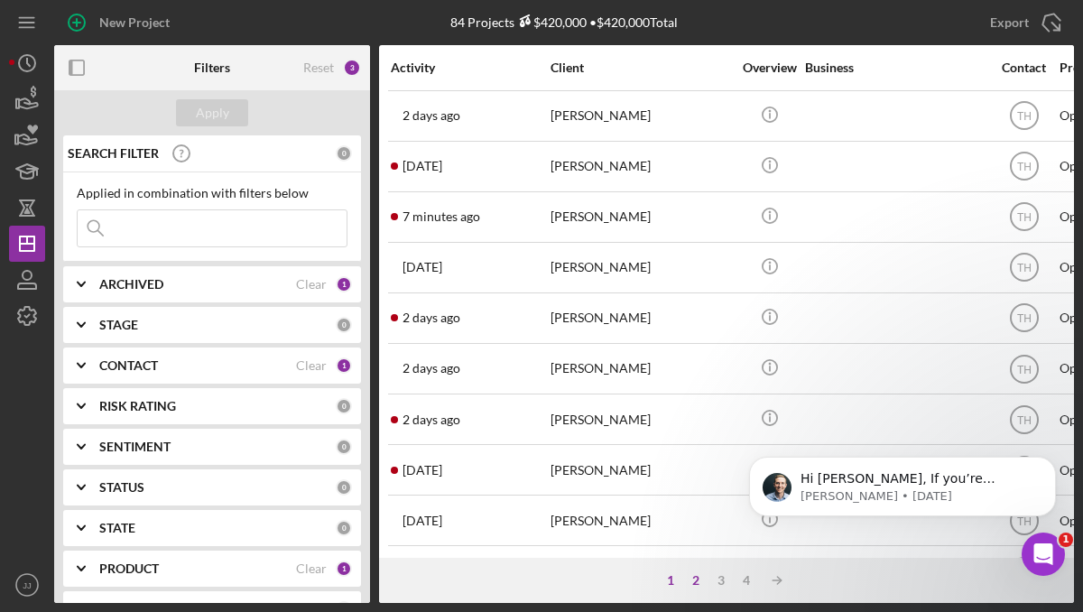
click at [697, 581] on div "2" at bounding box center [695, 580] width 25 height 14
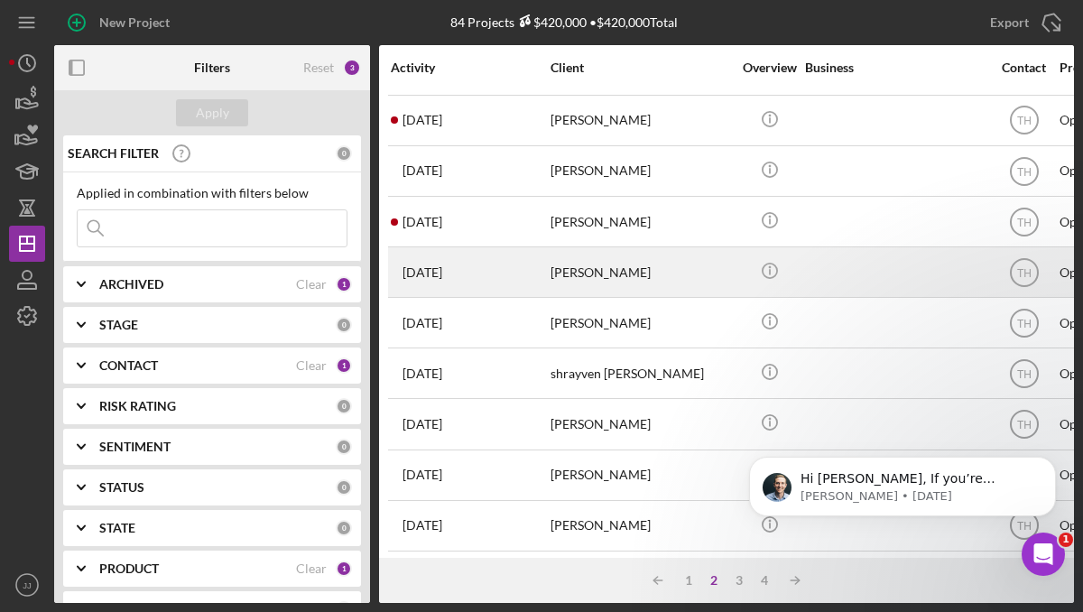
scroll to position [201, 0]
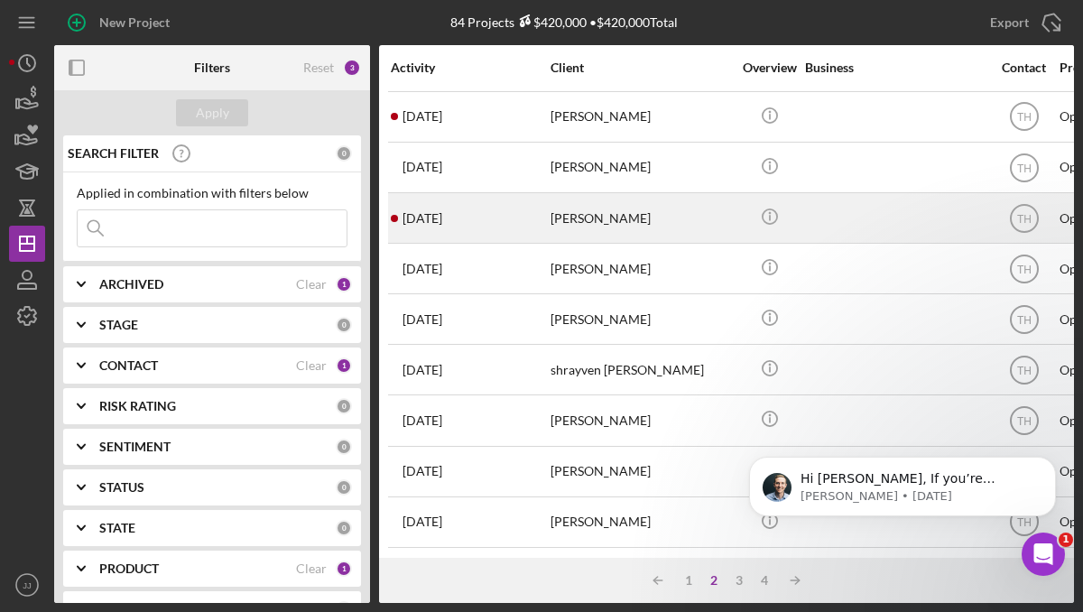
click at [623, 229] on div "[PERSON_NAME]" at bounding box center [640, 218] width 180 height 48
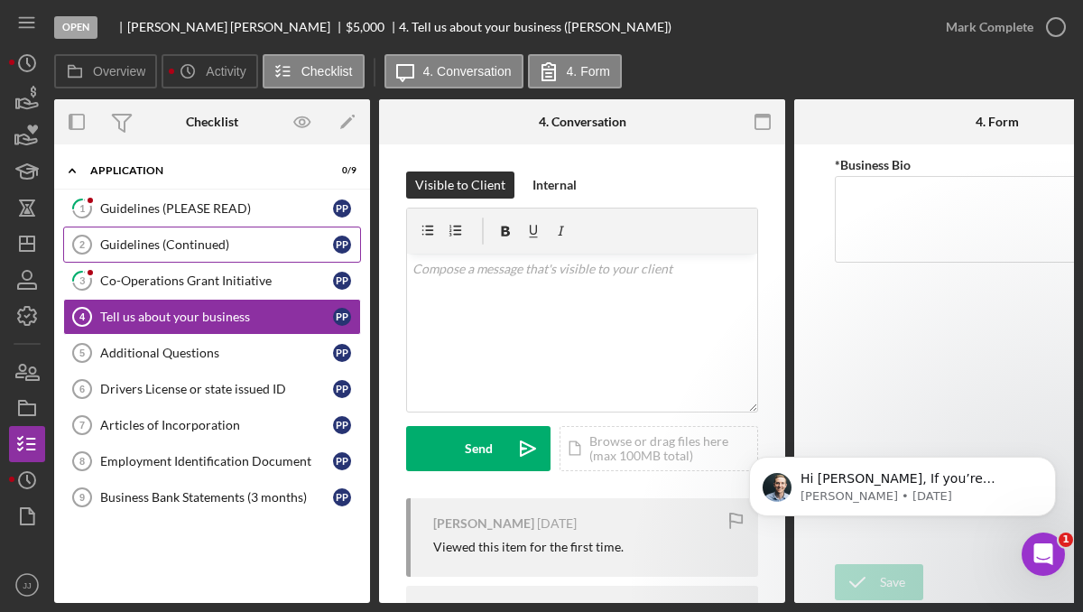
click at [217, 243] on div "Guidelines (Continued)" at bounding box center [216, 244] width 233 height 14
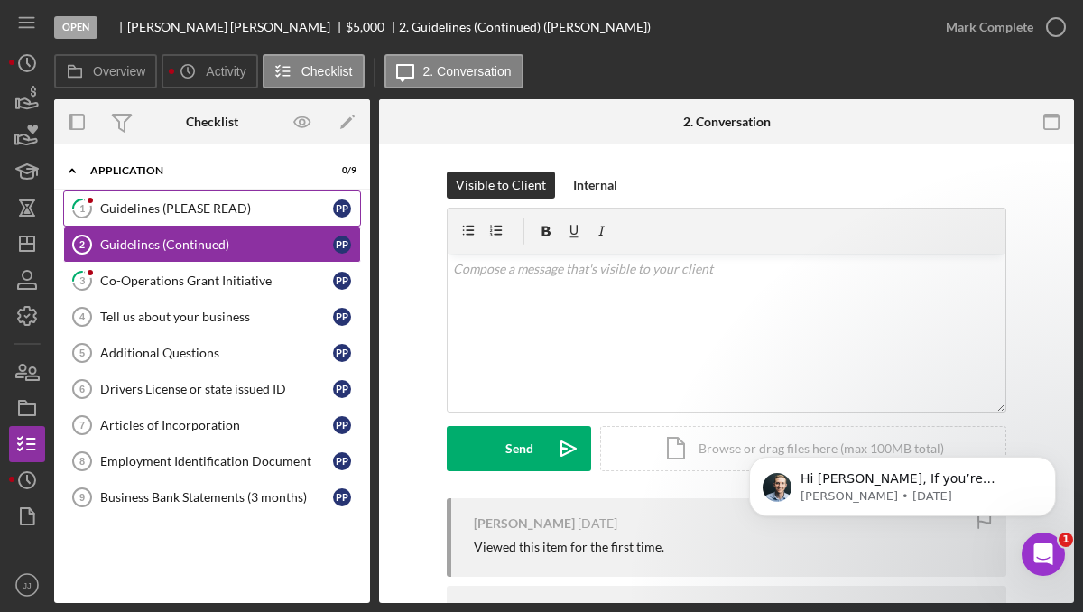
click at [201, 214] on div "Guidelines (PLEASE READ)" at bounding box center [216, 208] width 233 height 14
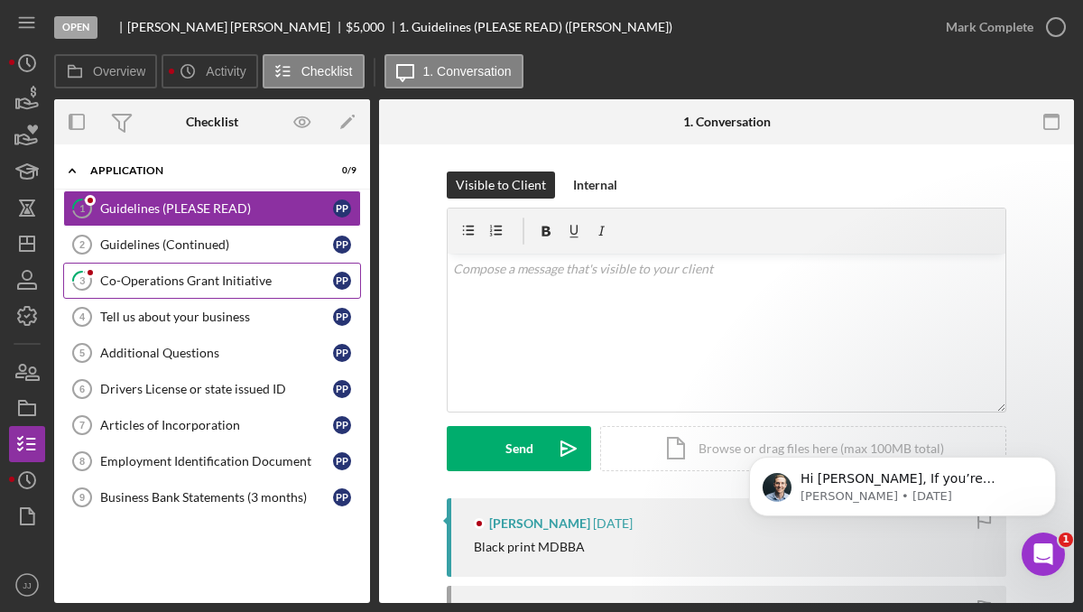
click at [205, 285] on div "Co-Operations Grant Initiative" at bounding box center [216, 280] width 233 height 14
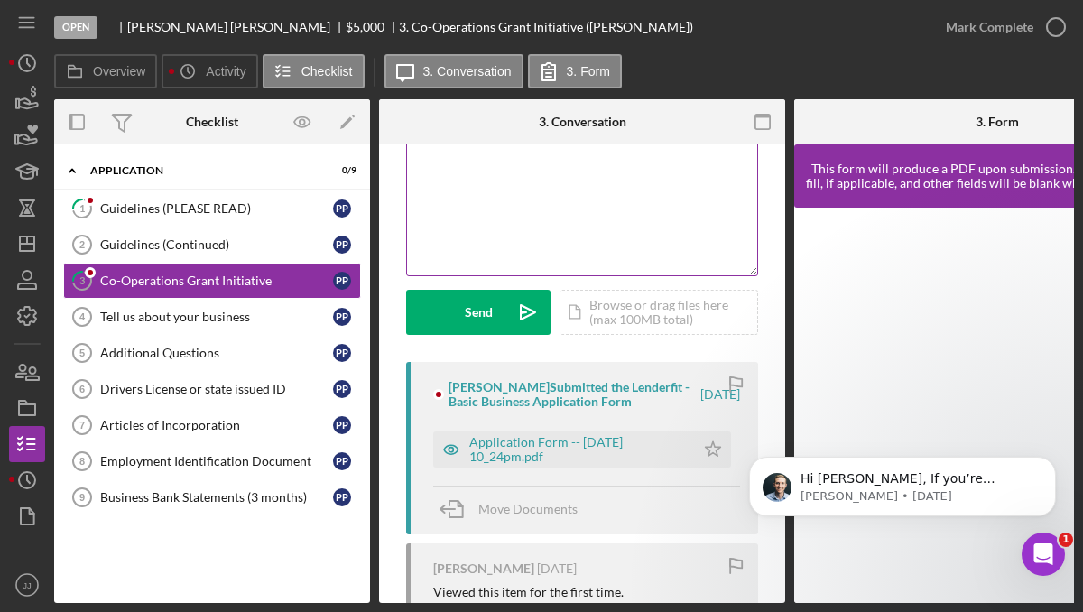
scroll to position [146, 0]
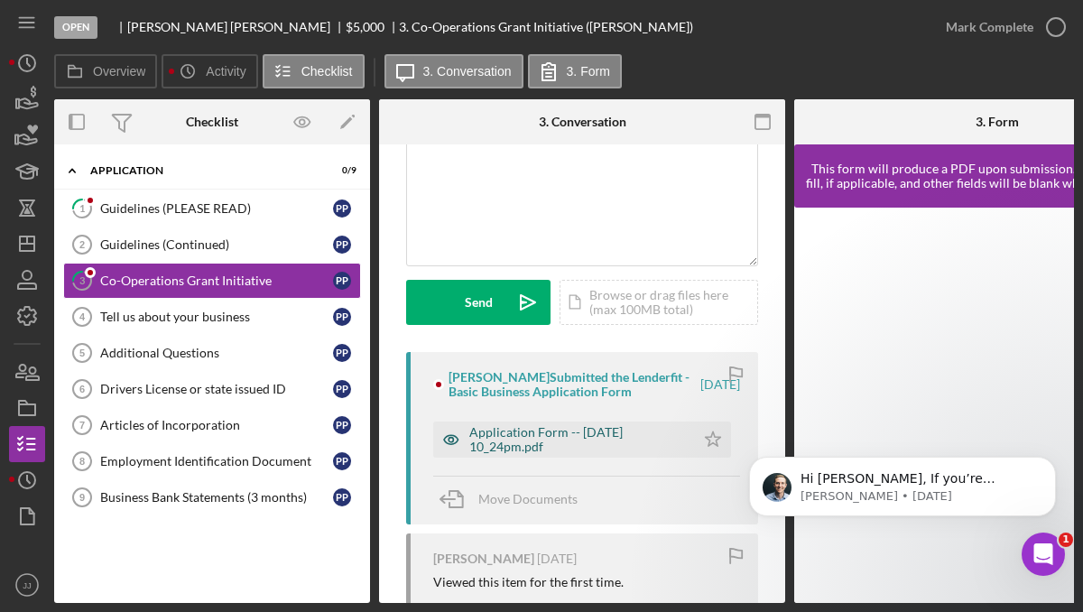
click at [580, 432] on div "Application Form -- [DATE] 10_24pm.pdf" at bounding box center [577, 439] width 217 height 29
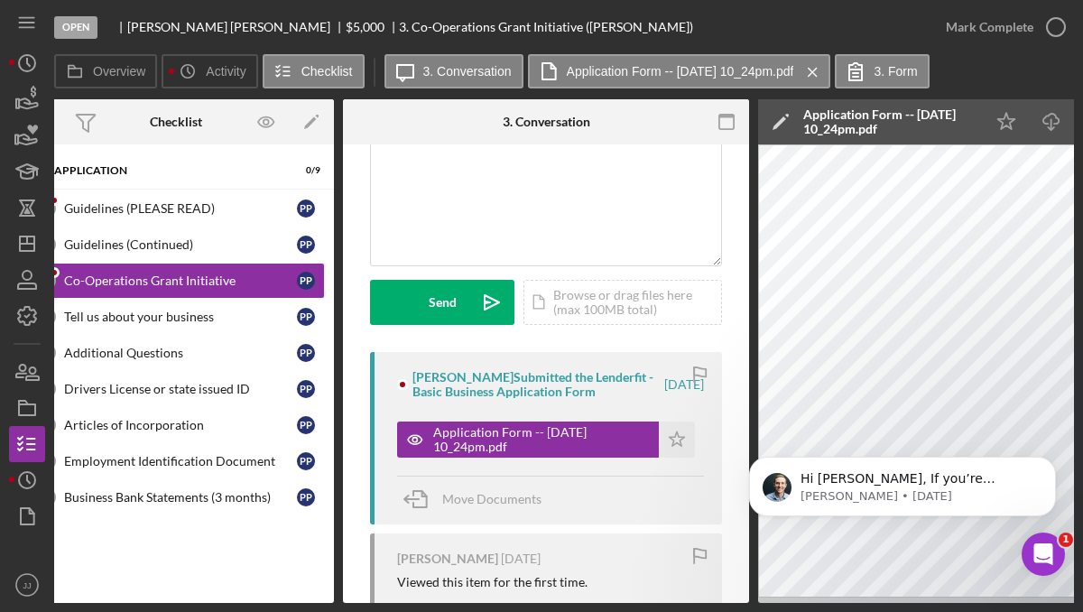
scroll to position [0, 0]
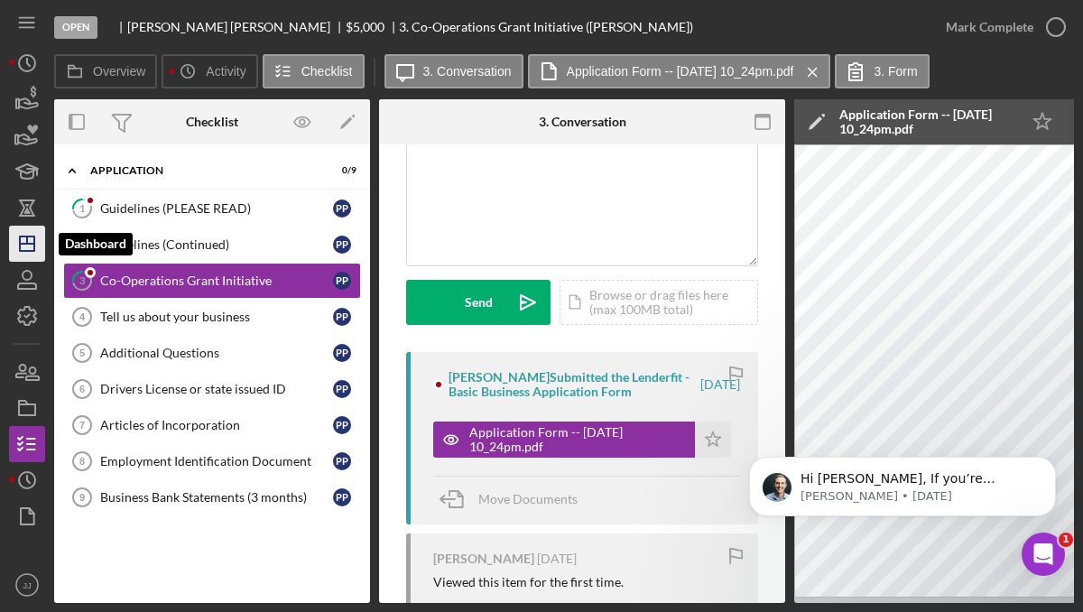
click at [33, 244] on line "button" at bounding box center [27, 244] width 14 height 0
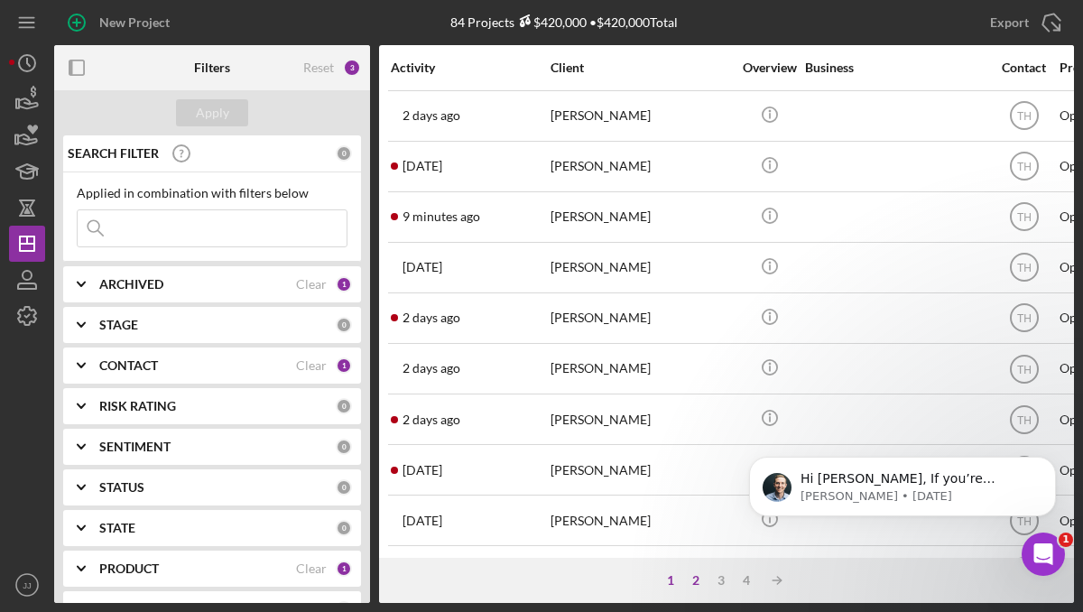
click at [690, 578] on div "2" at bounding box center [695, 580] width 25 height 14
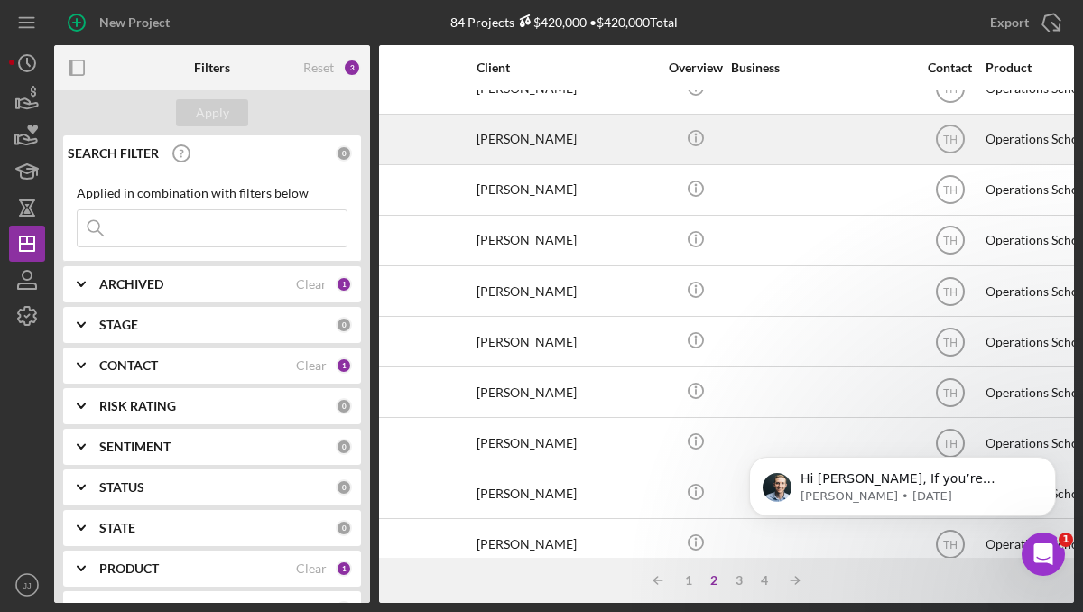
scroll to position [634, 0]
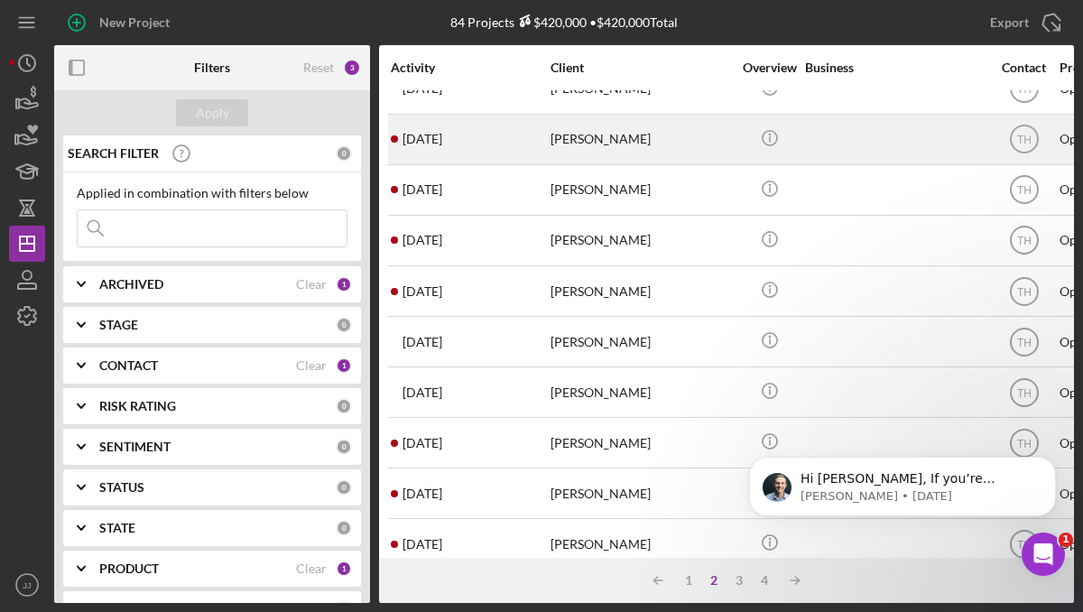
click at [626, 137] on div "[PERSON_NAME]" at bounding box center [640, 139] width 180 height 48
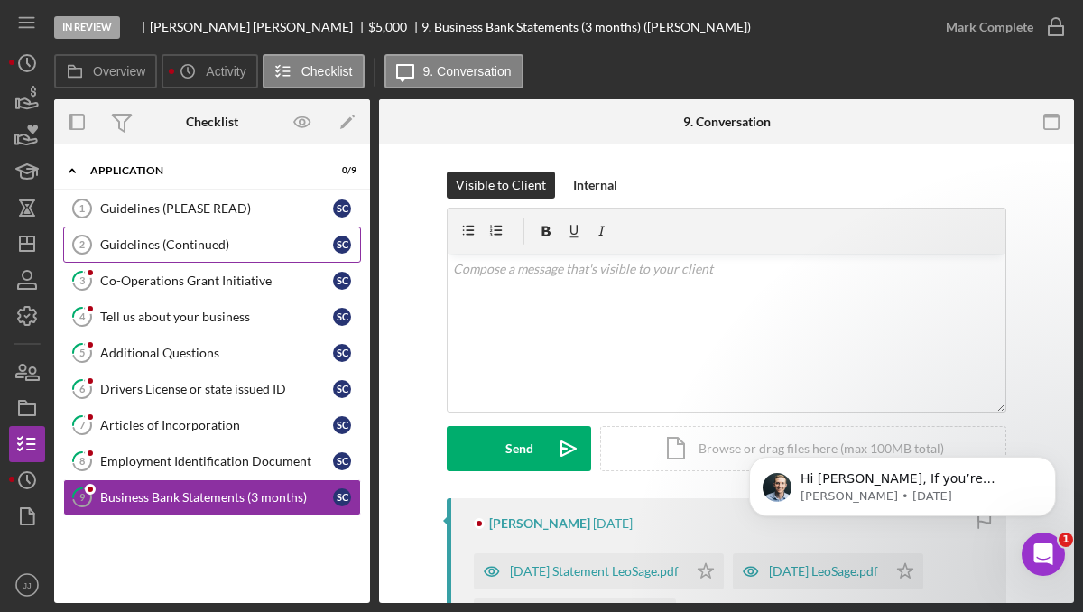
click at [224, 244] on div "Guidelines (Continued)" at bounding box center [216, 244] width 233 height 14
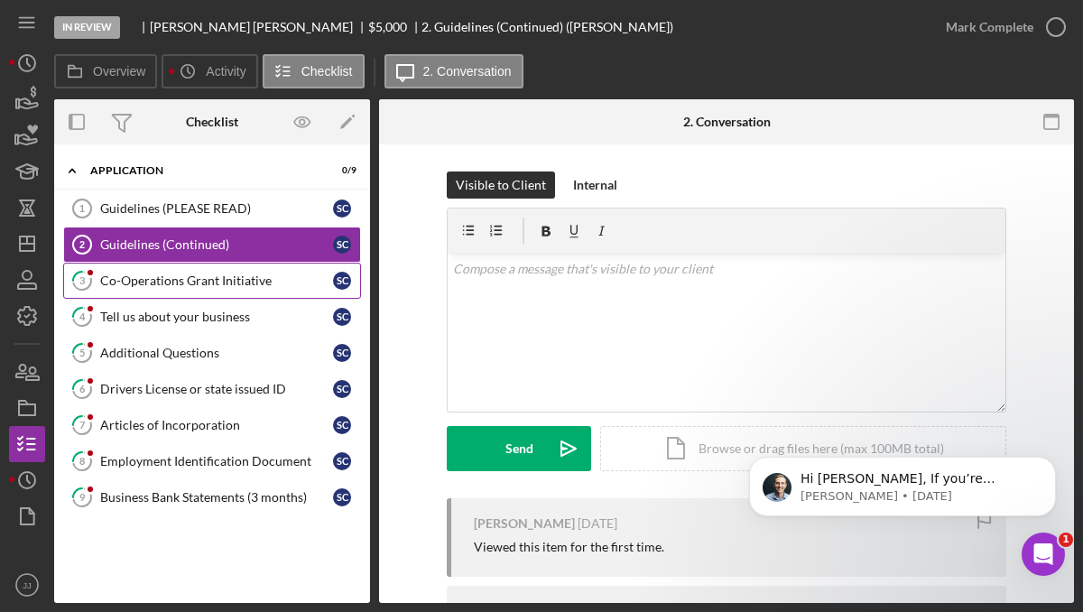
click at [223, 271] on link "3 Co-Operations Grant Initiative S C" at bounding box center [212, 281] width 298 height 36
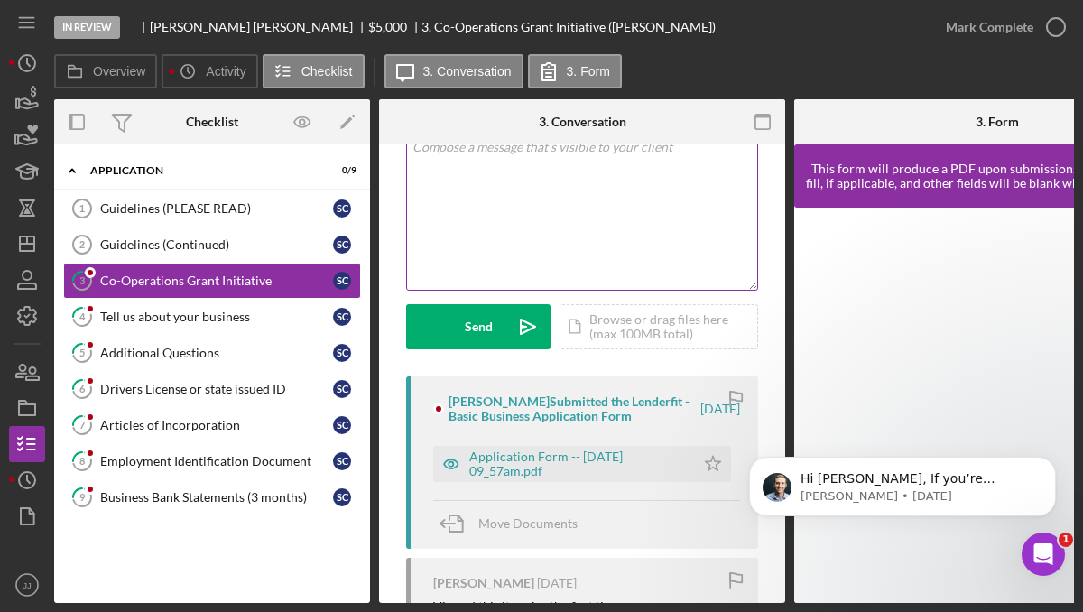
scroll to position [127, 0]
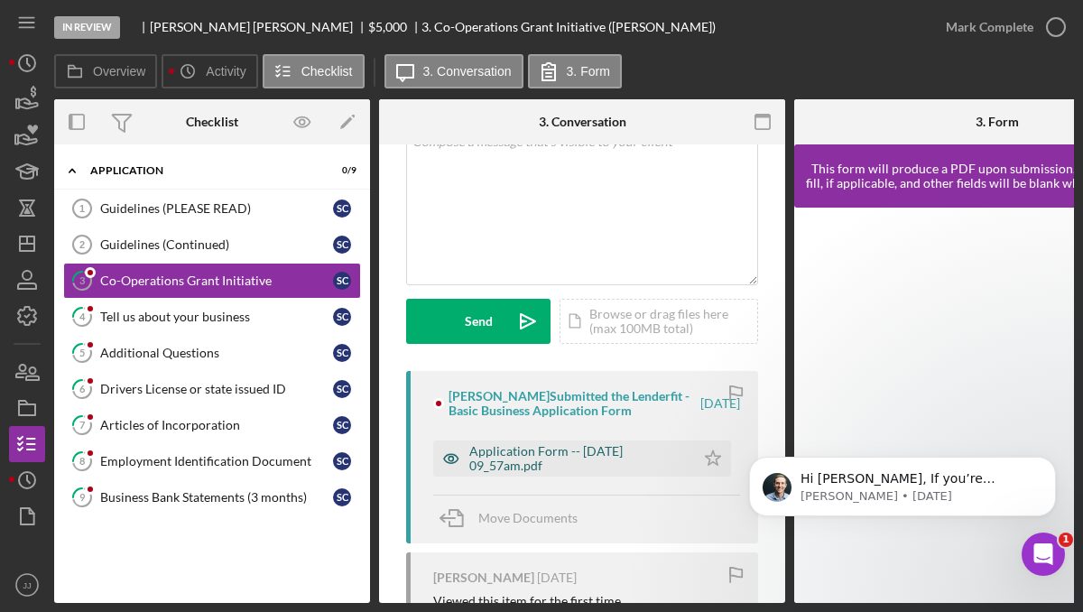
click at [496, 461] on div "Application Form -- [DATE] 09_57am.pdf" at bounding box center [577, 458] width 217 height 29
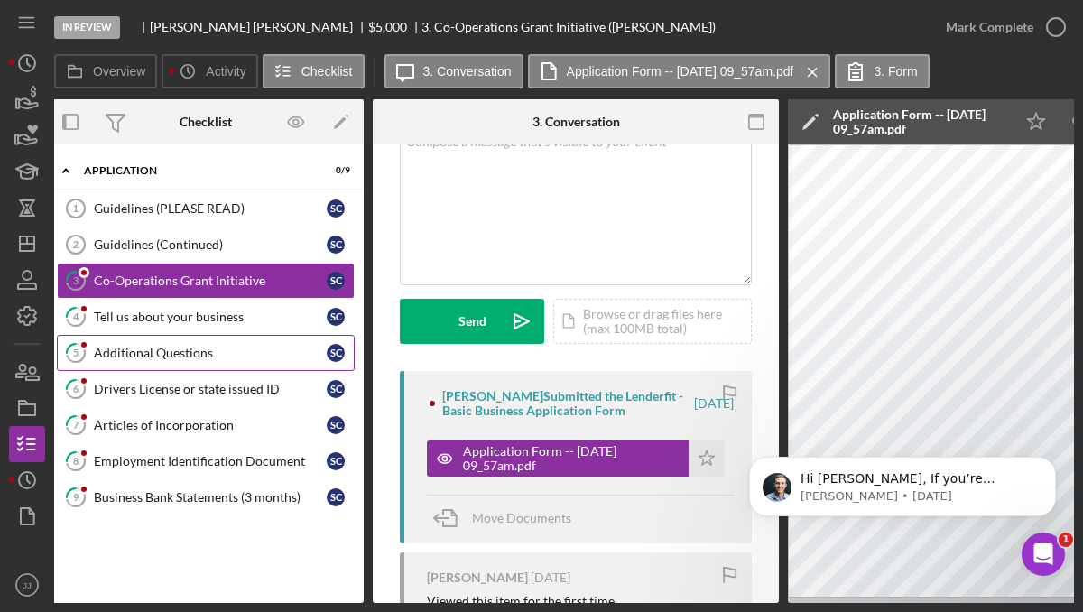
scroll to position [0, 0]
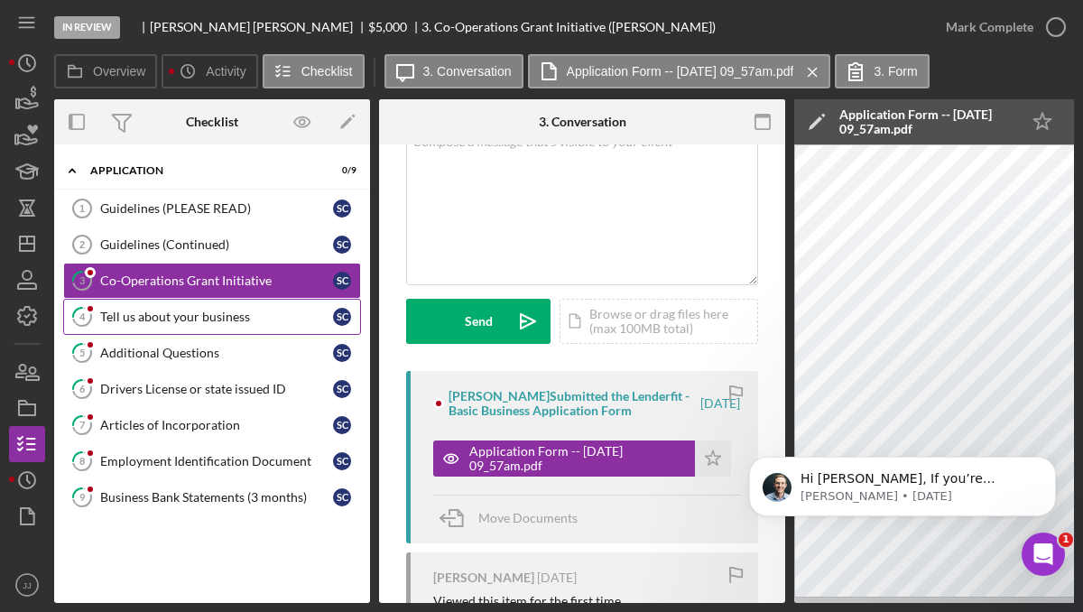
click at [188, 318] on div "Tell us about your business" at bounding box center [216, 316] width 233 height 14
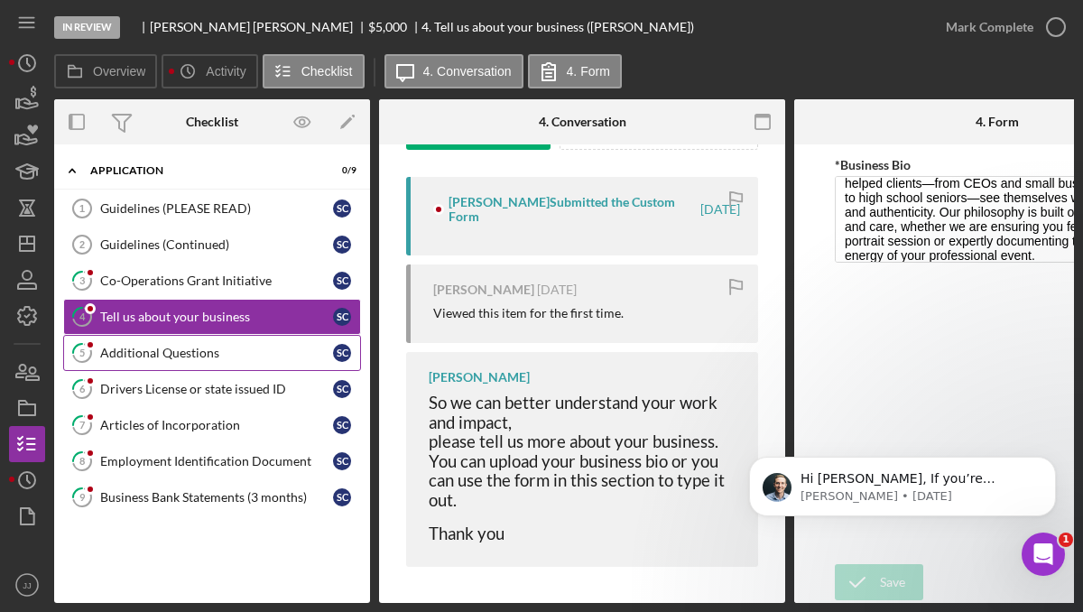
click at [162, 368] on link "5 Additional Questions S C" at bounding box center [212, 353] width 298 height 36
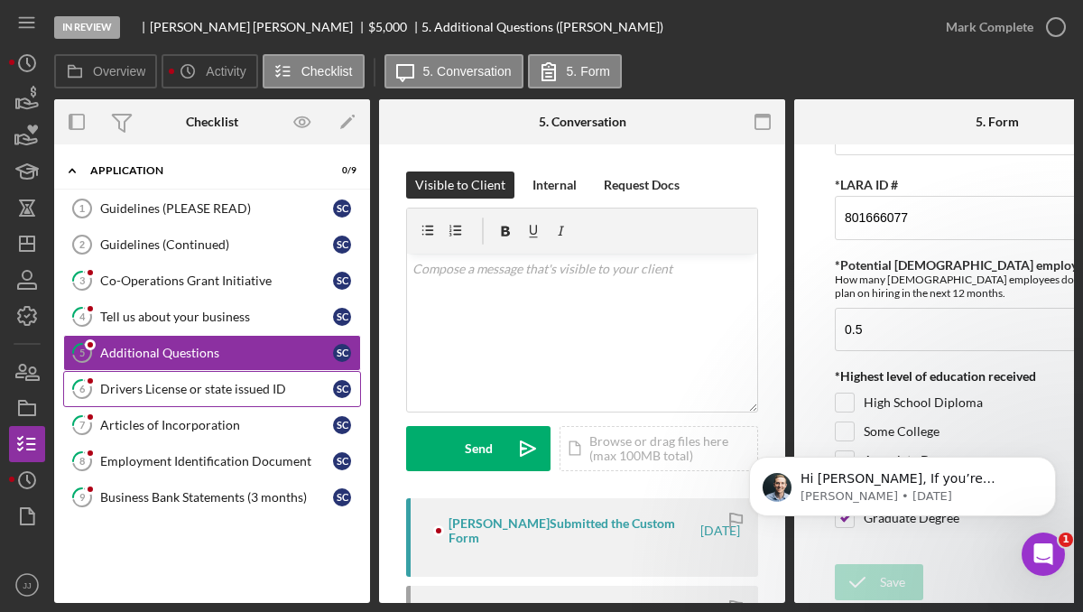
click at [138, 401] on link "6 Drivers License or state issued ID S C" at bounding box center [212, 389] width 298 height 36
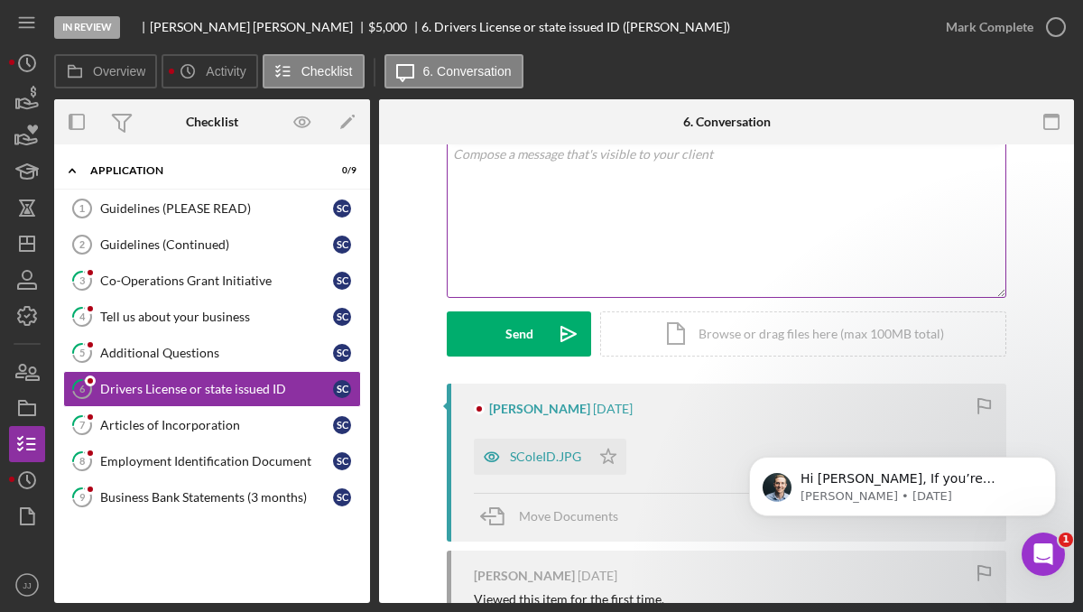
scroll to position [121, 0]
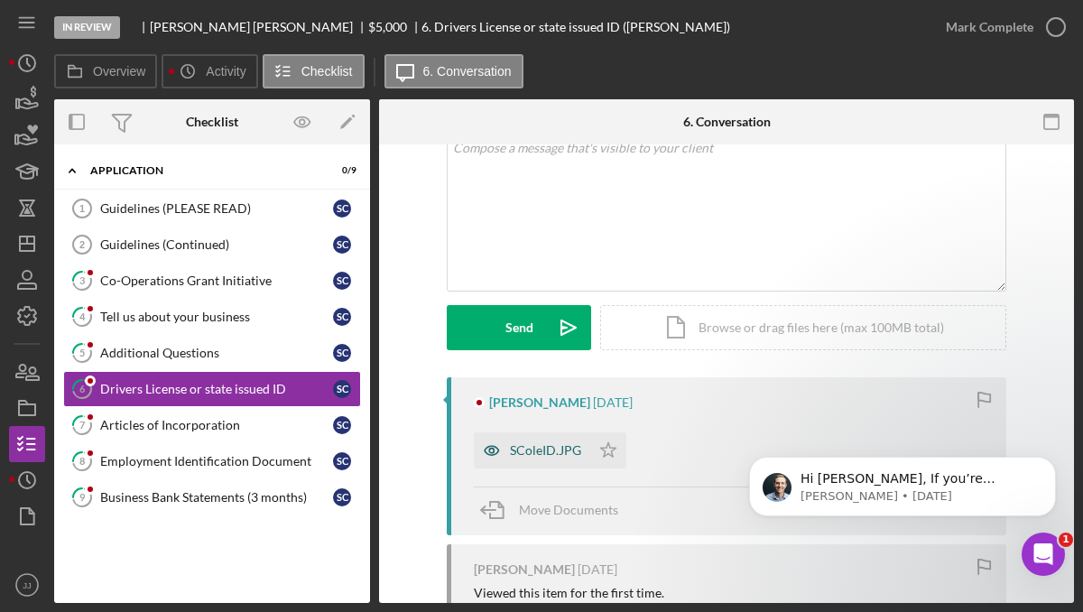
click at [536, 451] on div "SColeID.JPG" at bounding box center [545, 450] width 71 height 14
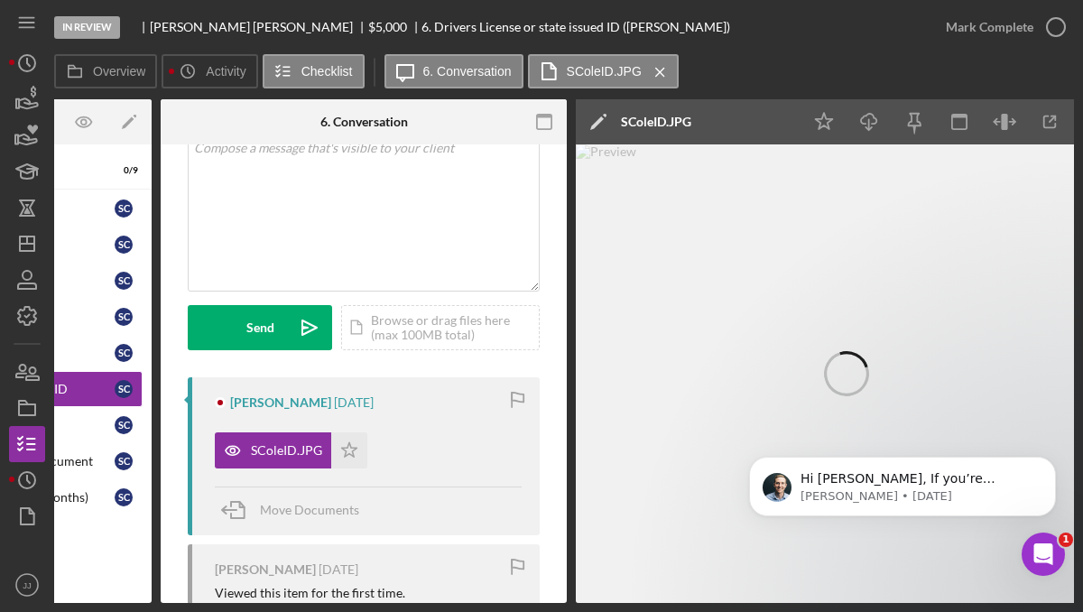
scroll to position [0, 0]
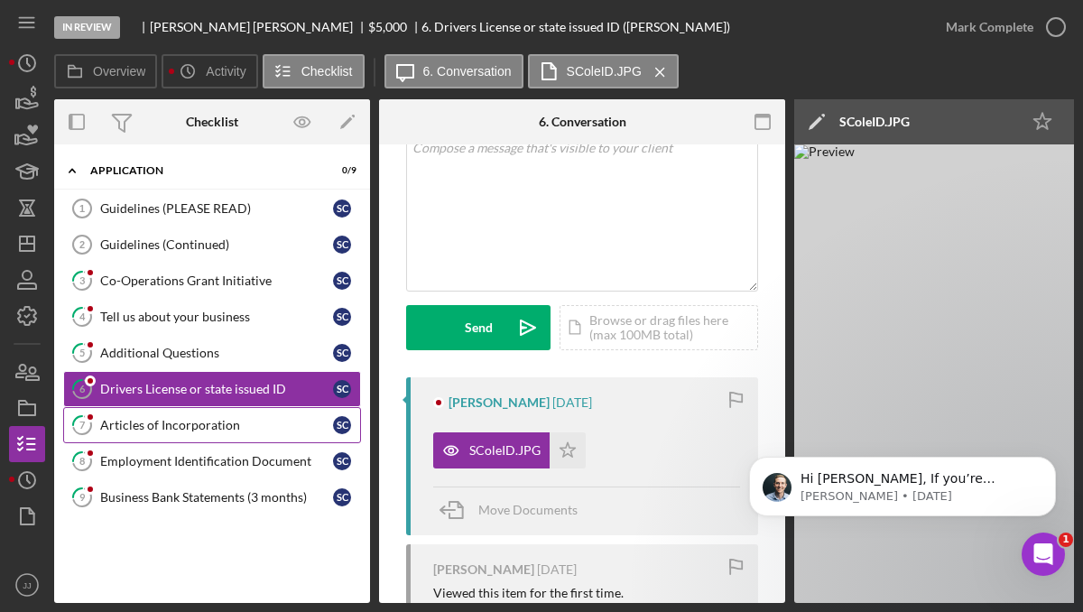
click at [177, 429] on div "Articles of Incorporation" at bounding box center [216, 425] width 233 height 14
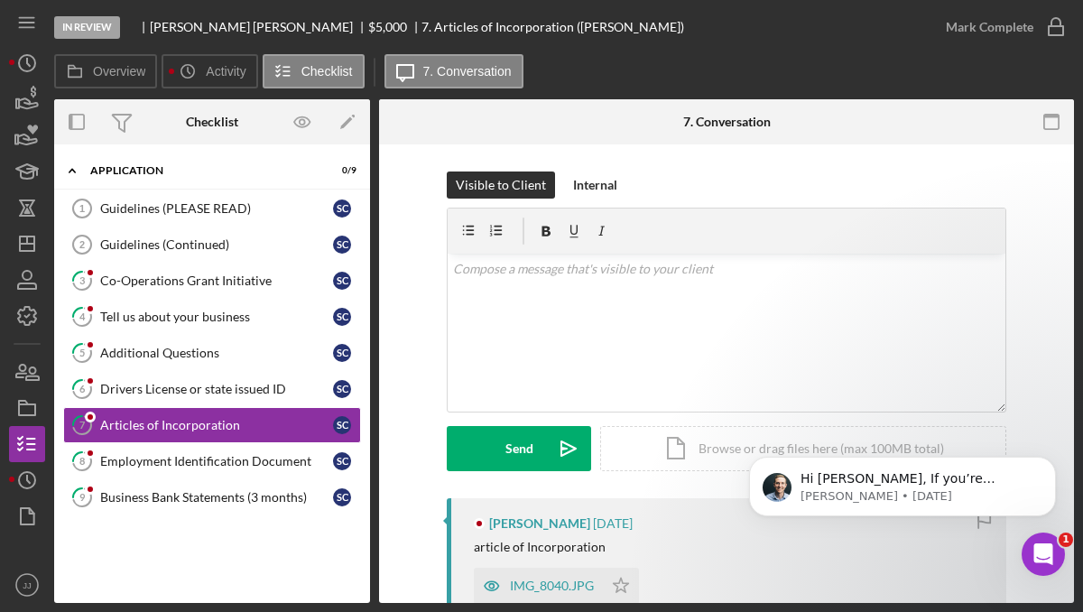
scroll to position [41, 0]
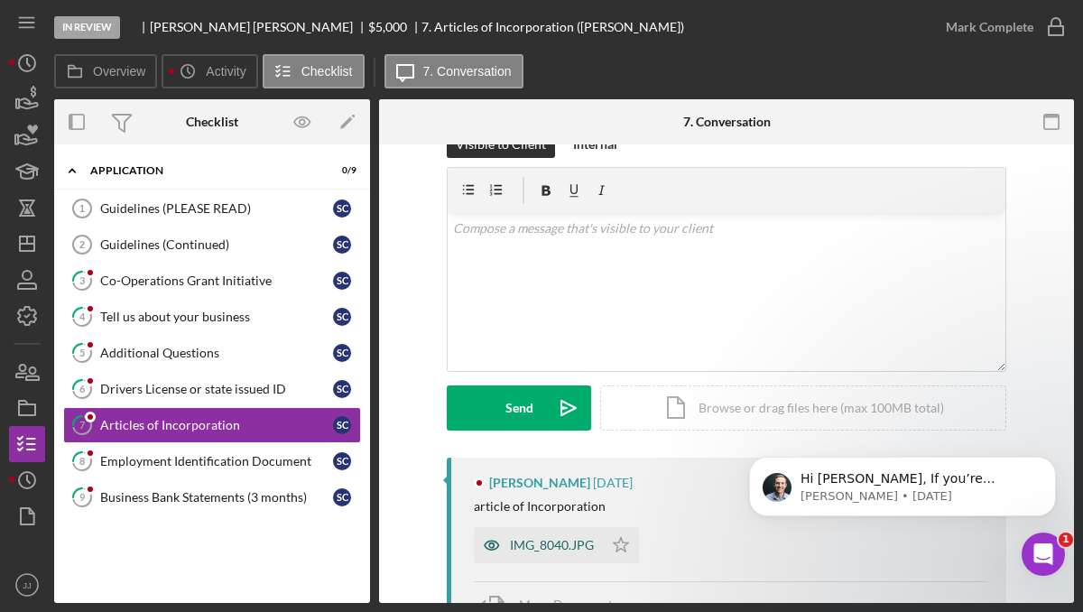
click at [525, 548] on div "IMG_8040.JPG" at bounding box center [552, 545] width 84 height 14
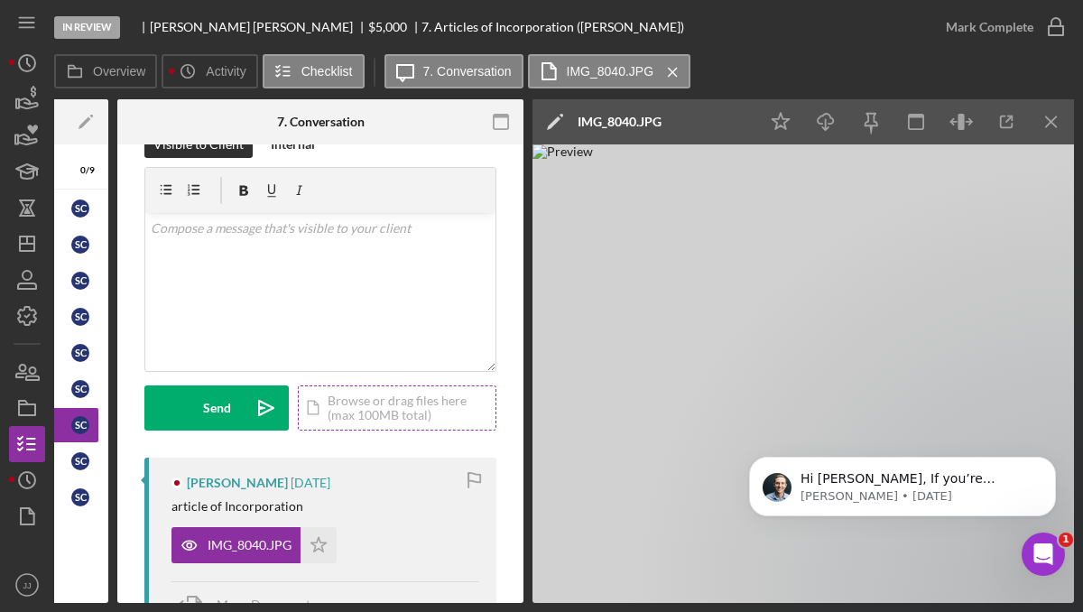
scroll to position [0, 0]
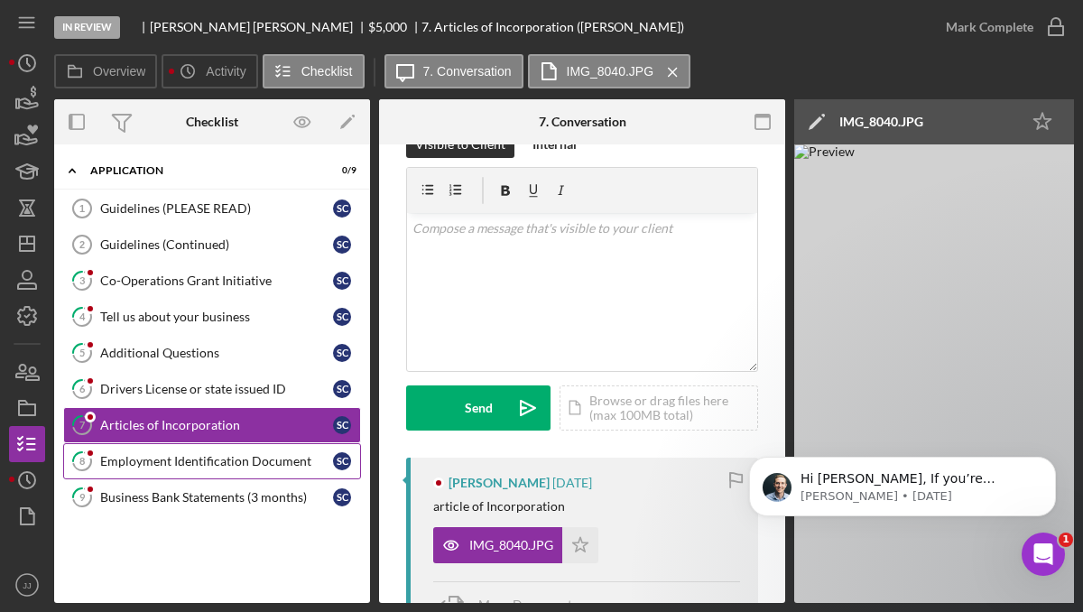
click at [199, 466] on div "Employment Identification Document" at bounding box center [216, 461] width 233 height 14
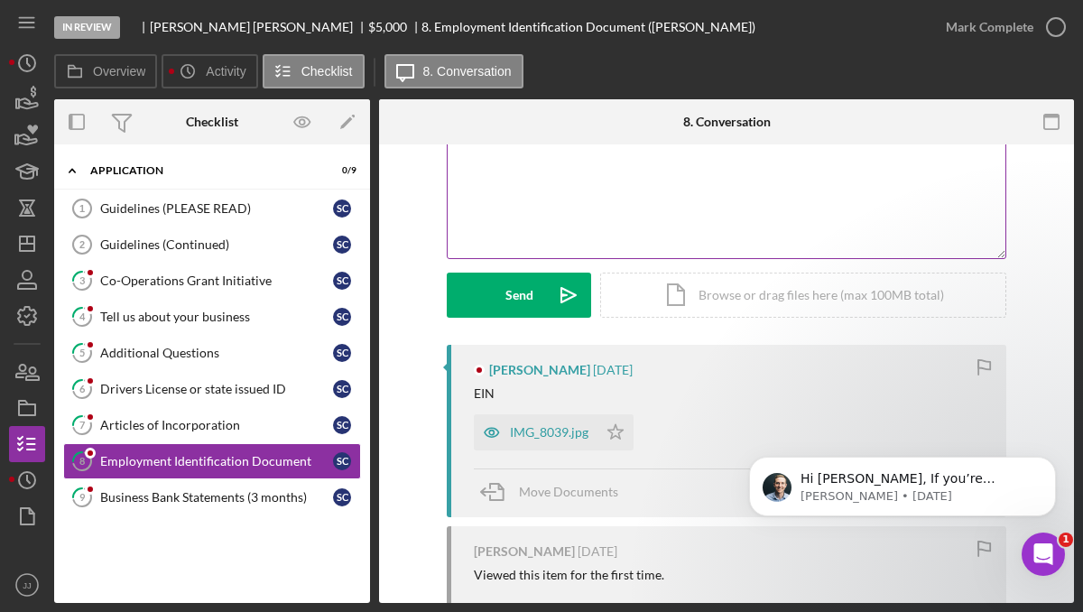
scroll to position [158, 0]
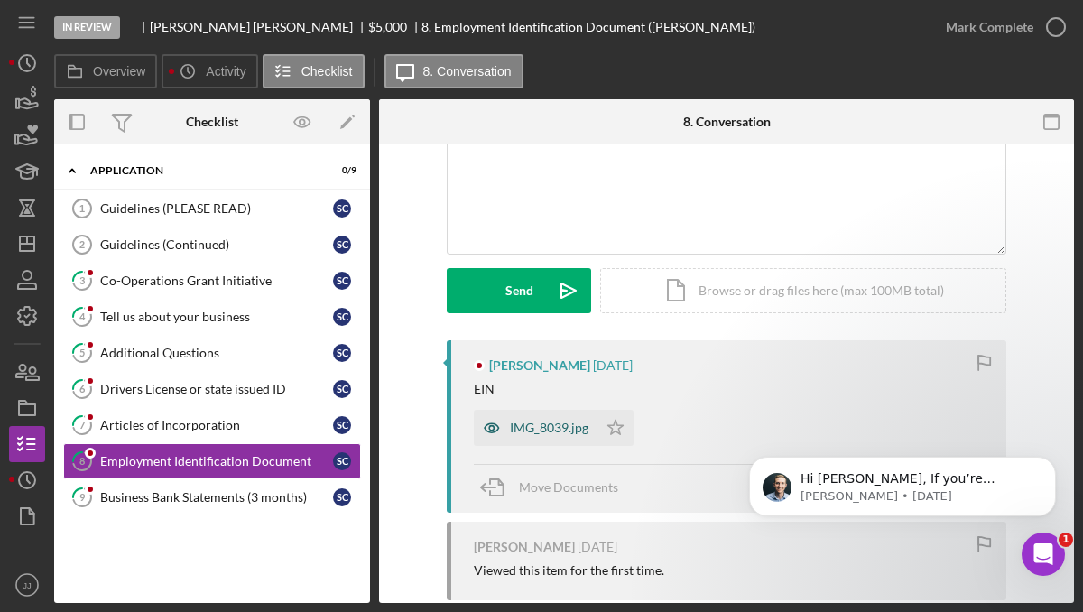
click at [511, 414] on div "IMG_8039.jpg" at bounding box center [536, 428] width 124 height 36
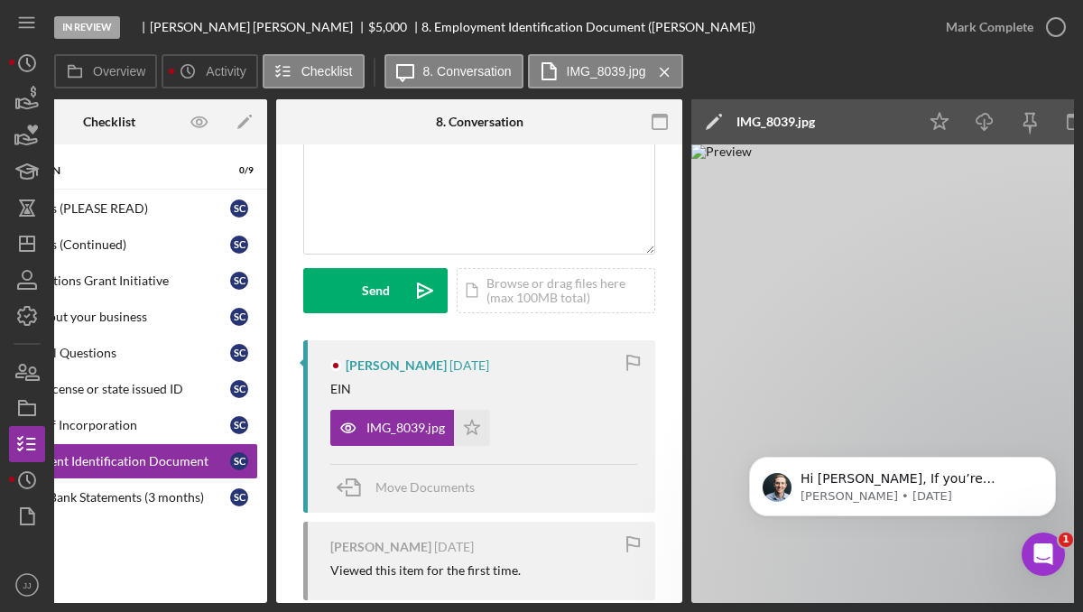
scroll to position [0, 0]
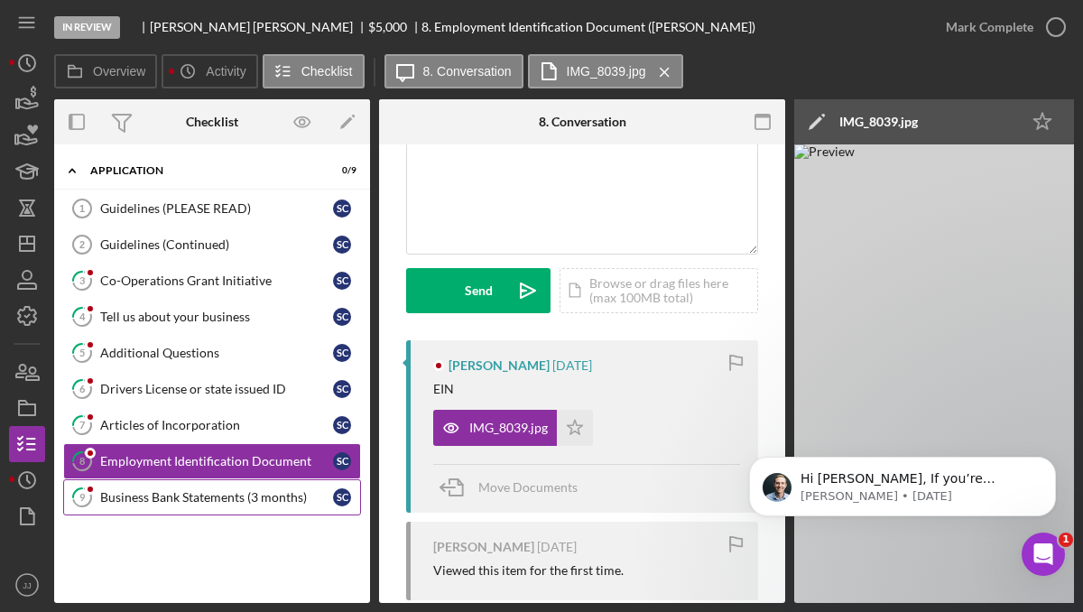
click at [204, 495] on div "Business Bank Statements (3 months)" at bounding box center [216, 497] width 233 height 14
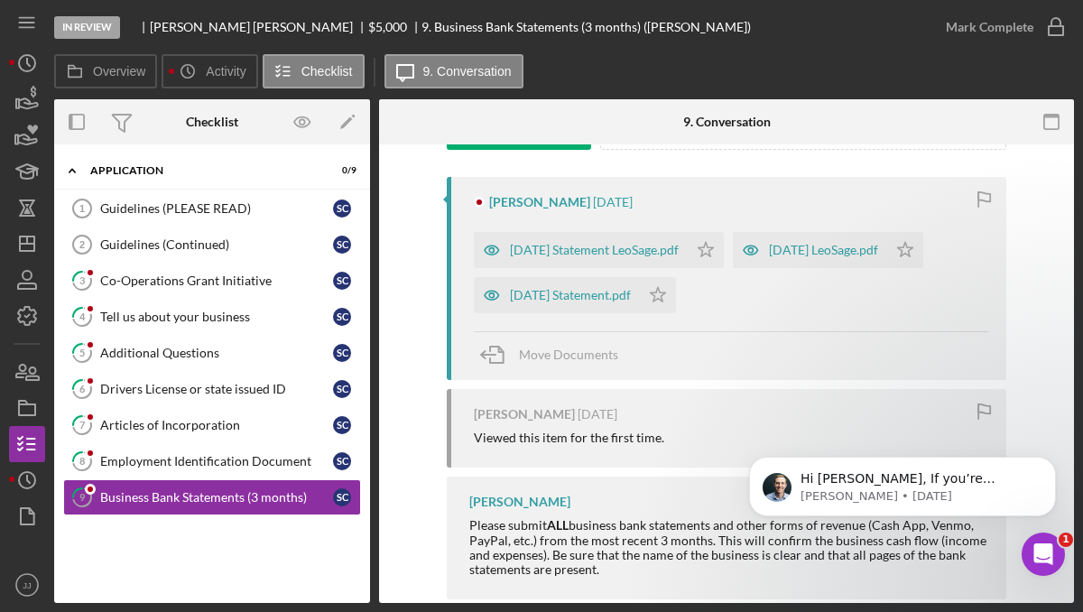
scroll to position [354, 0]
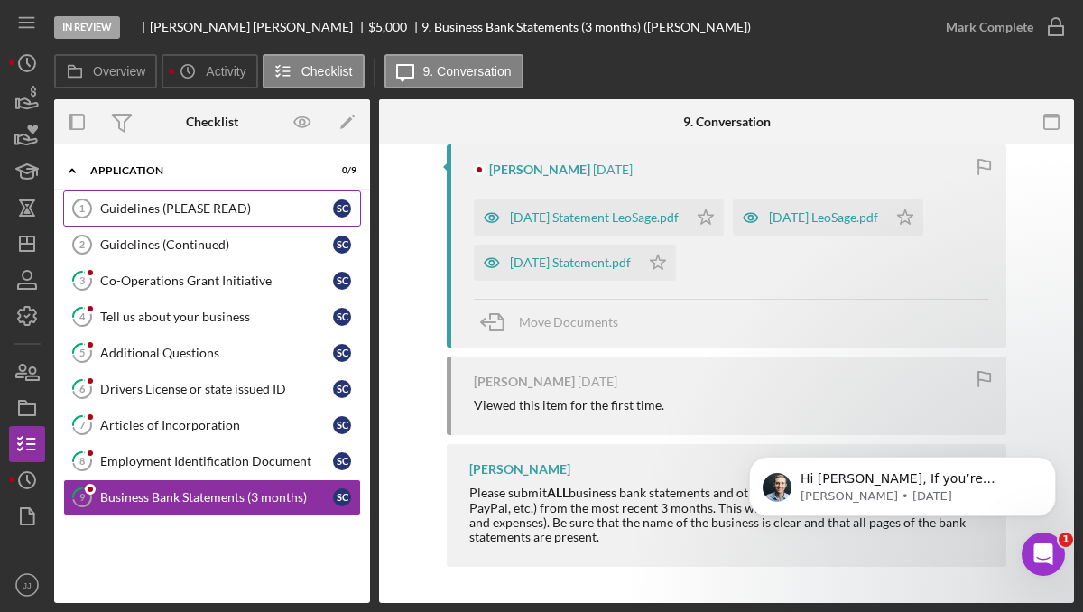
click at [196, 199] on link "Guidelines (PLEASE READ) 1 Guidelines (PLEASE READ) S C" at bounding box center [212, 208] width 298 height 36
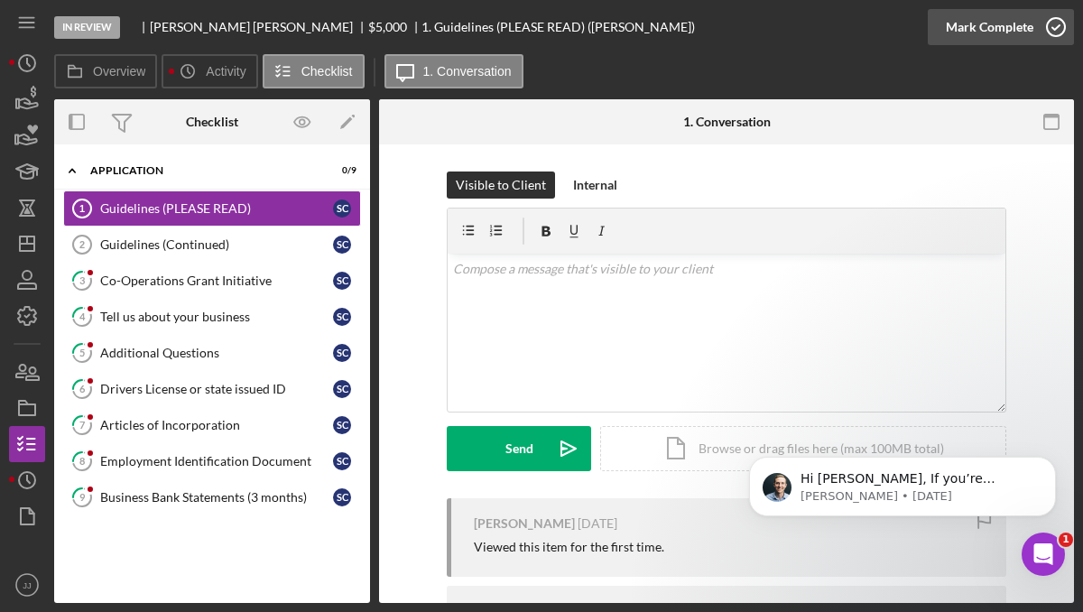
click at [1057, 29] on icon "button" at bounding box center [1055, 27] width 45 height 45
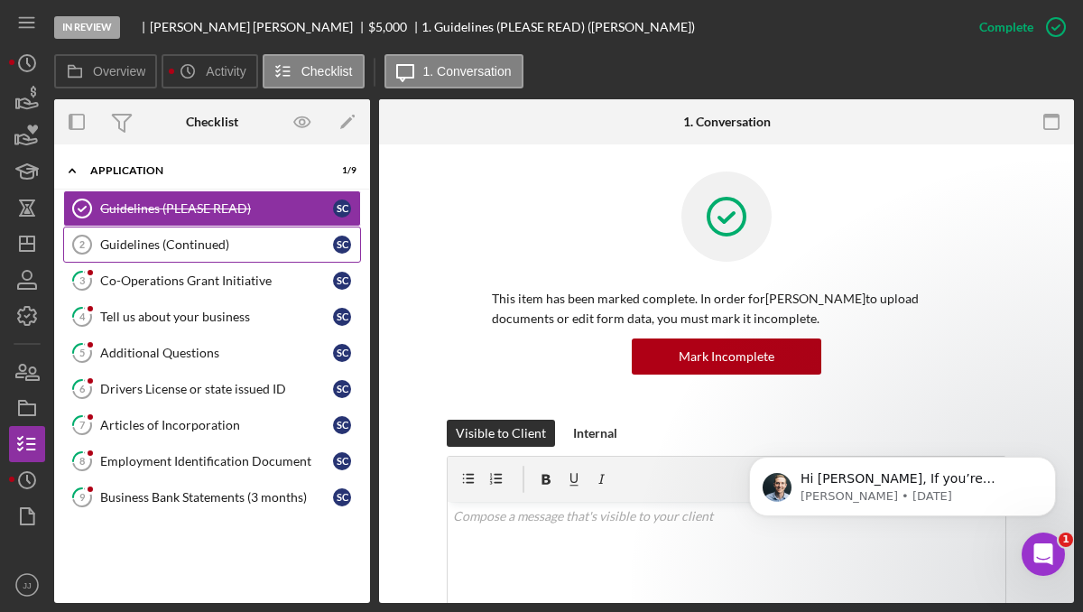
click at [239, 241] on div "Guidelines (Continued)" at bounding box center [216, 244] width 233 height 14
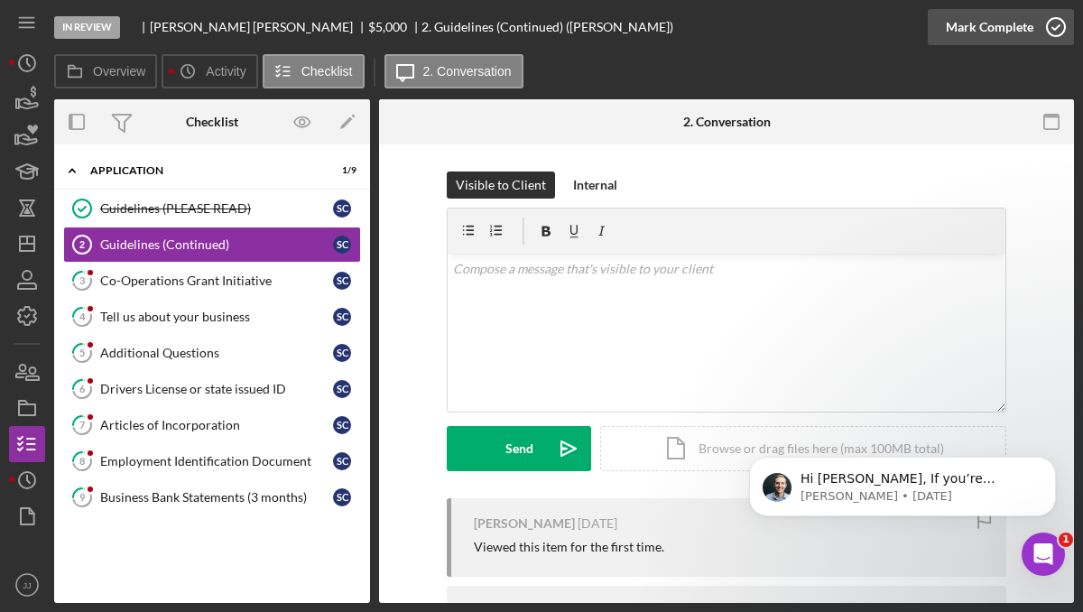
click at [1052, 31] on icon "button" at bounding box center [1055, 27] width 45 height 45
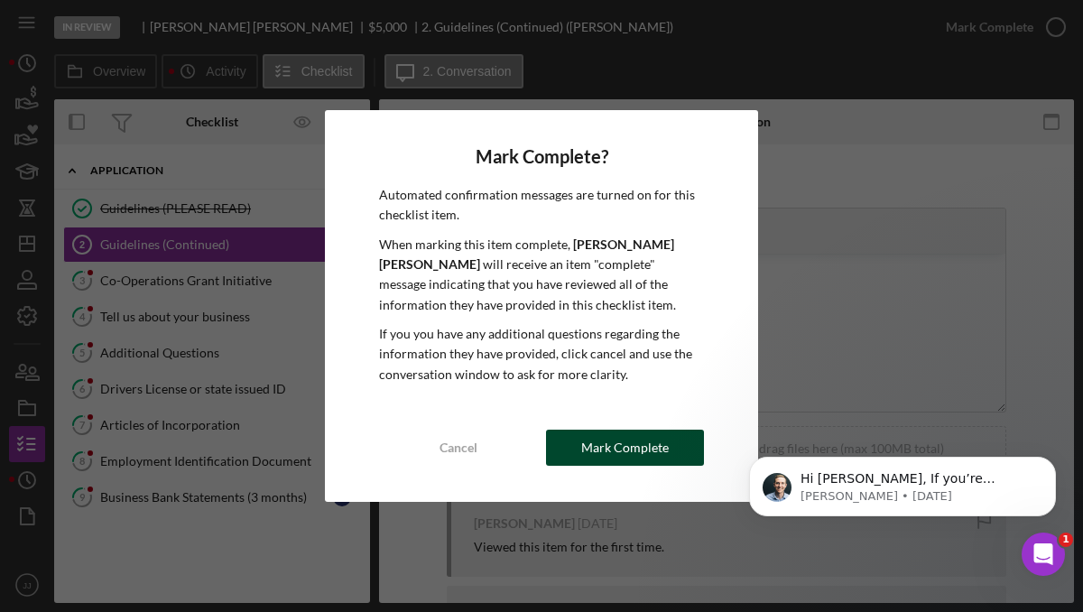
click at [558, 444] on button "Mark Complete" at bounding box center [625, 447] width 158 height 36
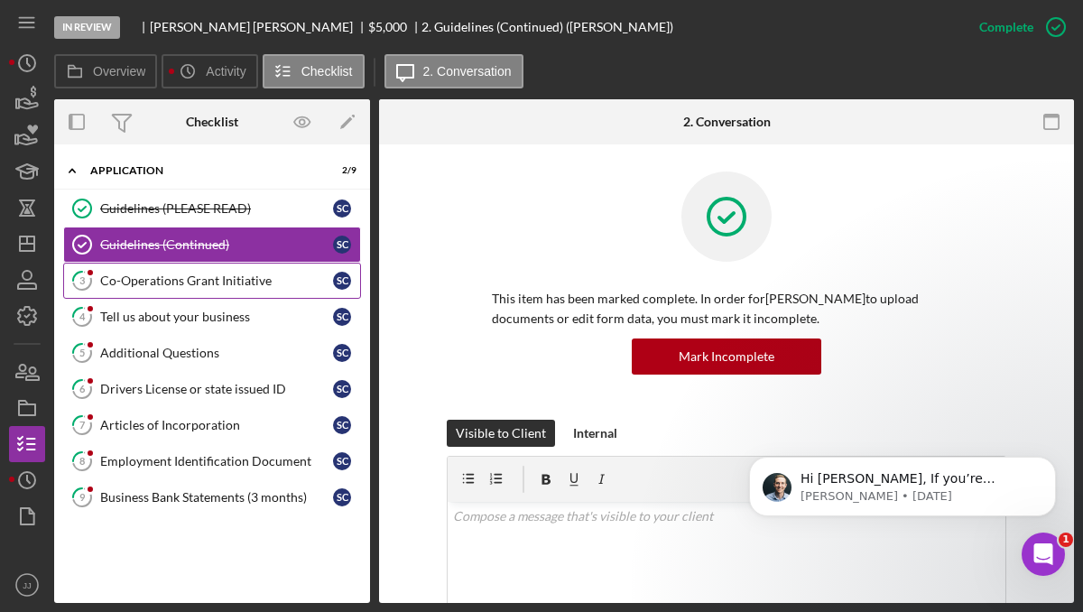
click at [187, 290] on link "3 Co-Operations Grant Initiative S C" at bounding box center [212, 281] width 298 height 36
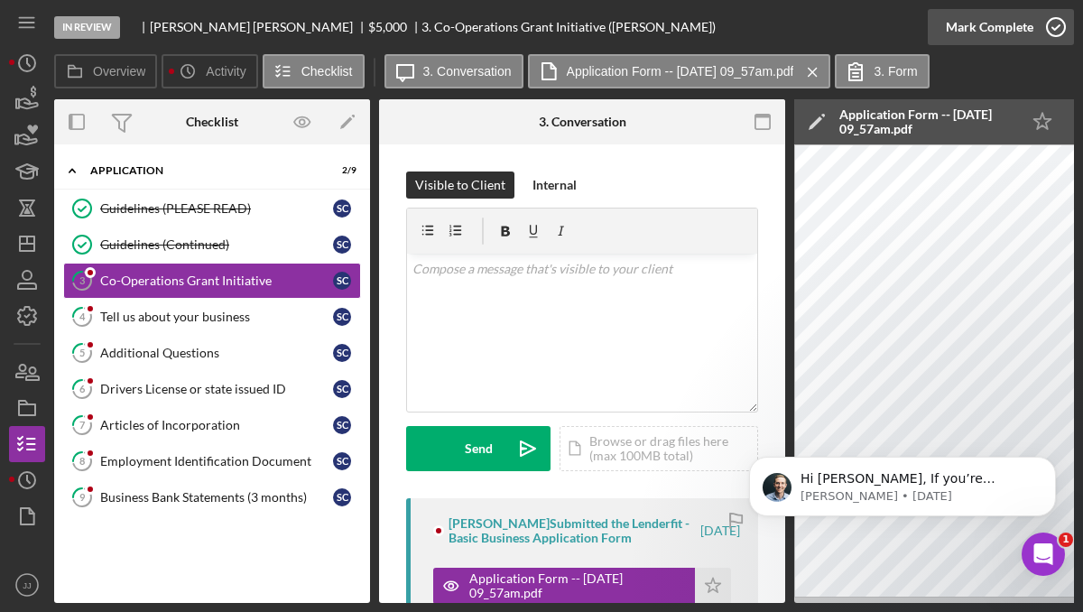
click at [1044, 29] on icon "button" at bounding box center [1055, 27] width 45 height 45
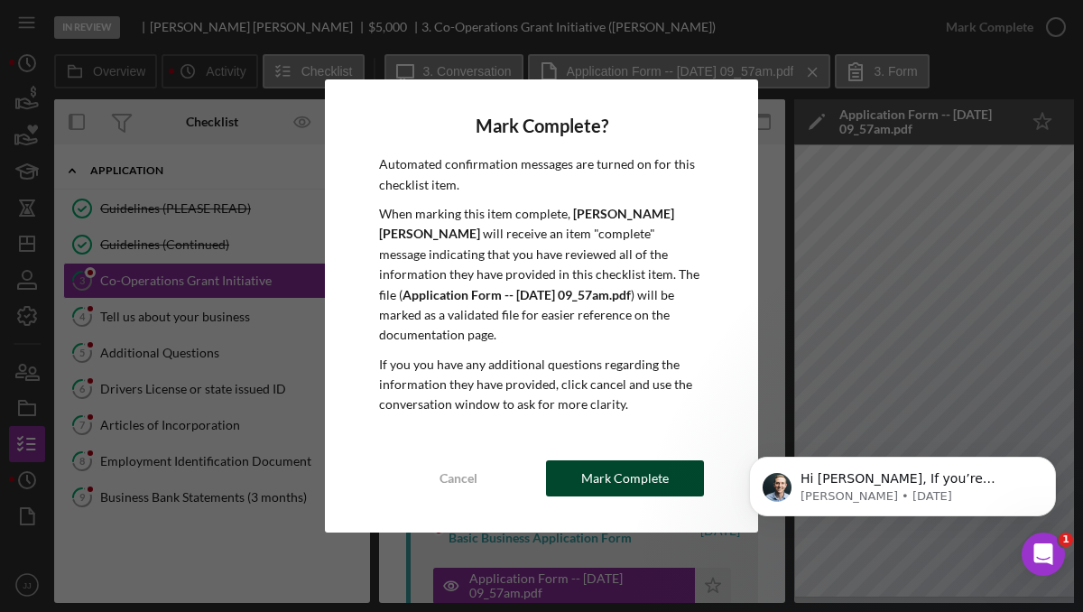
click at [601, 467] on div "Mark Complete" at bounding box center [625, 478] width 88 height 36
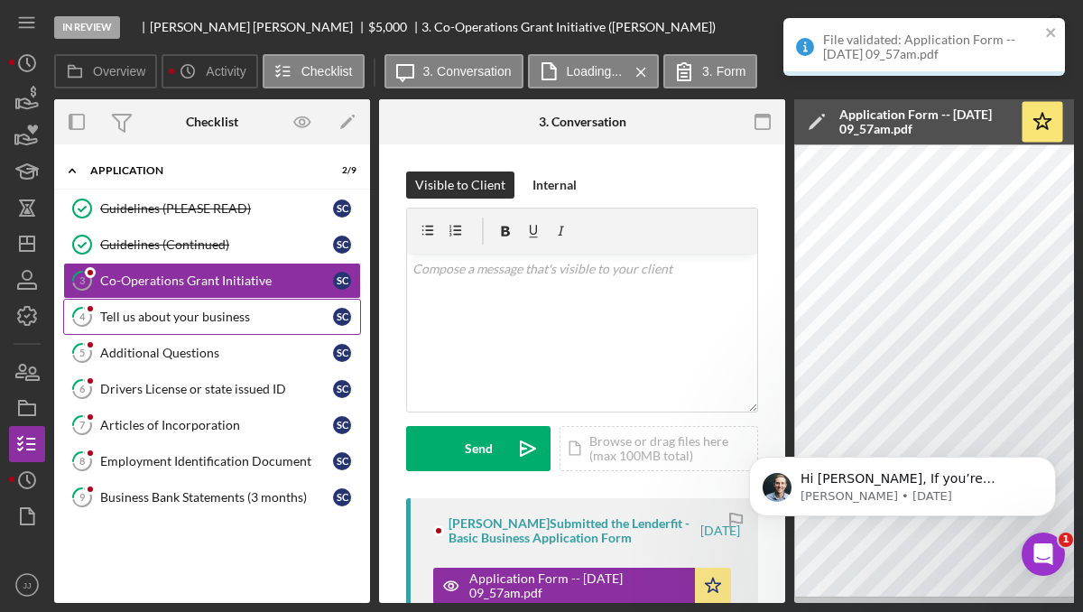
click at [226, 327] on link "4 Tell us about your business S C" at bounding box center [212, 317] width 298 height 36
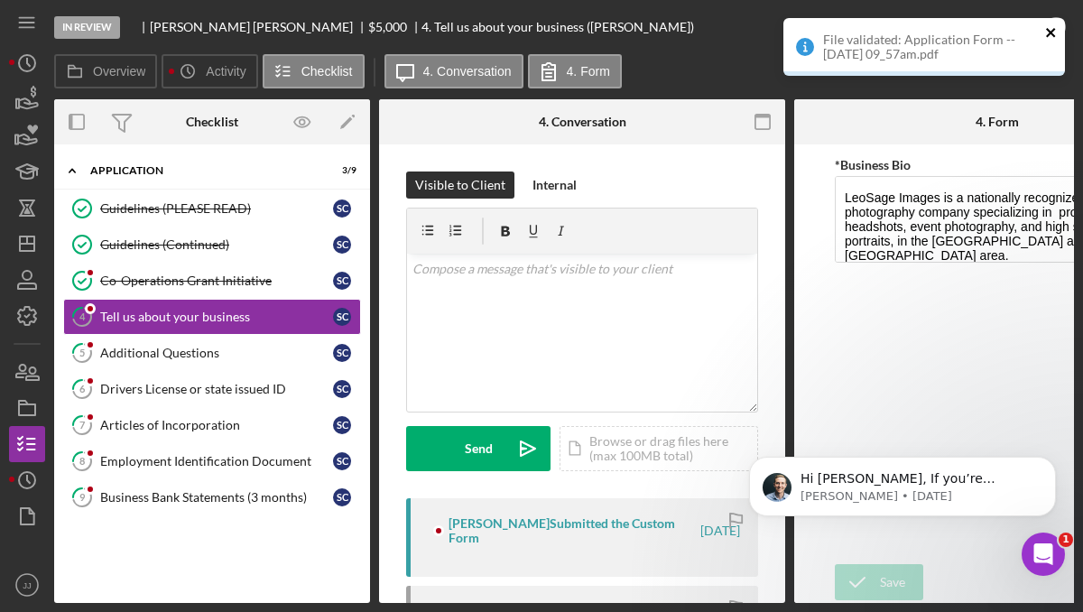
click at [1051, 32] on icon "close" at bounding box center [1050, 32] width 9 height 9
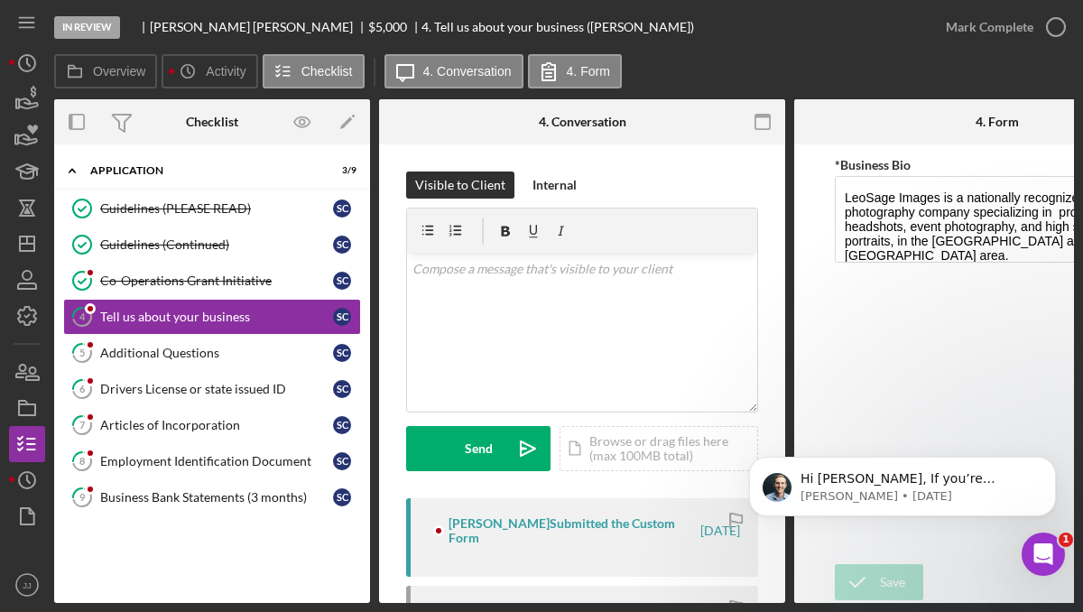
click at [1051, 32] on div "File validated: Application Form -- [DATE] 09_57am.pdf" at bounding box center [923, 53] width 289 height 79
click at [1046, 29] on icon "button" at bounding box center [1055, 27] width 45 height 45
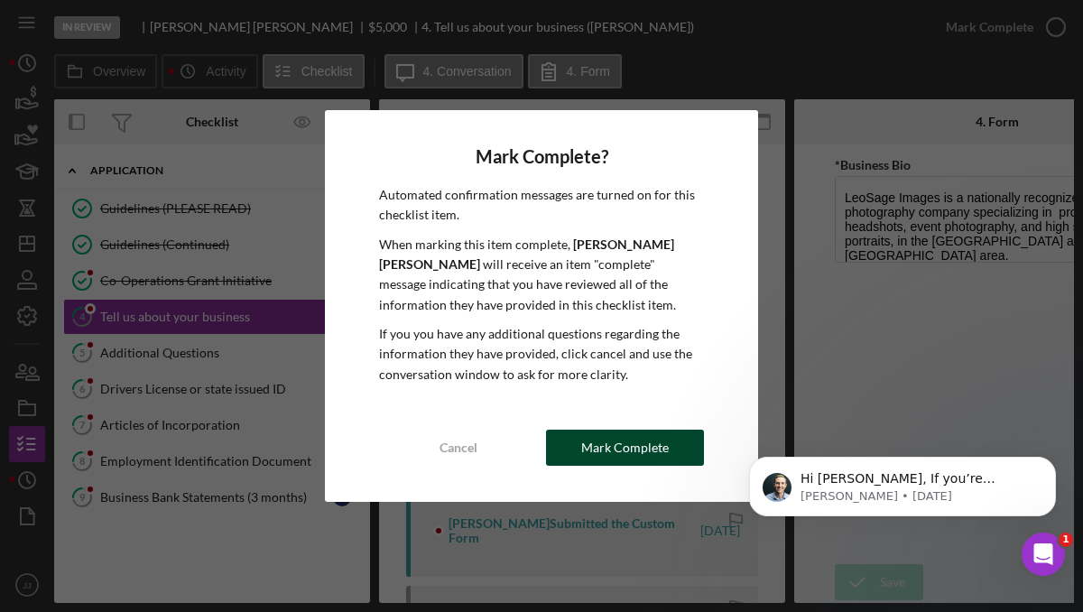
click at [585, 438] on div "Mark Complete" at bounding box center [625, 447] width 88 height 36
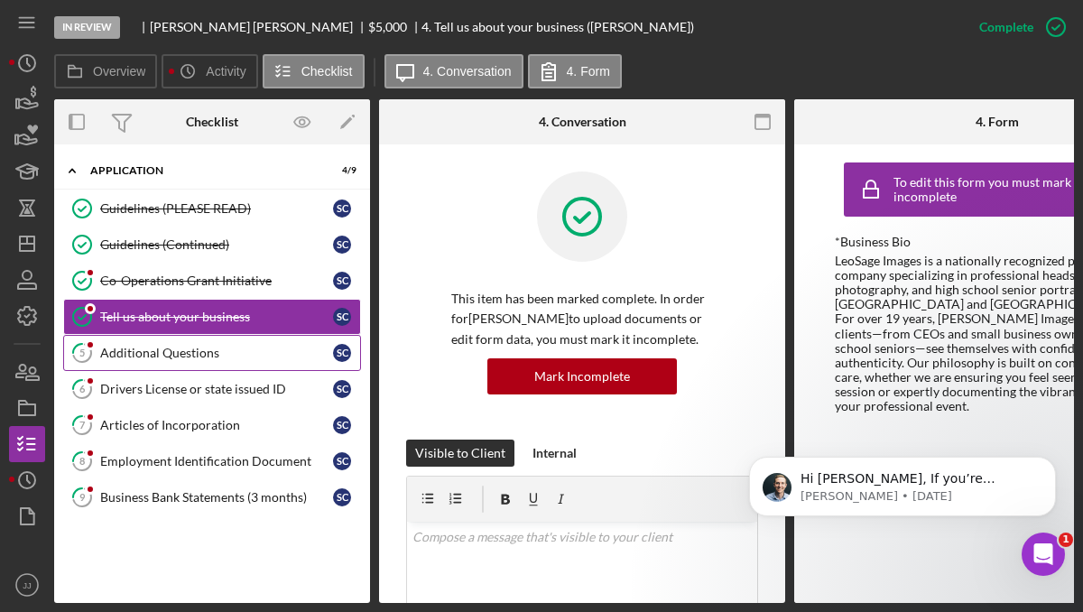
click at [189, 350] on div "Additional Questions" at bounding box center [216, 353] width 233 height 14
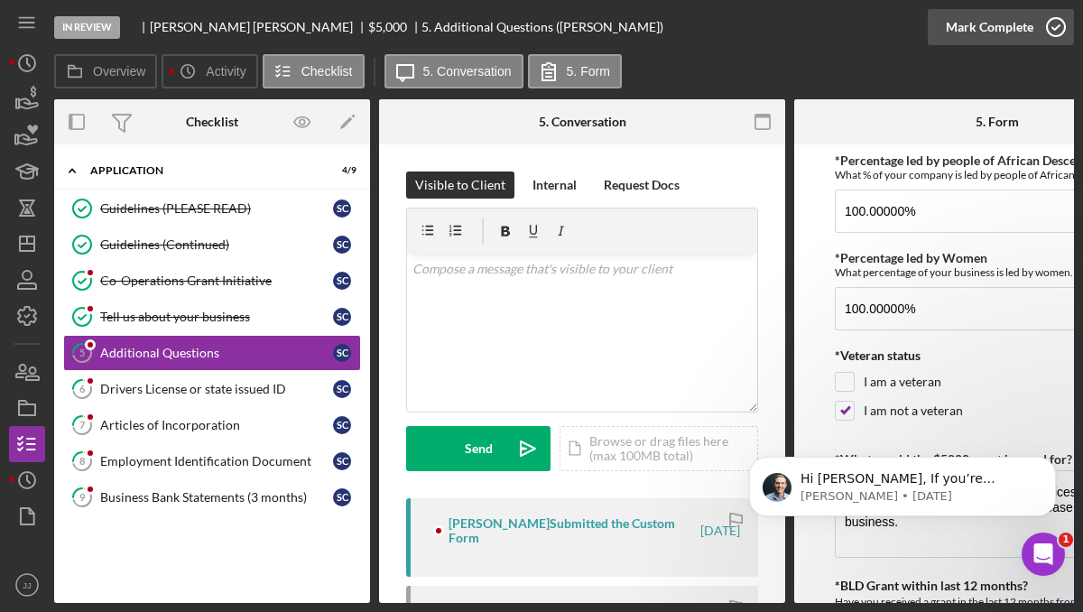
click at [1055, 32] on icon "button" at bounding box center [1055, 27] width 45 height 45
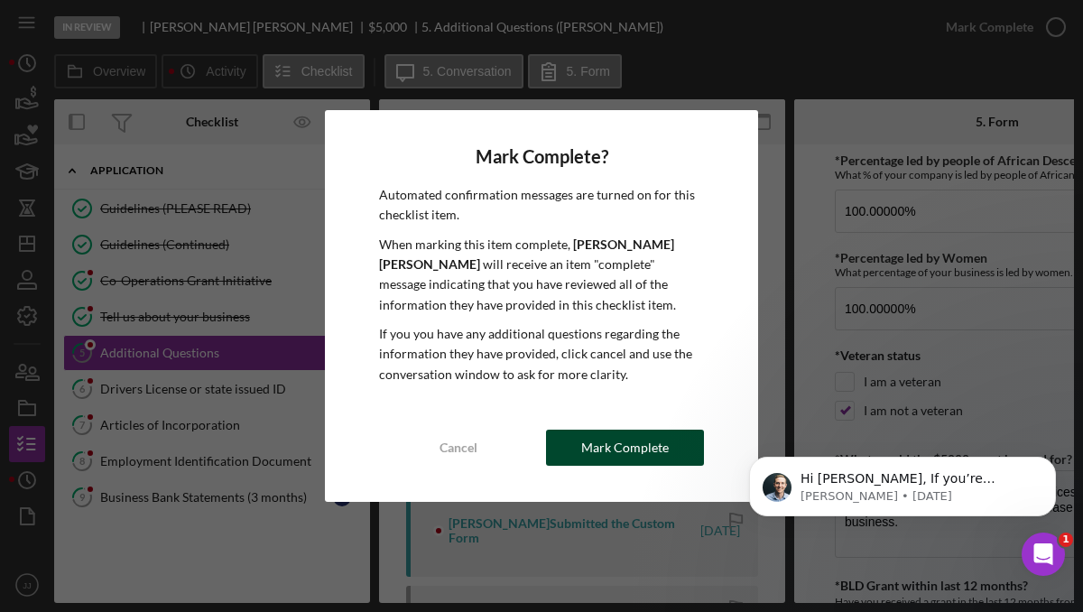
click at [685, 442] on button "Mark Complete" at bounding box center [625, 447] width 158 height 36
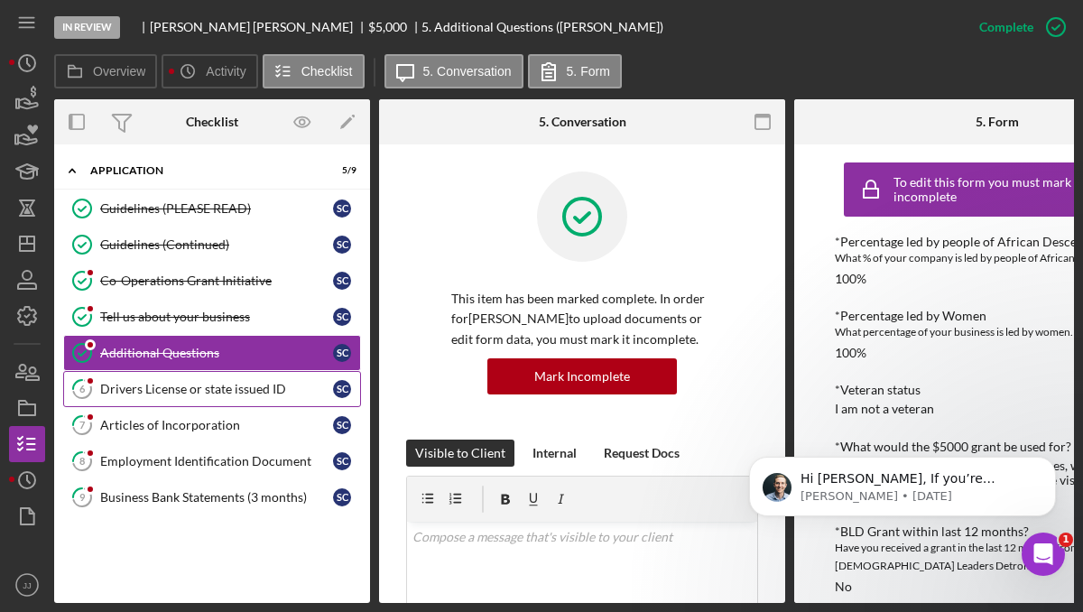
click at [226, 390] on div "Drivers License or state issued ID" at bounding box center [216, 389] width 233 height 14
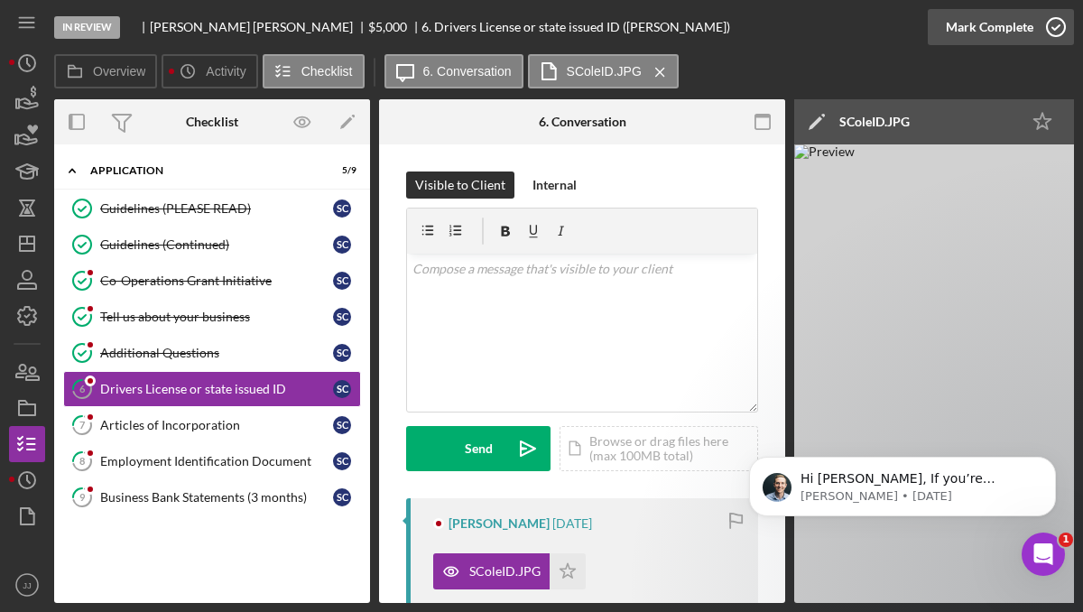
click at [1050, 29] on icon "button" at bounding box center [1055, 27] width 45 height 45
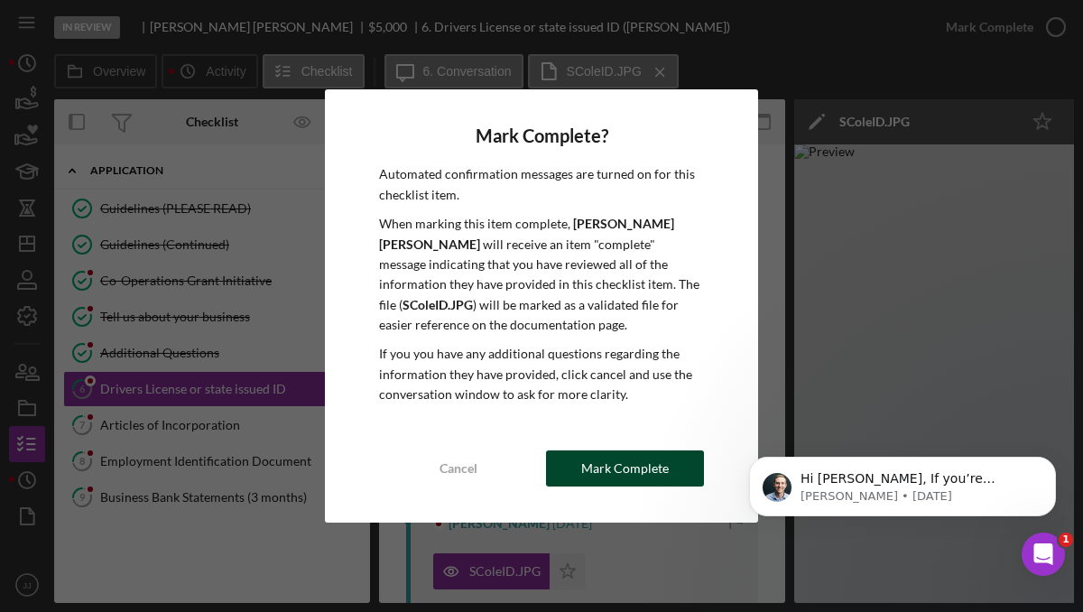
click at [603, 469] on div "Mark Complete" at bounding box center [625, 468] width 88 height 36
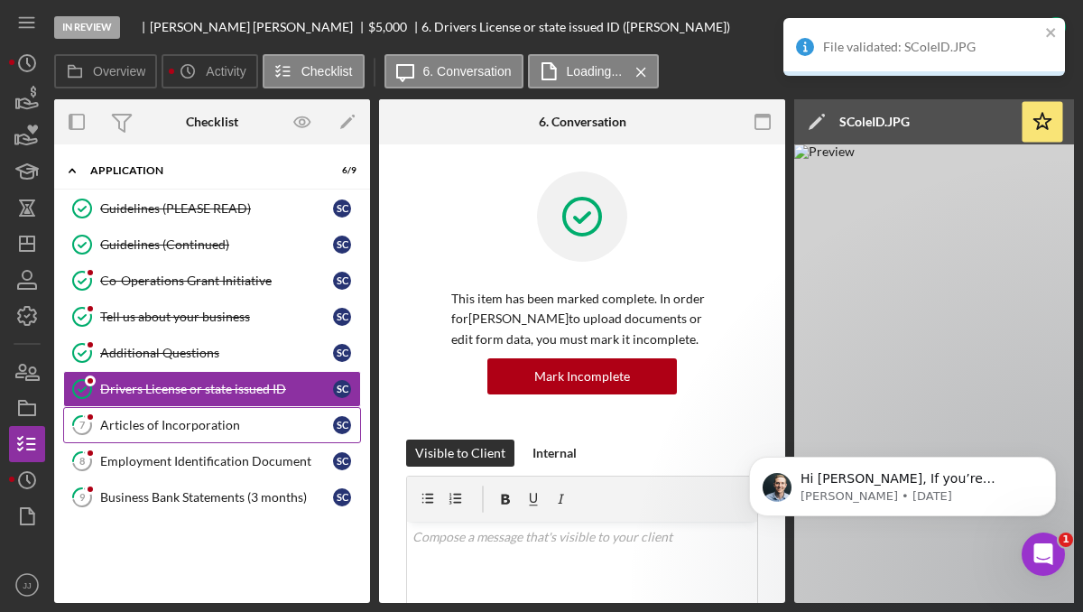
click at [188, 431] on div "Articles of Incorporation" at bounding box center [216, 425] width 233 height 14
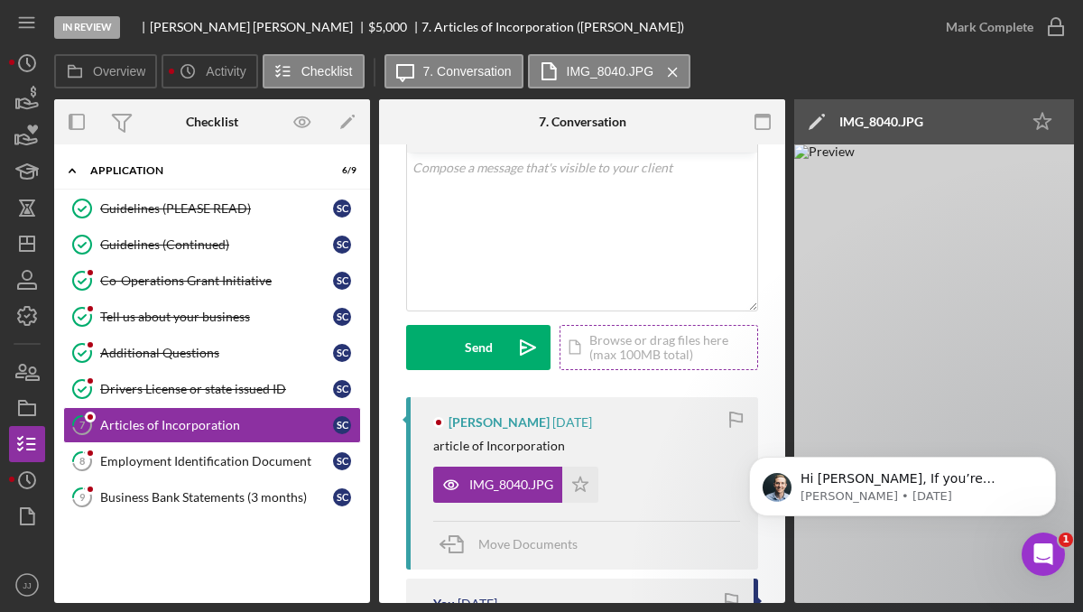
scroll to position [111, 0]
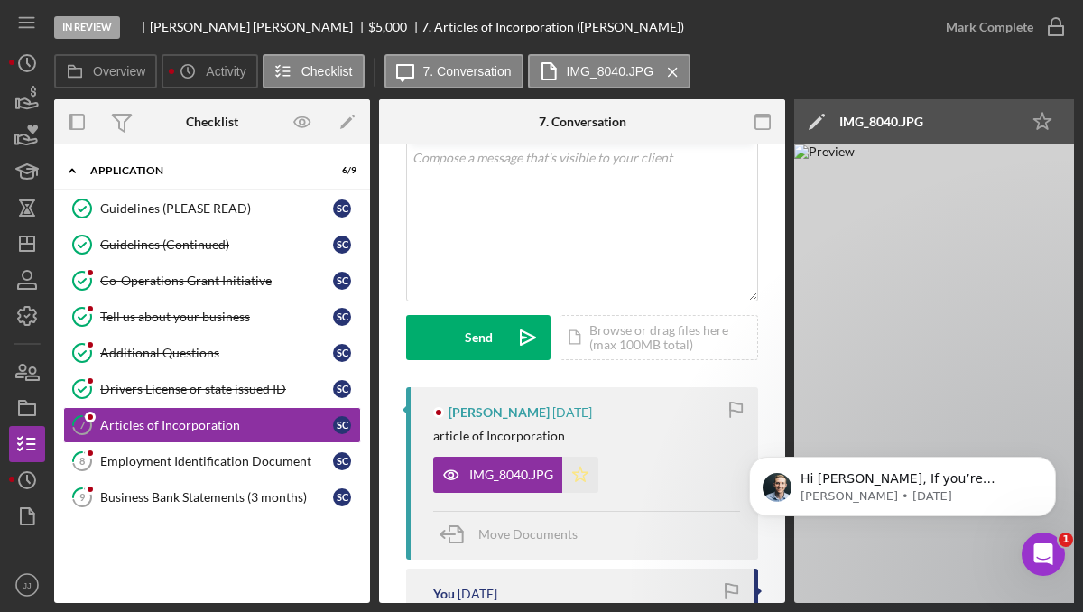
click at [577, 475] on icon "Icon/Star" at bounding box center [580, 474] width 36 height 36
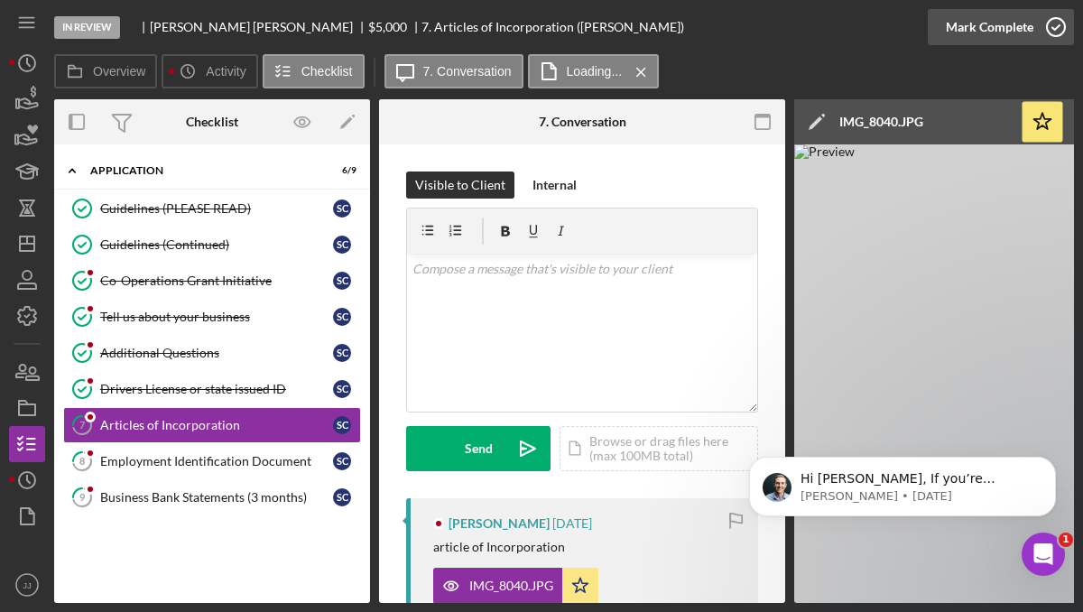
click at [1055, 27] on icon "button" at bounding box center [1055, 27] width 45 height 45
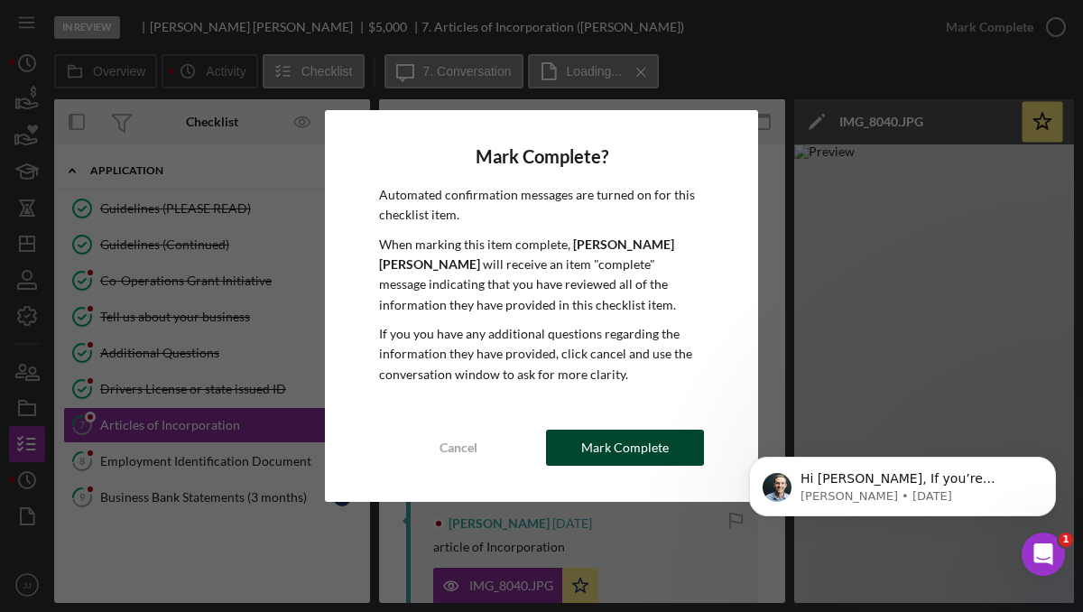
click at [619, 438] on div "Mark Complete" at bounding box center [625, 447] width 88 height 36
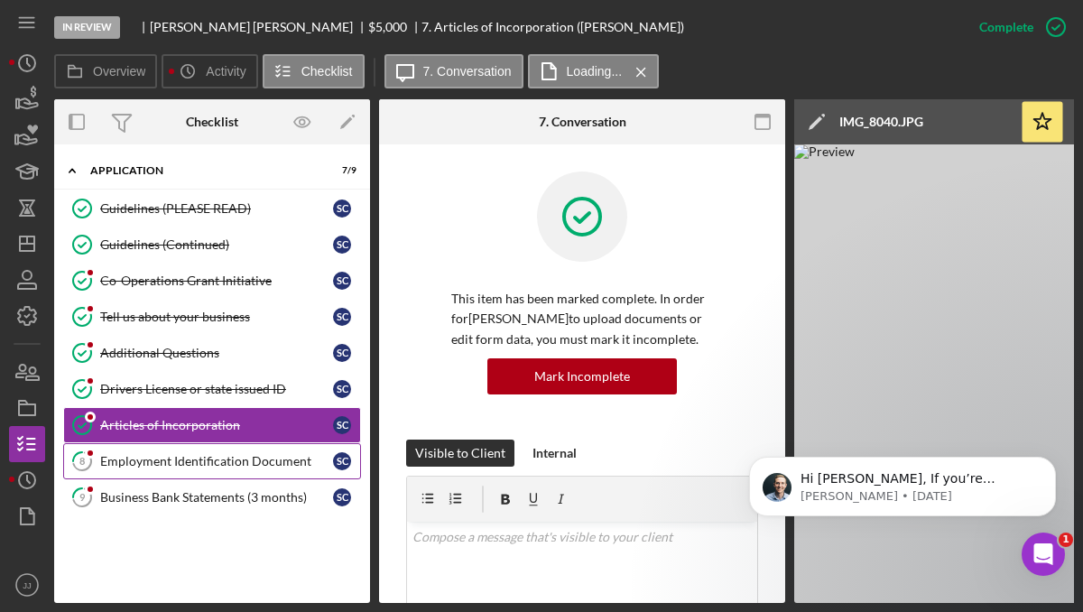
click at [251, 470] on link "8 Employment Identification Document S C" at bounding box center [212, 461] width 298 height 36
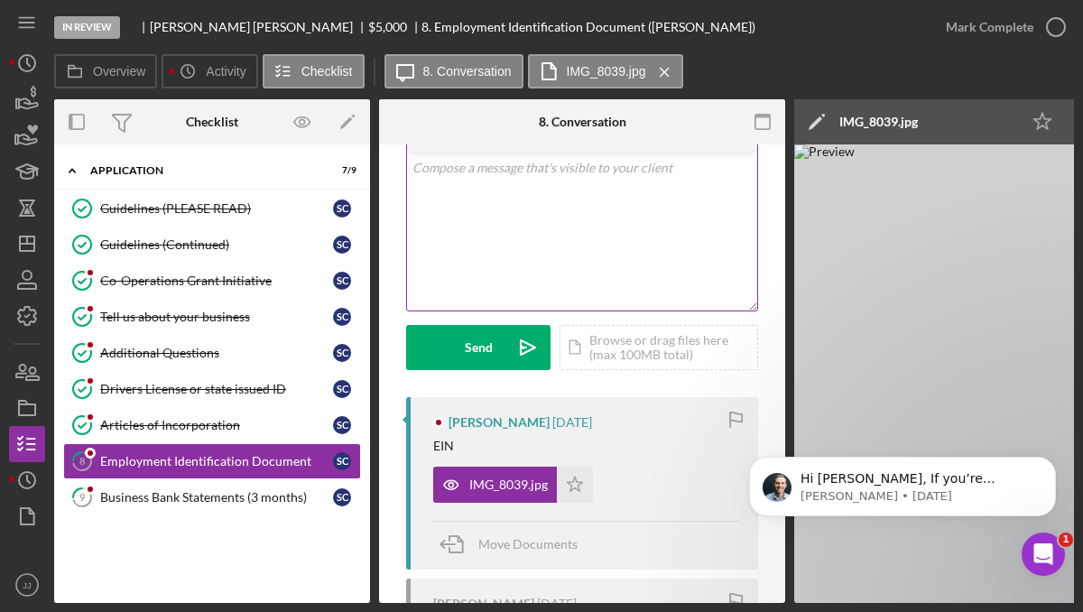
scroll to position [105, 0]
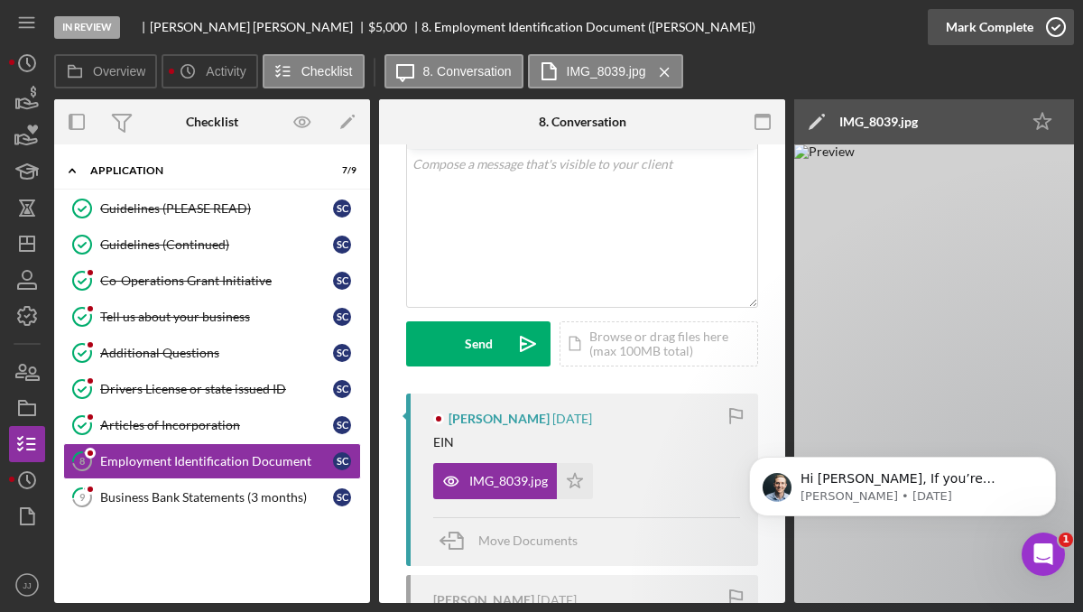
click at [1058, 35] on icon "button" at bounding box center [1055, 27] width 45 height 45
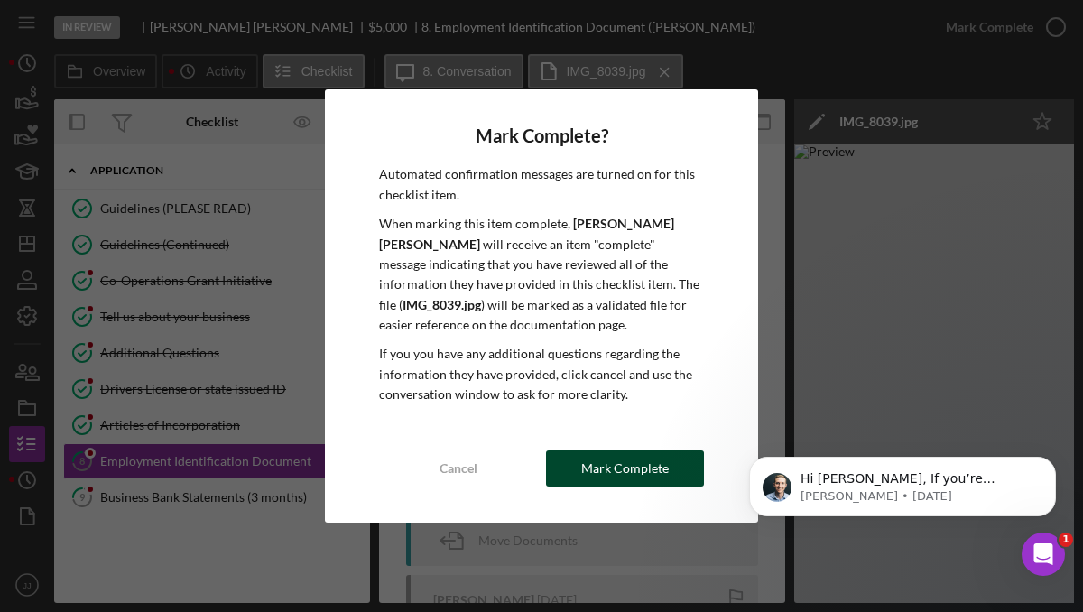
click at [602, 475] on div "Mark Complete" at bounding box center [625, 468] width 88 height 36
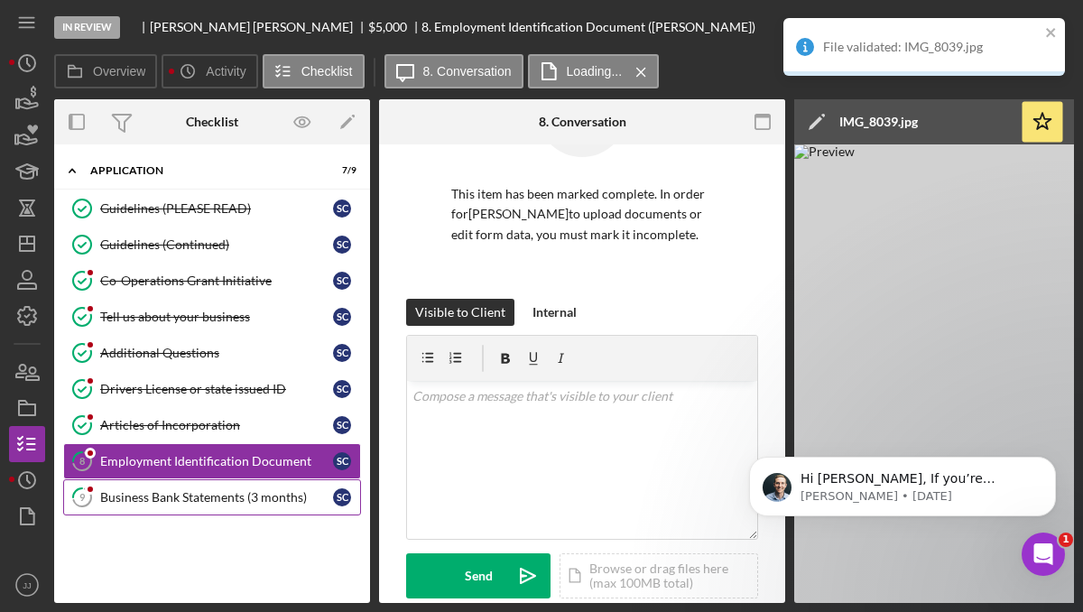
scroll to position [373, 0]
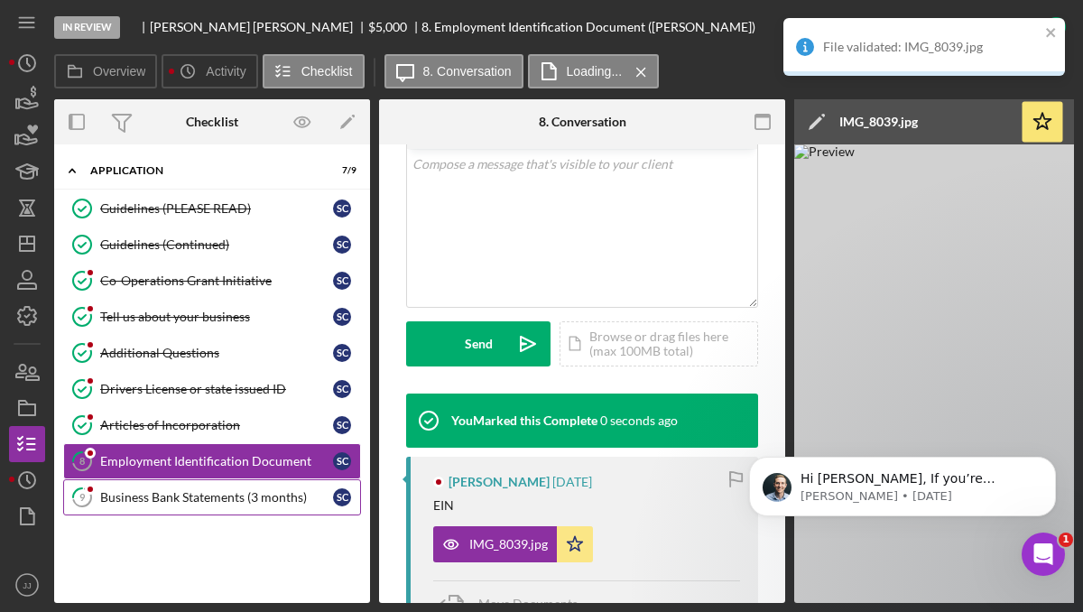
click at [274, 497] on div "Business Bank Statements (3 months)" at bounding box center [216, 497] width 233 height 14
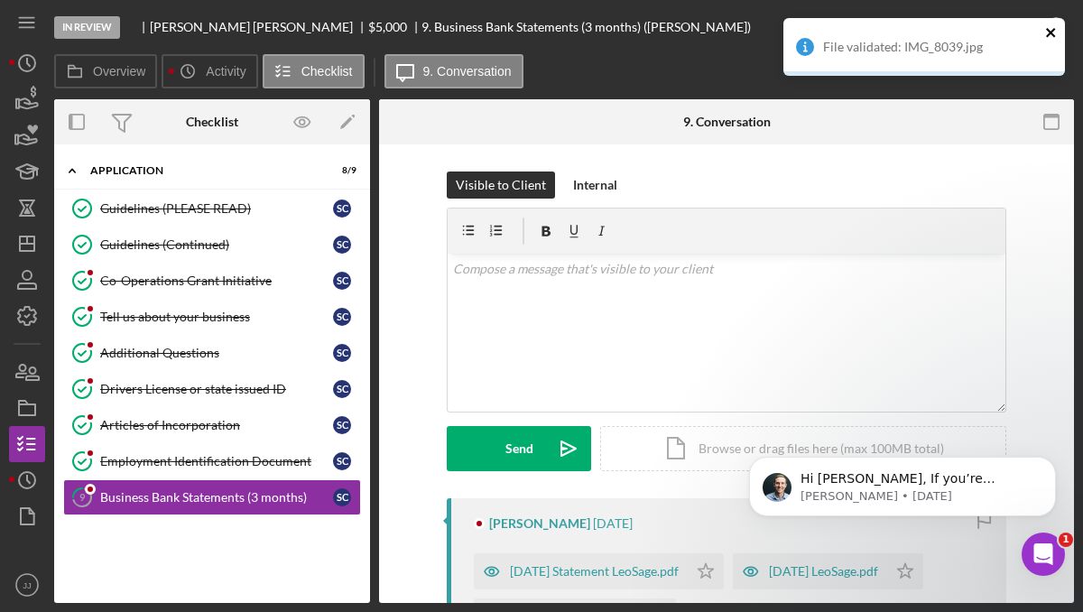
click at [1052, 32] on icon "close" at bounding box center [1050, 32] width 9 height 9
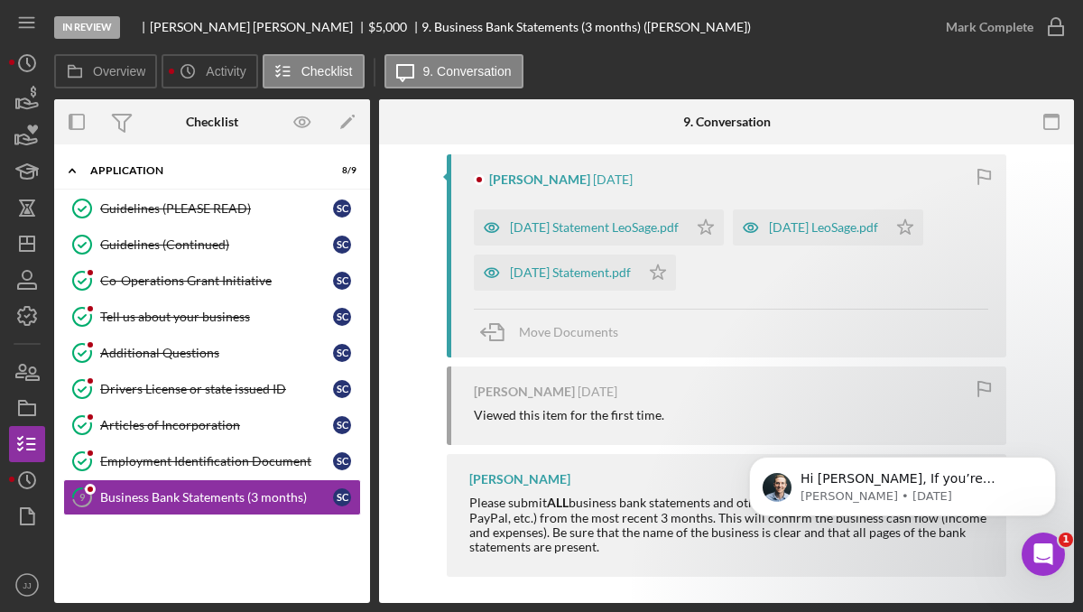
scroll to position [354, 0]
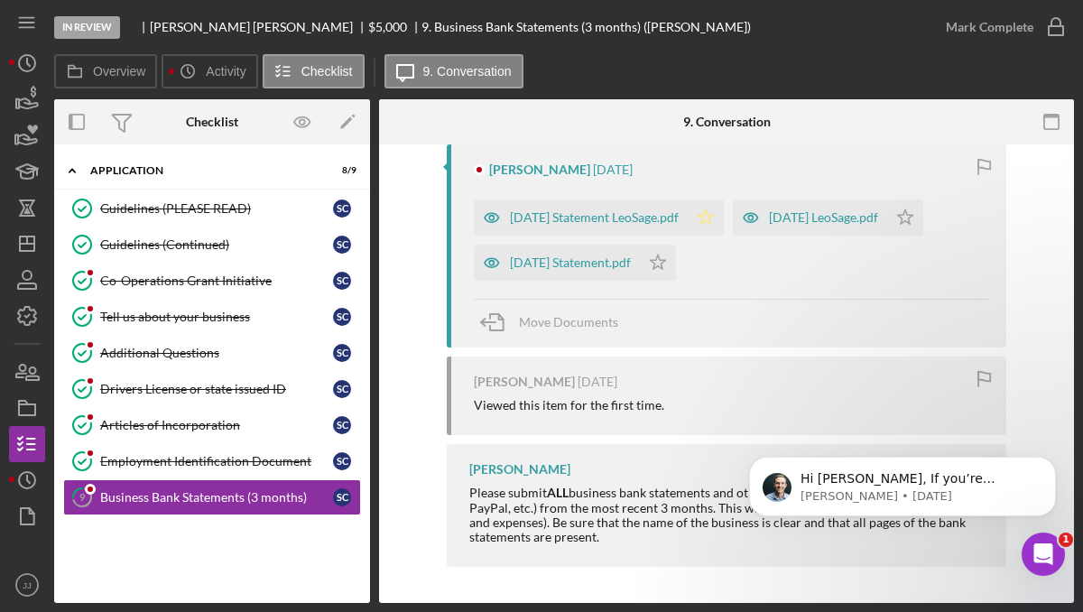
click at [712, 230] on icon "Icon/Star" at bounding box center [705, 217] width 36 height 36
click at [651, 267] on icon "Icon/Star" at bounding box center [658, 262] width 36 height 36
click at [923, 219] on icon "Icon/Star" at bounding box center [905, 217] width 36 height 36
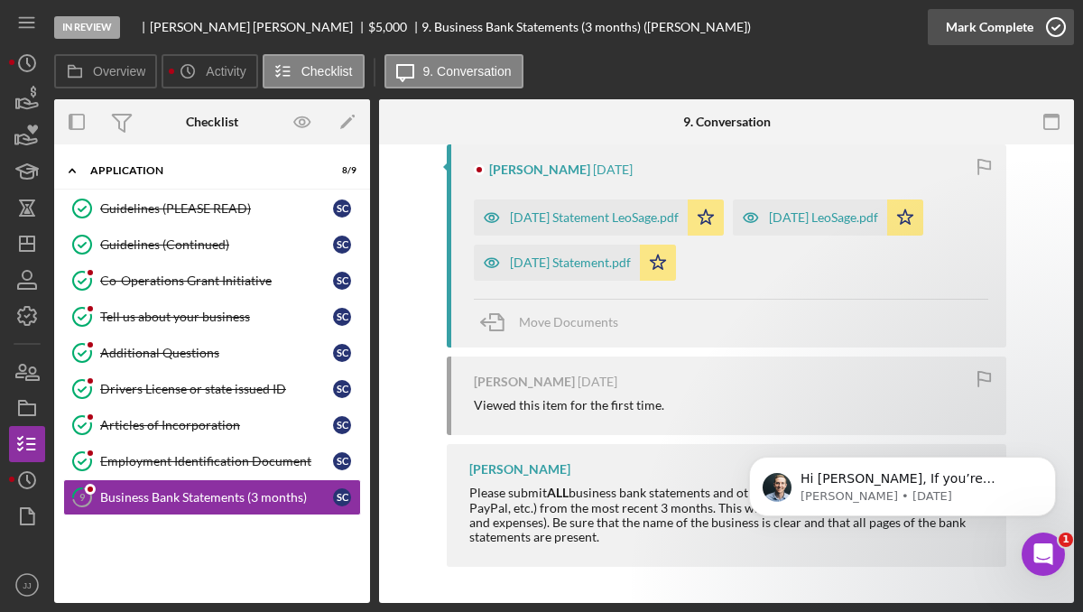
click at [1055, 32] on icon "button" at bounding box center [1055, 27] width 45 height 45
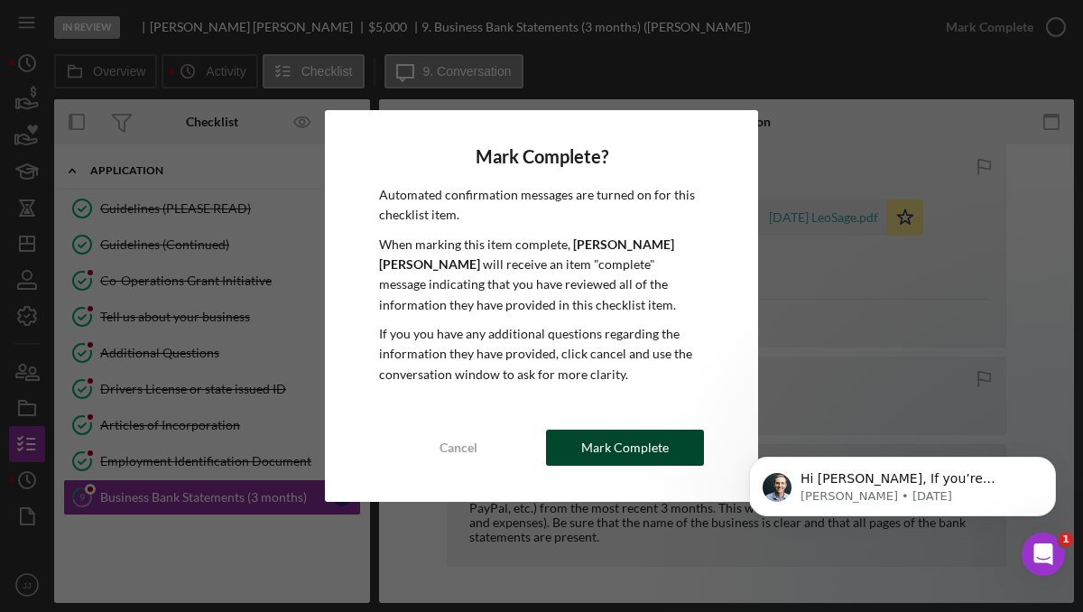
click at [630, 438] on div "Mark Complete" at bounding box center [625, 447] width 88 height 36
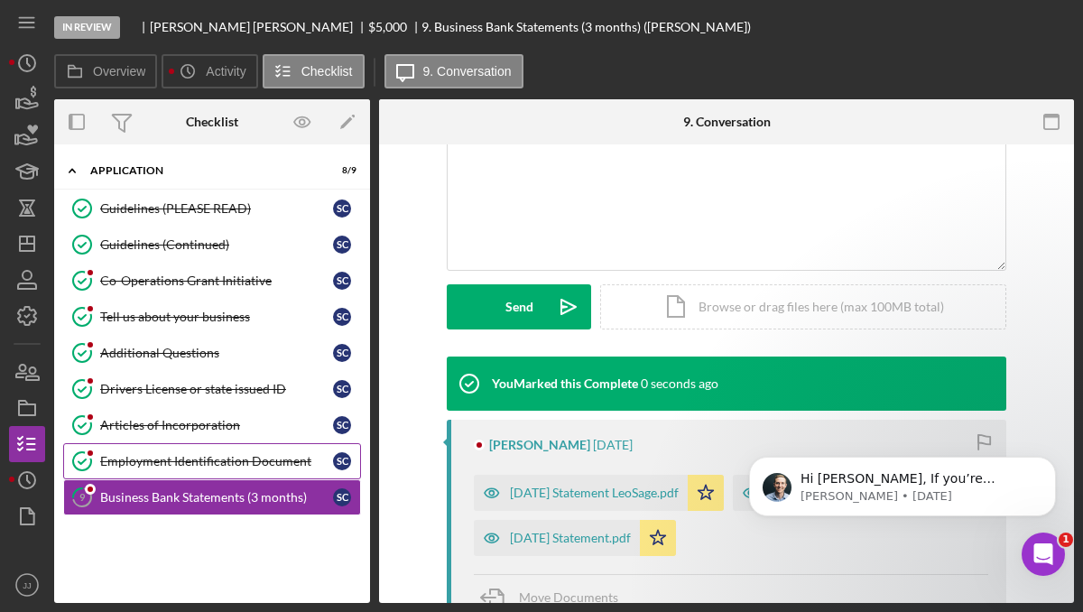
scroll to position [602, 0]
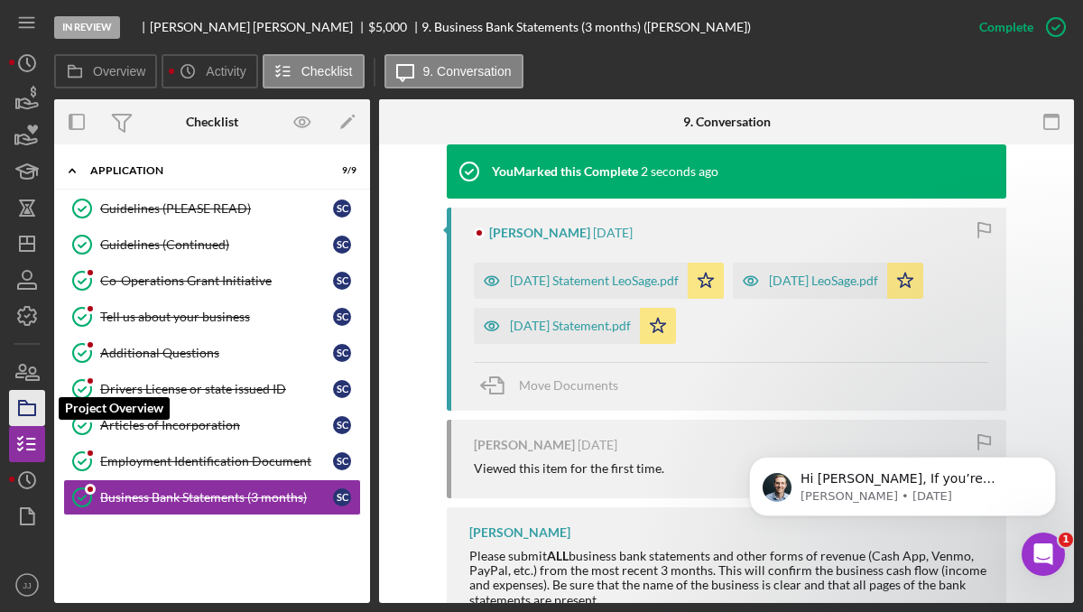
click at [28, 406] on icon "button" at bounding box center [27, 407] width 45 height 45
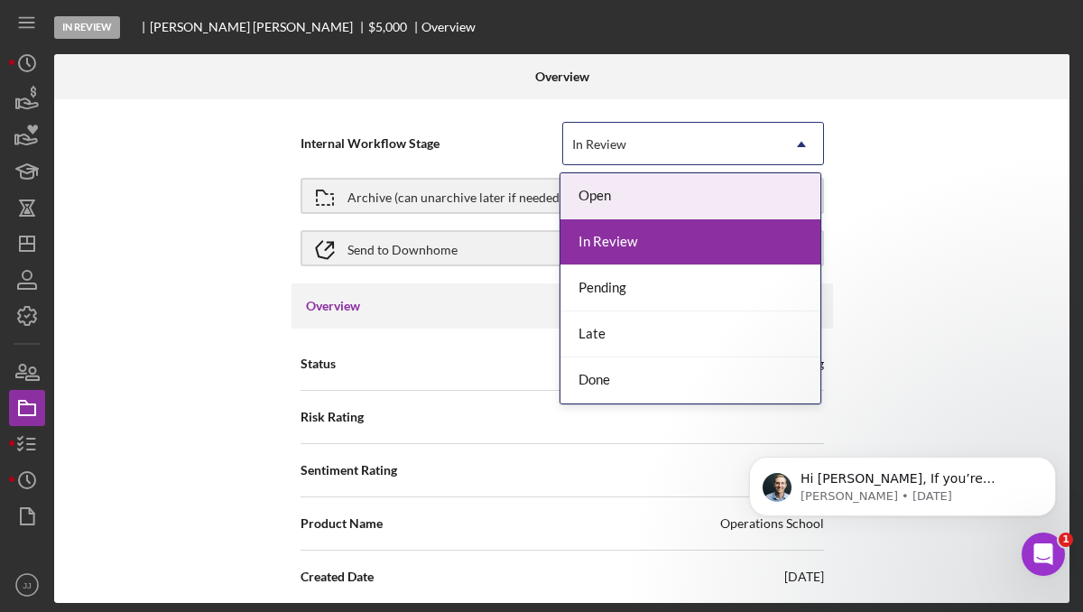
click at [661, 156] on div "In Review" at bounding box center [671, 144] width 217 height 41
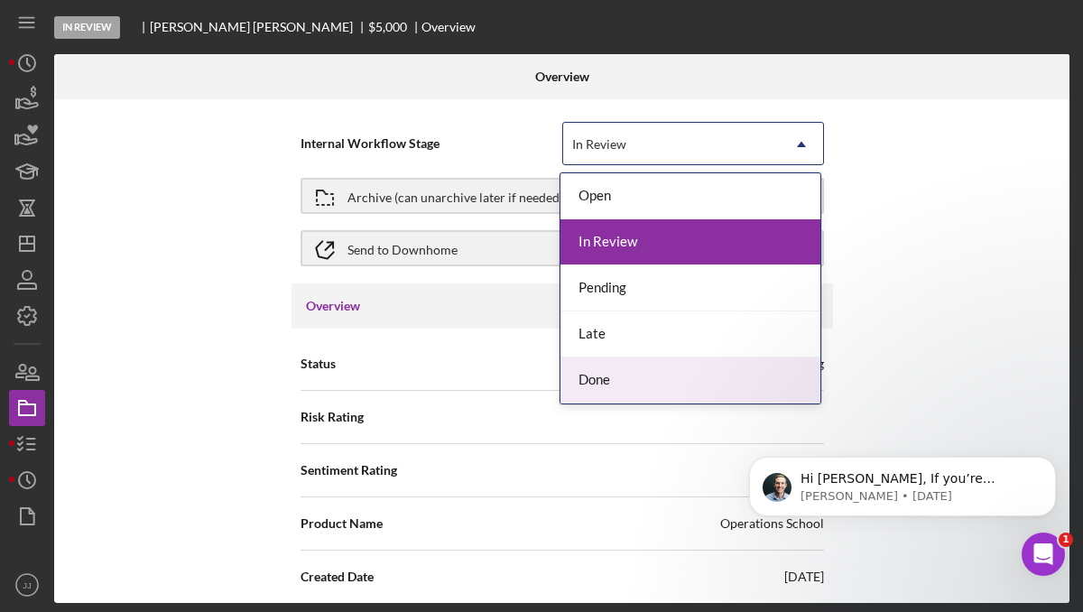
click at [634, 389] on div "Done" at bounding box center [690, 380] width 260 height 46
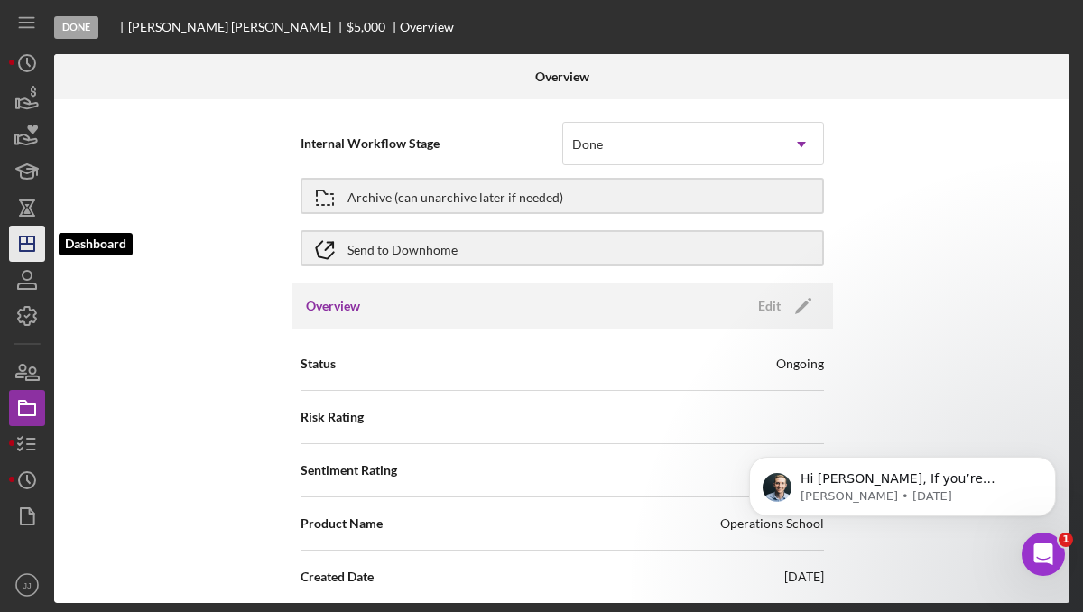
click at [31, 246] on icon "Icon/Dashboard" at bounding box center [27, 243] width 45 height 45
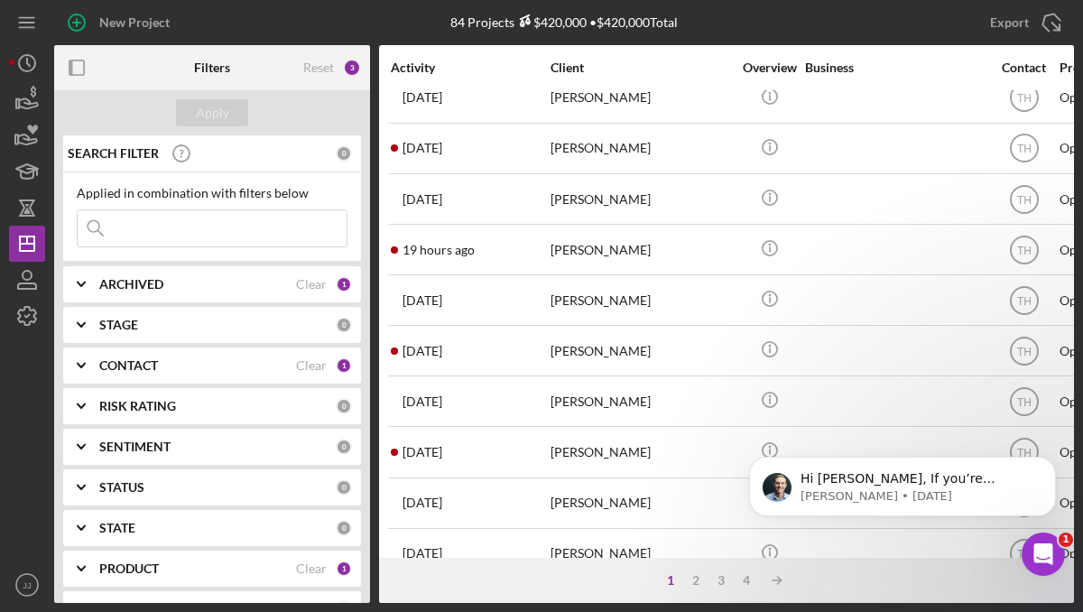
scroll to position [807, 0]
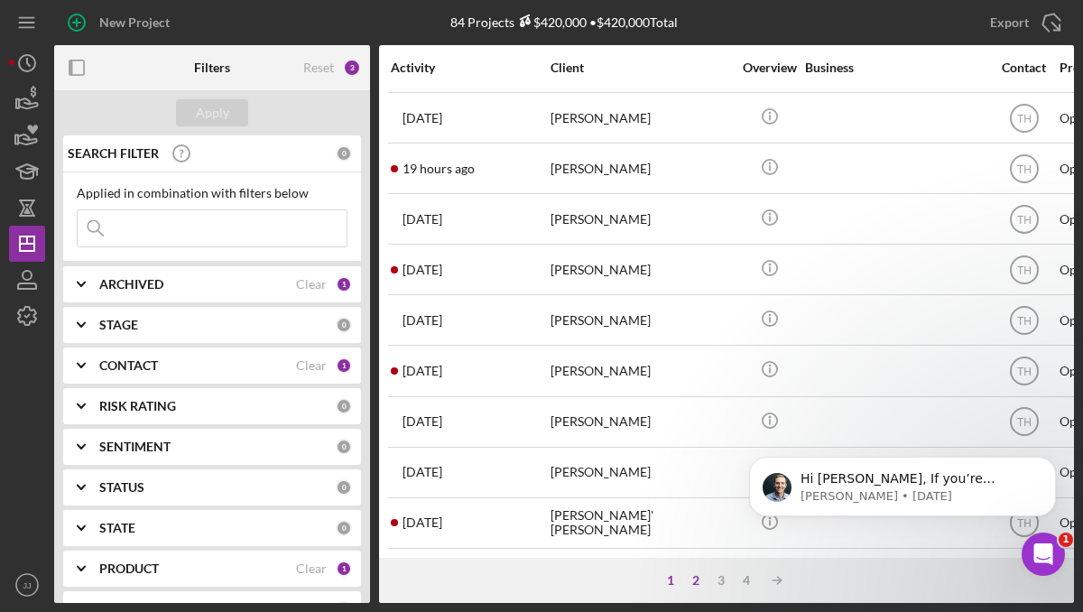
click at [696, 577] on div "2" at bounding box center [695, 580] width 25 height 14
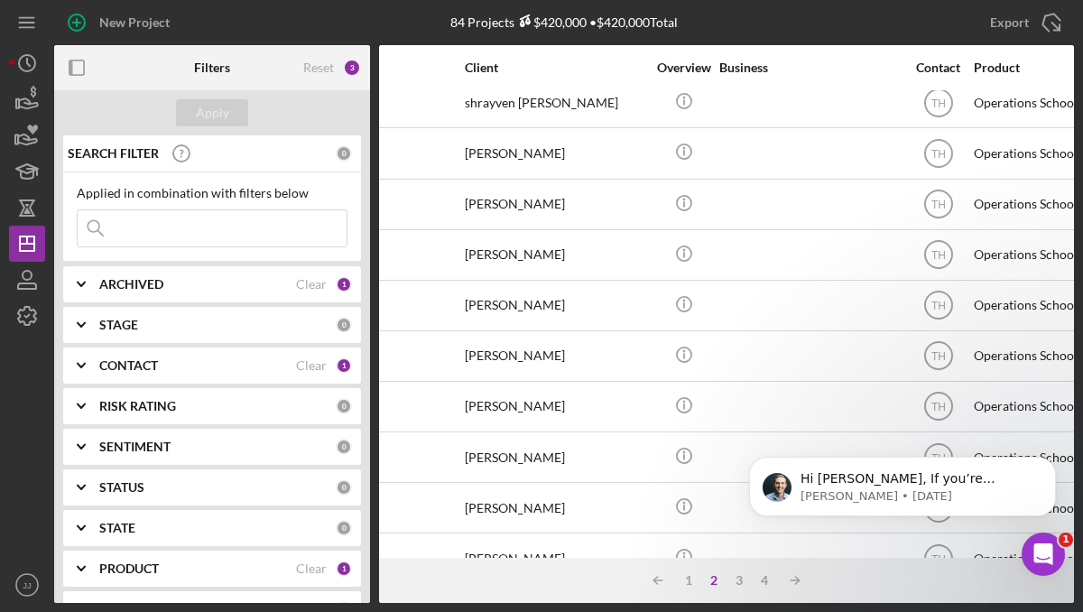
scroll to position [468, 0]
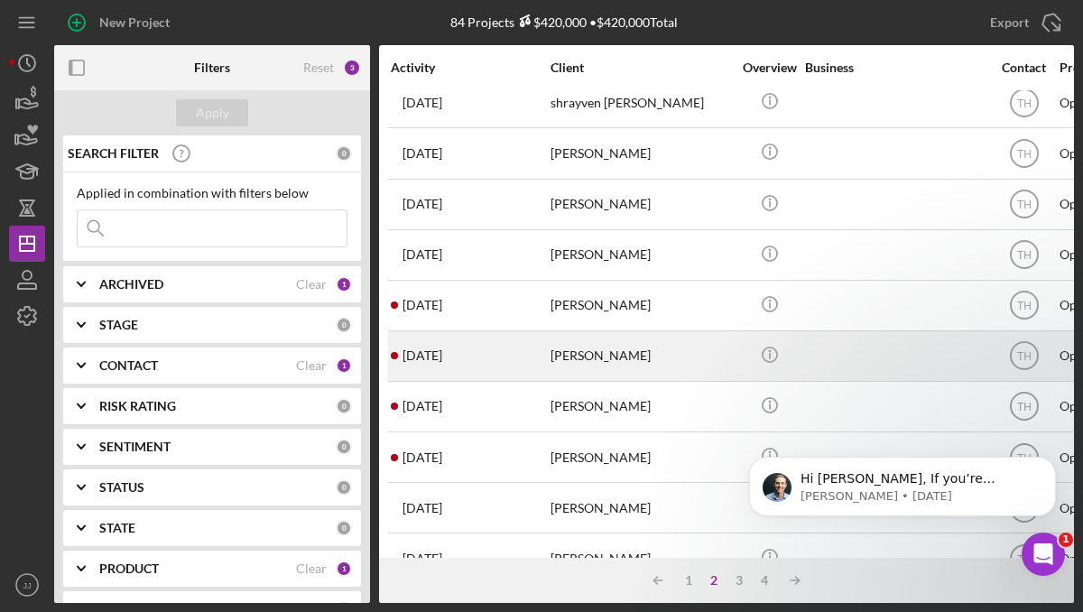
click at [521, 355] on div "[DATE] [PERSON_NAME]" at bounding box center [470, 356] width 158 height 48
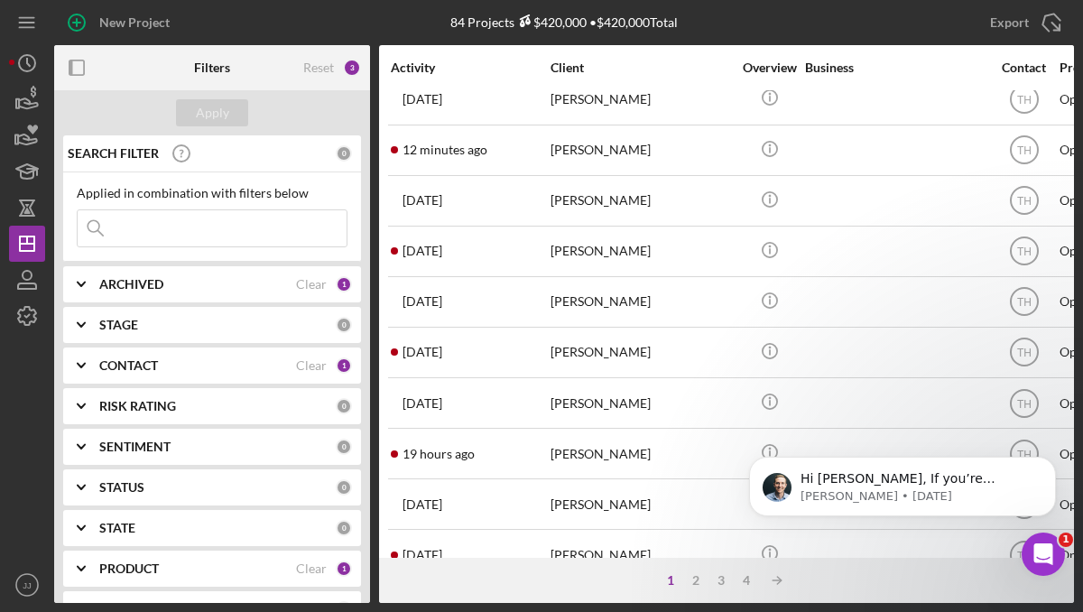
scroll to position [537, 0]
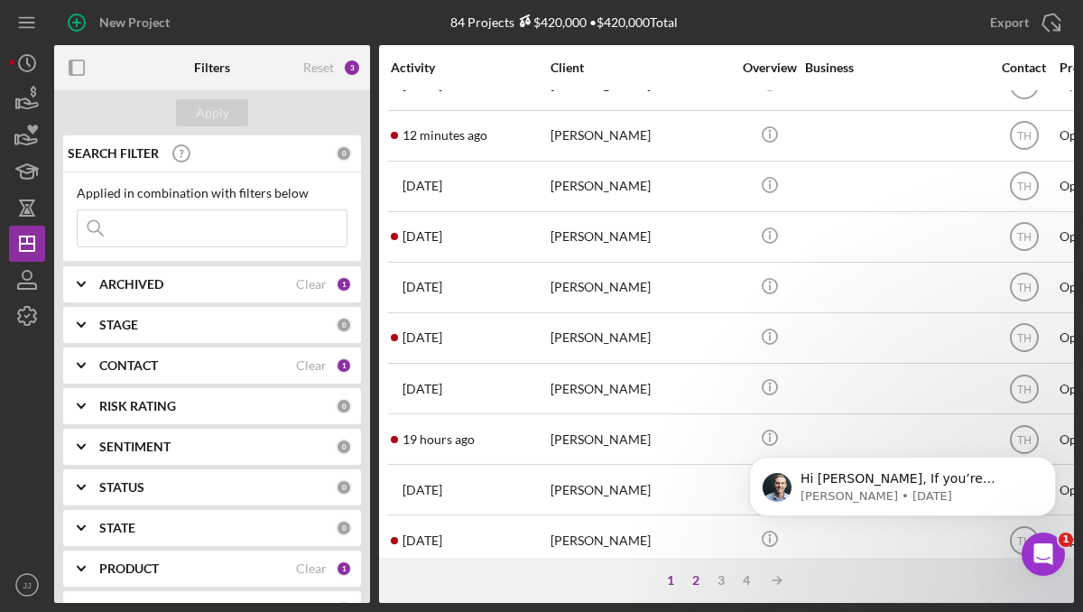
click at [698, 580] on div "2" at bounding box center [695, 580] width 25 height 14
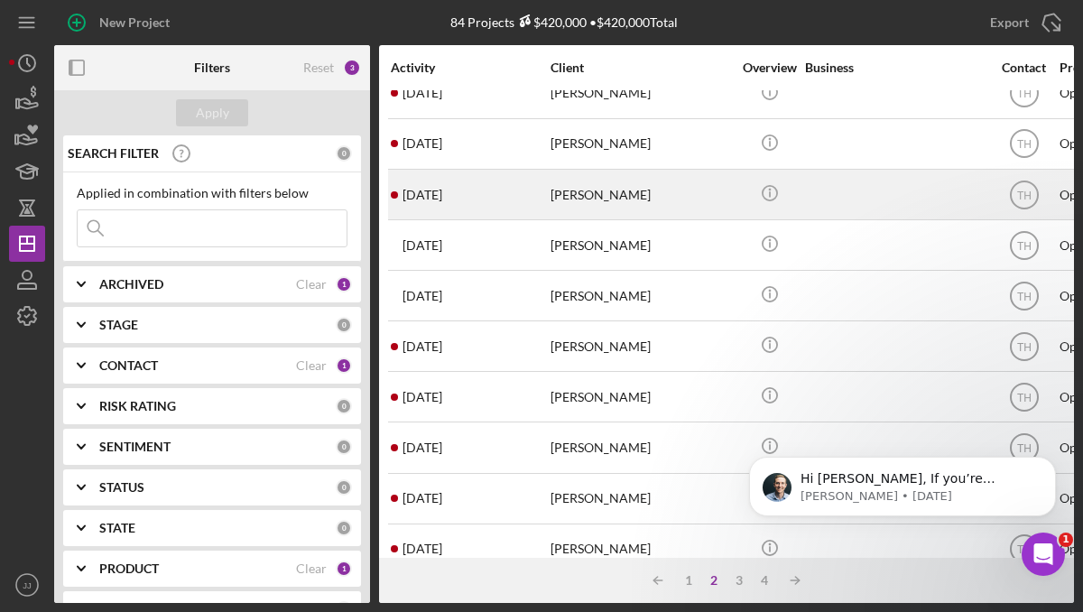
scroll to position [731, 2]
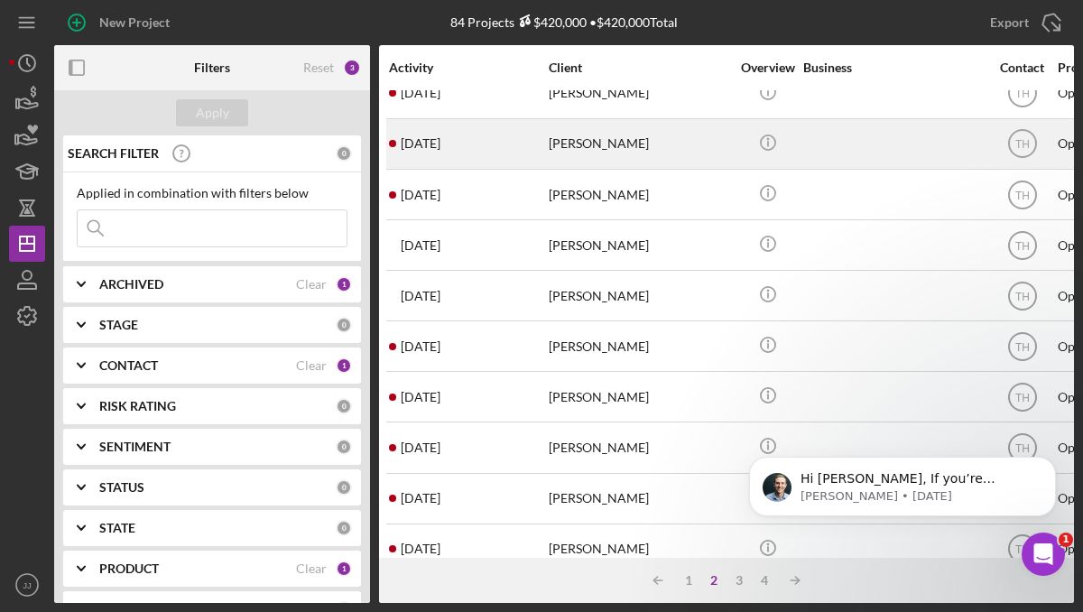
click at [569, 148] on div "[PERSON_NAME]" at bounding box center [638, 144] width 180 height 48
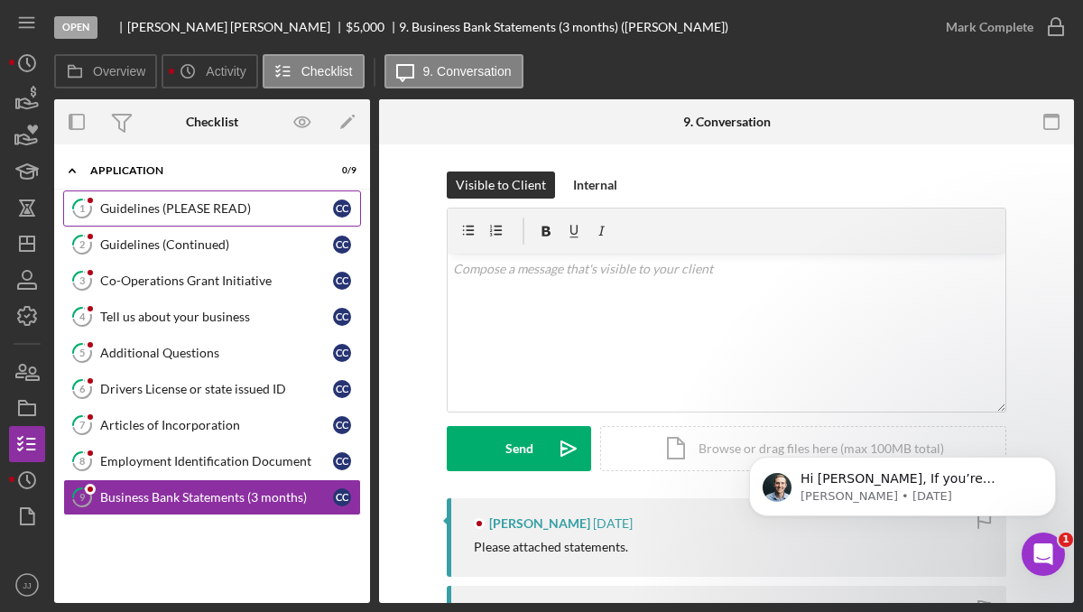
click at [189, 197] on link "1 Guidelines (PLEASE READ) C C" at bounding box center [212, 208] width 298 height 36
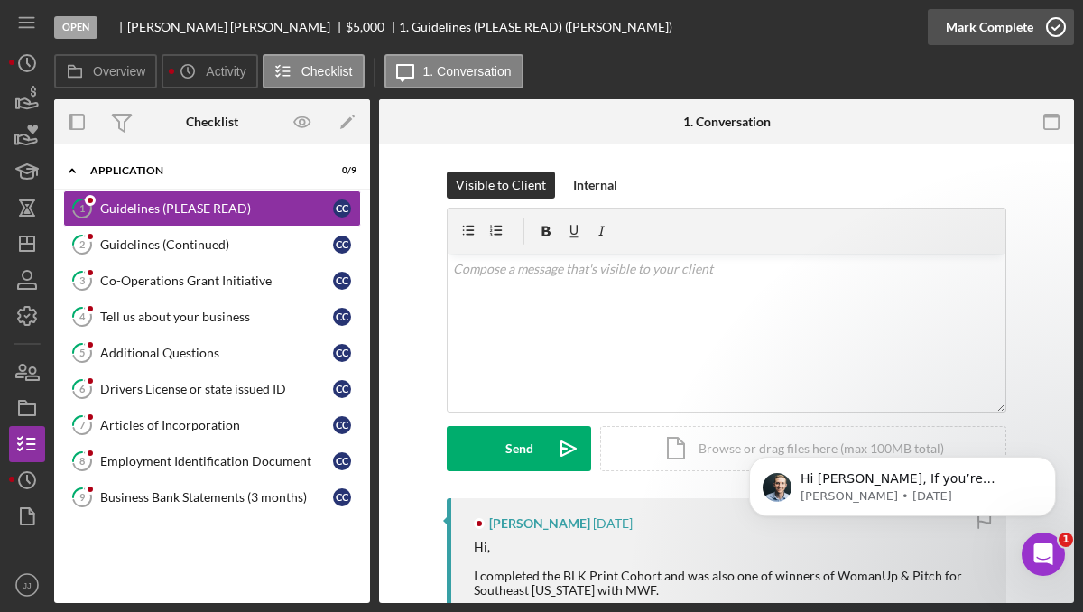
click at [1054, 36] on circle "button" at bounding box center [1055, 27] width 18 height 18
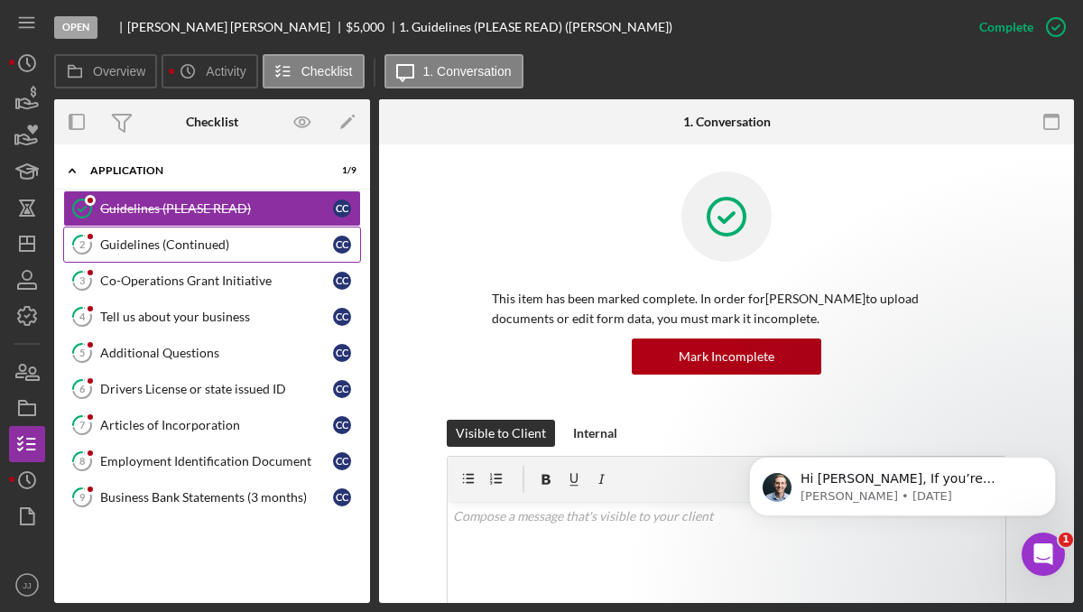
click at [241, 244] on div "Guidelines (Continued)" at bounding box center [216, 244] width 233 height 14
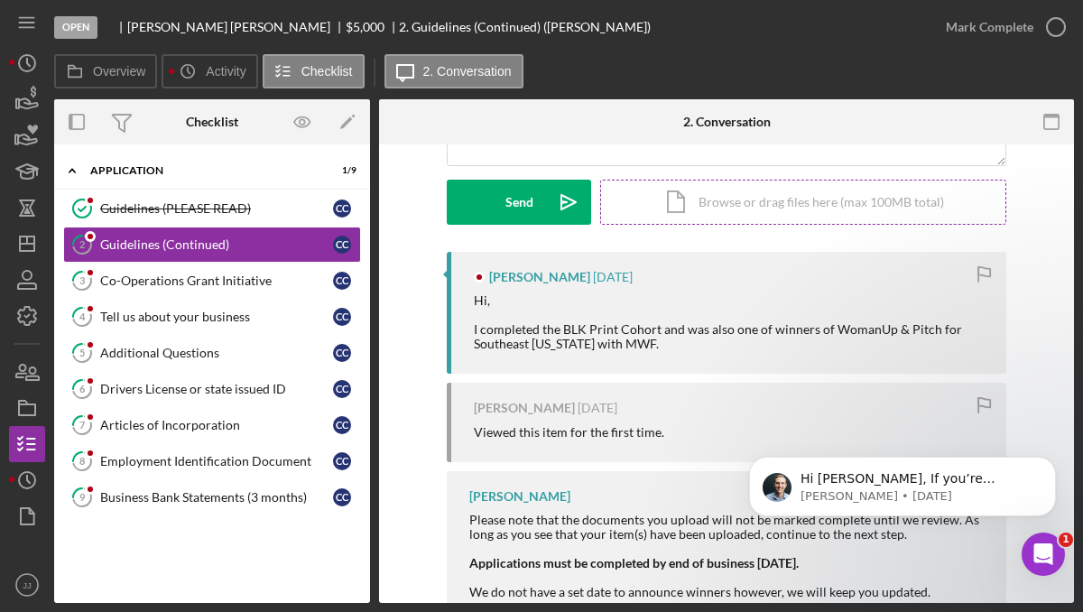
scroll to position [258, 0]
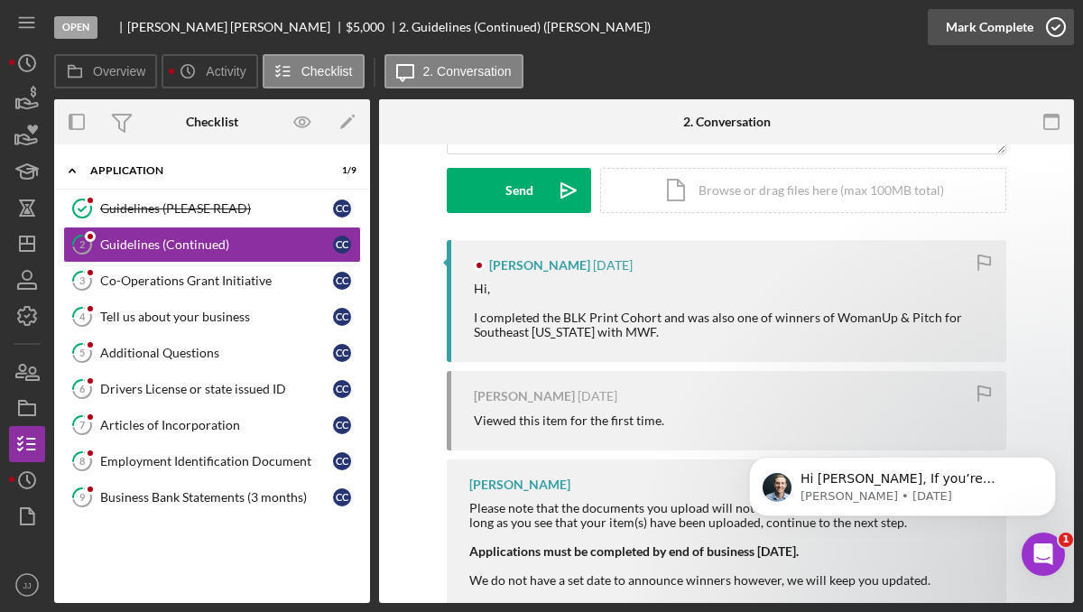
click at [1057, 23] on icon "button" at bounding box center [1055, 27] width 45 height 45
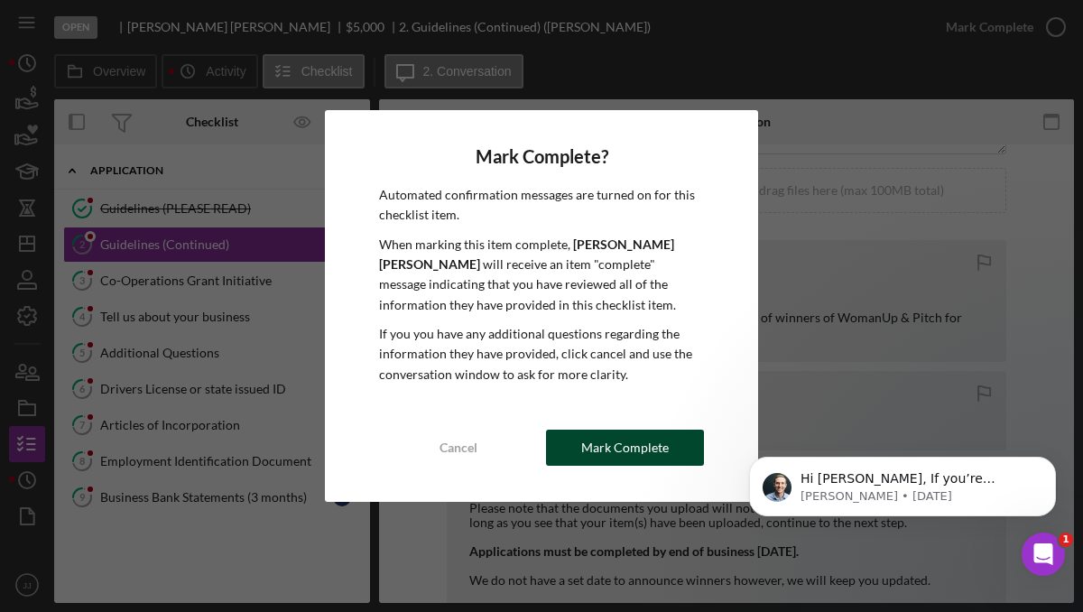
click at [655, 449] on div "Mark Complete" at bounding box center [625, 447] width 88 height 36
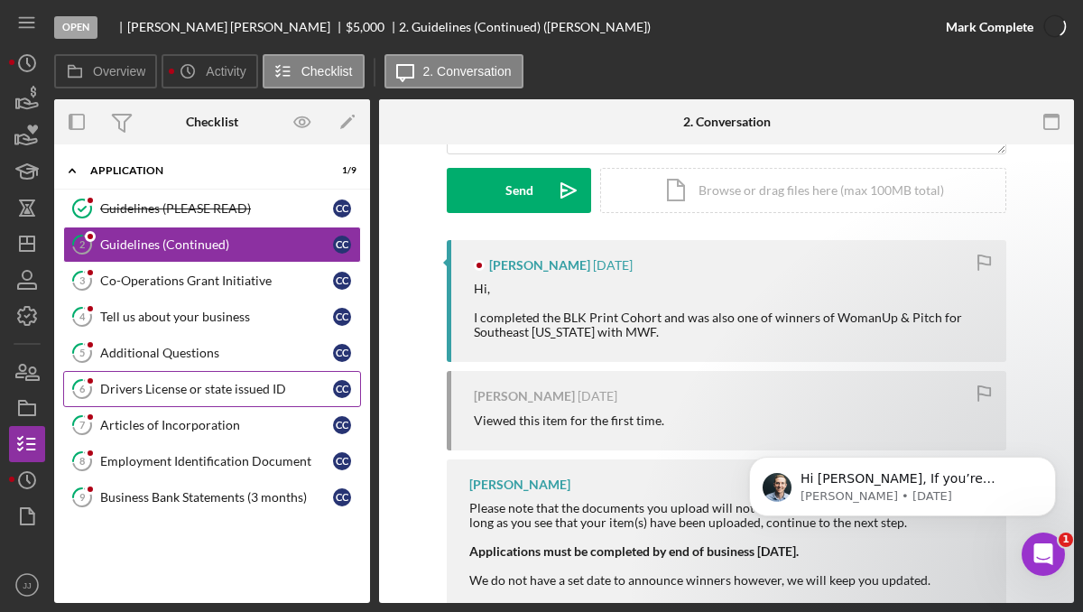
scroll to position [506, 0]
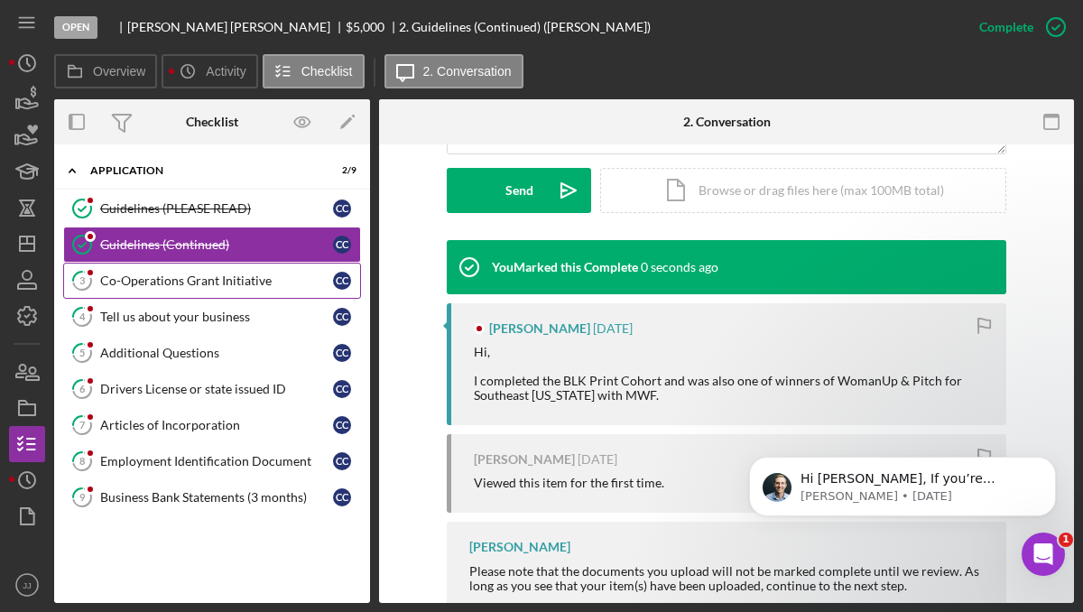
click at [198, 291] on link "3 Co-Operations Grant Initiative C C" at bounding box center [212, 281] width 298 height 36
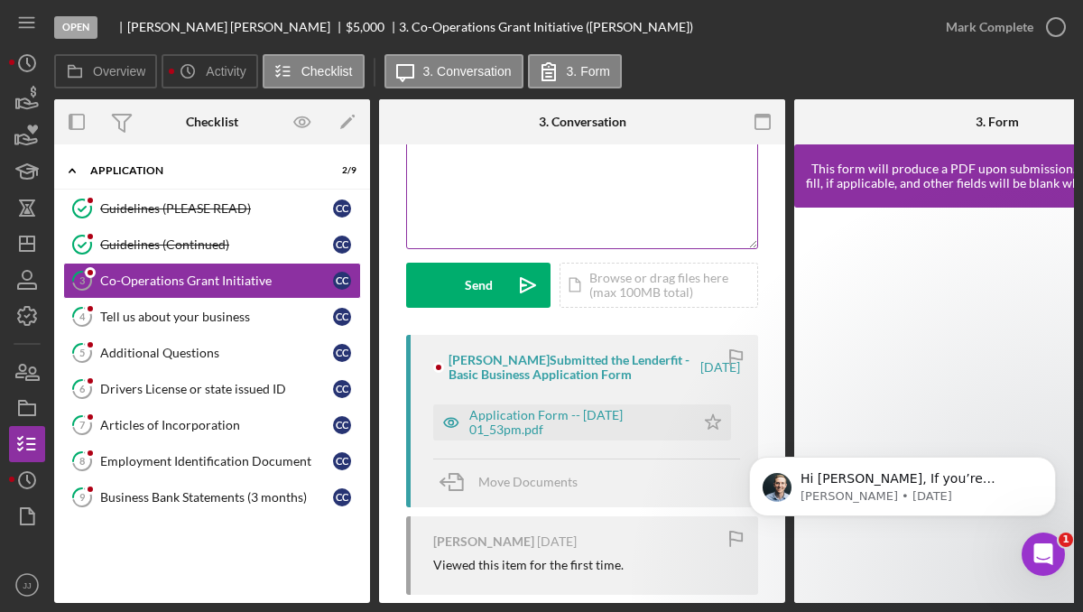
scroll to position [182, 0]
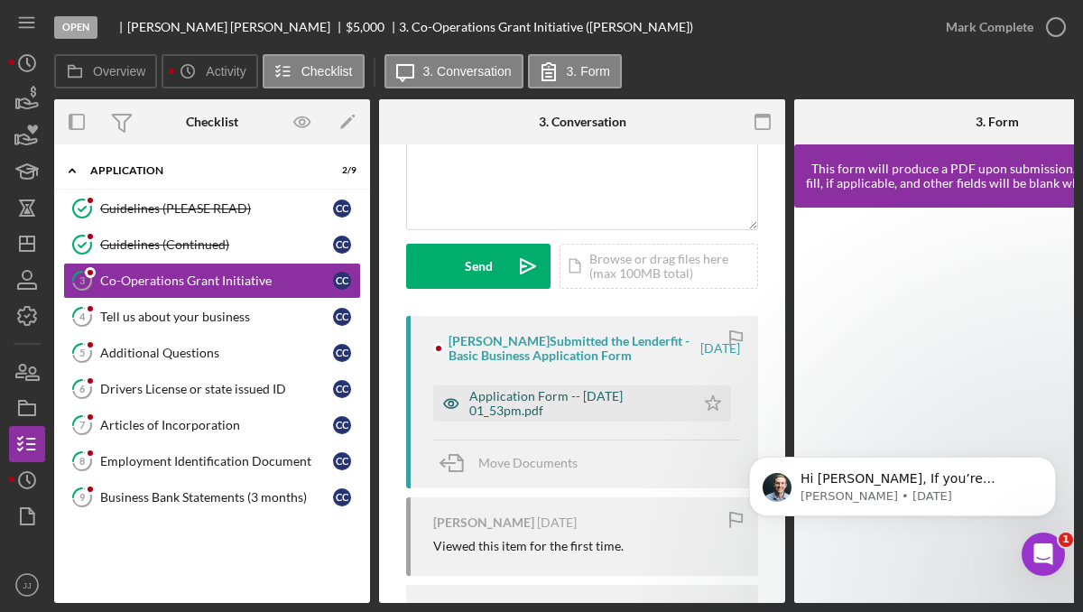
click at [528, 418] on div "Application Form -- [DATE] 01_53pm.pdf" at bounding box center [577, 403] width 217 height 29
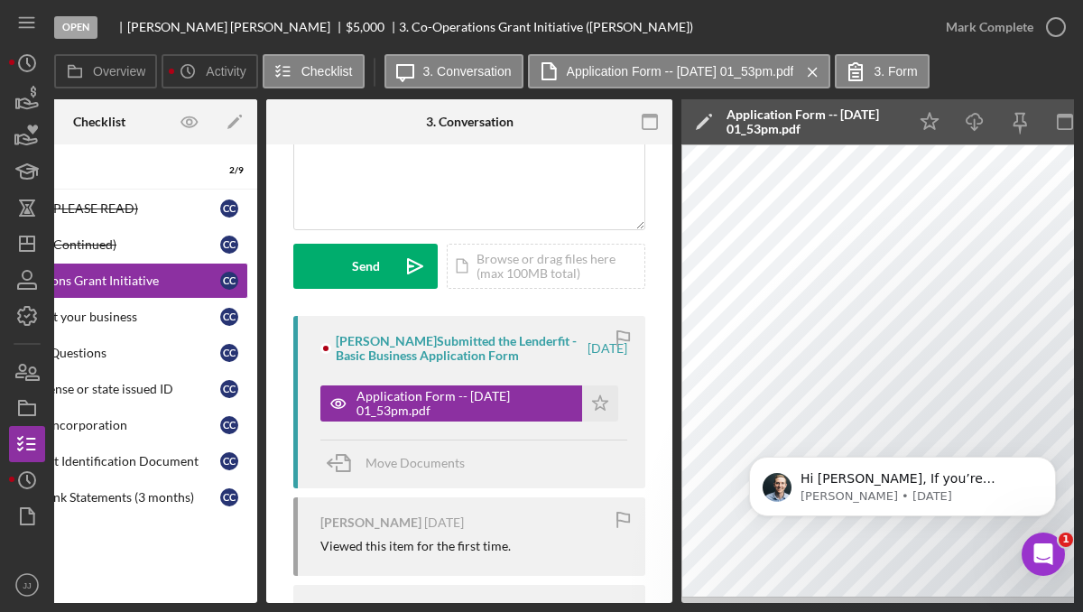
scroll to position [0, 0]
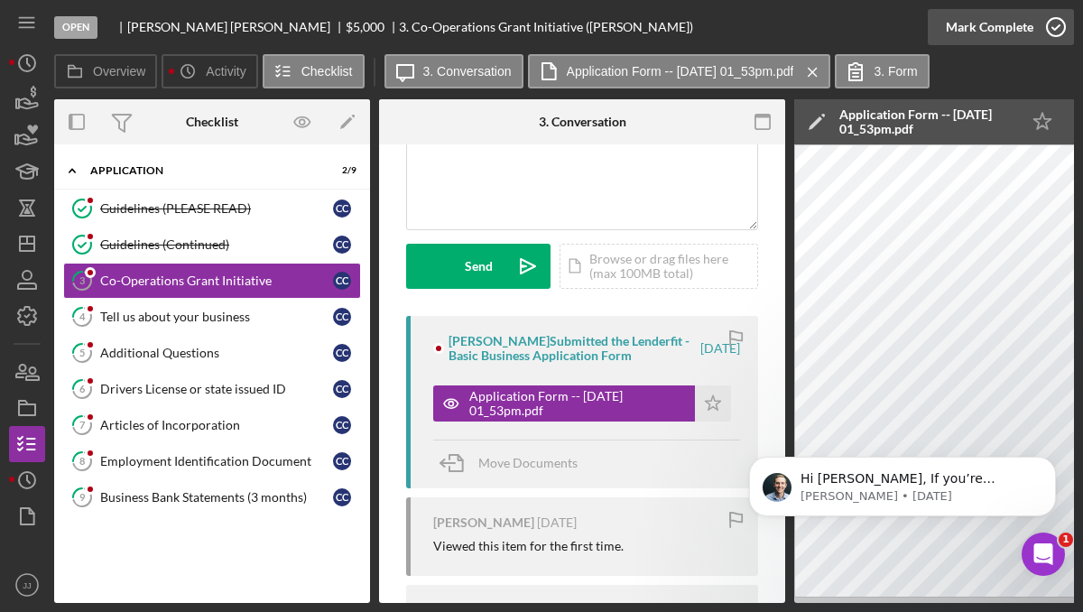
click at [1052, 35] on circle "button" at bounding box center [1055, 27] width 18 height 18
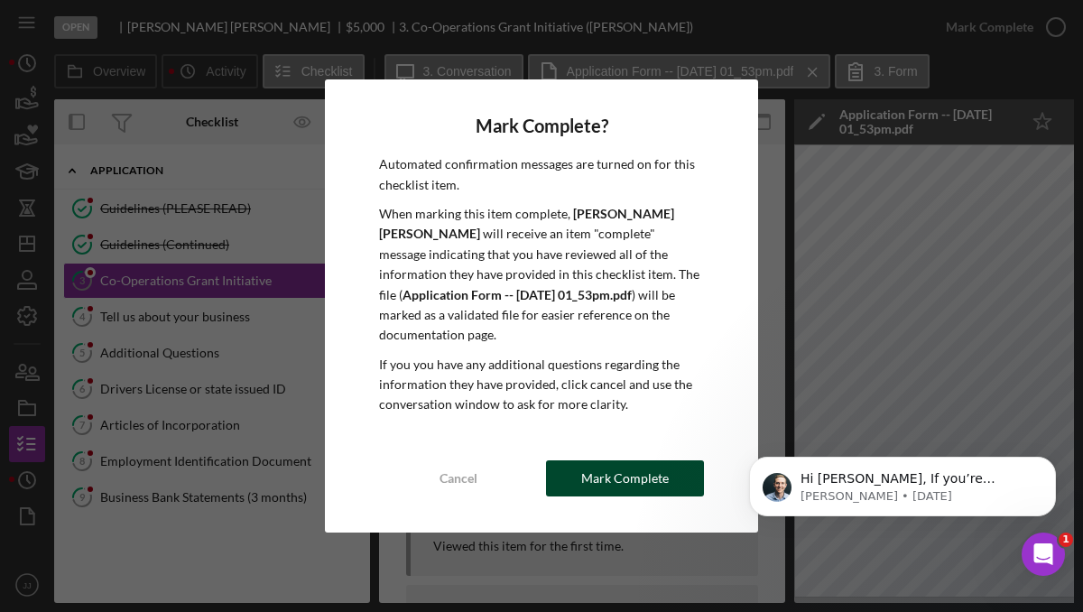
click at [647, 460] on div "Mark Complete" at bounding box center [625, 478] width 88 height 36
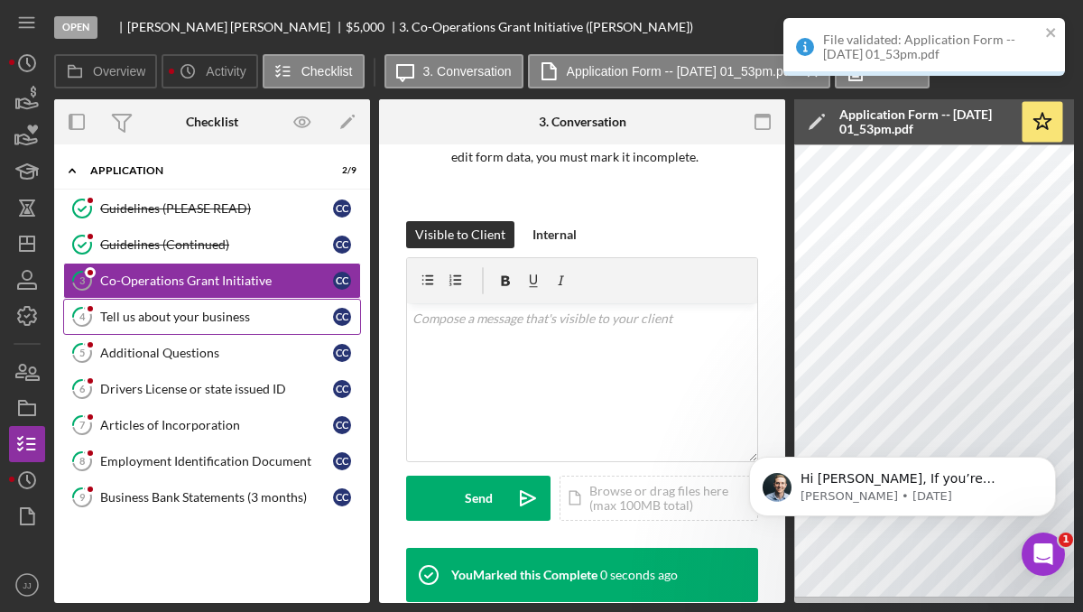
scroll to position [450, 0]
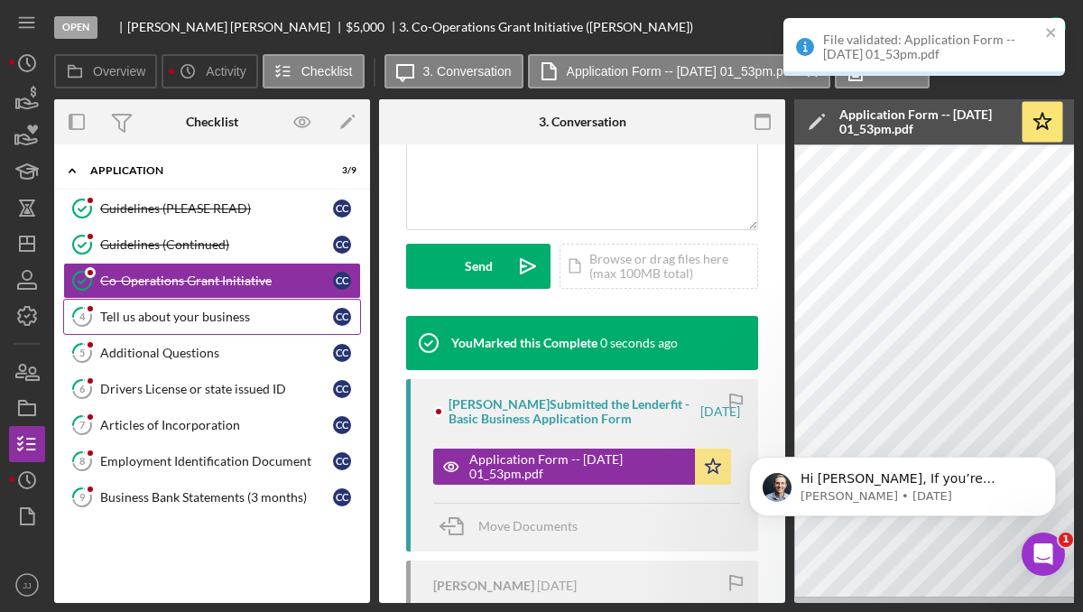
click at [146, 315] on div "Tell us about your business" at bounding box center [216, 316] width 233 height 14
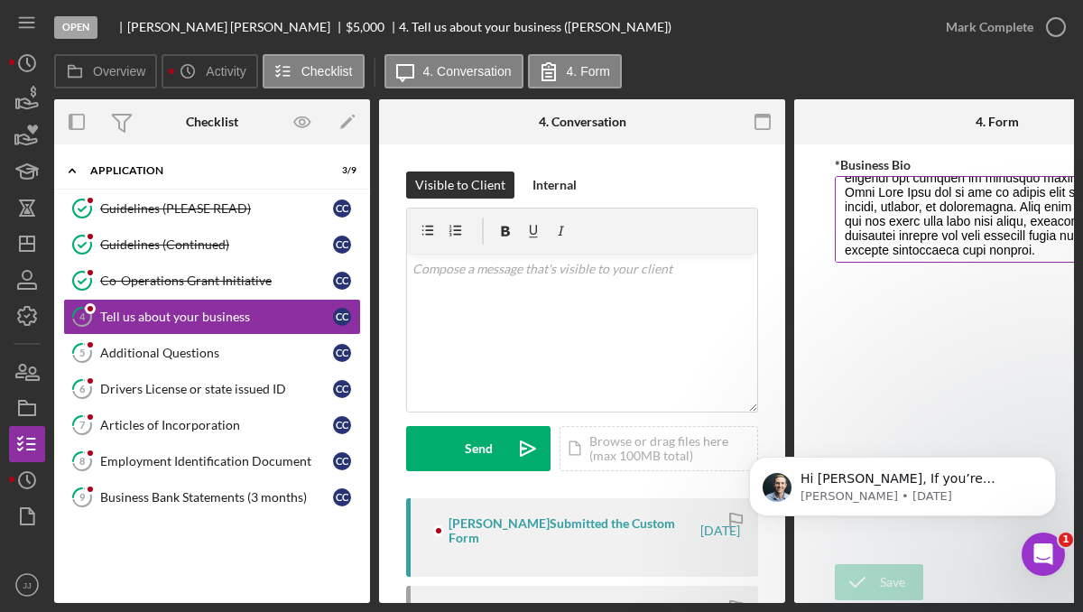
scroll to position [305, 0]
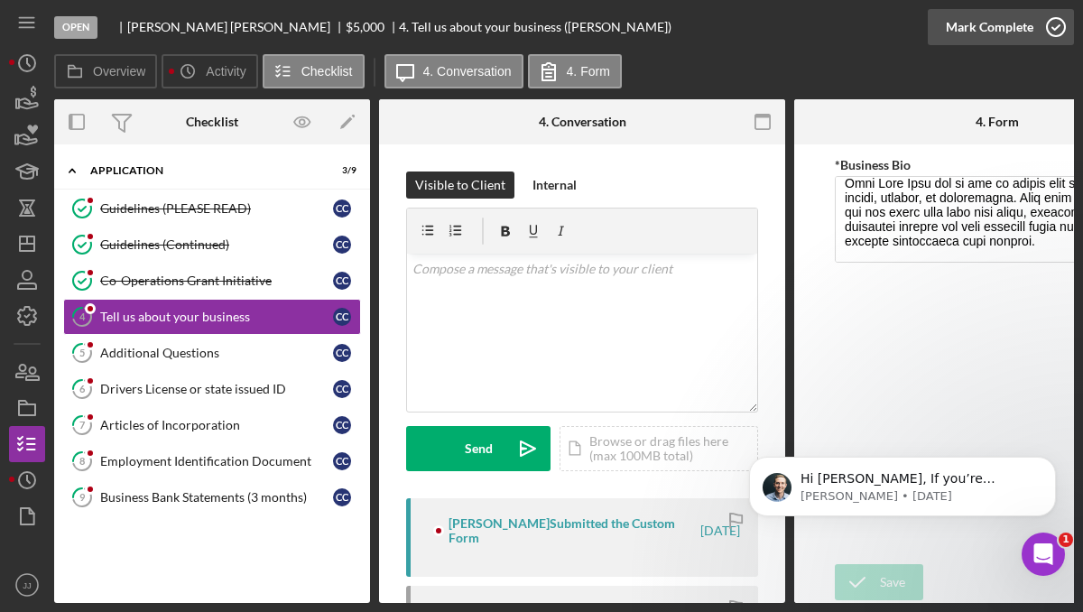
click at [1059, 25] on icon "button" at bounding box center [1055, 27] width 45 height 45
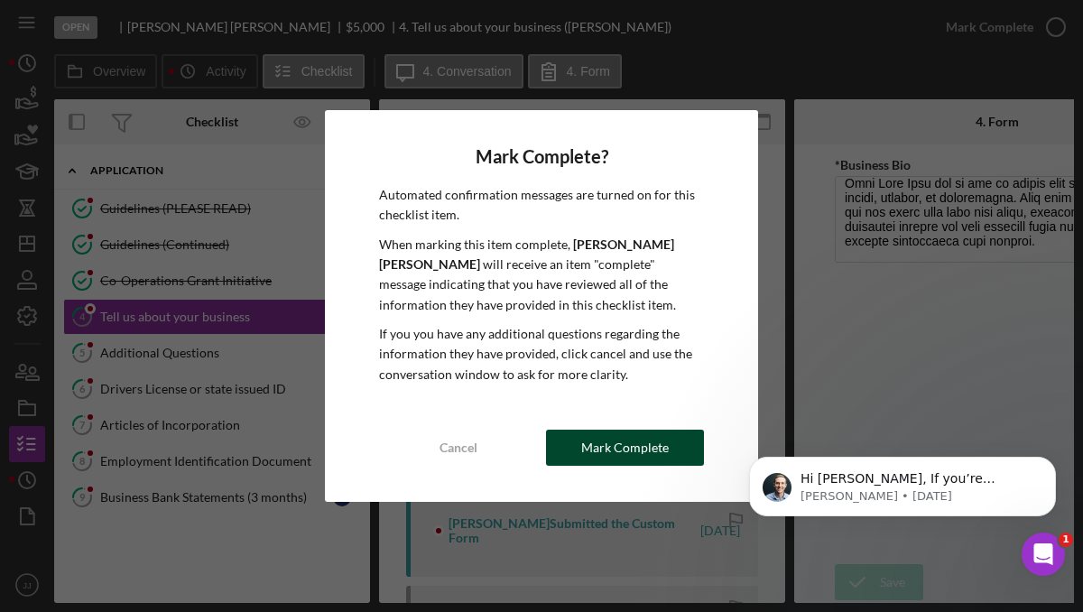
click at [629, 460] on div "Mark Complete" at bounding box center [625, 447] width 88 height 36
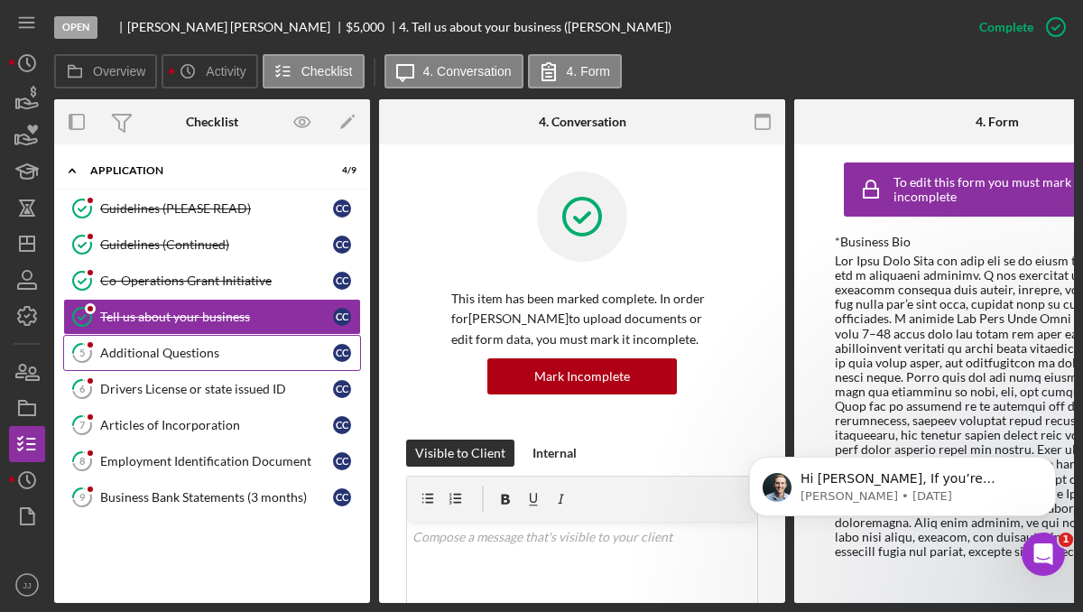
click at [229, 349] on div "Additional Questions" at bounding box center [216, 353] width 233 height 14
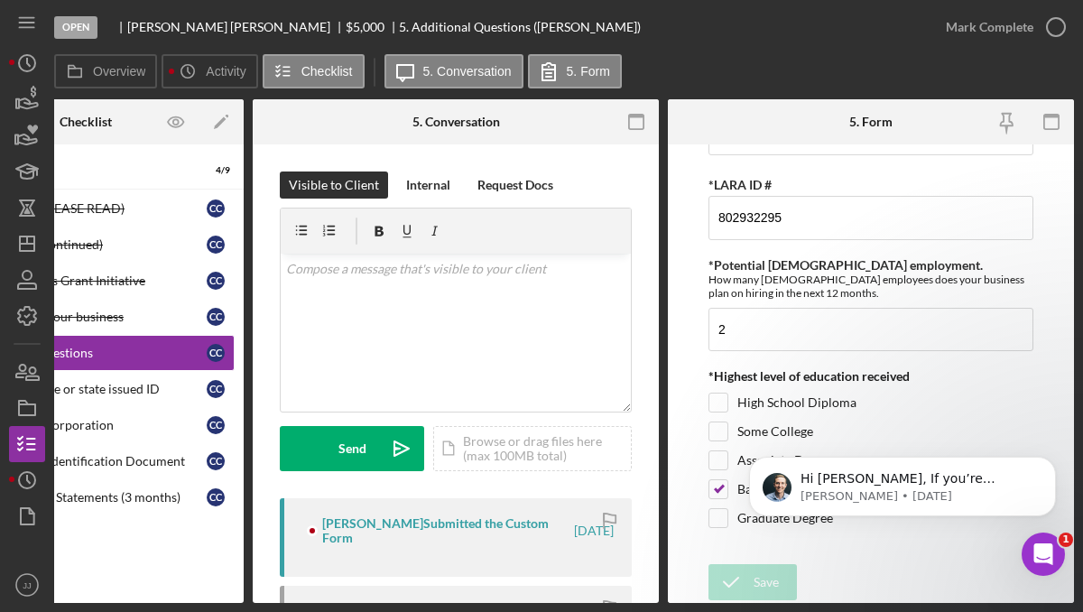
scroll to position [858, 0]
click at [1045, 38] on icon "button" at bounding box center [1055, 27] width 45 height 45
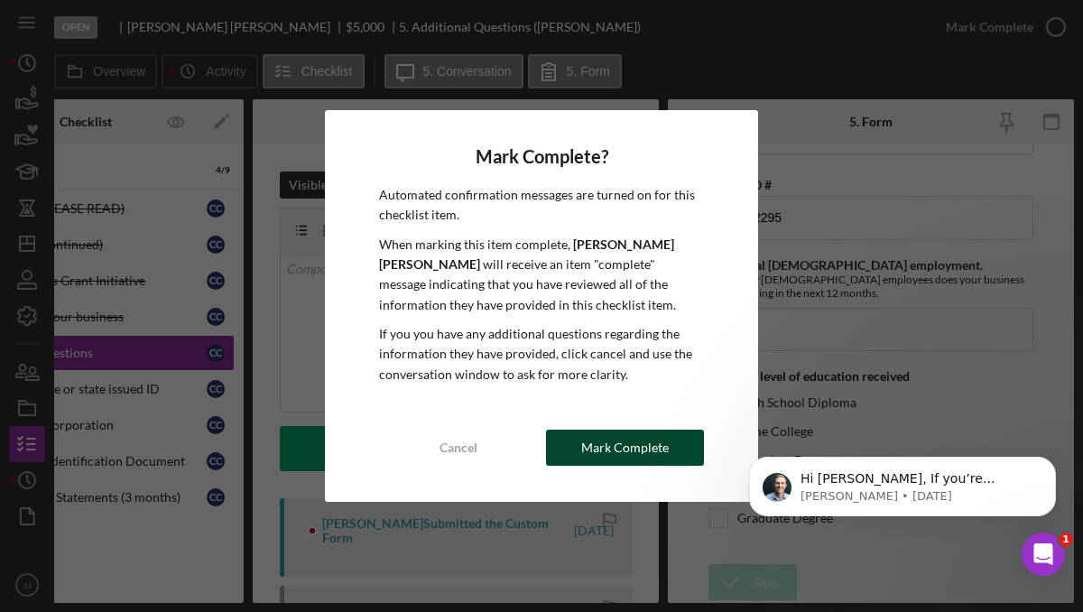
click at [635, 434] on div "Mark Complete" at bounding box center [625, 447] width 88 height 36
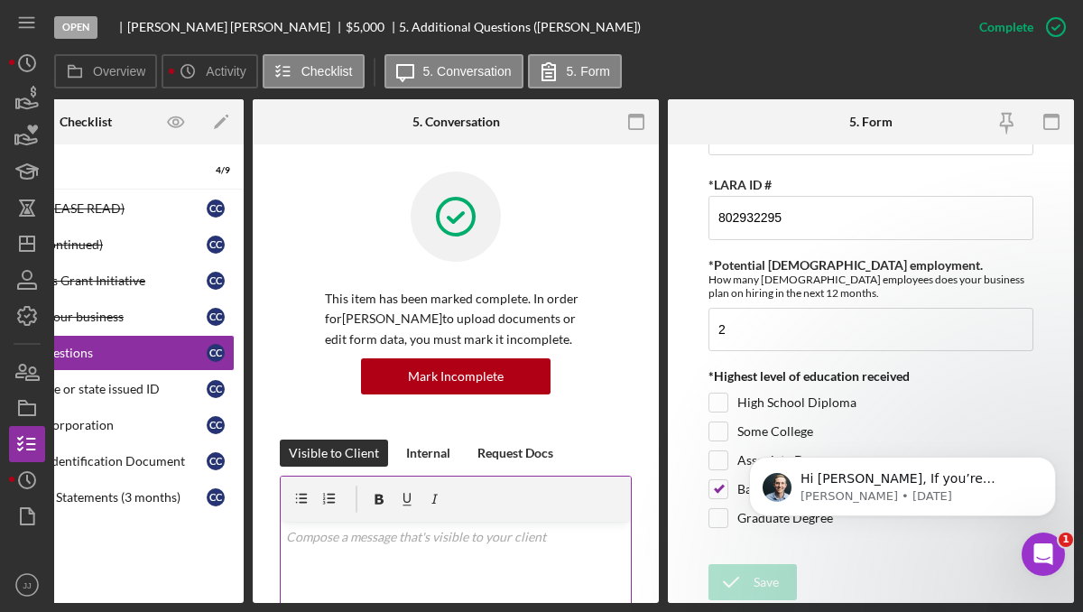
scroll to position [0, 0]
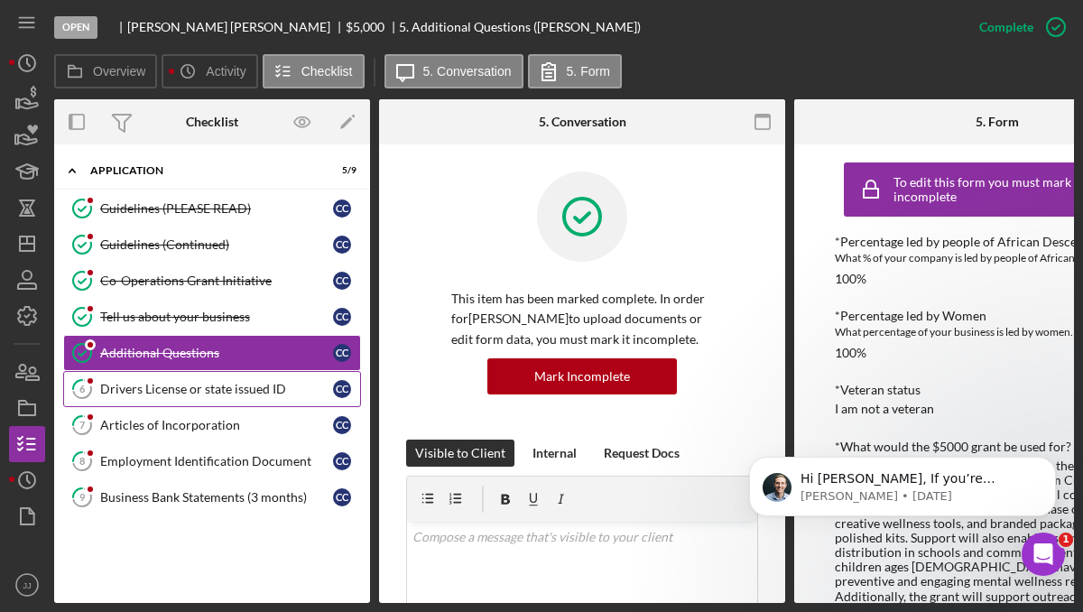
click at [209, 395] on div "Drivers License or state issued ID" at bounding box center [216, 389] width 233 height 14
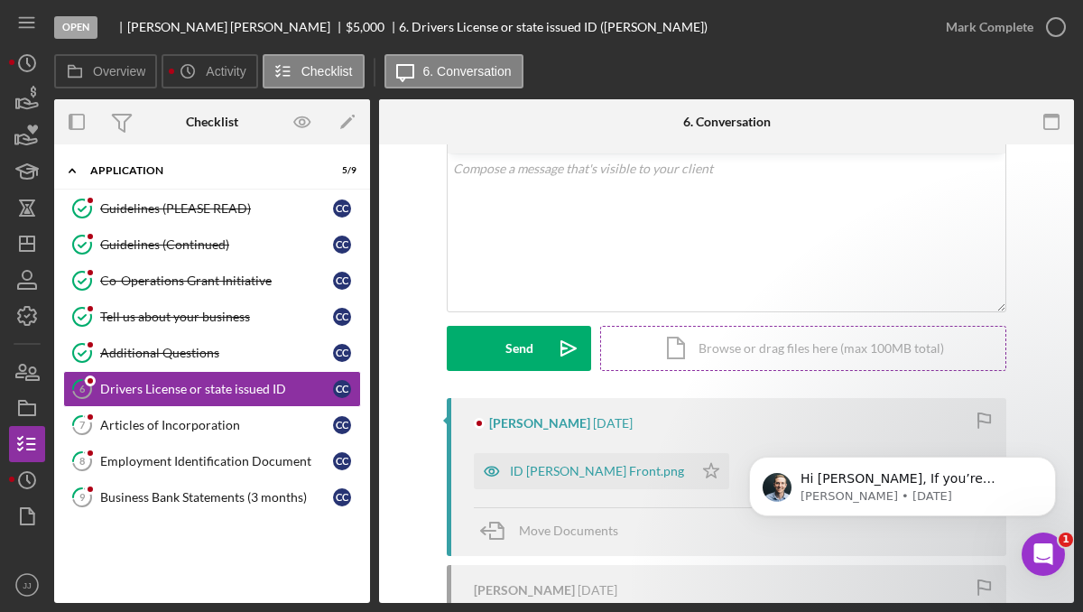
scroll to position [106, 0]
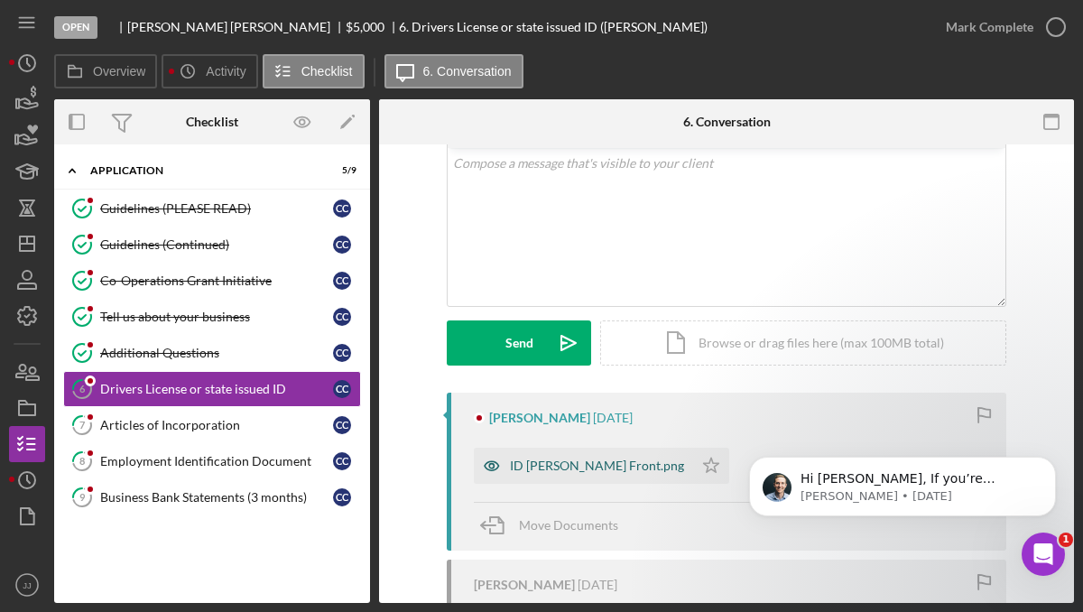
click at [558, 463] on div "ID [PERSON_NAME] Front.png" at bounding box center [597, 465] width 174 height 14
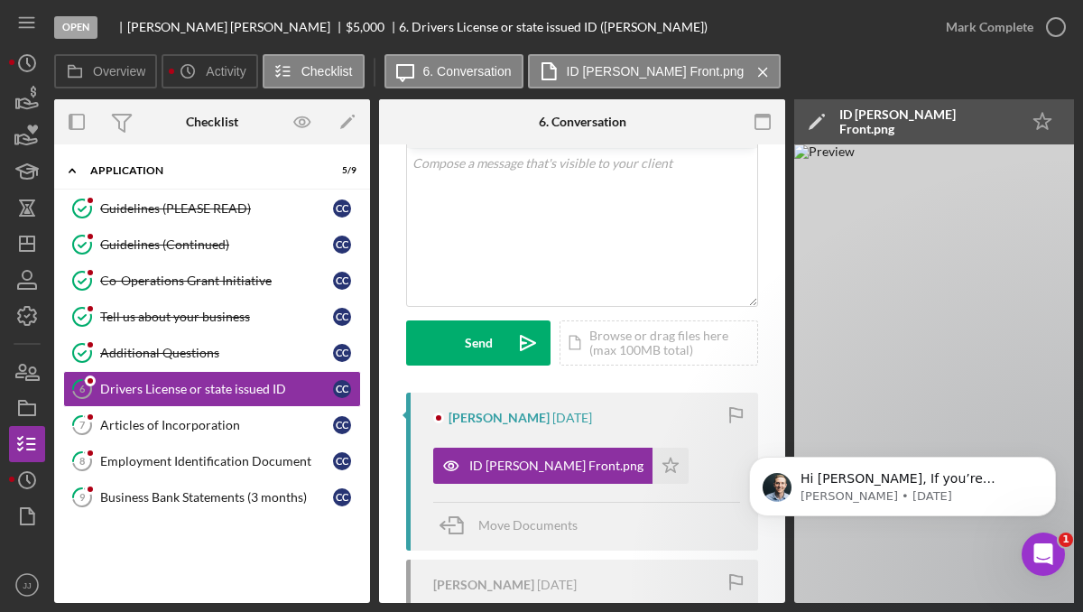
scroll to position [0, 11]
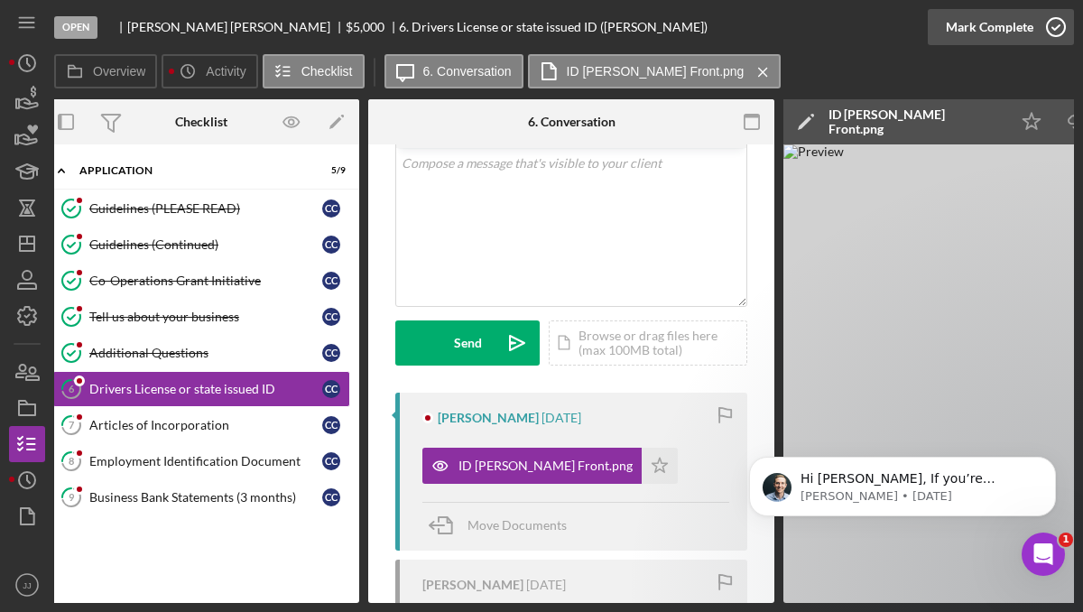
click at [1052, 40] on icon "button" at bounding box center [1055, 27] width 45 height 45
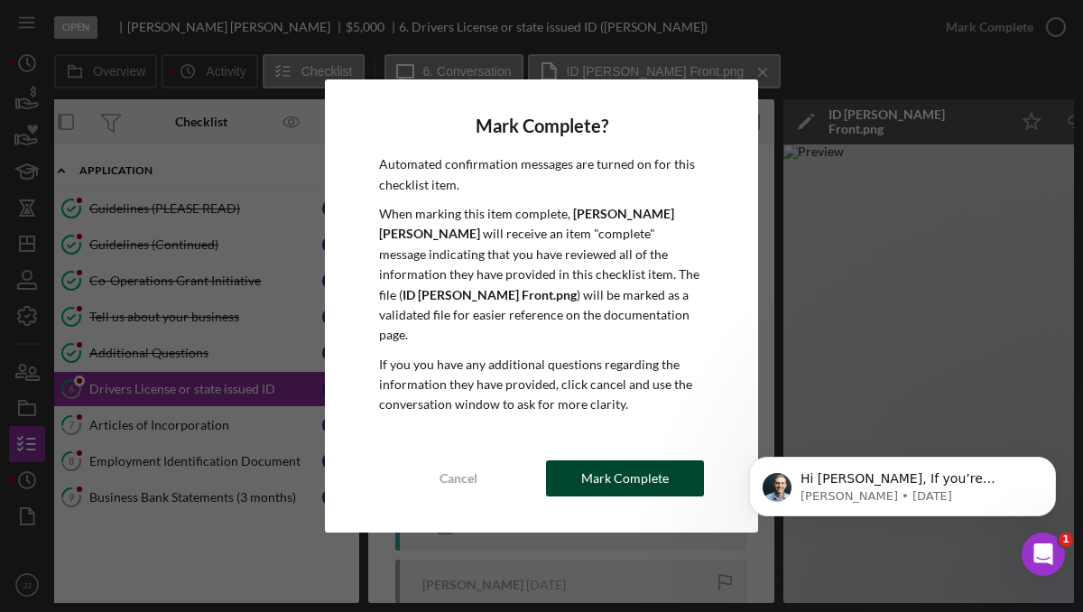
click at [665, 463] on div "Mark Complete" at bounding box center [625, 478] width 88 height 36
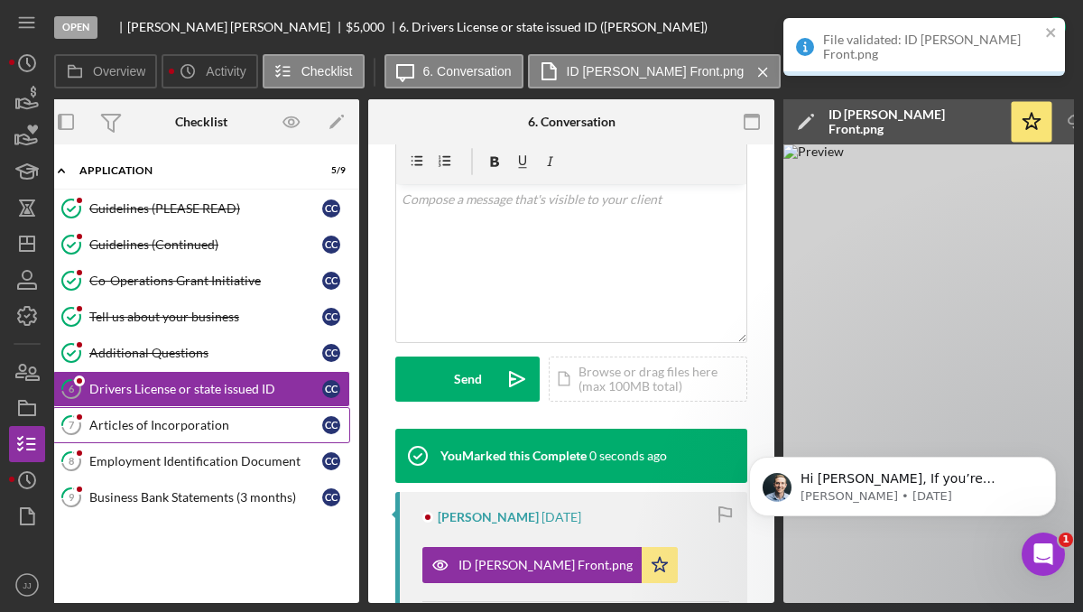
scroll to position [373, 0]
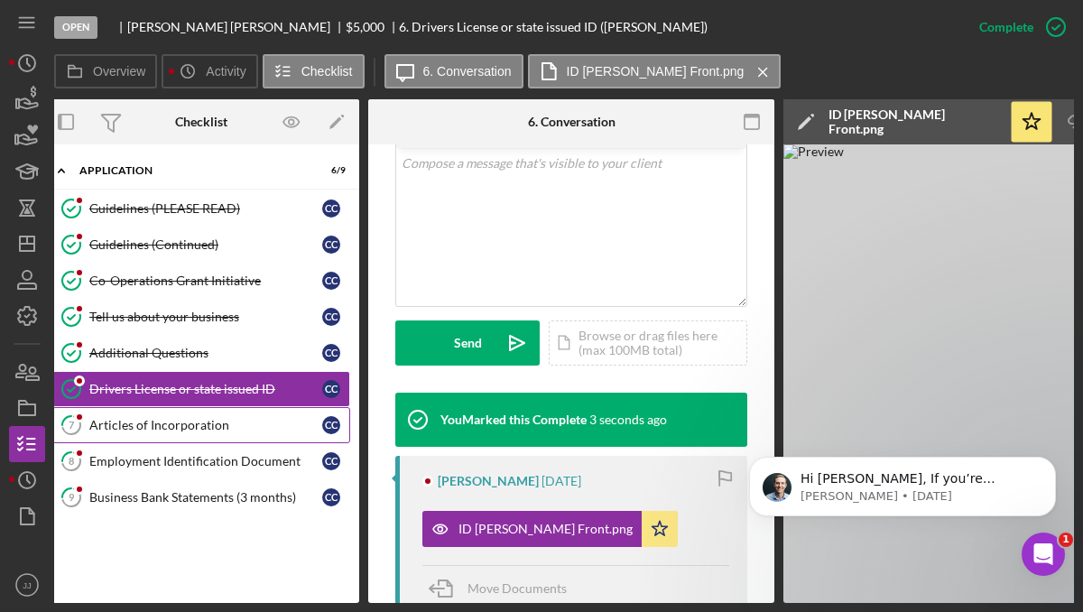
click at [229, 422] on div "Articles of Incorporation" at bounding box center [205, 425] width 233 height 14
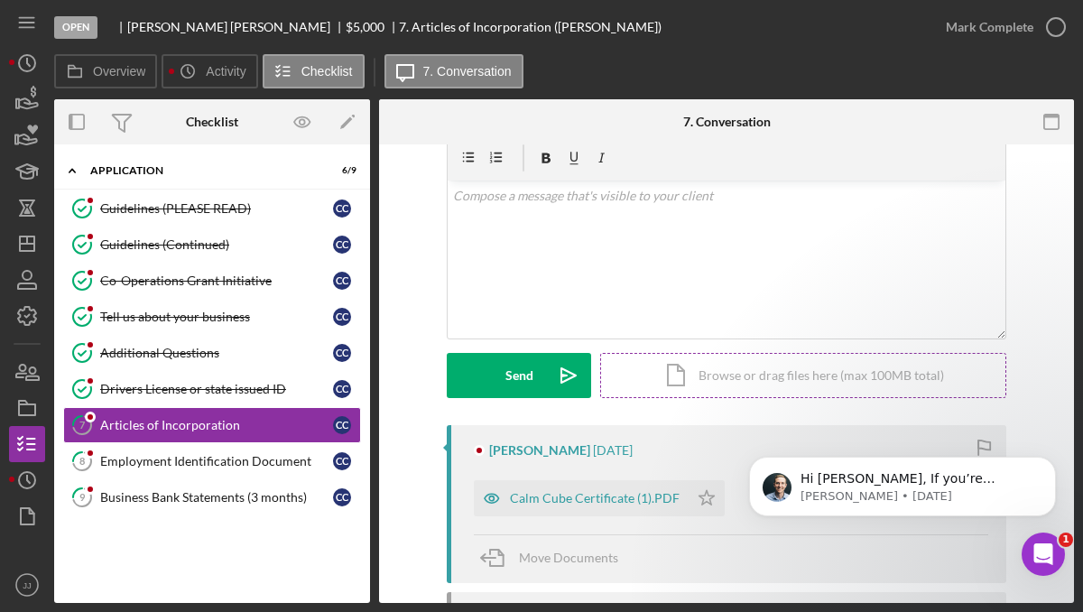
scroll to position [110, 0]
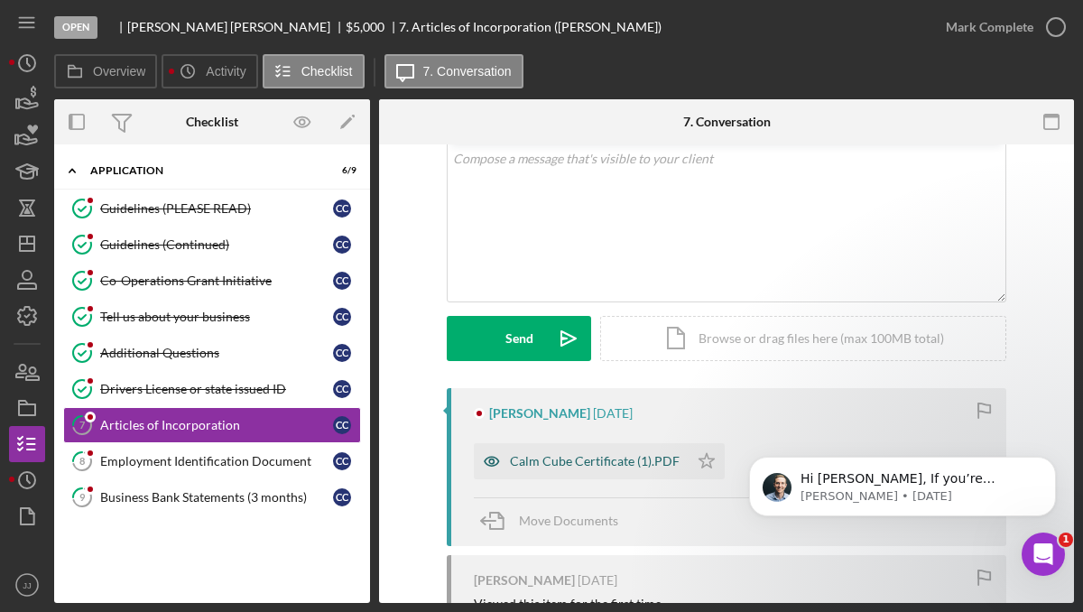
click at [586, 460] on div "Calm Cube Certificate (1).PDF" at bounding box center [595, 461] width 170 height 14
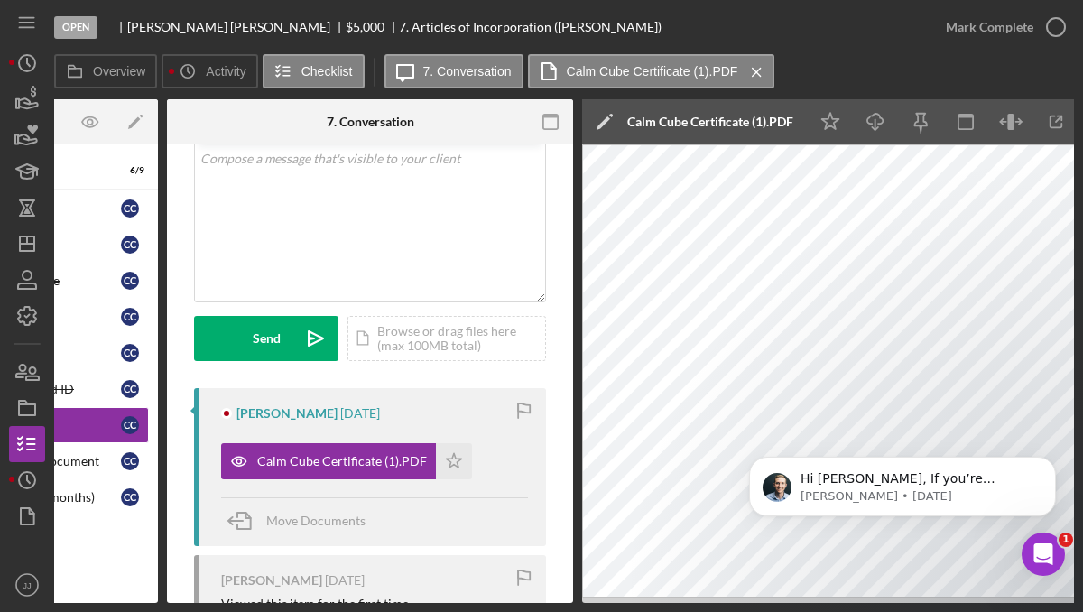
scroll to position [0, 262]
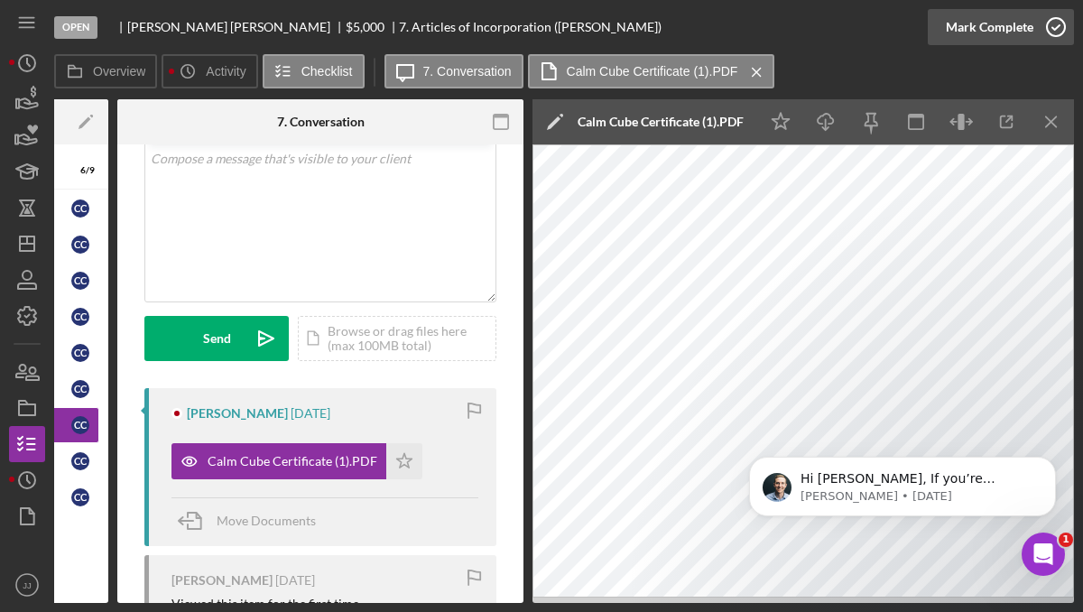
click at [1046, 37] on icon "button" at bounding box center [1055, 27] width 45 height 45
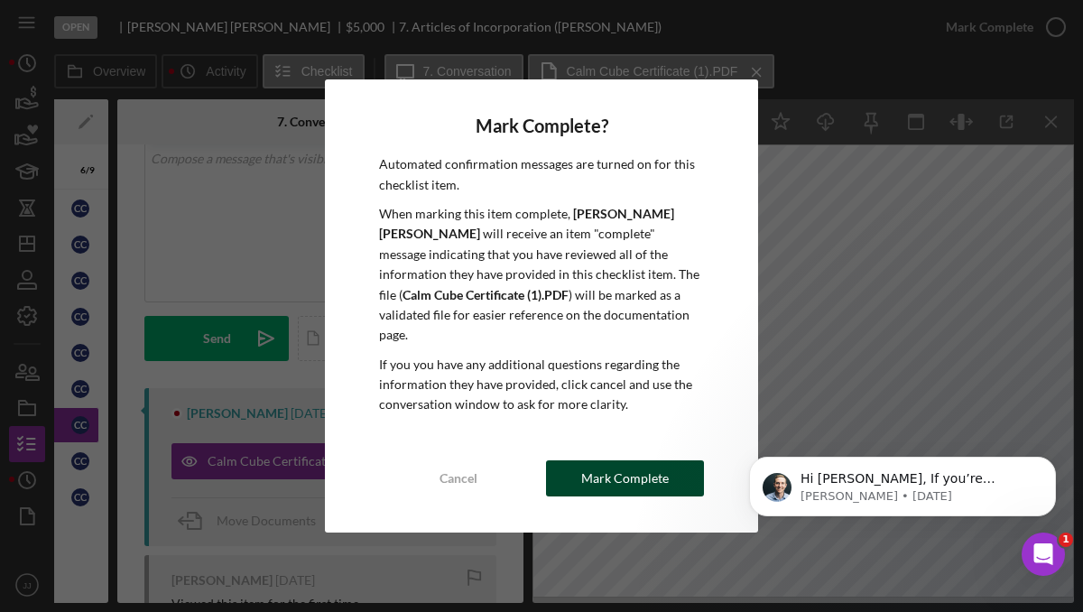
click at [647, 473] on div "Mark Complete" at bounding box center [625, 478] width 88 height 36
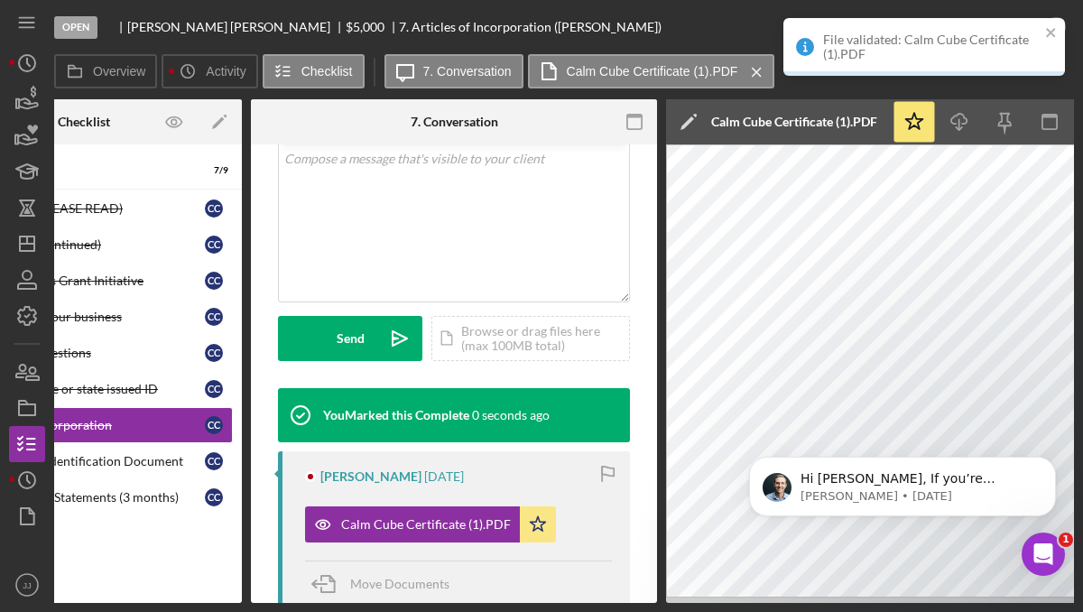
scroll to position [0, 0]
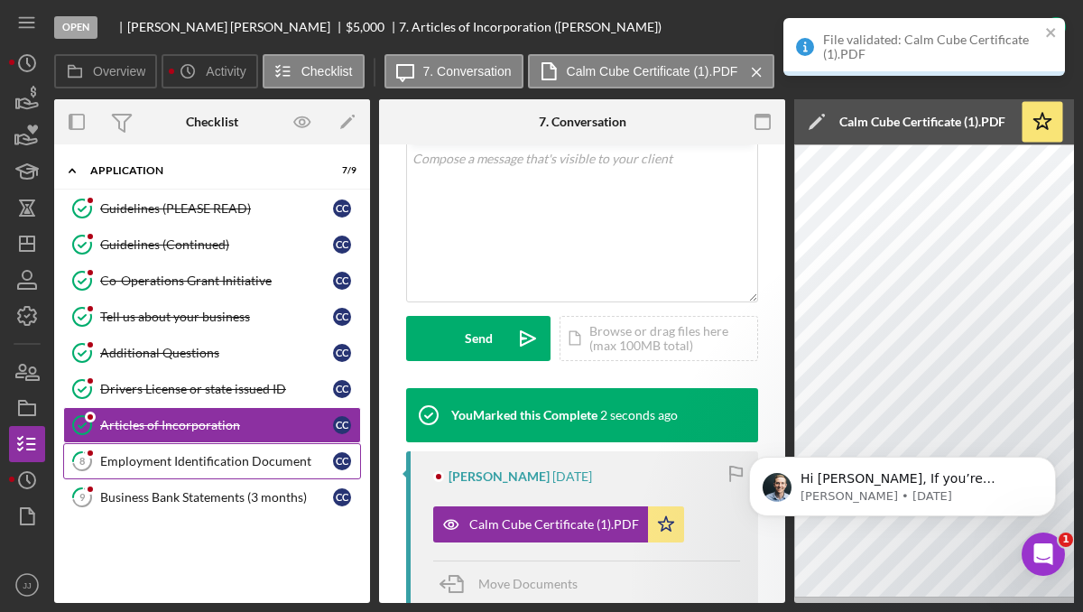
click at [138, 464] on div "Employment Identification Document" at bounding box center [216, 461] width 233 height 14
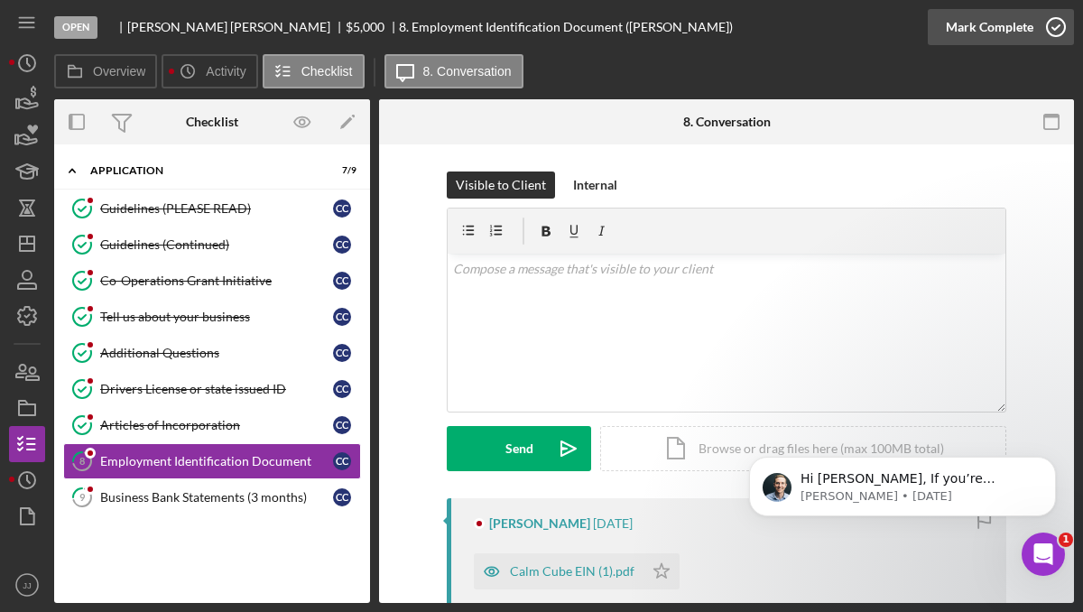
click at [1035, 41] on icon "button" at bounding box center [1055, 27] width 45 height 45
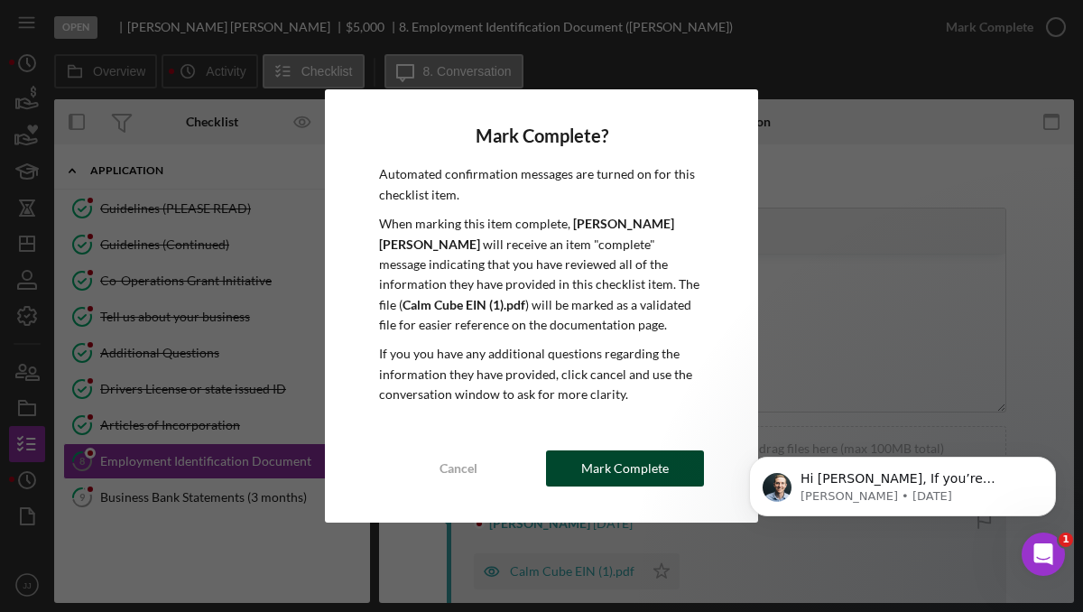
click at [650, 456] on div "Mark Complete" at bounding box center [625, 468] width 88 height 36
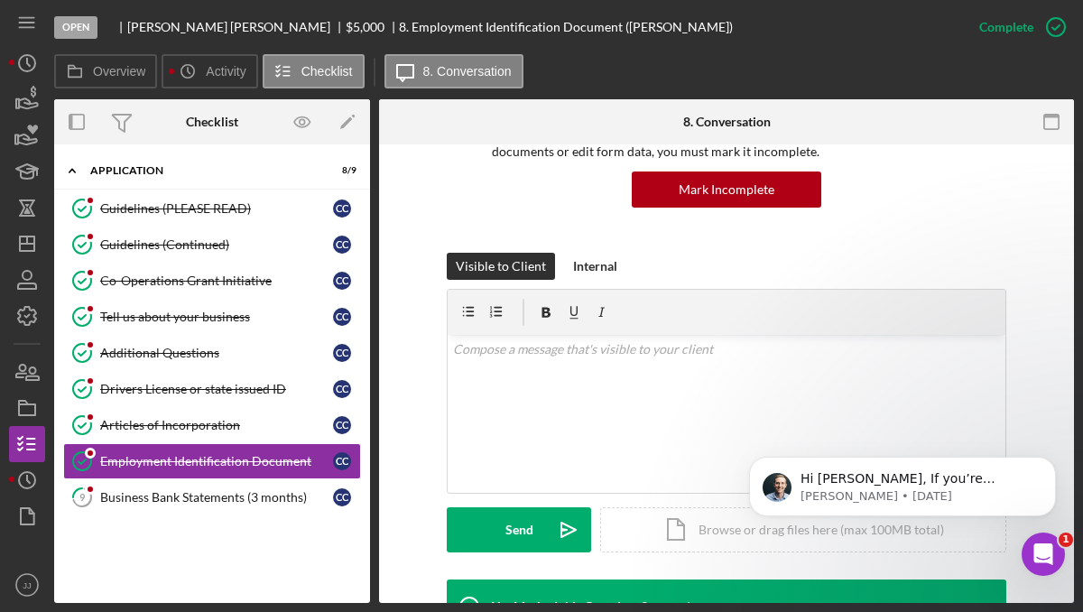
scroll to position [307, 0]
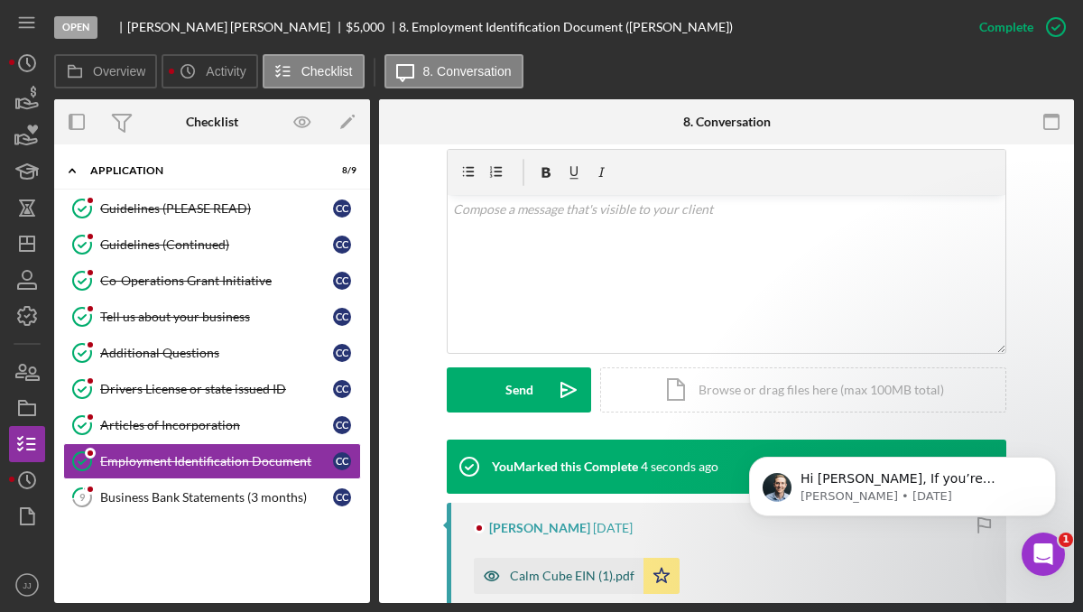
click at [557, 585] on div "Calm Cube EIN (1).pdf" at bounding box center [559, 576] width 170 height 36
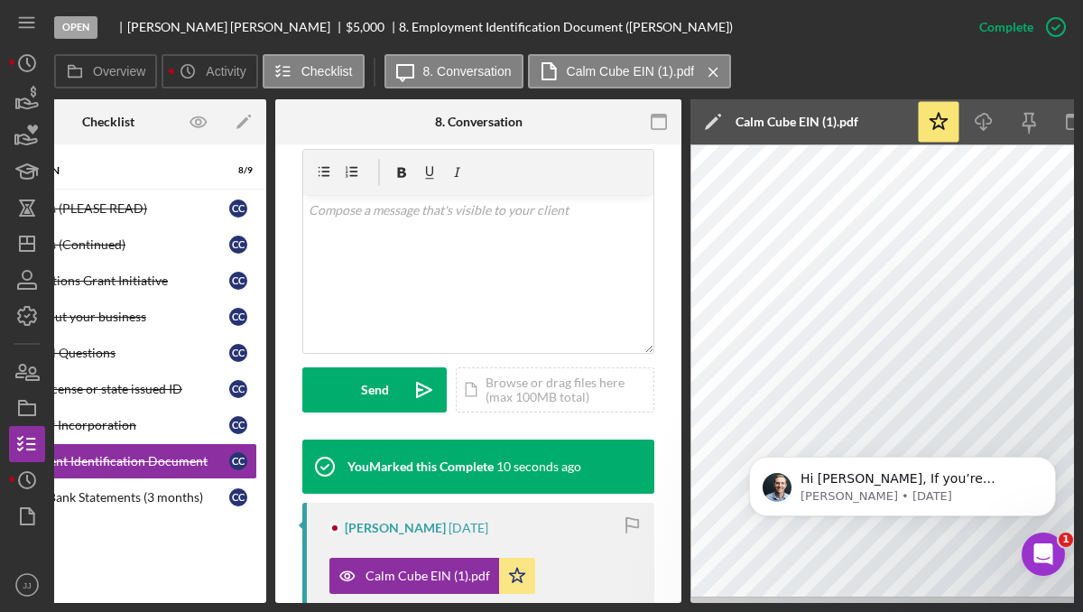
scroll to position [0, 0]
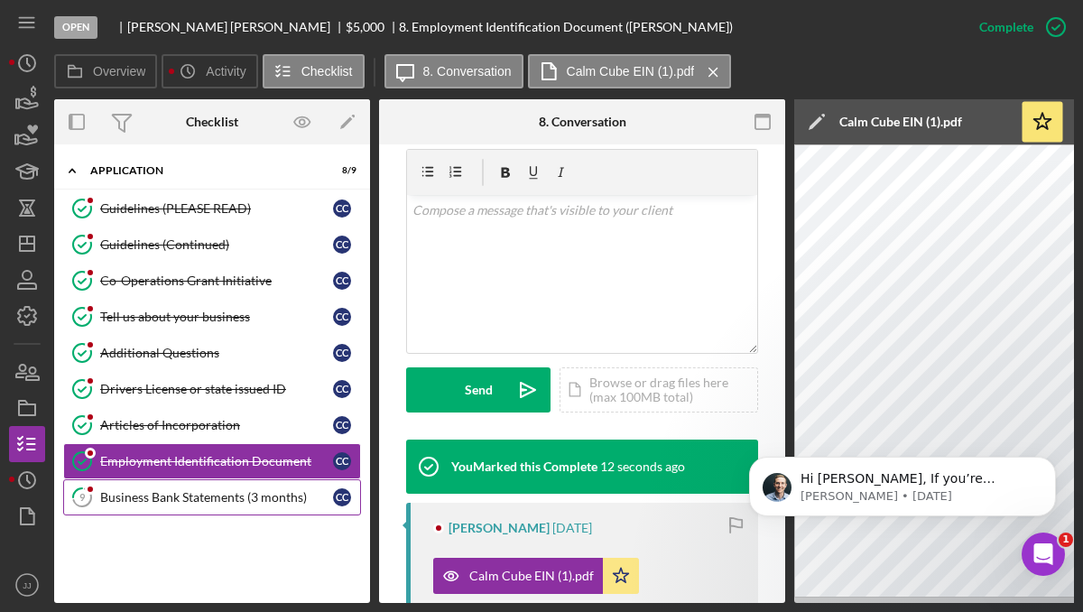
click at [233, 504] on div "Business Bank Statements (3 months)" at bounding box center [216, 497] width 233 height 14
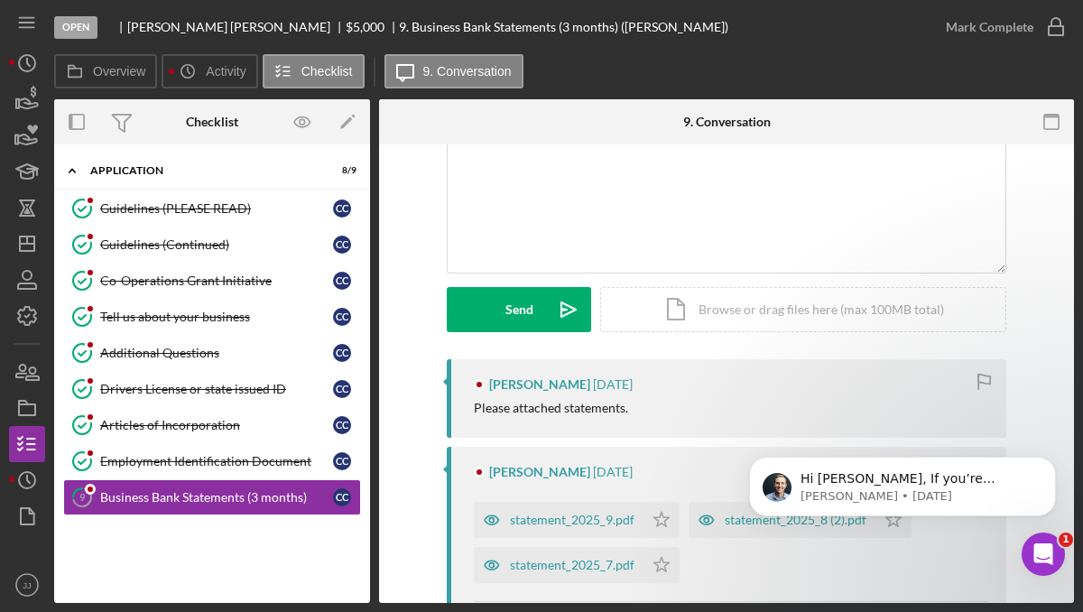
scroll to position [207, 0]
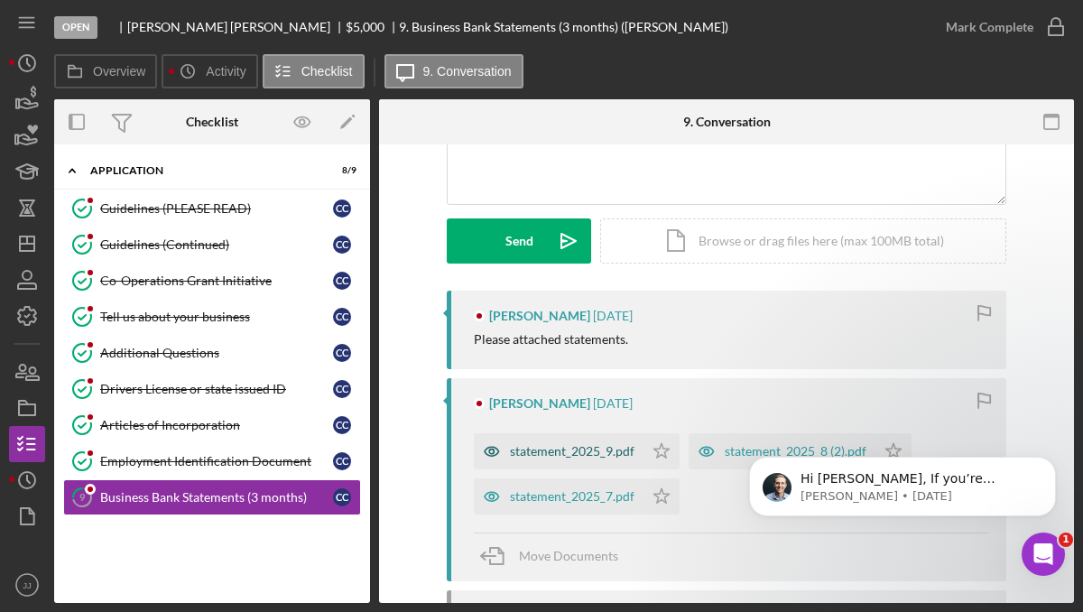
click at [587, 457] on div "statement_2025_9.pdf" at bounding box center [572, 451] width 124 height 14
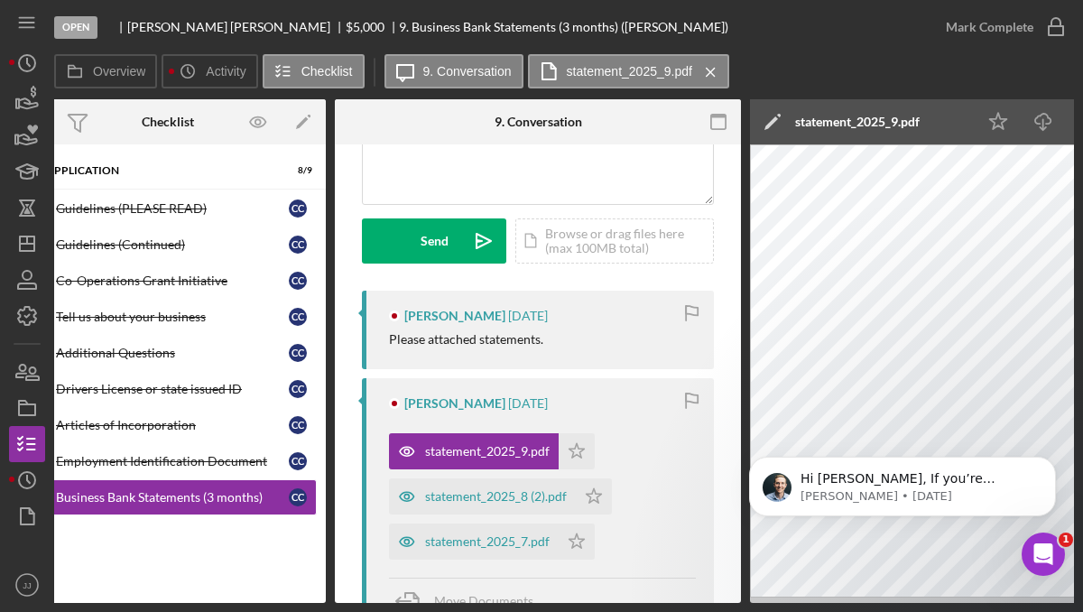
scroll to position [0, 8]
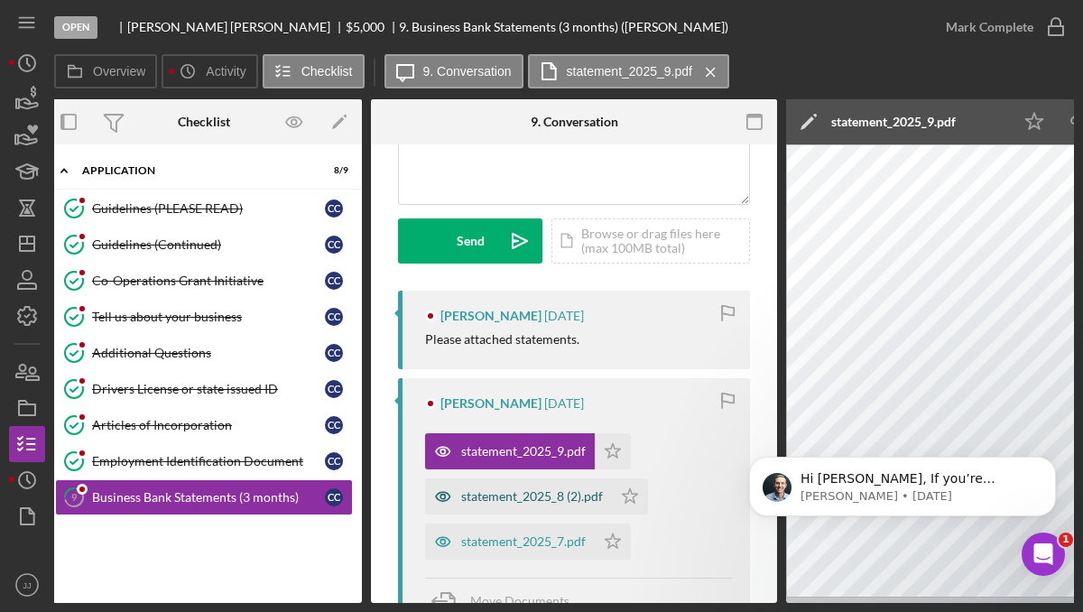
click at [546, 492] on div "statement_2025_8 (2).pdf" at bounding box center [532, 496] width 142 height 14
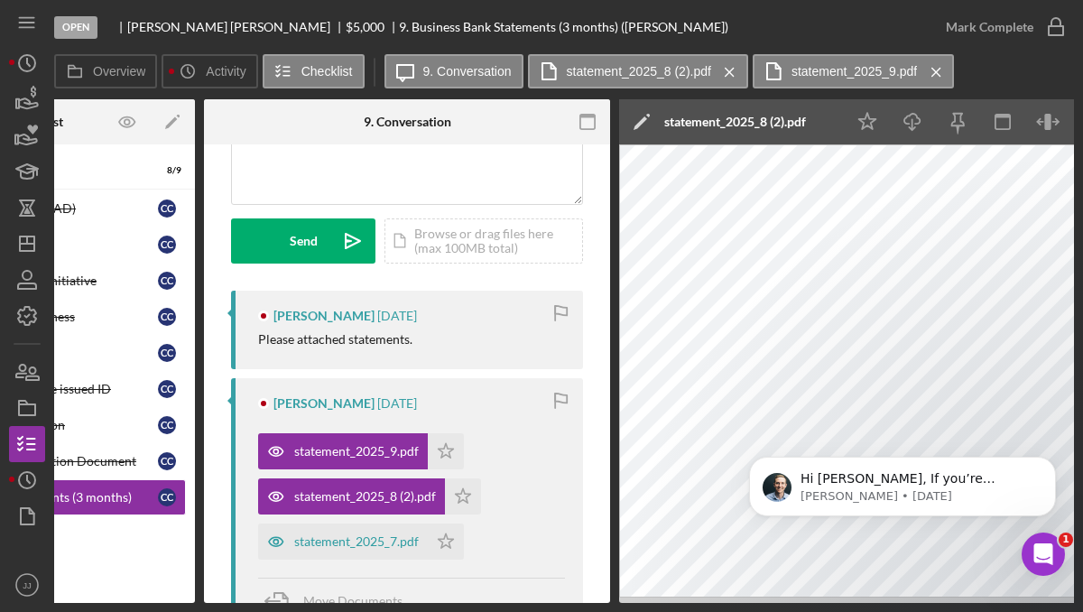
scroll to position [0, 31]
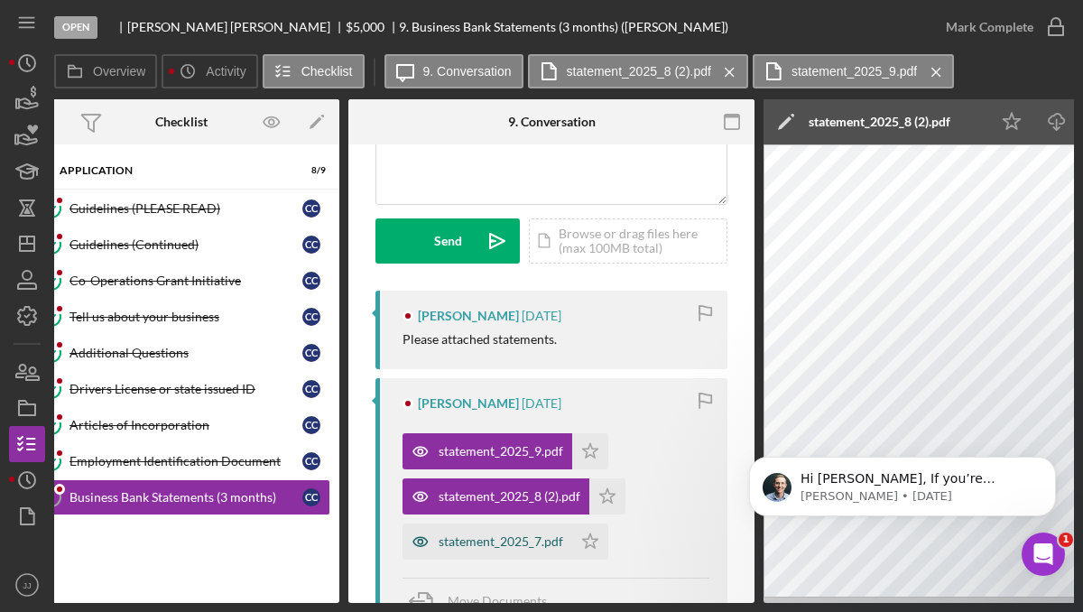
click at [446, 538] on div "statement_2025_7.pdf" at bounding box center [500, 541] width 124 height 14
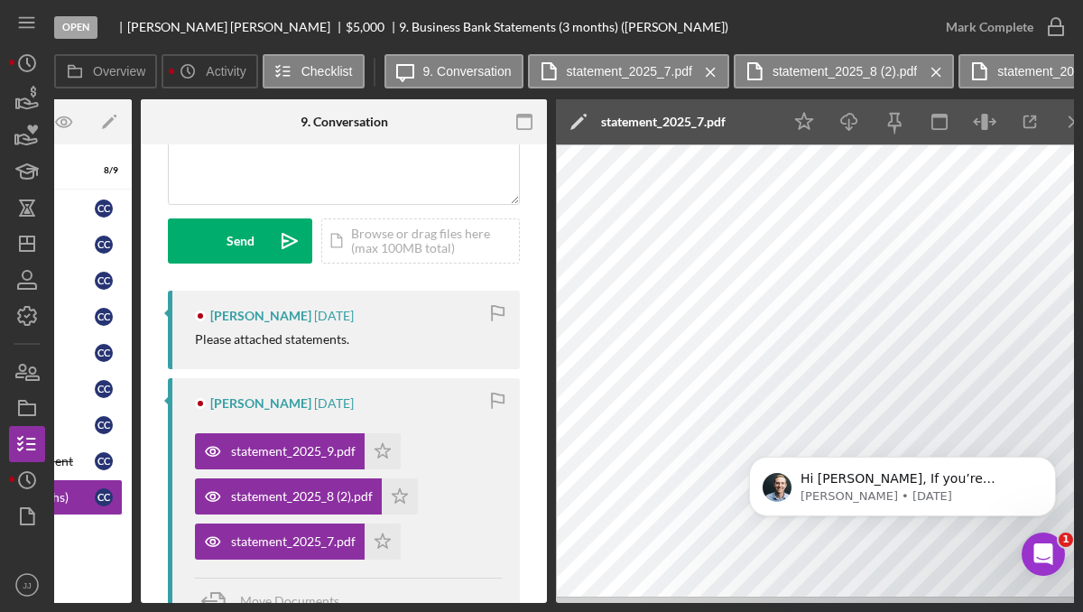
scroll to position [0, 0]
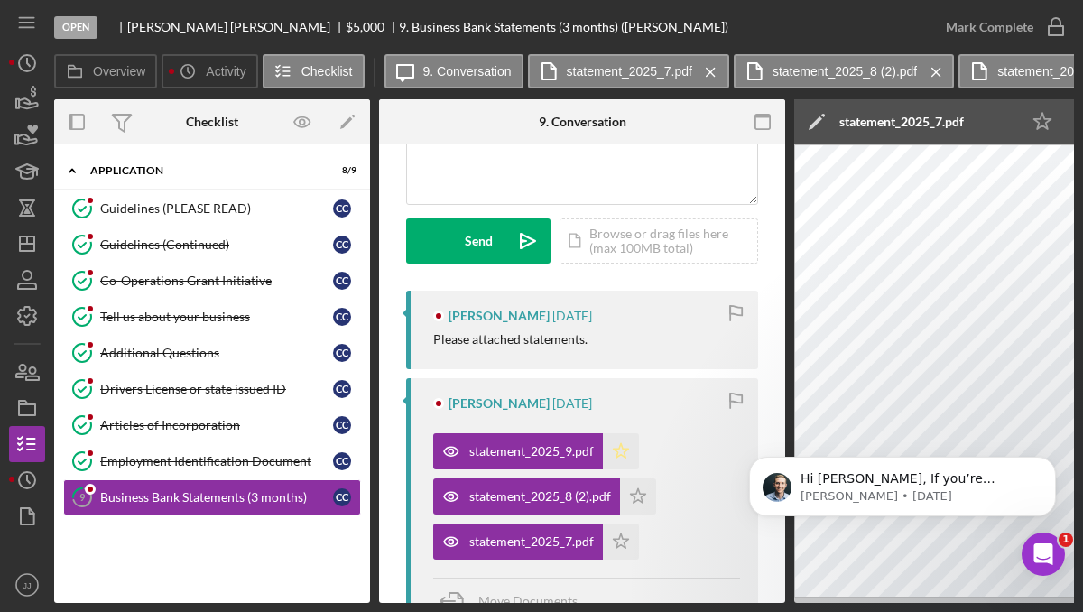
click at [624, 453] on icon "Icon/Star" at bounding box center [621, 451] width 36 height 36
click at [643, 500] on icon "Icon/Star" at bounding box center [638, 496] width 36 height 36
click at [622, 541] on icon "Icon/Star" at bounding box center [621, 541] width 36 height 36
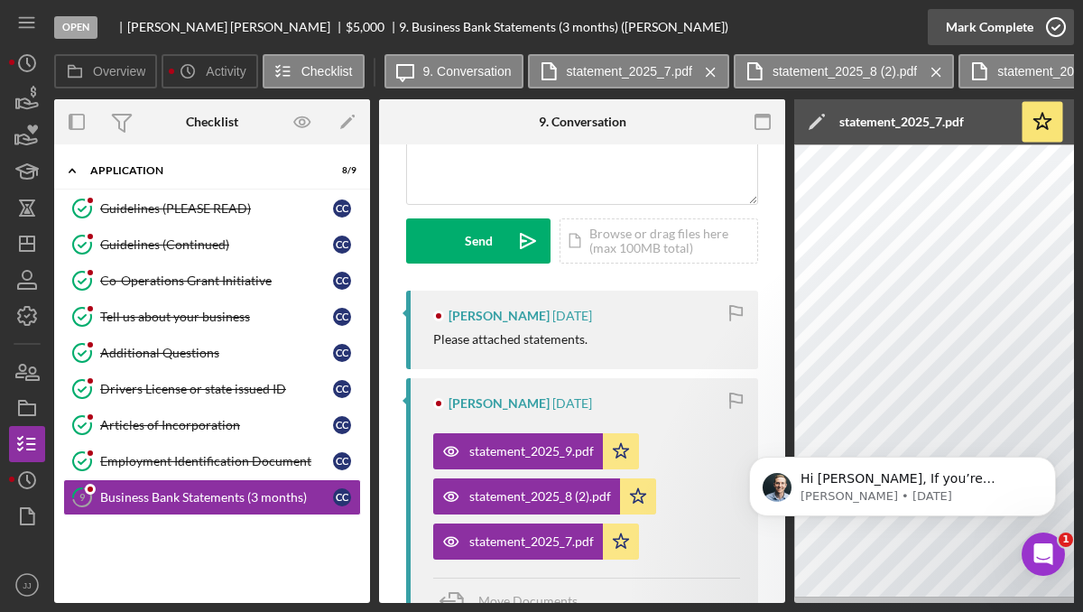
click at [1061, 32] on icon "button" at bounding box center [1055, 27] width 45 height 45
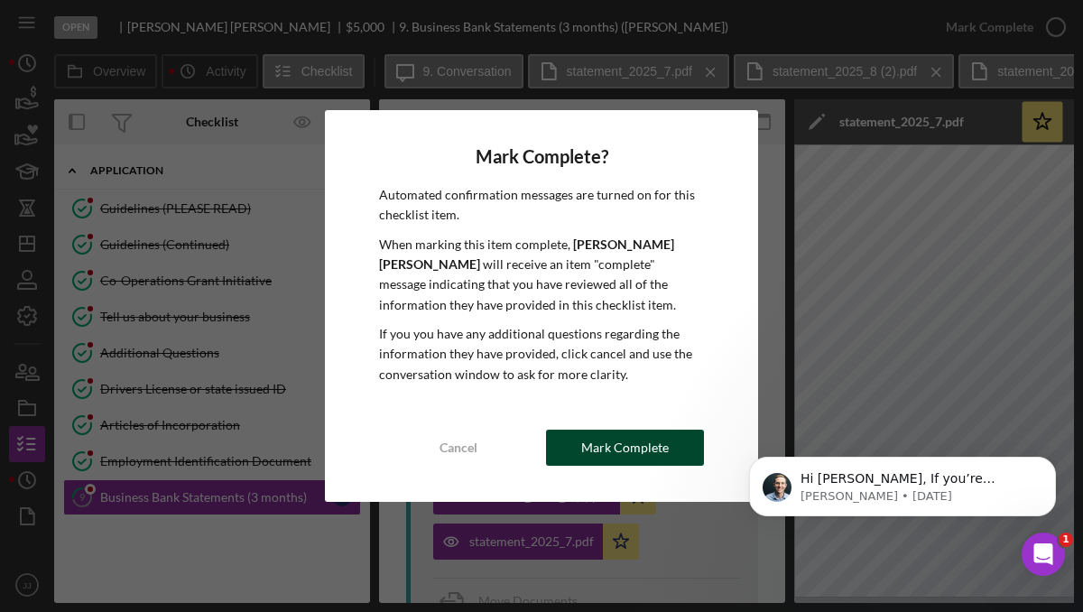
click at [640, 451] on div "Mark Complete" at bounding box center [625, 447] width 88 height 36
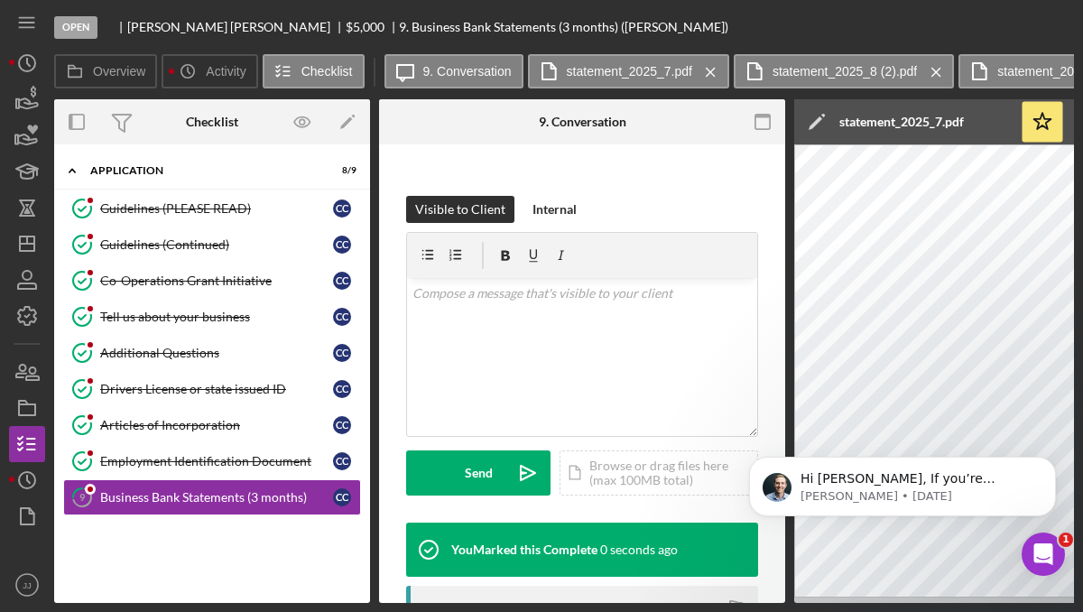
scroll to position [475, 0]
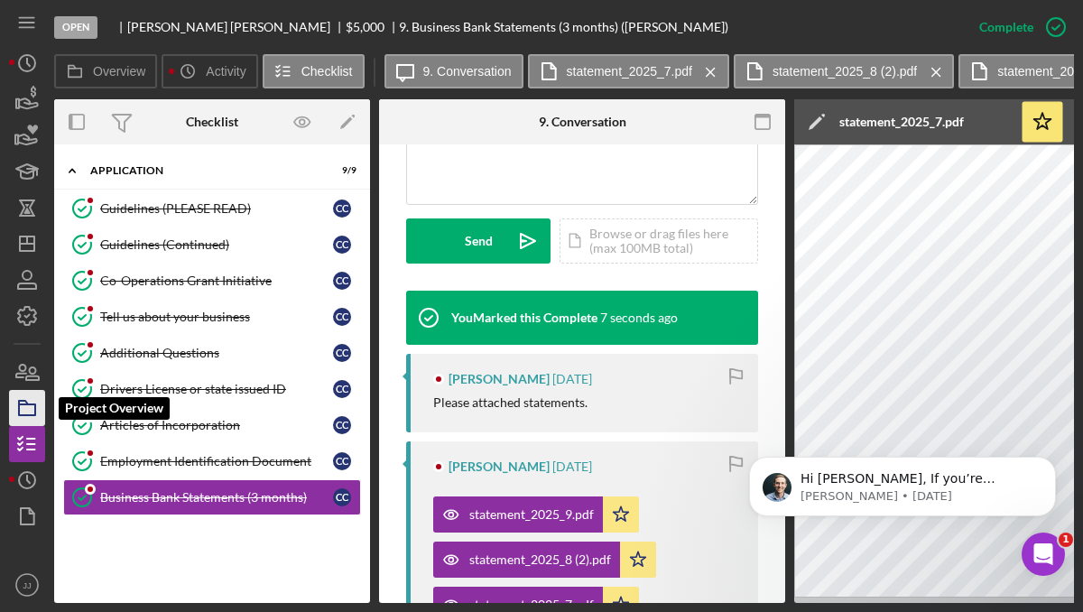
click at [31, 404] on rect "button" at bounding box center [27, 409] width 16 height 11
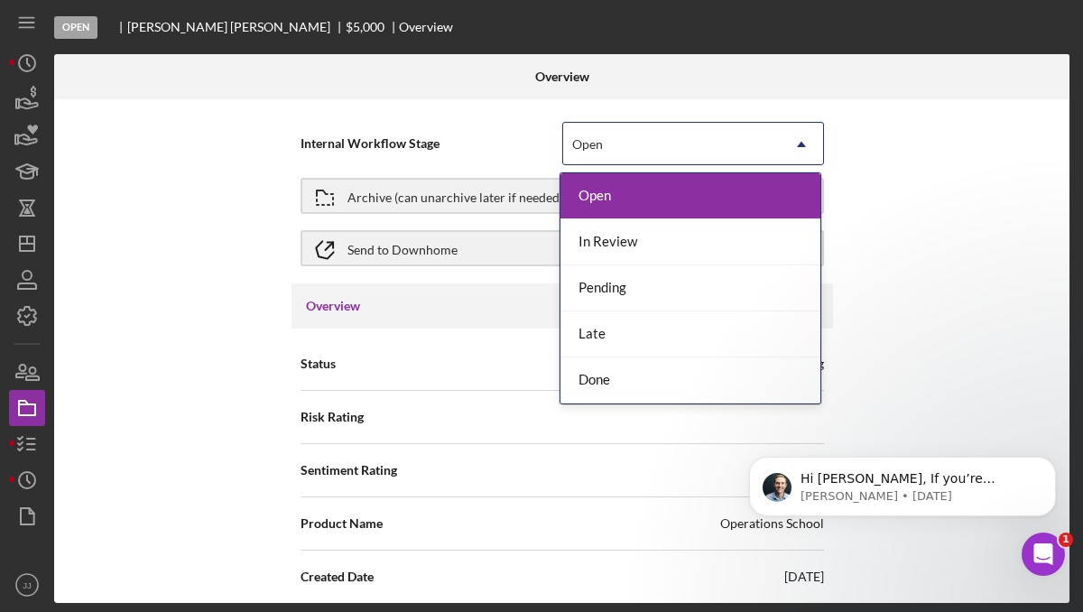
click at [666, 138] on div "Open" at bounding box center [671, 144] width 217 height 41
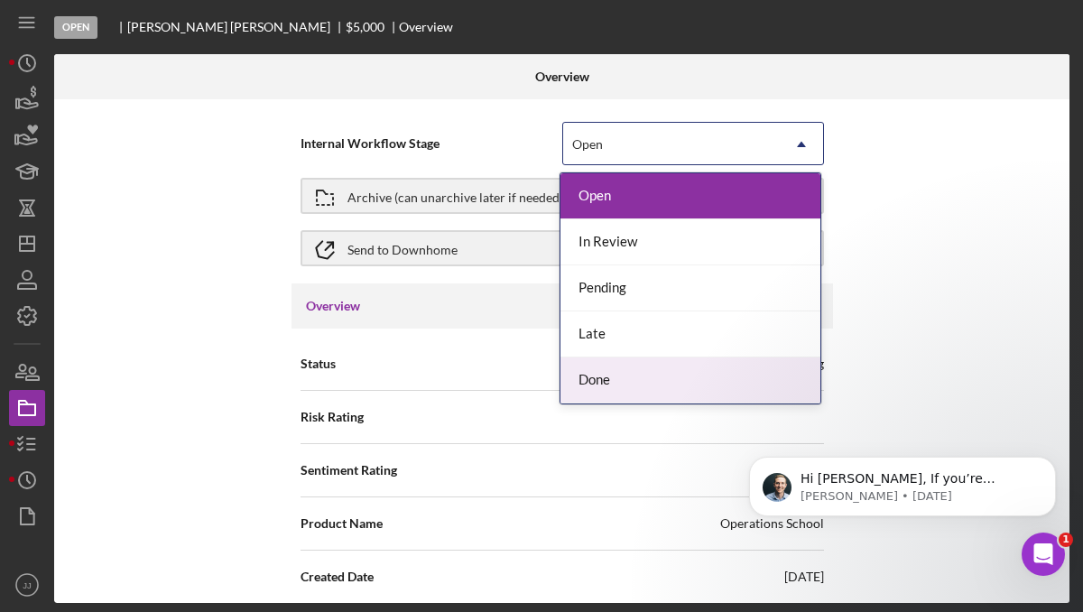
click at [625, 369] on div "Done" at bounding box center [690, 380] width 260 height 46
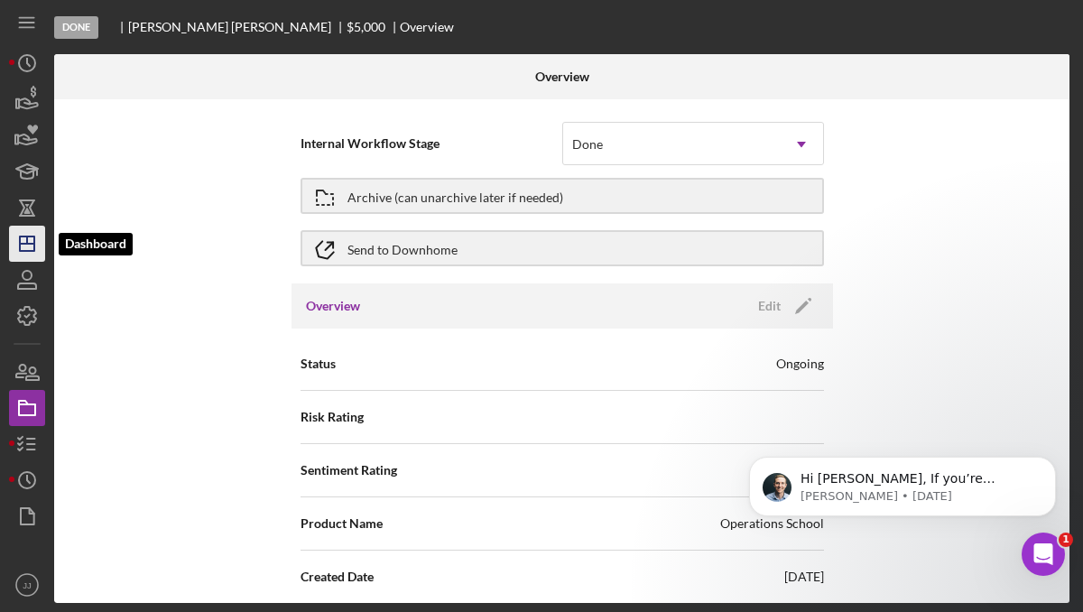
click at [31, 250] on polygon "button" at bounding box center [27, 243] width 14 height 14
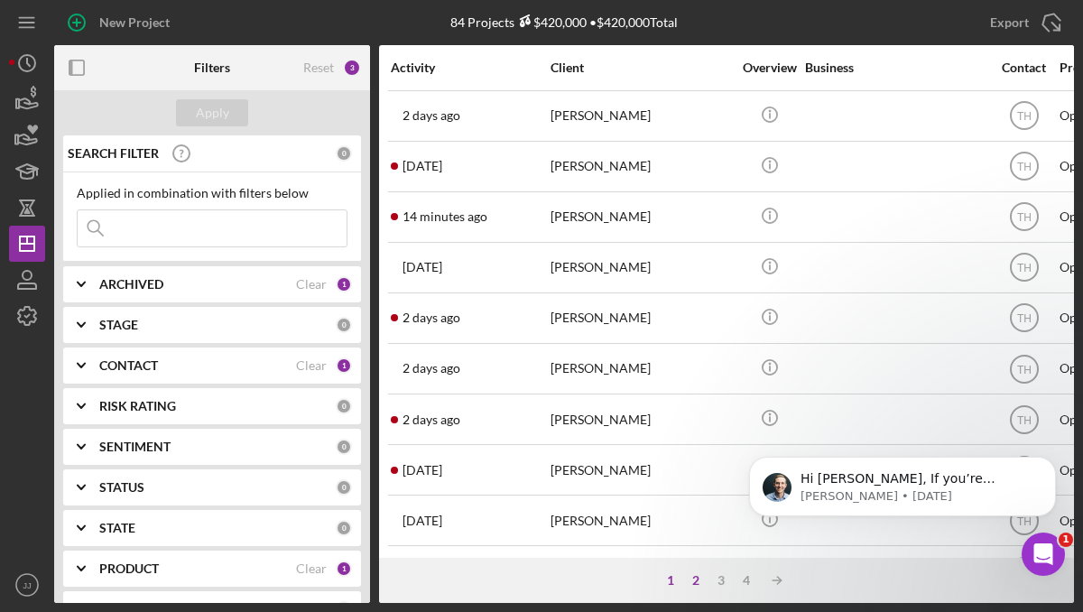
click at [696, 584] on div "2" at bounding box center [695, 580] width 25 height 14
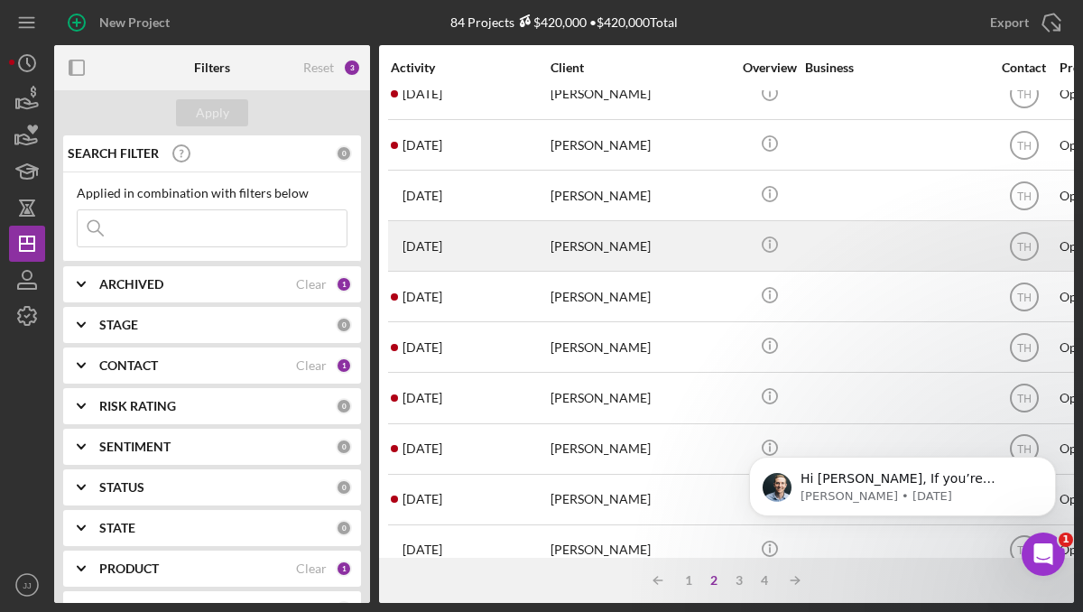
scroll to position [807, 0]
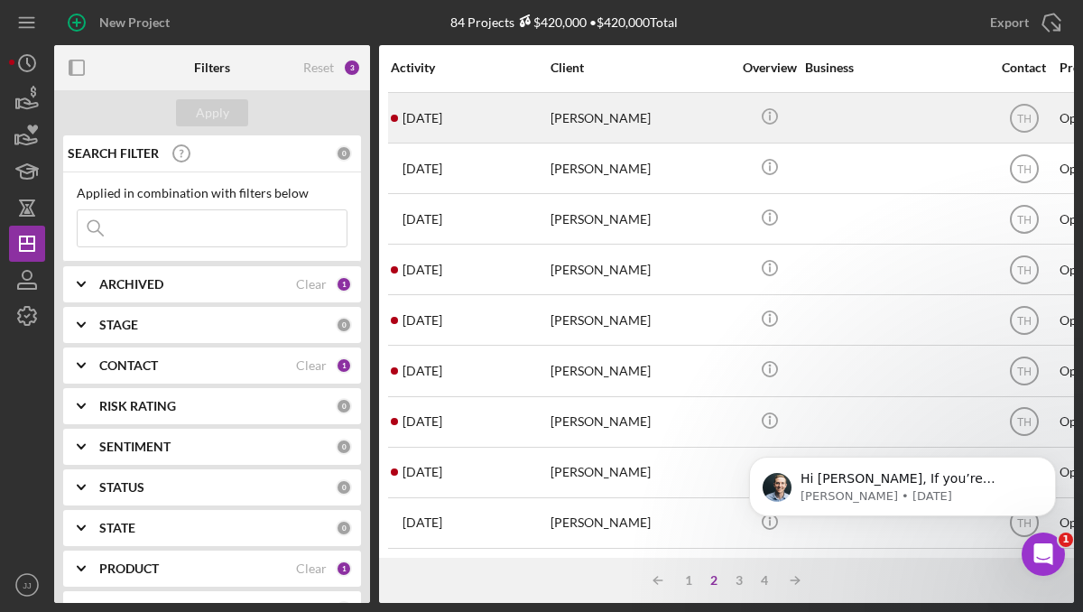
click at [613, 120] on div "[PERSON_NAME]" at bounding box center [640, 118] width 180 height 48
